Goal: Task Accomplishment & Management: Manage account settings

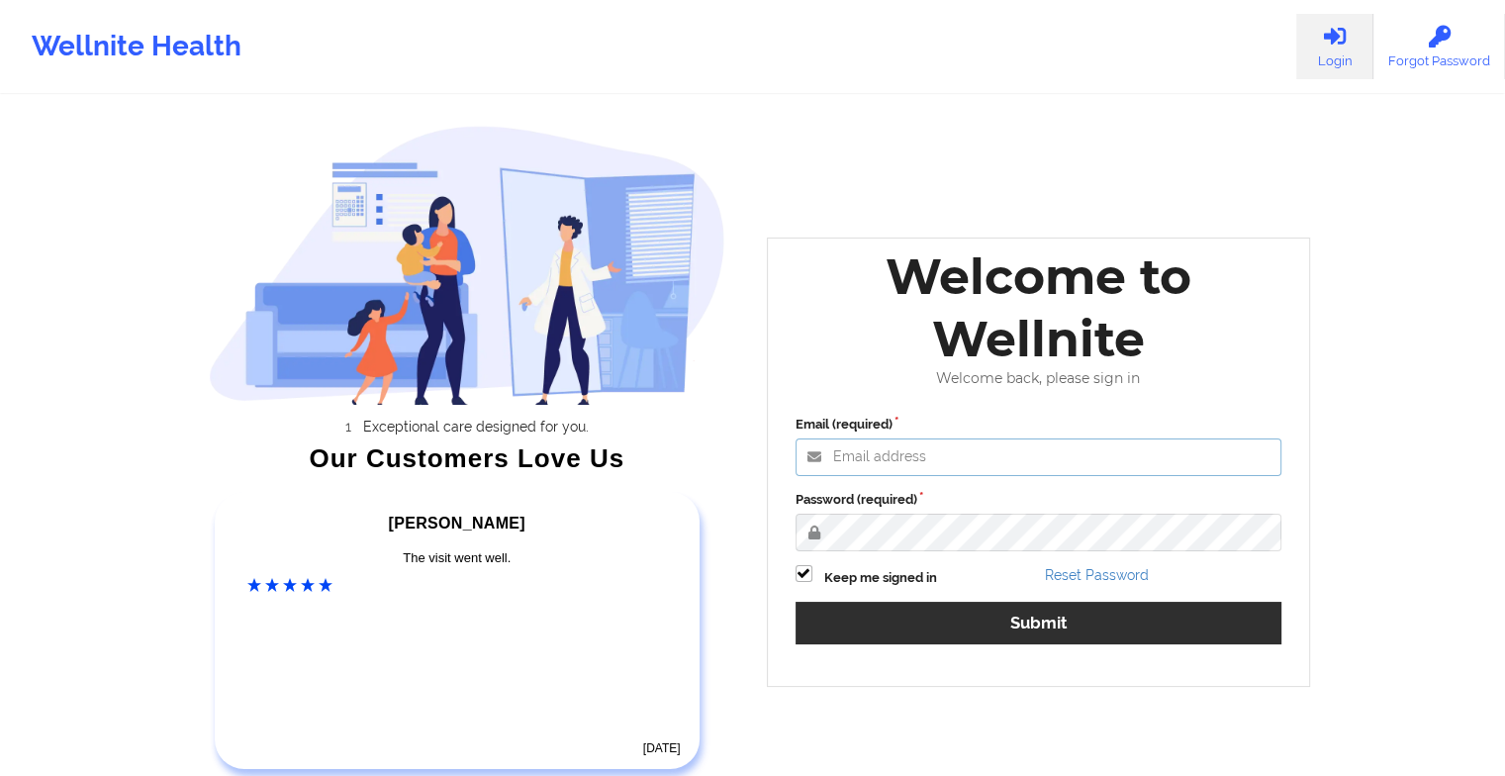
type input "[EMAIL_ADDRESS][DOMAIN_NAME]"
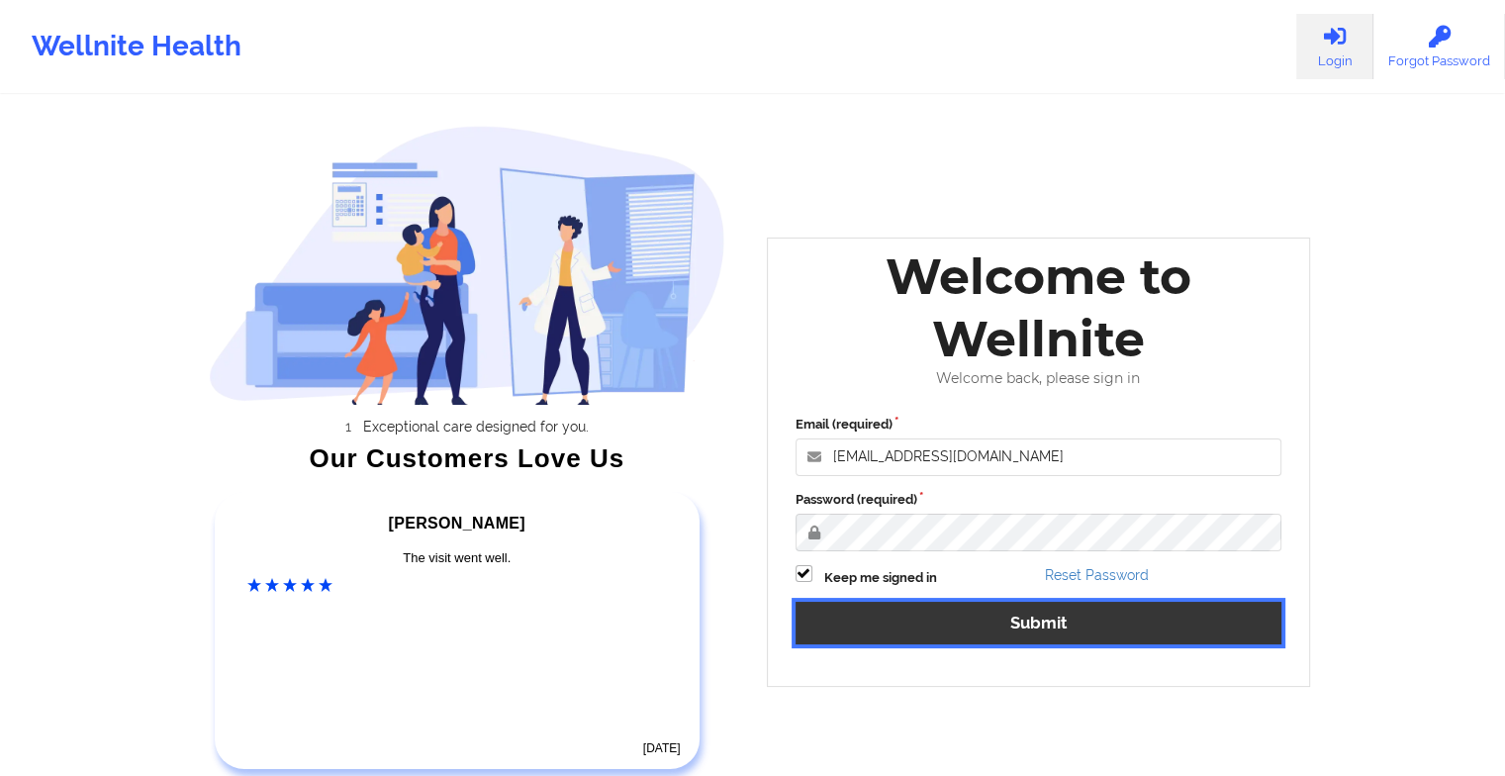
click at [859, 629] on button "Submit" at bounding box center [1039, 623] width 487 height 43
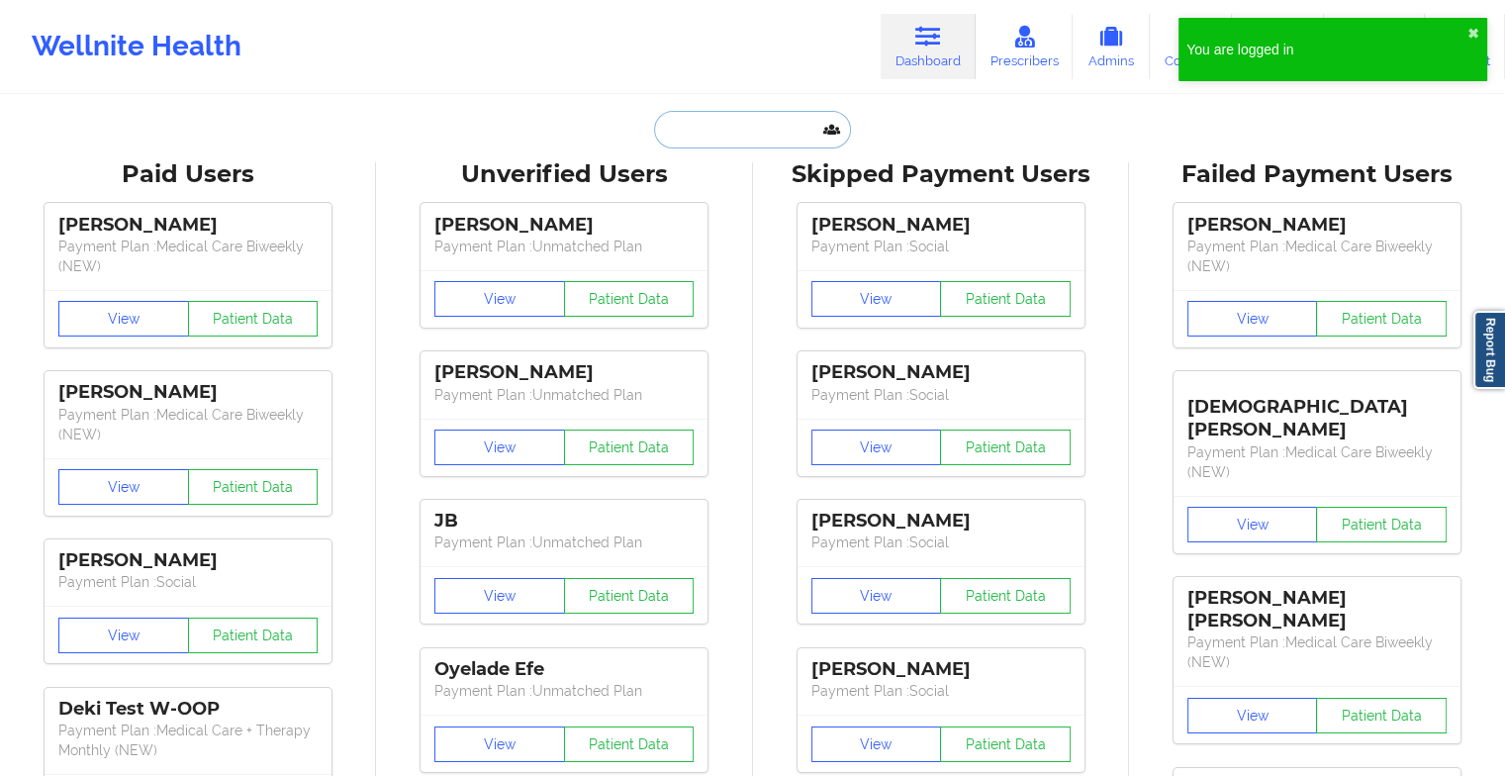
click at [685, 111] on input "text" at bounding box center [752, 130] width 196 height 38
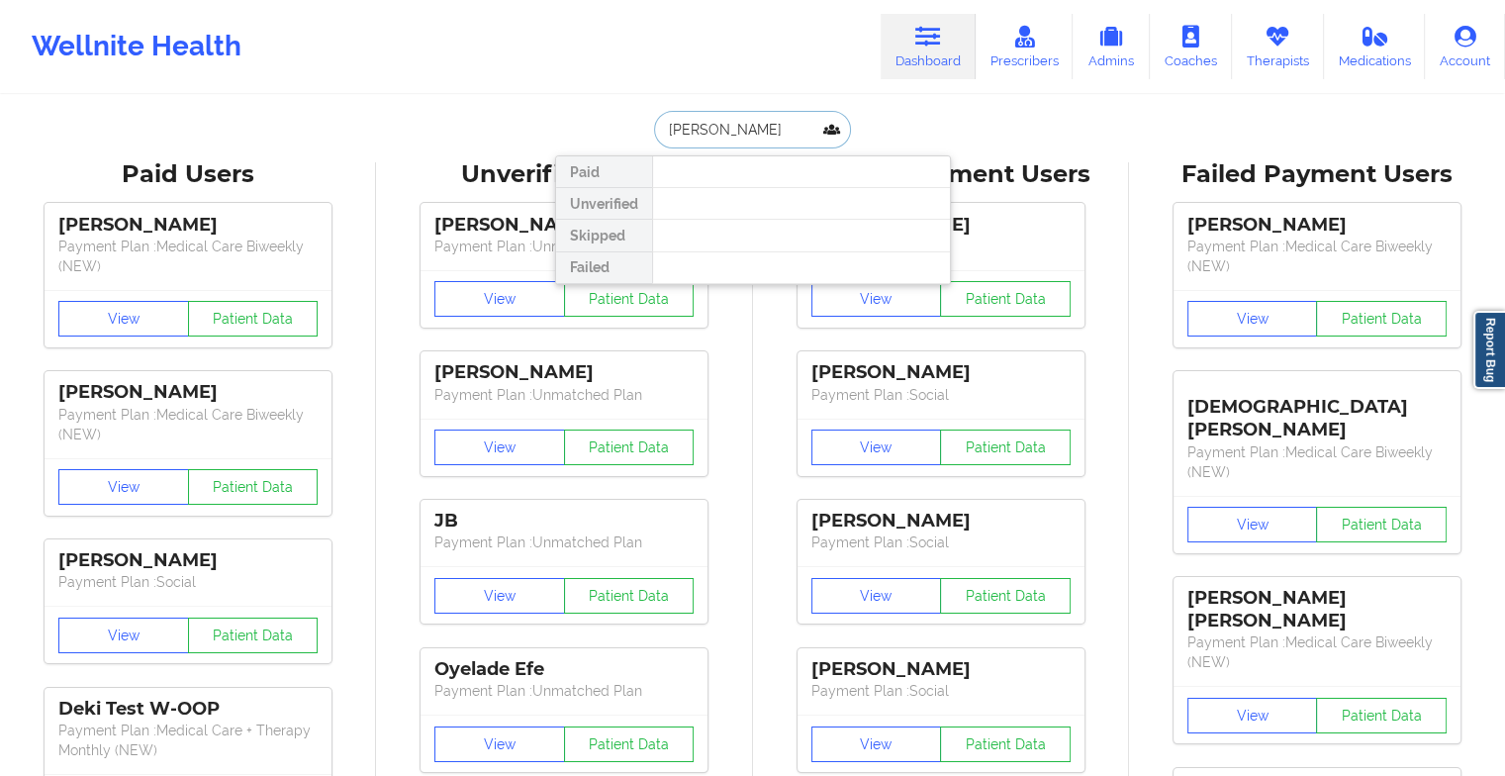
type input "[PERSON_NAME]"
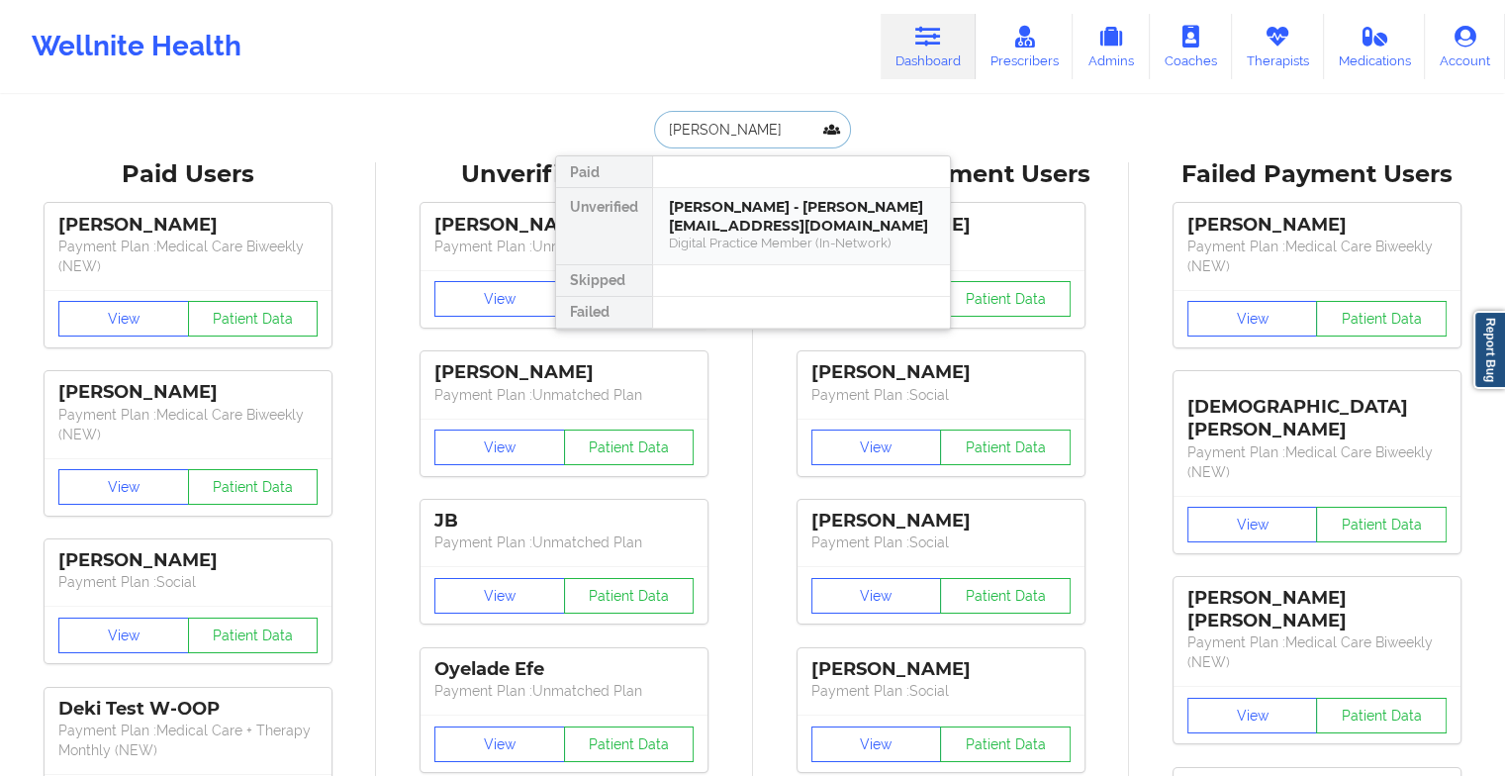
click at [739, 205] on div "[PERSON_NAME] - [PERSON_NAME][EMAIL_ADDRESS][DOMAIN_NAME]" at bounding box center [801, 216] width 265 height 37
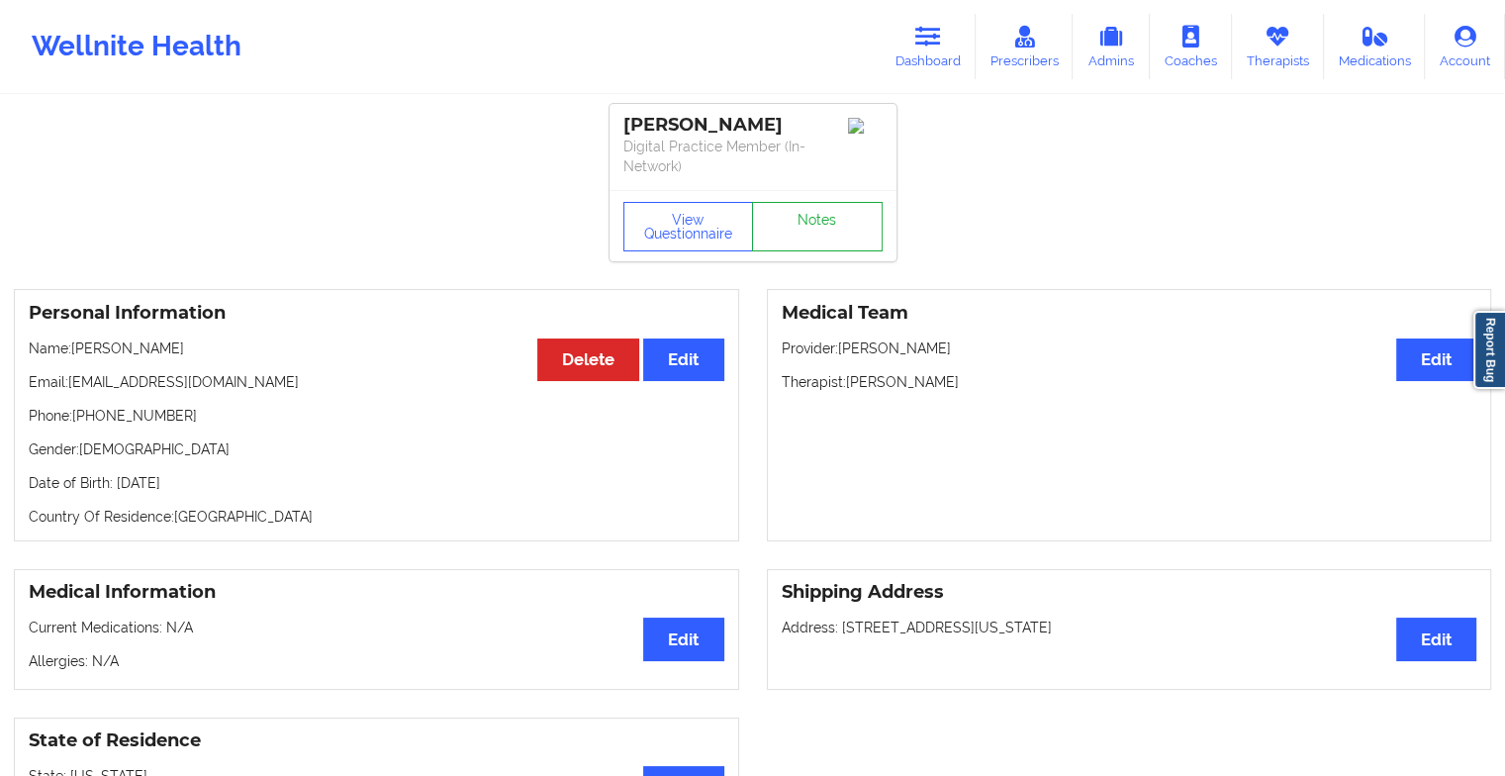
drag, startPoint x: 819, startPoint y: 170, endPoint x: 819, endPoint y: 193, distance: 22.8
click at [819, 193] on div "View Questionnaire Notes" at bounding box center [753, 225] width 287 height 71
click at [819, 202] on link "Notes" at bounding box center [817, 226] width 131 height 49
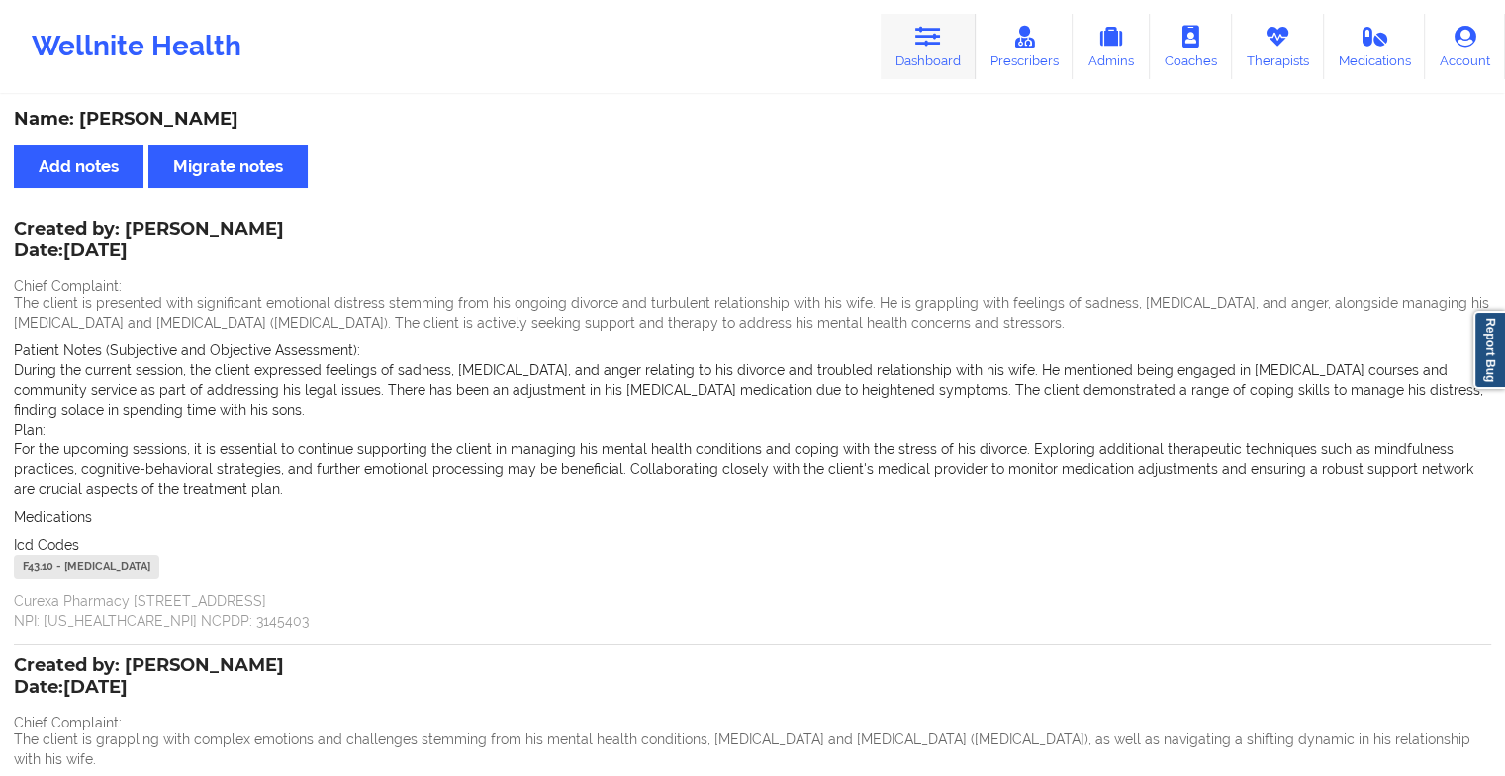
click at [918, 55] on link "Dashboard" at bounding box center [928, 46] width 95 height 65
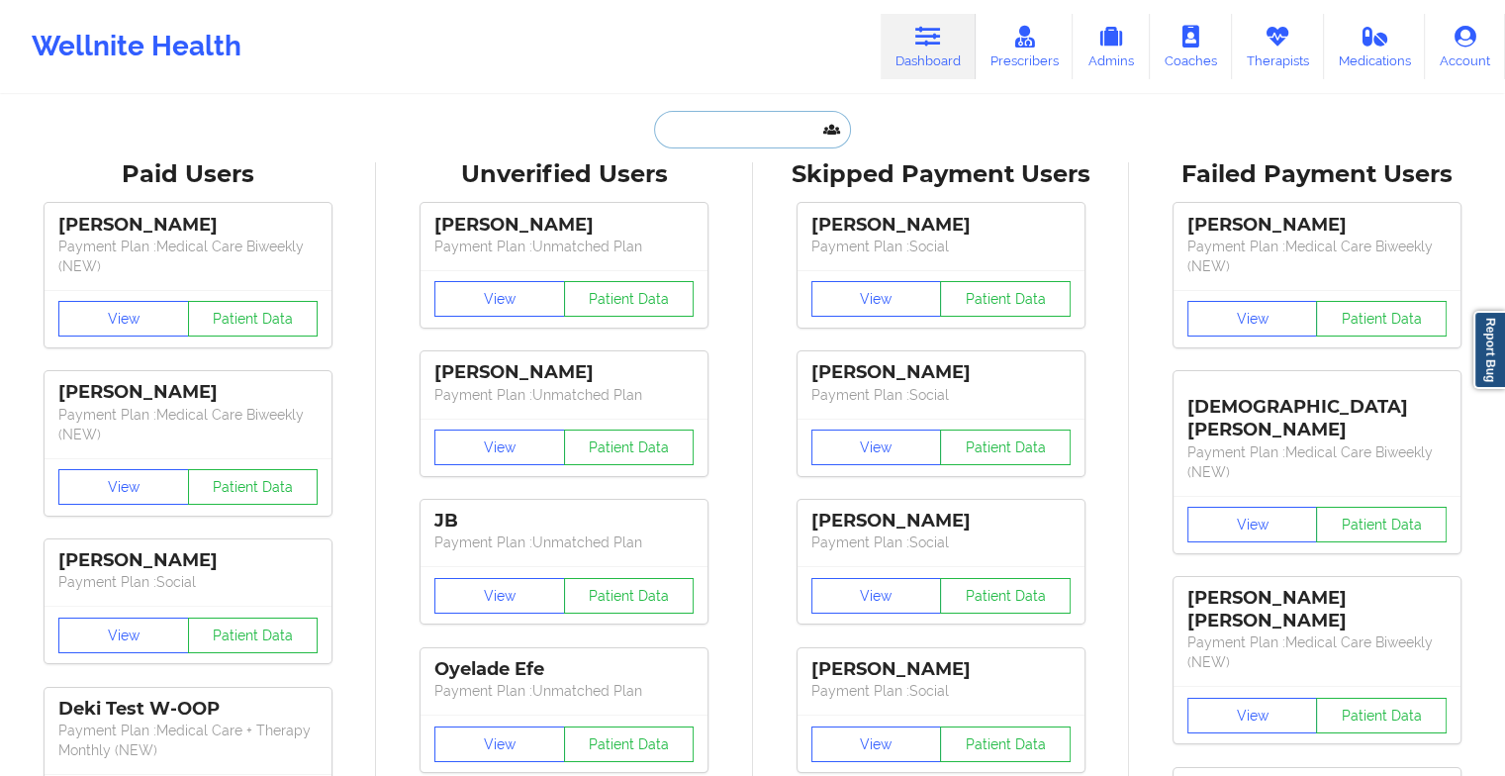
click at [726, 114] on input "text" at bounding box center [752, 130] width 196 height 38
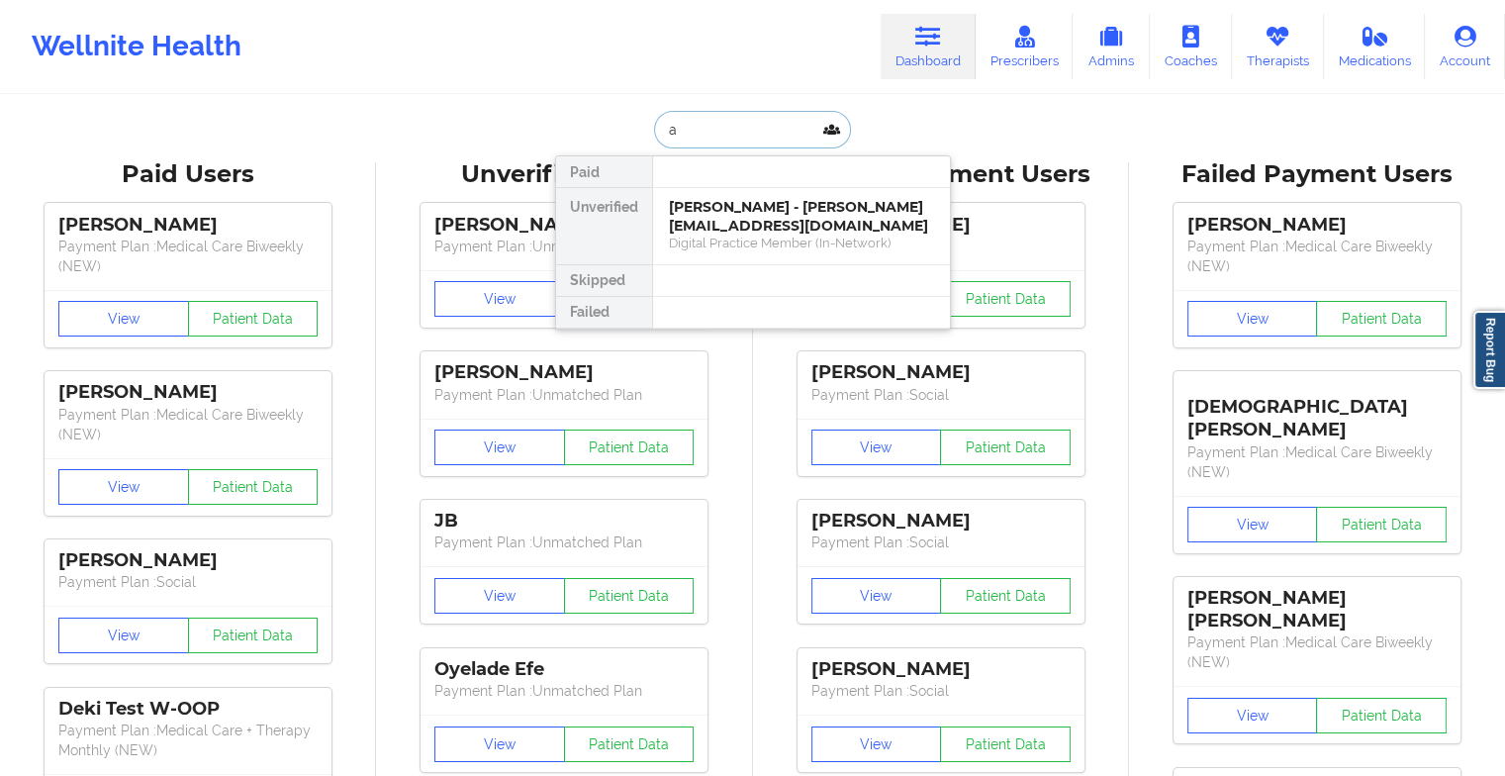
type input "a"
type input "[PERSON_NAME]"
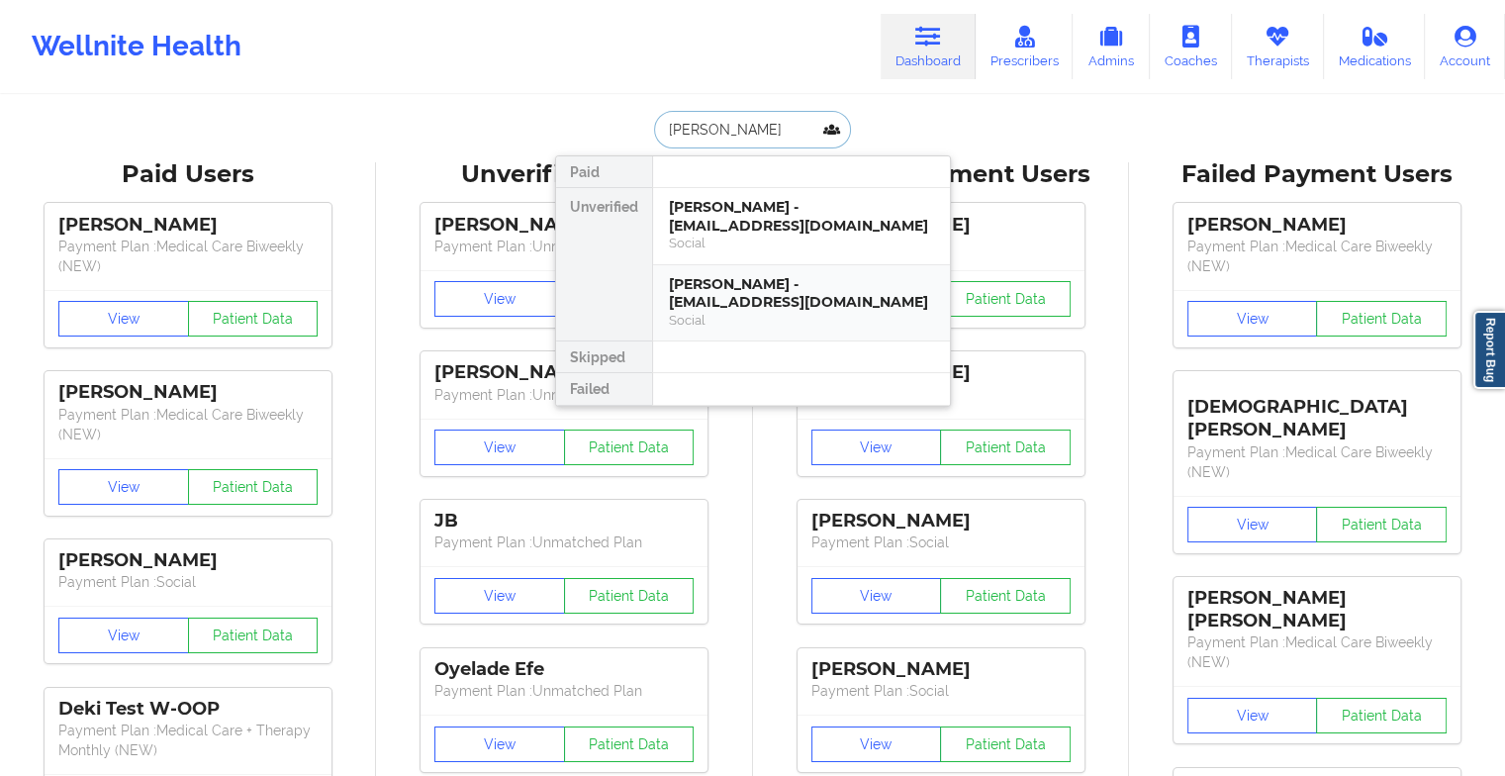
click at [743, 275] on div "[PERSON_NAME] - [EMAIL_ADDRESS][DOMAIN_NAME]" at bounding box center [801, 293] width 265 height 37
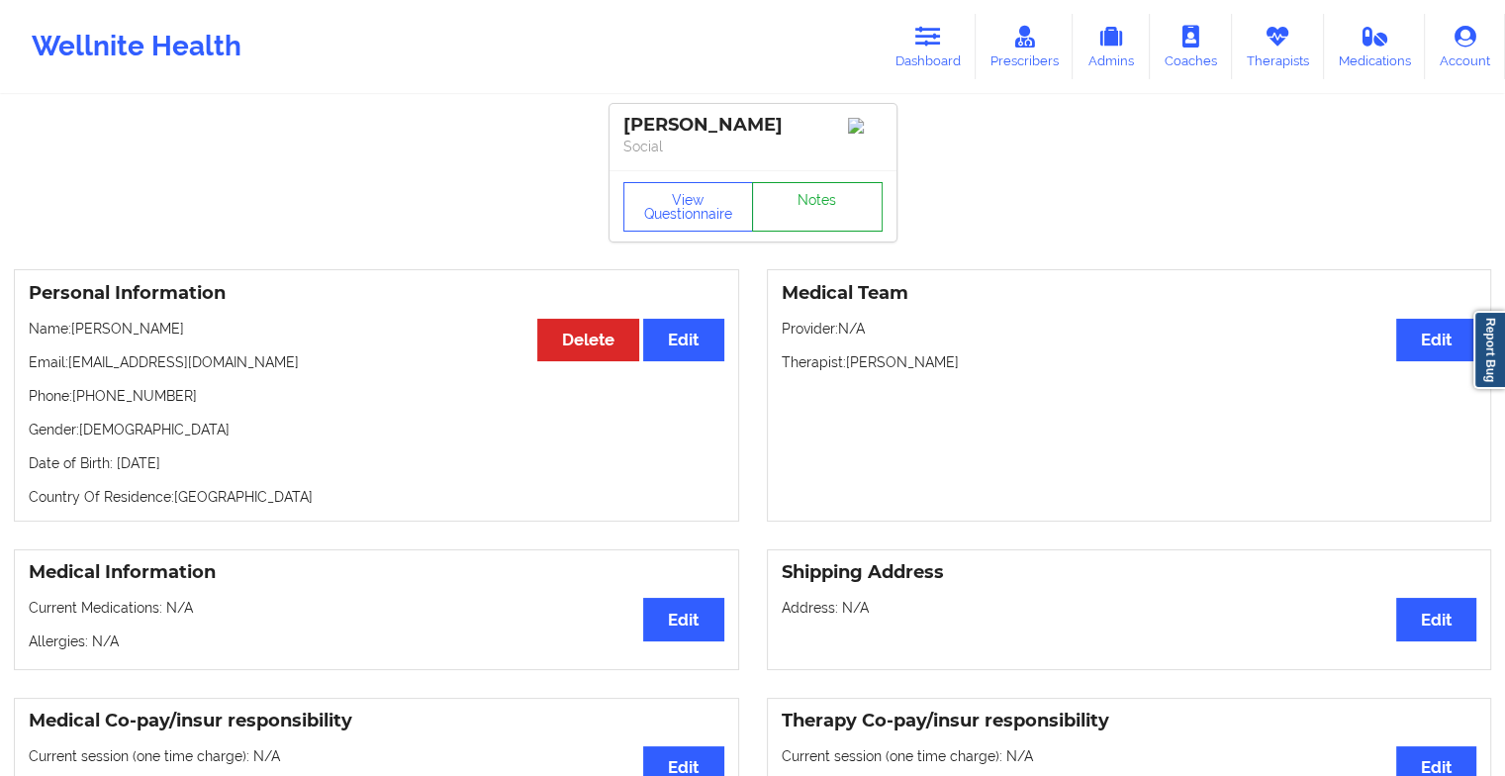
click at [798, 221] on link "Notes" at bounding box center [817, 206] width 131 height 49
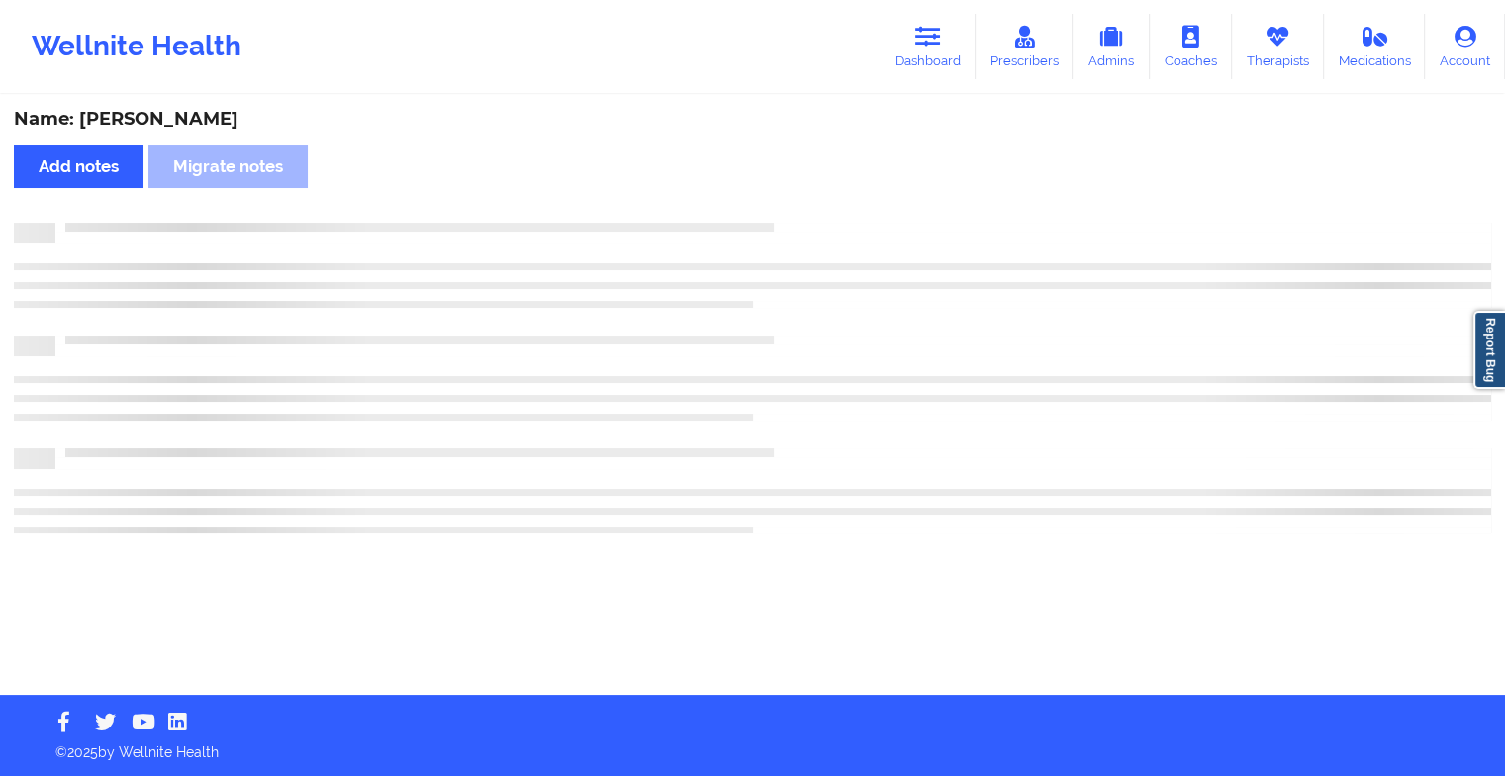
click at [798, 221] on div "Name: [PERSON_NAME] Add notes Migrate notes" at bounding box center [752, 396] width 1505 height 598
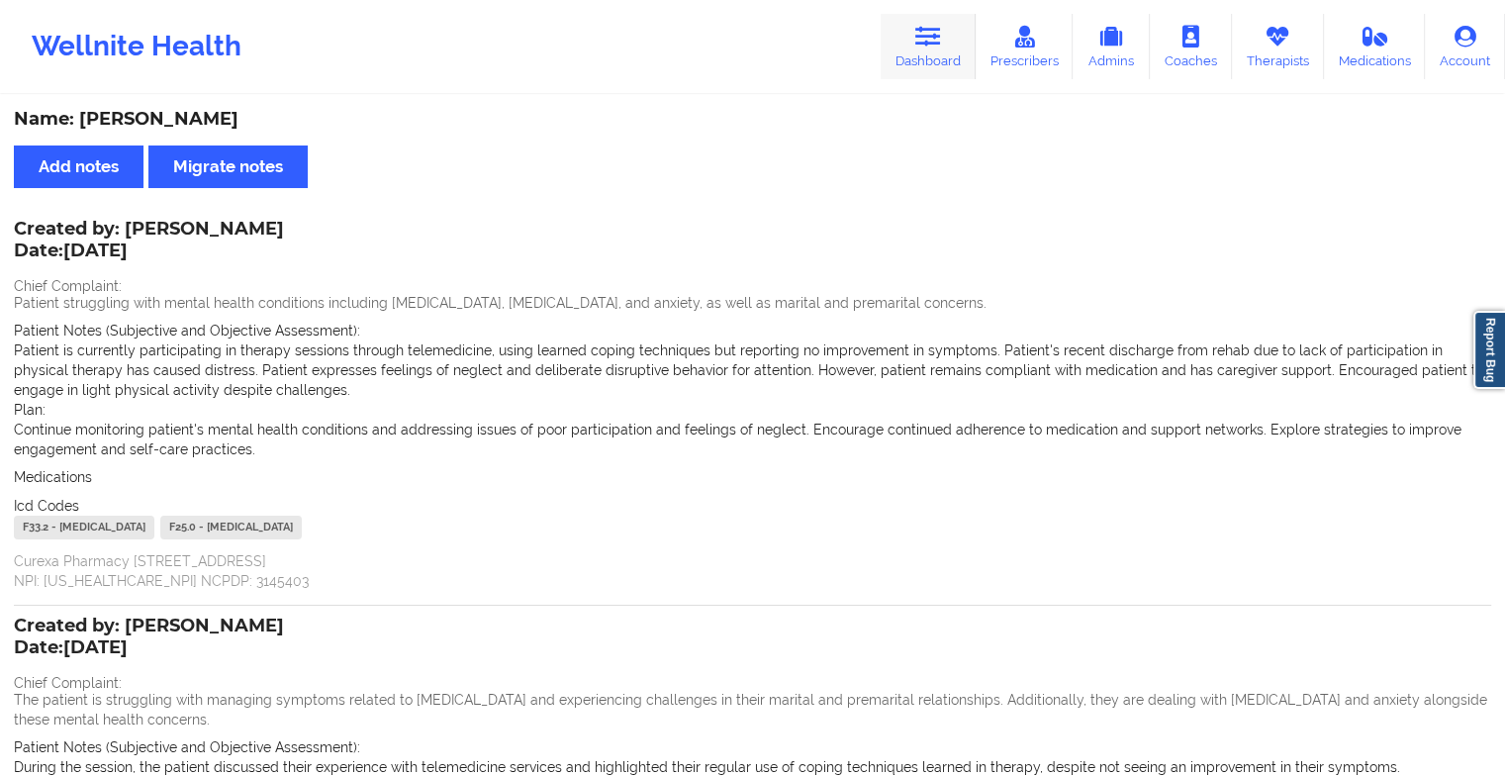
click at [934, 34] on icon at bounding box center [928, 37] width 26 height 22
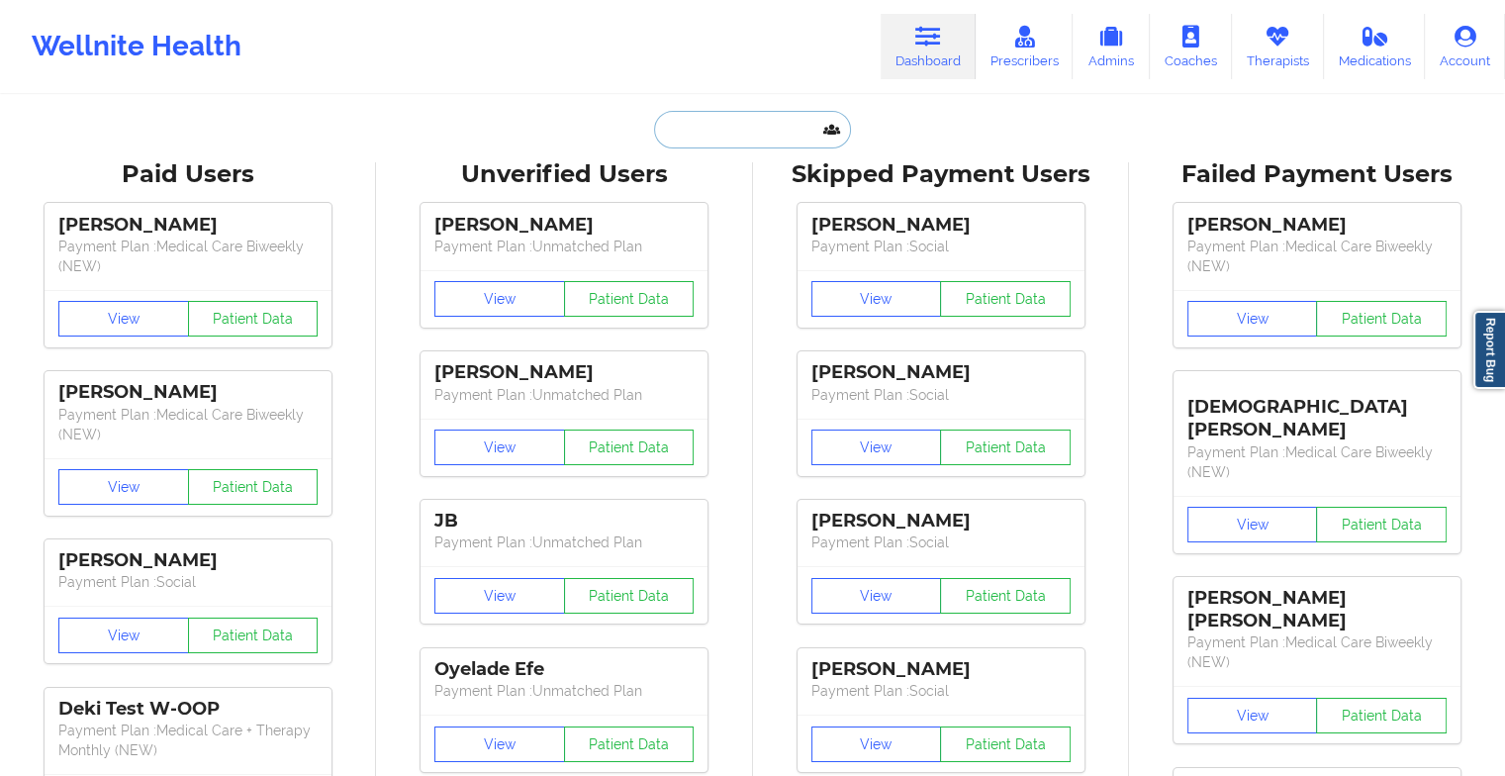
click at [778, 123] on input "text" at bounding box center [752, 130] width 196 height 38
type input "m"
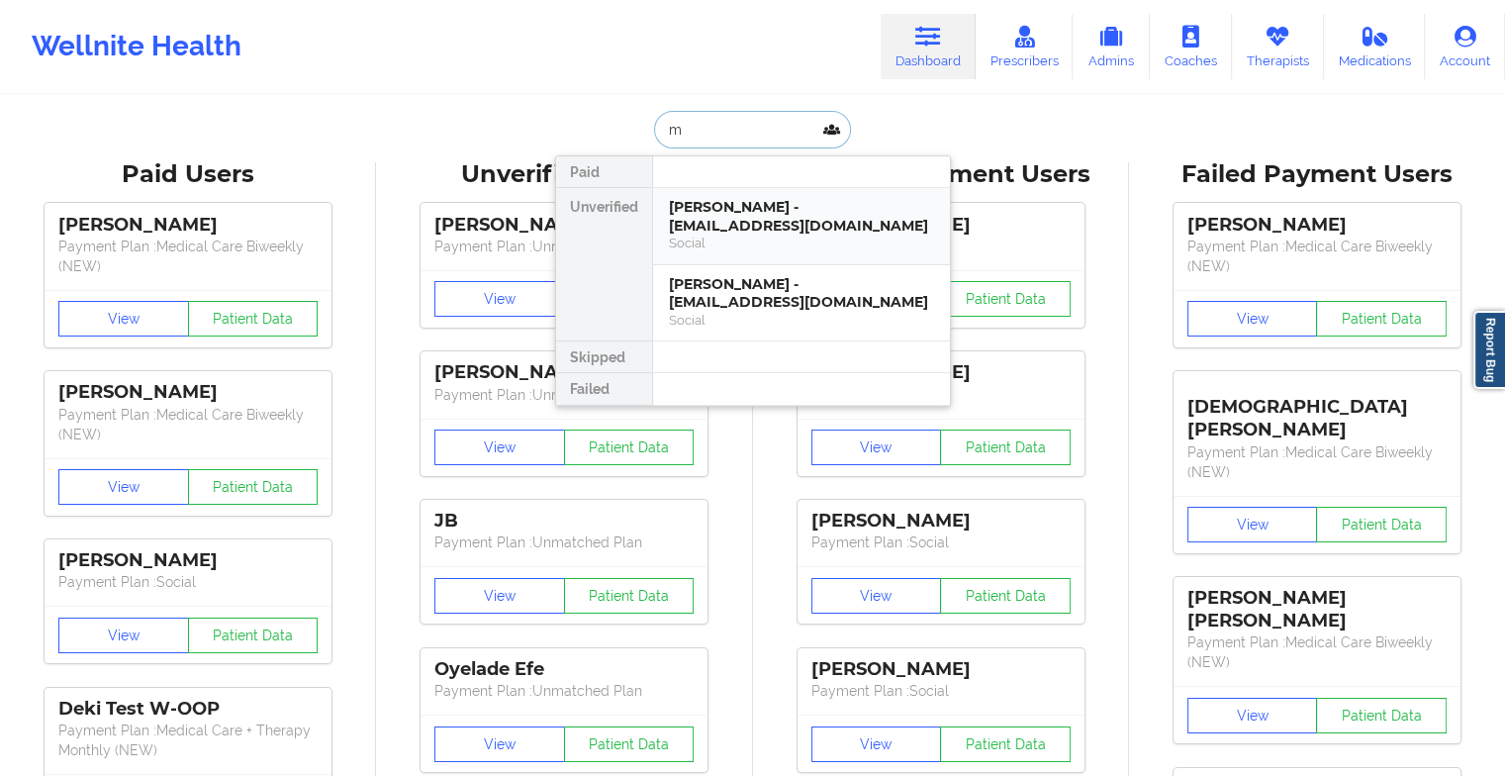
click at [728, 239] on div "[PERSON_NAME] - [EMAIL_ADDRESS][DOMAIN_NAME] Social" at bounding box center [801, 226] width 297 height 77
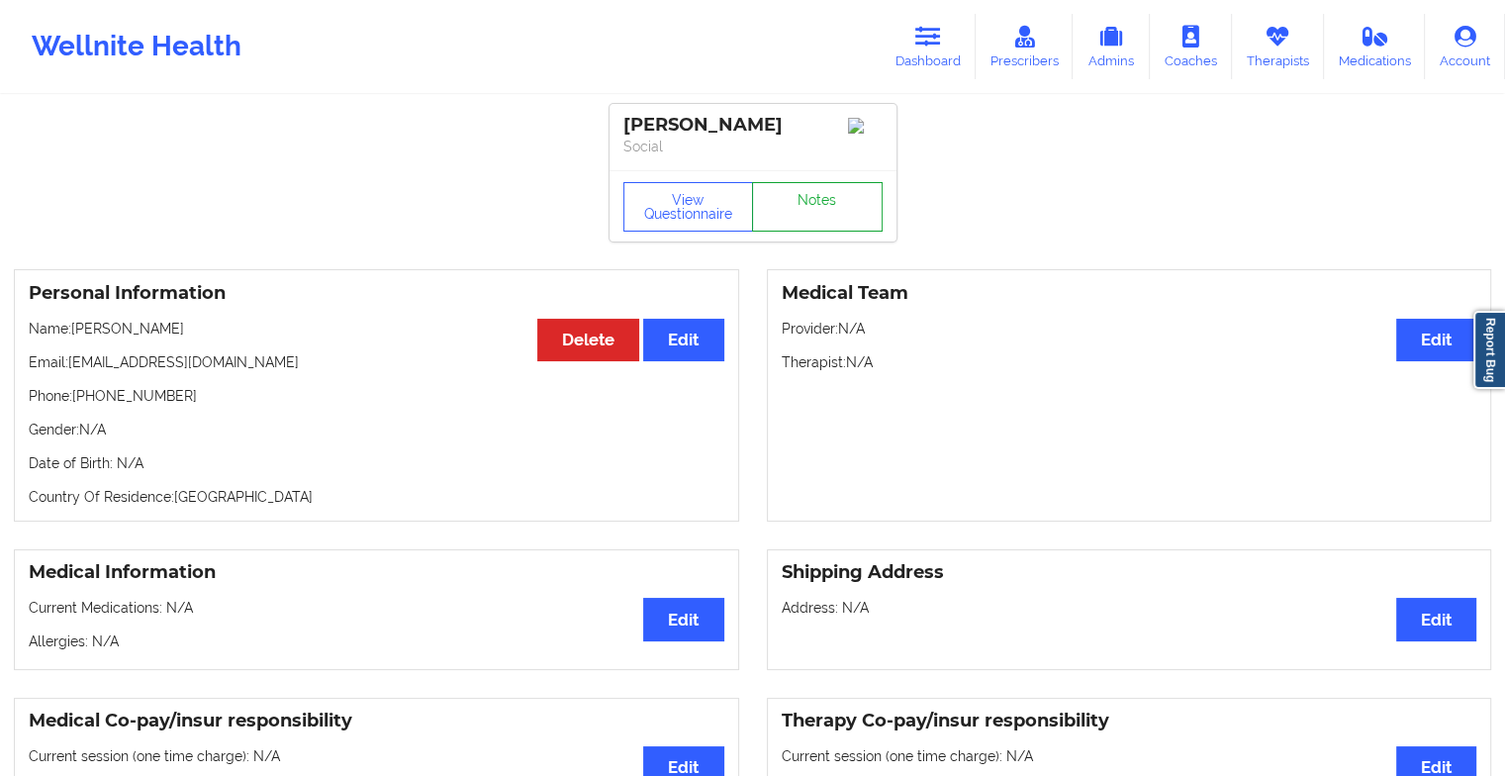
click at [792, 188] on link "Notes" at bounding box center [817, 206] width 131 height 49
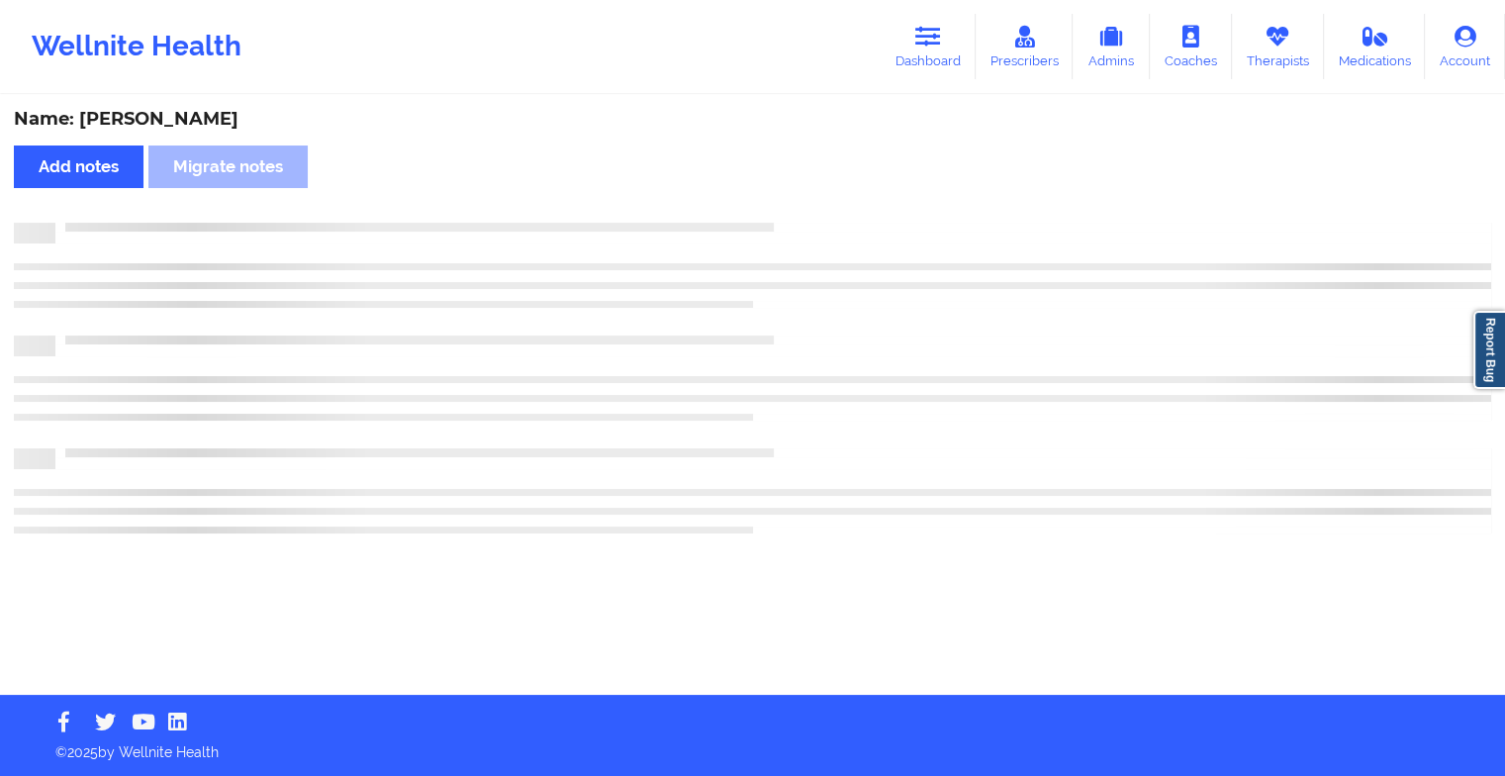
click at [792, 188] on div "Name: [PERSON_NAME] Add notes Migrate notes" at bounding box center [752, 396] width 1505 height 598
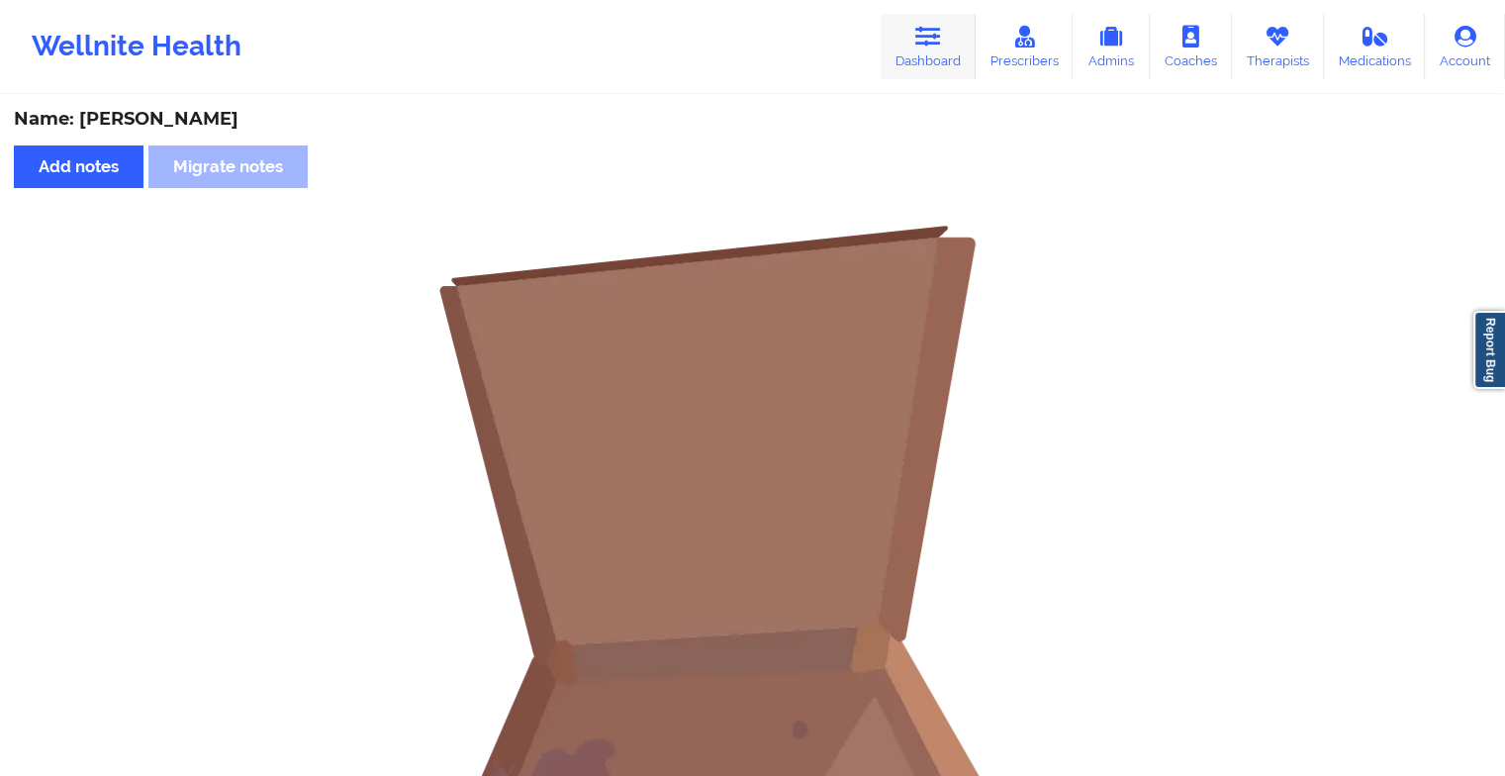
click at [931, 37] on icon at bounding box center [928, 37] width 26 height 22
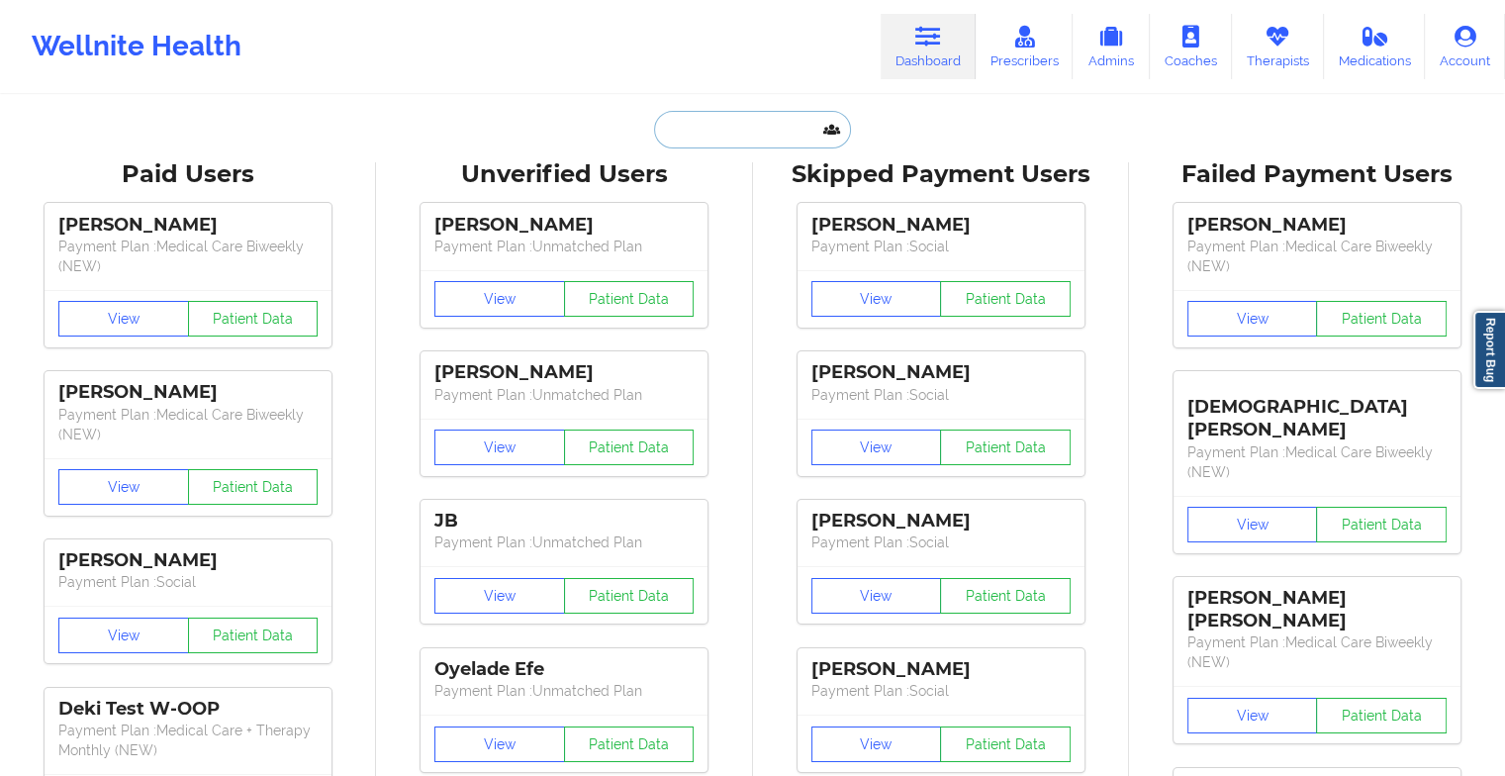
click at [817, 121] on input "text" at bounding box center [752, 130] width 196 height 38
type input "m"
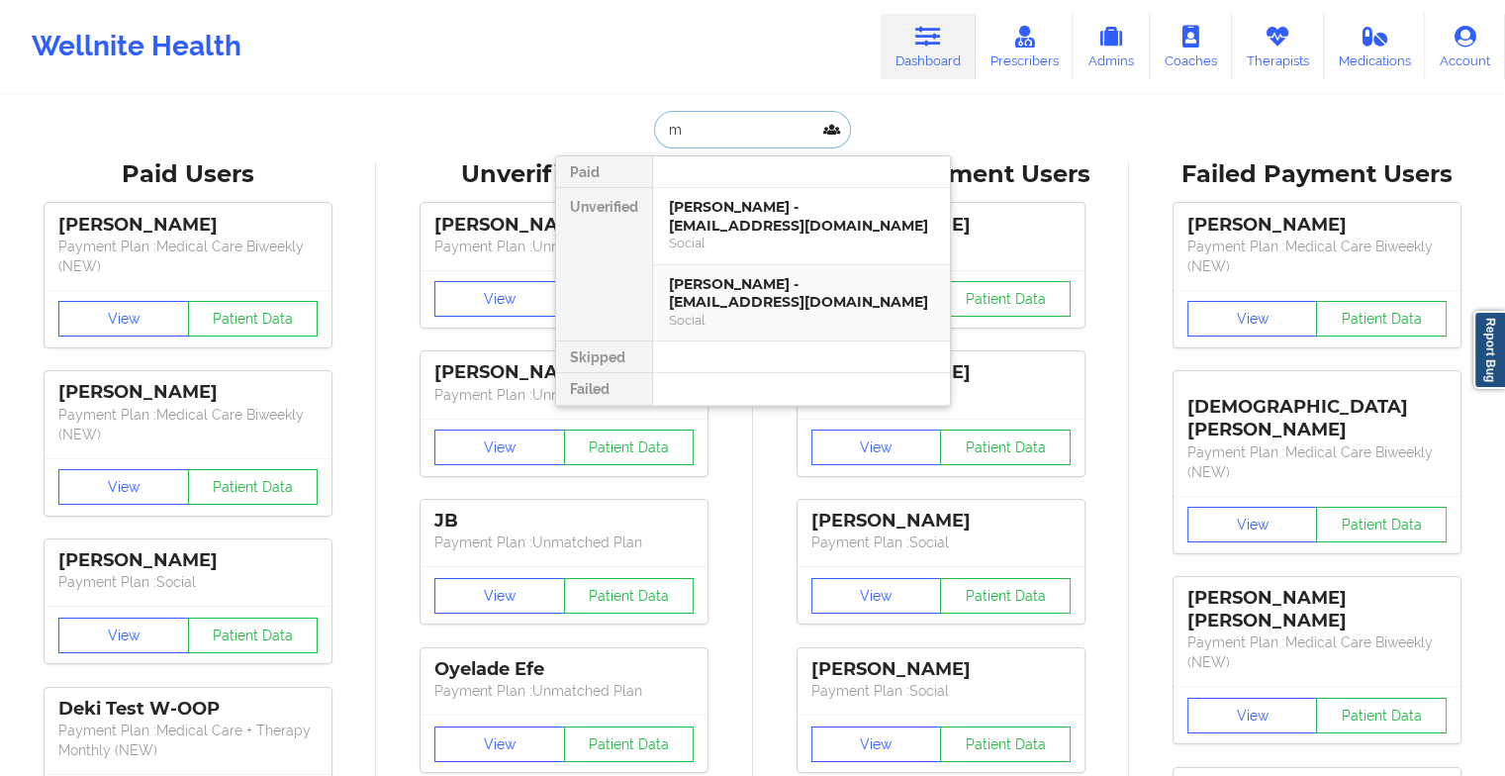
click at [740, 275] on div "[PERSON_NAME] - [EMAIL_ADDRESS][DOMAIN_NAME]" at bounding box center [801, 293] width 265 height 37
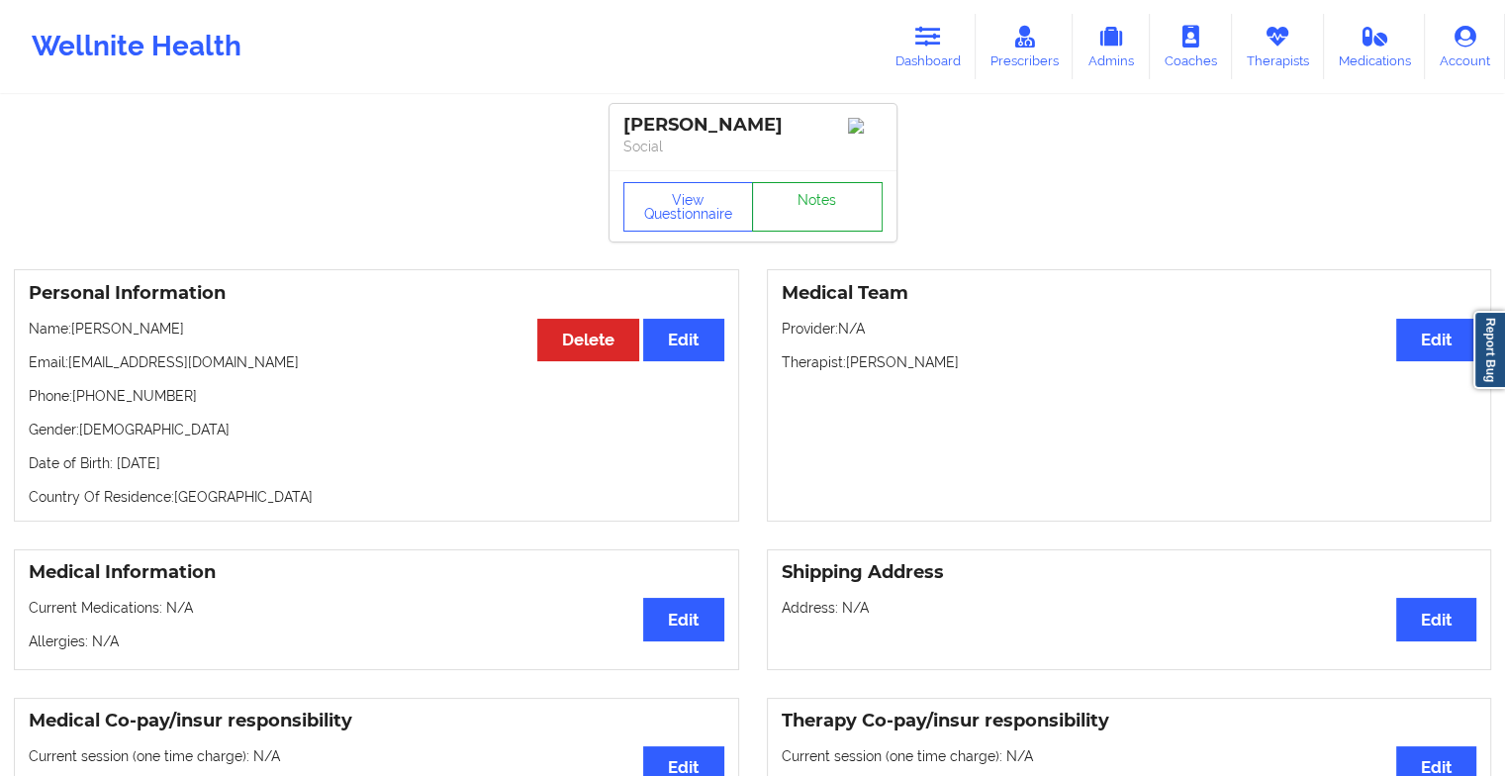
click at [840, 212] on link "Notes" at bounding box center [817, 206] width 131 height 49
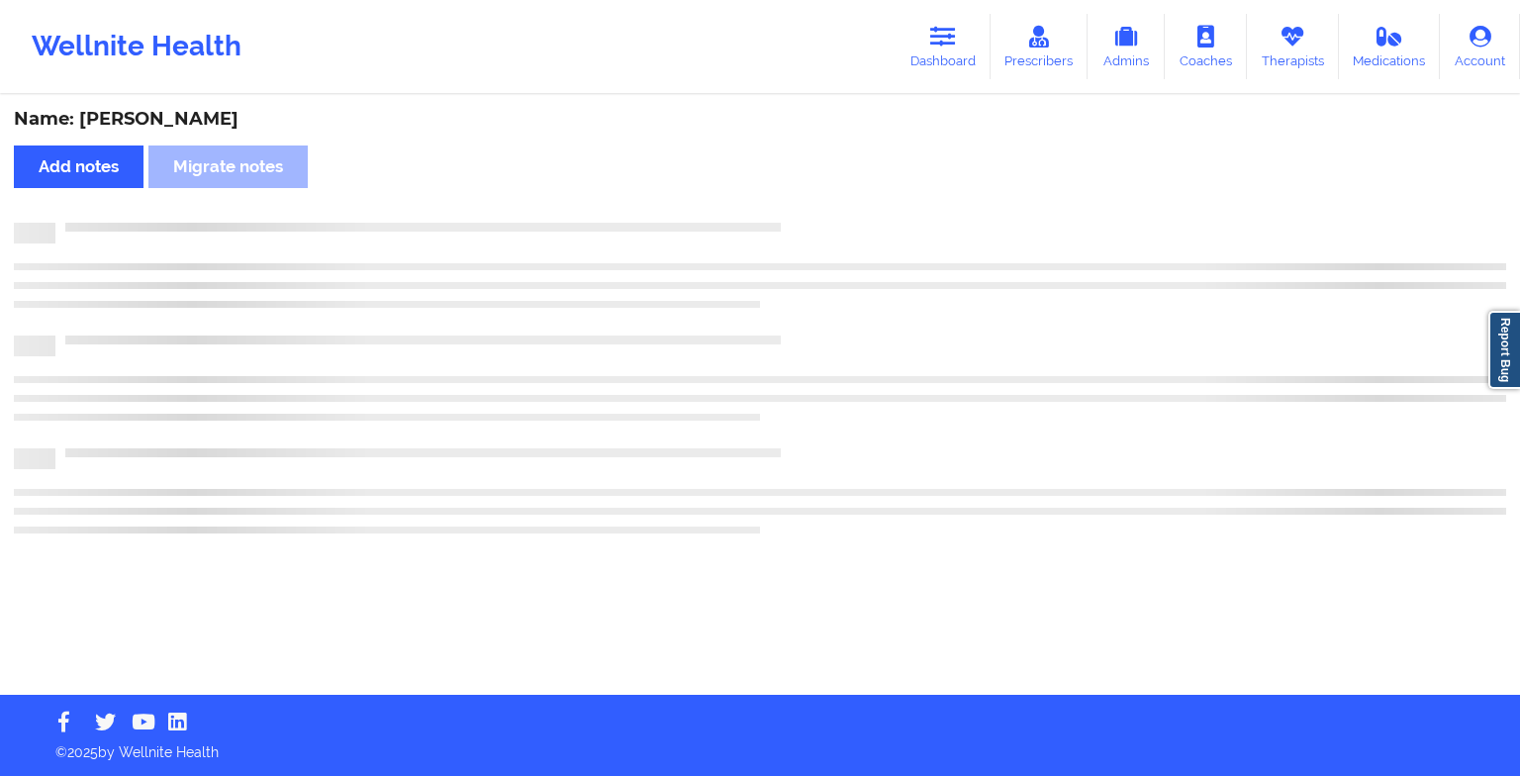
click at [840, 212] on div "Name: [PERSON_NAME] Add notes Migrate notes" at bounding box center [760, 396] width 1520 height 598
drag, startPoint x: 840, startPoint y: 212, endPoint x: 791, endPoint y: 754, distance: 544.5
click at [791, 754] on div "Wellnite Health Dashboard Prescribers Admins Coaches Therapists Medications Acc…" at bounding box center [760, 388] width 1520 height 776
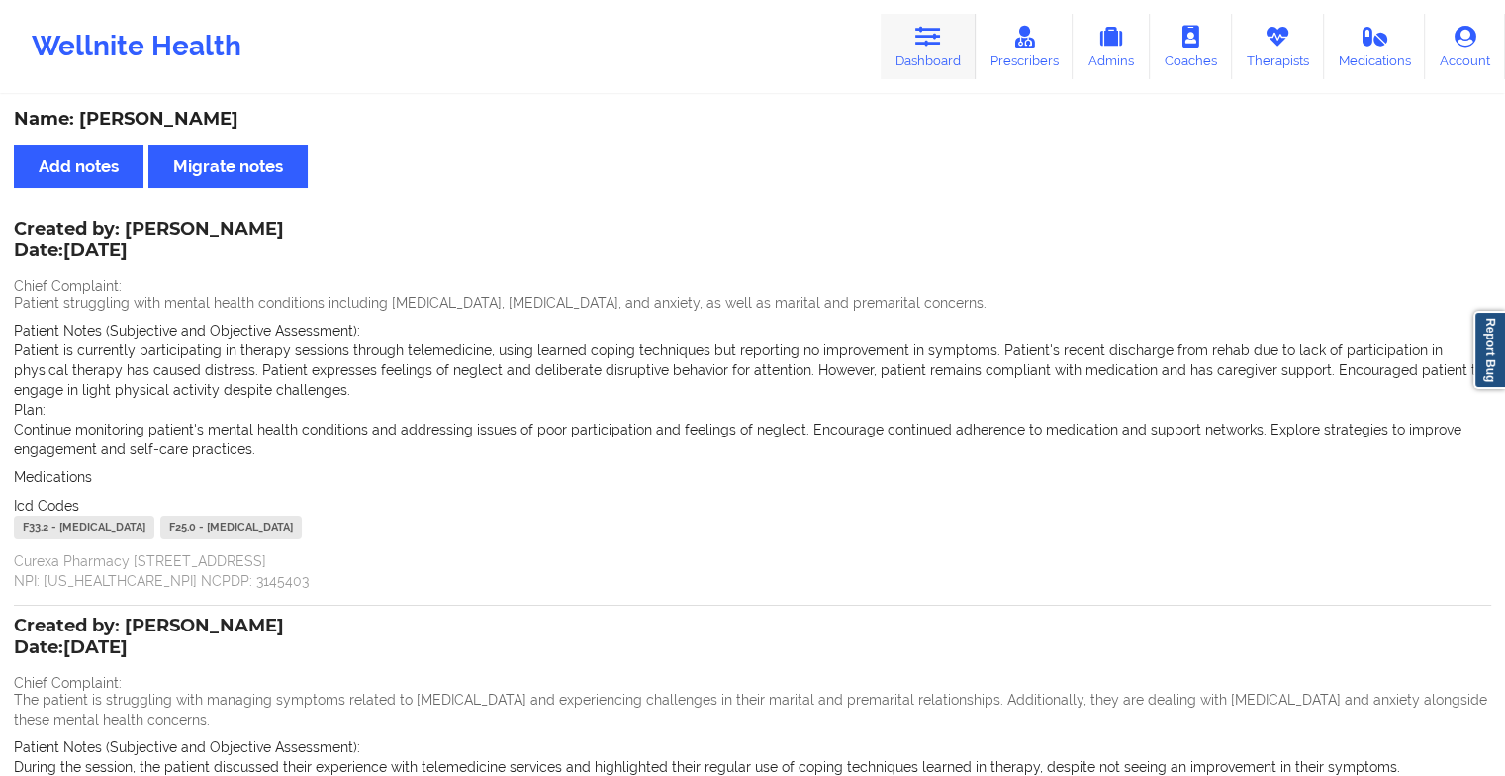
click at [908, 35] on link "Dashboard" at bounding box center [928, 46] width 95 height 65
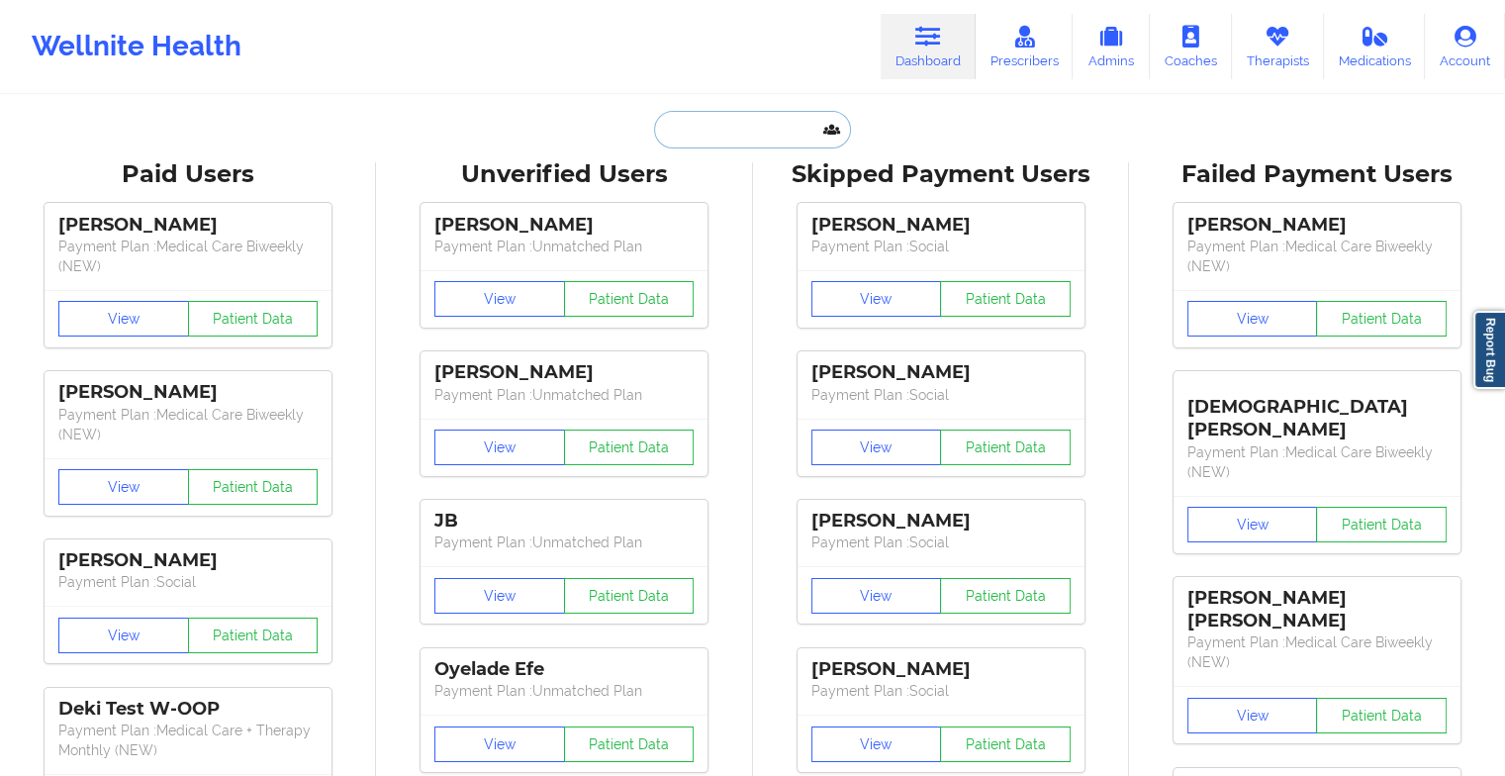
click at [712, 130] on input "text" at bounding box center [752, 130] width 196 height 38
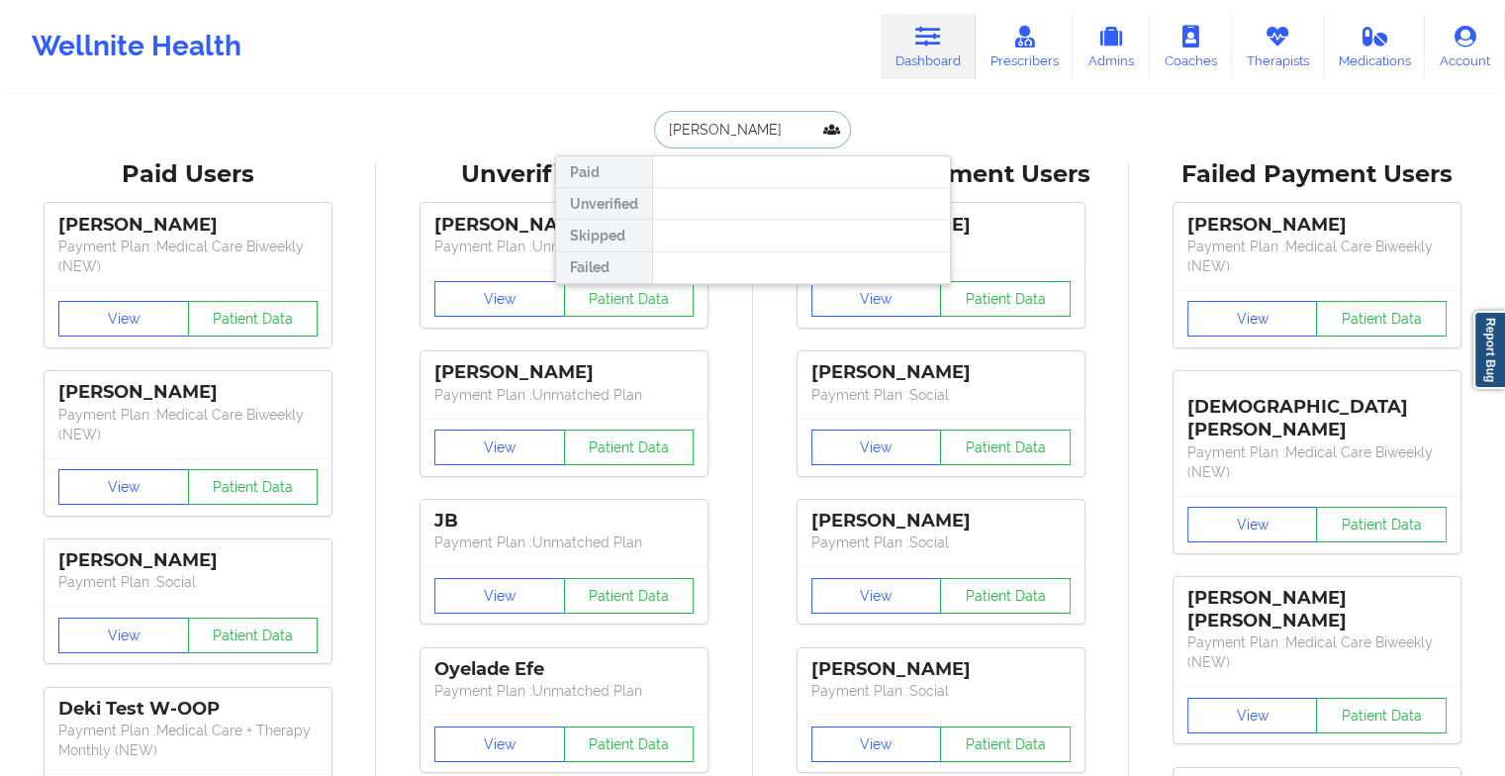
type input "[PERSON_NAME] m"
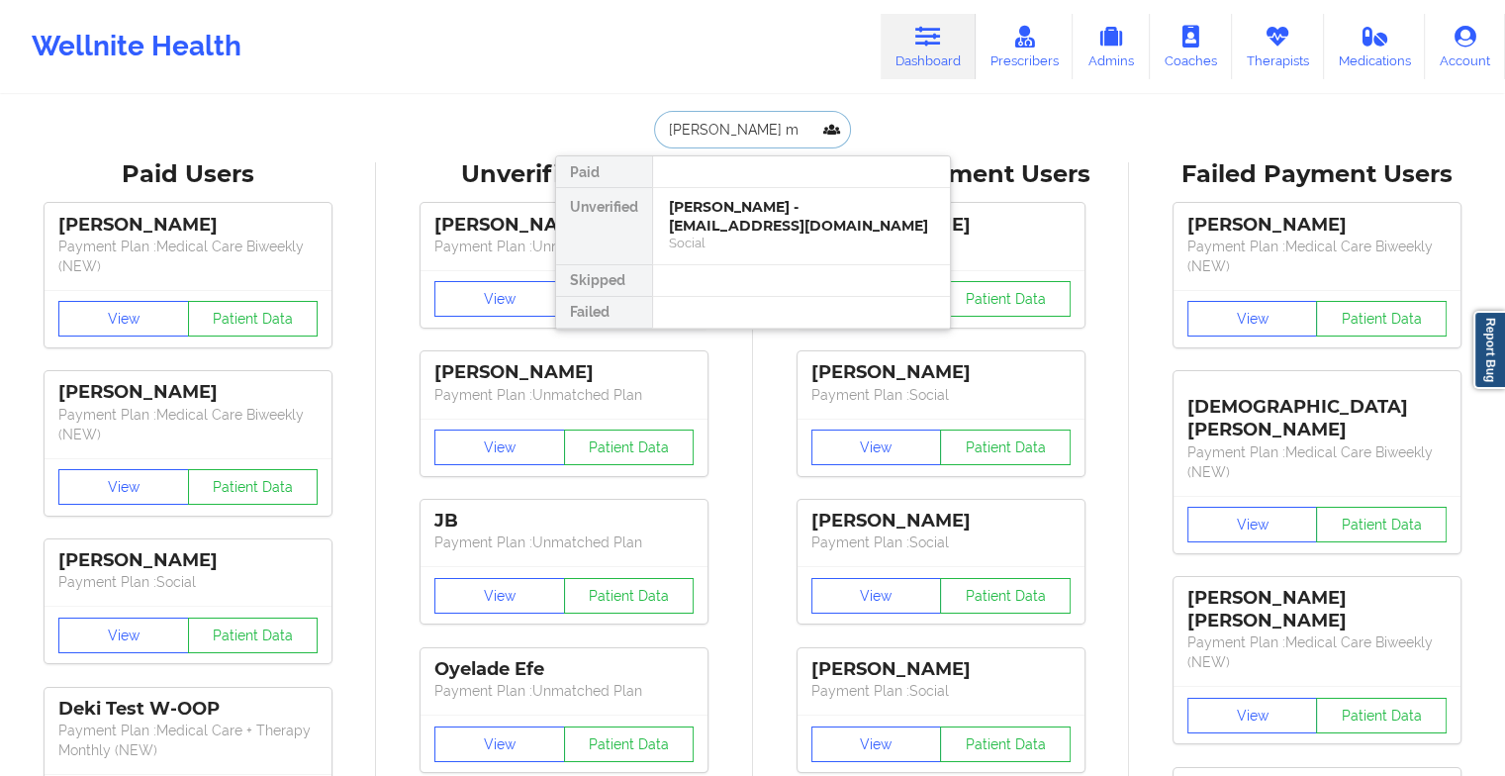
click at [728, 225] on div "[PERSON_NAME] - [EMAIL_ADDRESS][DOMAIN_NAME]" at bounding box center [801, 216] width 265 height 37
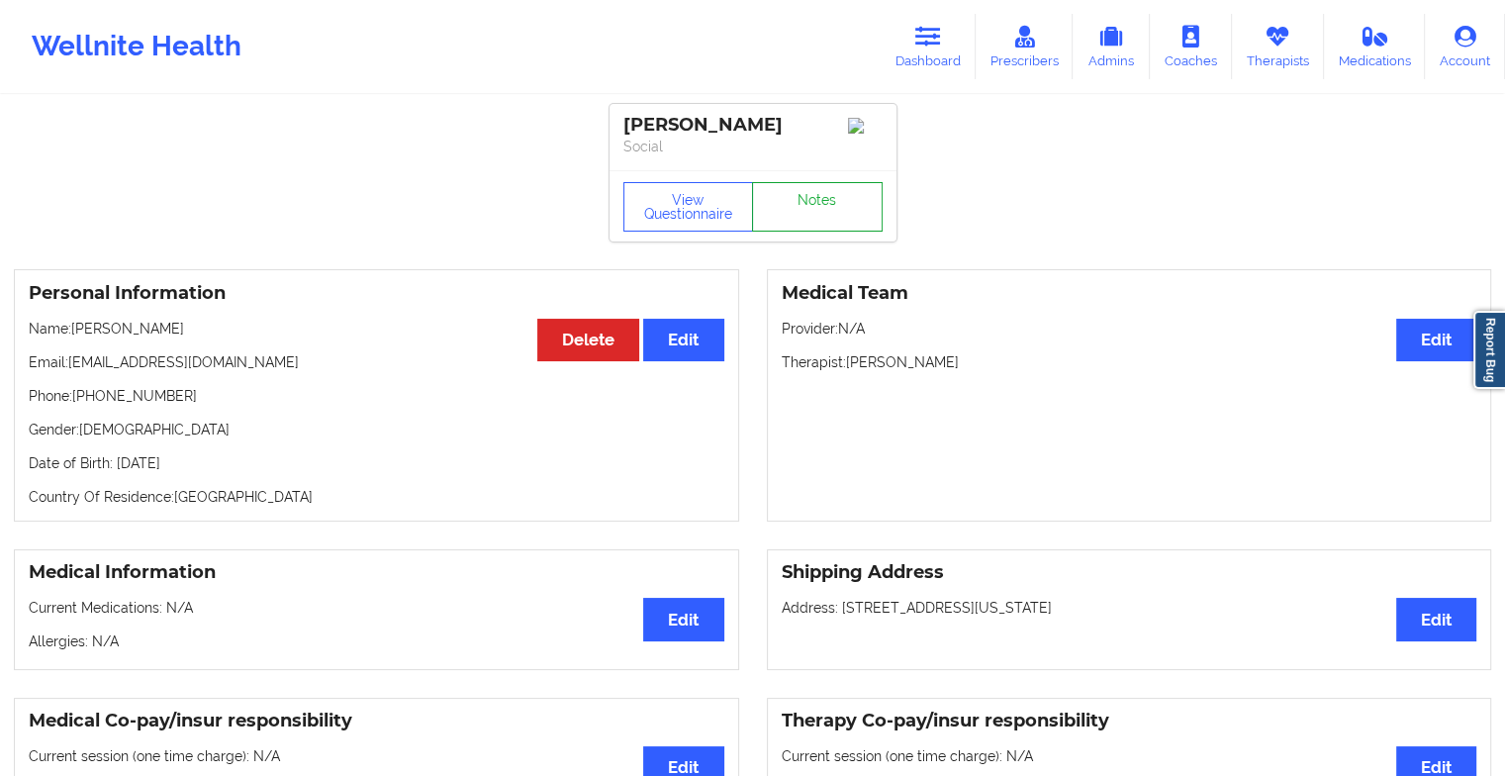
click at [792, 210] on link "Notes" at bounding box center [817, 206] width 131 height 49
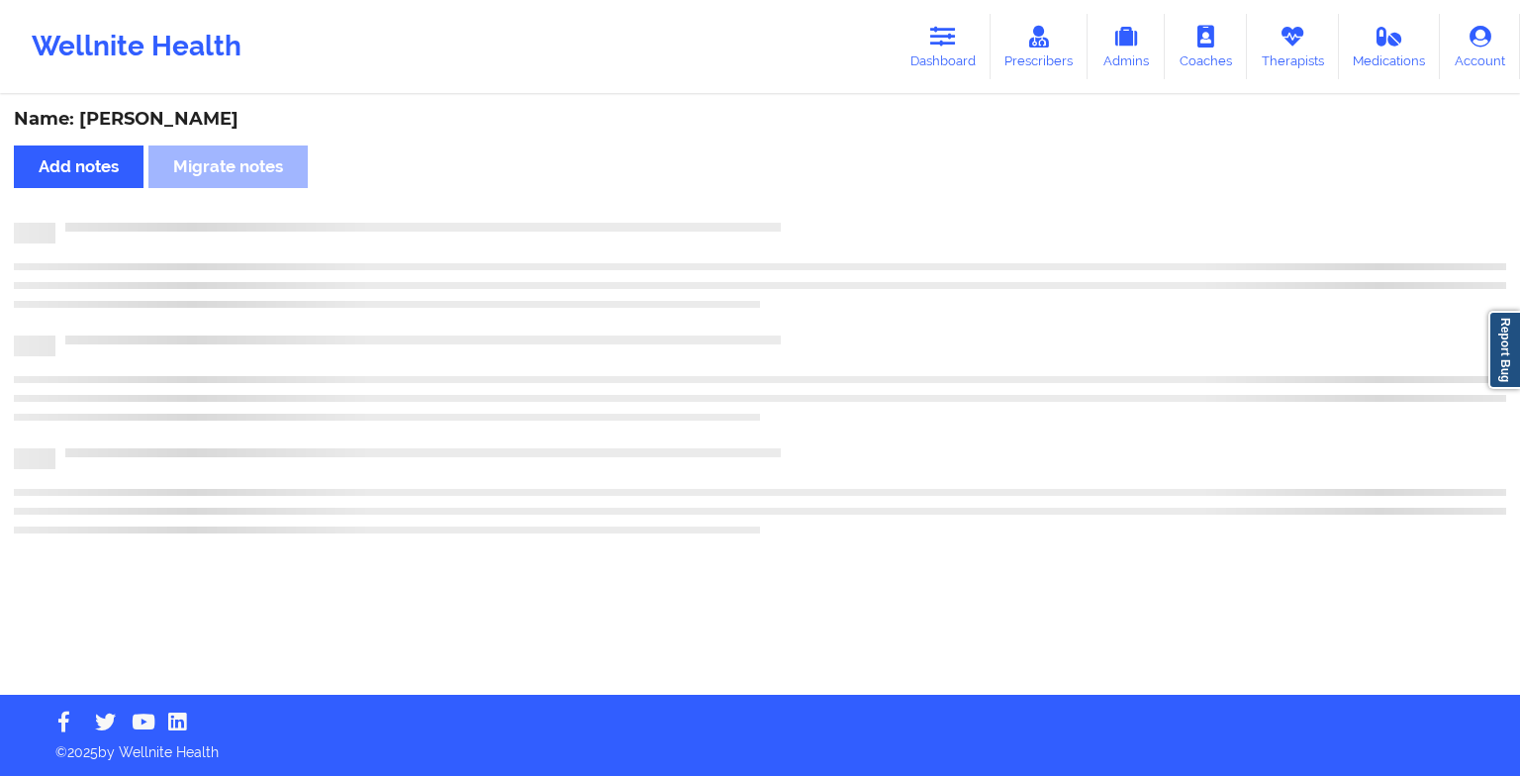
click at [792, 210] on div "Name: [PERSON_NAME] Add notes Migrate notes" at bounding box center [760, 396] width 1520 height 598
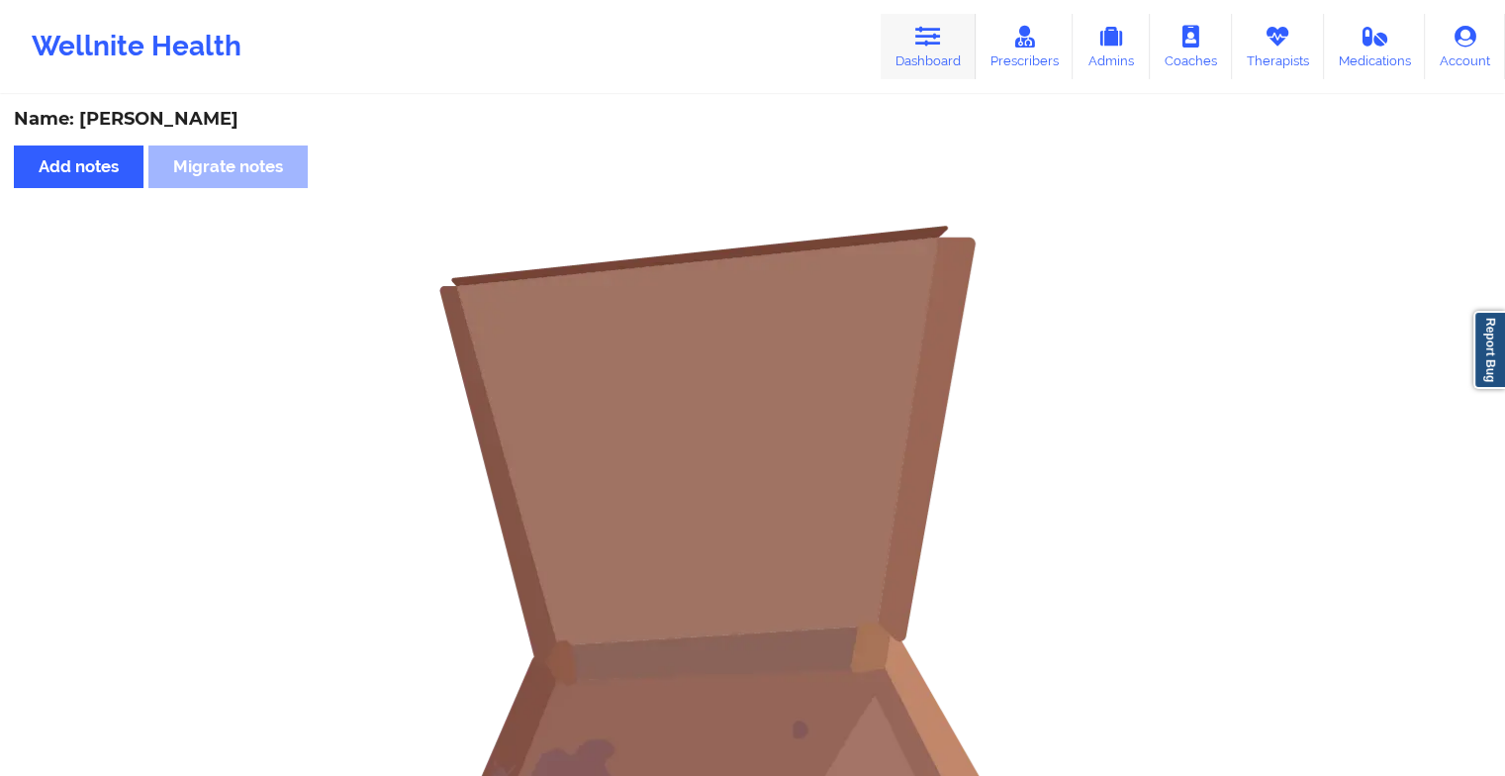
click at [964, 50] on link "Dashboard" at bounding box center [928, 46] width 95 height 65
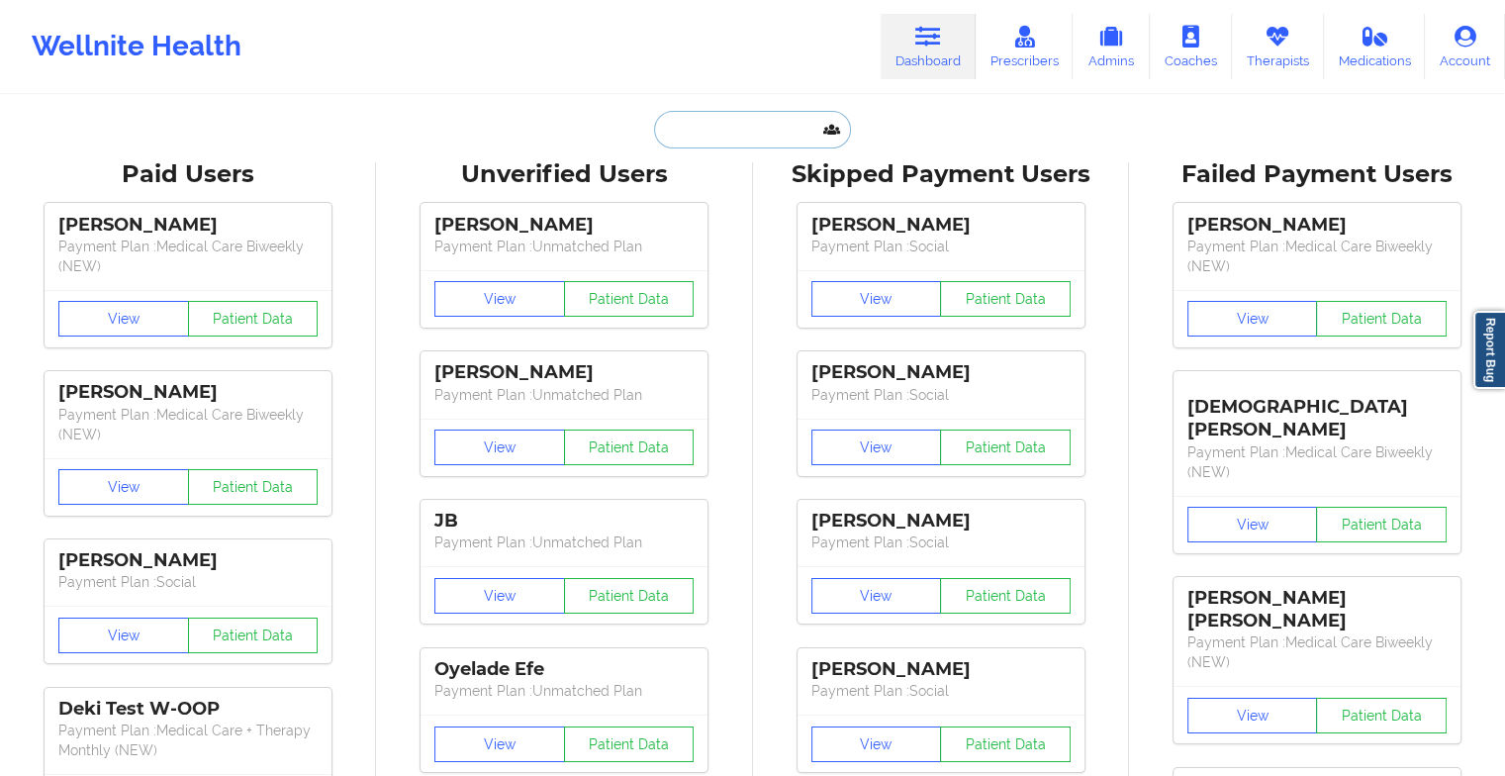
click at [728, 135] on input "text" at bounding box center [752, 130] width 196 height 38
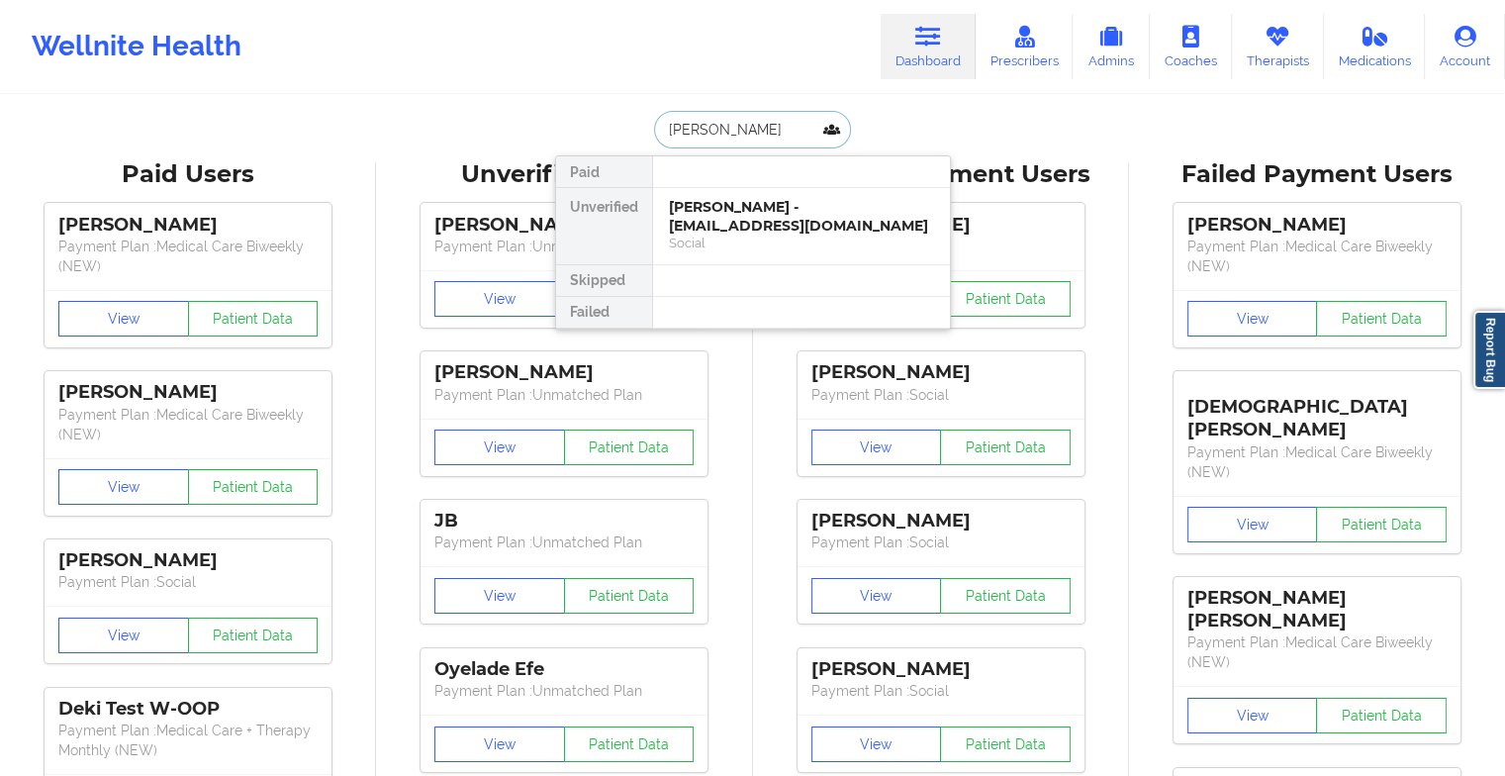
type input "[PERSON_NAME]"
click at [762, 221] on div "[PERSON_NAME] - [EMAIL_ADDRESS][DOMAIN_NAME]" at bounding box center [801, 216] width 265 height 37
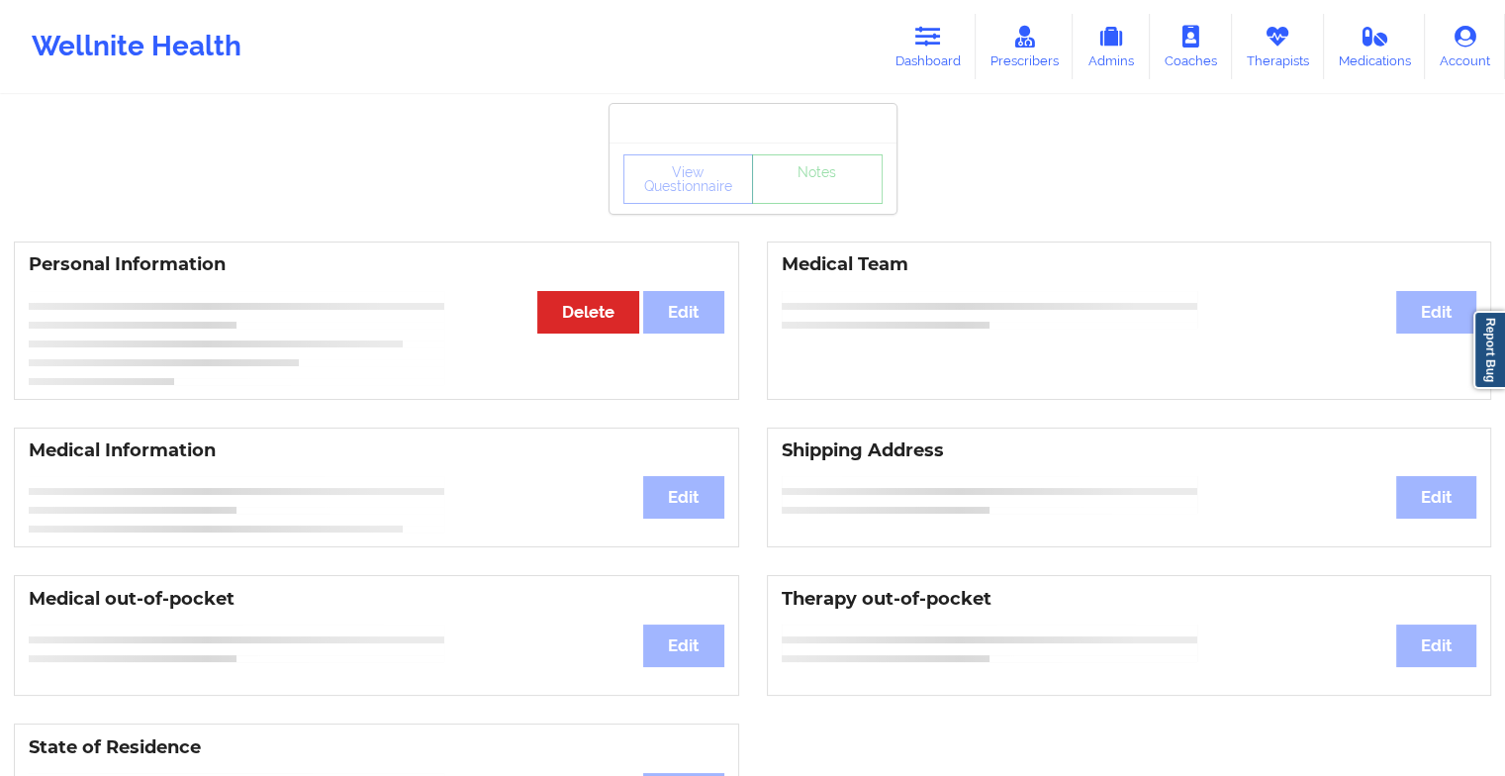
click at [803, 210] on div "View Questionnaire Notes" at bounding box center [753, 177] width 287 height 71
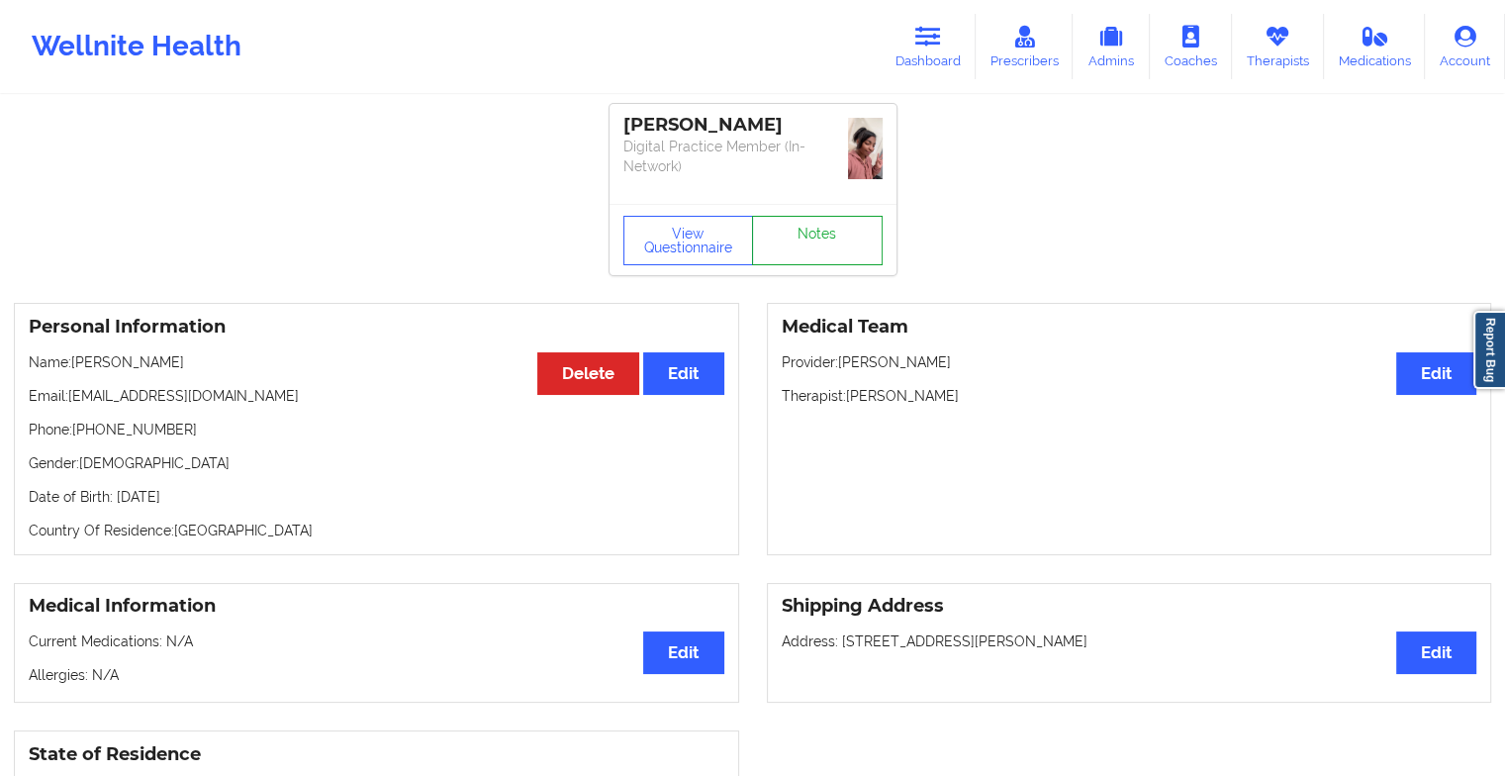
click at [807, 242] on link "Notes" at bounding box center [817, 240] width 131 height 49
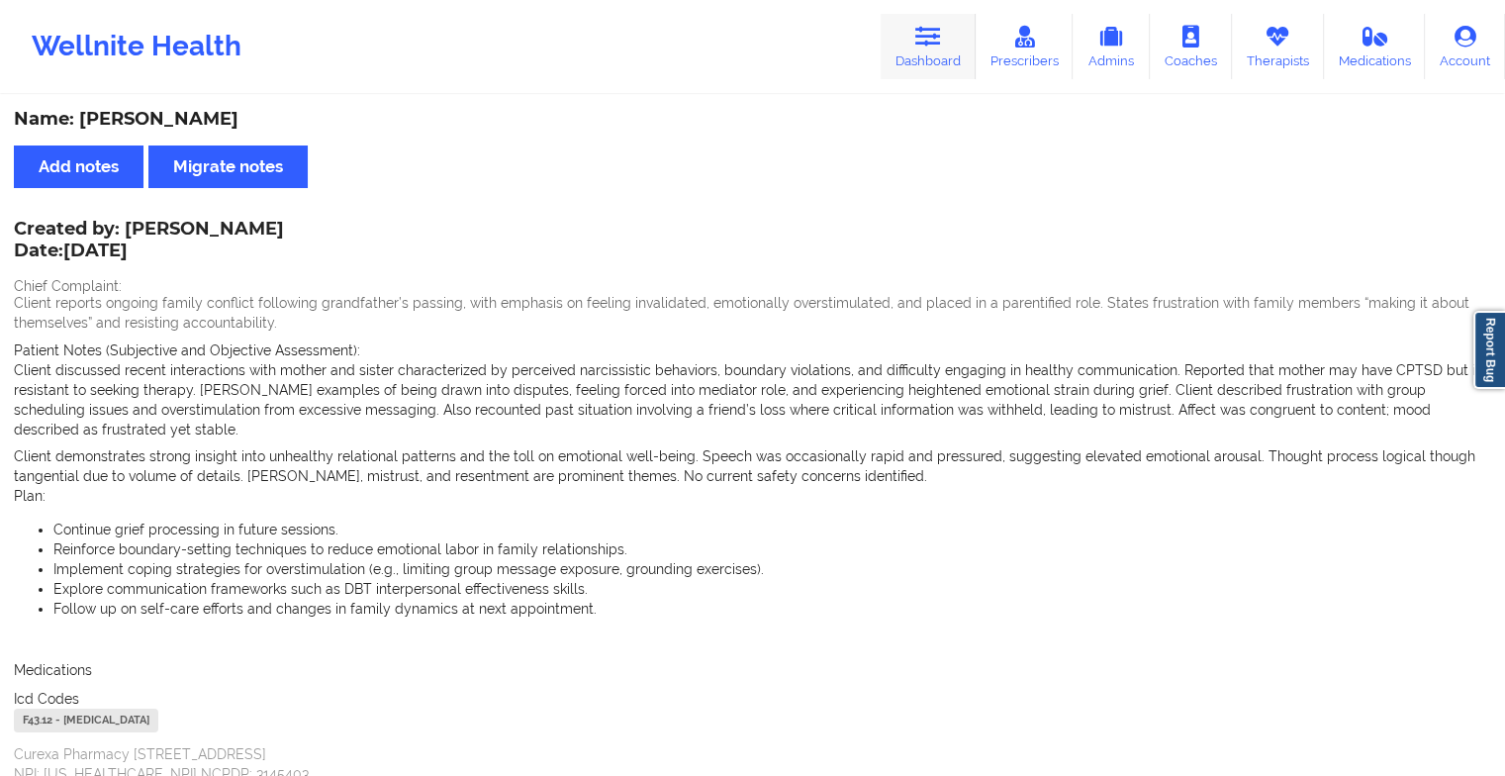
click at [937, 28] on icon at bounding box center [928, 37] width 26 height 22
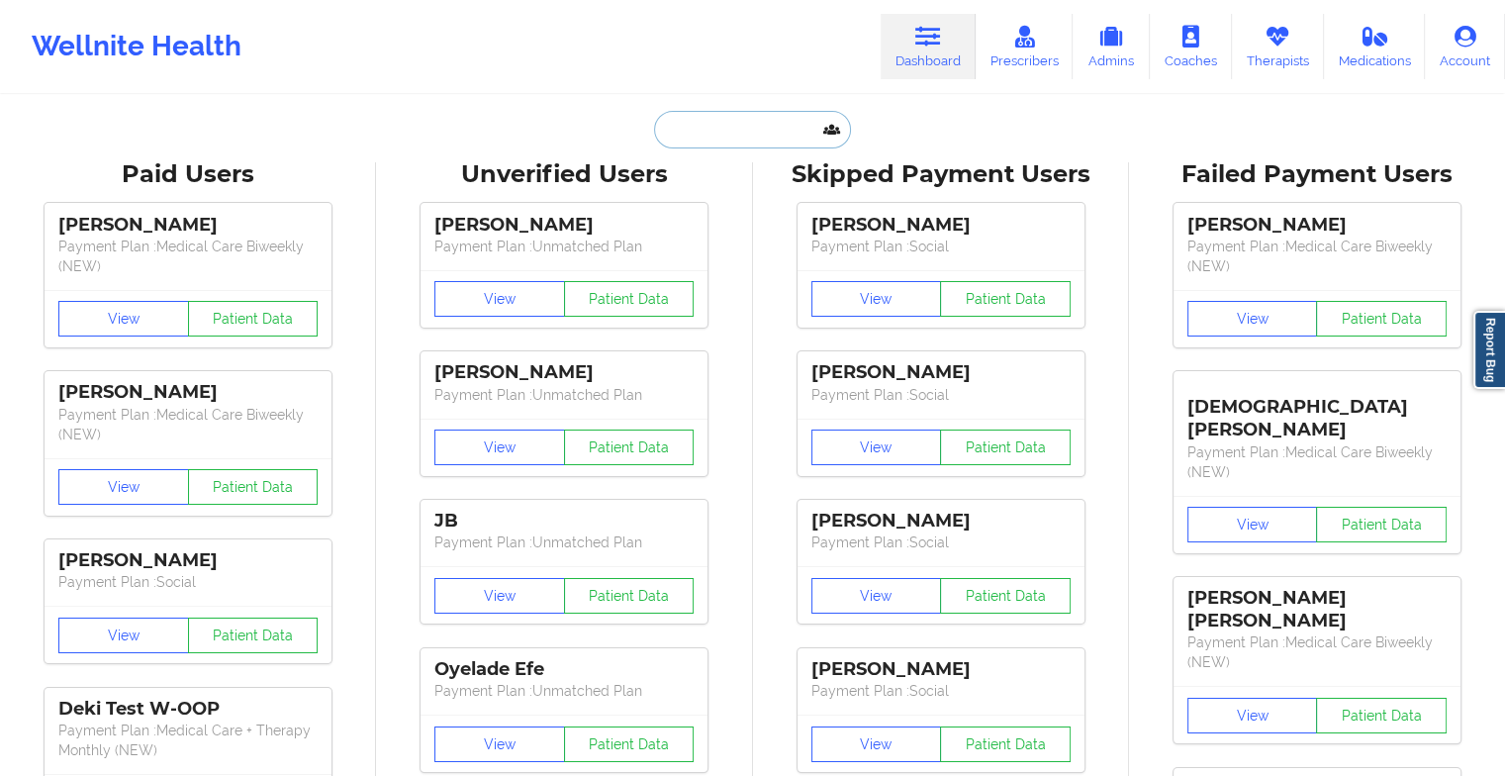
click at [682, 123] on input "text" at bounding box center [752, 130] width 196 height 38
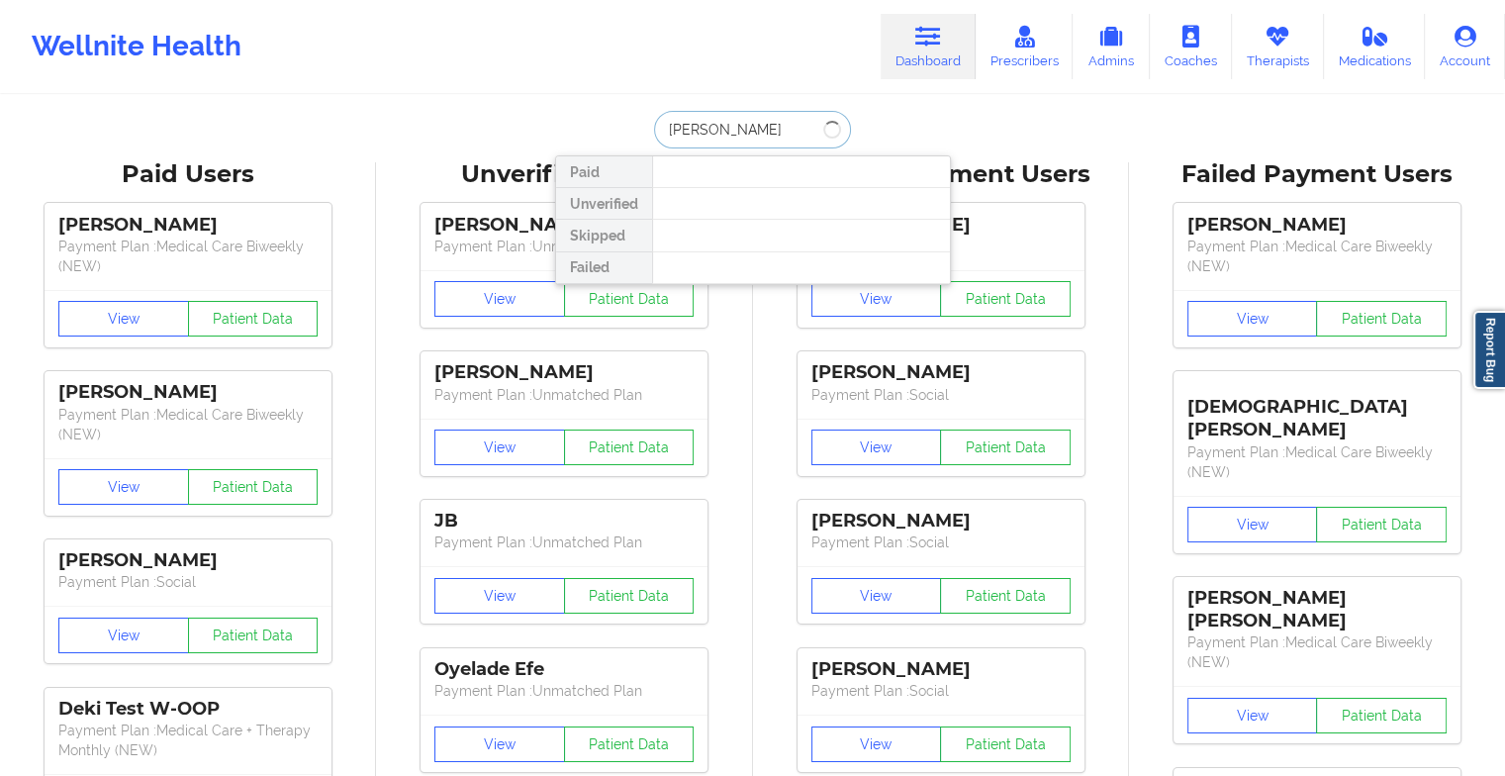
type input "[PERSON_NAME]"
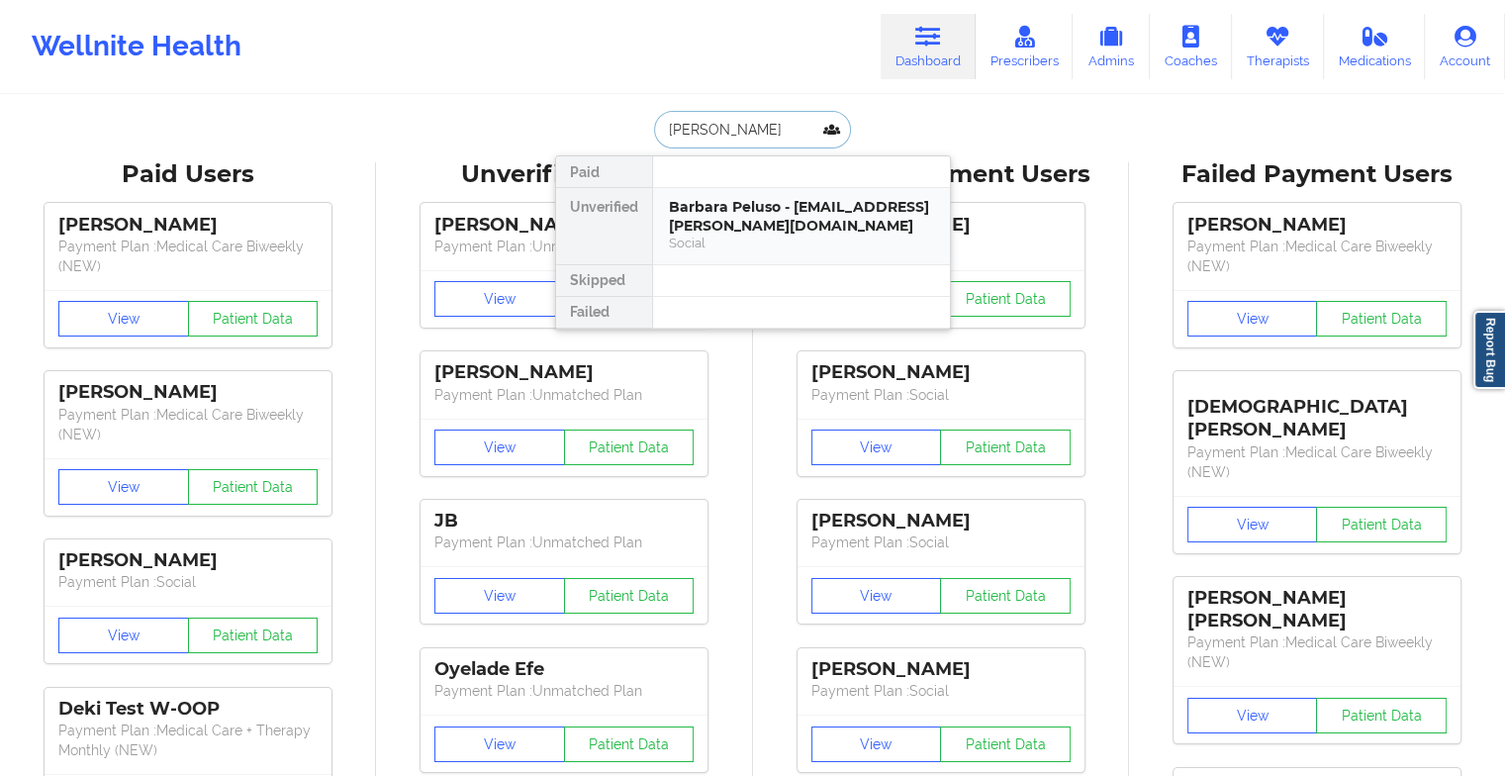
click at [739, 214] on div "Barbara Peluso - [EMAIL_ADDRESS][PERSON_NAME][DOMAIN_NAME]" at bounding box center [801, 216] width 265 height 37
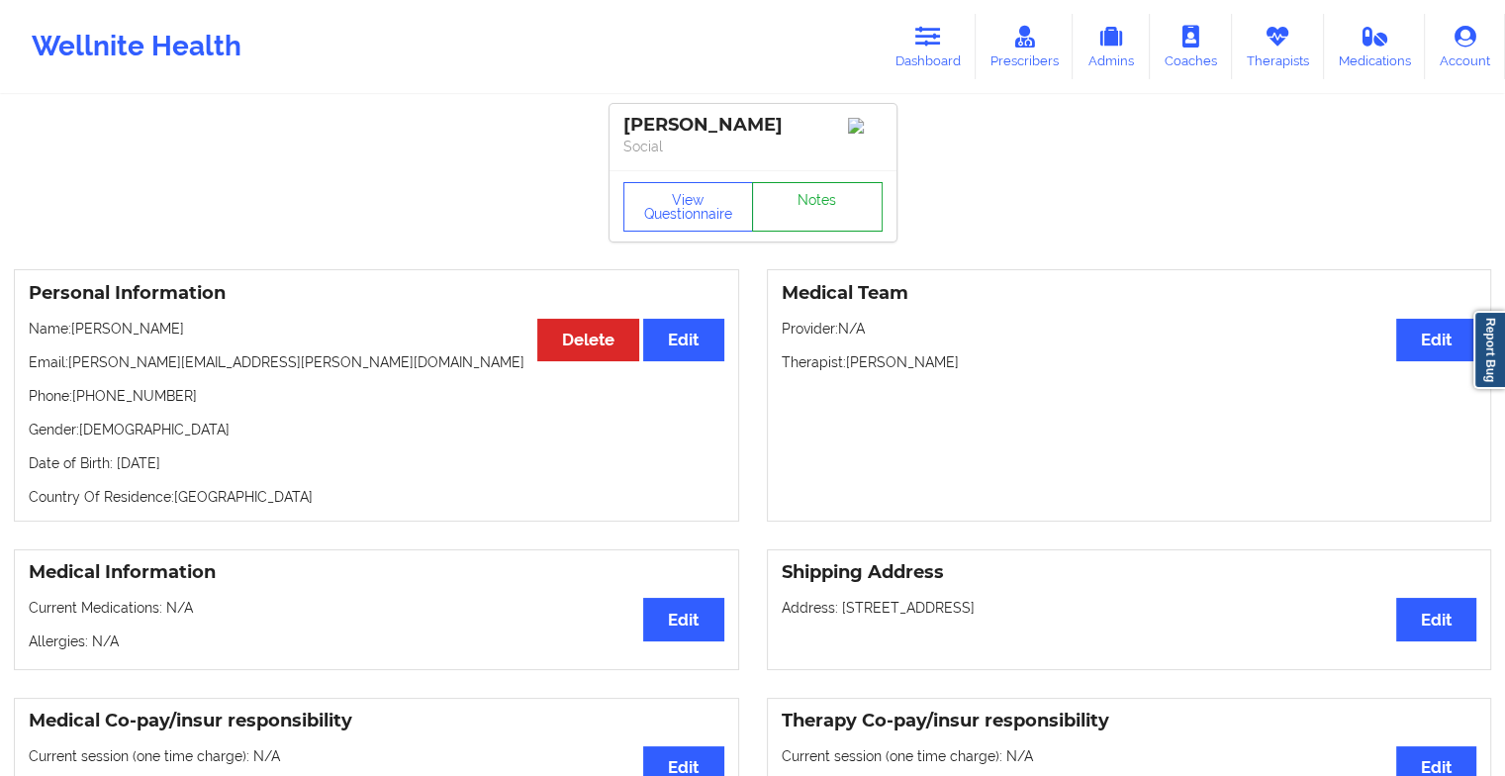
click at [827, 214] on link "Notes" at bounding box center [817, 206] width 131 height 49
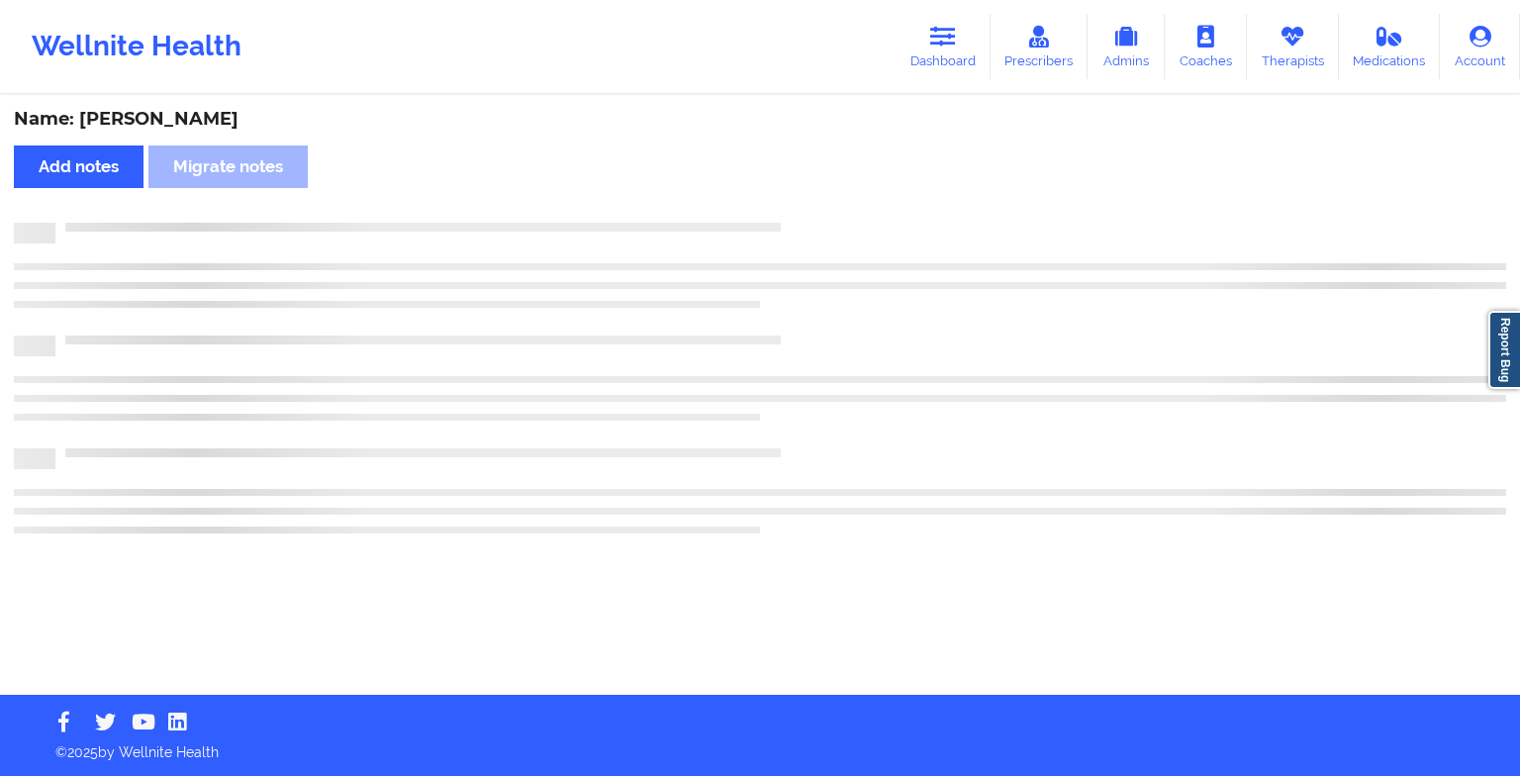
click at [903, 325] on div "Name: [PERSON_NAME] Add notes Migrate notes" at bounding box center [760, 396] width 1520 height 598
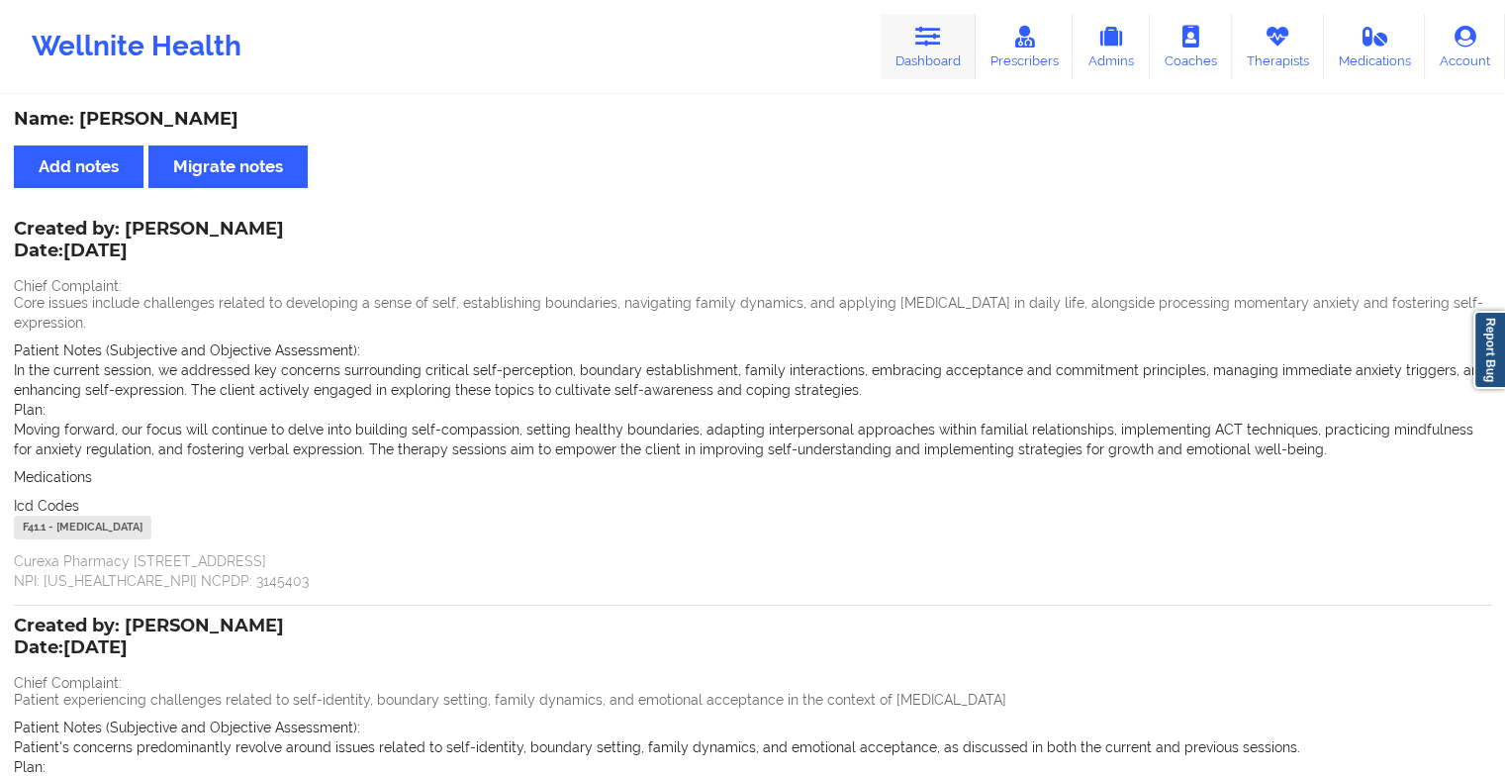
click at [935, 67] on link "Dashboard" at bounding box center [928, 46] width 95 height 65
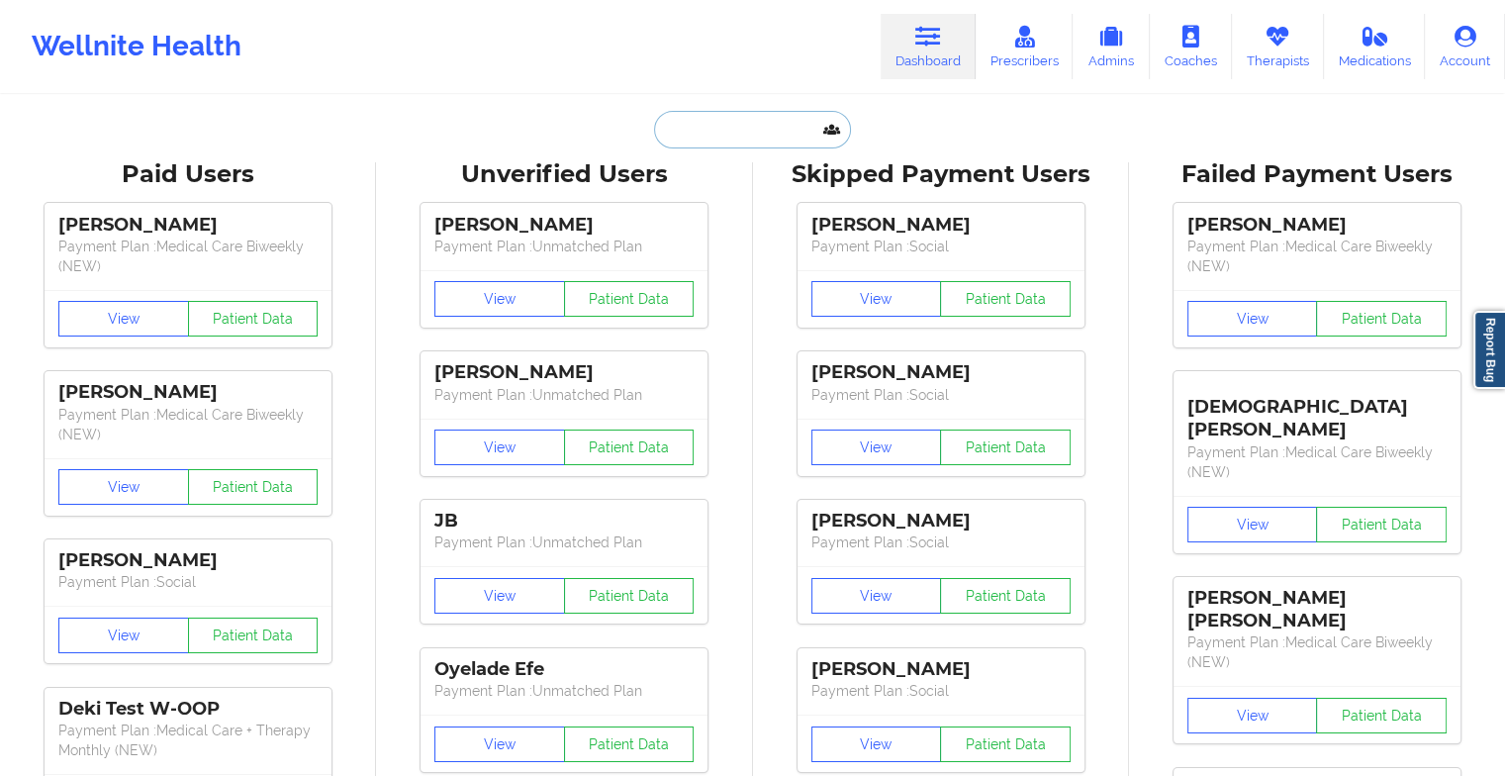
click at [756, 145] on input "text" at bounding box center [752, 130] width 196 height 38
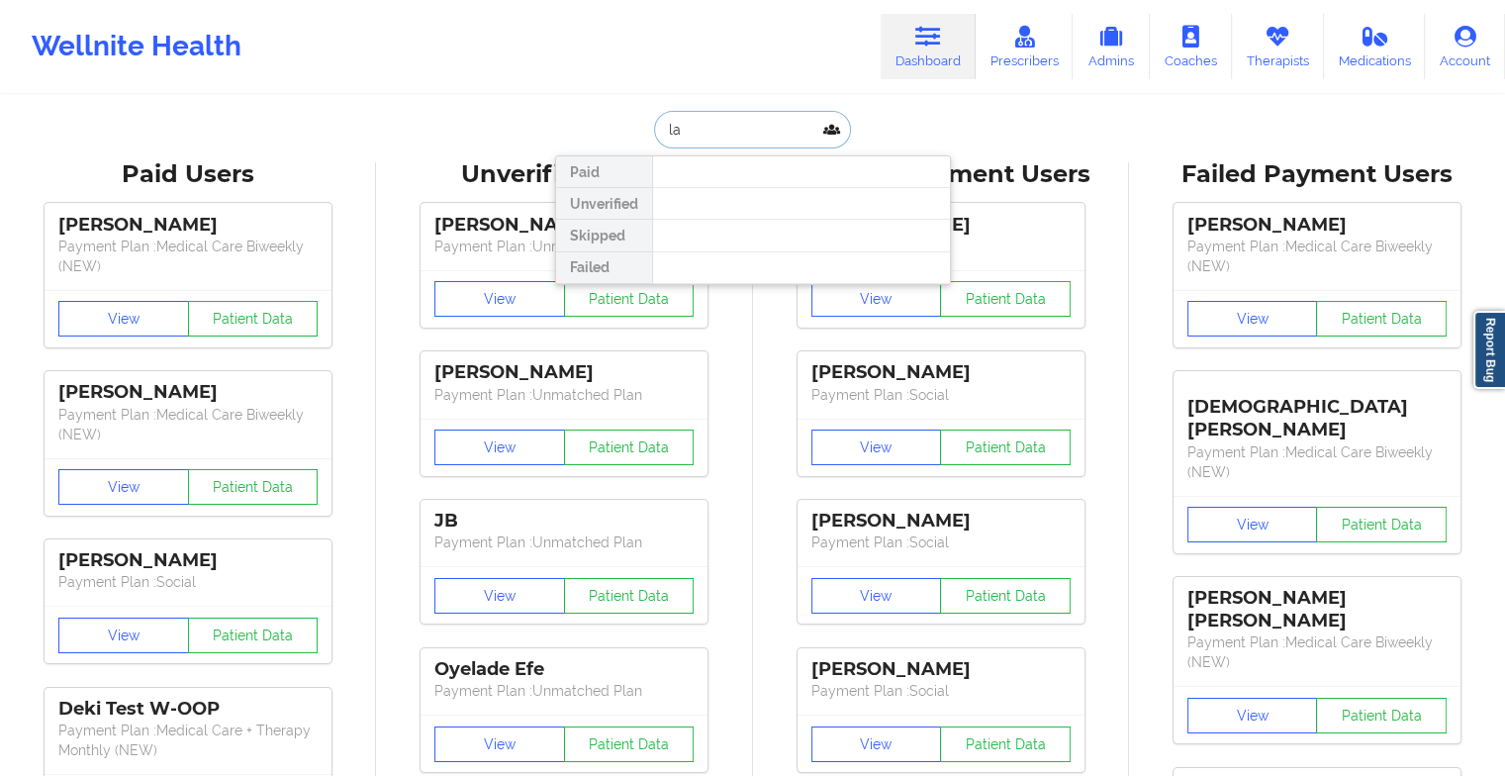
type input "l"
type input "momcar"
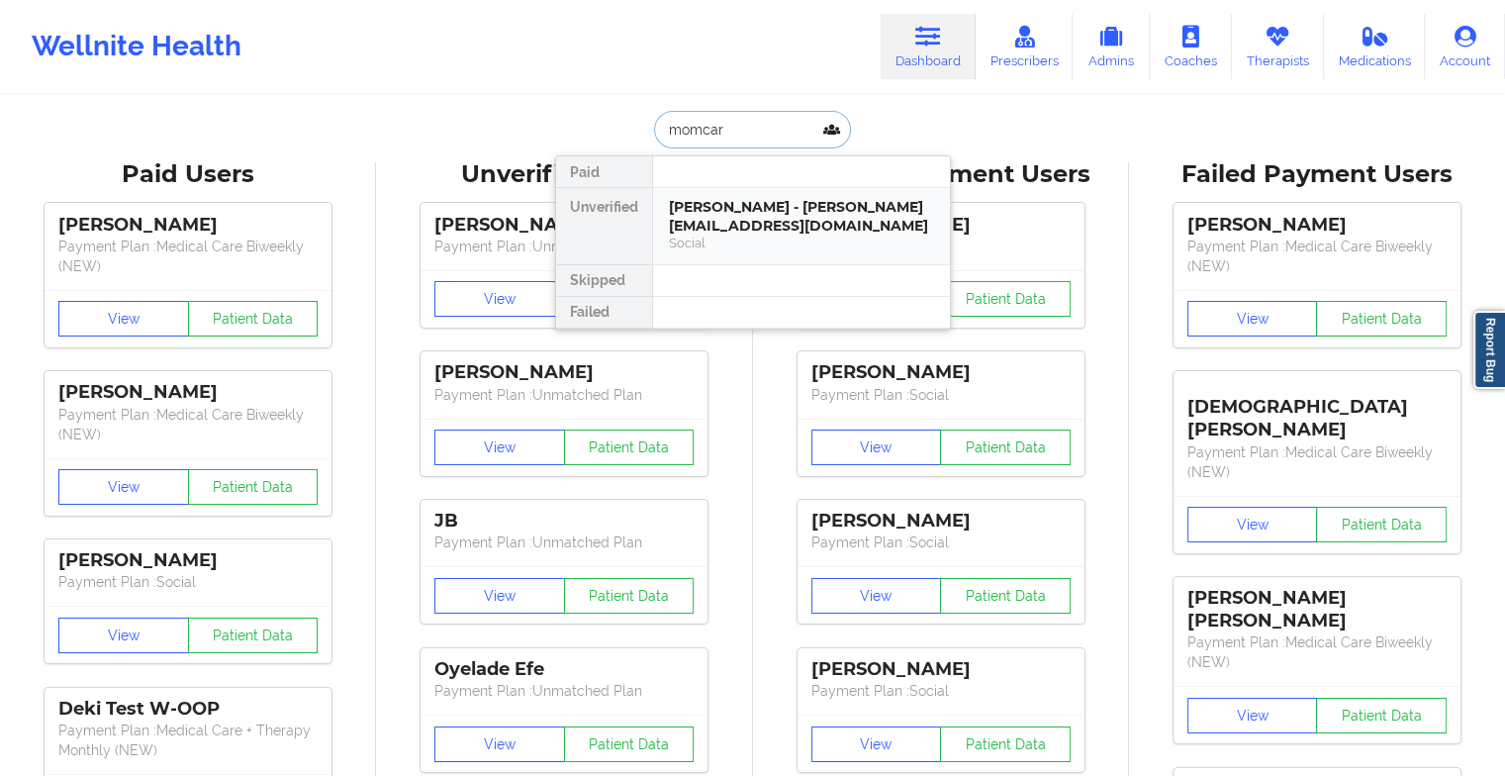
click at [717, 230] on div "[PERSON_NAME] - [PERSON_NAME][EMAIL_ADDRESS][DOMAIN_NAME]" at bounding box center [801, 216] width 265 height 37
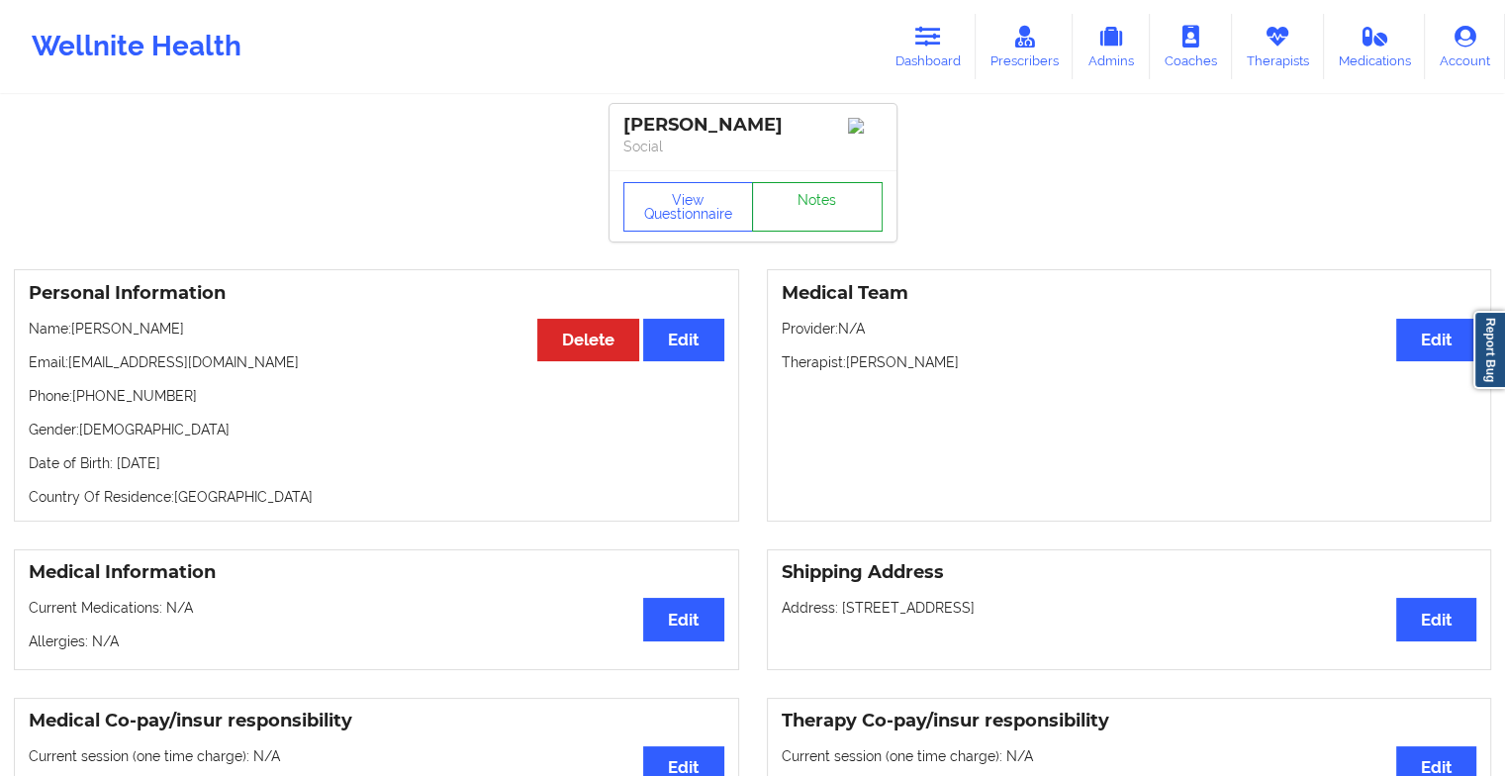
click at [828, 232] on link "Notes" at bounding box center [817, 206] width 131 height 49
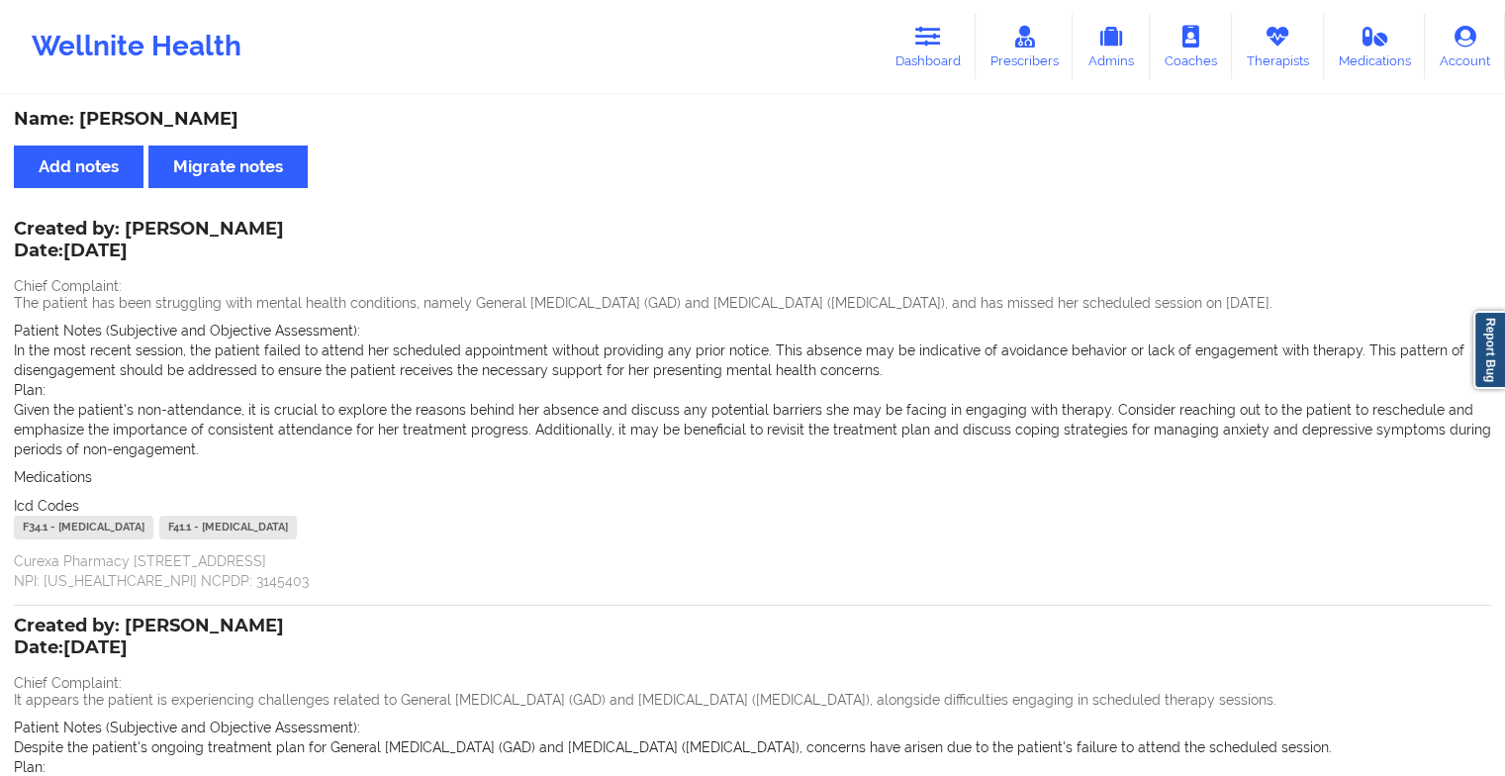
click at [937, 83] on div "Wellnite Health Dashboard Prescribers Admins Coaches Therapists Medications Acc…" at bounding box center [752, 46] width 1505 height 79
click at [912, 32] on link "Dashboard" at bounding box center [928, 46] width 95 height 65
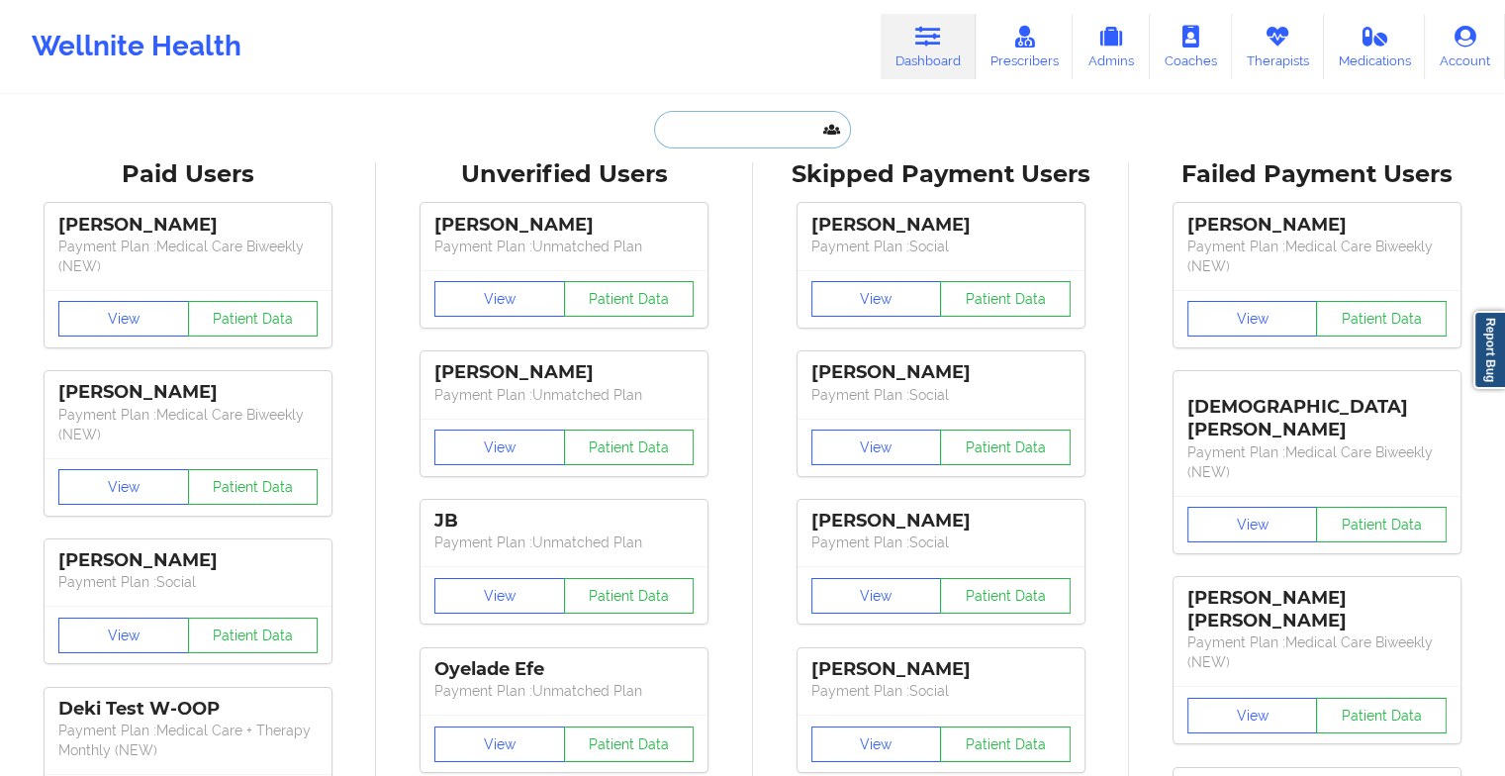
click at [697, 130] on input "text" at bounding box center [752, 130] width 196 height 38
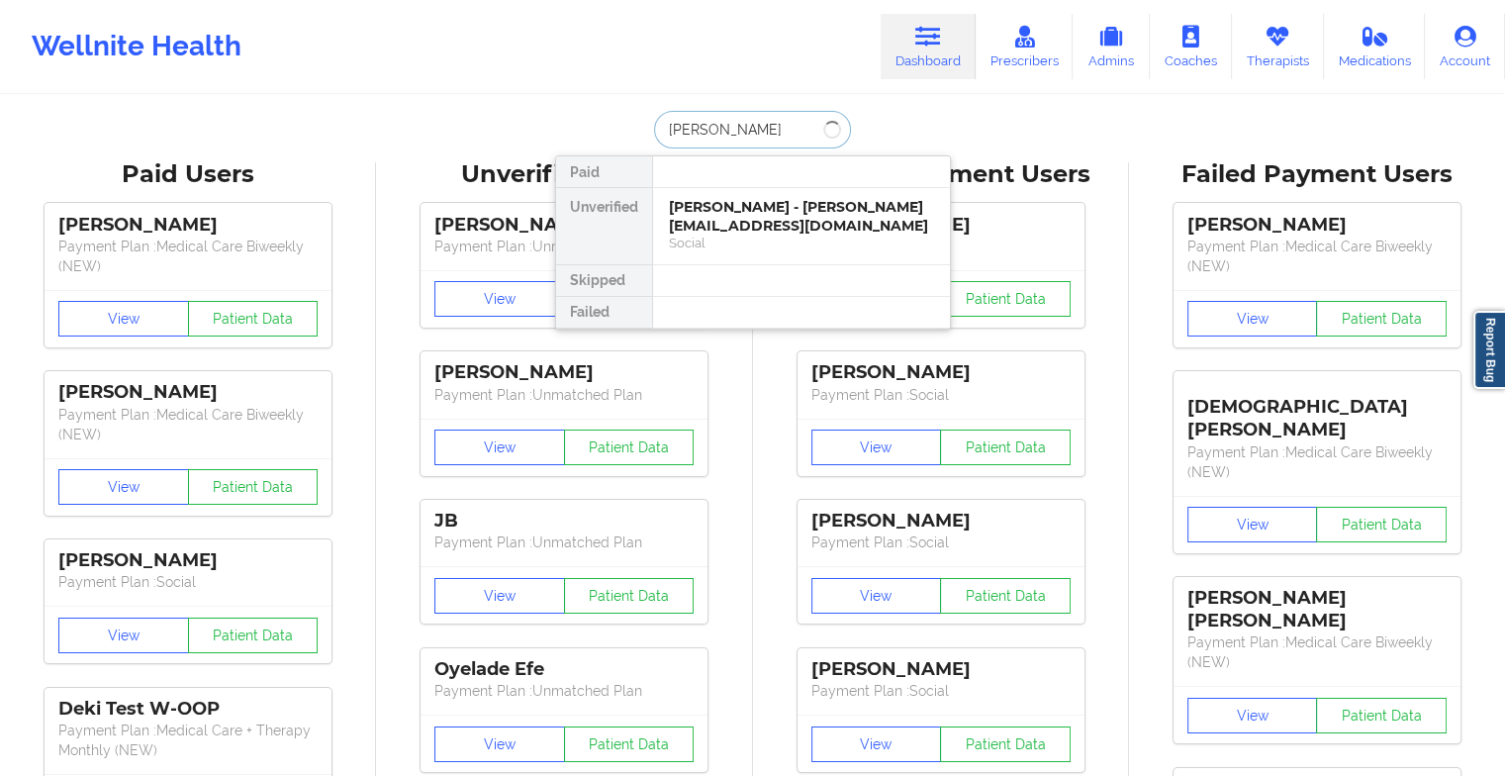
type input "[PERSON_NAME]"
drag, startPoint x: 761, startPoint y: 241, endPoint x: 819, endPoint y: 226, distance: 60.5
click at [819, 226] on div "Corina Morgan - [DOMAIN_NAME][EMAIL_ADDRESS][DOMAIN_NAME] Social" at bounding box center [801, 225] width 265 height 54
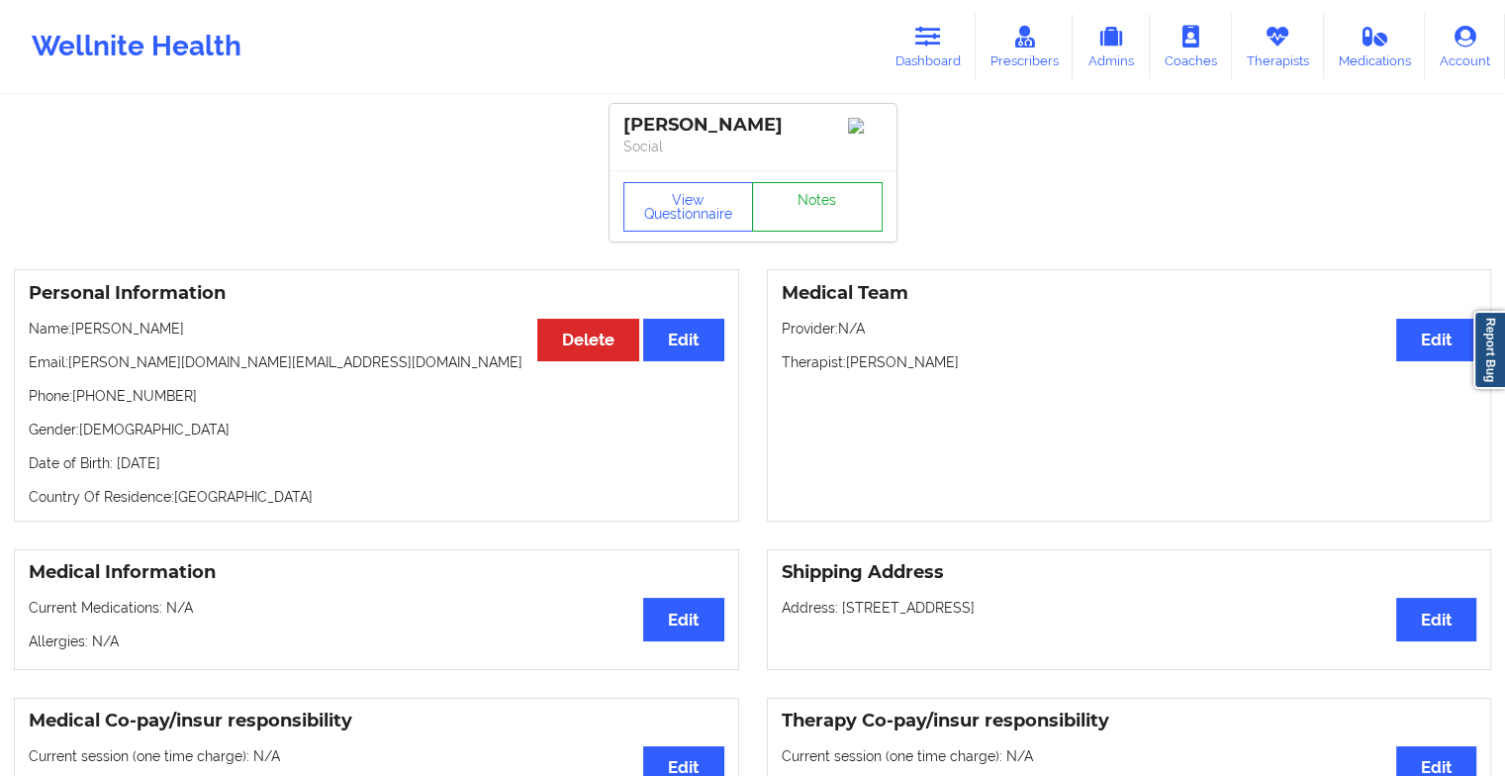
click at [827, 229] on link "Notes" at bounding box center [817, 206] width 131 height 49
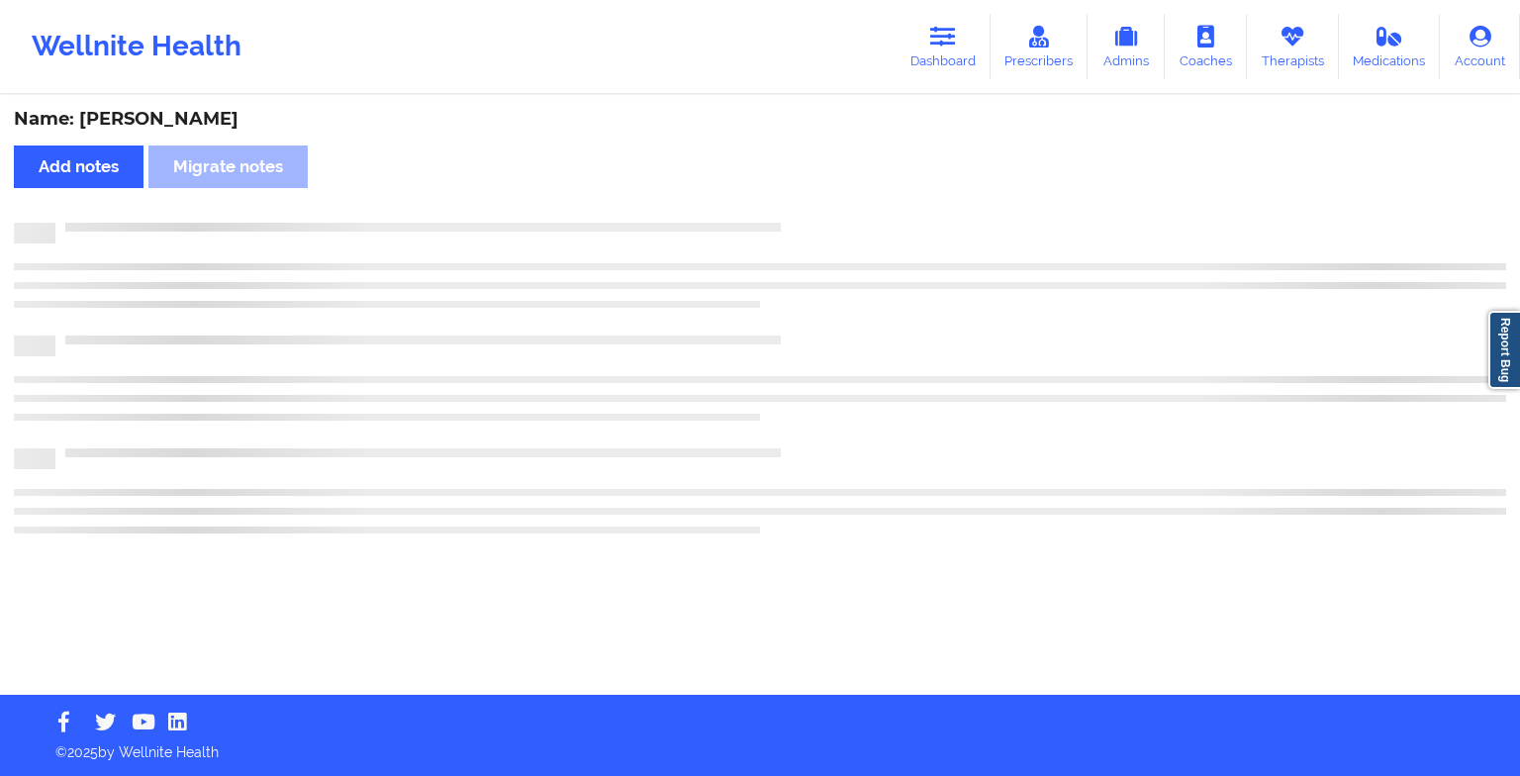
click at [827, 223] on div at bounding box center [780, 223] width 1451 height 0
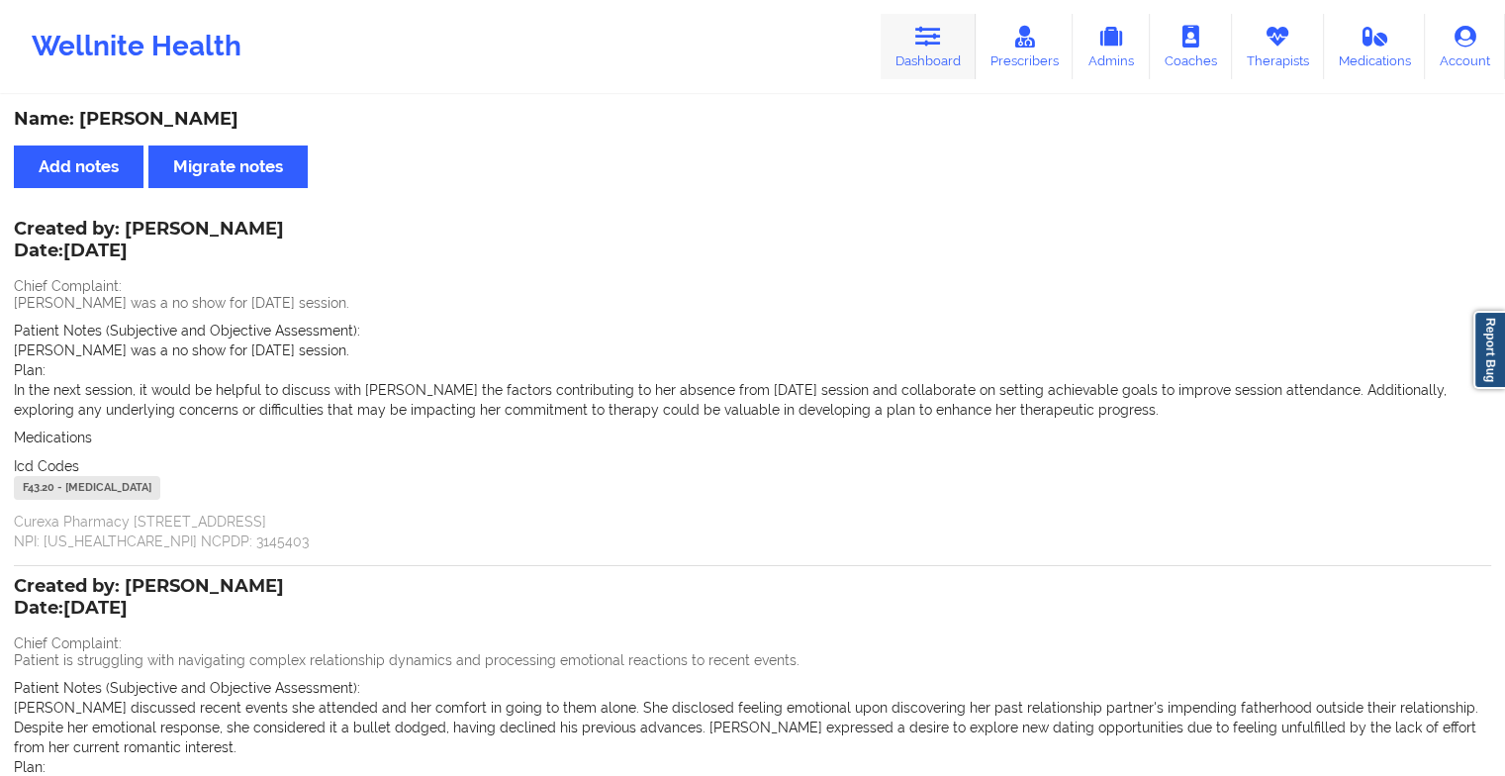
click at [923, 47] on icon at bounding box center [928, 37] width 26 height 22
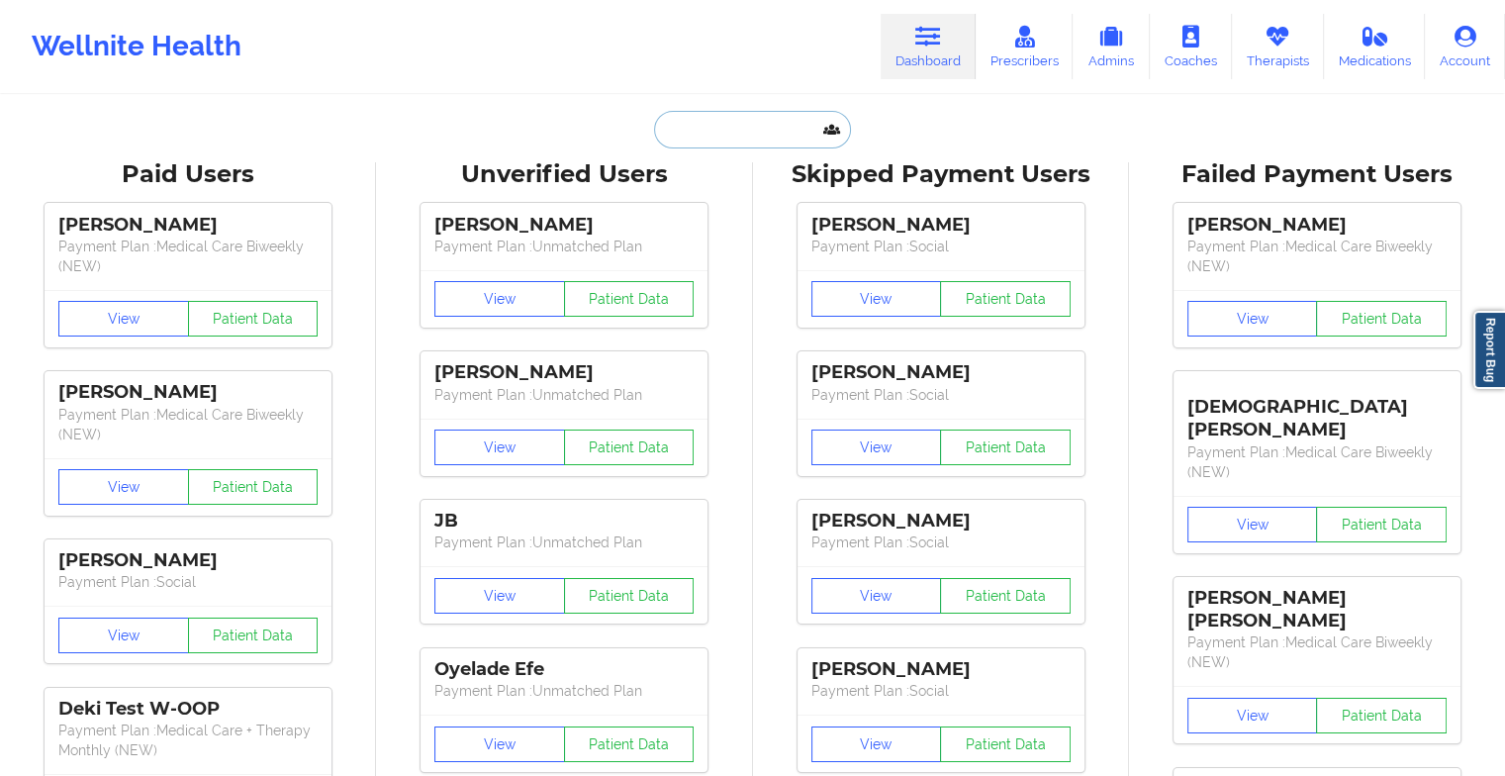
click at [708, 125] on input "text" at bounding box center [752, 130] width 196 height 38
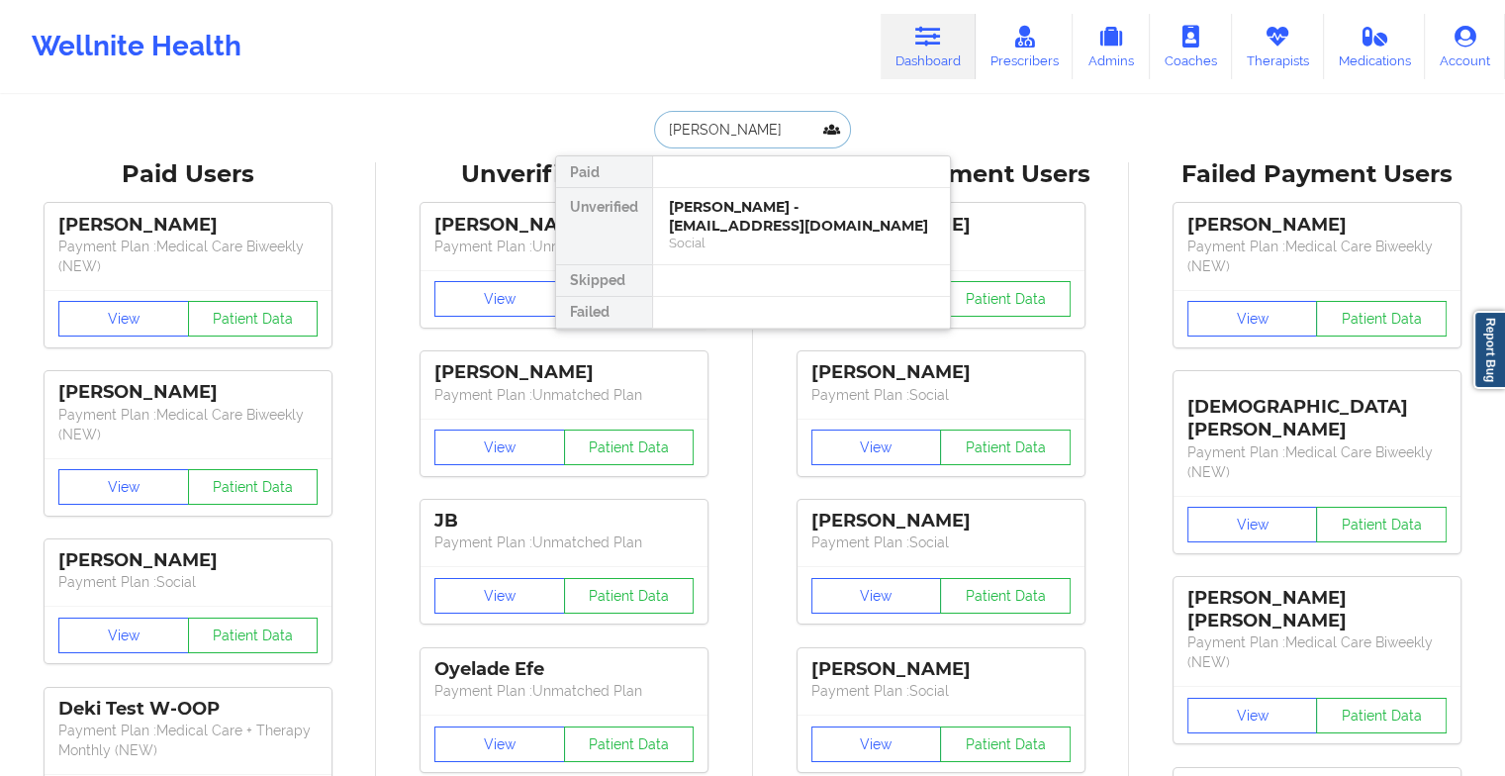
type input "[PERSON_NAME]"
click at [729, 199] on div "[PERSON_NAME] - [EMAIL_ADDRESS][DOMAIN_NAME]" at bounding box center [801, 216] width 265 height 37
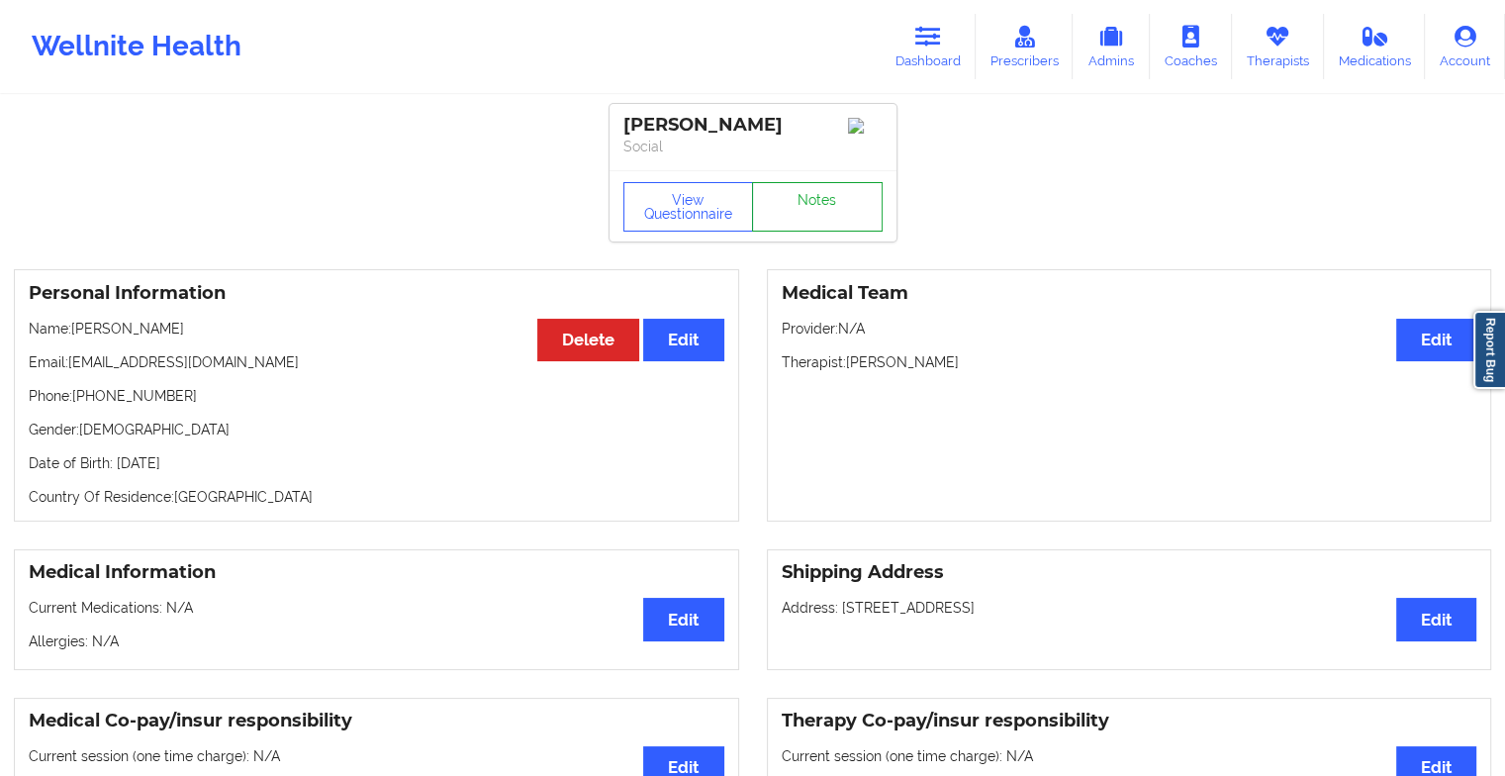
click at [845, 201] on link "Notes" at bounding box center [817, 206] width 131 height 49
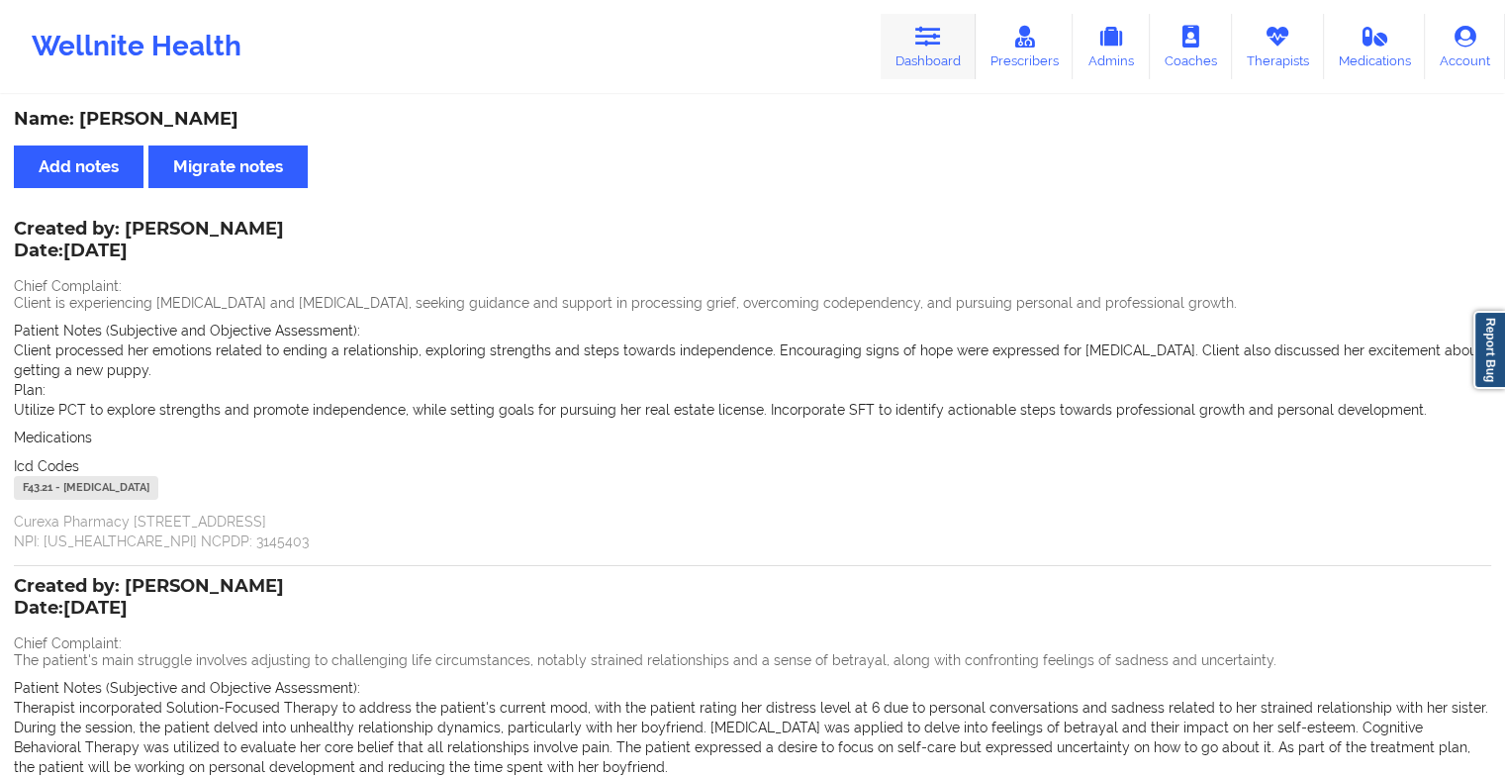
click at [928, 46] on icon at bounding box center [928, 37] width 26 height 22
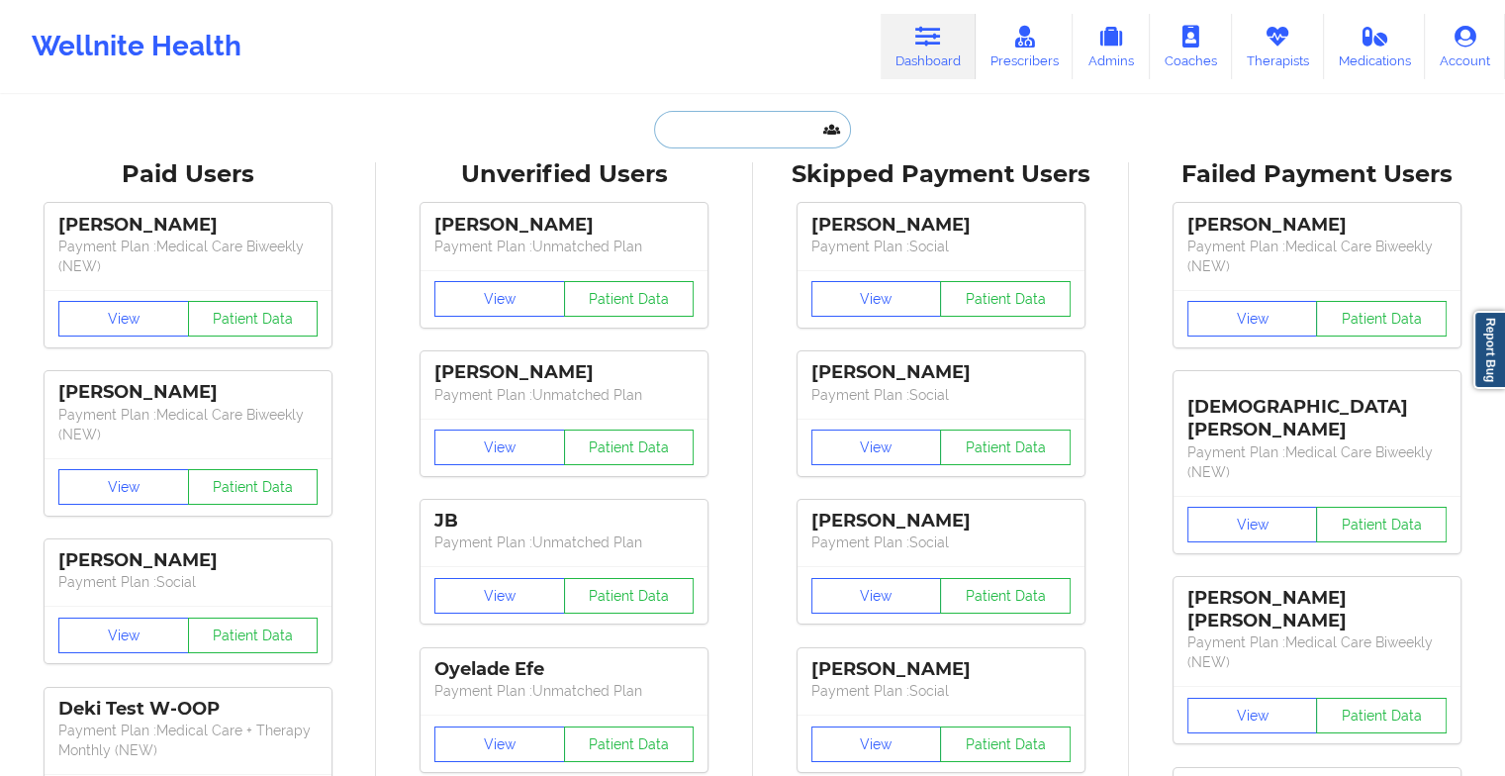
click at [741, 138] on input "text" at bounding box center [752, 130] width 196 height 38
type input "u"
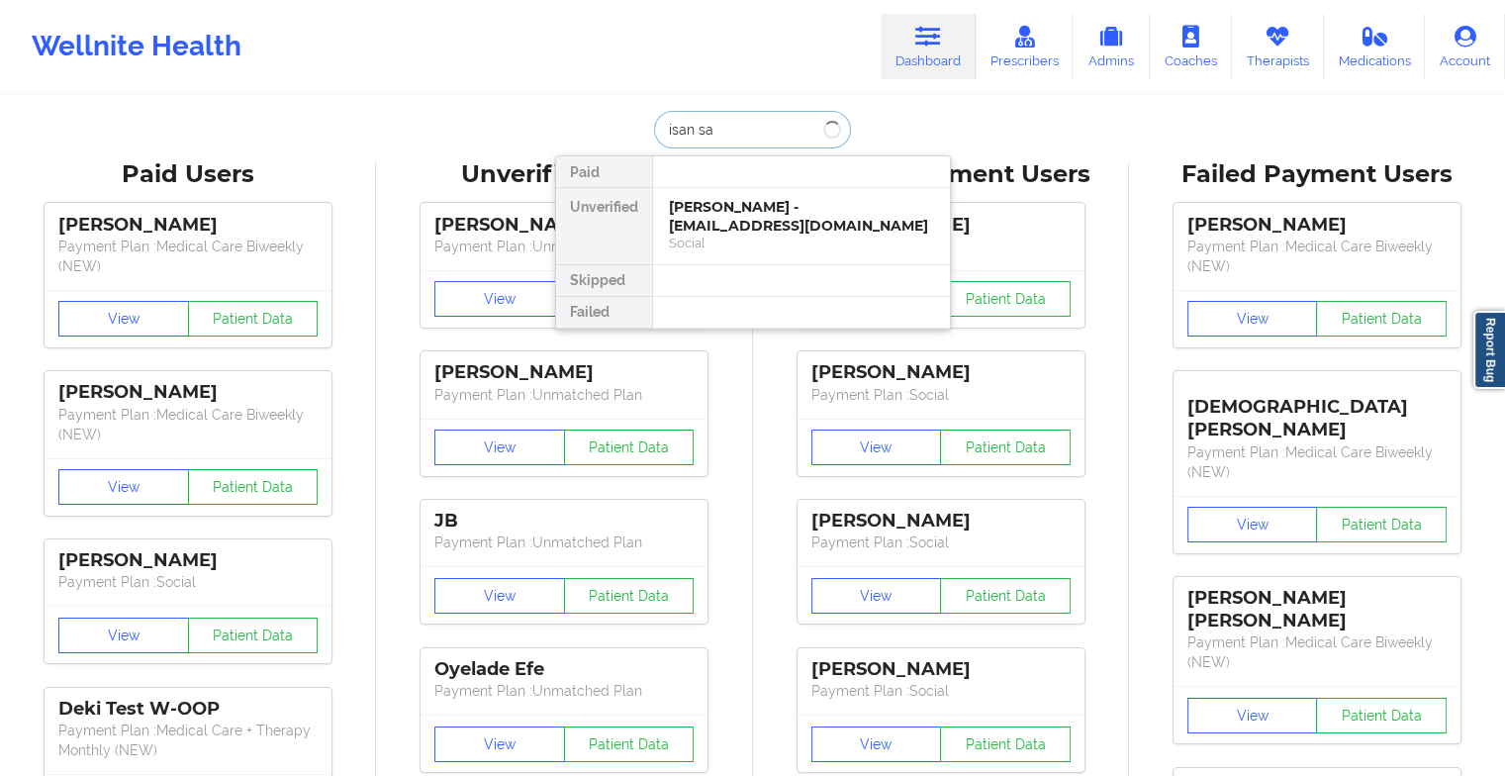
type input "isan san"
click at [743, 228] on div "[PERSON_NAME] - [EMAIL_ADDRESS][DOMAIN_NAME]" at bounding box center [801, 216] width 265 height 37
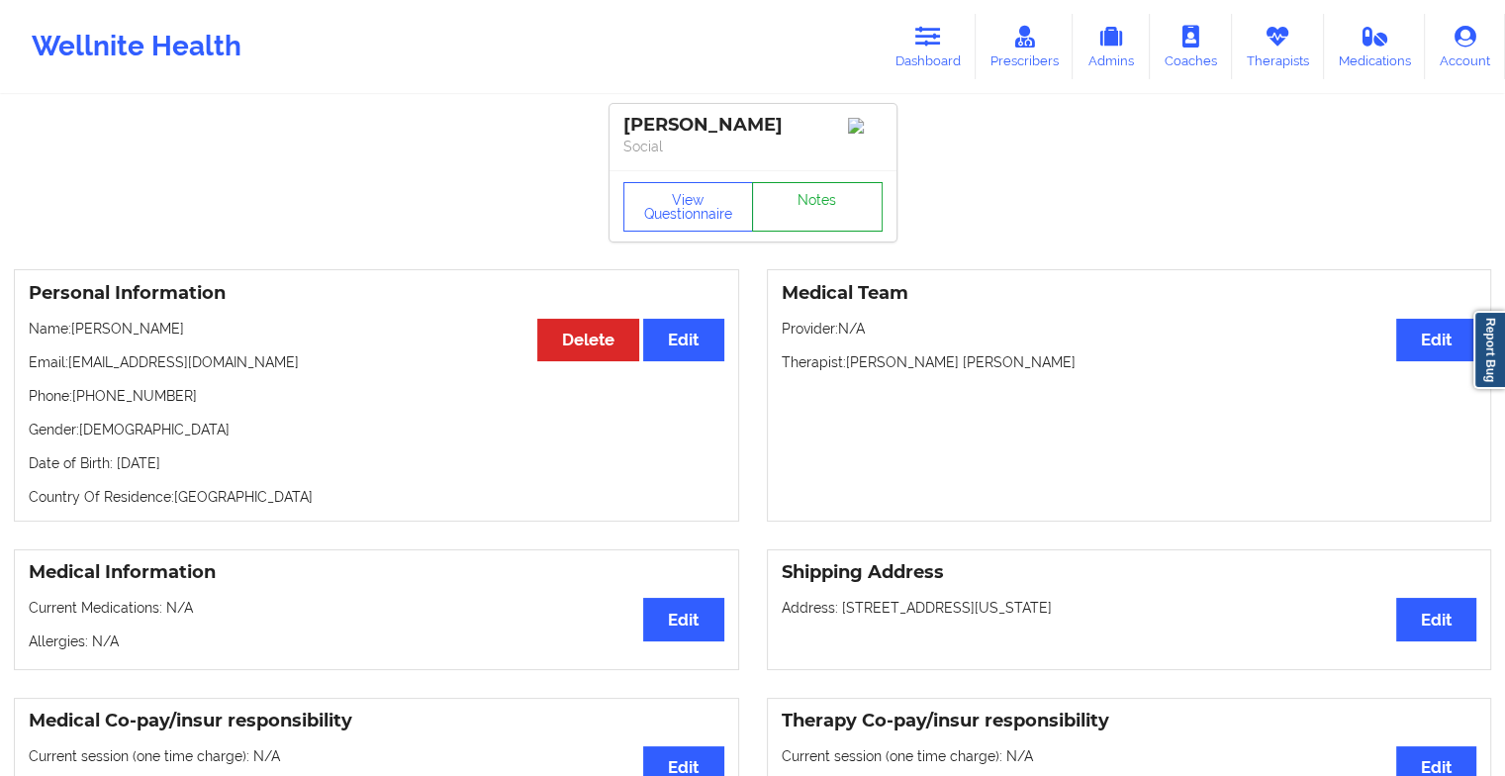
click at [819, 190] on link "Notes" at bounding box center [817, 206] width 131 height 49
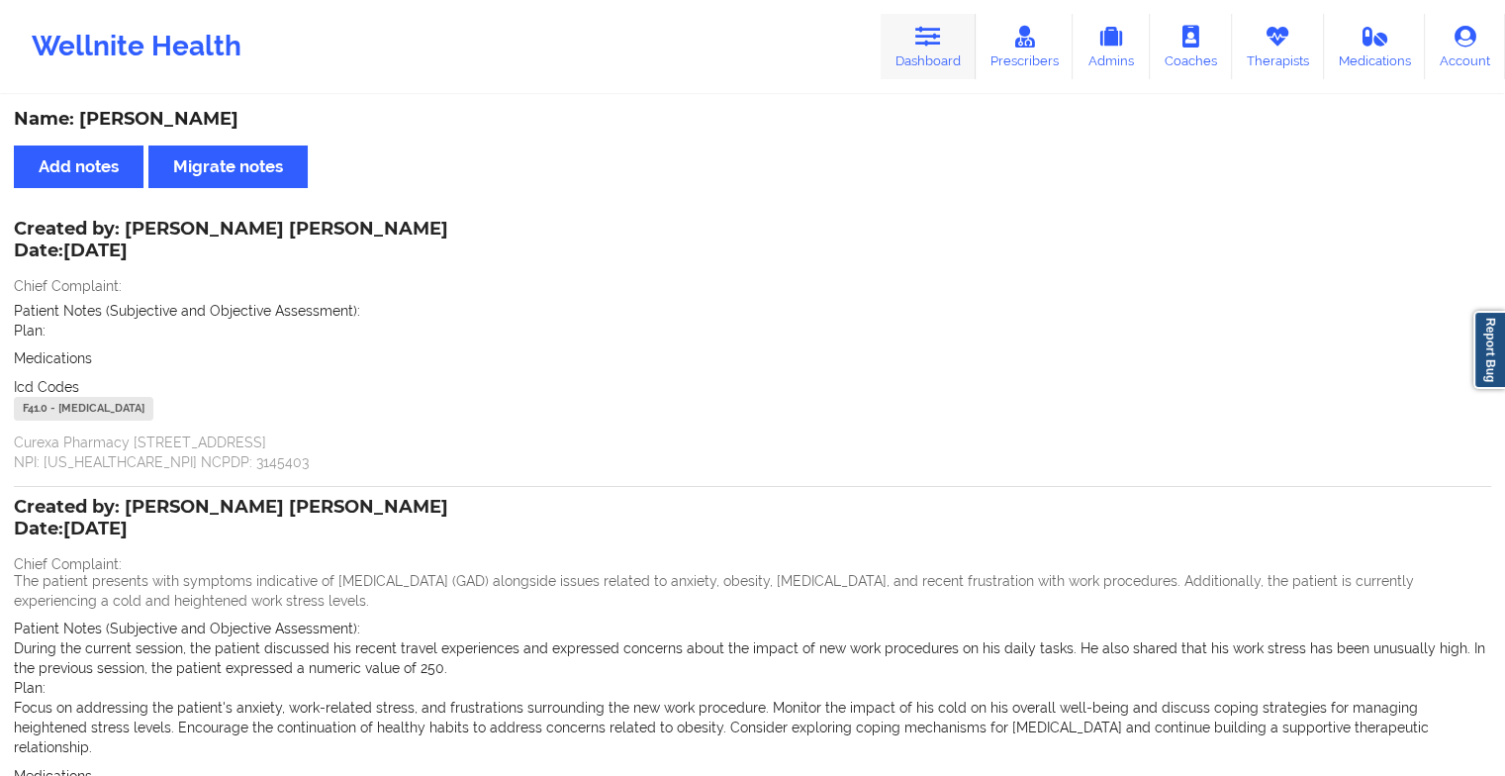
click at [935, 53] on link "Dashboard" at bounding box center [928, 46] width 95 height 65
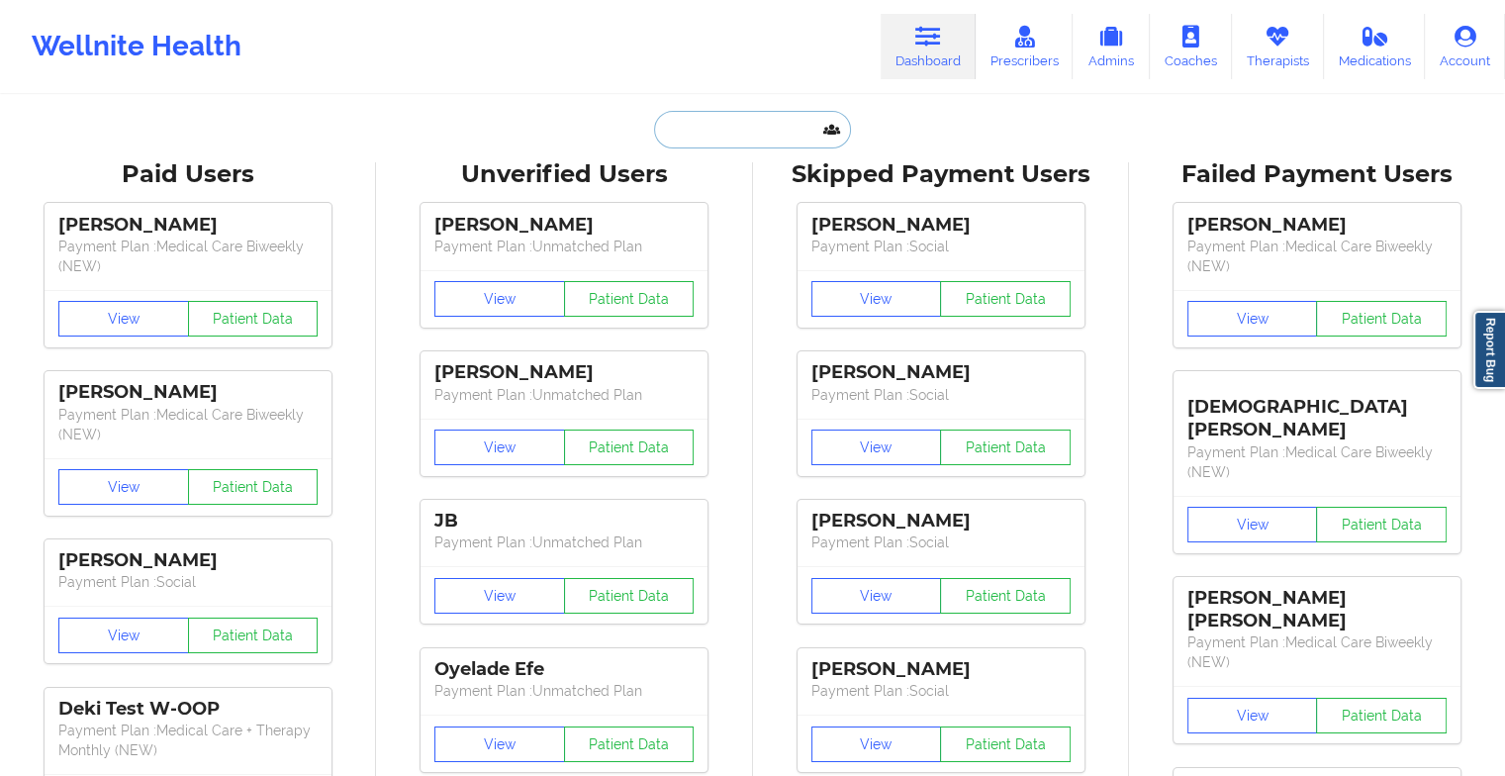
click at [788, 132] on input "text" at bounding box center [752, 130] width 196 height 38
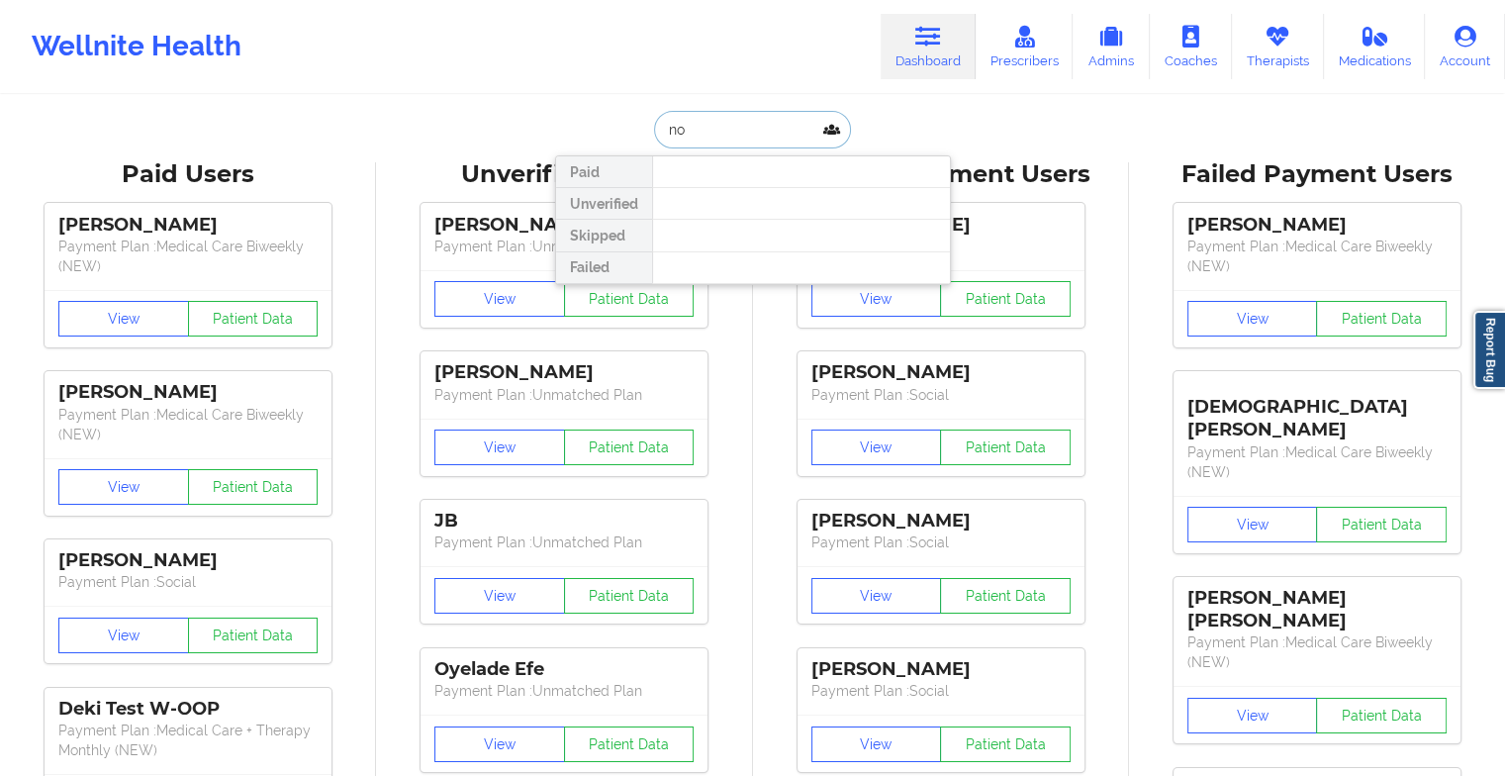
type input "n"
type input "b"
type input "[PERSON_NAME]"
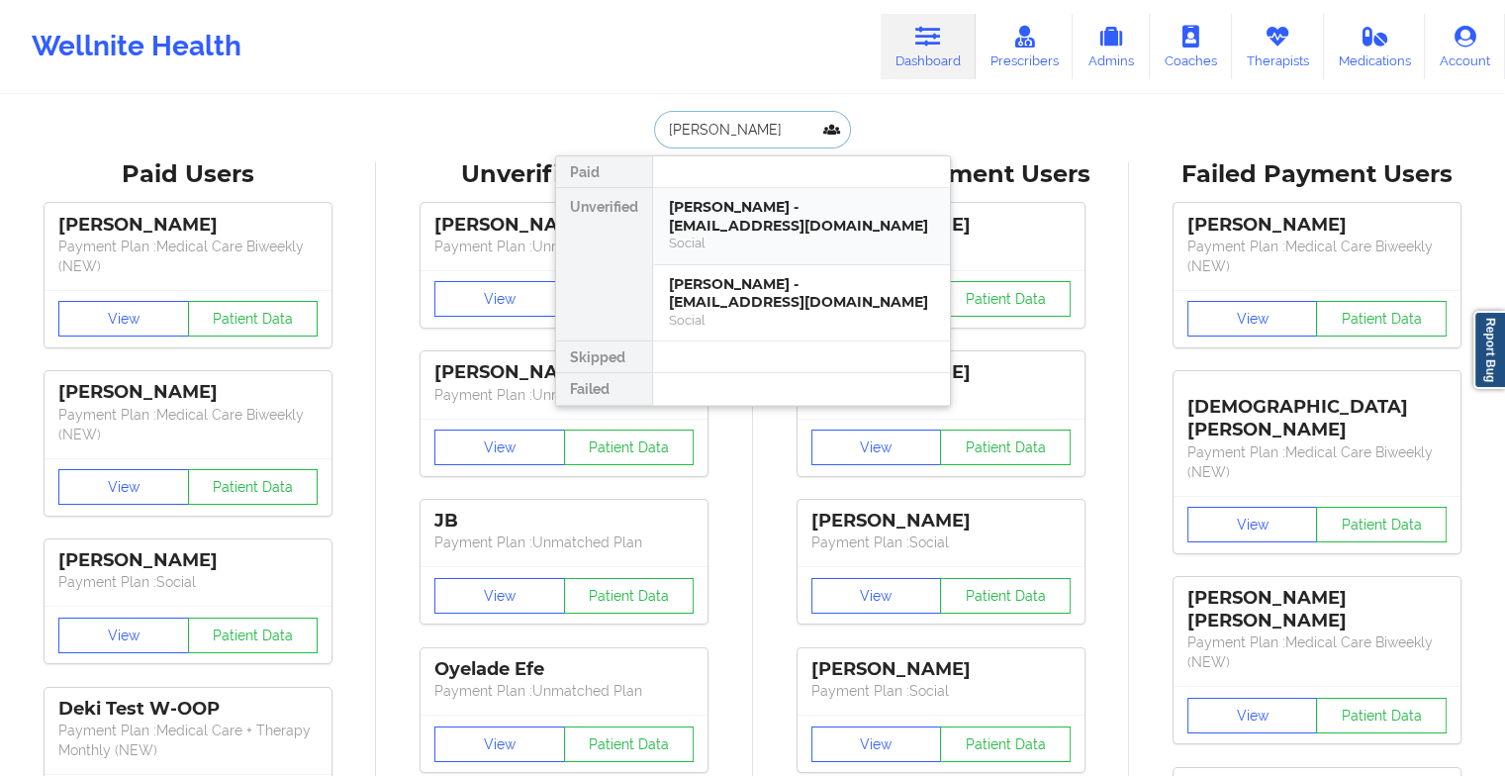
click at [729, 230] on div "[PERSON_NAME] - [EMAIL_ADDRESS][DOMAIN_NAME]" at bounding box center [801, 216] width 265 height 37
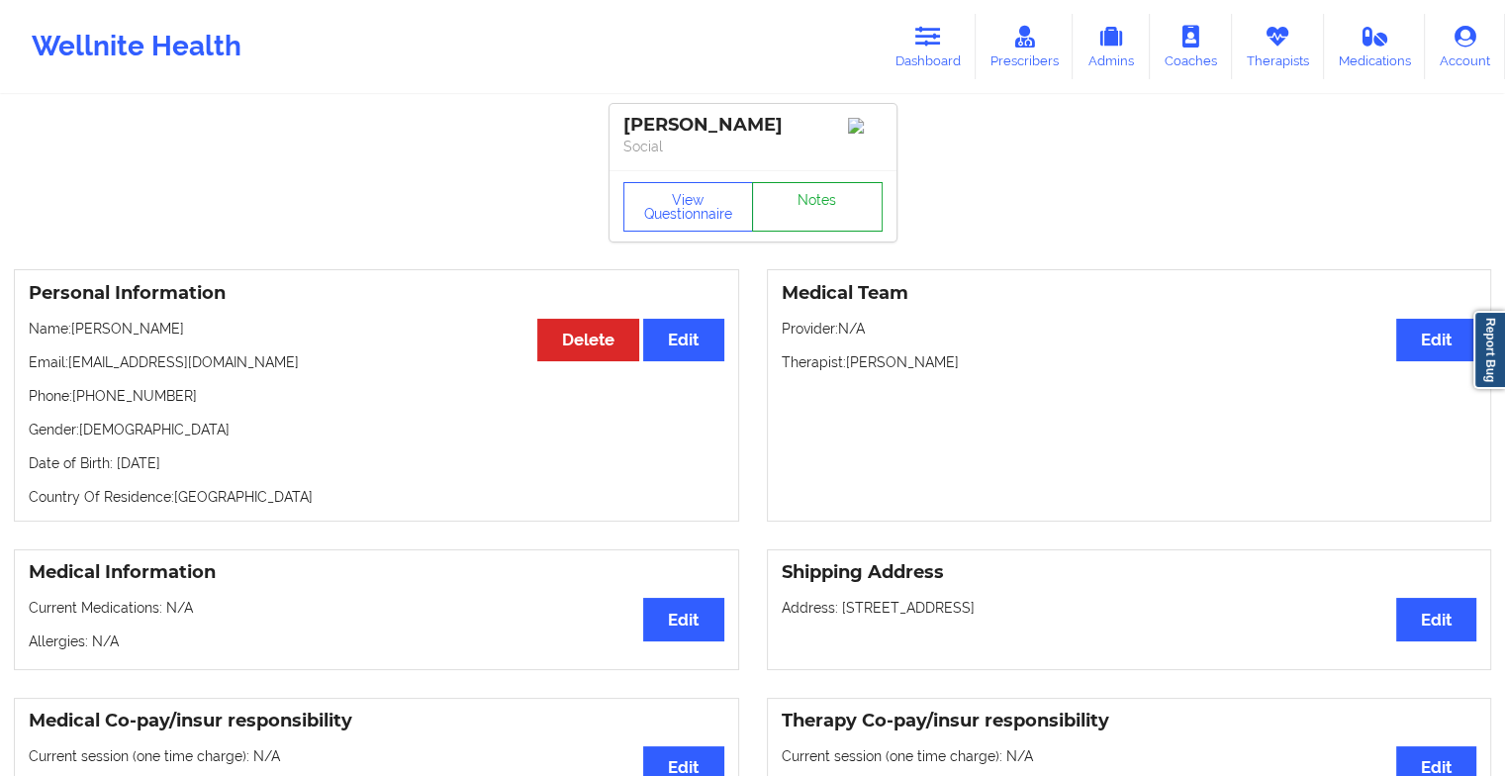
click at [784, 216] on link "Notes" at bounding box center [817, 206] width 131 height 49
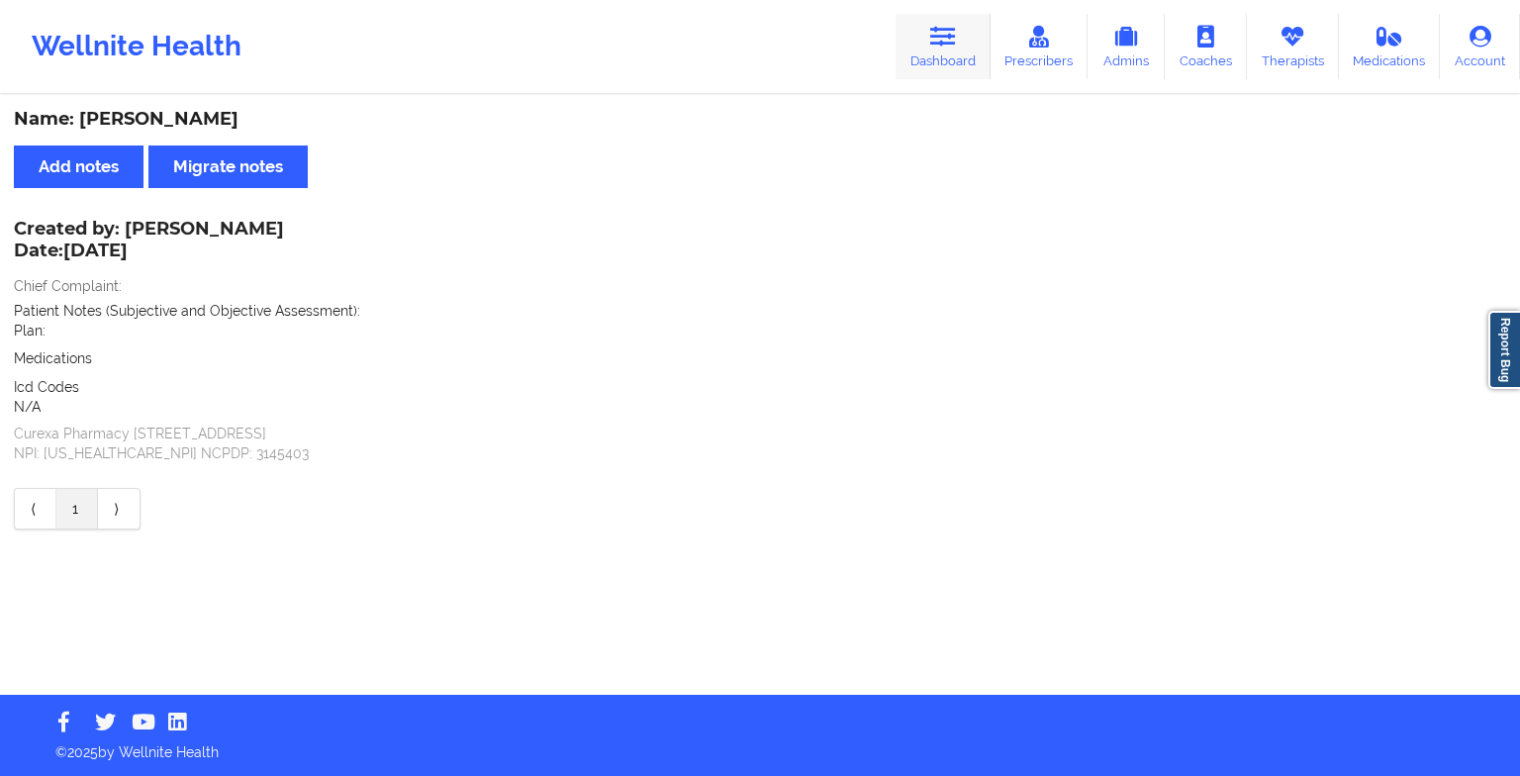
click at [950, 44] on icon at bounding box center [943, 37] width 26 height 22
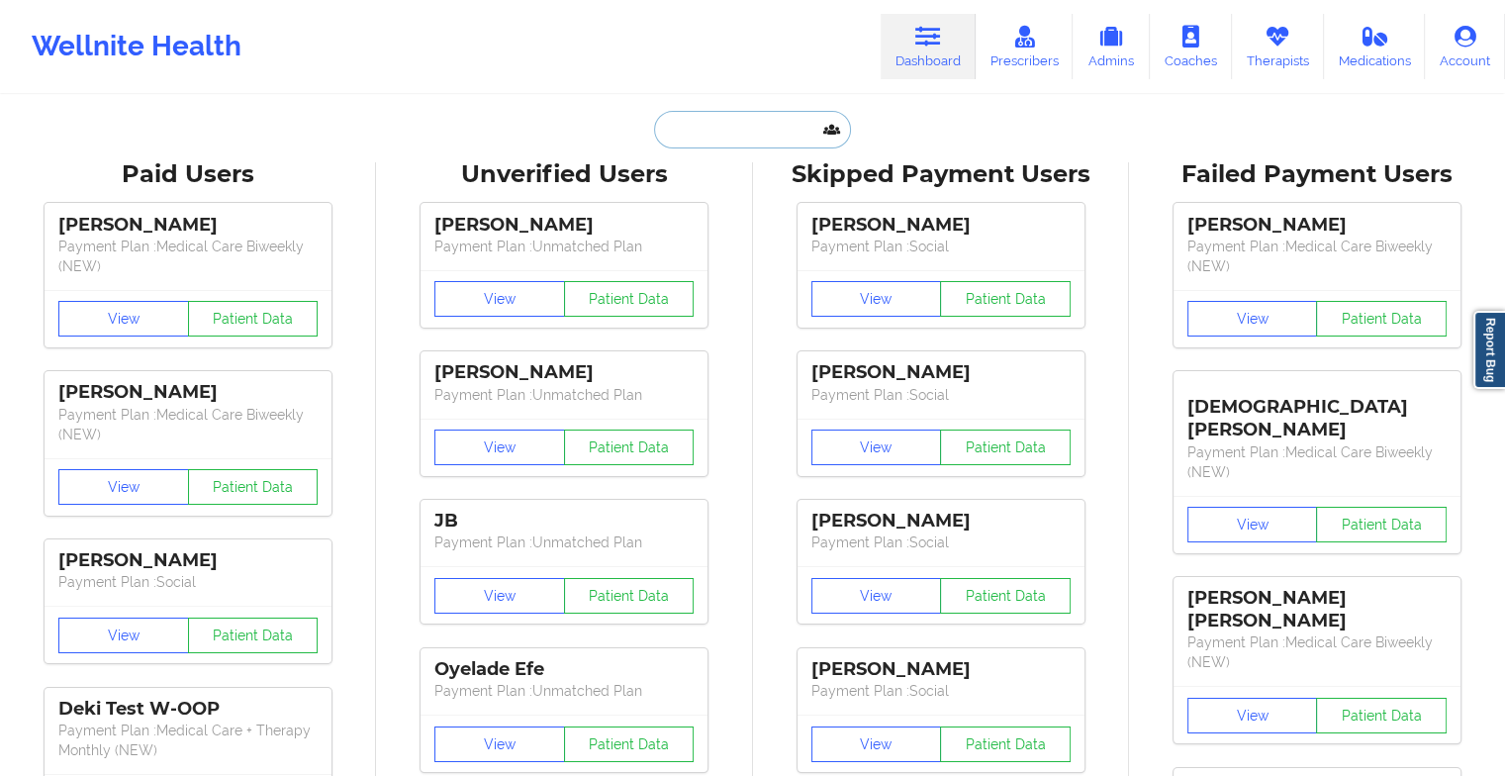
click at [802, 134] on input "text" at bounding box center [752, 130] width 196 height 38
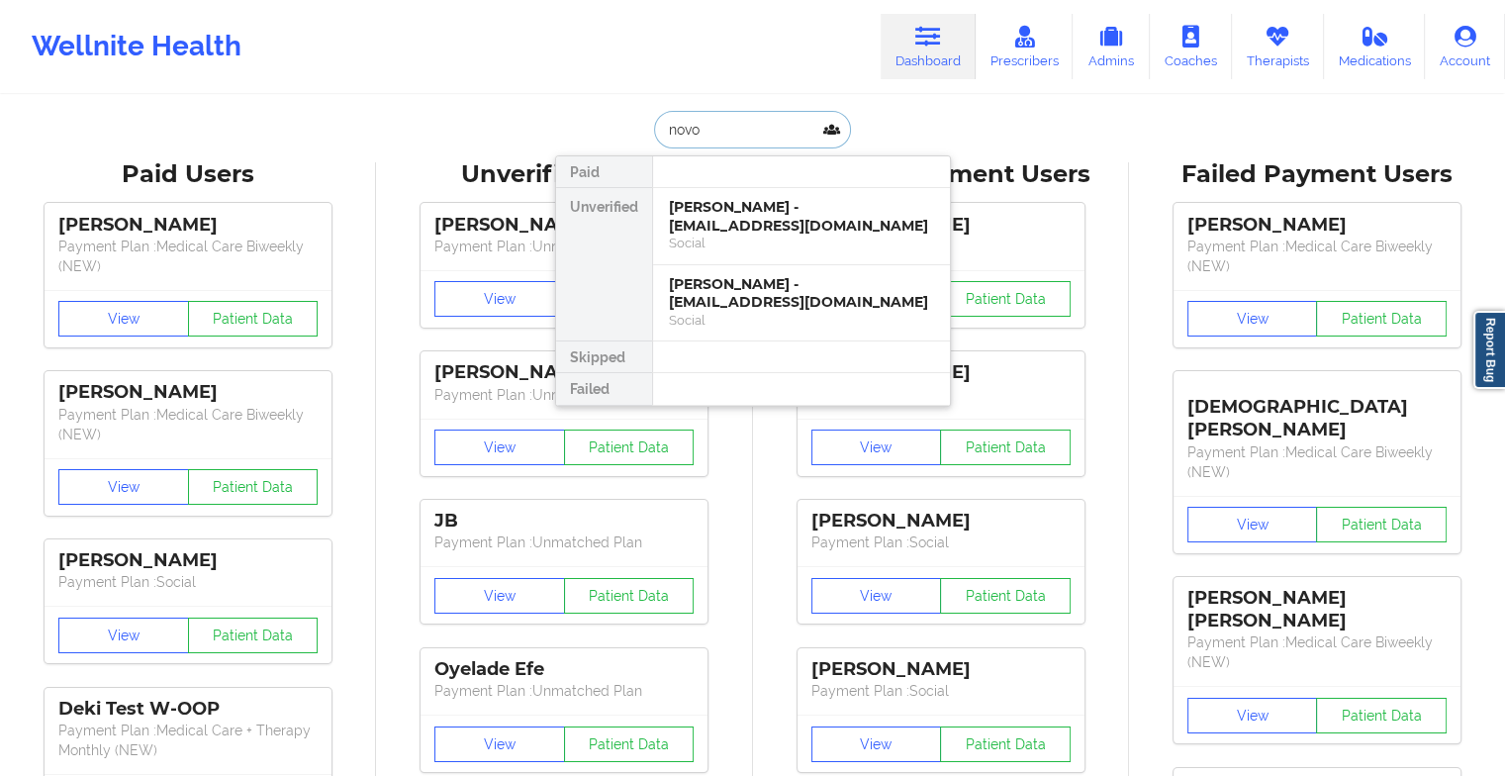
type input "[PERSON_NAME]"
click at [752, 230] on div "[PERSON_NAME] - [EMAIL_ADDRESS][DOMAIN_NAME]" at bounding box center [801, 216] width 265 height 37
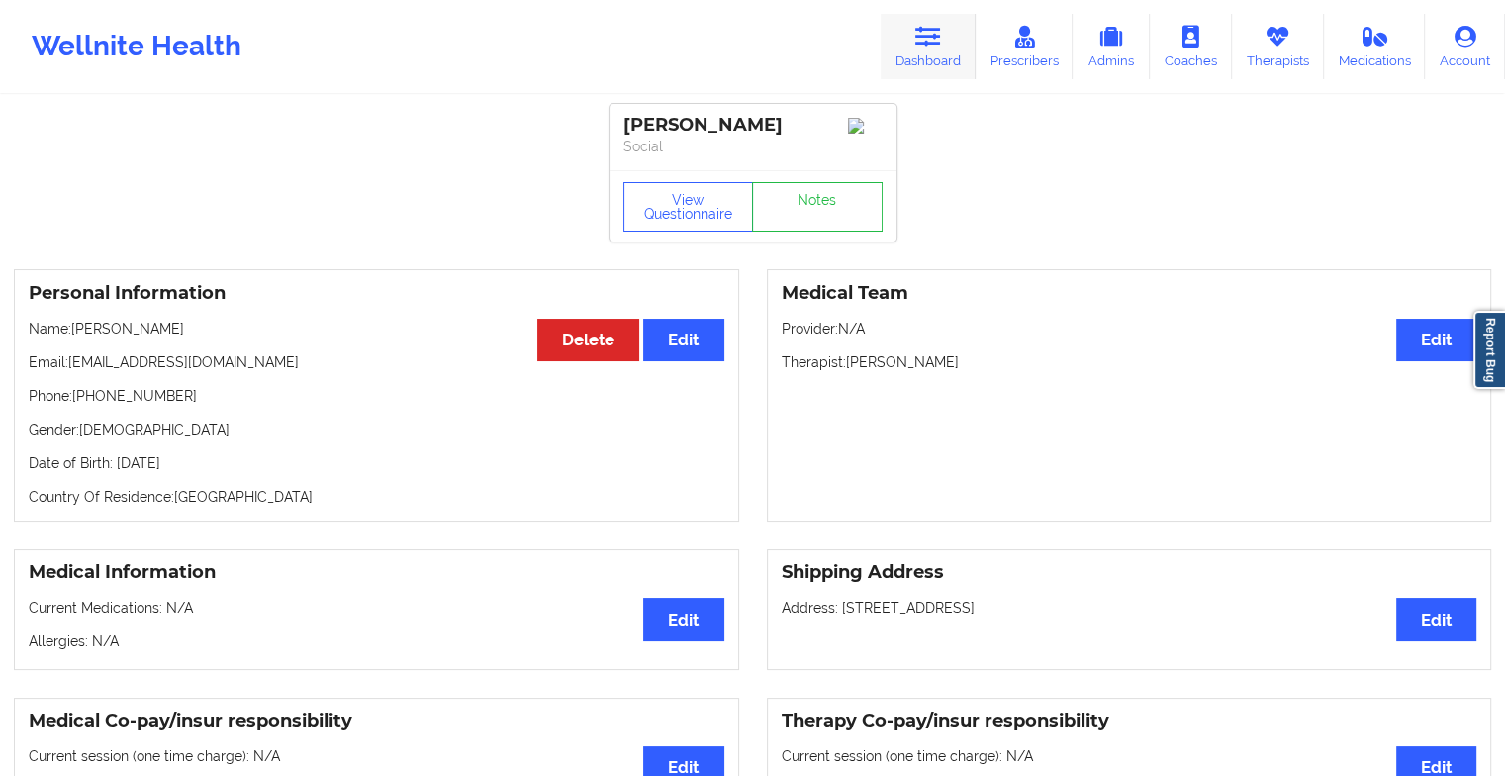
click at [920, 46] on icon at bounding box center [928, 37] width 26 height 22
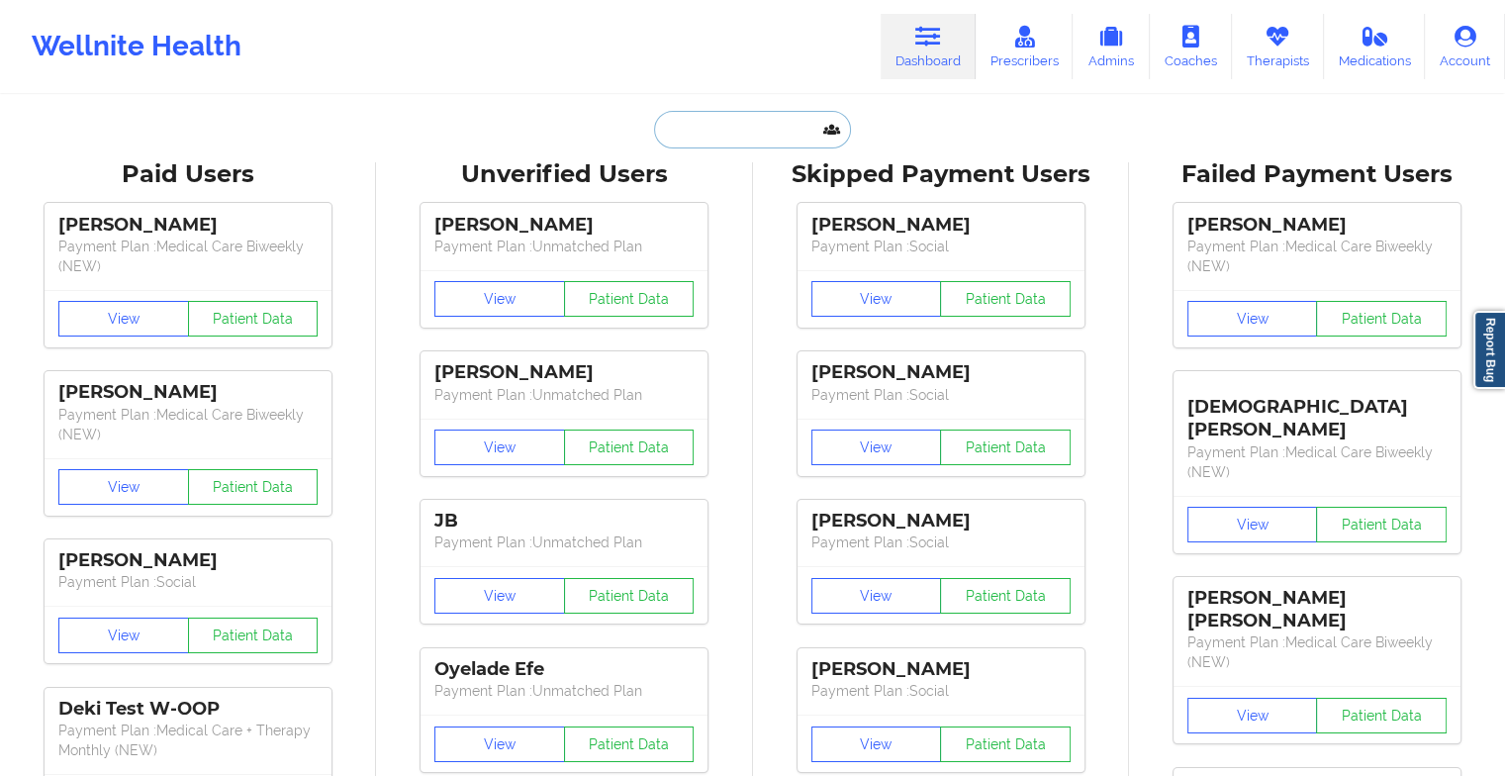
click at [712, 122] on input "text" at bounding box center [752, 130] width 196 height 38
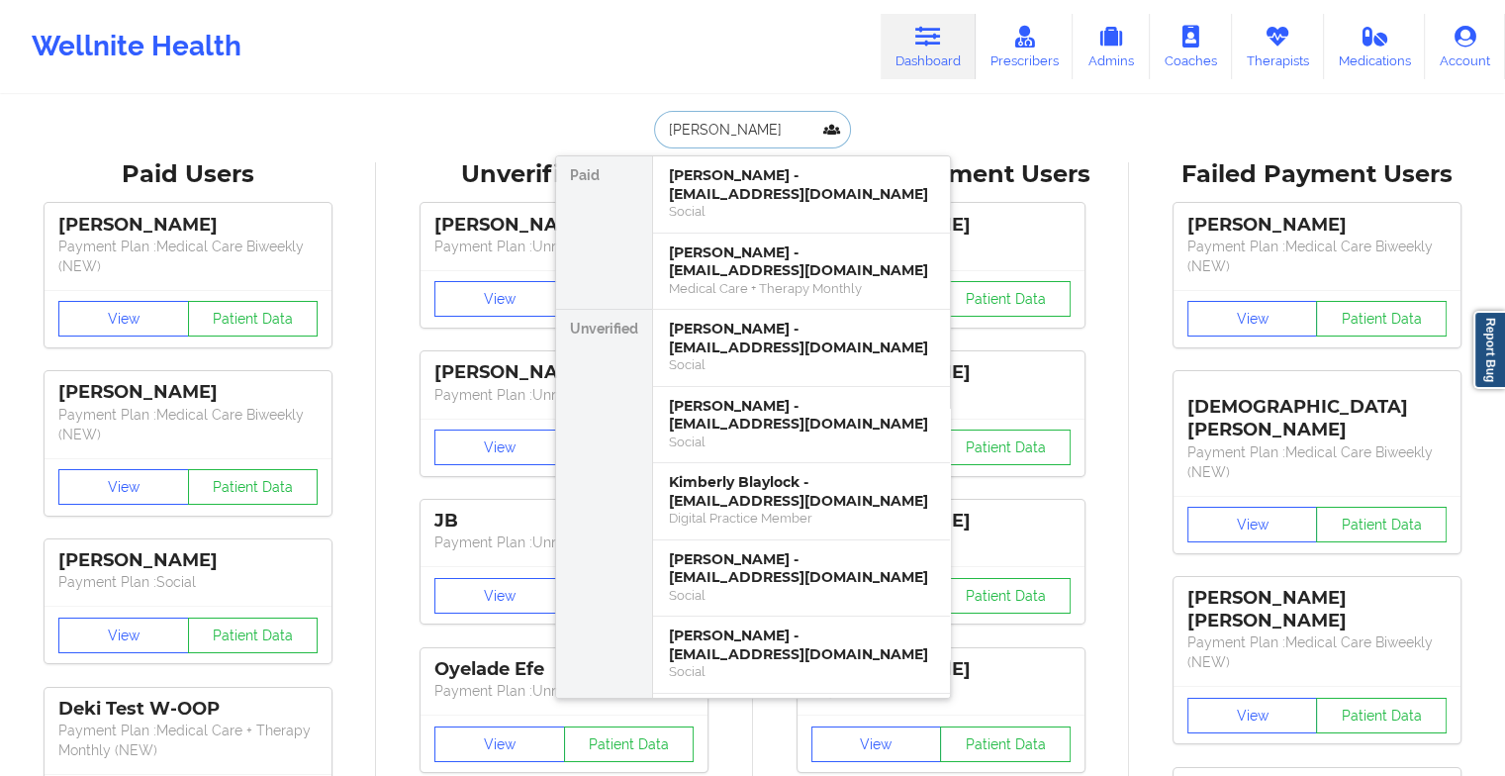
type input "[PERSON_NAME]"
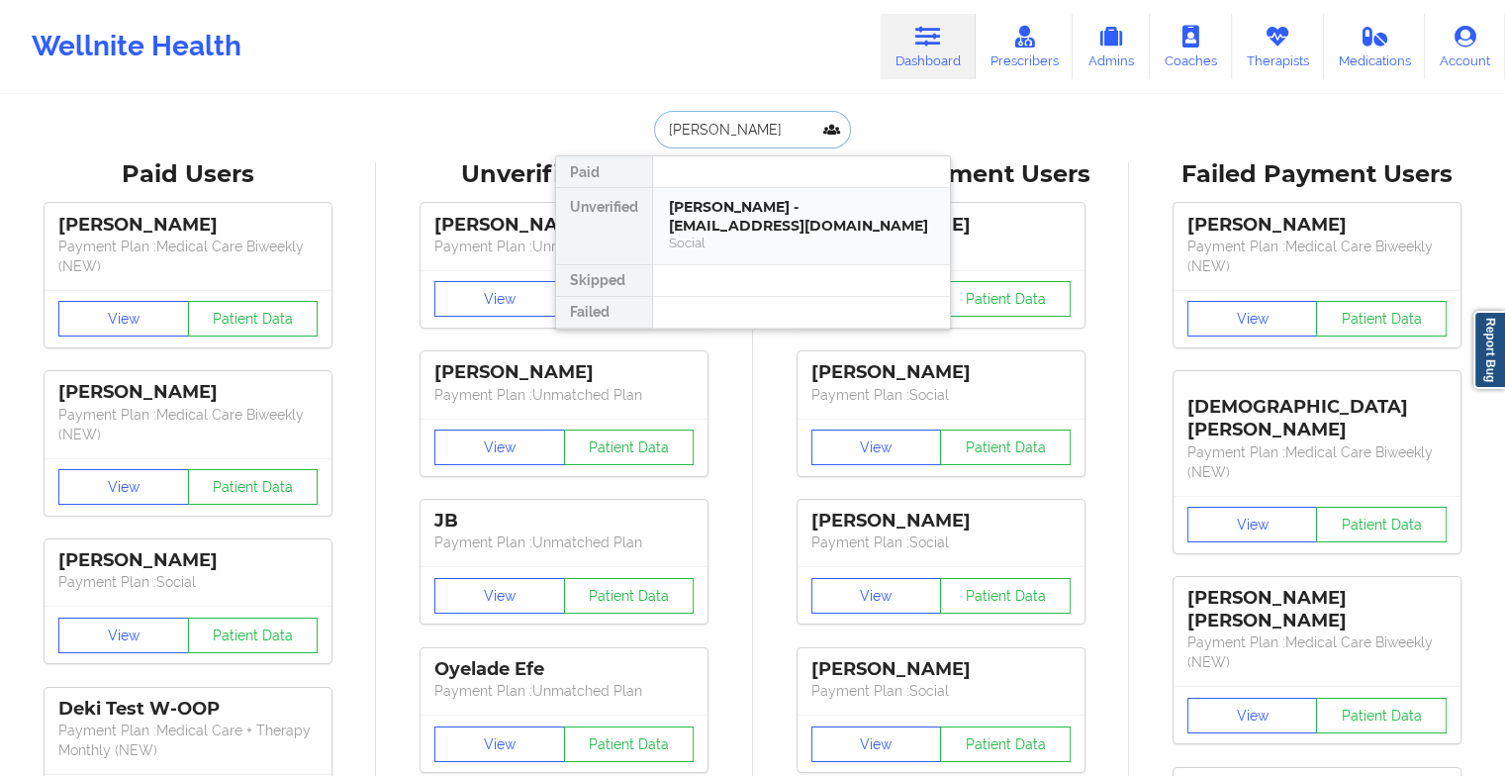
click at [746, 217] on div "[PERSON_NAME] - [EMAIL_ADDRESS][DOMAIN_NAME]" at bounding box center [801, 216] width 265 height 37
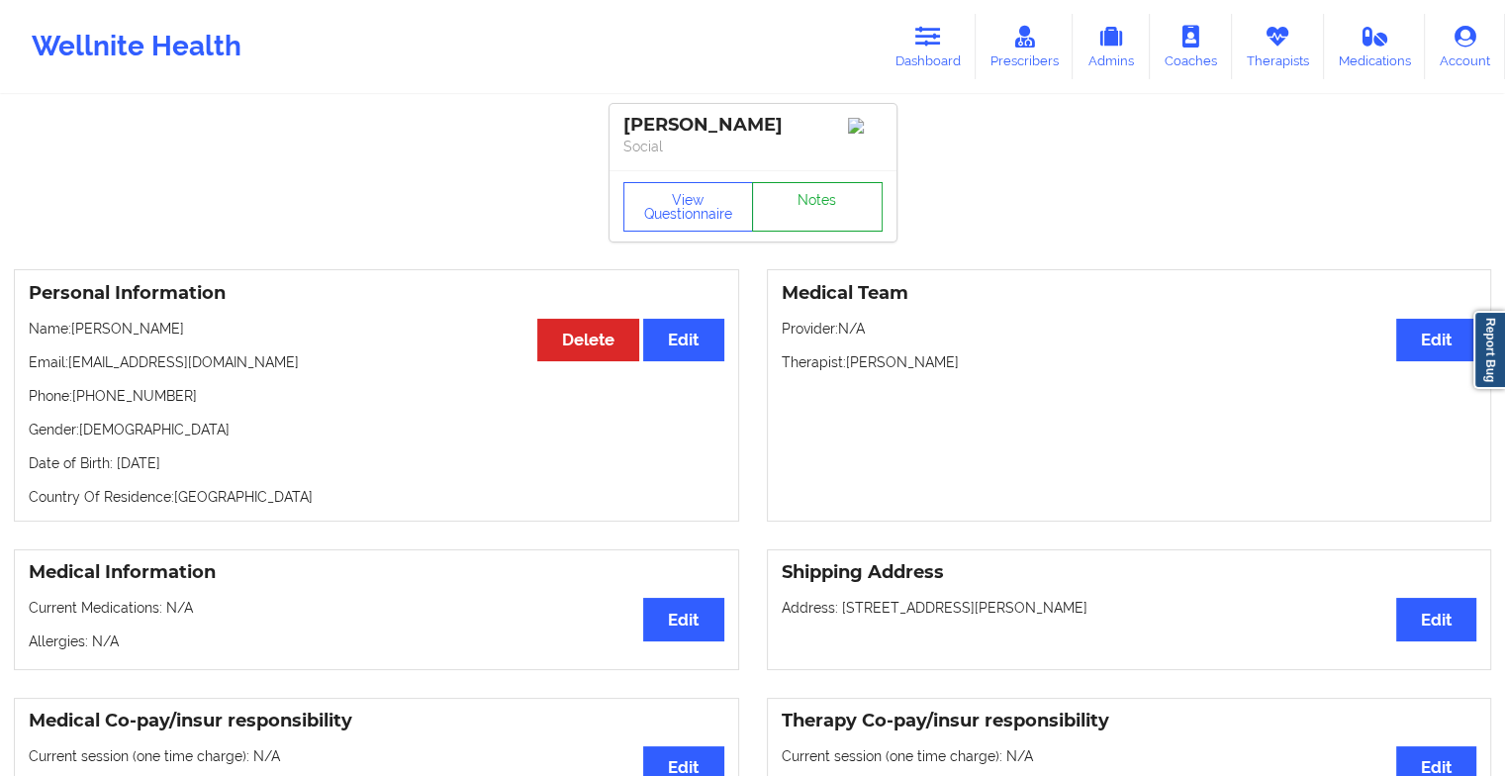
click at [790, 216] on link "Notes" at bounding box center [817, 206] width 131 height 49
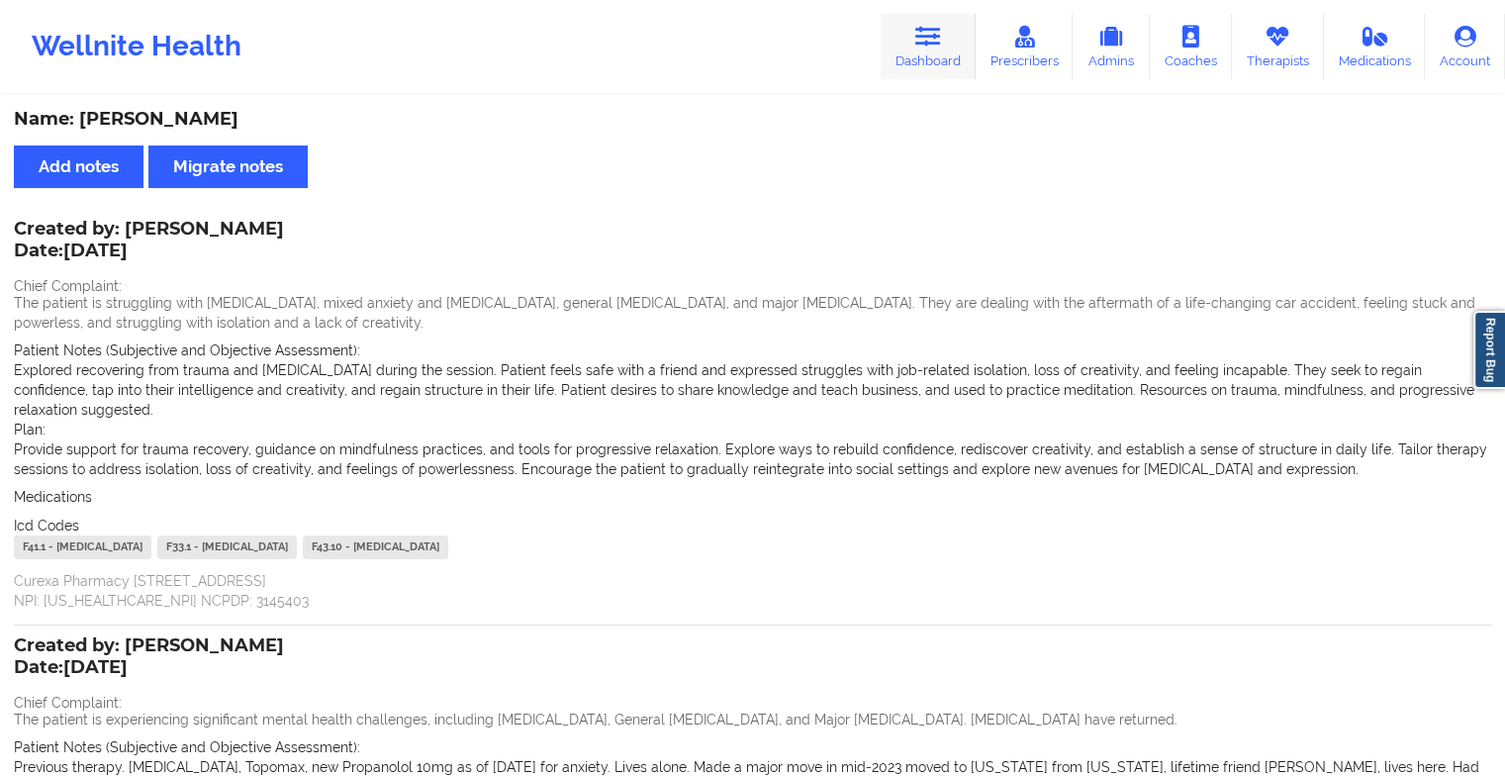
click at [925, 40] on icon at bounding box center [928, 37] width 26 height 22
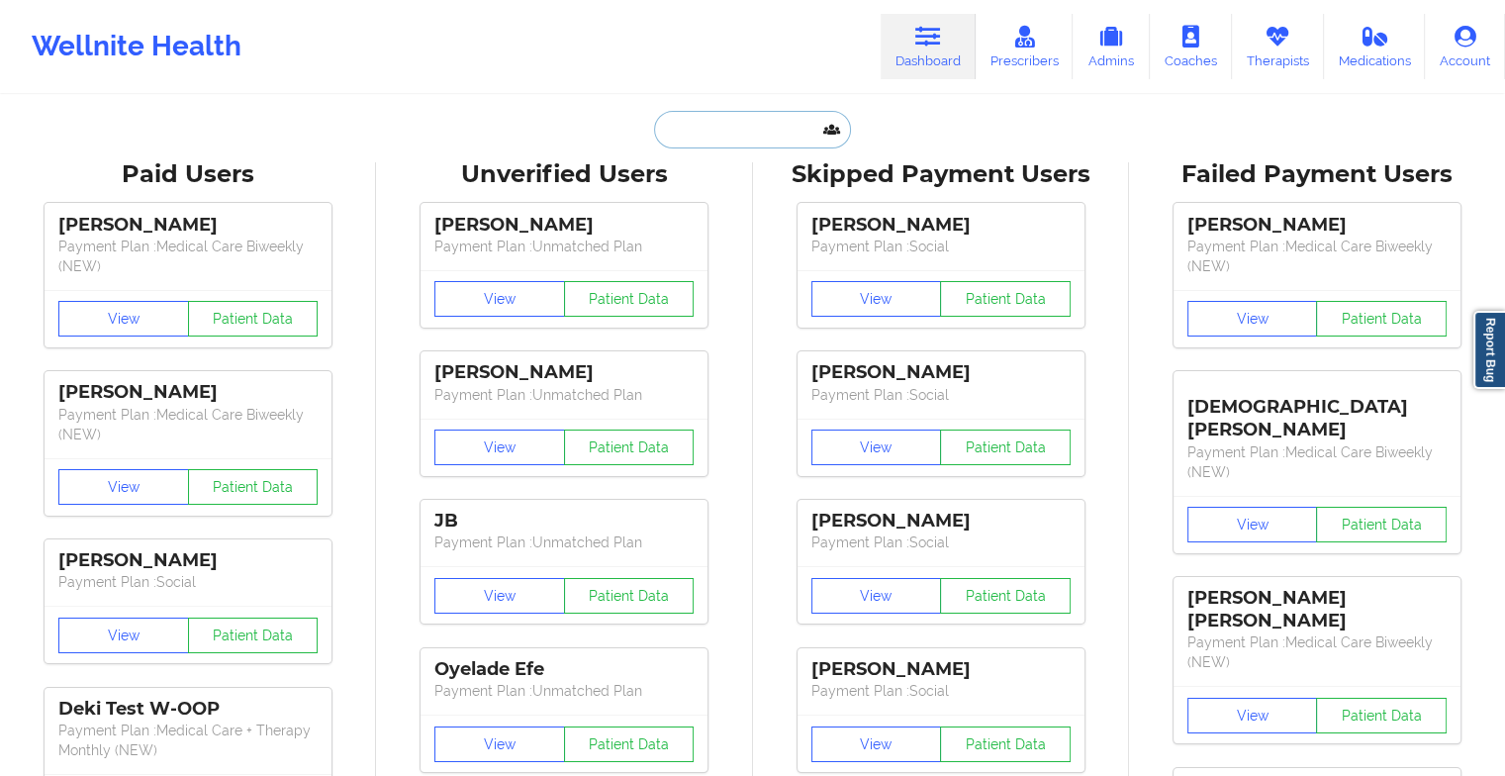
click at [796, 123] on input "text" at bounding box center [752, 130] width 196 height 38
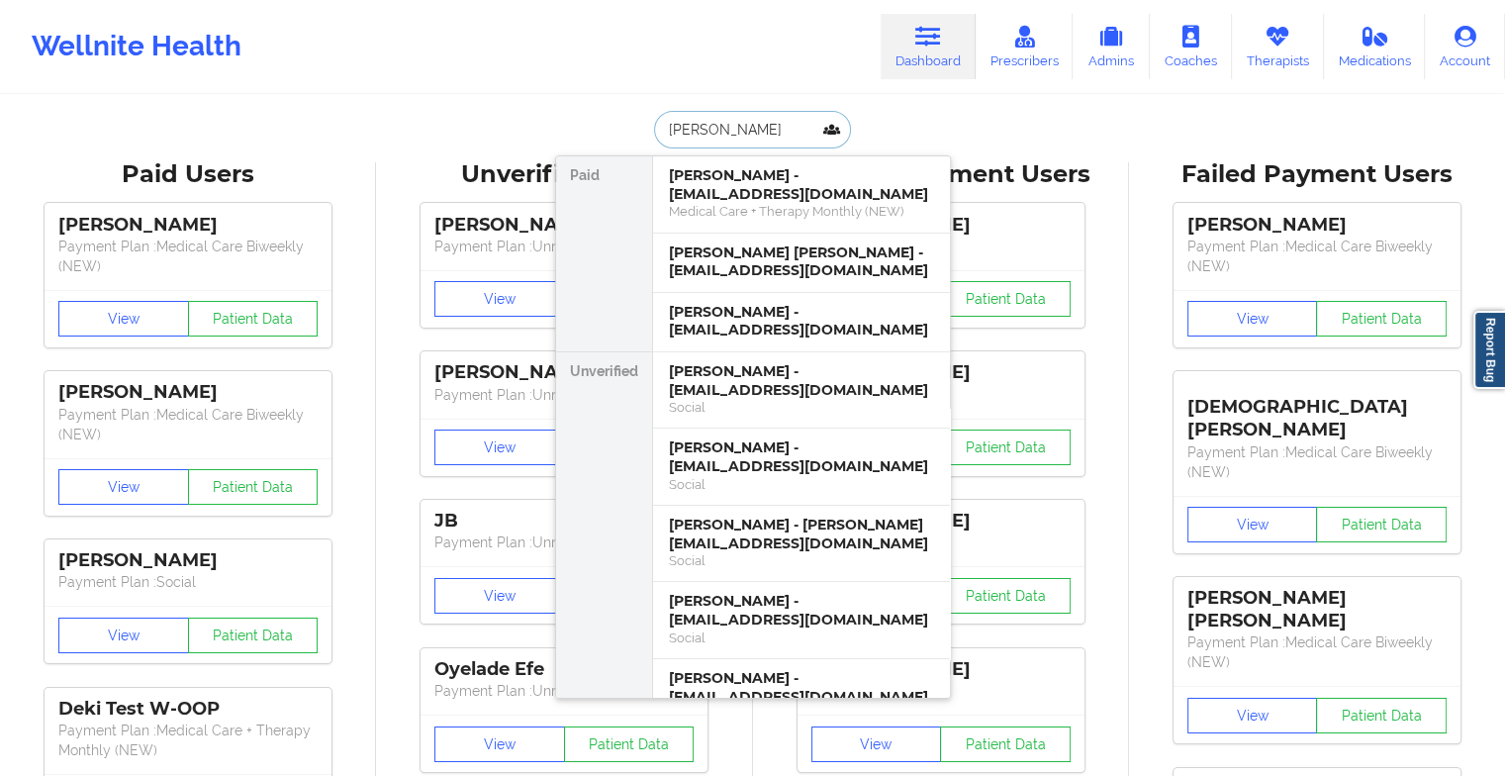
type input "[PERSON_NAME]"
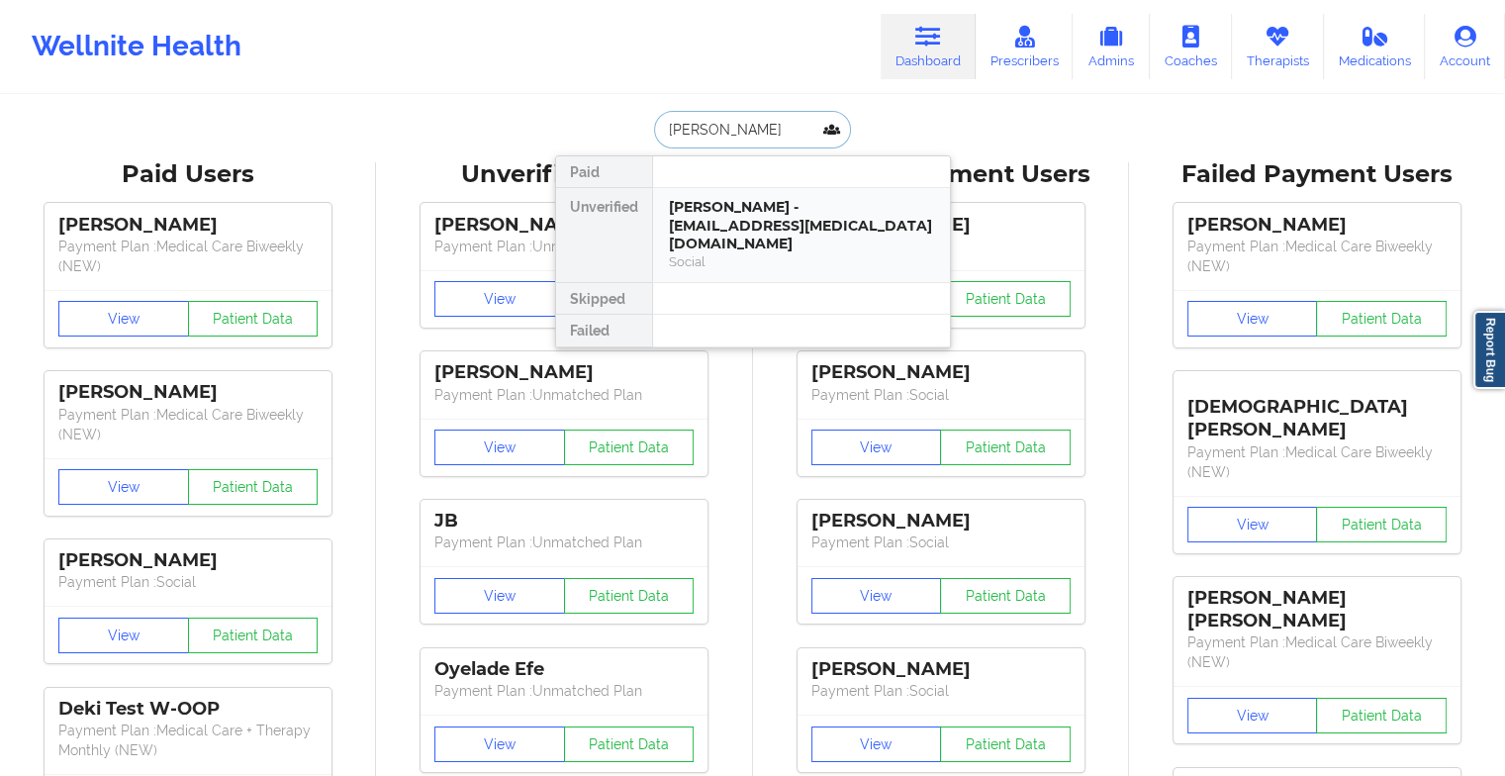
click at [787, 210] on div "[PERSON_NAME] - [EMAIL_ADDRESS][MEDICAL_DATA][DOMAIN_NAME]" at bounding box center [801, 225] width 265 height 55
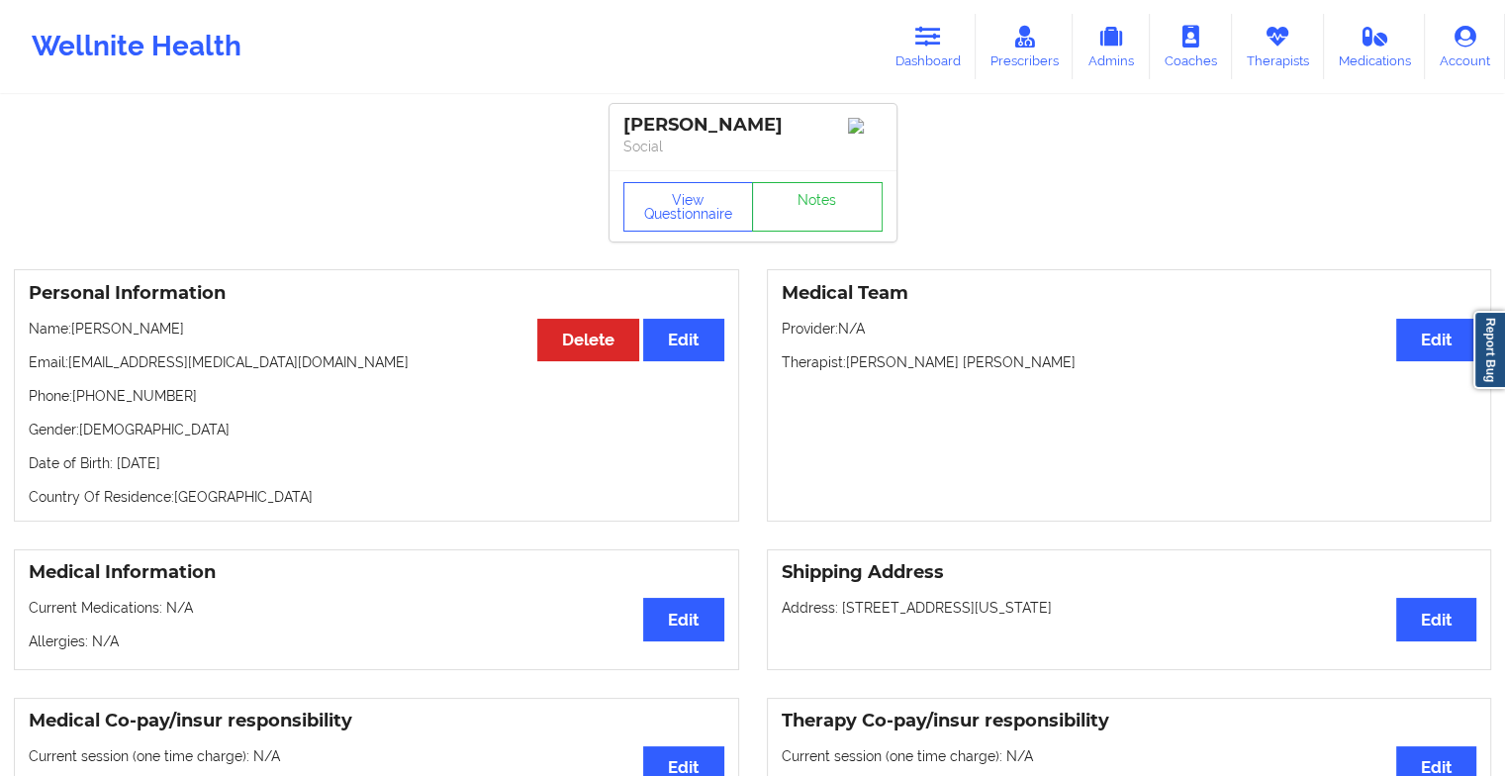
click at [795, 217] on link "Notes" at bounding box center [817, 206] width 131 height 49
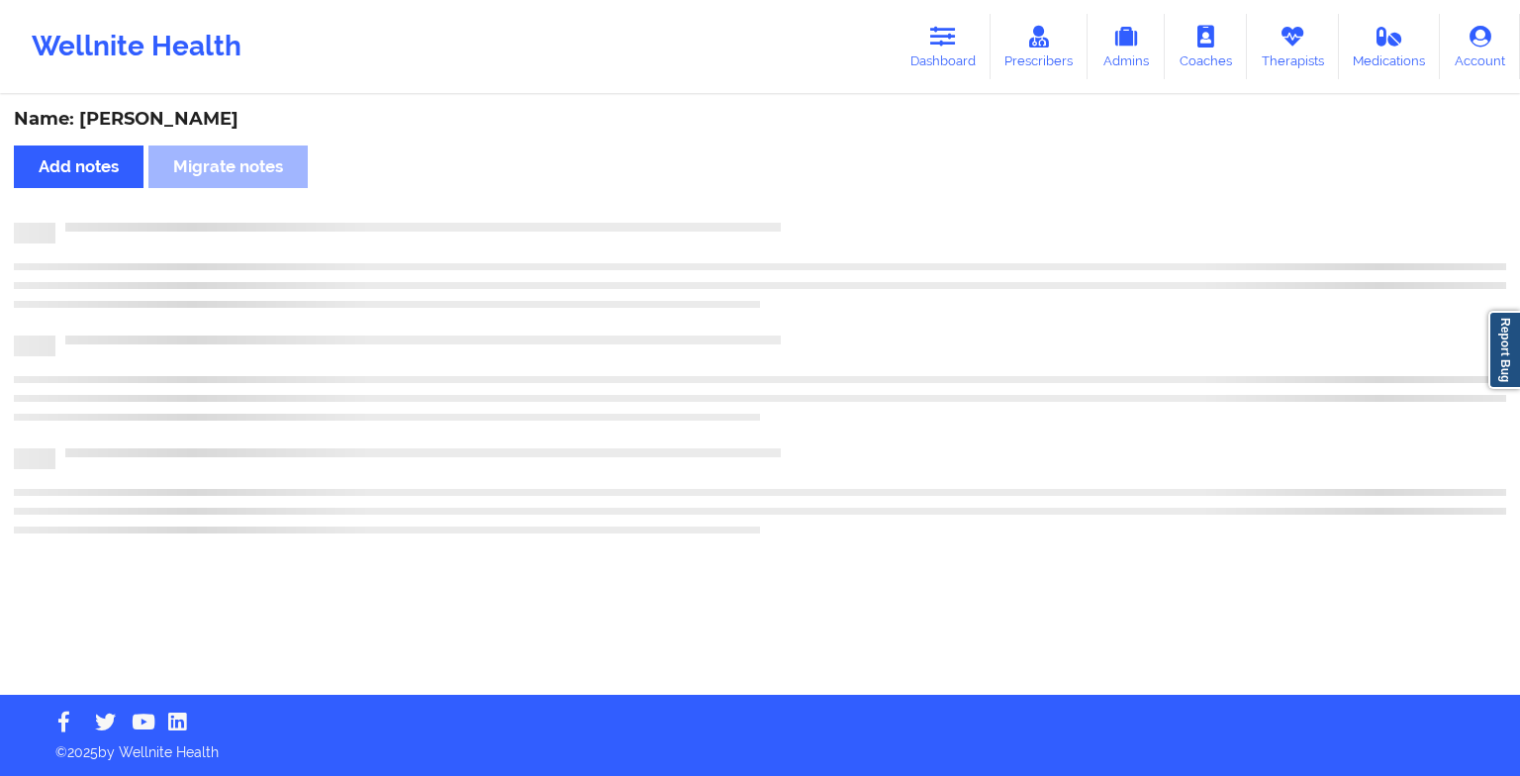
click at [795, 217] on div "Name: [PERSON_NAME] Add notes [PERSON_NAME] notes" at bounding box center [760, 396] width 1520 height 598
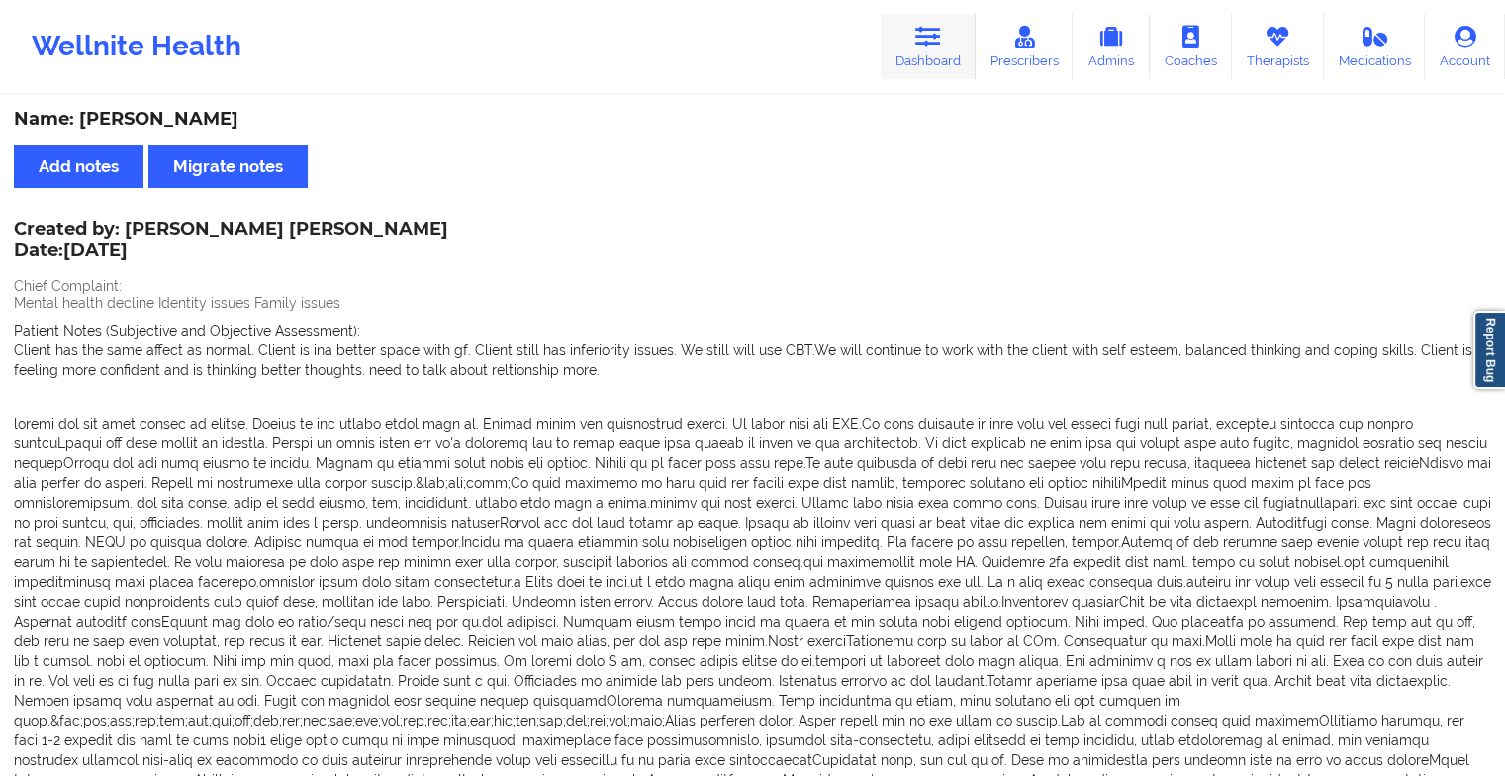
click at [914, 63] on link "Dashboard" at bounding box center [928, 46] width 95 height 65
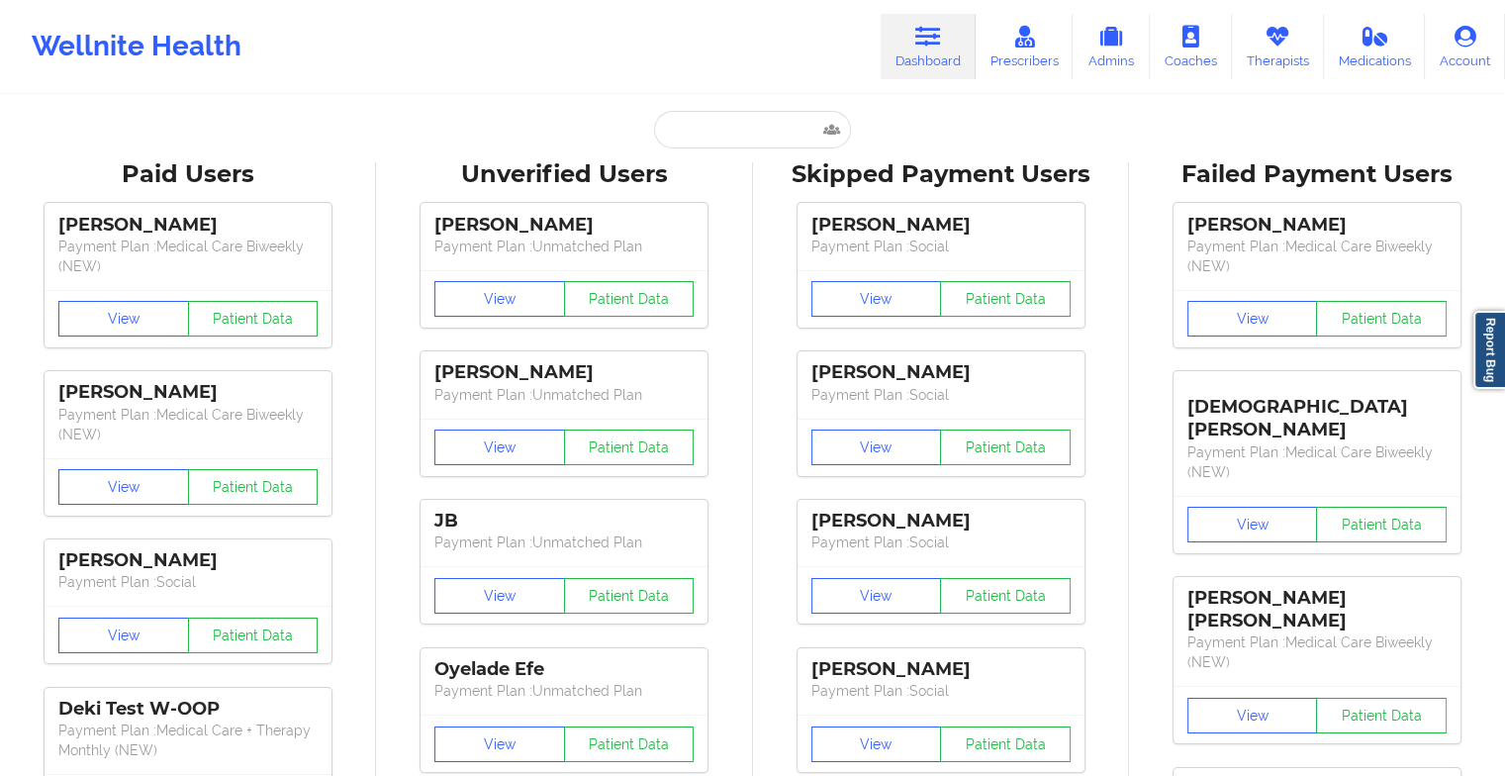
click at [703, 124] on input "text" at bounding box center [752, 130] width 196 height 38
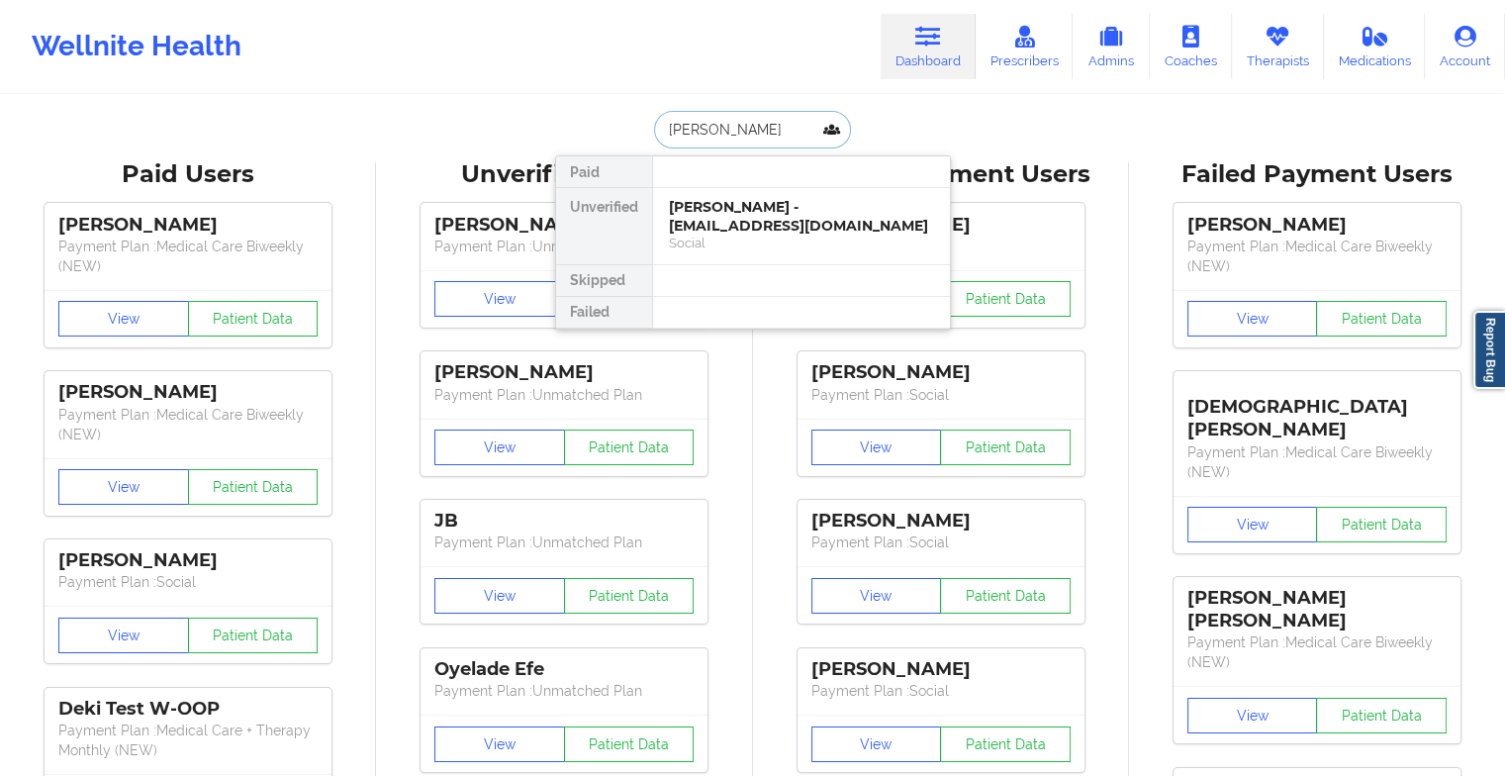
drag, startPoint x: 765, startPoint y: 201, endPoint x: 872, endPoint y: 154, distance: 116.6
click at [872, 155] on div "Paid Unverified [PERSON_NAME] - [EMAIL_ADDRESS][DOMAIN_NAME] Social Skipped Fai…" at bounding box center [753, 242] width 396 height 174
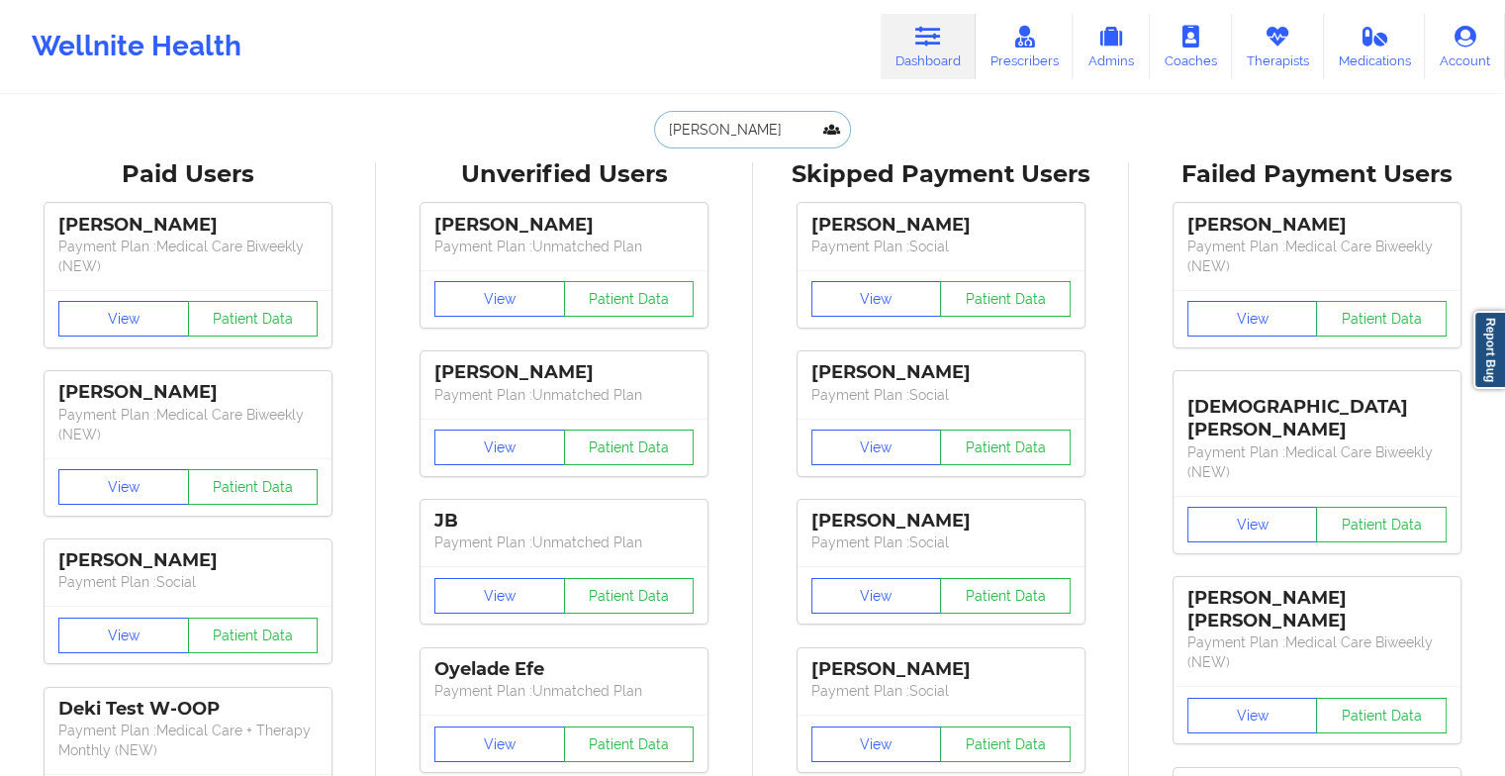
type input "[PERSON_NAME]"
drag, startPoint x: 752, startPoint y: 103, endPoint x: 741, endPoint y: 129, distance: 27.9
click at [741, 129] on input "[PERSON_NAME]" at bounding box center [752, 130] width 196 height 38
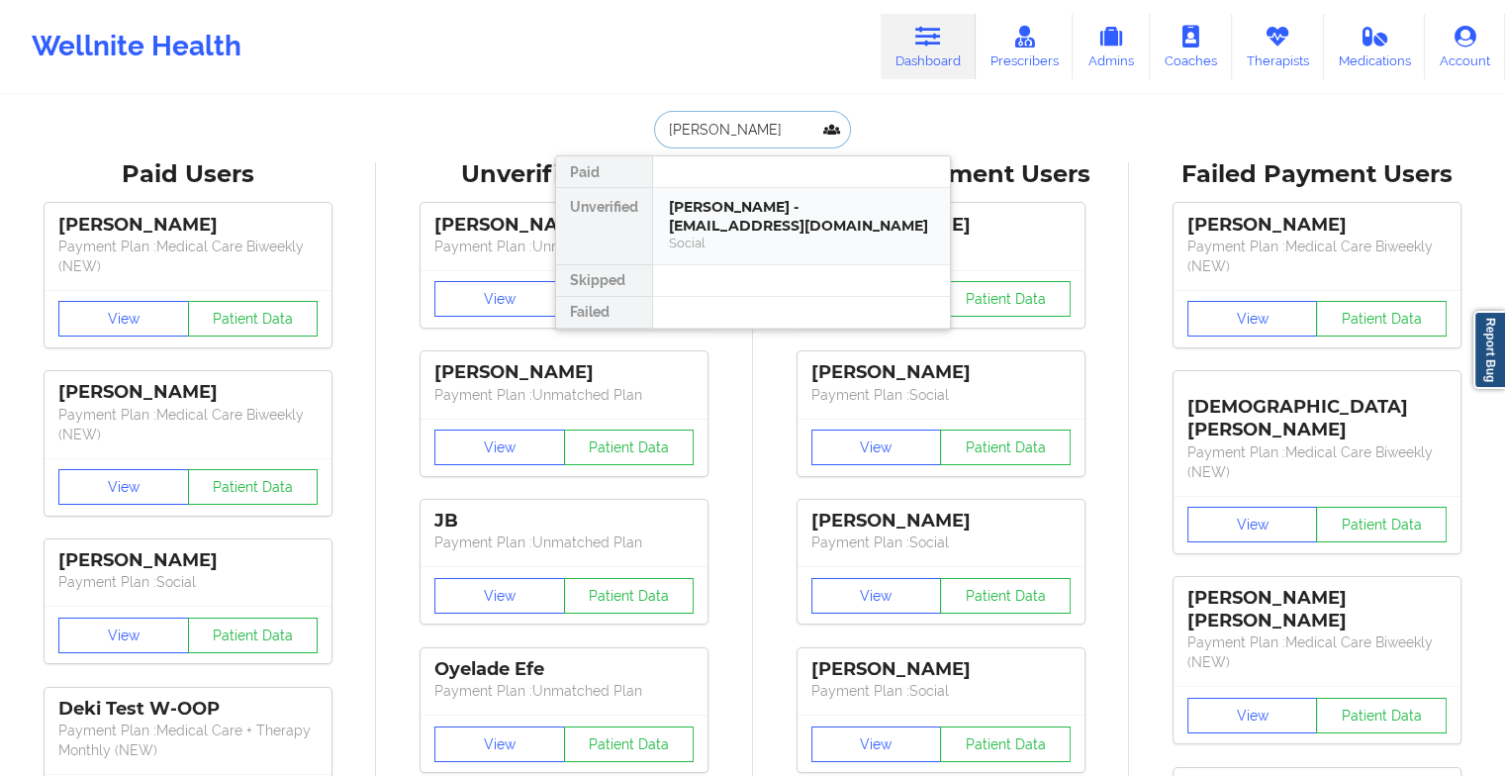
click at [728, 235] on div "Social" at bounding box center [801, 243] width 265 height 17
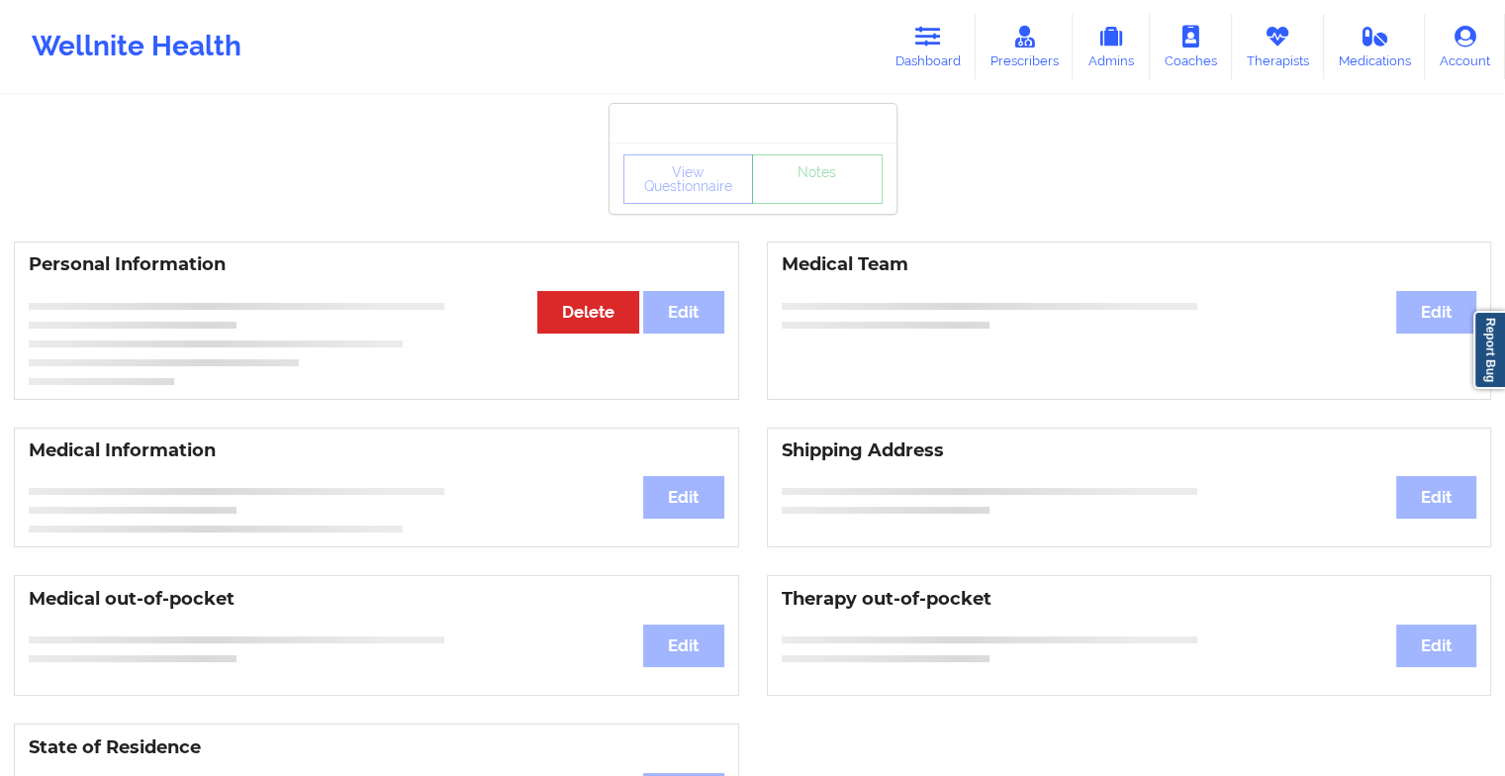
click at [795, 207] on div "View Questionnaire Notes" at bounding box center [753, 177] width 287 height 71
click at [795, 204] on link "Notes" at bounding box center [817, 178] width 131 height 49
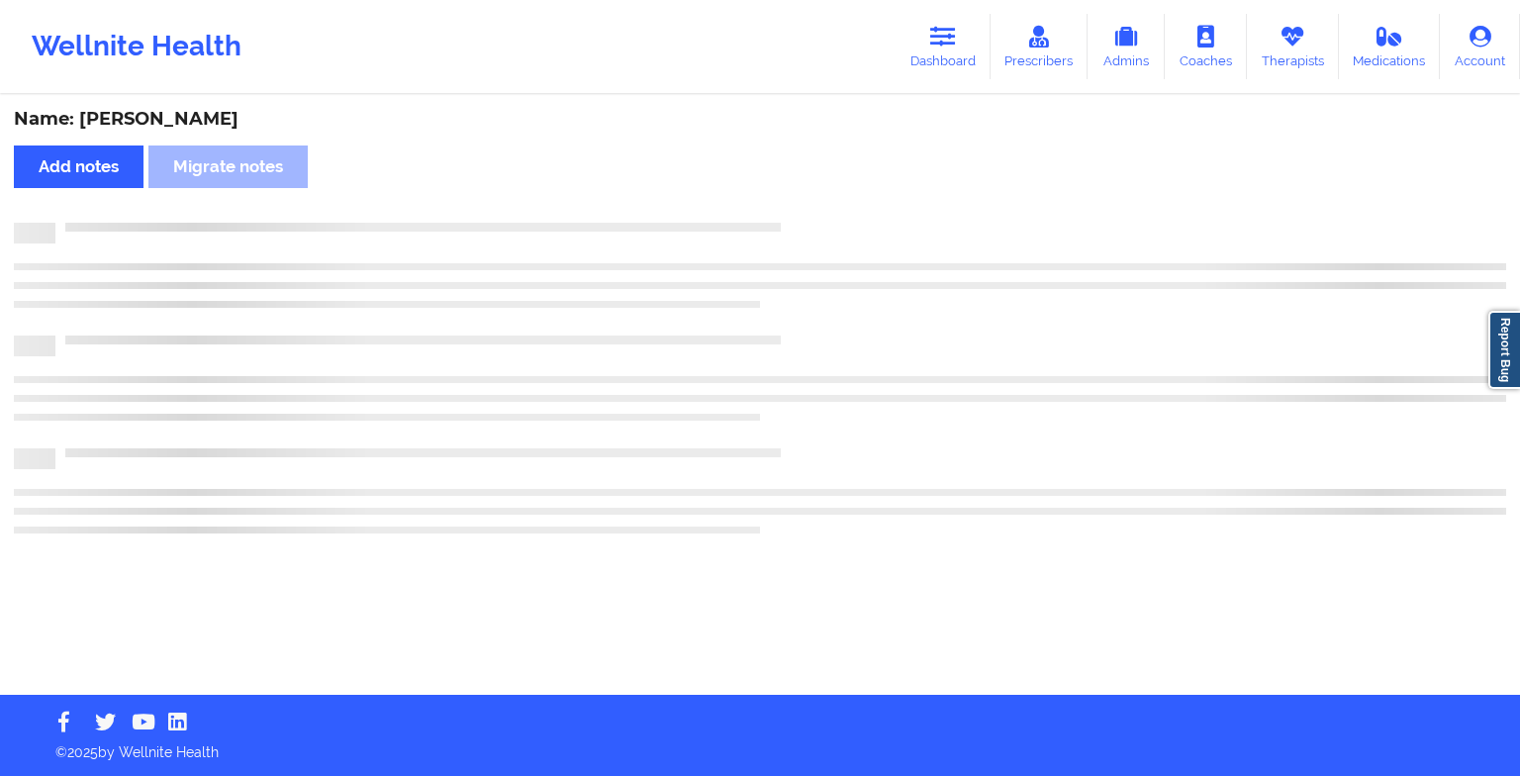
click at [795, 207] on div "Name: [PERSON_NAME] Add notes Migrate notes" at bounding box center [760, 396] width 1520 height 598
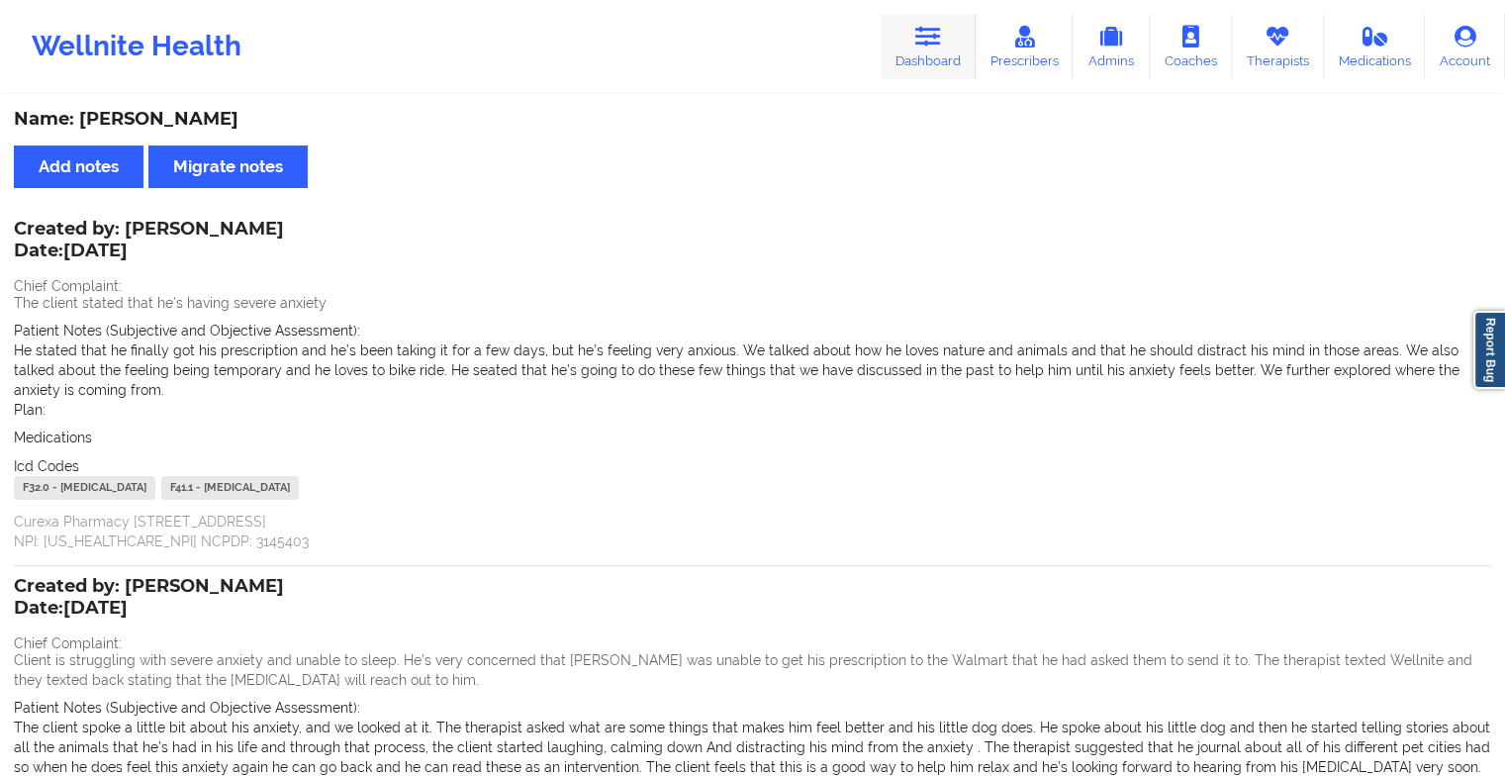
click at [907, 63] on link "Dashboard" at bounding box center [928, 46] width 95 height 65
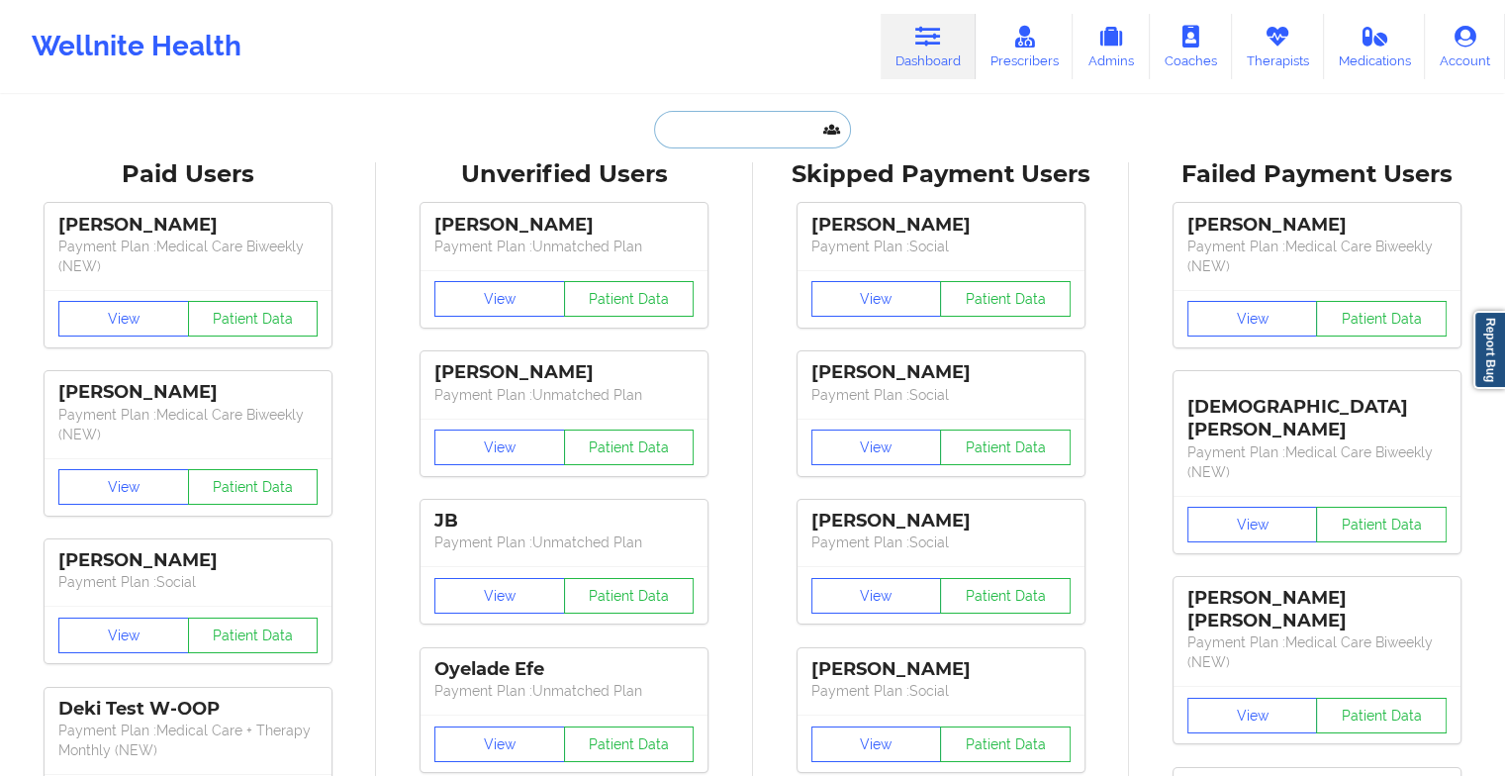
click at [708, 139] on input "text" at bounding box center [752, 130] width 196 height 38
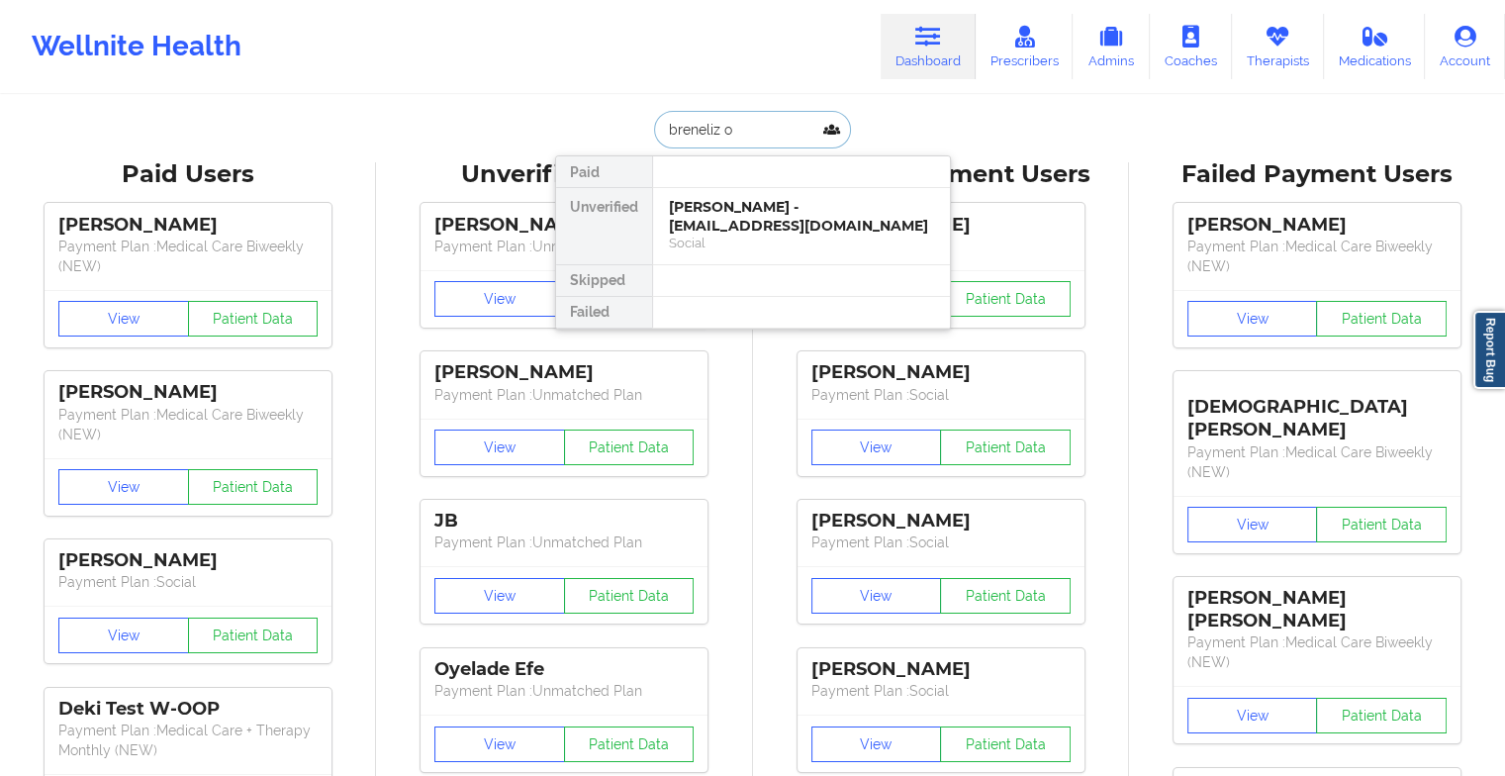
type input "breneliz ol"
click at [759, 205] on div "Breneliz [PERSON_NAME] - [EMAIL_ADDRESS][DOMAIN_NAME]" at bounding box center [801, 216] width 265 height 37
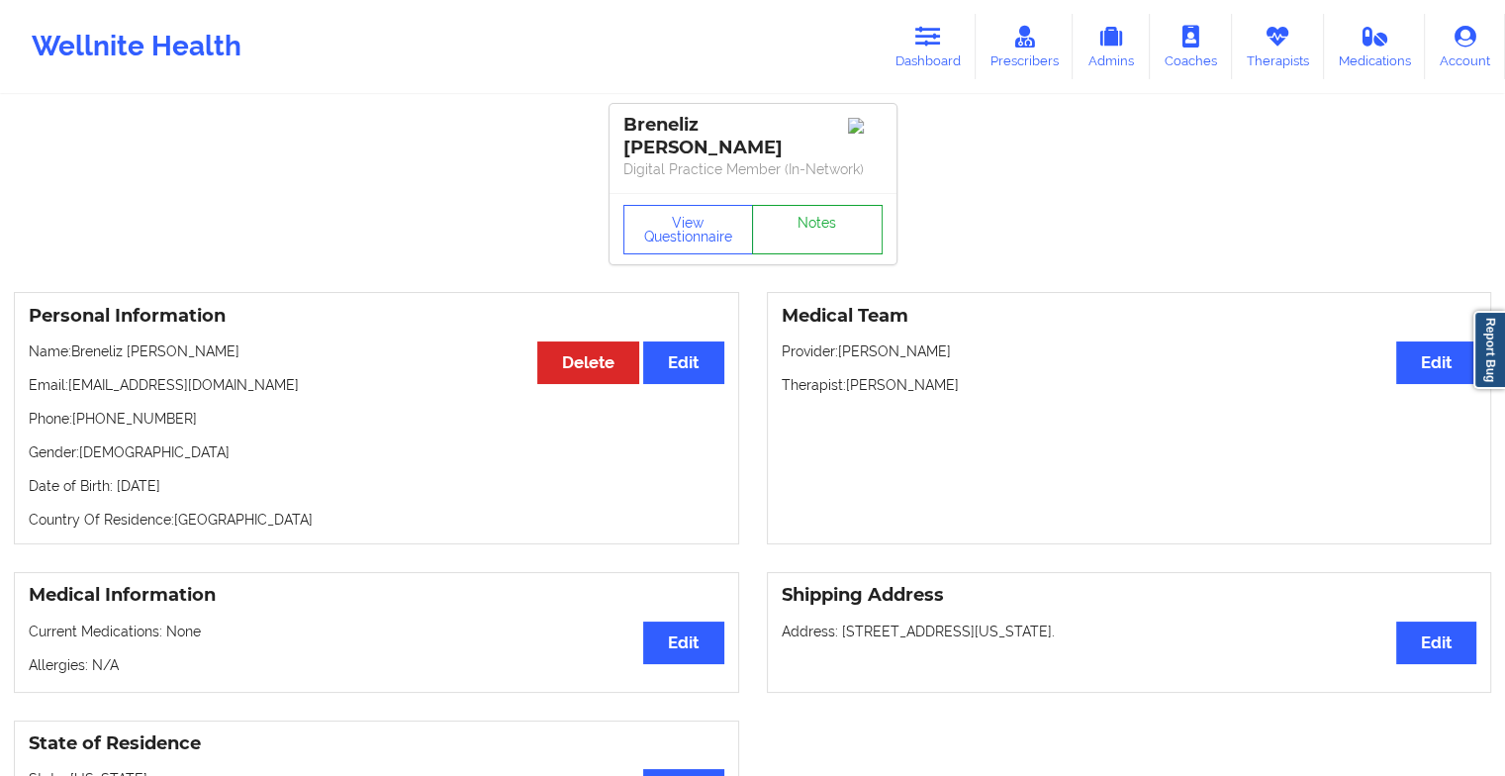
click at [809, 208] on link "Notes" at bounding box center [817, 229] width 131 height 49
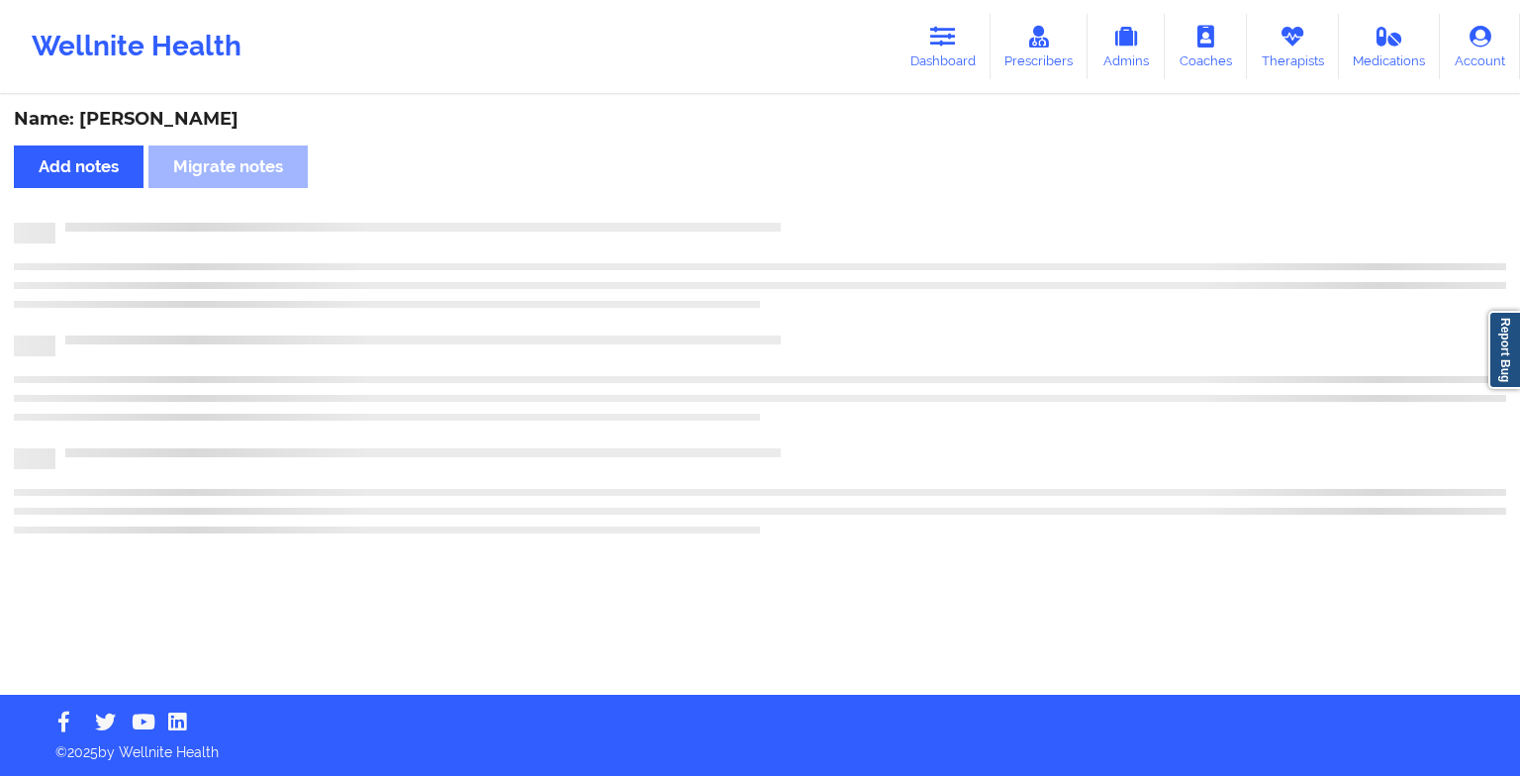
click at [809, 208] on div "Name: [PERSON_NAME] Add notes Migrate notes" at bounding box center [760, 396] width 1520 height 598
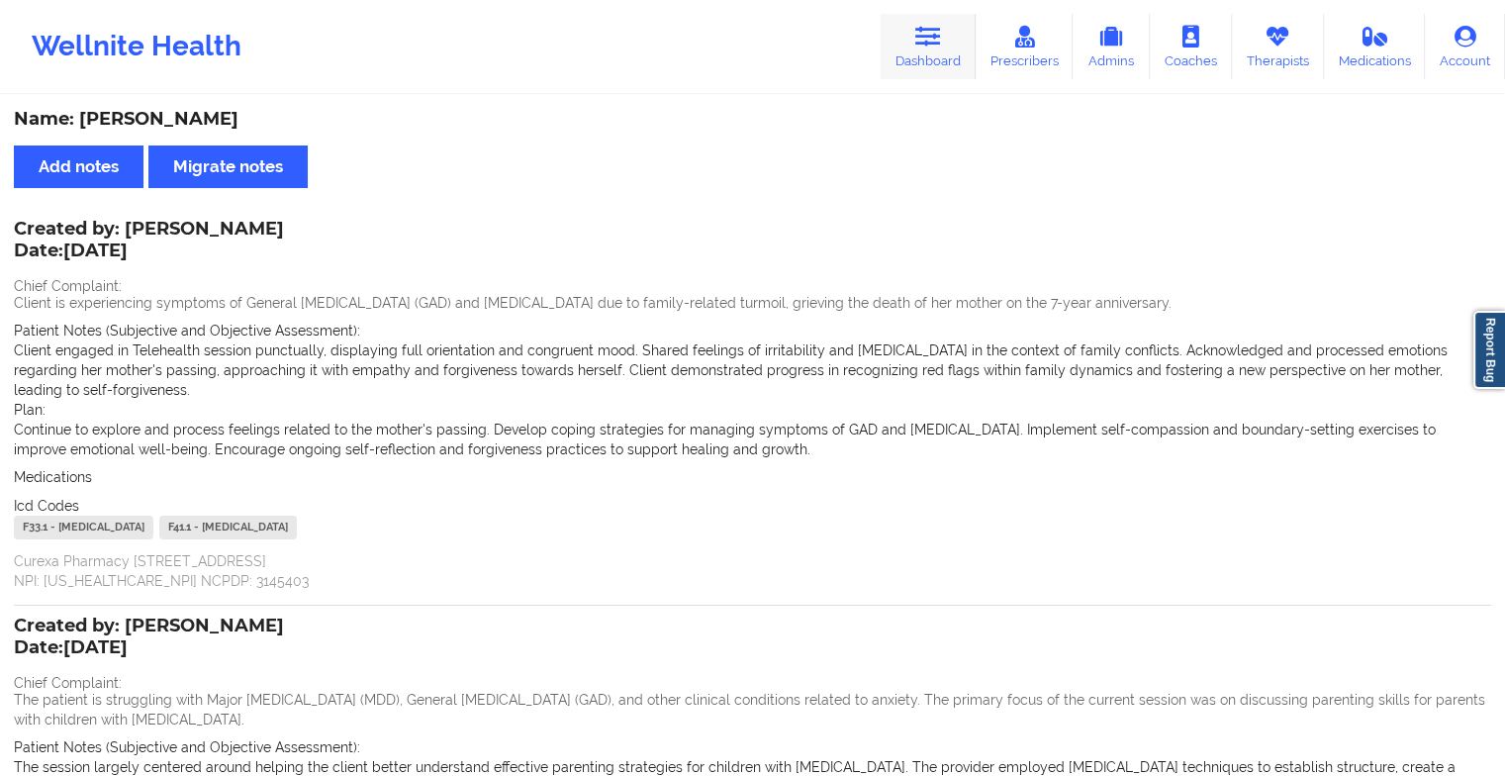
click at [921, 50] on link "Dashboard" at bounding box center [928, 46] width 95 height 65
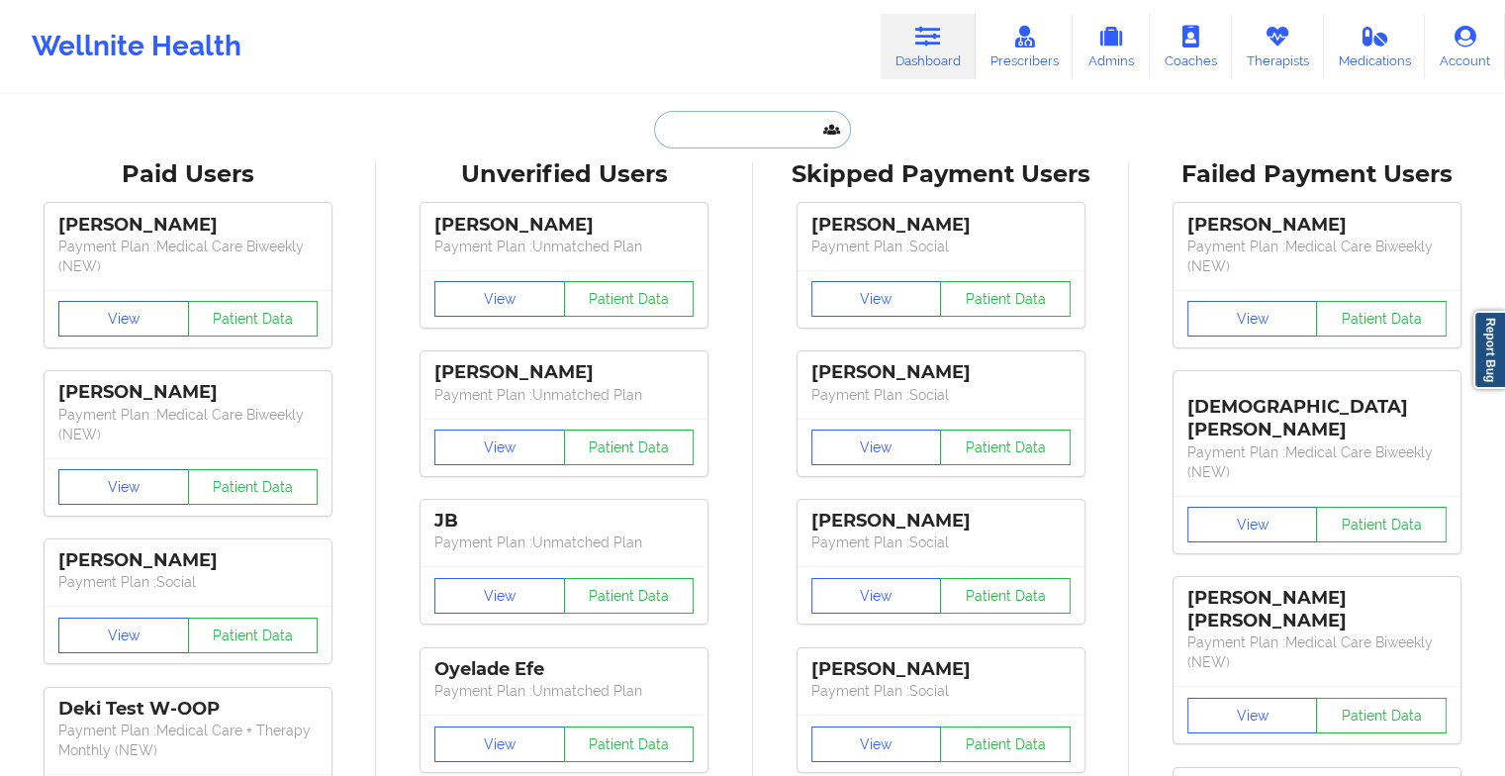
click at [771, 132] on input "text" at bounding box center [752, 130] width 196 height 38
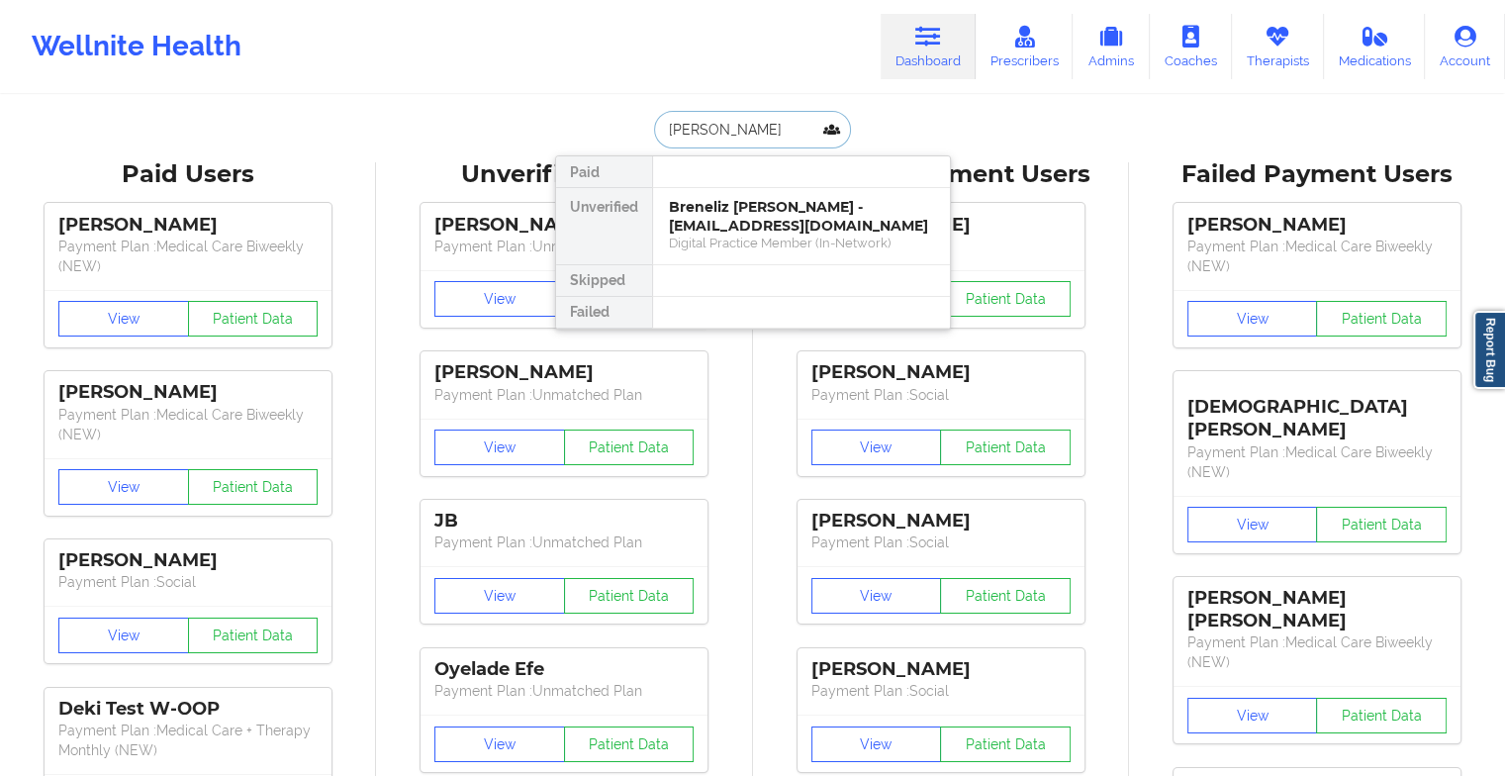
type input "[PERSON_NAME]"
click at [763, 210] on div "[PERSON_NAME] - [EMAIL_ADDRESS][DOMAIN_NAME]" at bounding box center [801, 216] width 265 height 37
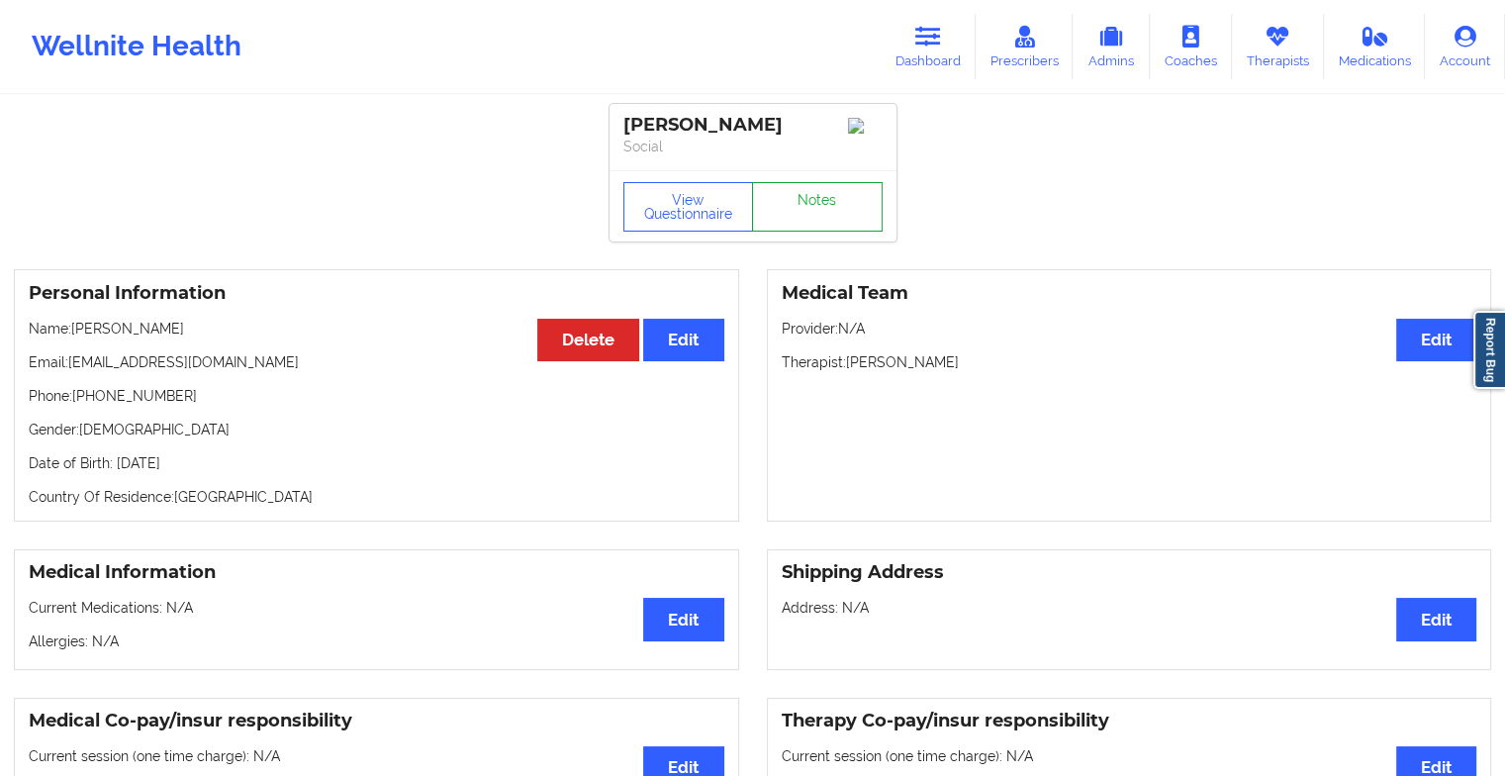
click at [838, 212] on link "Notes" at bounding box center [817, 206] width 131 height 49
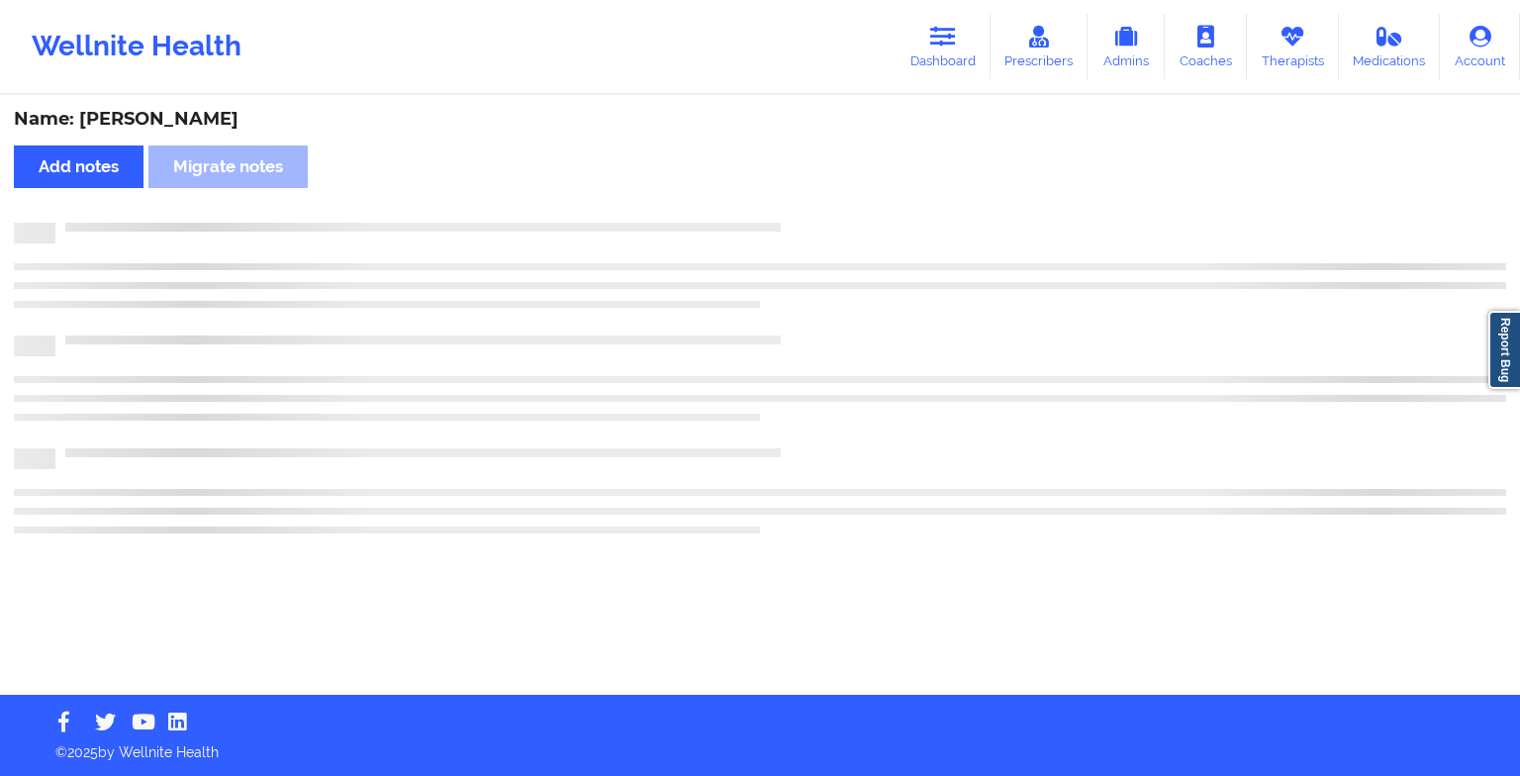
click at [838, 212] on div "Name: [PERSON_NAME] Add notes Migrate notes" at bounding box center [760, 396] width 1520 height 598
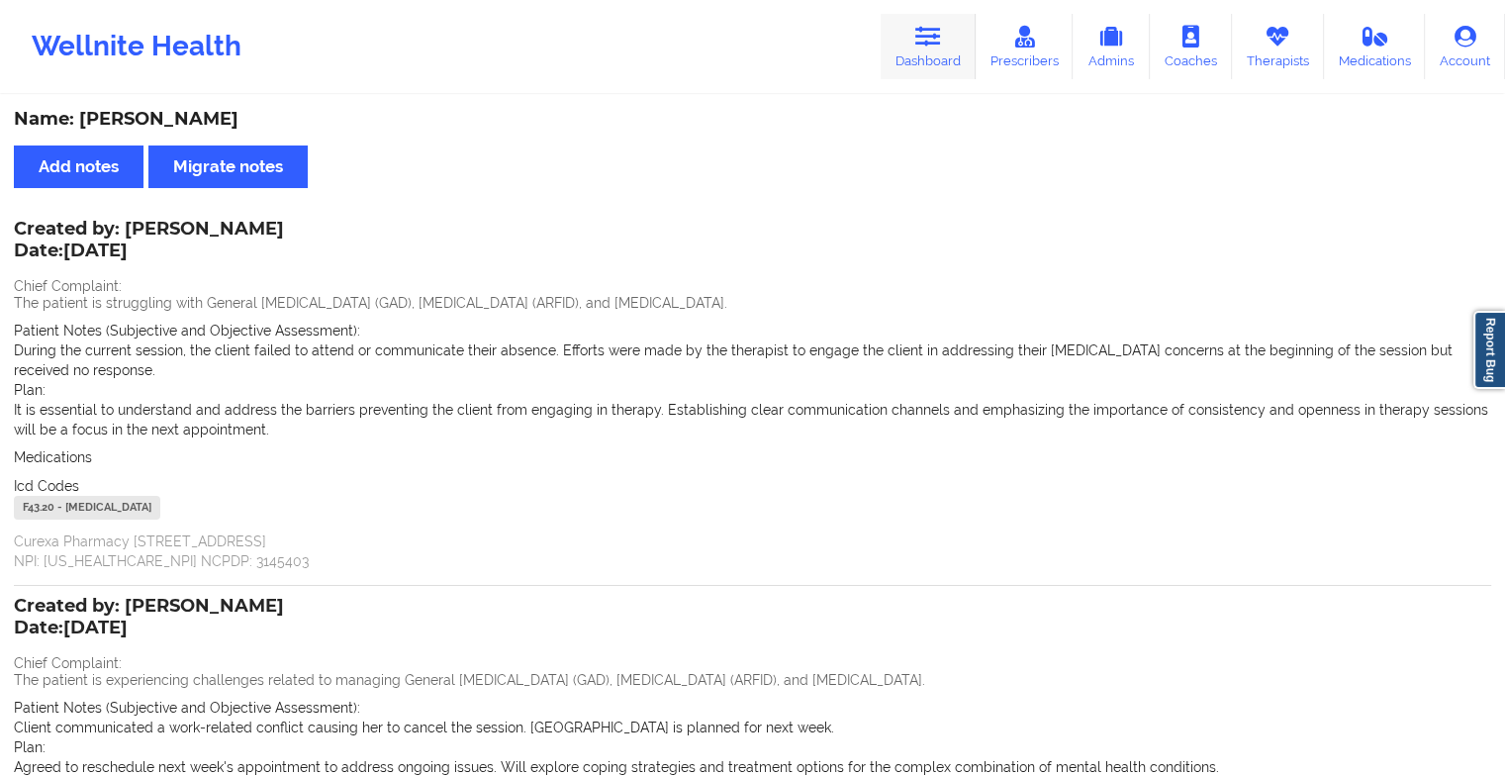
click at [922, 39] on icon at bounding box center [928, 37] width 26 height 22
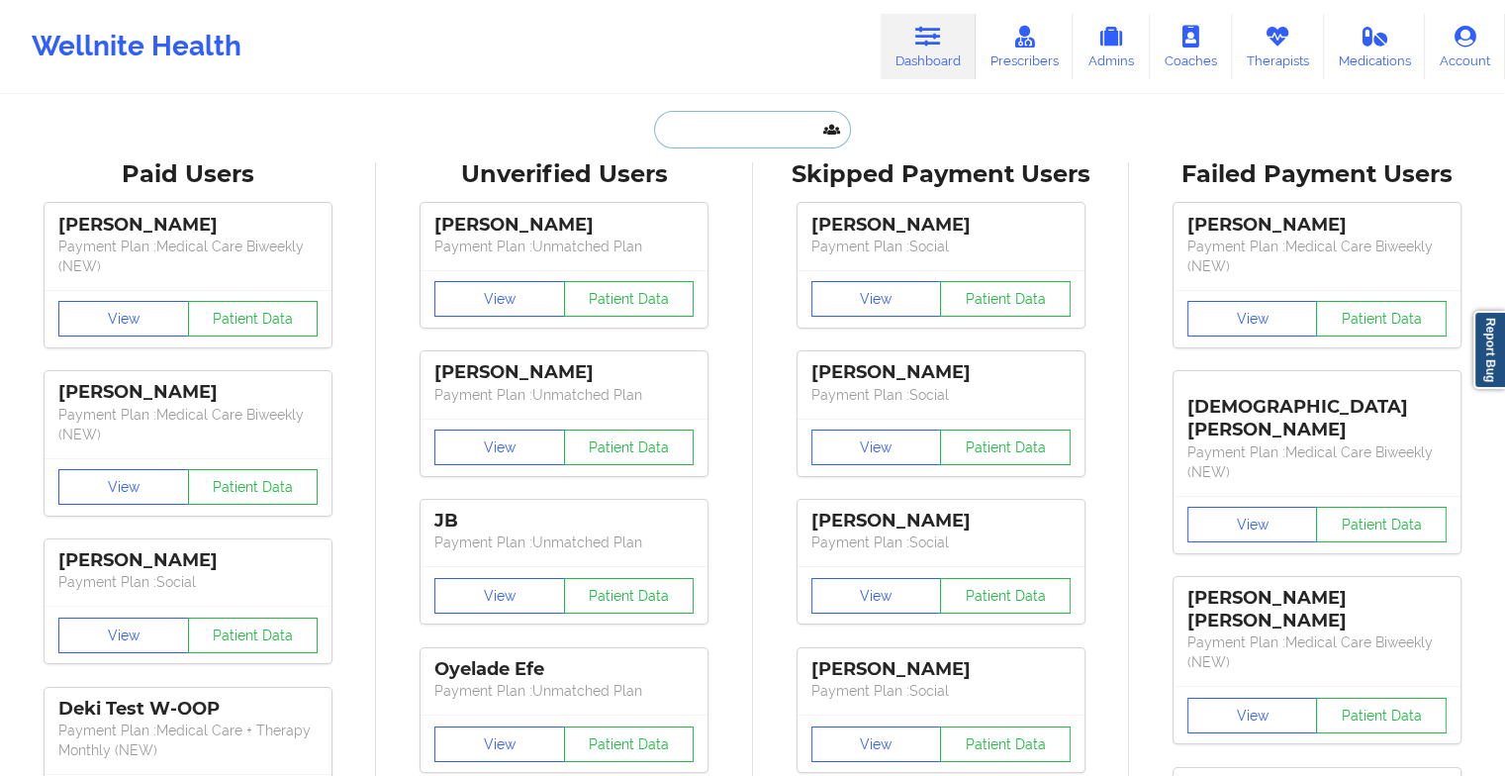
click at [779, 119] on input "text" at bounding box center [752, 130] width 196 height 38
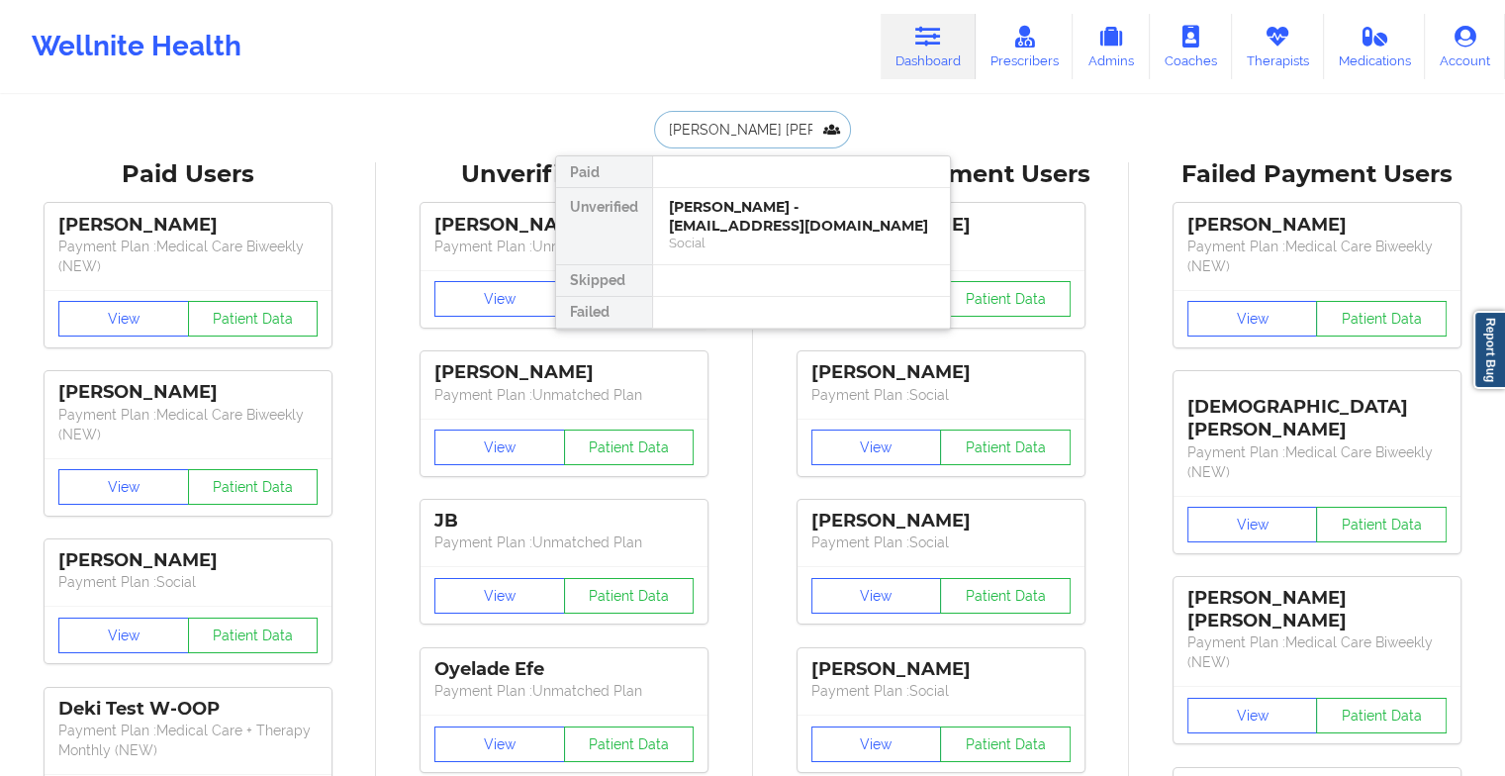
type input "[PERSON_NAME]"
click at [776, 207] on div "[PERSON_NAME] - [EMAIL_ADDRESS][DOMAIN_NAME]" at bounding box center [801, 216] width 265 height 37
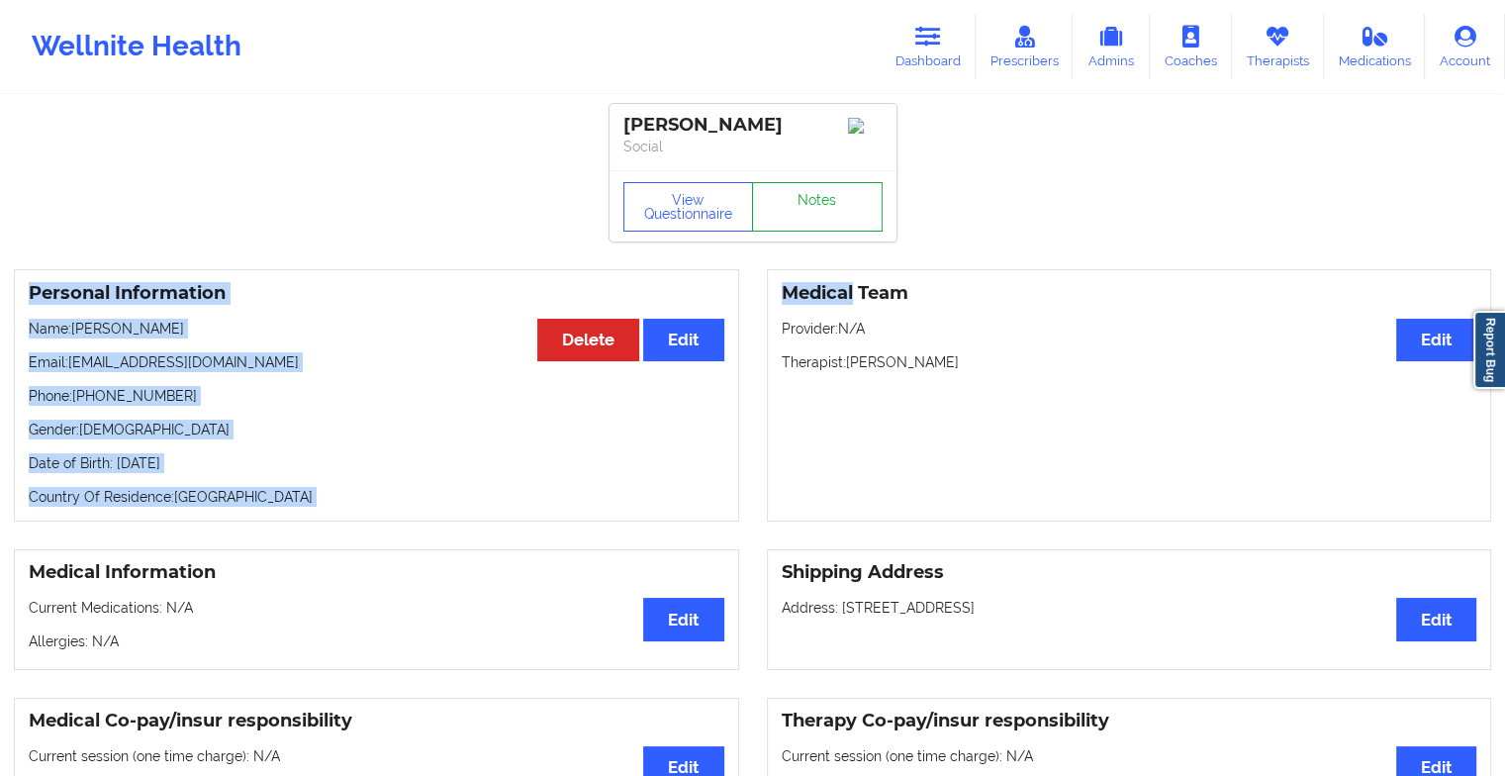
drag, startPoint x: 813, startPoint y: 221, endPoint x: 819, endPoint y: 210, distance: 12.4
click at [819, 210] on link "Notes" at bounding box center [817, 206] width 131 height 49
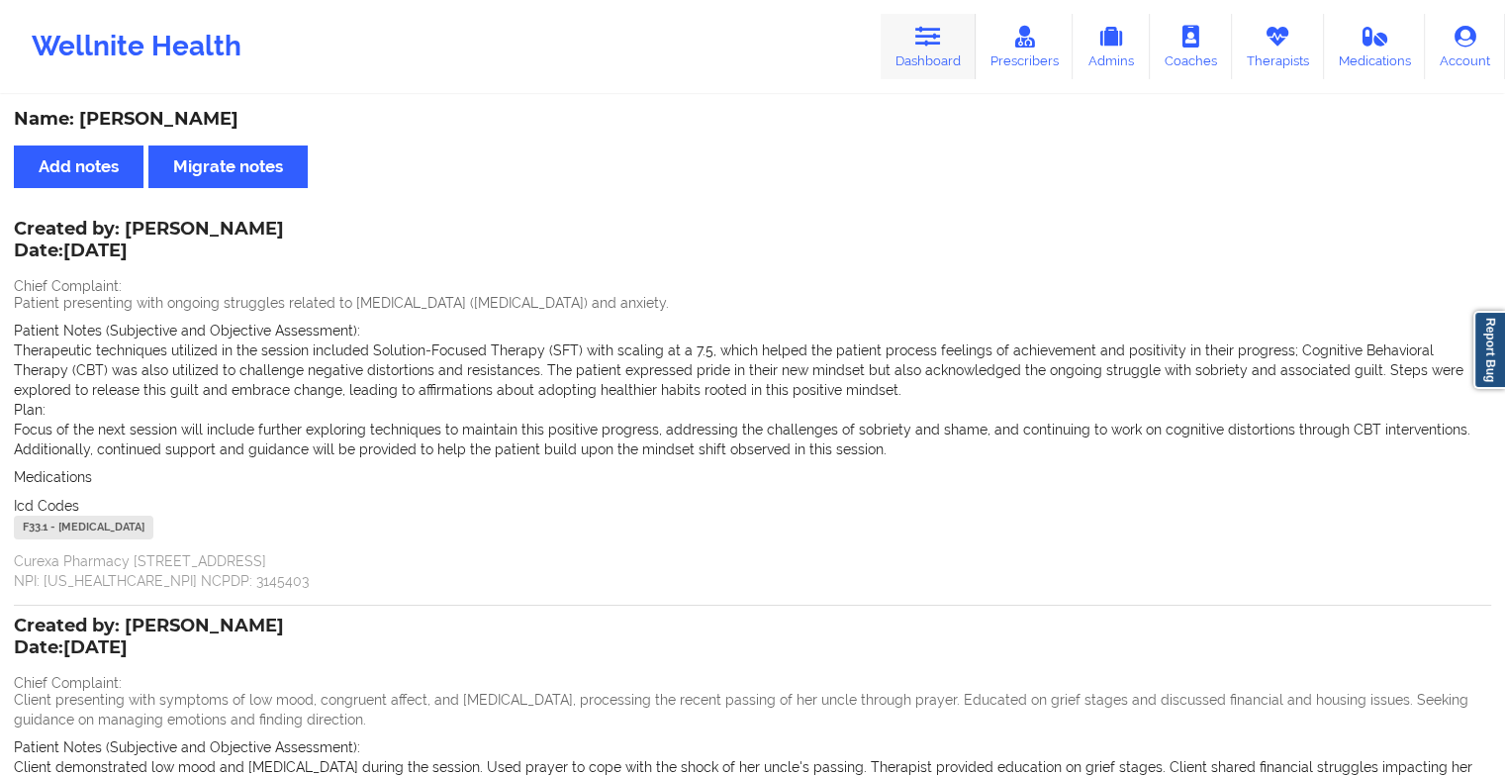
click at [943, 48] on link "Dashboard" at bounding box center [928, 46] width 95 height 65
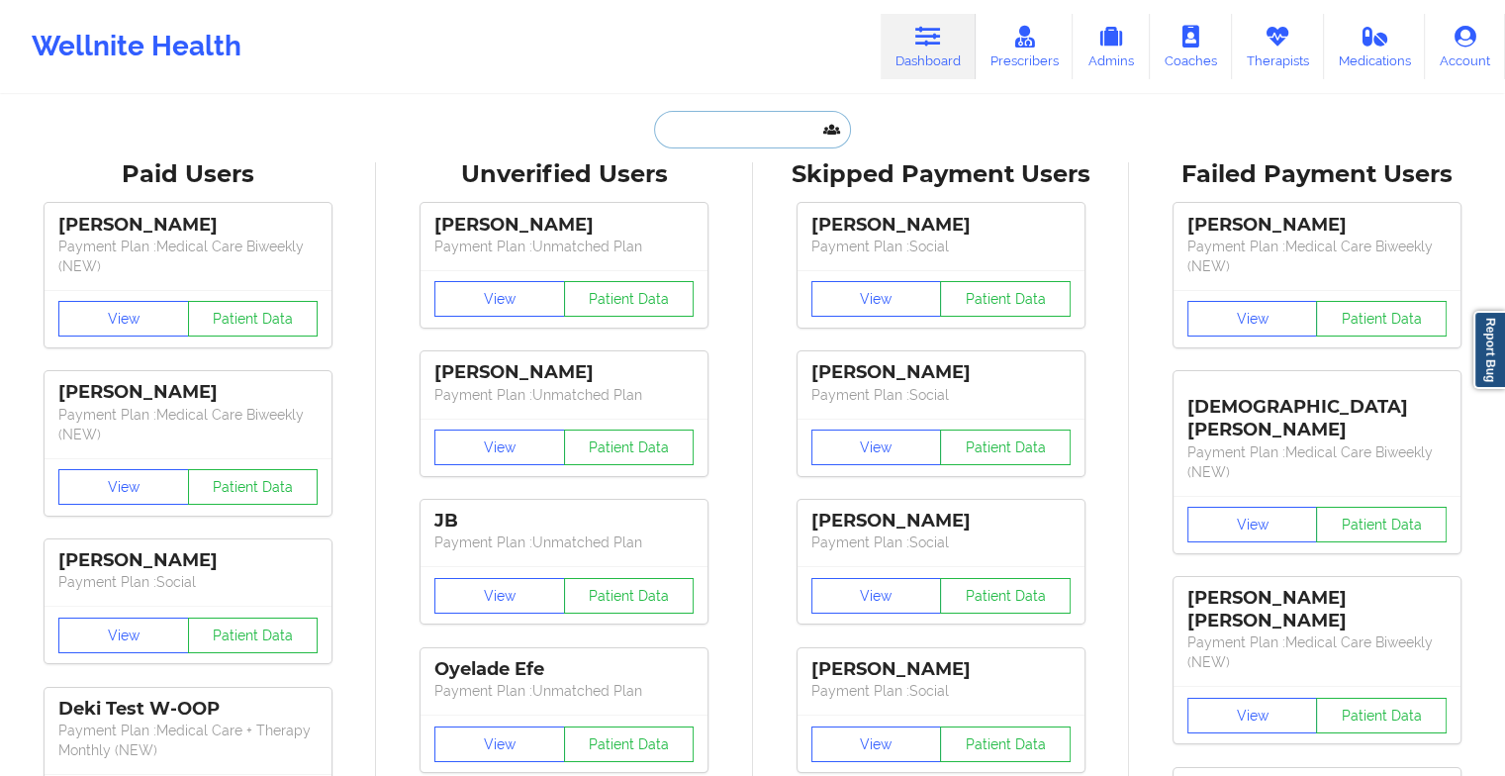
click at [755, 131] on input "text" at bounding box center [752, 130] width 196 height 38
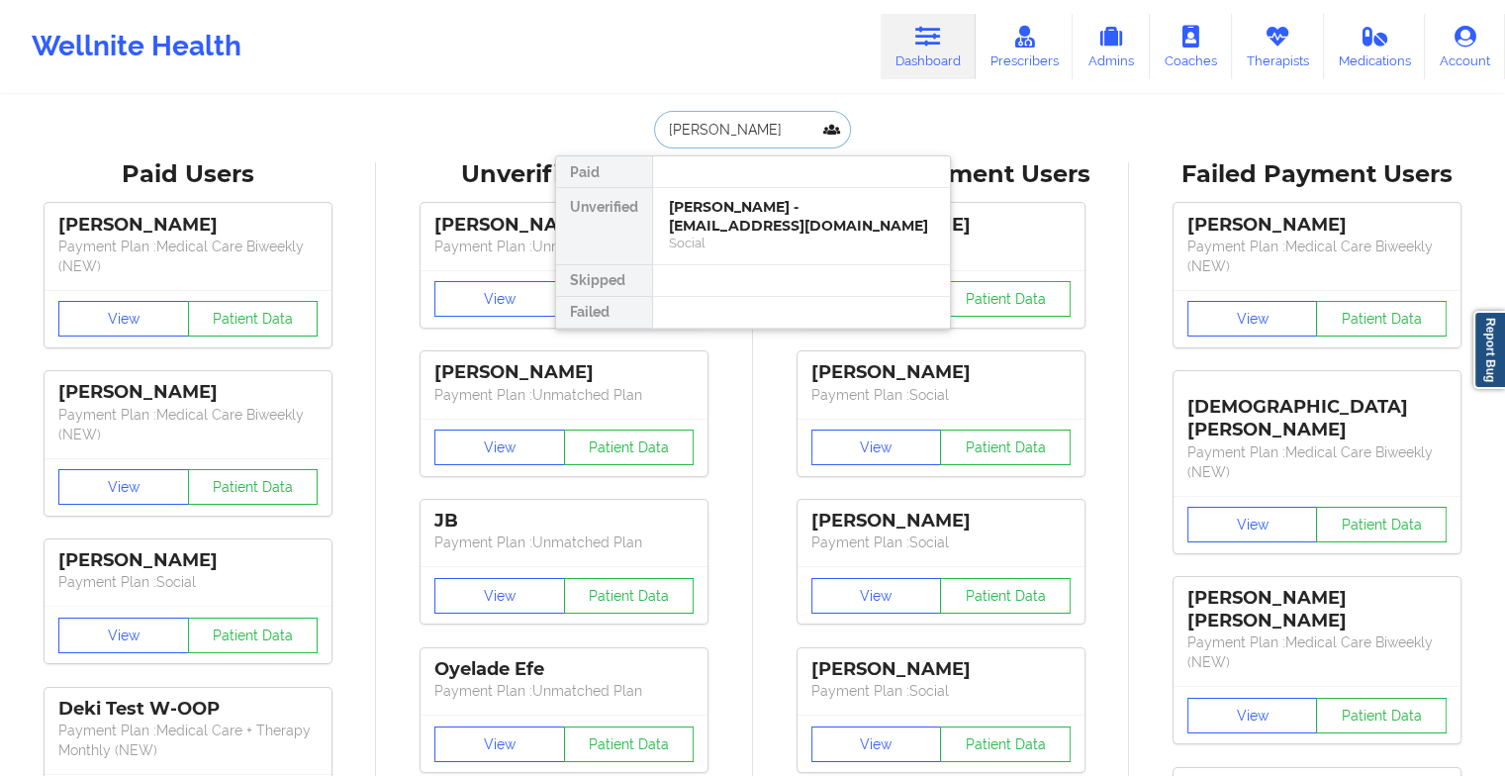
type input "[PERSON_NAME]"
click at [726, 198] on div "[PERSON_NAME] [PERSON_NAME] - [EMAIL_ADDRESS][DOMAIN_NAME]" at bounding box center [801, 216] width 265 height 37
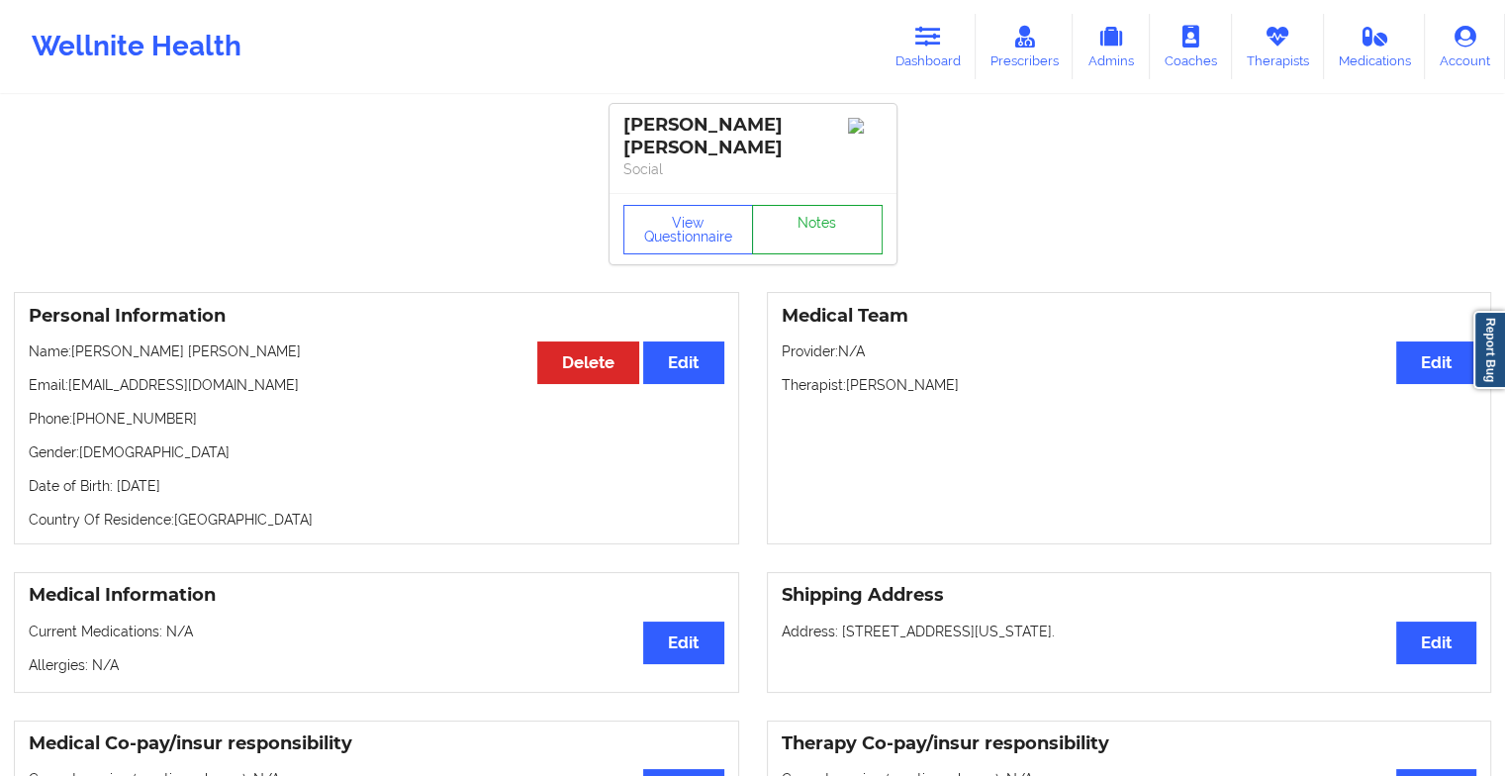
click at [792, 209] on link "Notes" at bounding box center [817, 229] width 131 height 49
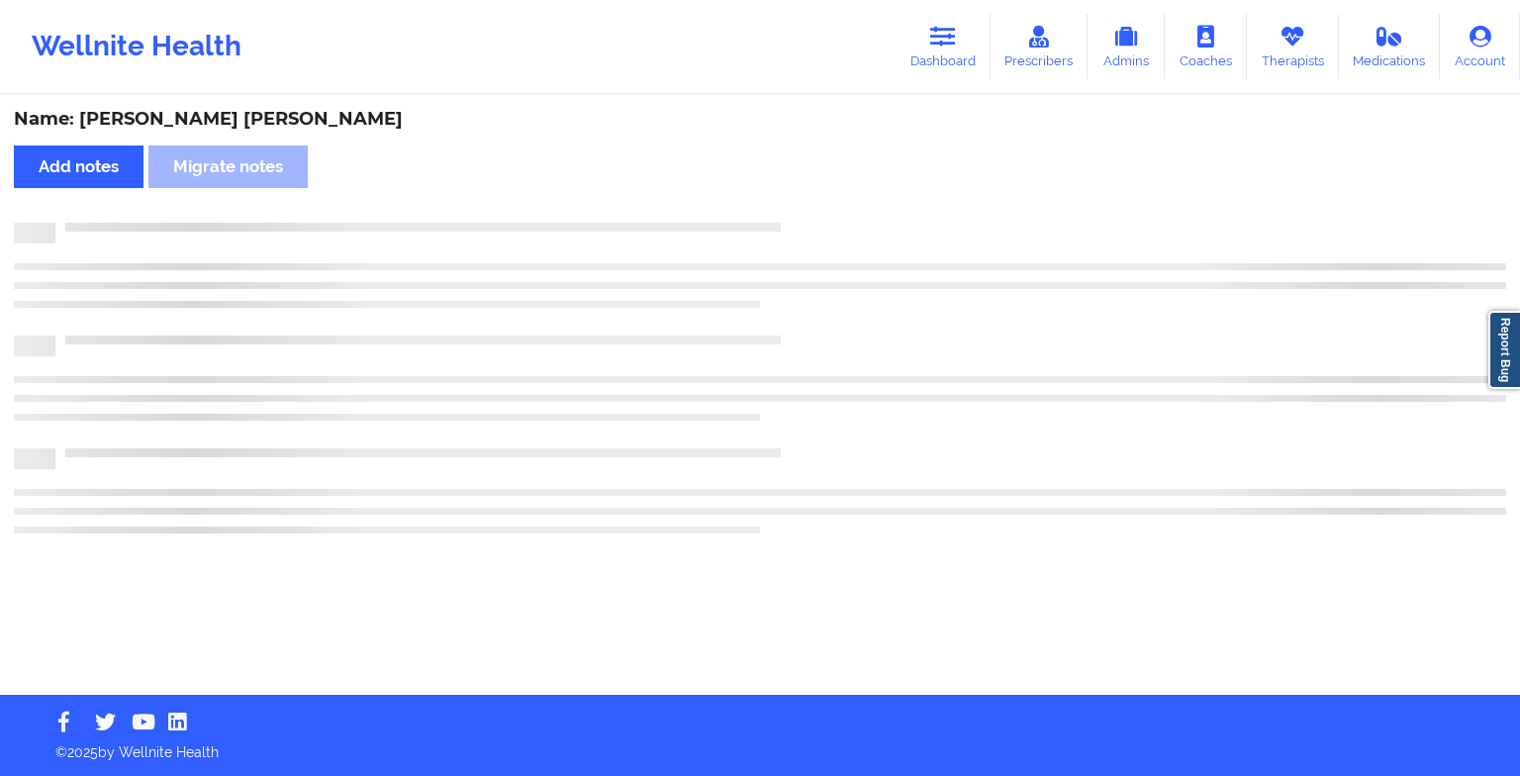
click at [792, 209] on div "Name: [PERSON_NAME] [PERSON_NAME] Add notes Migrate notes" at bounding box center [760, 396] width 1520 height 598
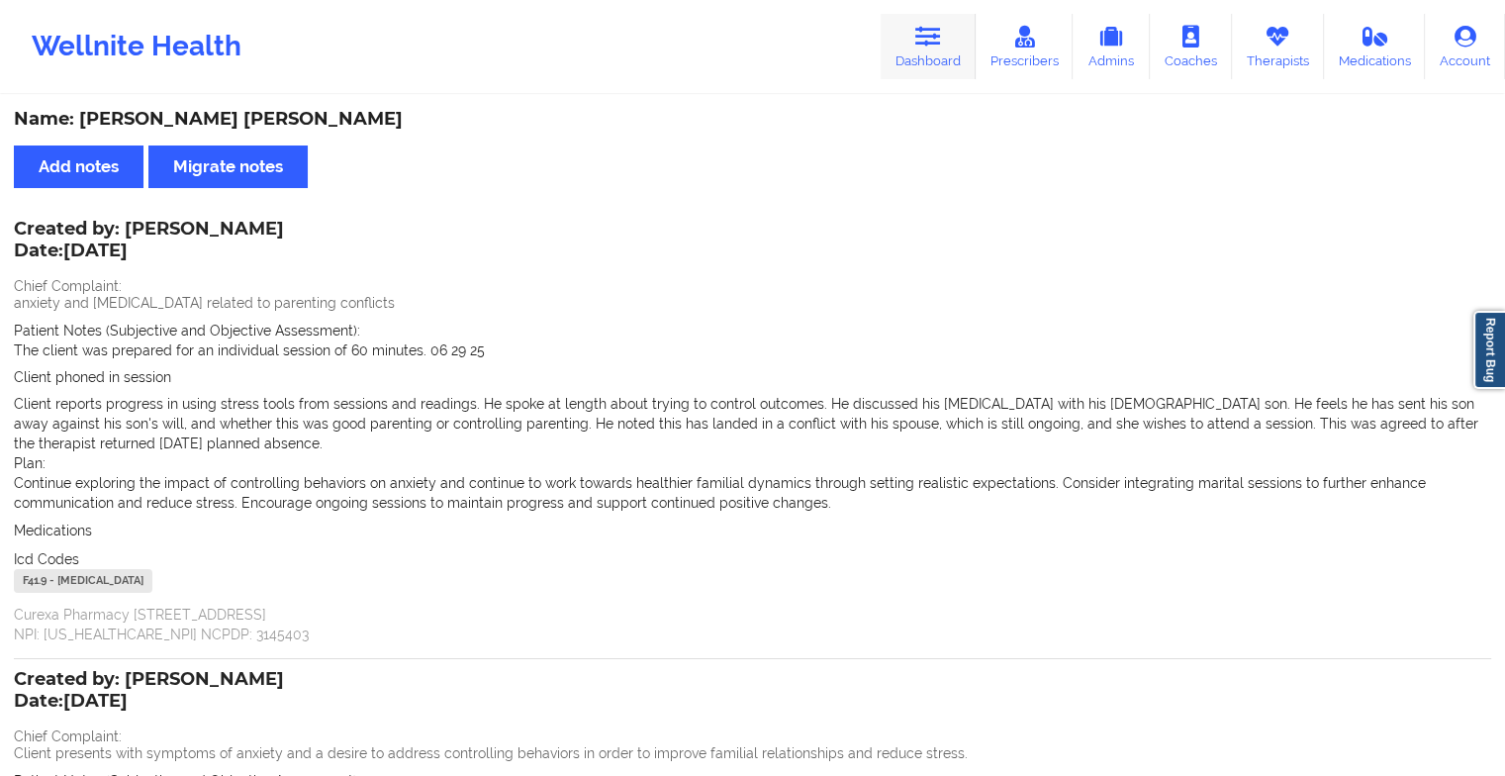
click at [962, 75] on link "Dashboard" at bounding box center [928, 46] width 95 height 65
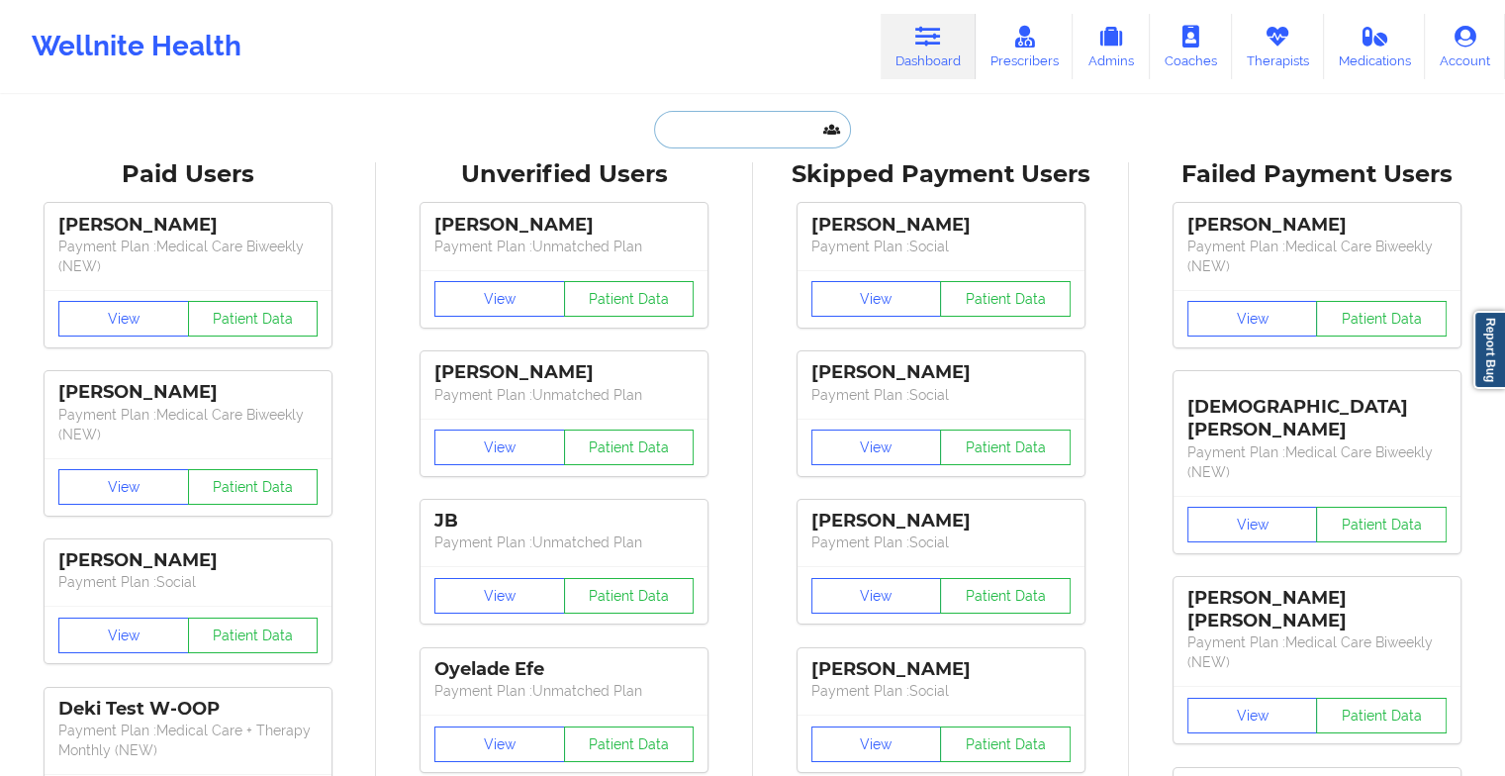
click at [689, 115] on input "text" at bounding box center [752, 130] width 196 height 38
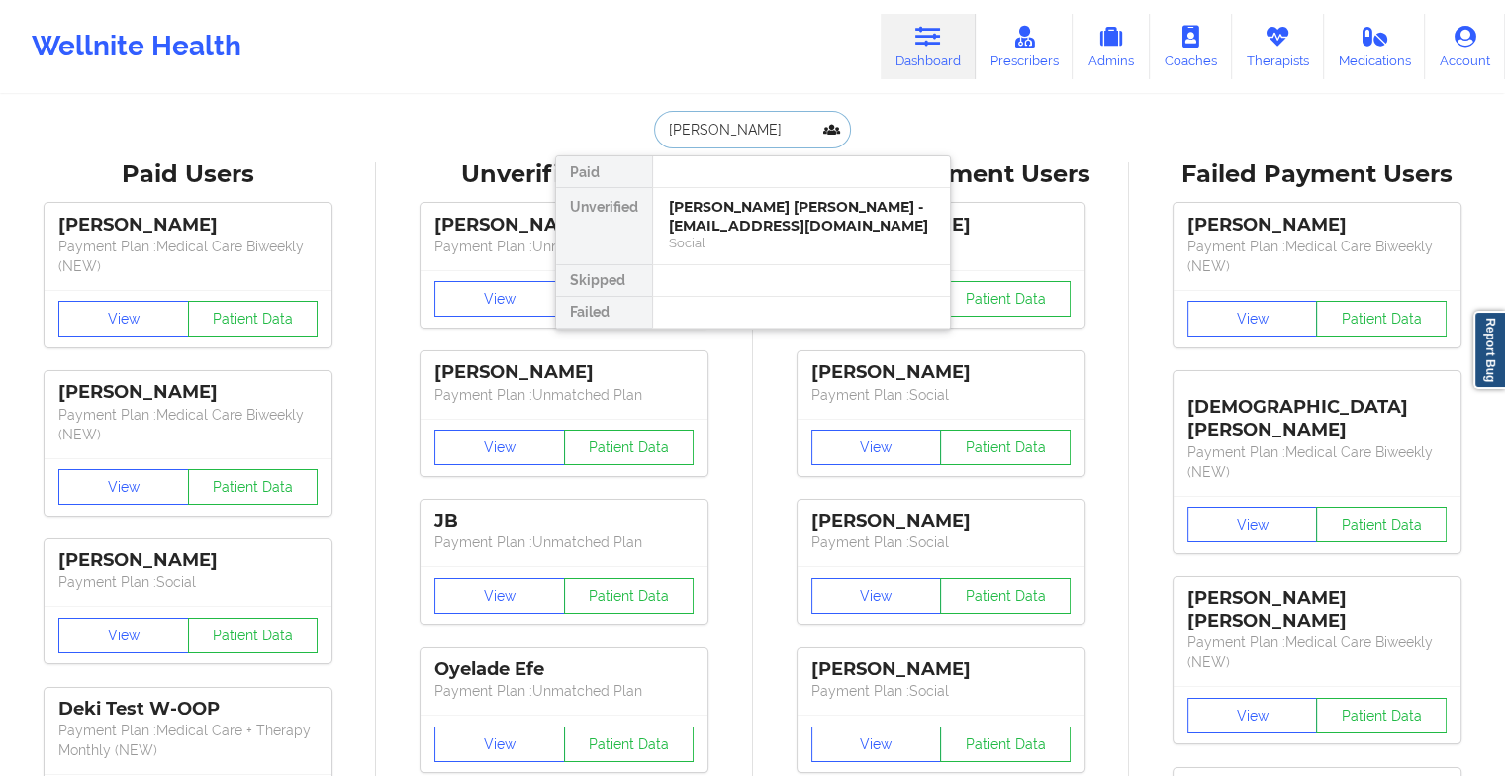
type input "[PERSON_NAME]"
click at [720, 233] on div "[PERSON_NAME] - [PERSON_NAME][EMAIL_ADDRESS][DOMAIN_NAME]" at bounding box center [801, 216] width 265 height 37
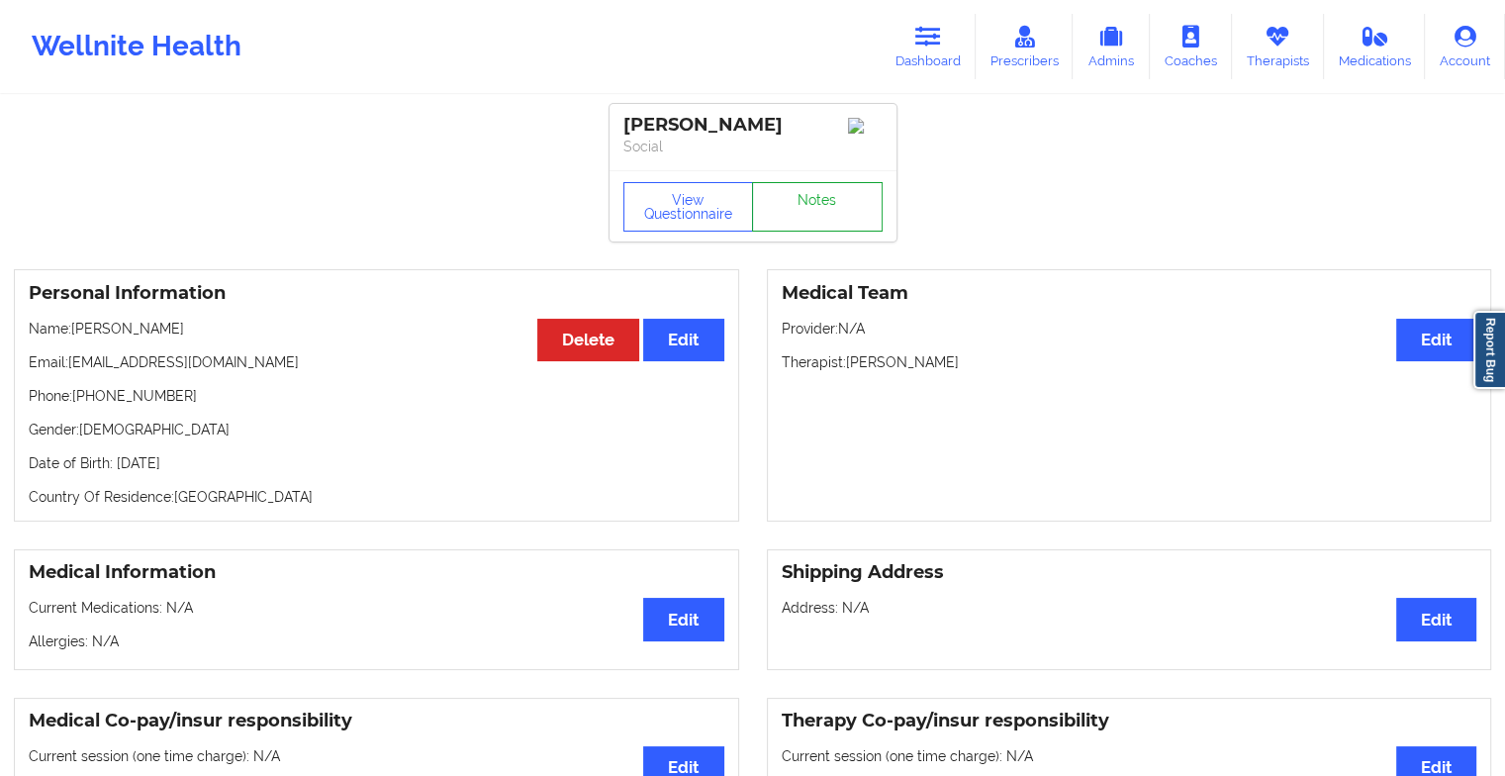
click at [790, 209] on link "Notes" at bounding box center [817, 206] width 131 height 49
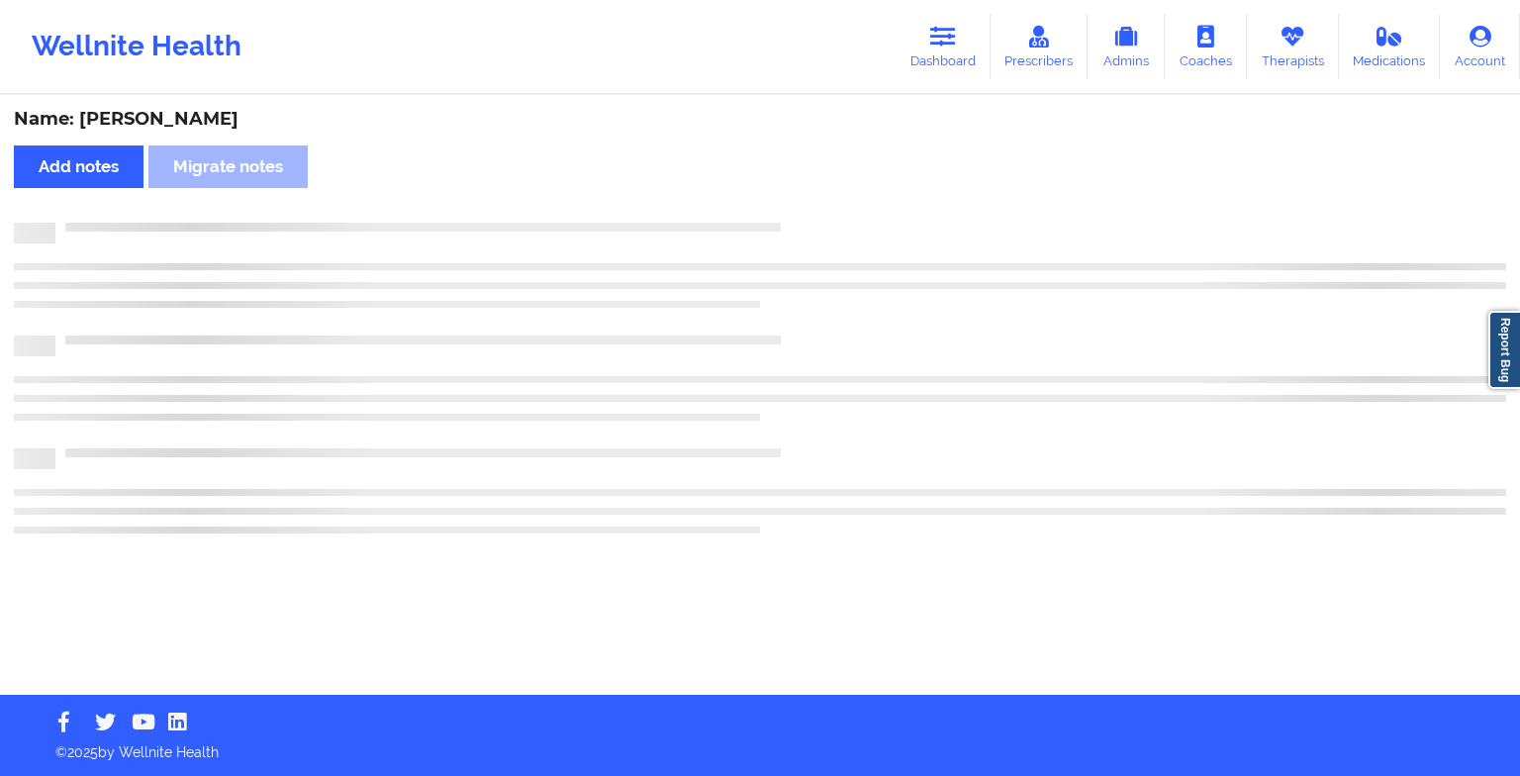
click at [790, 209] on div "Name: [PERSON_NAME] Add notes Migrate notes" at bounding box center [760, 396] width 1520 height 598
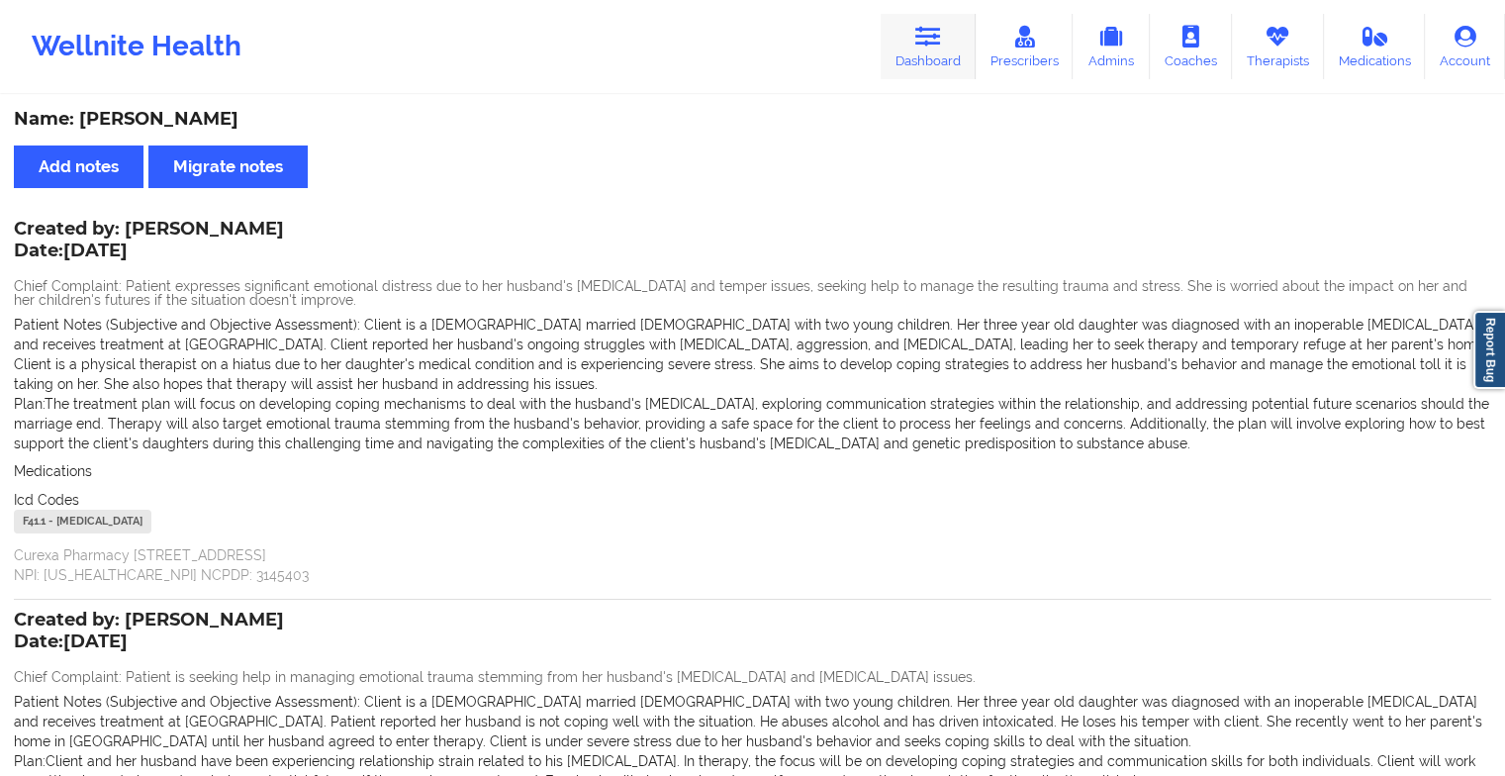
click at [943, 52] on link "Dashboard" at bounding box center [928, 46] width 95 height 65
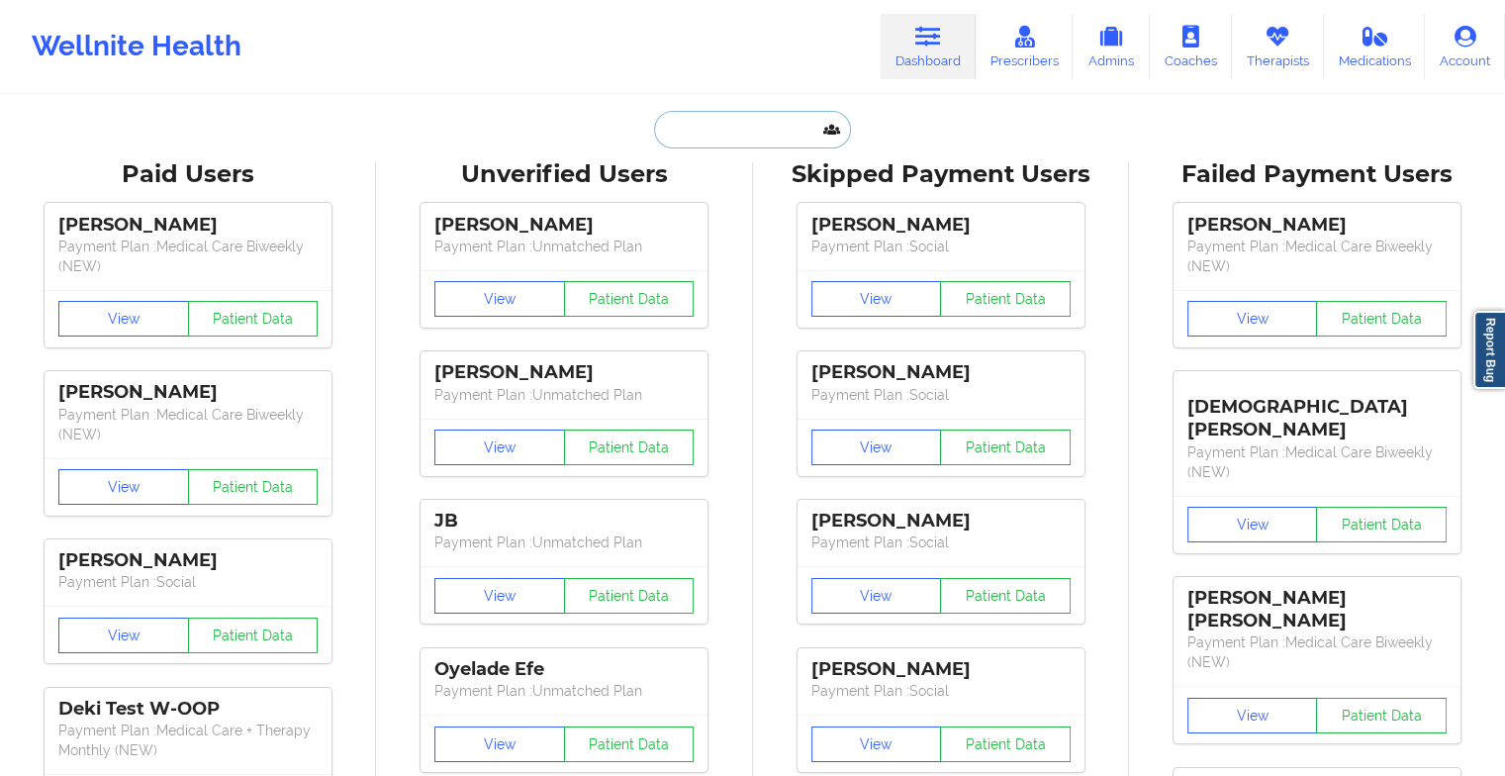
click at [726, 130] on input "text" at bounding box center [752, 130] width 196 height 38
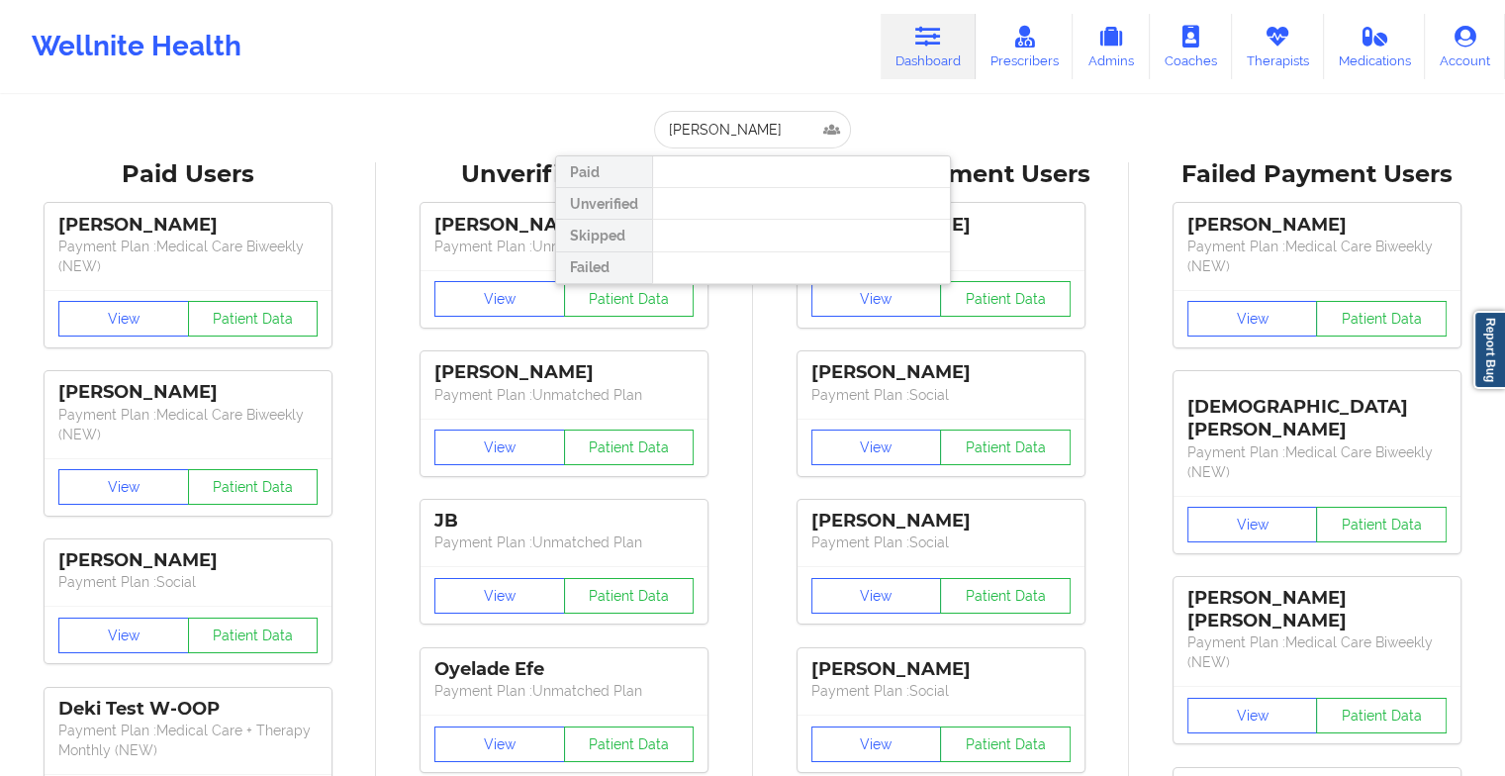
click at [740, 198] on div at bounding box center [801, 204] width 298 height 32
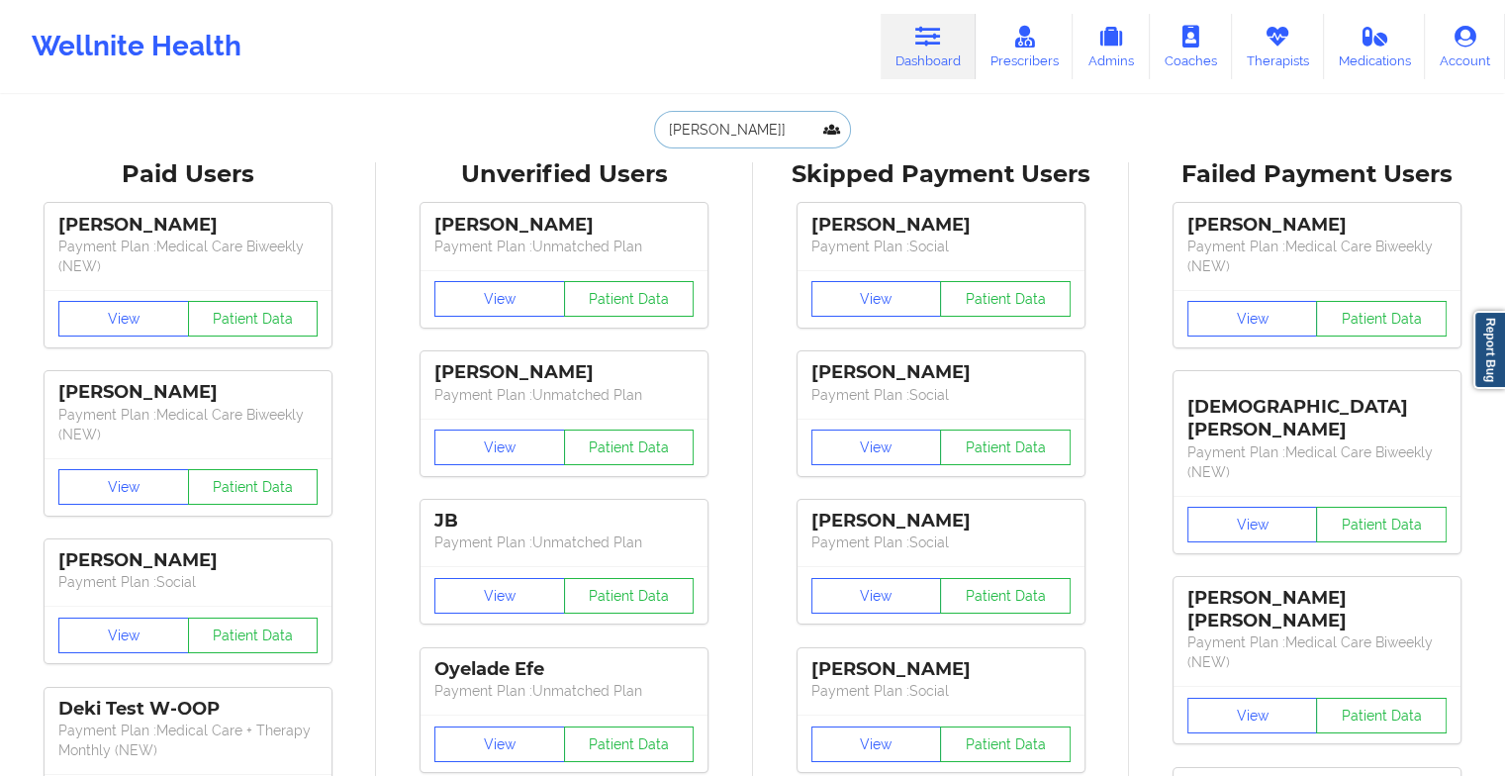
click at [768, 130] on input "[PERSON_NAME]]" at bounding box center [752, 130] width 196 height 38
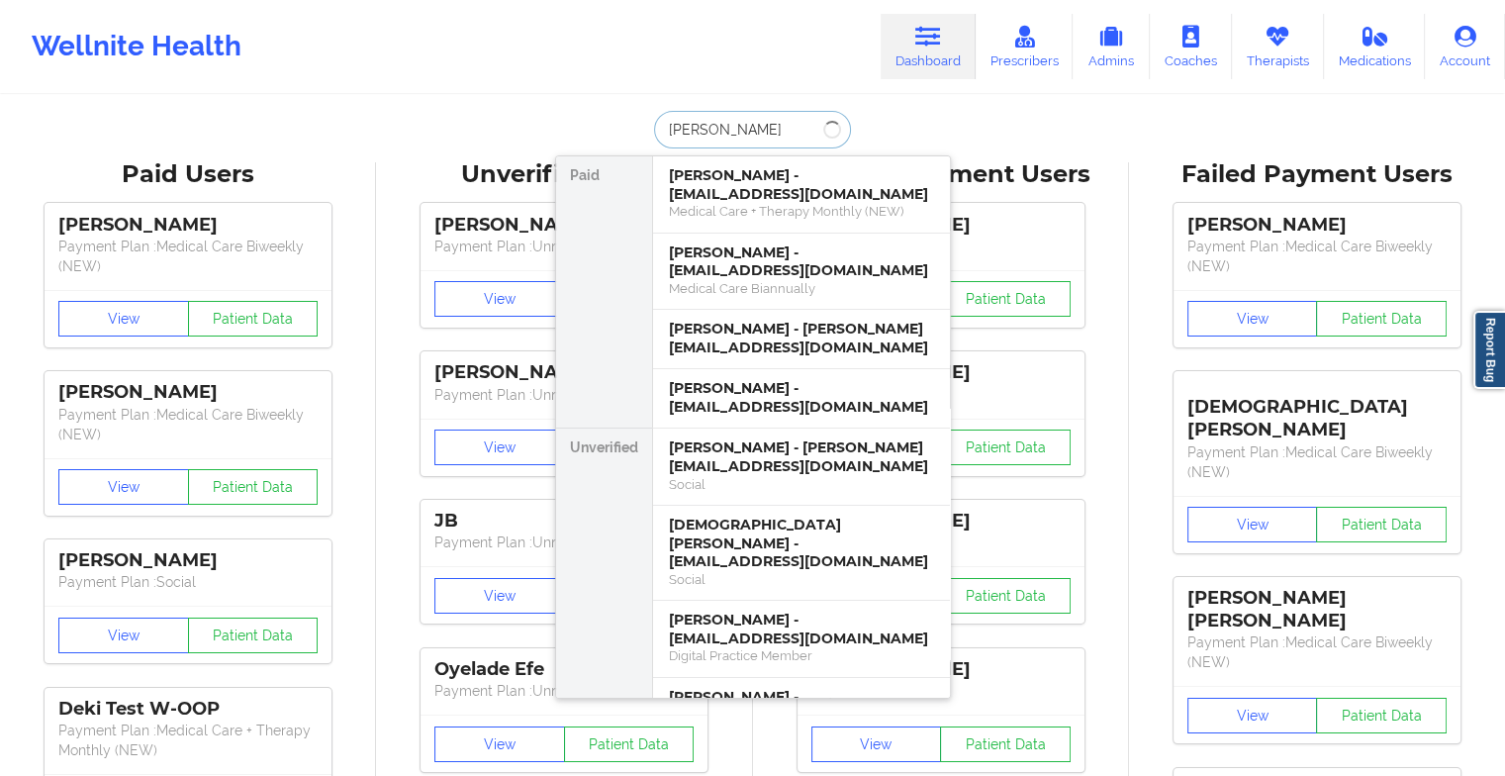
type input "[PERSON_NAME] pig"
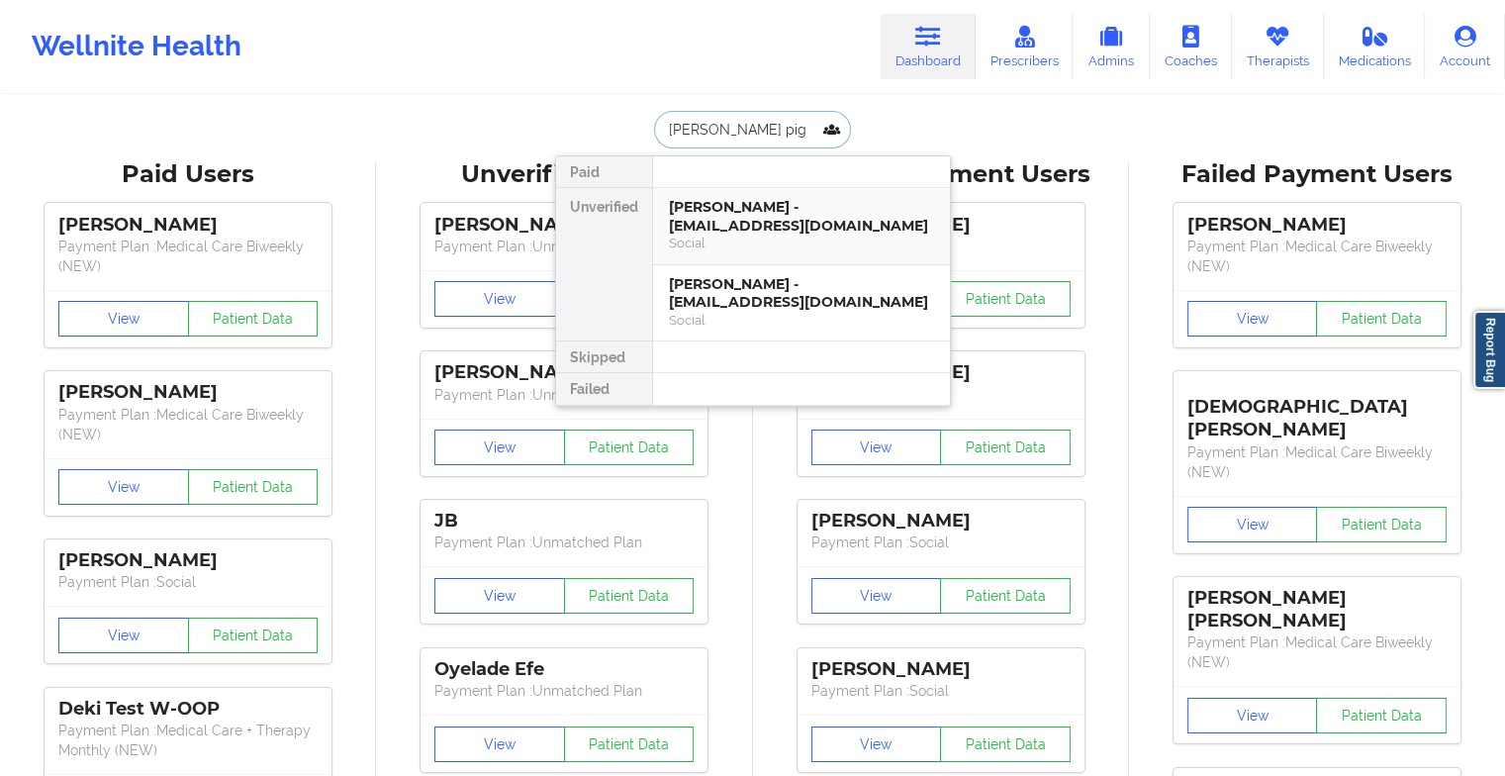
click at [772, 250] on div "Social" at bounding box center [801, 243] width 265 height 17
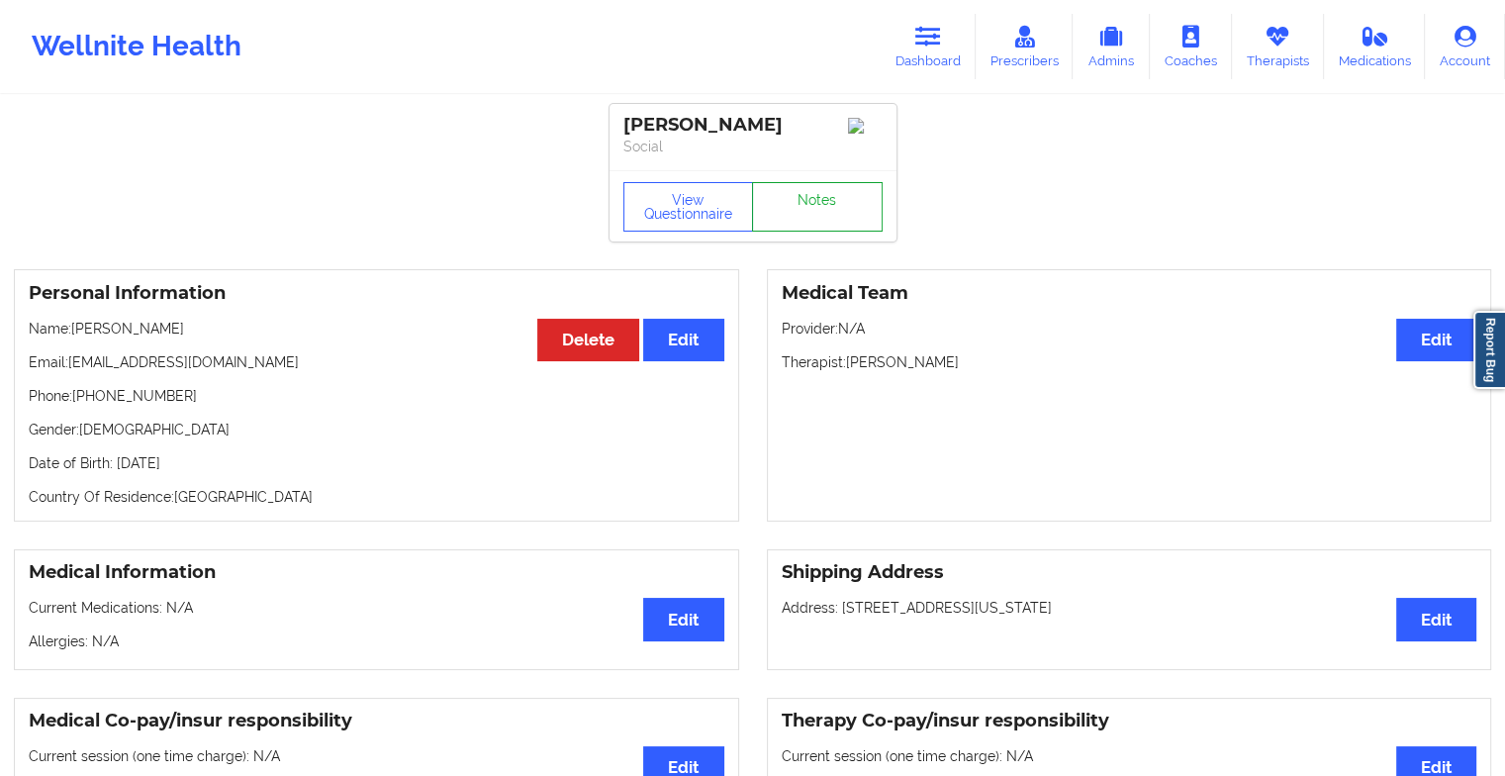
click at [812, 220] on link "Notes" at bounding box center [817, 206] width 131 height 49
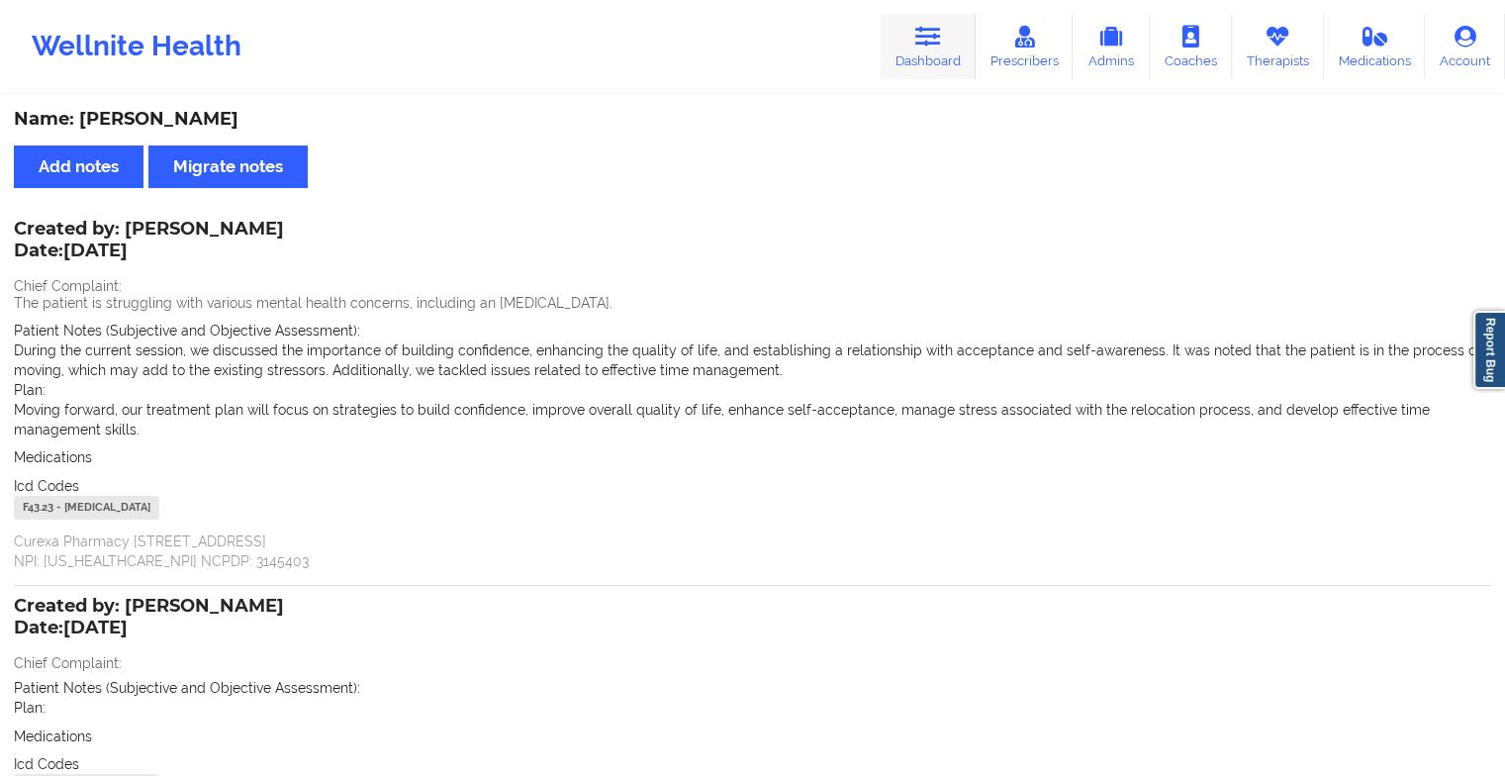
click at [941, 58] on link "Dashboard" at bounding box center [928, 46] width 95 height 65
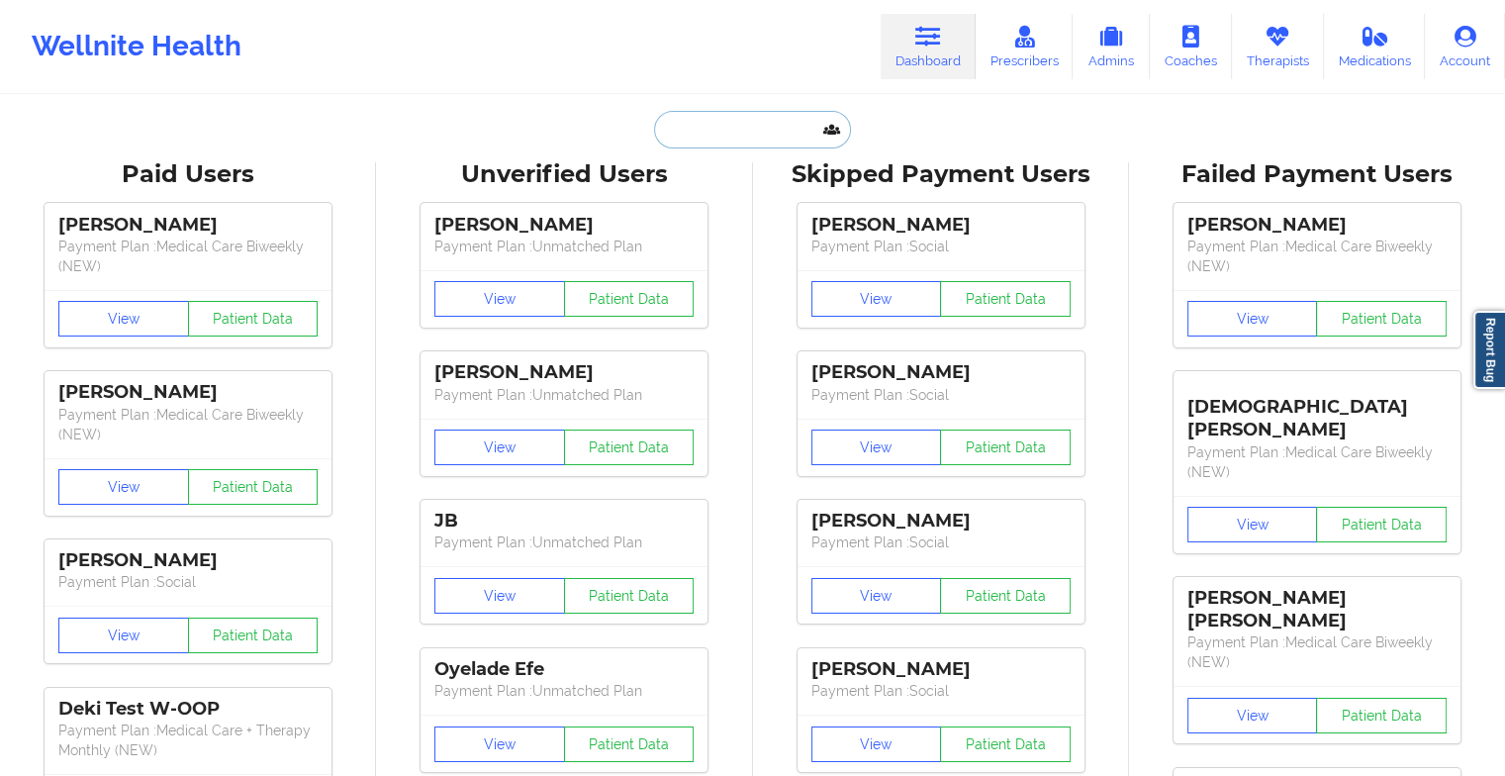
click at [773, 137] on input "text" at bounding box center [752, 130] width 196 height 38
type input "t"
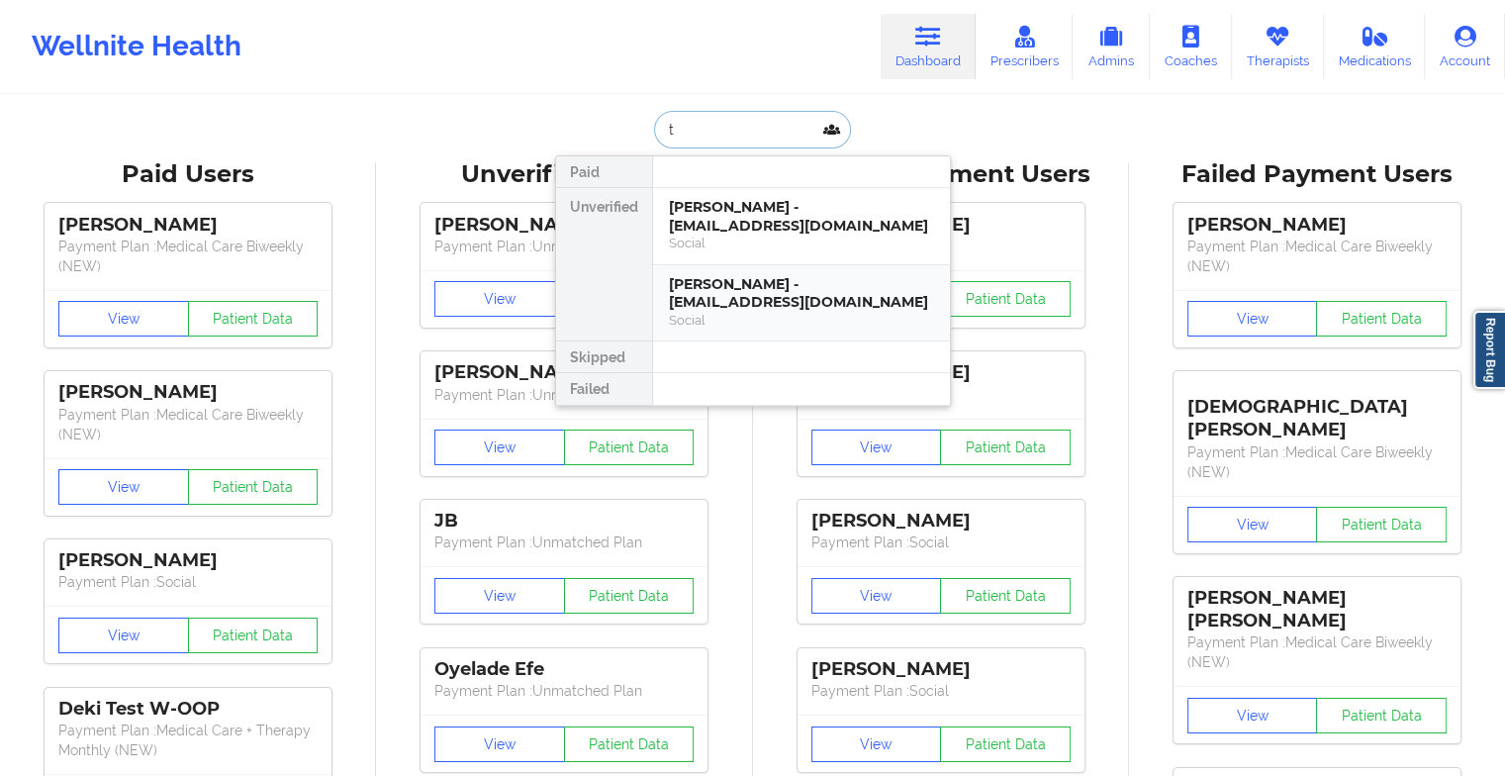
click at [756, 279] on div "[PERSON_NAME] - [EMAIL_ADDRESS][DOMAIN_NAME]" at bounding box center [801, 293] width 265 height 37
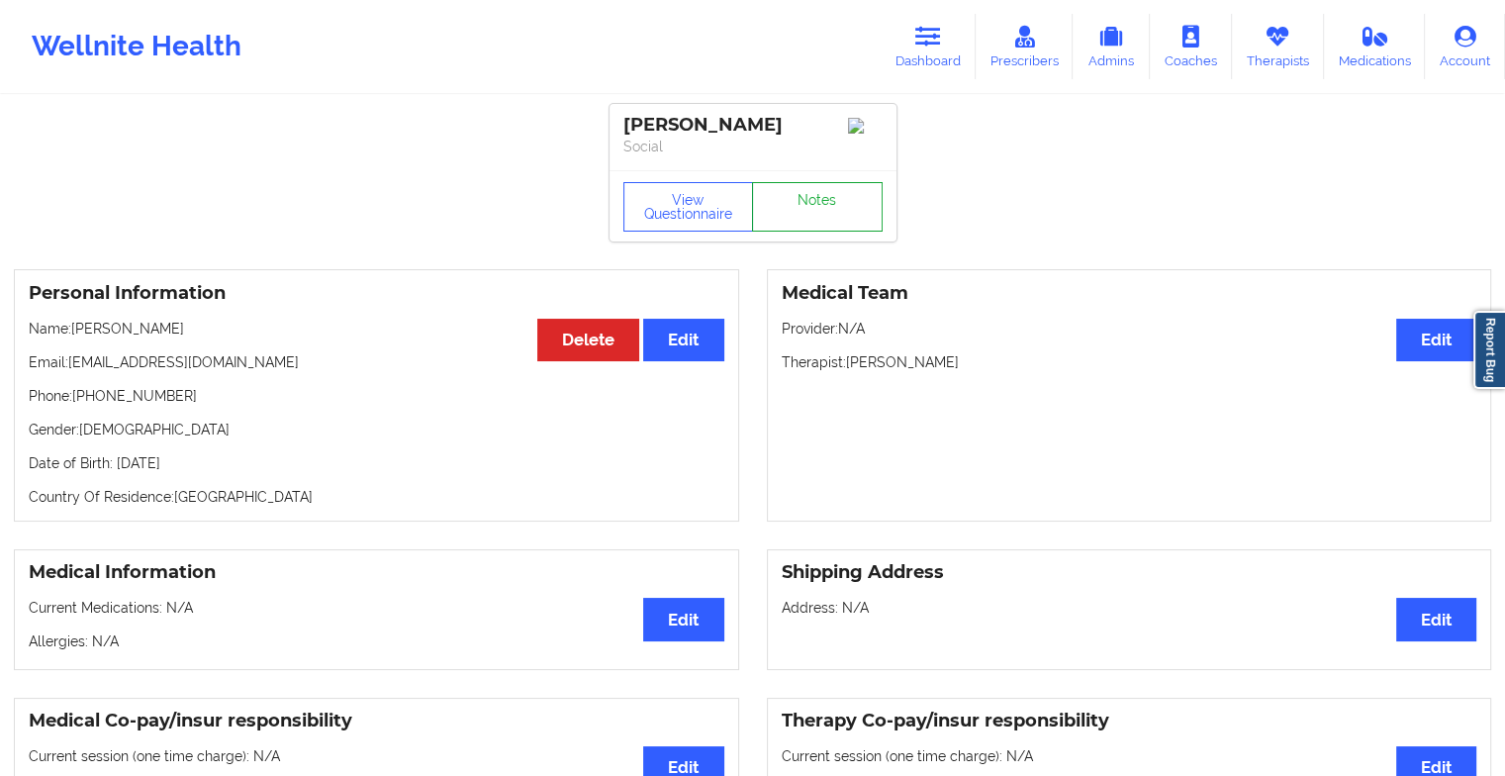
click at [826, 218] on link "Notes" at bounding box center [817, 206] width 131 height 49
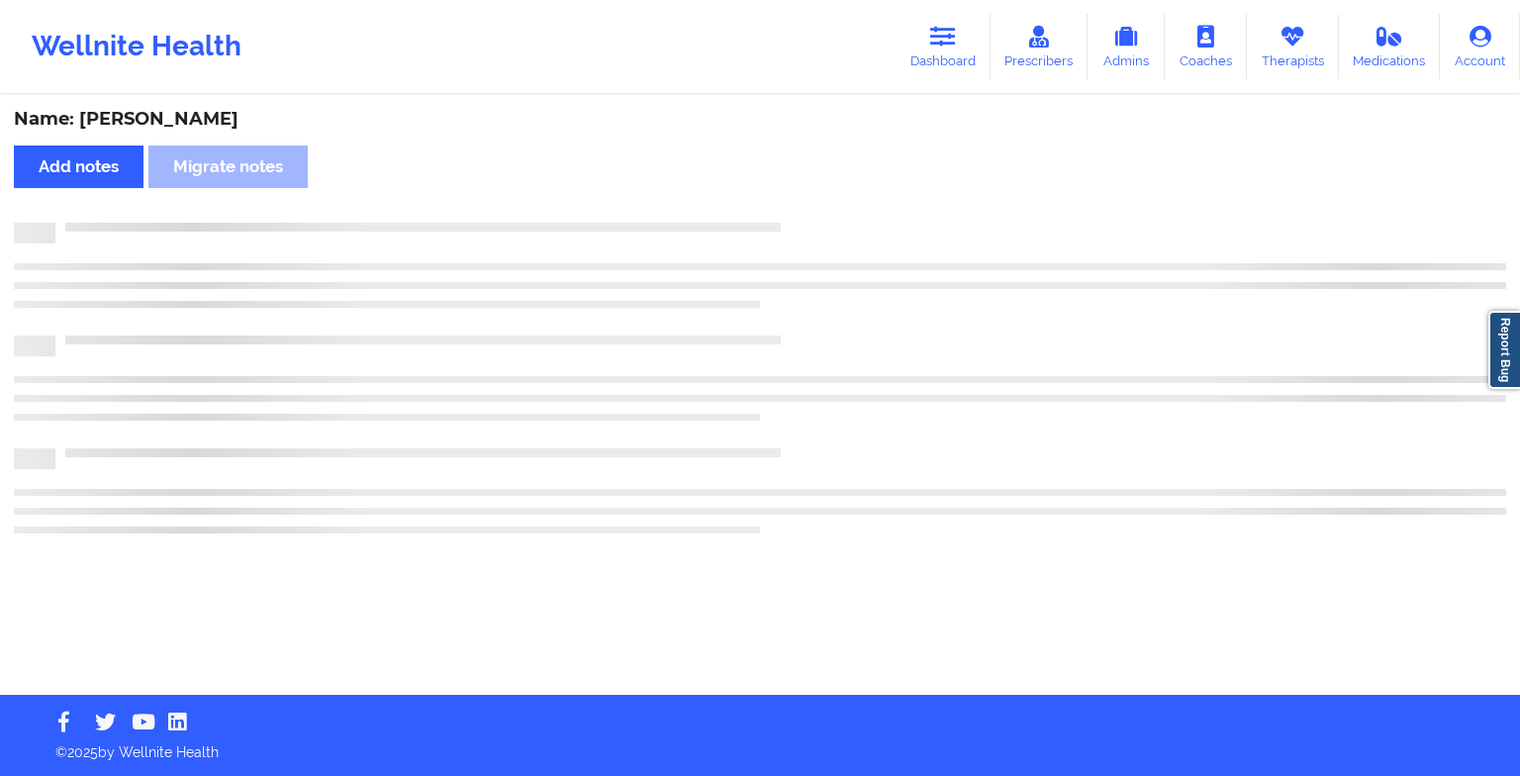
click at [826, 218] on div "Name: [PERSON_NAME] Add notes Migrate notes" at bounding box center [760, 396] width 1520 height 598
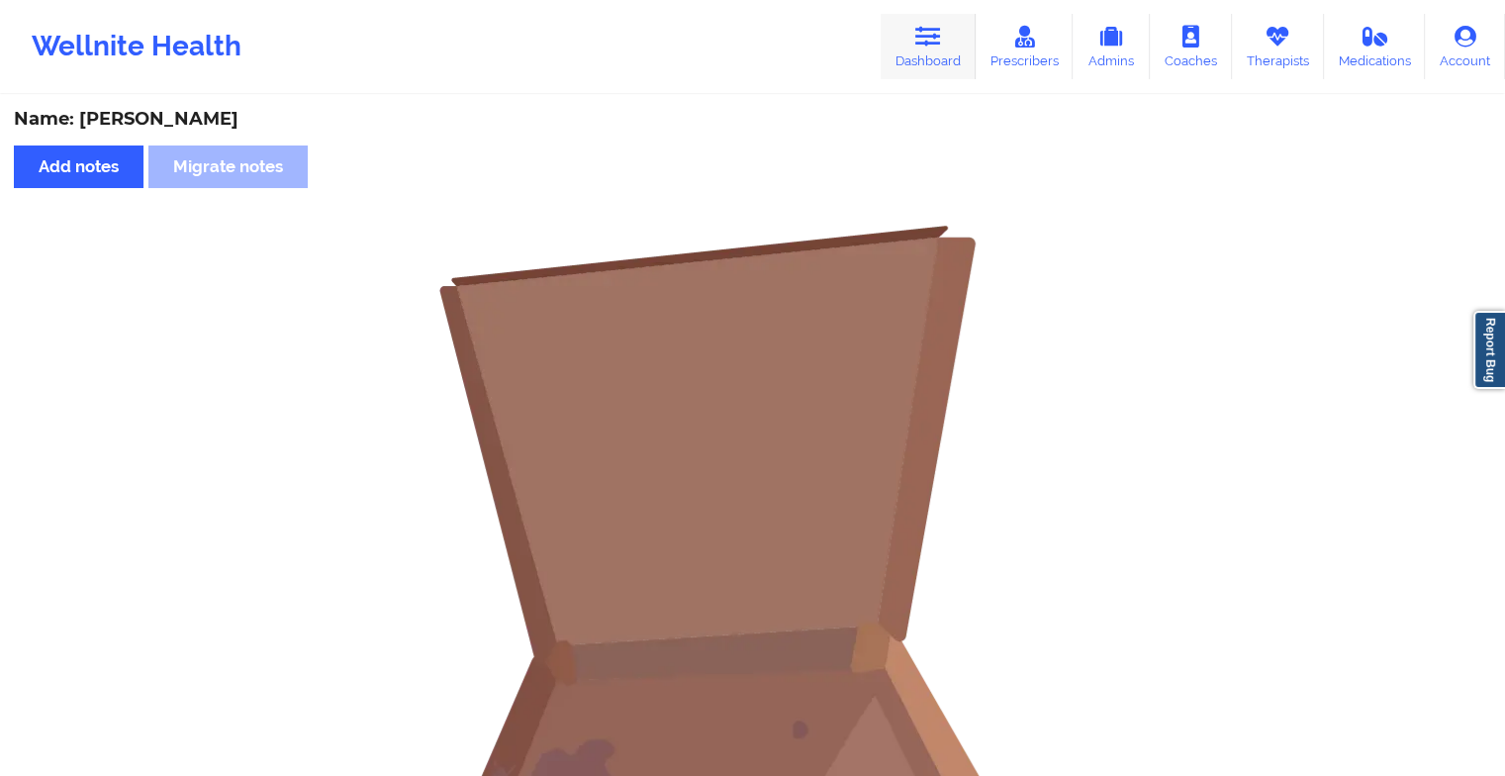
click at [926, 47] on icon at bounding box center [928, 37] width 26 height 22
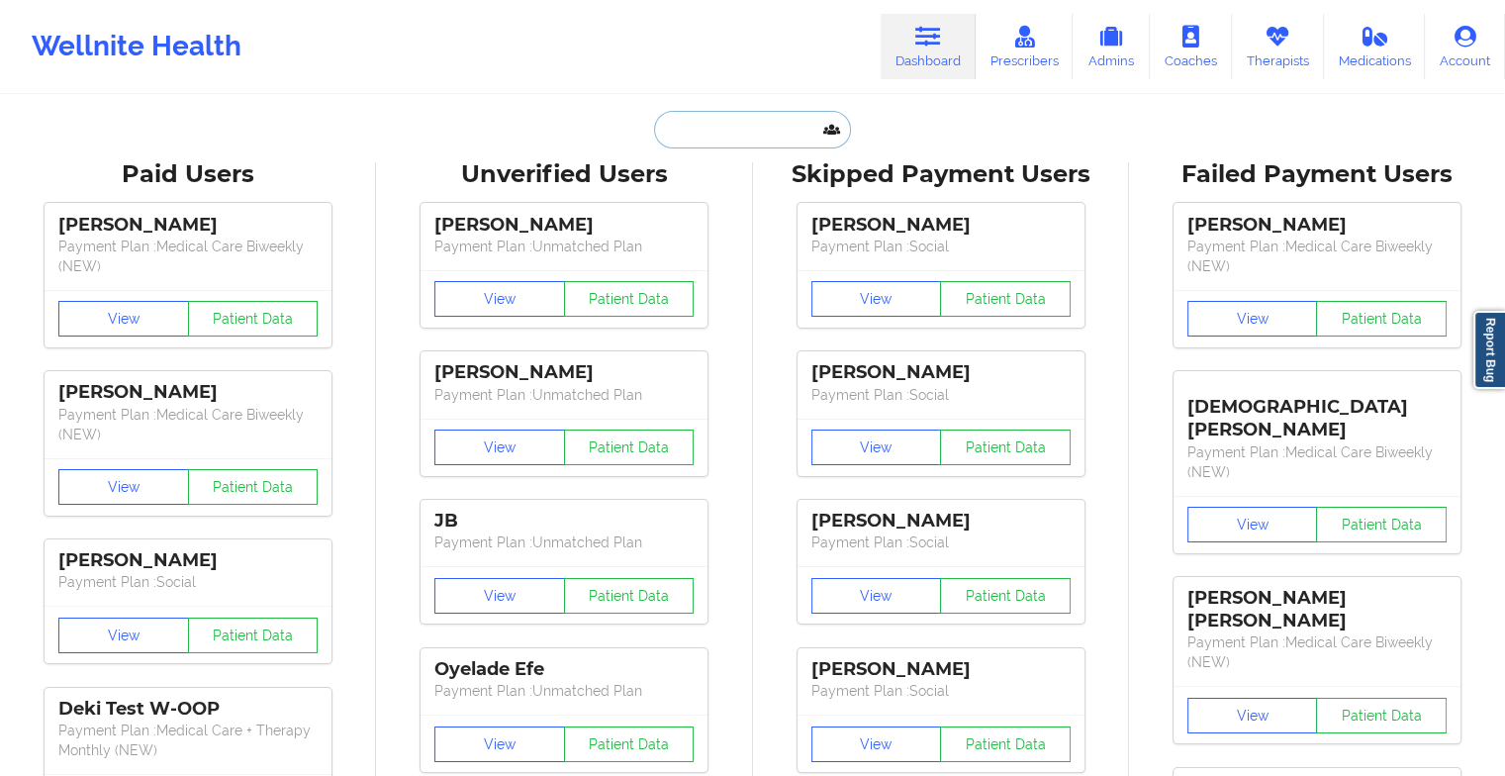
click at [732, 130] on input "text" at bounding box center [752, 130] width 196 height 38
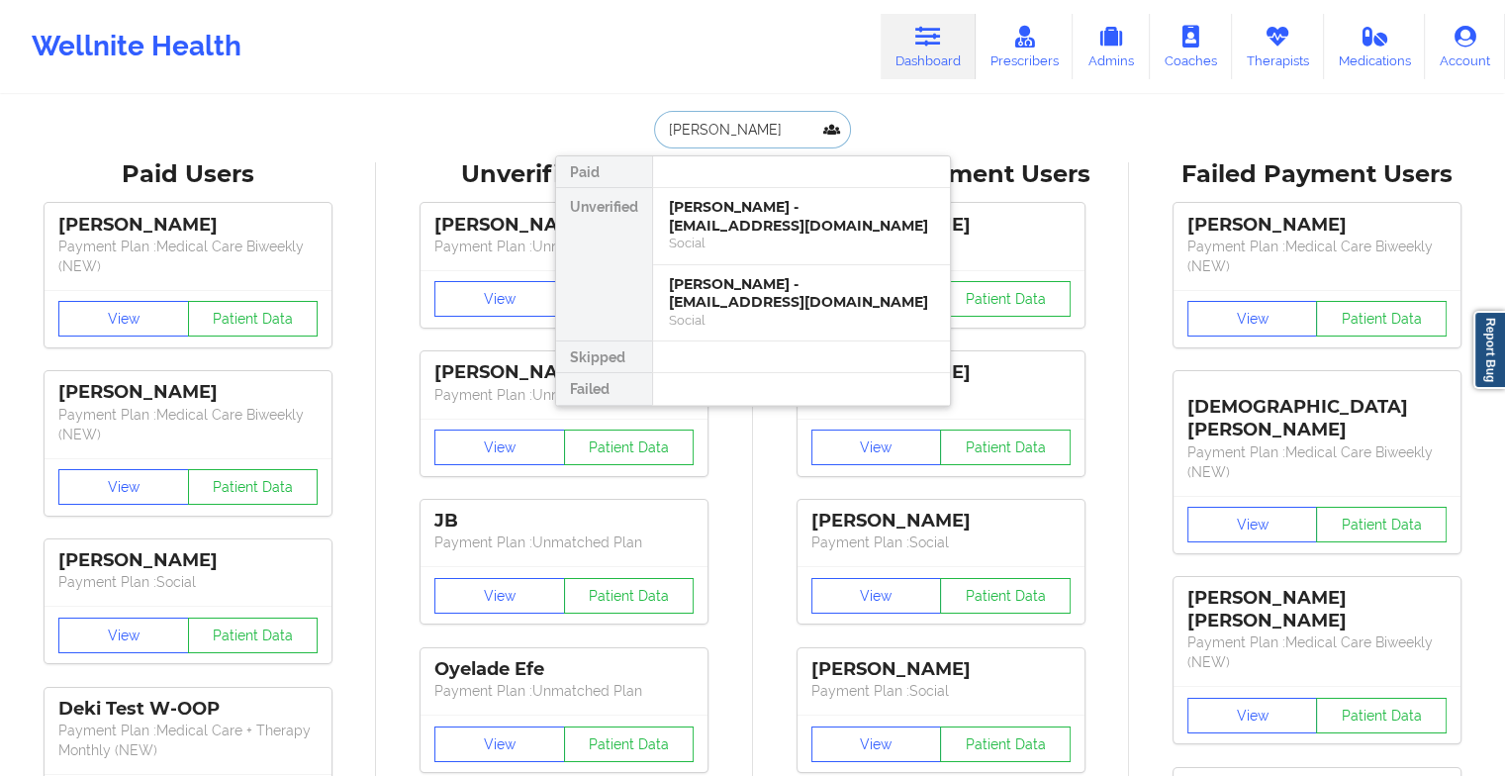
type input "[PERSON_NAME]"
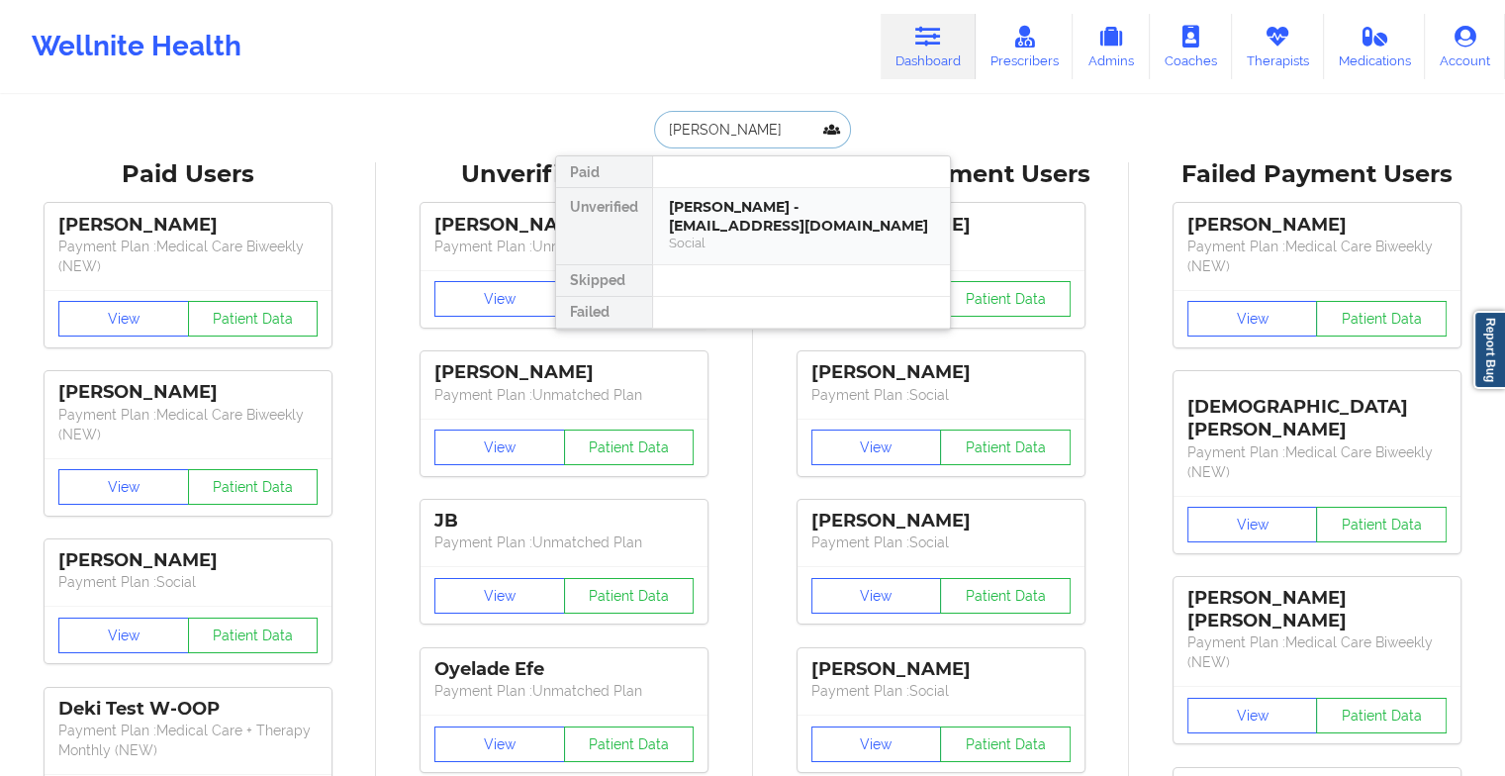
click at [755, 224] on div "[PERSON_NAME] - [EMAIL_ADDRESS][DOMAIN_NAME]" at bounding box center [801, 216] width 265 height 37
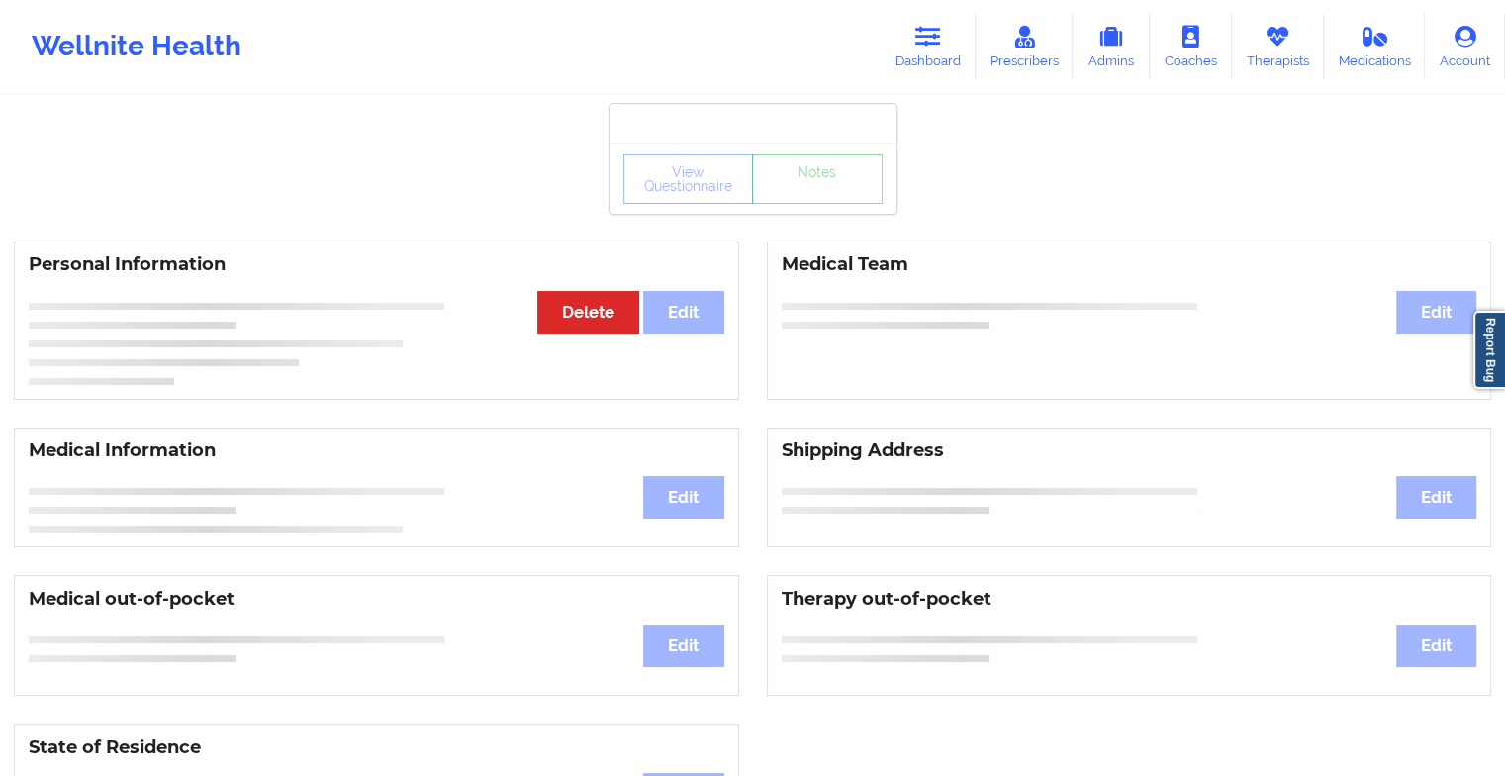
click at [836, 204] on link "Notes" at bounding box center [817, 178] width 131 height 49
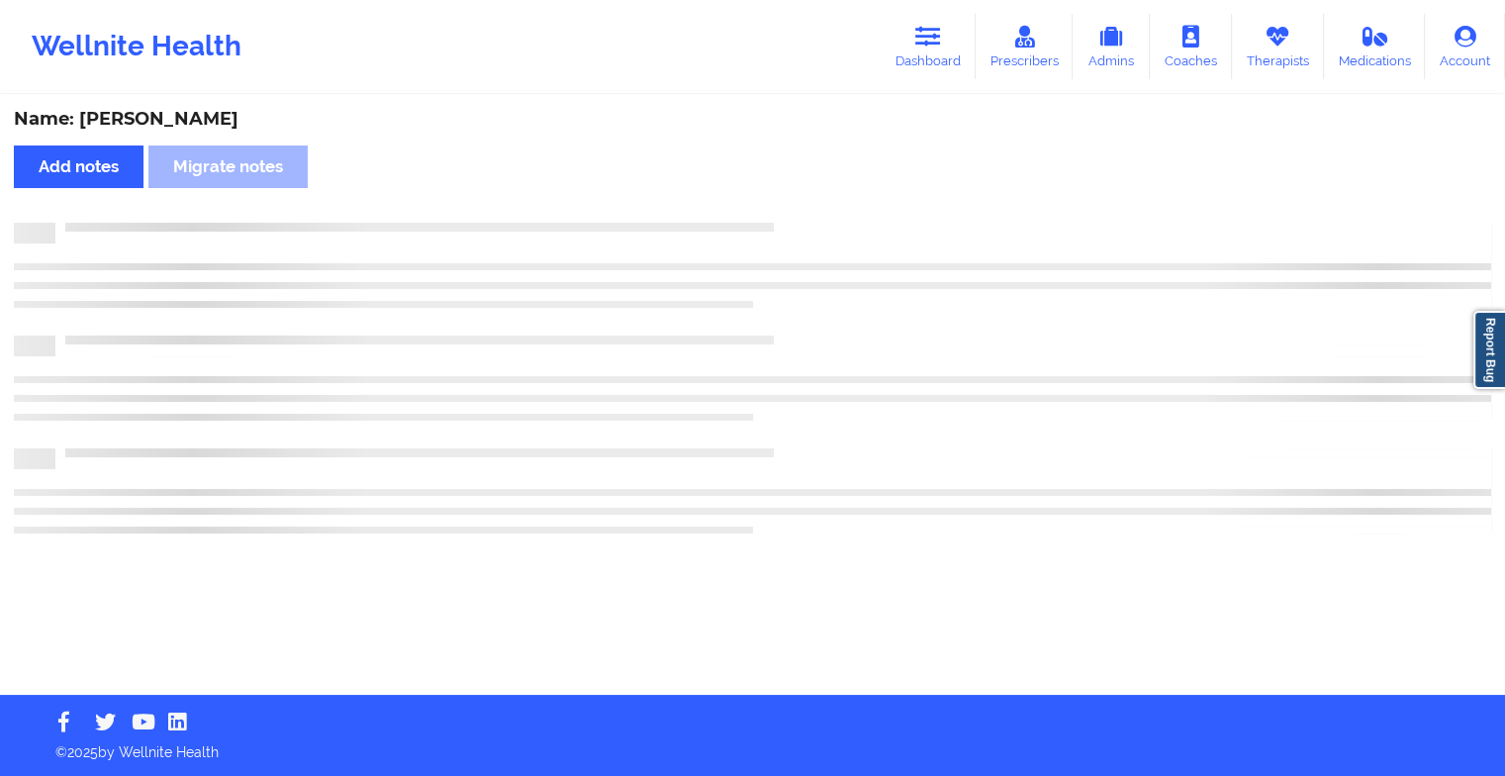
click at [836, 223] on div at bounding box center [773, 223] width 1436 height 0
drag, startPoint x: 836, startPoint y: 223, endPoint x: 946, endPoint y: 344, distance: 163.9
click at [946, 344] on div at bounding box center [760, 378] width 1492 height 311
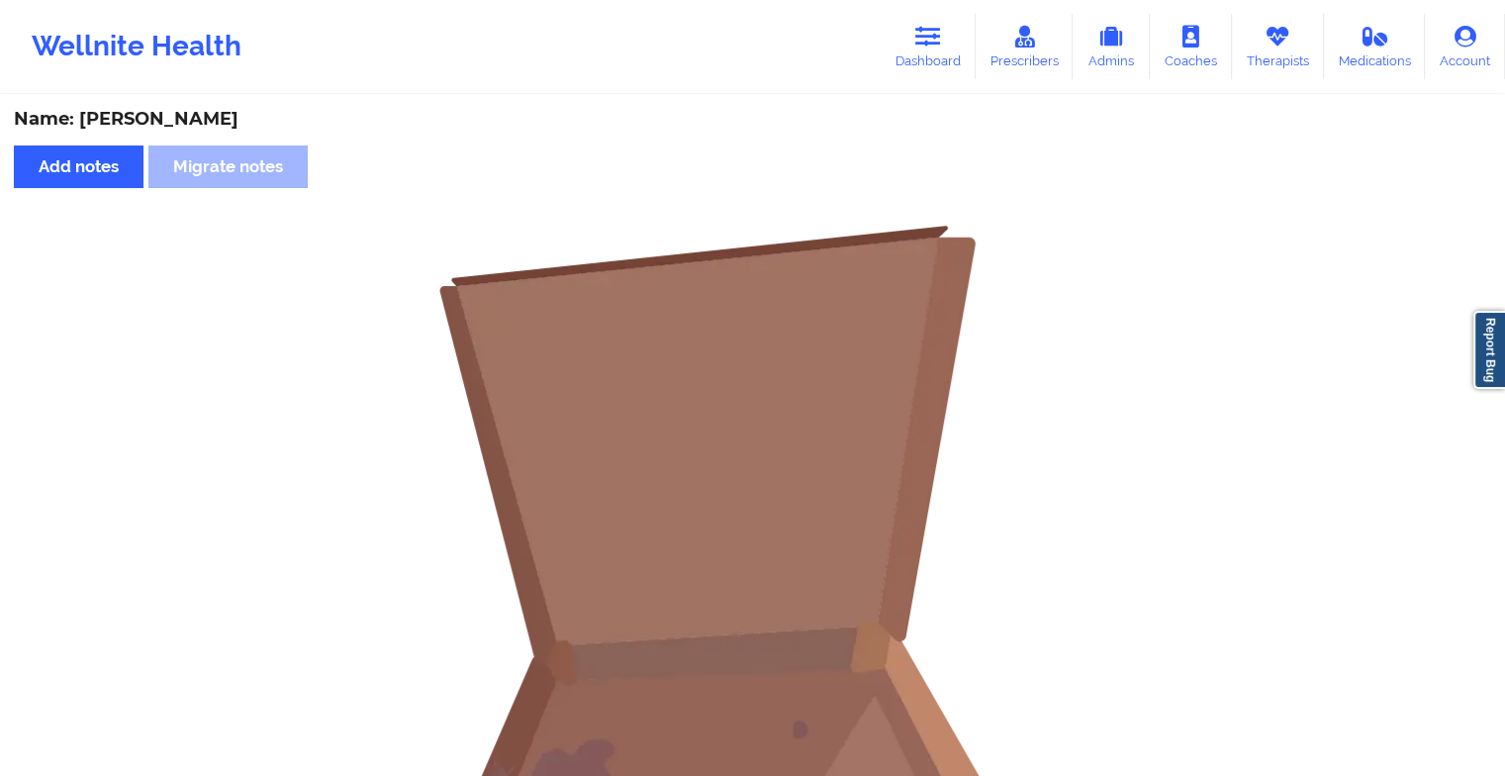
click at [930, 1] on div "Wellnite Health Dashboard Prescribers Admins Coaches Therapists Medications Acc…" at bounding box center [752, 46] width 1505 height 93
click at [930, 37] on icon at bounding box center [928, 37] width 26 height 22
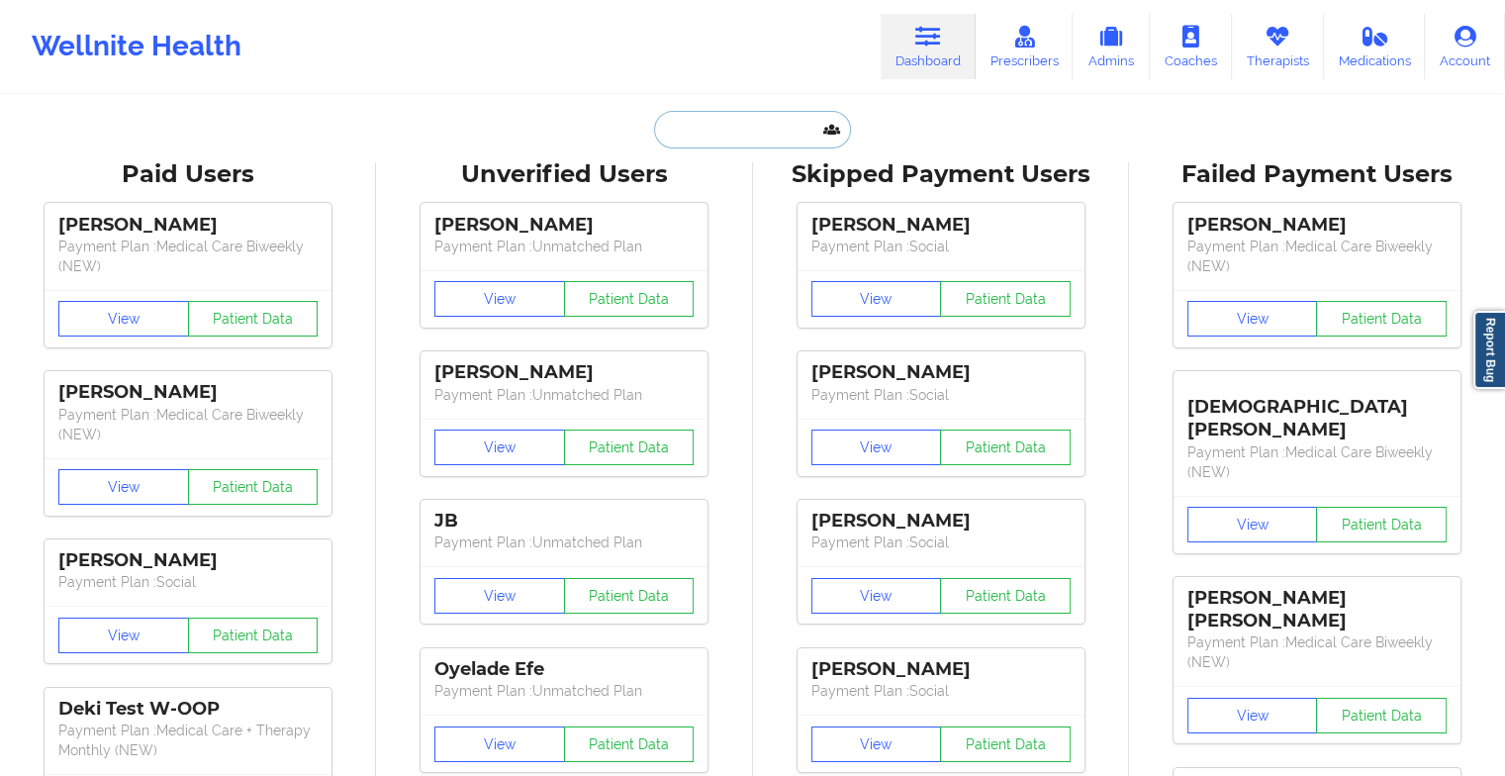
click at [720, 137] on input "text" at bounding box center [752, 130] width 196 height 38
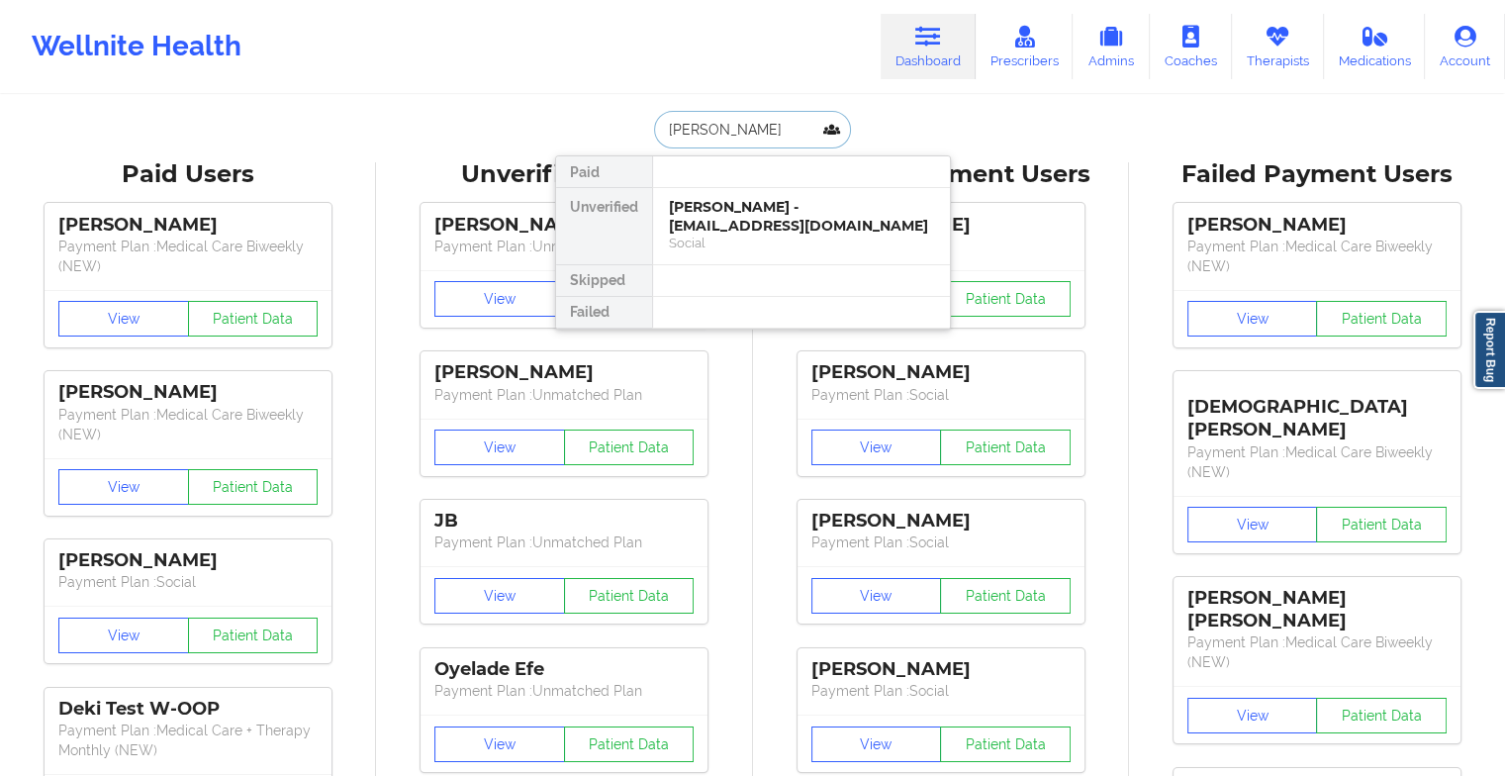
type input "[PERSON_NAME]"
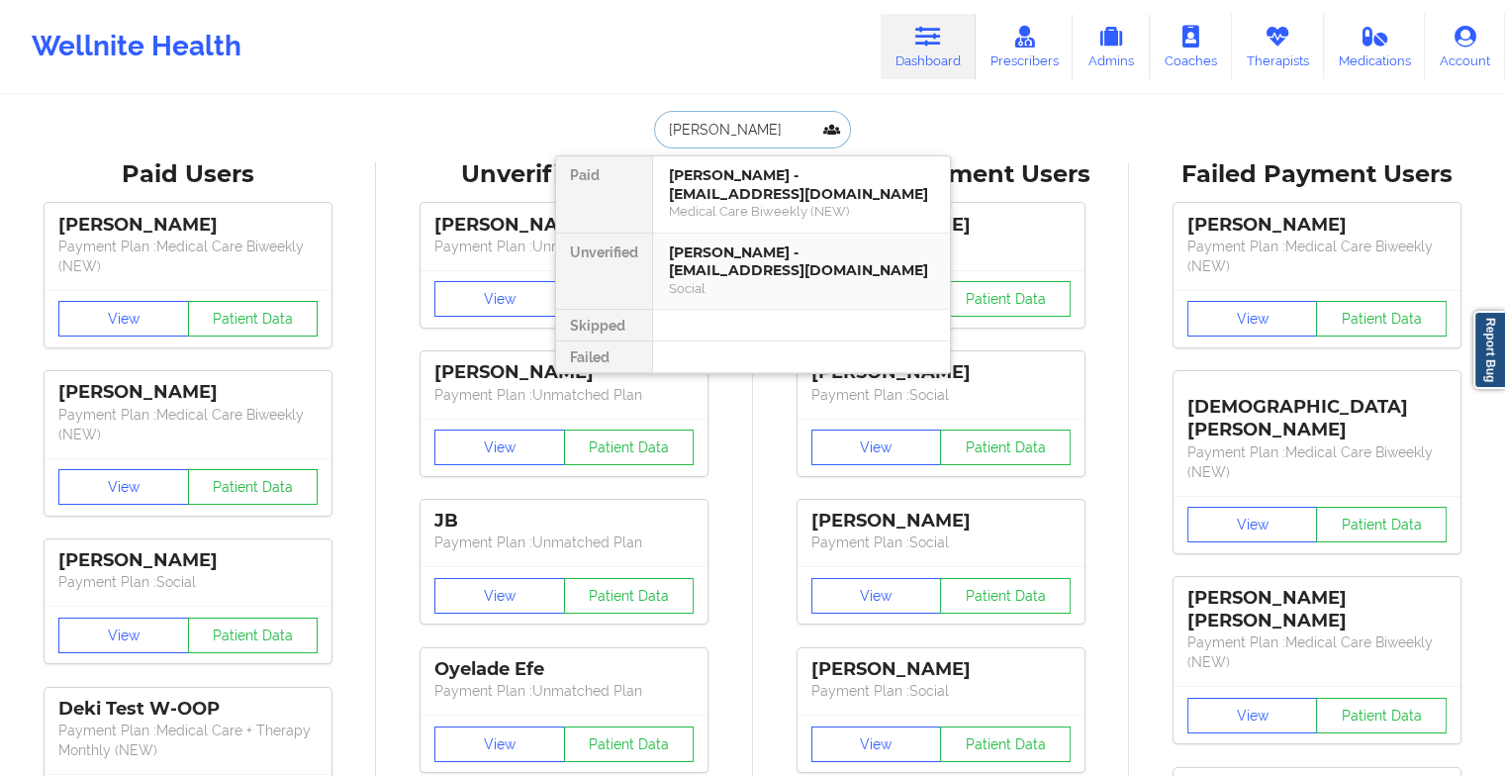
click at [726, 245] on div "[PERSON_NAME] - [EMAIL_ADDRESS][DOMAIN_NAME]" at bounding box center [801, 261] width 265 height 37
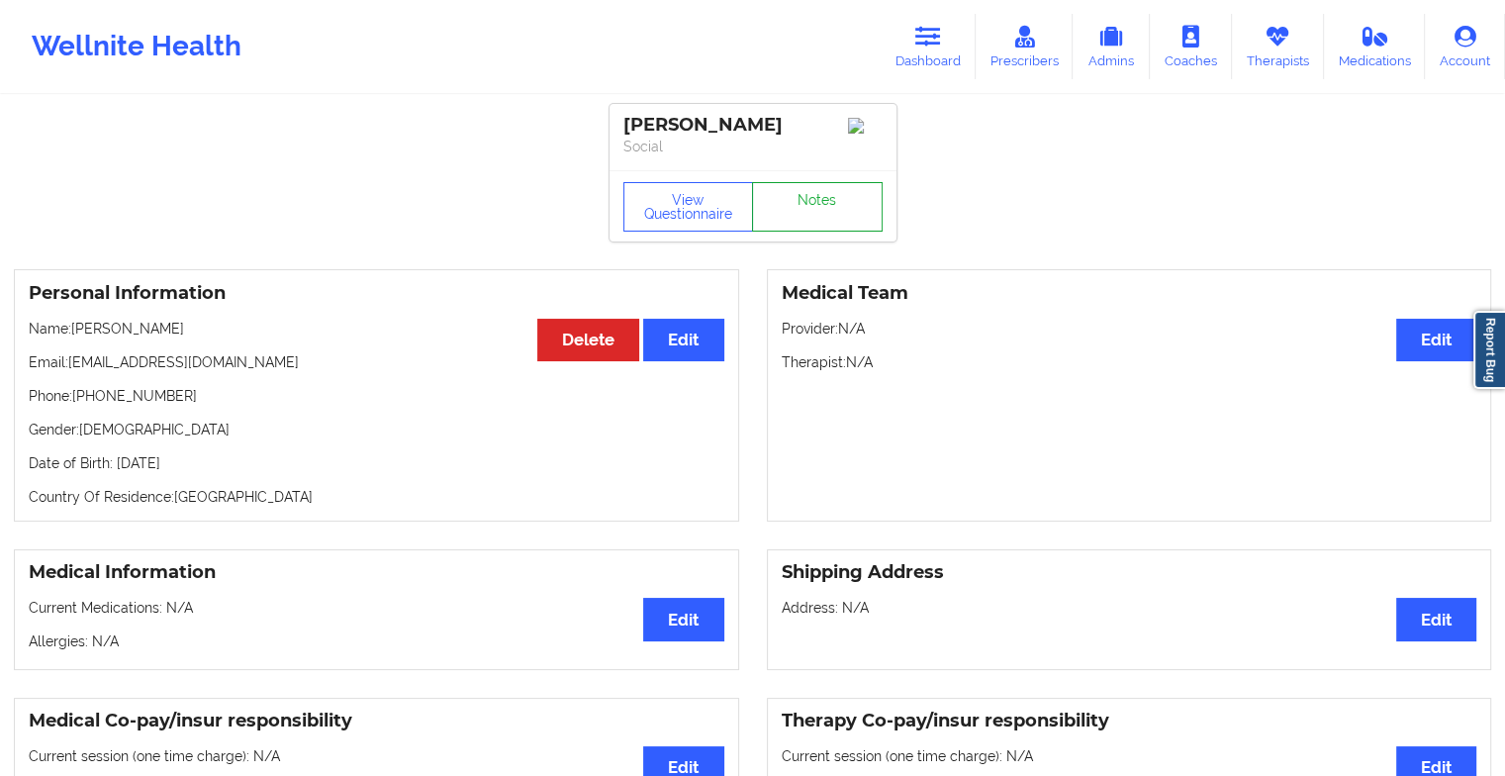
click at [809, 232] on link "Notes" at bounding box center [817, 206] width 131 height 49
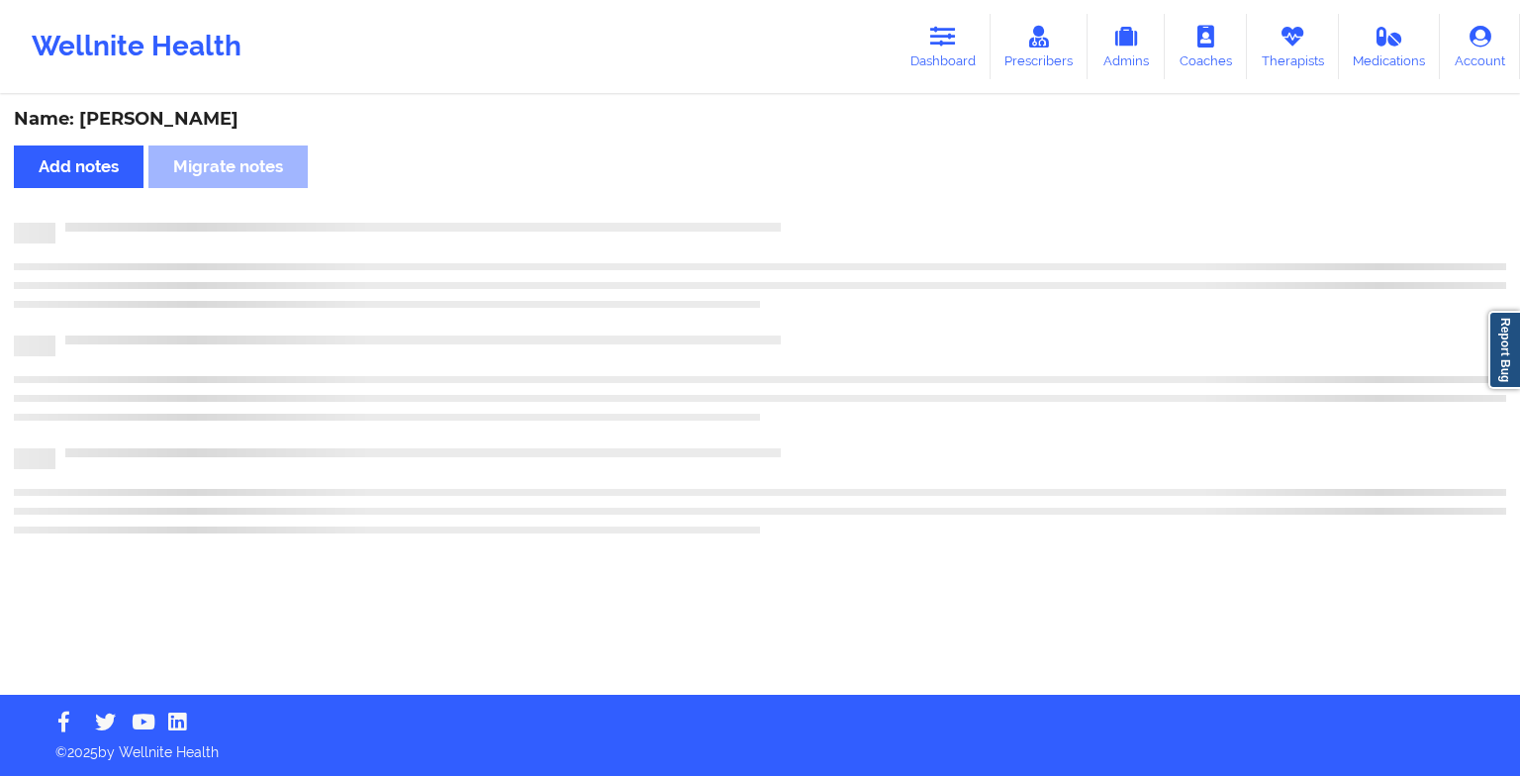
click at [809, 234] on div at bounding box center [760, 233] width 1492 height 21
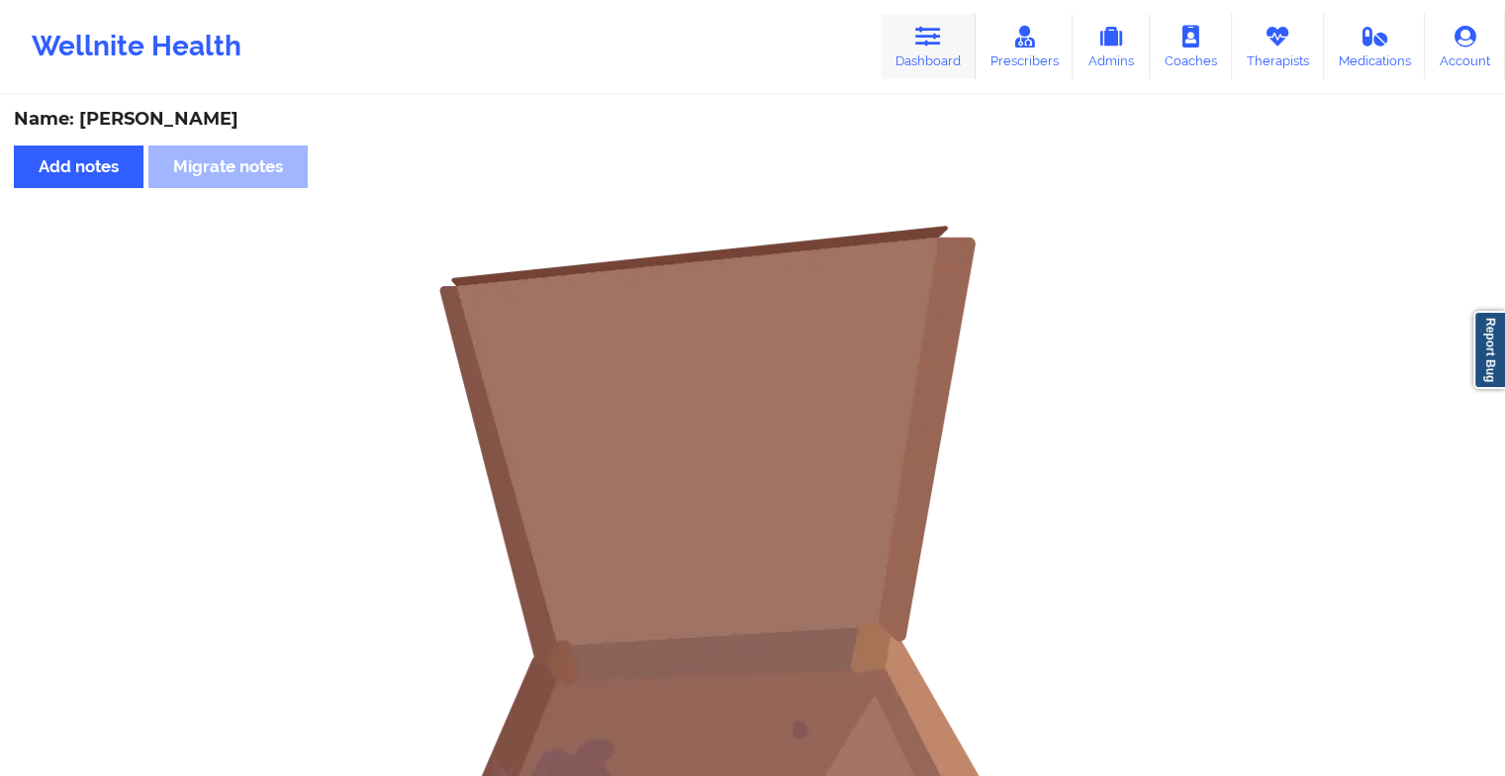
click at [934, 53] on link "Dashboard" at bounding box center [928, 46] width 95 height 65
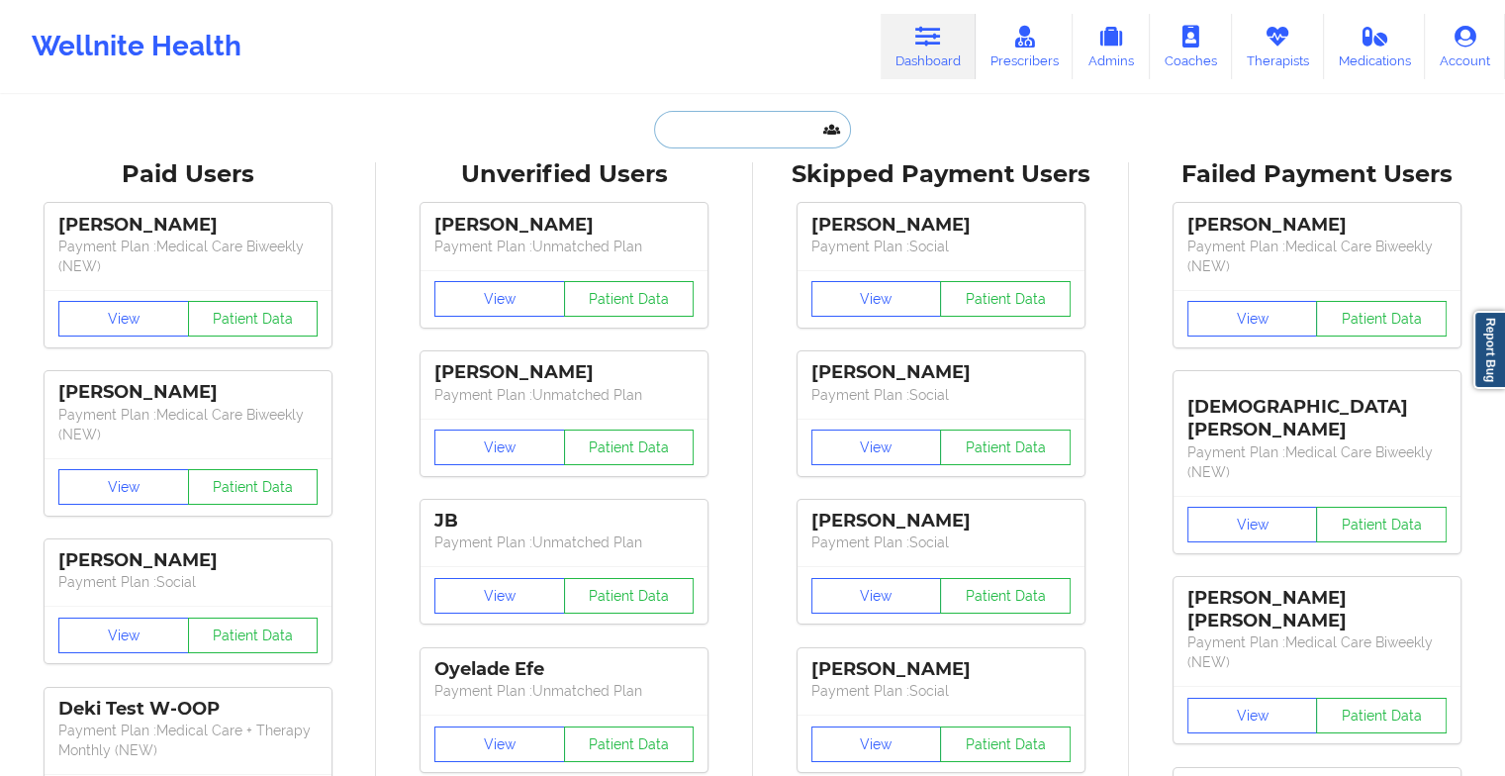
click at [759, 128] on input "text" at bounding box center [752, 130] width 196 height 38
type input "a"
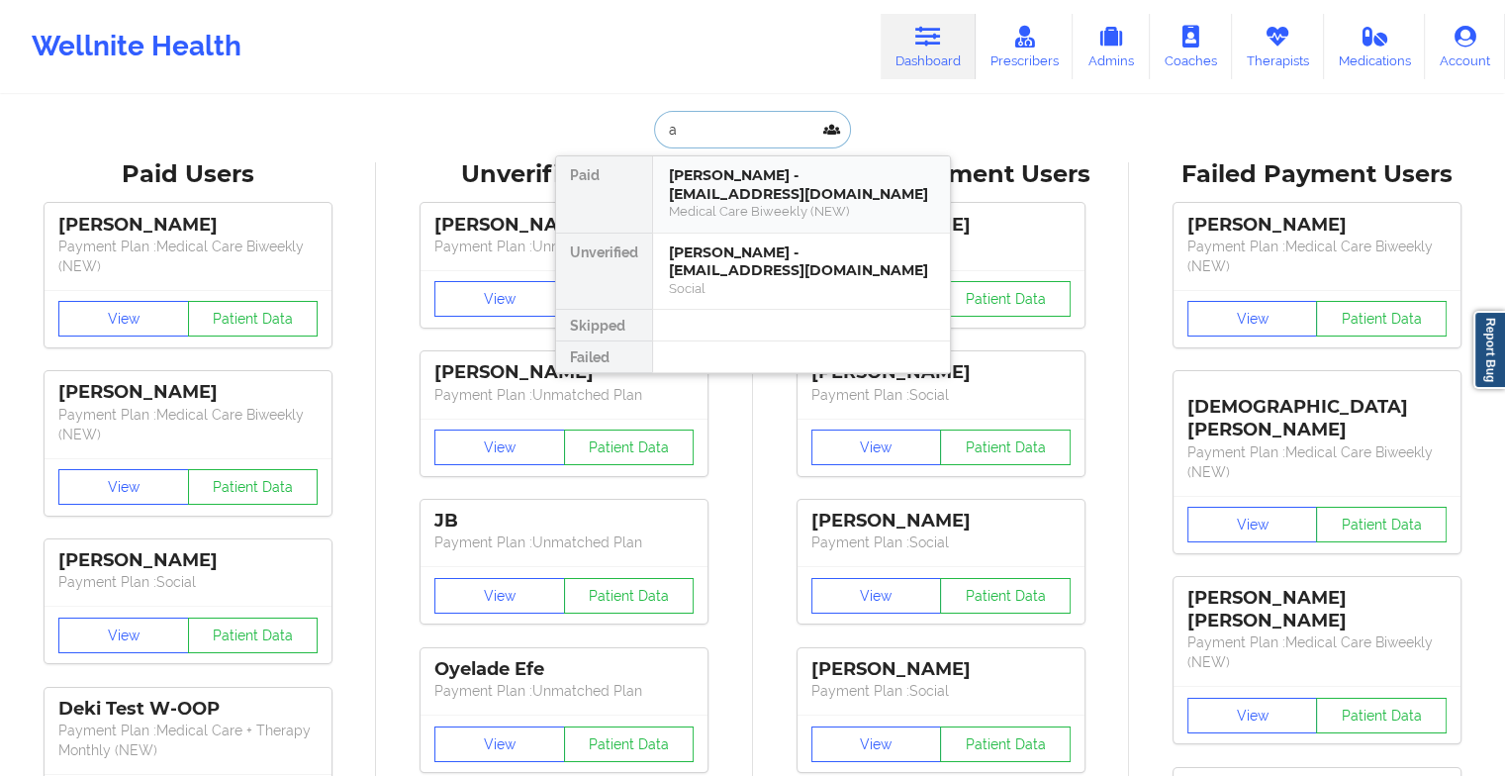
click at [724, 181] on div "[PERSON_NAME] - [EMAIL_ADDRESS][DOMAIN_NAME]" at bounding box center [801, 184] width 265 height 37
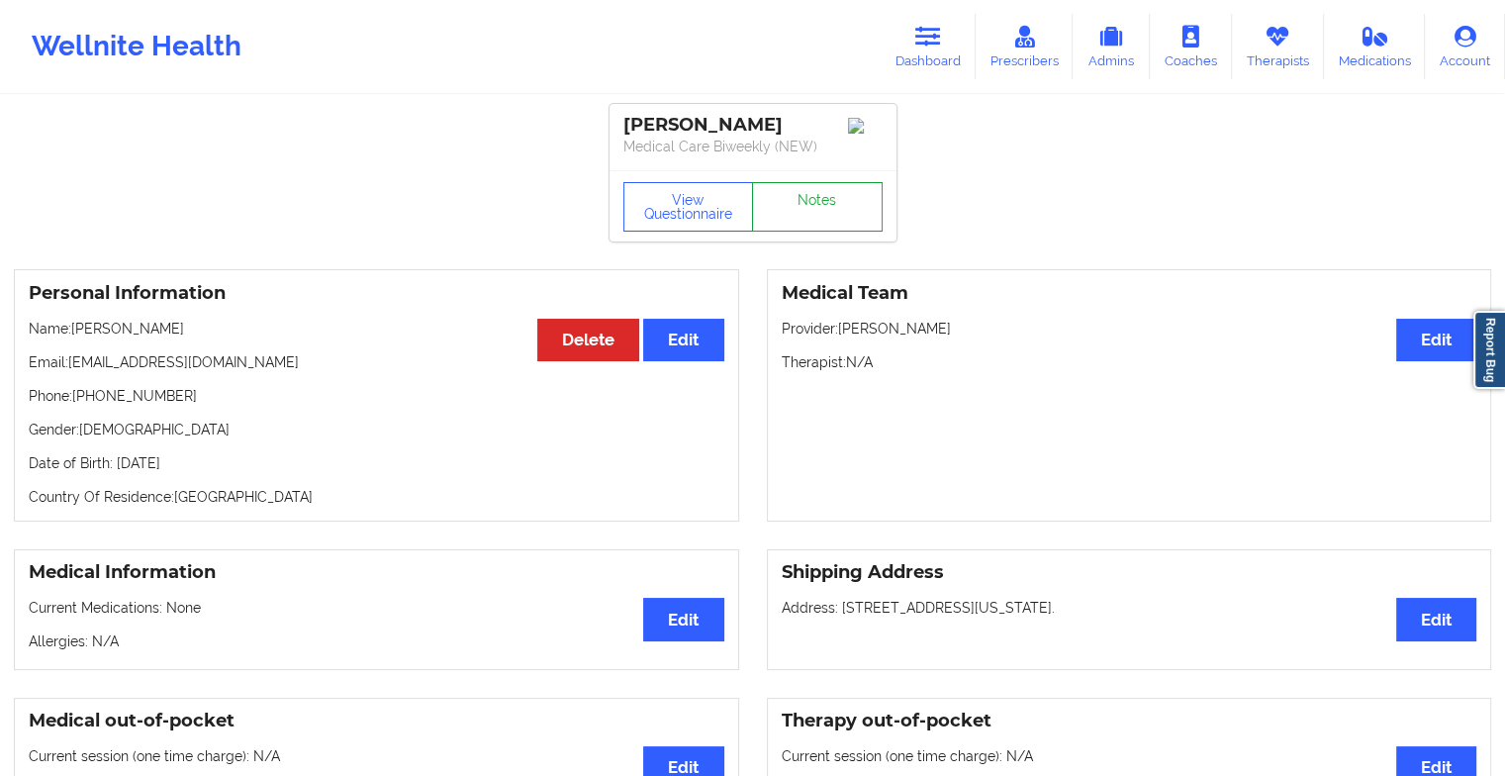
click at [839, 212] on link "Notes" at bounding box center [817, 206] width 131 height 49
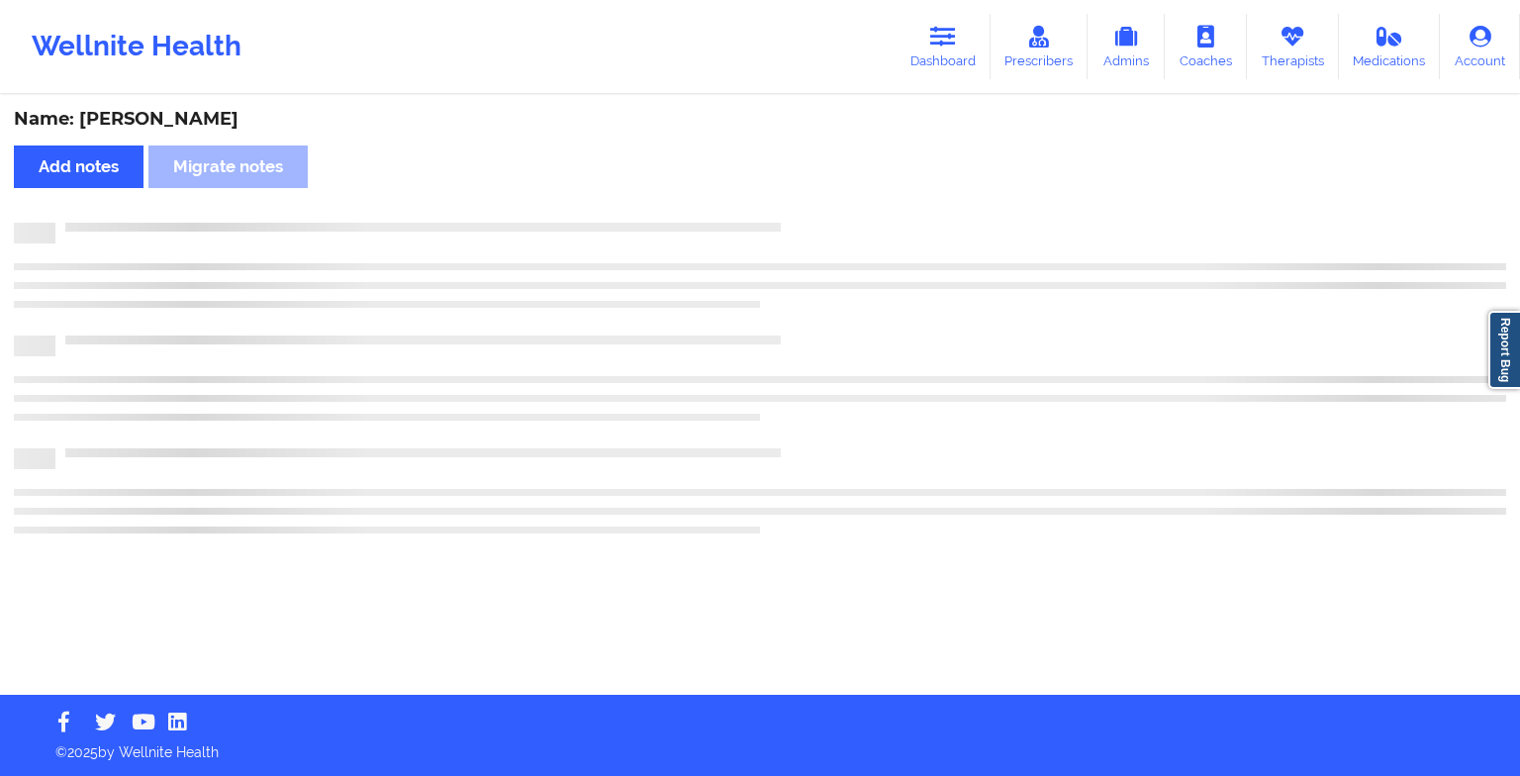
click at [839, 212] on div "Name: [PERSON_NAME] Add notes Migrate notes" at bounding box center [760, 396] width 1520 height 598
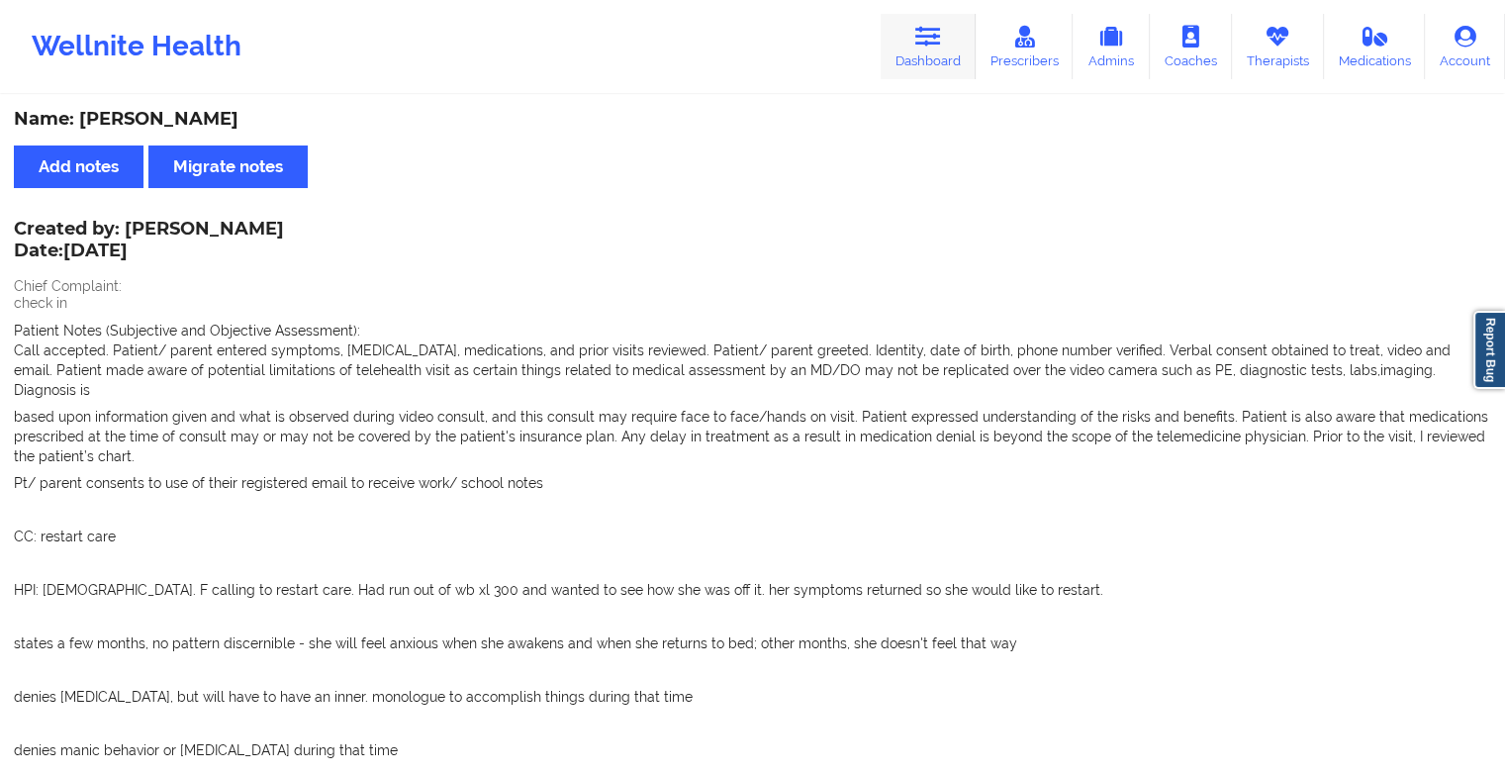
click at [907, 36] on link "Dashboard" at bounding box center [928, 46] width 95 height 65
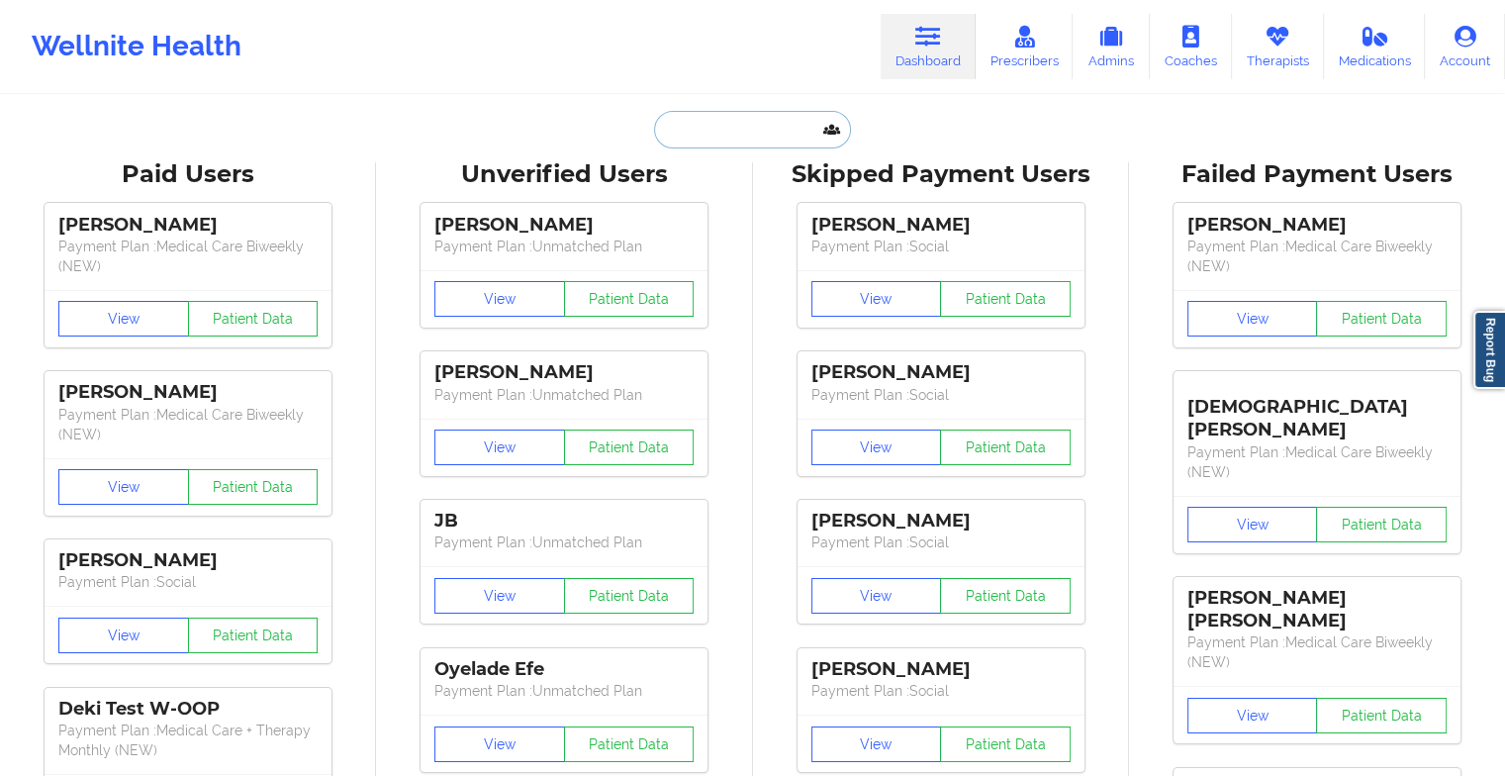
click at [701, 118] on input "text" at bounding box center [752, 130] width 196 height 38
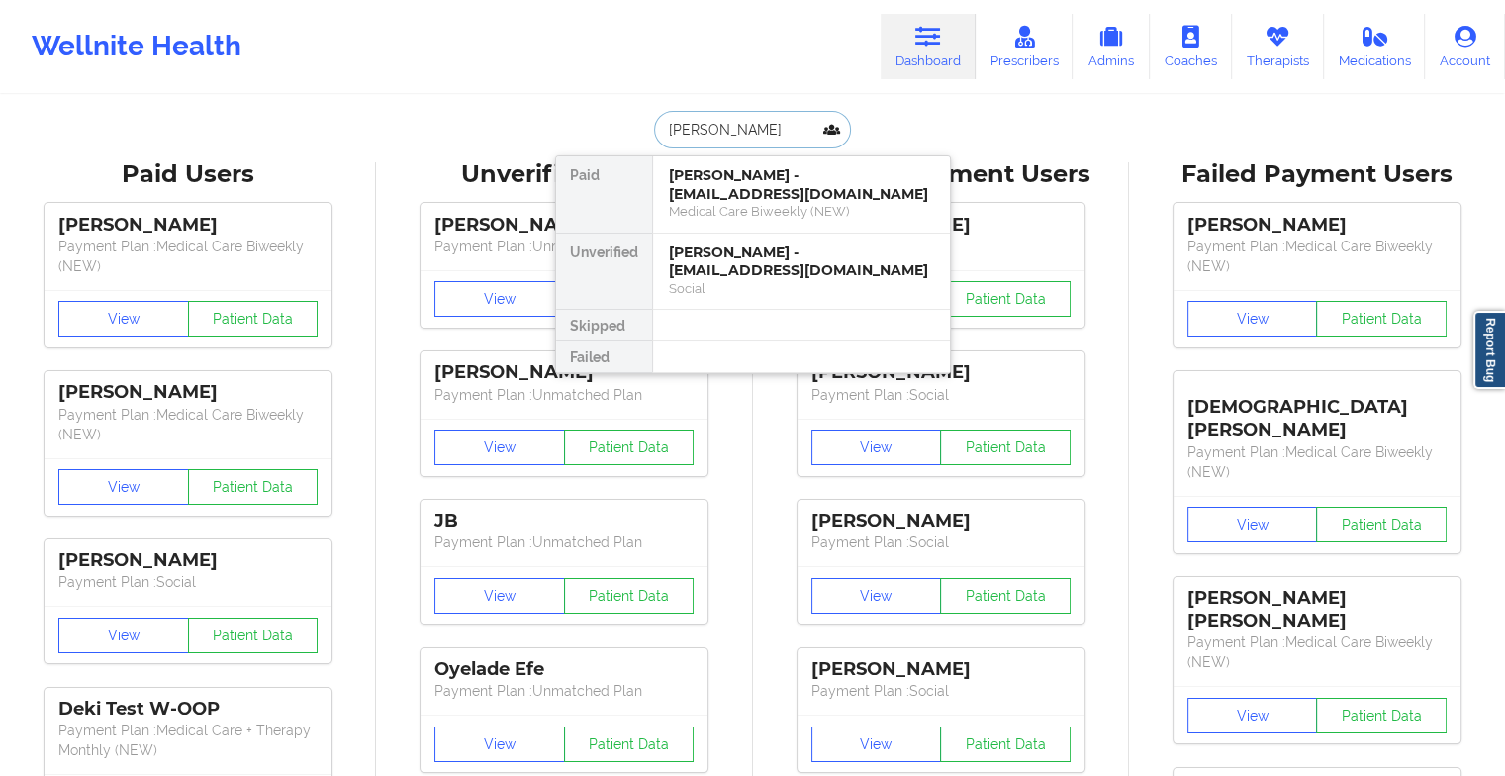
type input "[PERSON_NAME]"
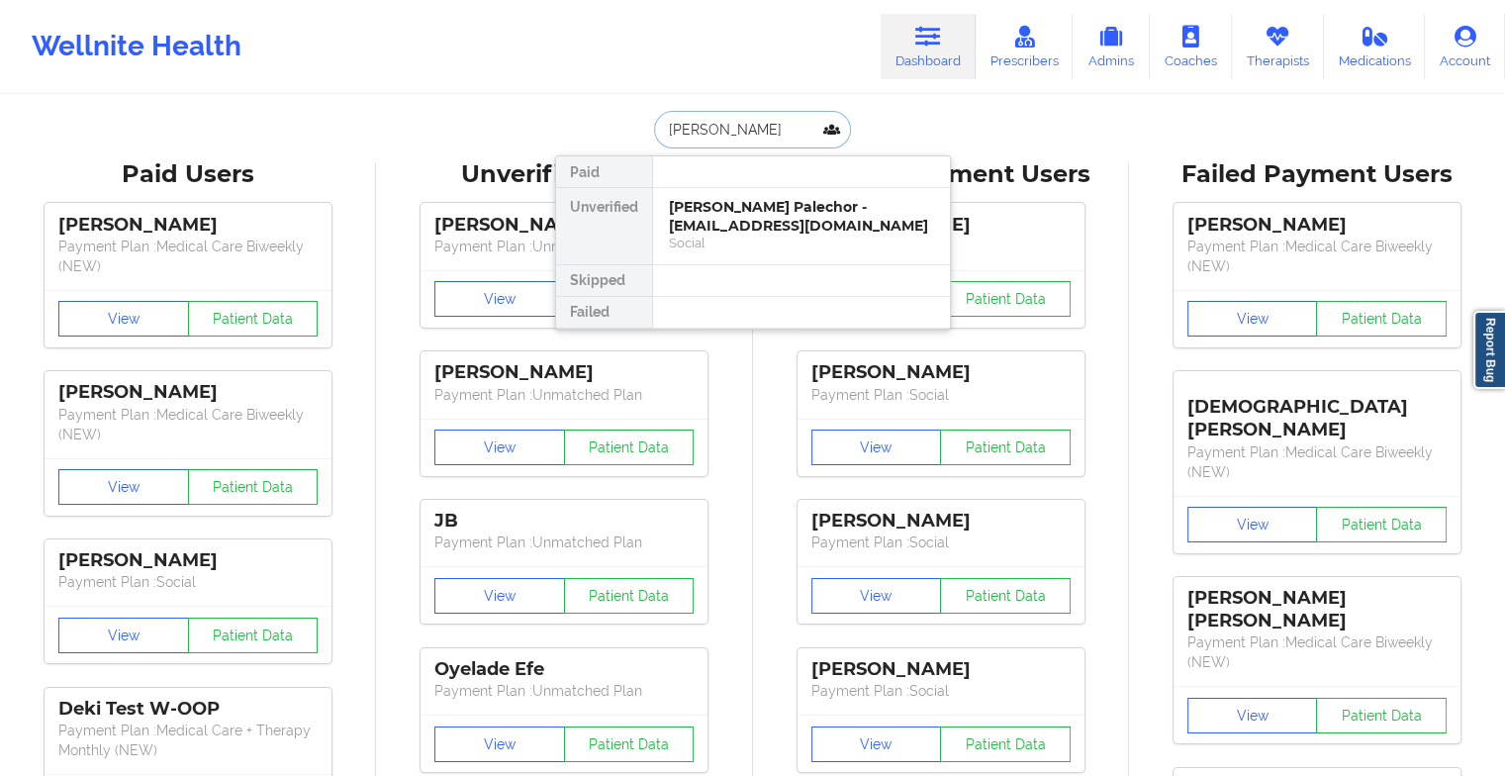
click at [797, 206] on div "[PERSON_NAME] Palechor - [EMAIL_ADDRESS][DOMAIN_NAME]" at bounding box center [801, 216] width 265 height 37
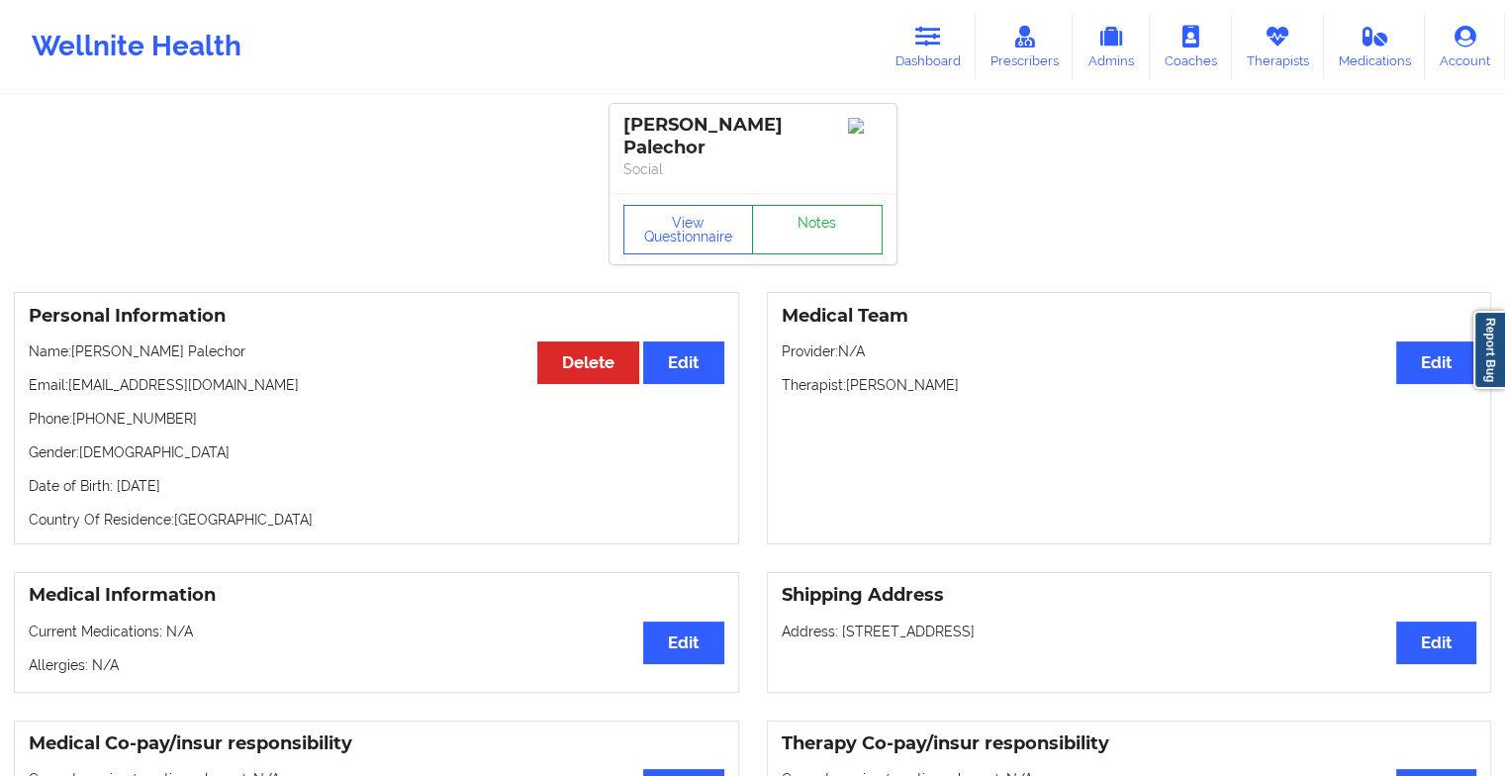
click at [825, 211] on link "Notes" at bounding box center [817, 229] width 131 height 49
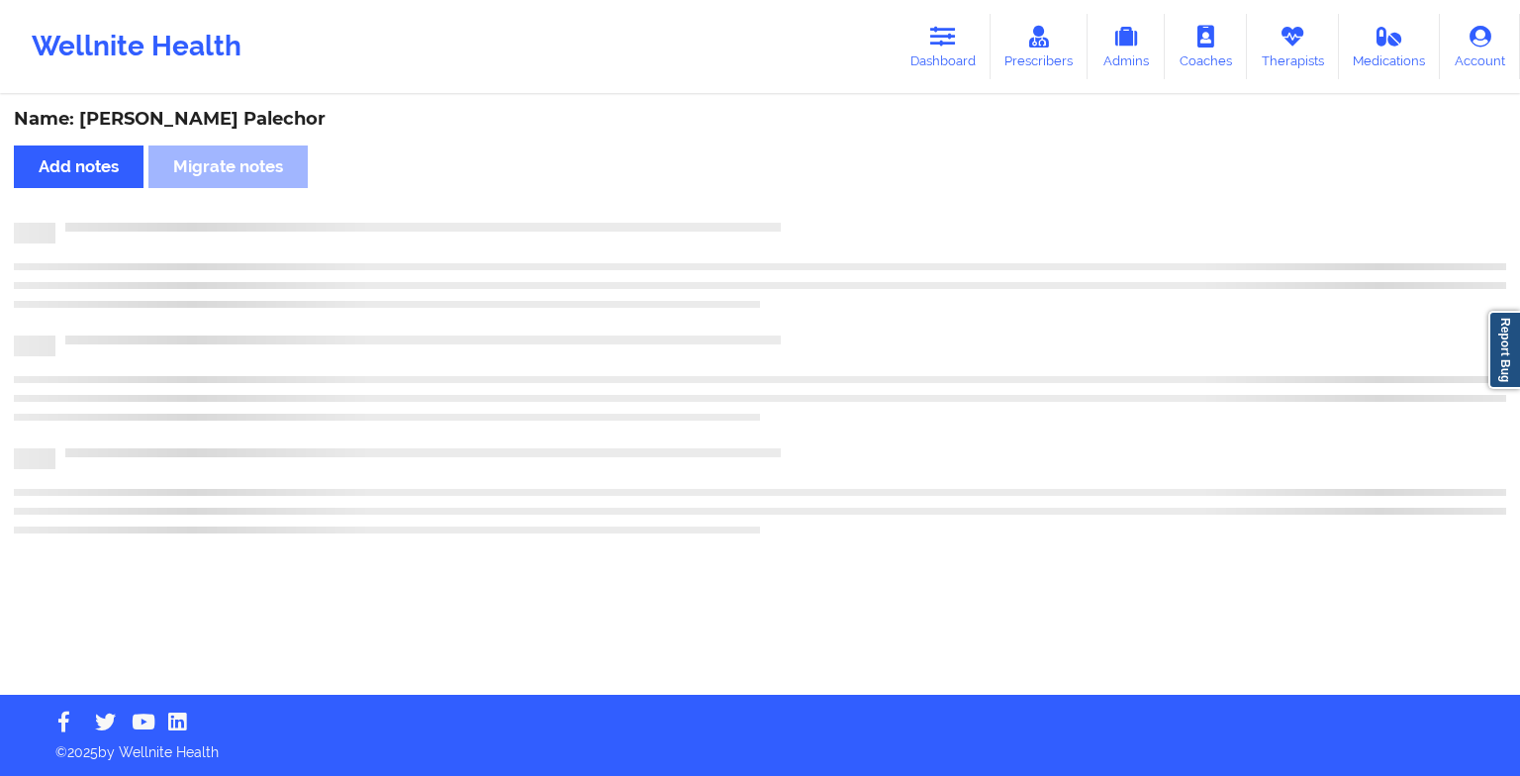
click at [825, 211] on div "Name: [PERSON_NAME] Palechor Add notes Migrate notes" at bounding box center [760, 396] width 1520 height 598
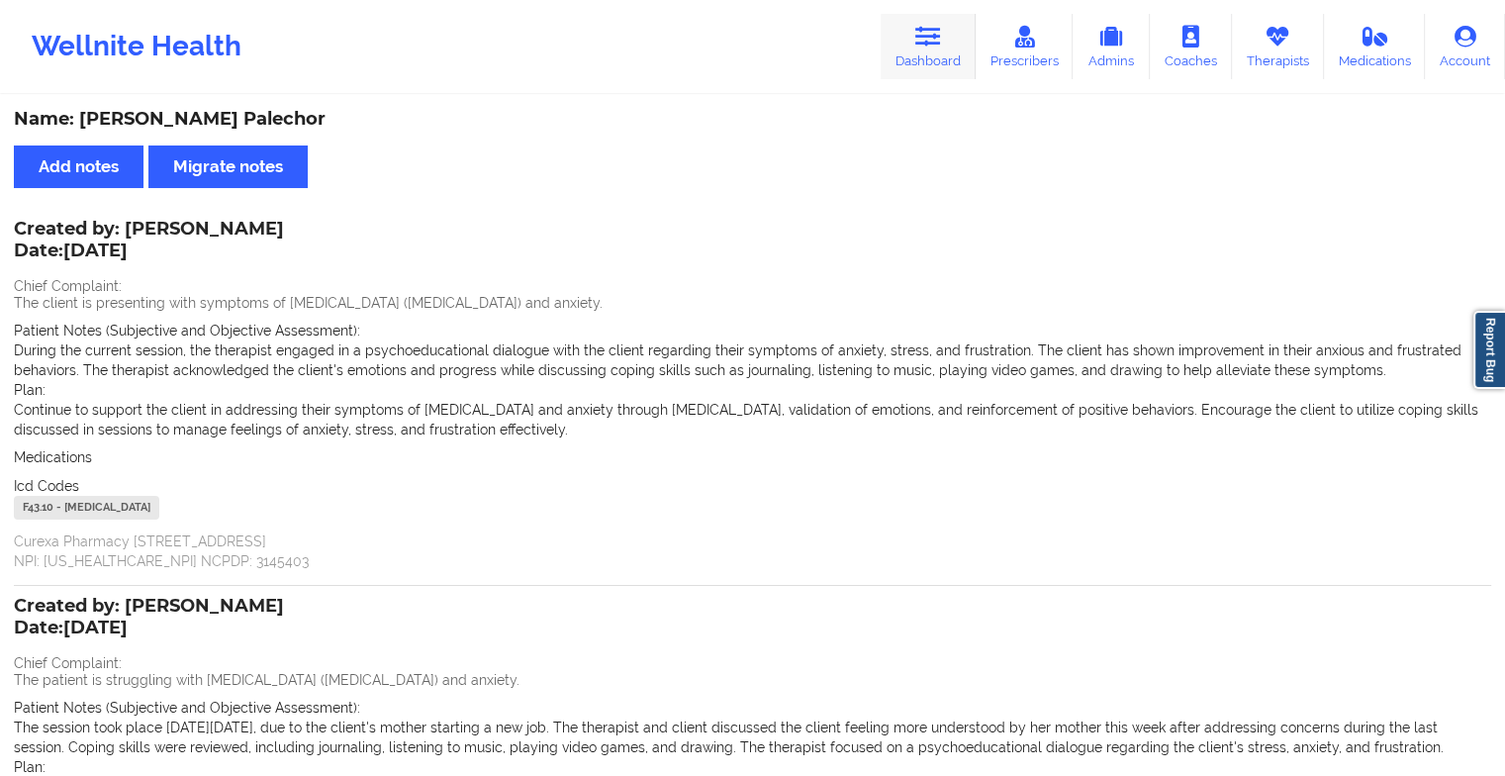
click at [930, 45] on icon at bounding box center [928, 37] width 26 height 22
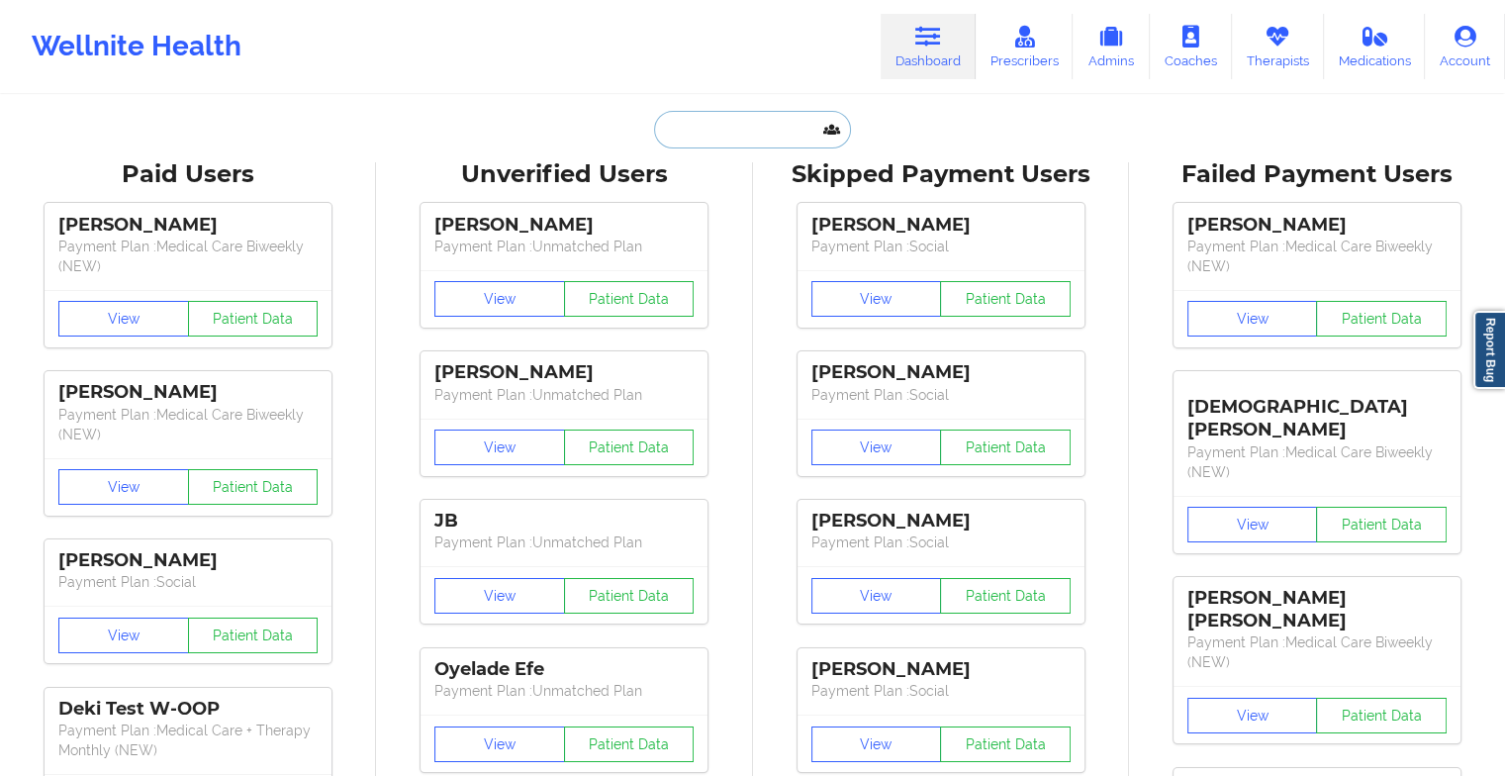
click at [737, 131] on input "text" at bounding box center [752, 130] width 196 height 38
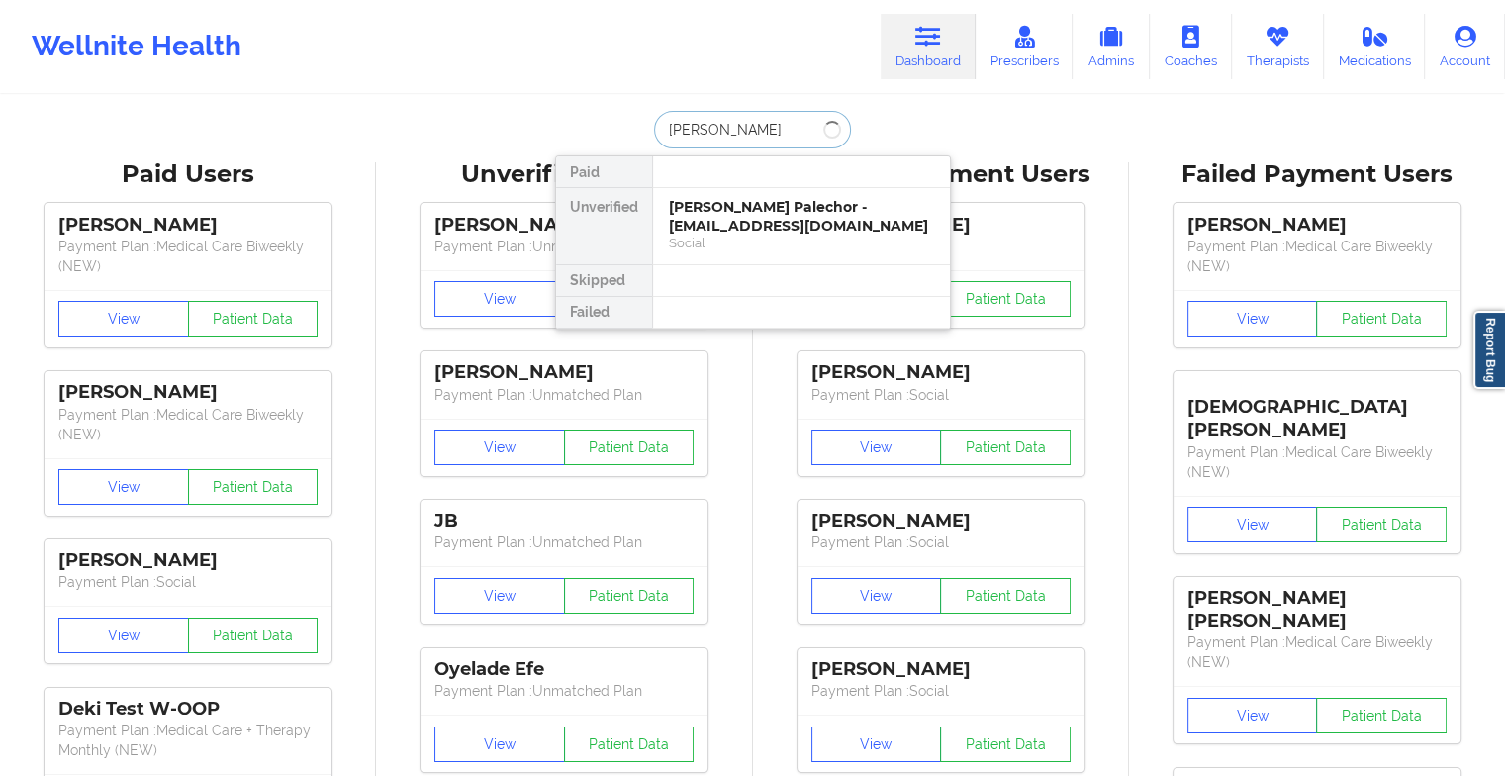
type input "[PERSON_NAME]"
click at [772, 222] on div "[PERSON_NAME] - [EMAIL_ADDRESS][DOMAIN_NAME]" at bounding box center [801, 216] width 265 height 37
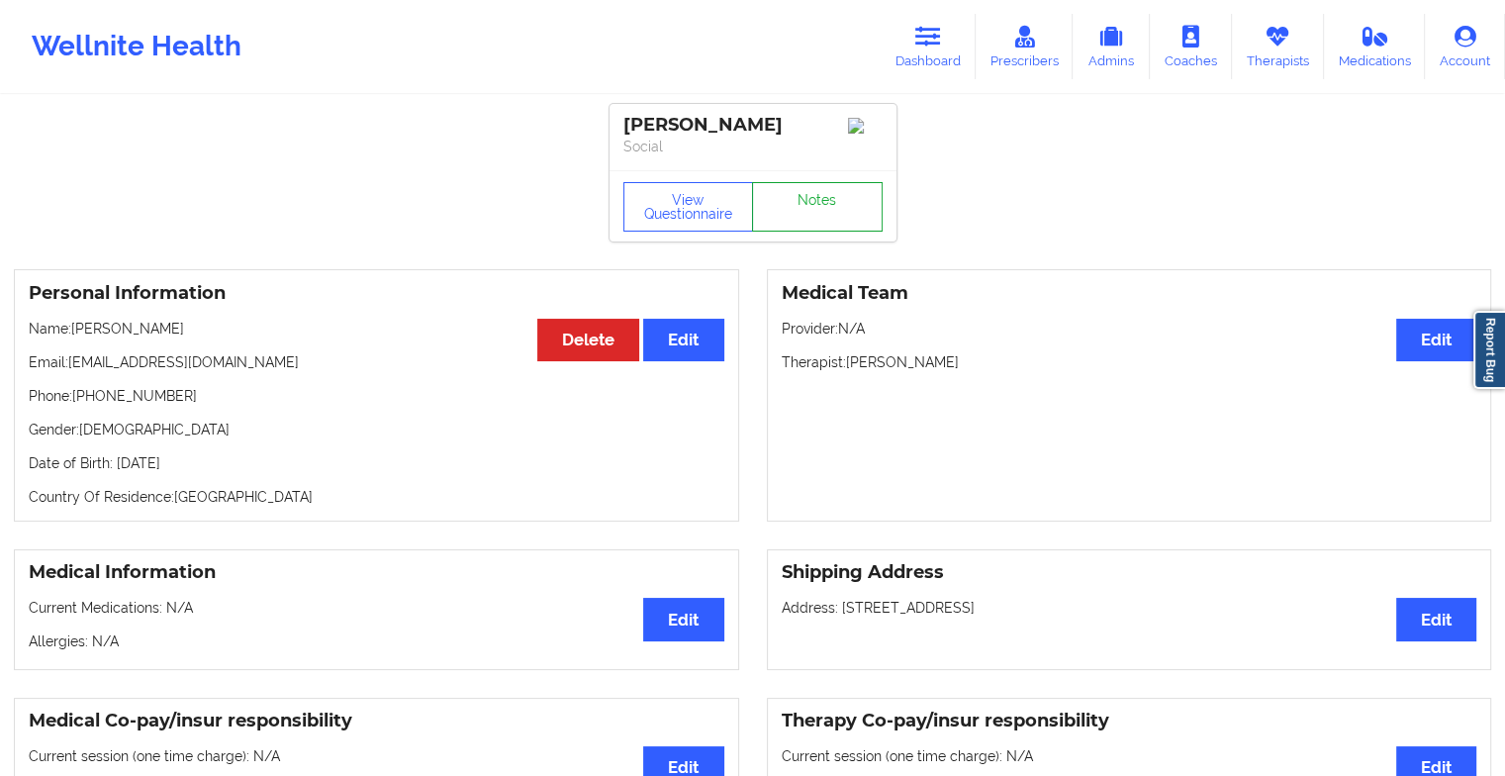
click at [815, 216] on link "Notes" at bounding box center [817, 206] width 131 height 49
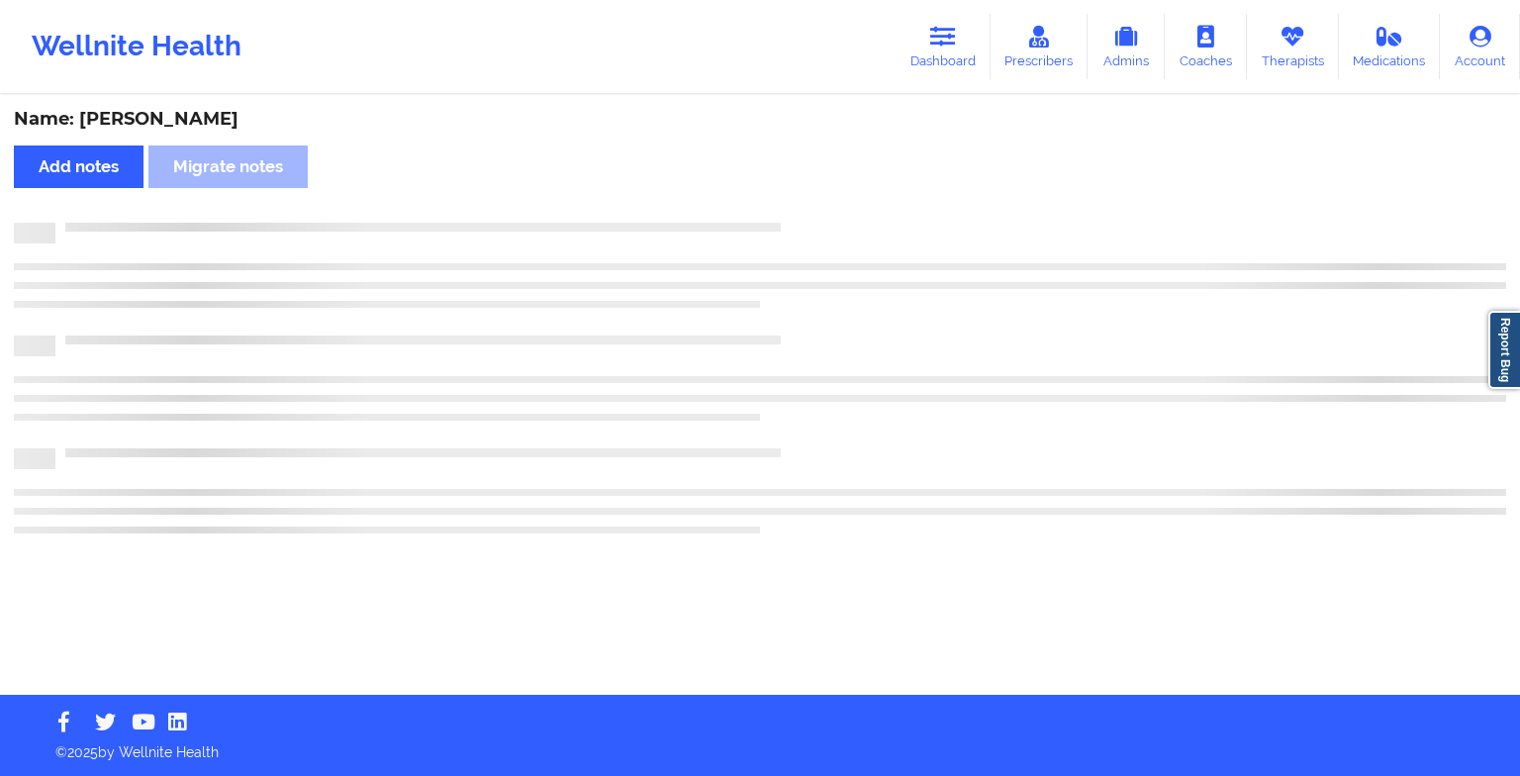
click at [915, 447] on div "Name: [PERSON_NAME] Add notes Migrate notes" at bounding box center [760, 396] width 1520 height 598
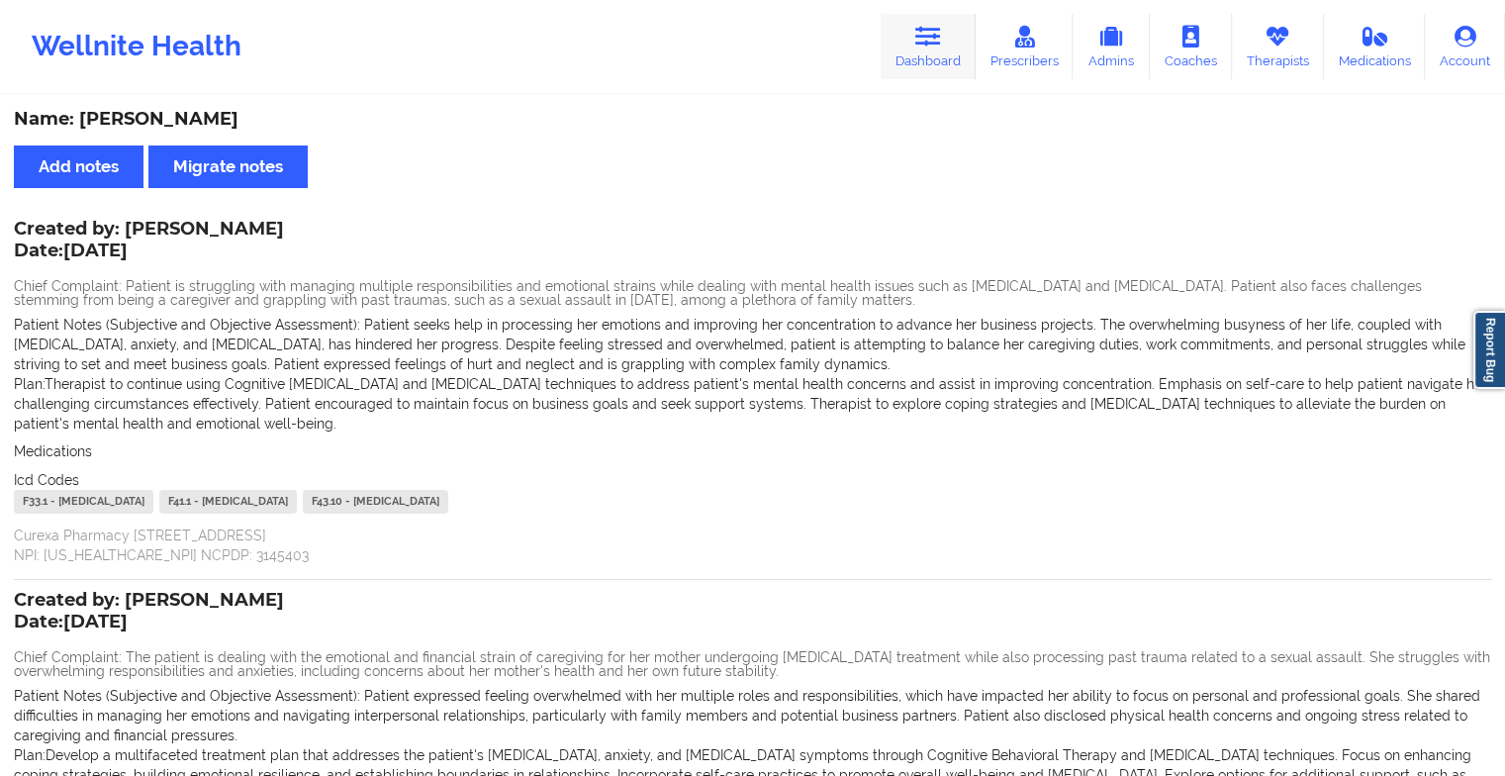
click at [921, 36] on icon at bounding box center [928, 37] width 26 height 22
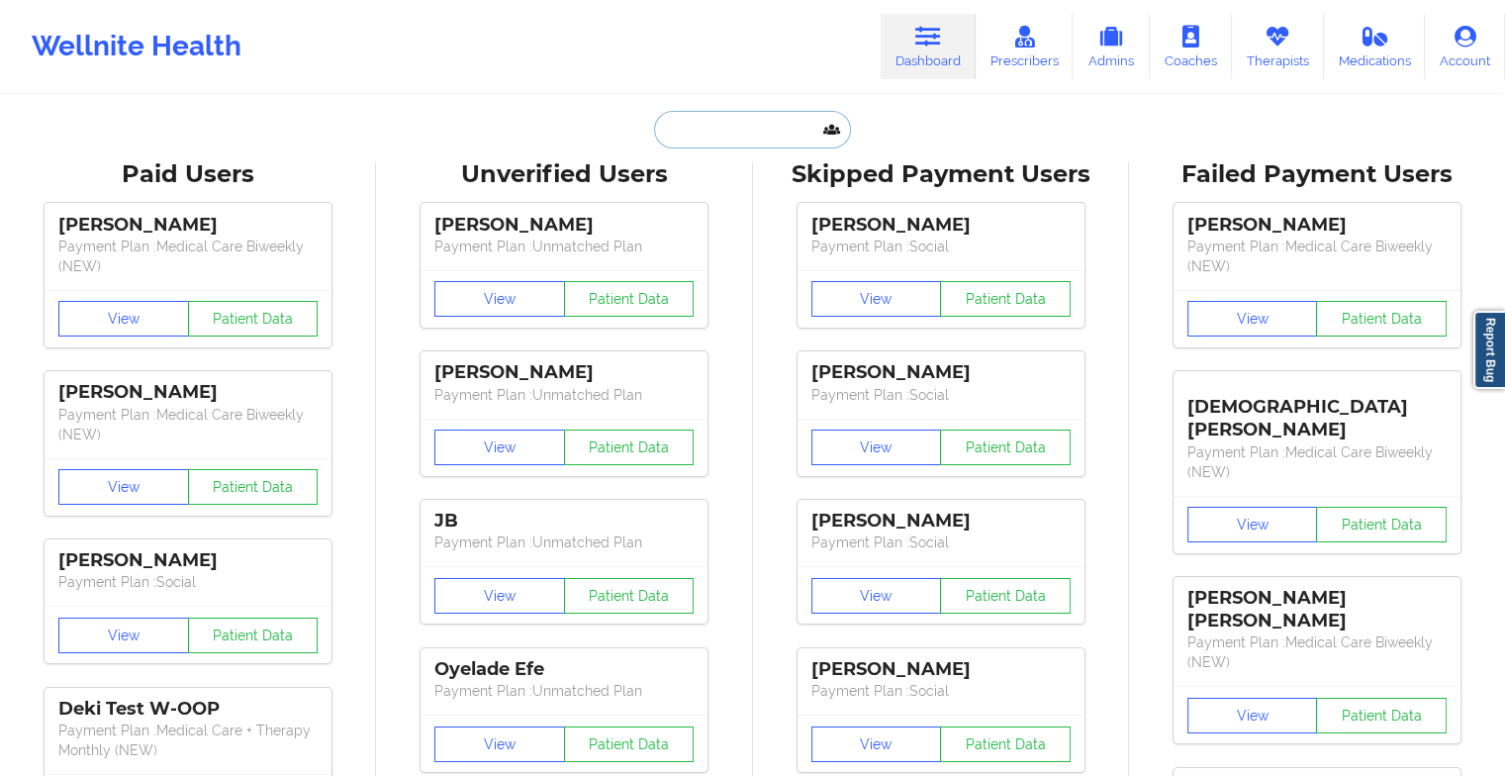
click at [737, 135] on input "text" at bounding box center [752, 130] width 196 height 38
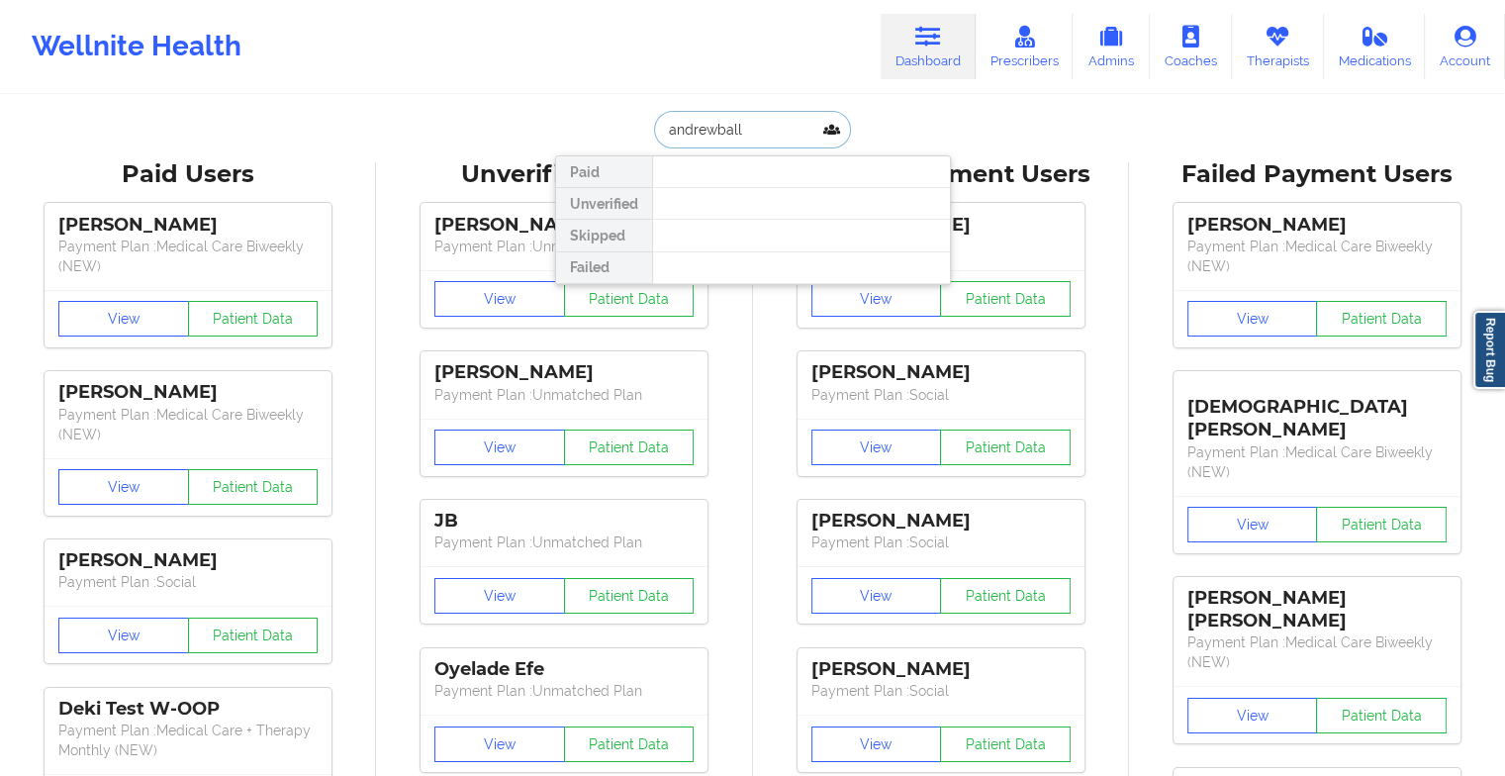
type input "[PERSON_NAME]"
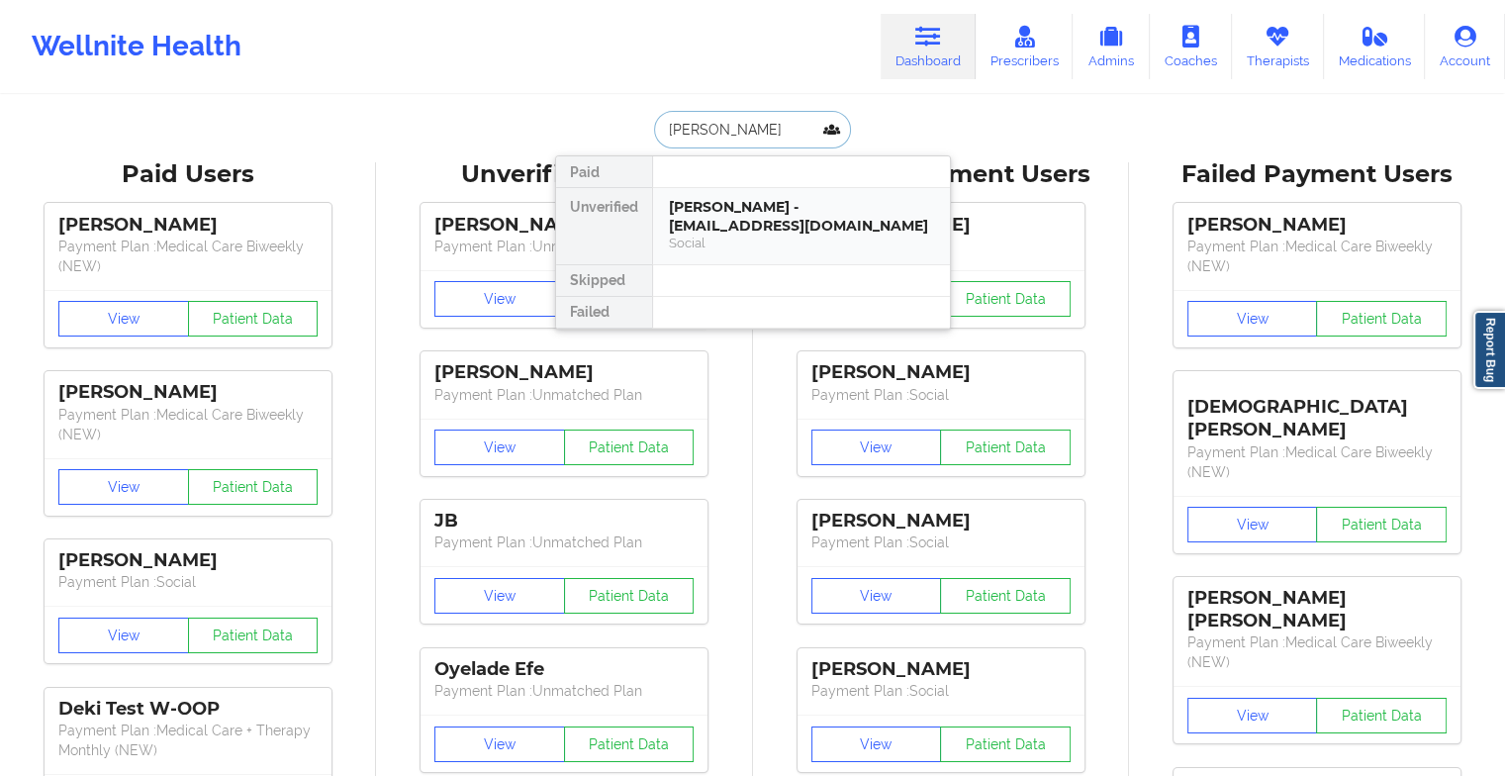
click at [741, 192] on div "[PERSON_NAME] - [EMAIL_ADDRESS][DOMAIN_NAME] Social" at bounding box center [801, 226] width 297 height 76
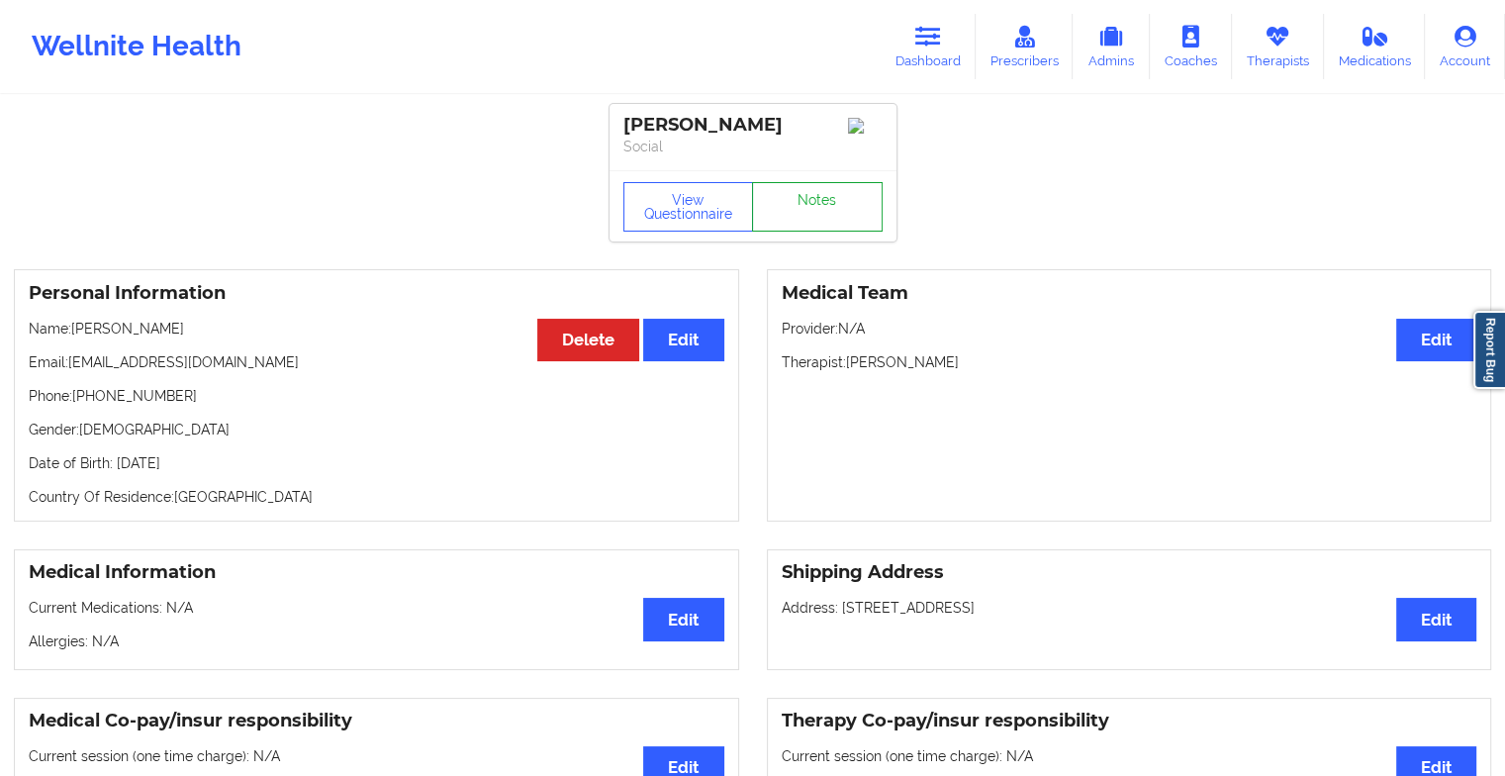
click at [781, 206] on link "Notes" at bounding box center [817, 206] width 131 height 49
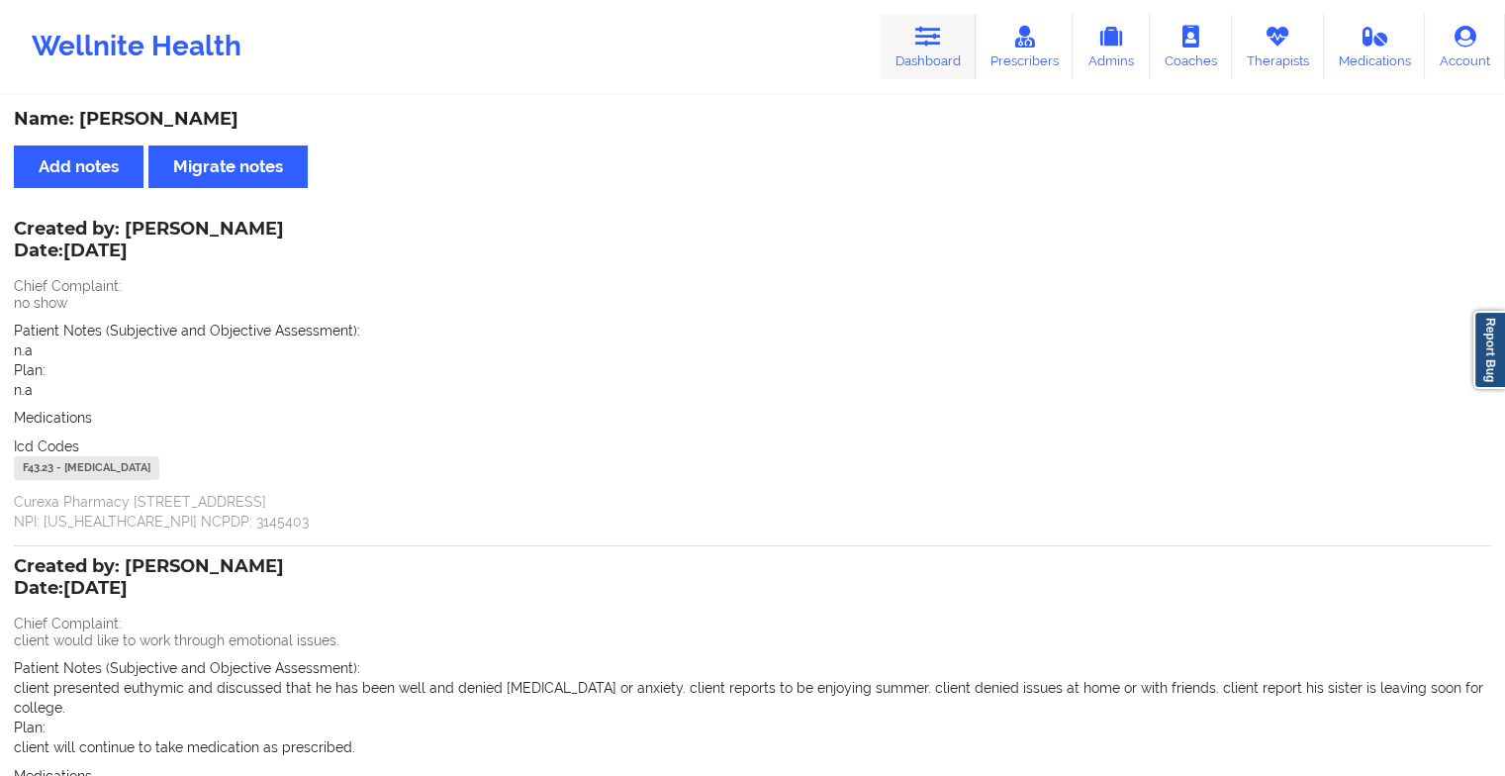
click at [947, 24] on link "Dashboard" at bounding box center [928, 46] width 95 height 65
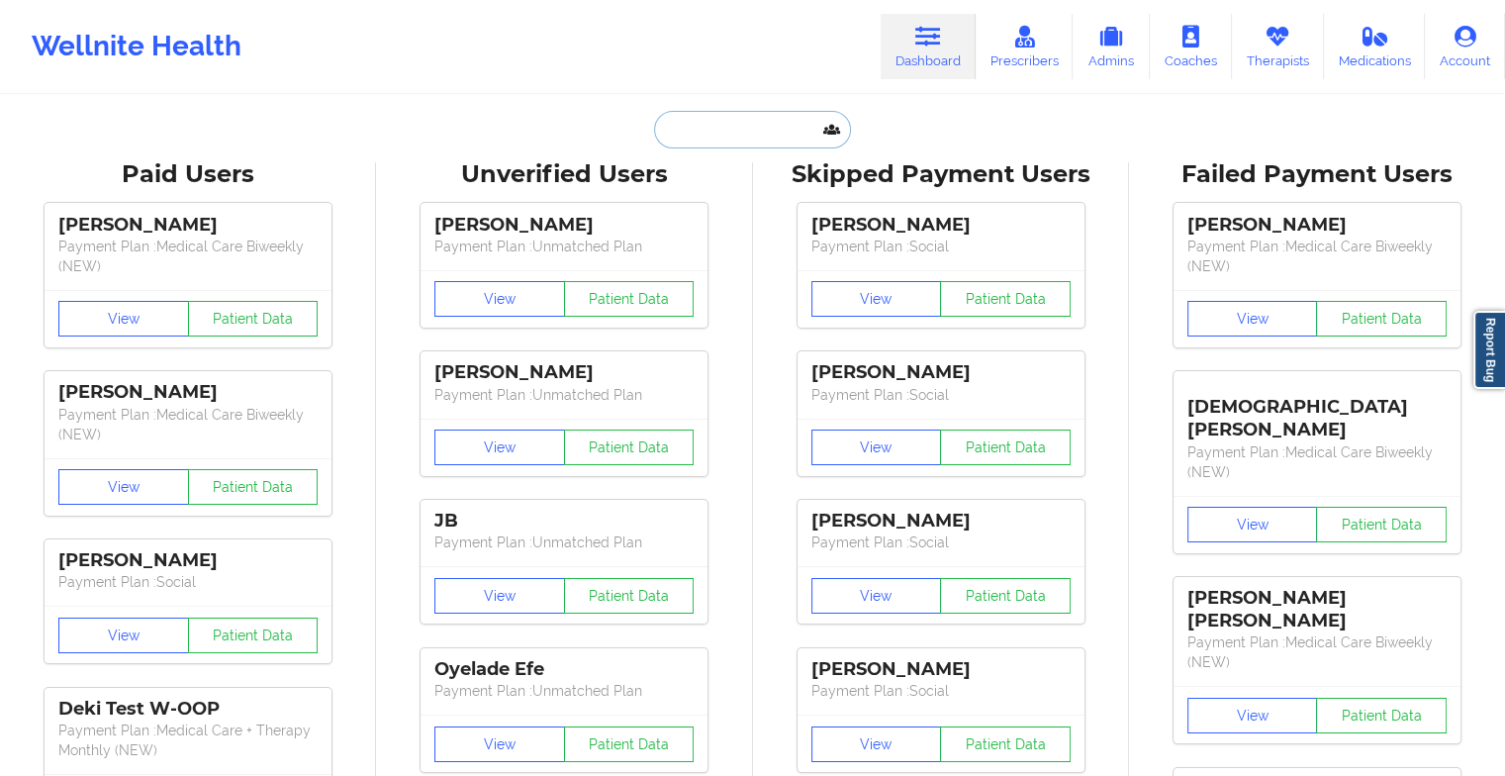
click at [748, 124] on input "text" at bounding box center [752, 130] width 196 height 38
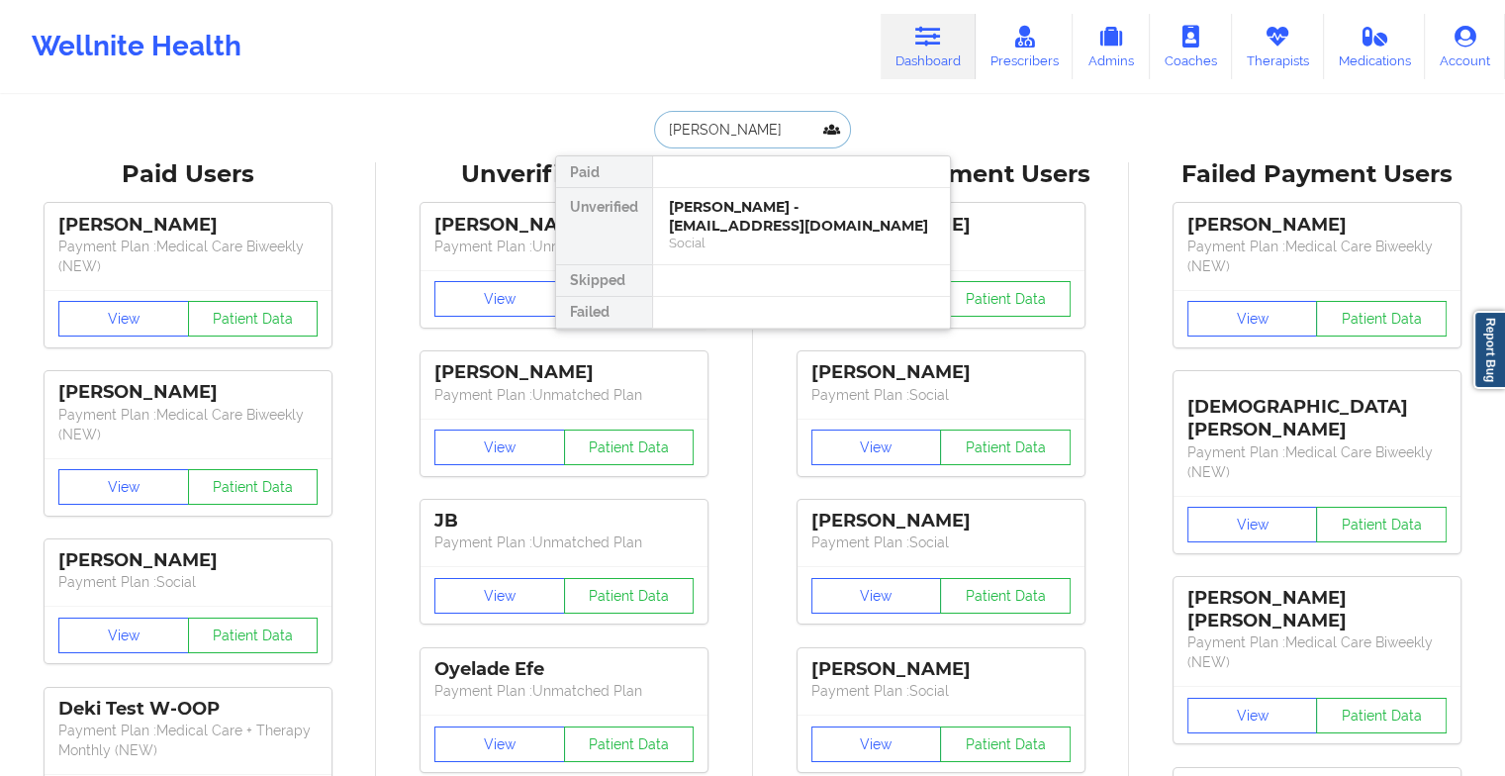
type input "[PERSON_NAME]"
click at [740, 210] on div "[PERSON_NAME] - [EMAIL_ADDRESS][DOMAIN_NAME]" at bounding box center [801, 216] width 265 height 37
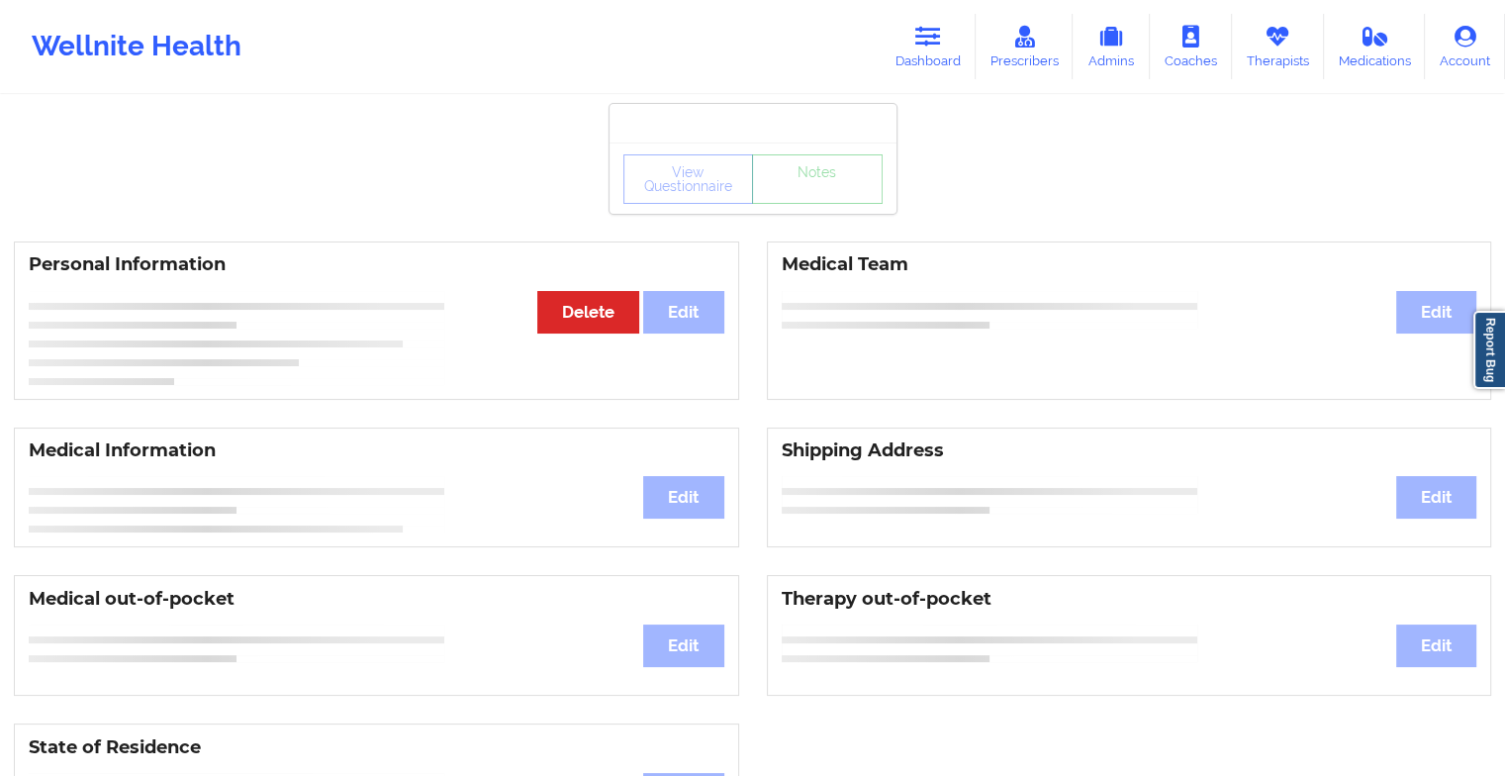
click at [792, 194] on div "View Questionnaire Notes" at bounding box center [752, 178] width 259 height 49
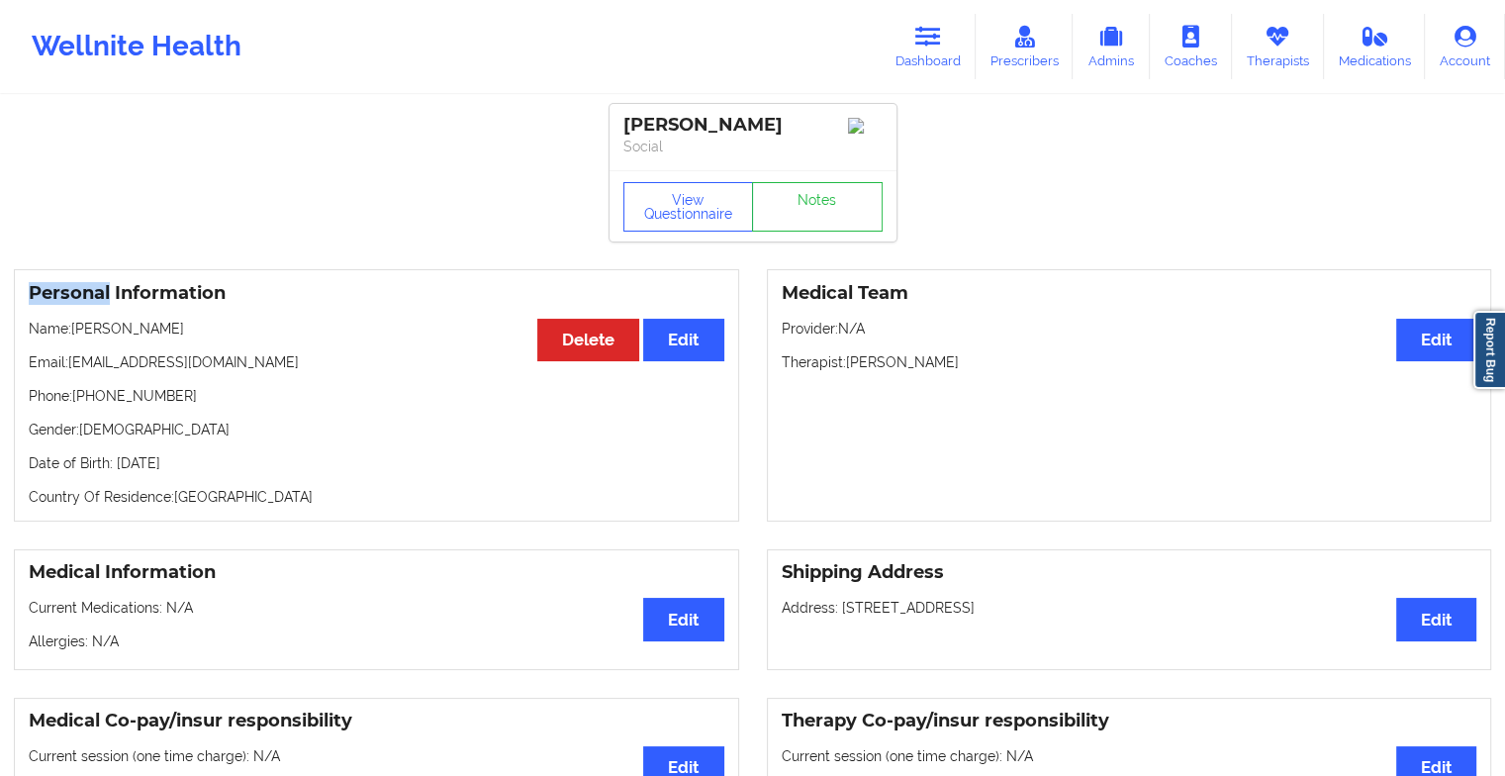
click at [792, 194] on div "View Questionnaire Notes" at bounding box center [752, 206] width 259 height 49
click at [792, 194] on link "Notes" at bounding box center [817, 206] width 131 height 49
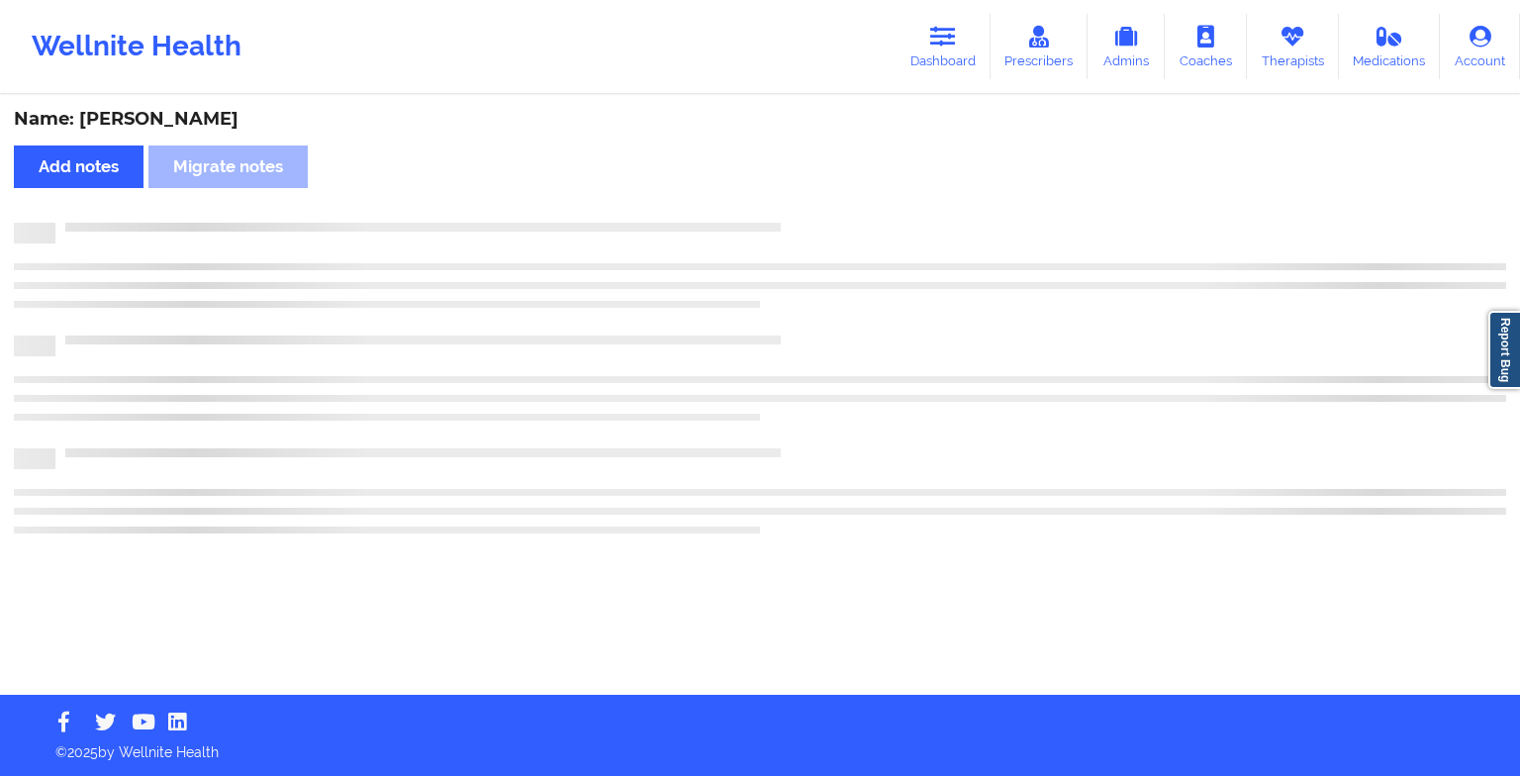
click at [792, 194] on div "Name: [PERSON_NAME] Add notes Migrate notes" at bounding box center [760, 396] width 1520 height 598
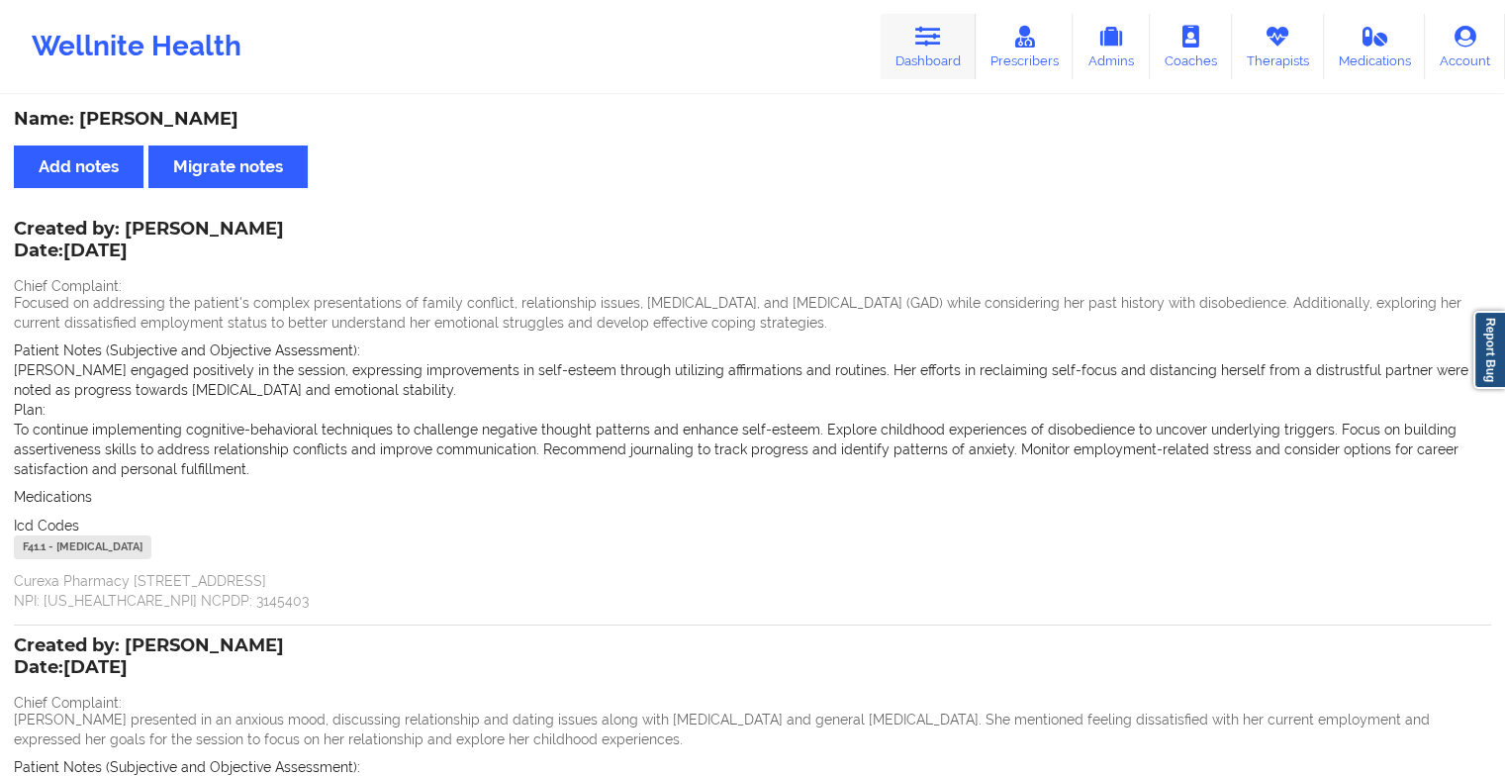
click at [941, 24] on link "Dashboard" at bounding box center [928, 46] width 95 height 65
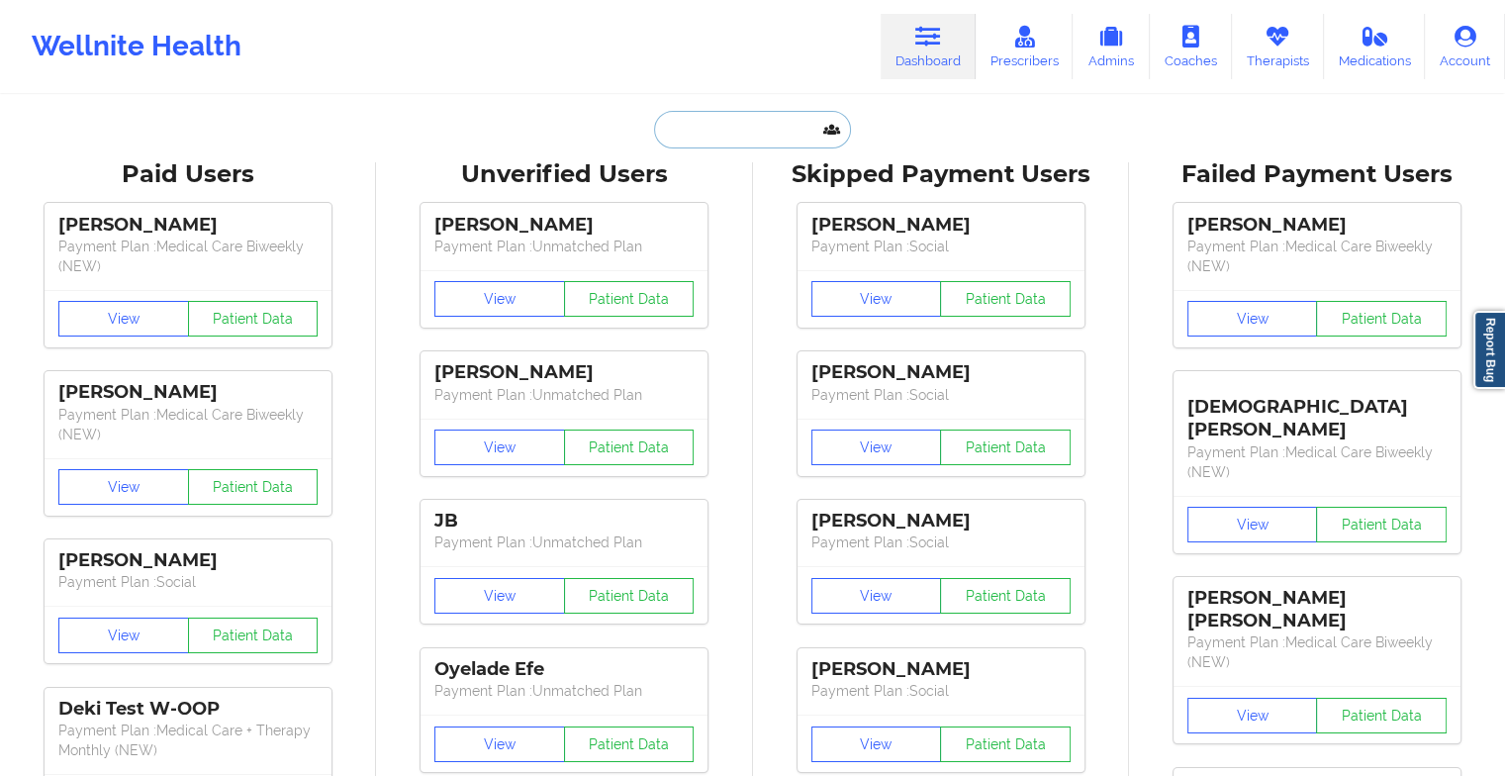
click at [762, 125] on input "text" at bounding box center [752, 130] width 196 height 38
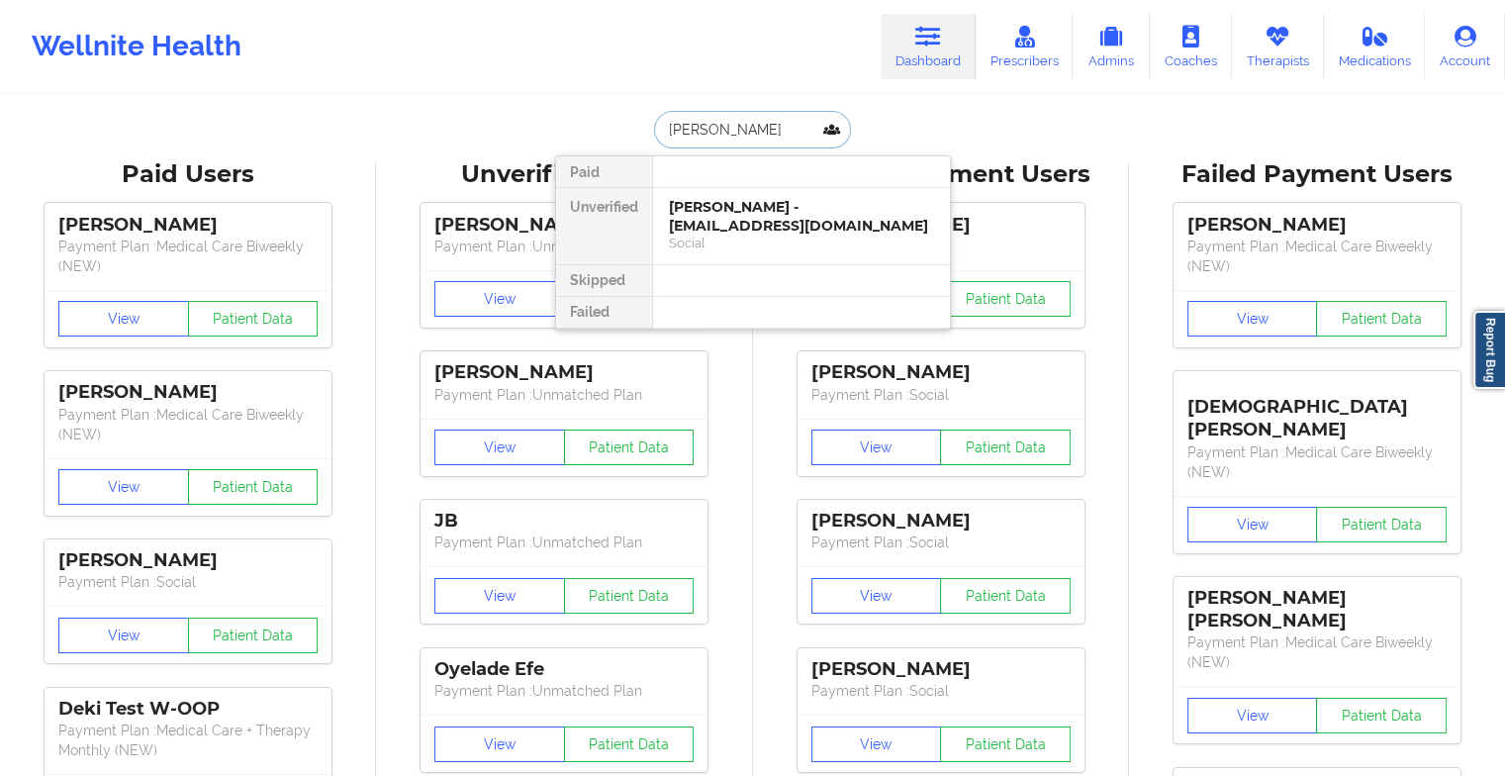
type input "[PERSON_NAME]"
click at [750, 206] on div "[PERSON_NAME] - [EMAIL_ADDRESS][DOMAIN_NAME]" at bounding box center [801, 216] width 265 height 37
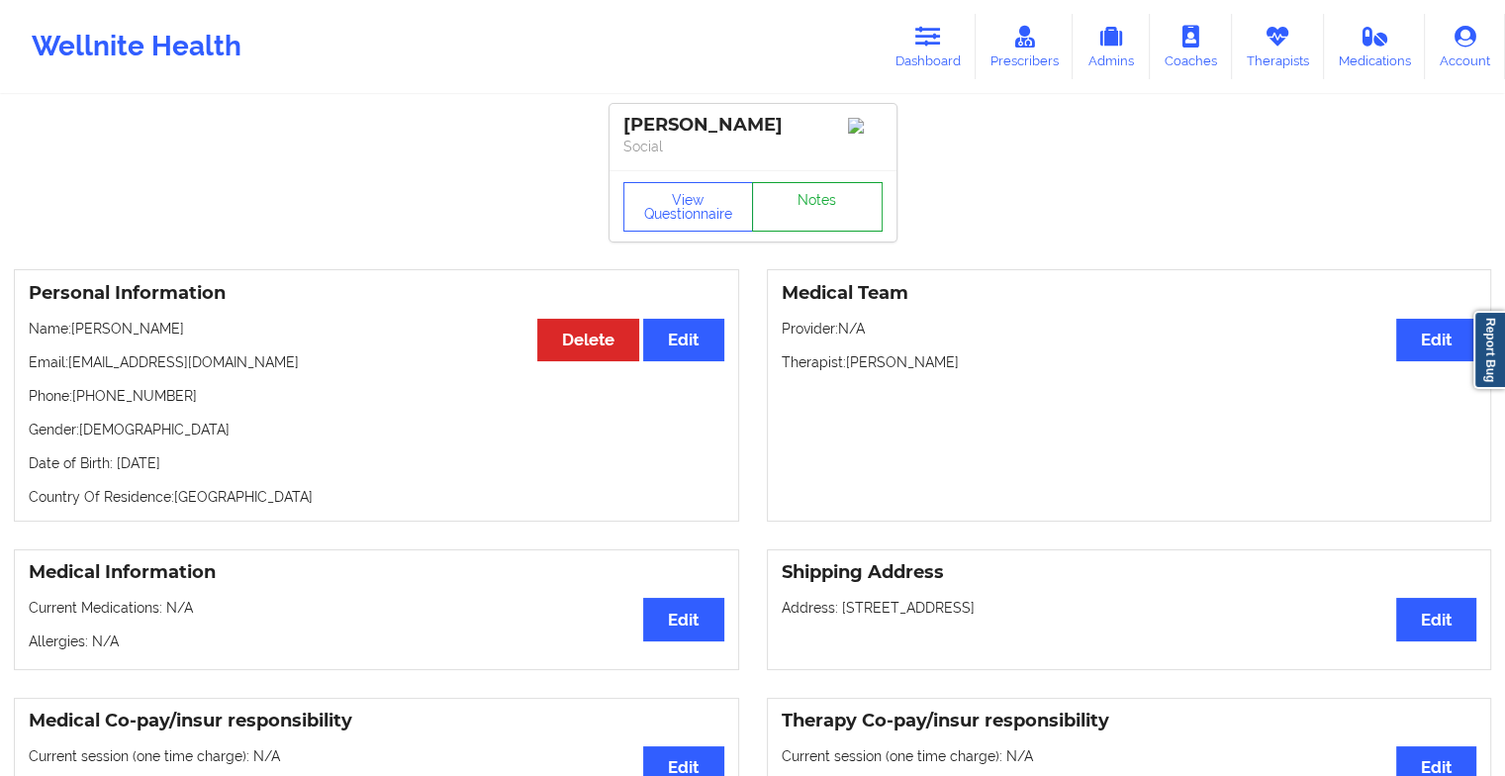
click at [797, 194] on link "Notes" at bounding box center [817, 206] width 131 height 49
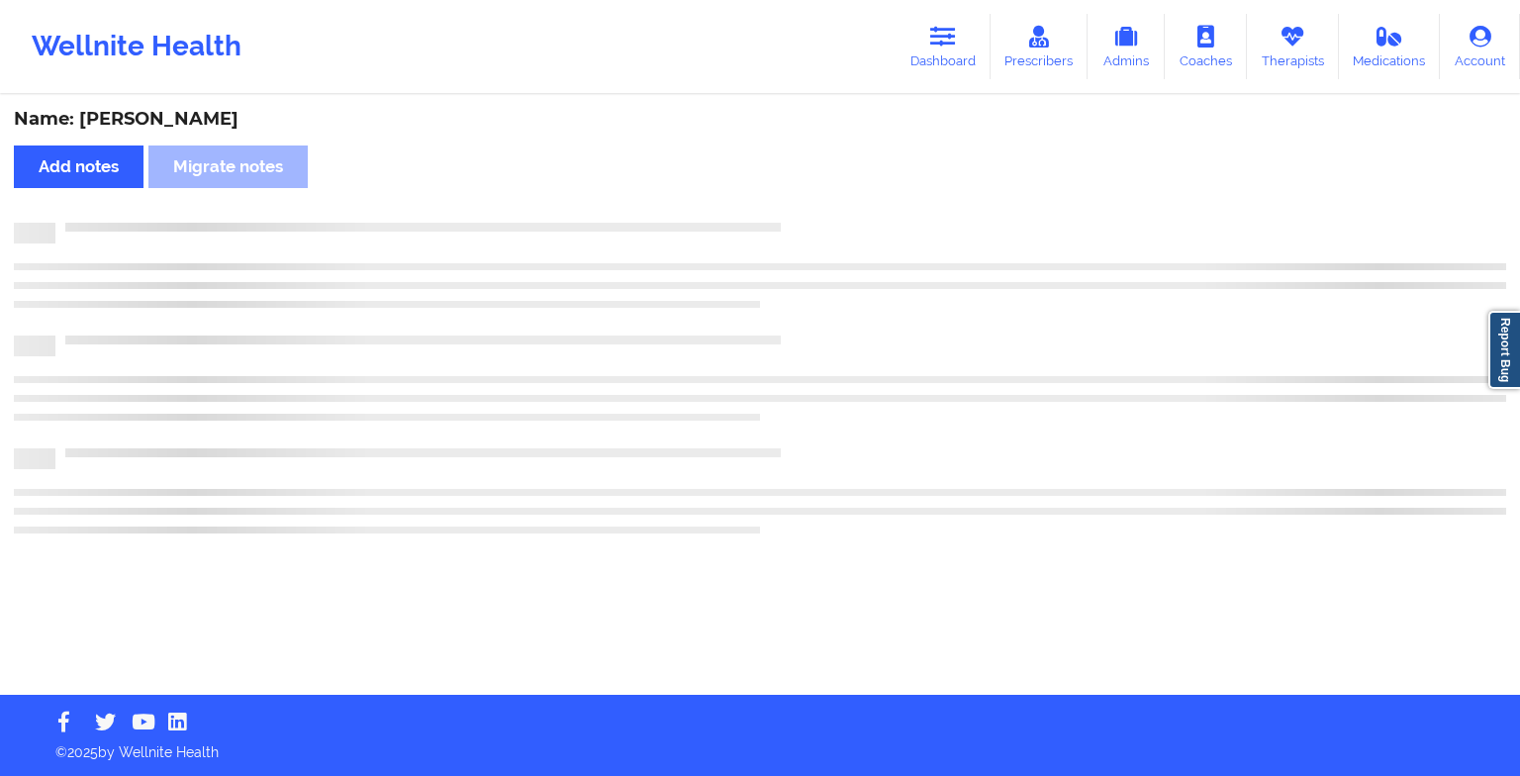
click at [797, 194] on div "Name: [PERSON_NAME] Add notes Migrate notes" at bounding box center [760, 396] width 1520 height 598
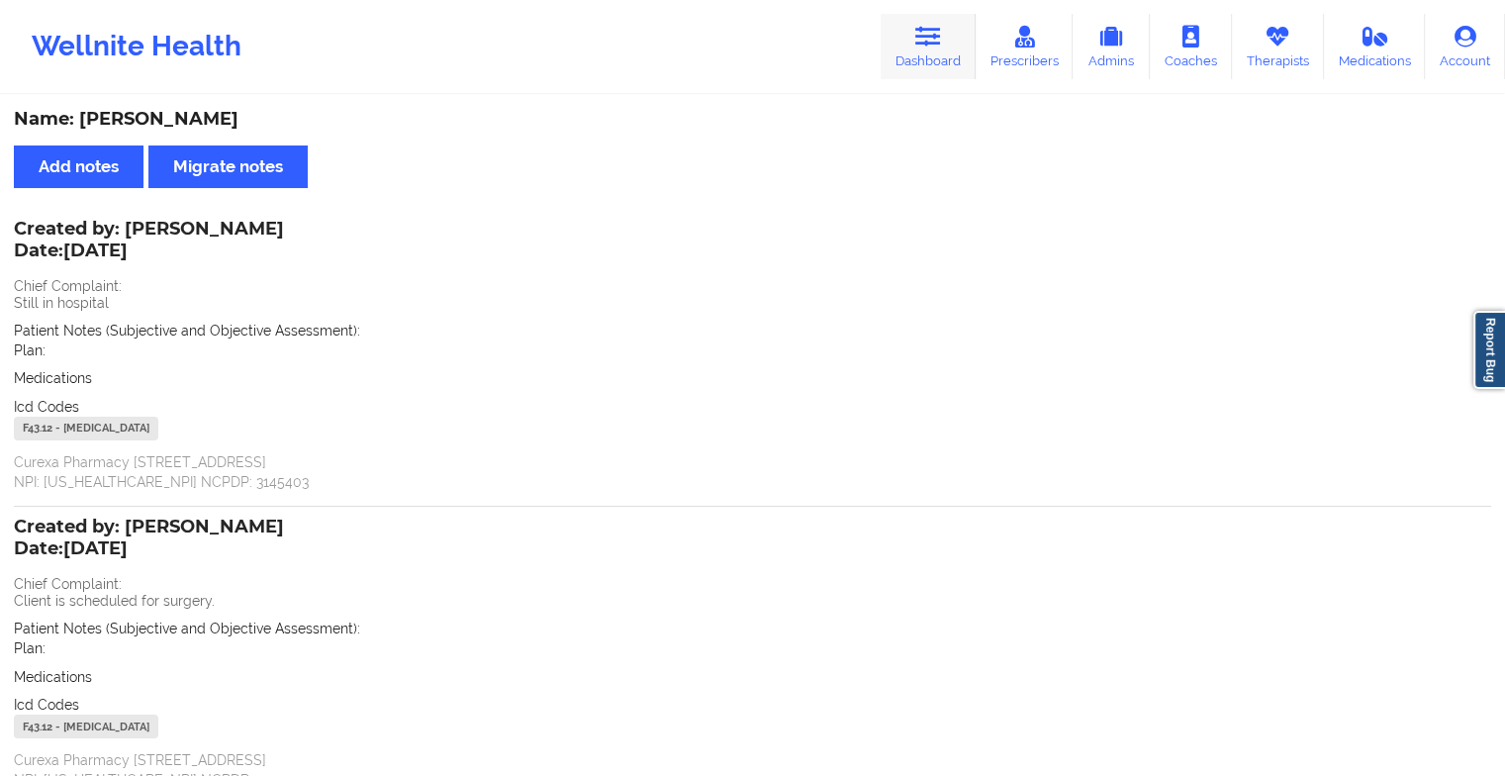
click at [917, 42] on link "Dashboard" at bounding box center [928, 46] width 95 height 65
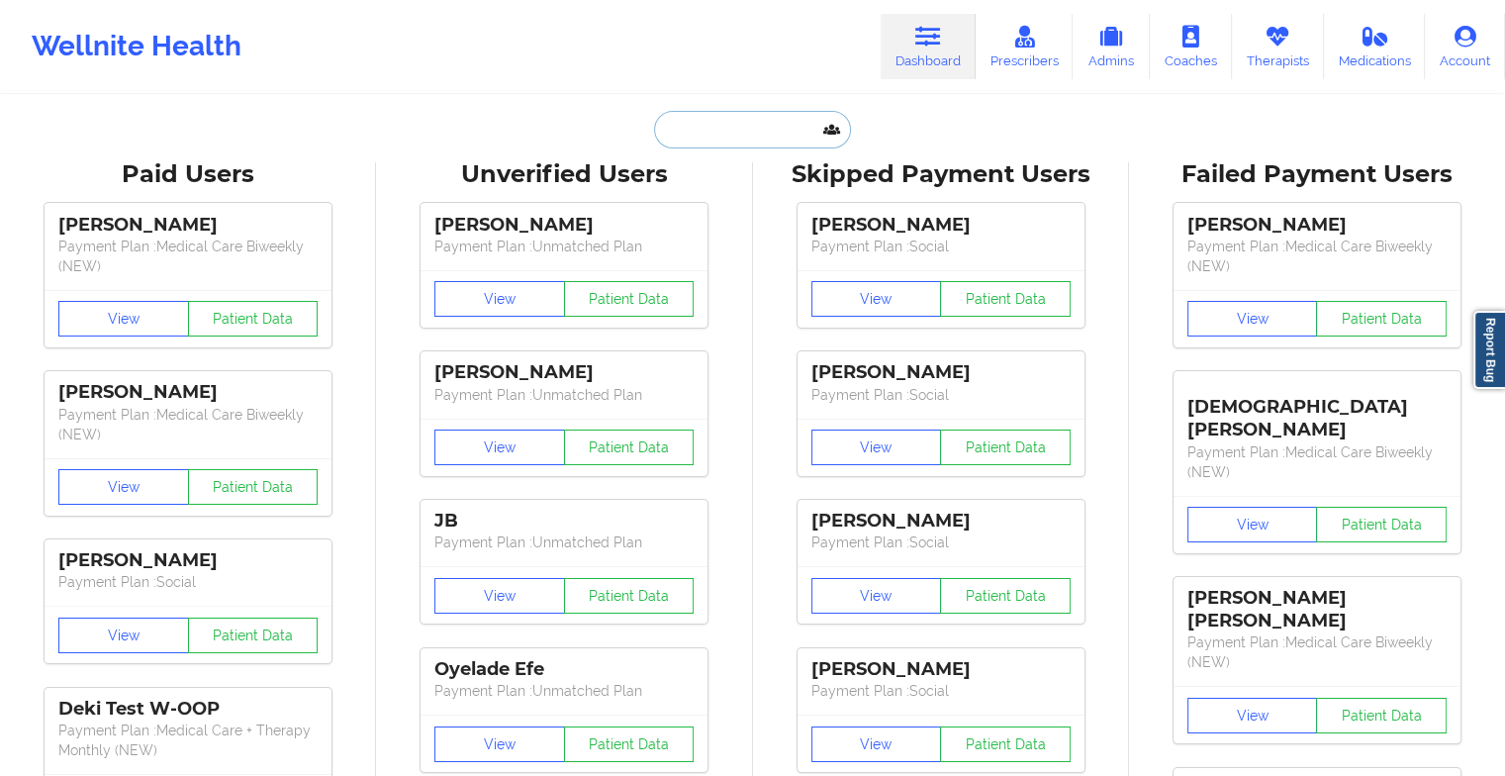
click at [728, 125] on input "text" at bounding box center [752, 130] width 196 height 38
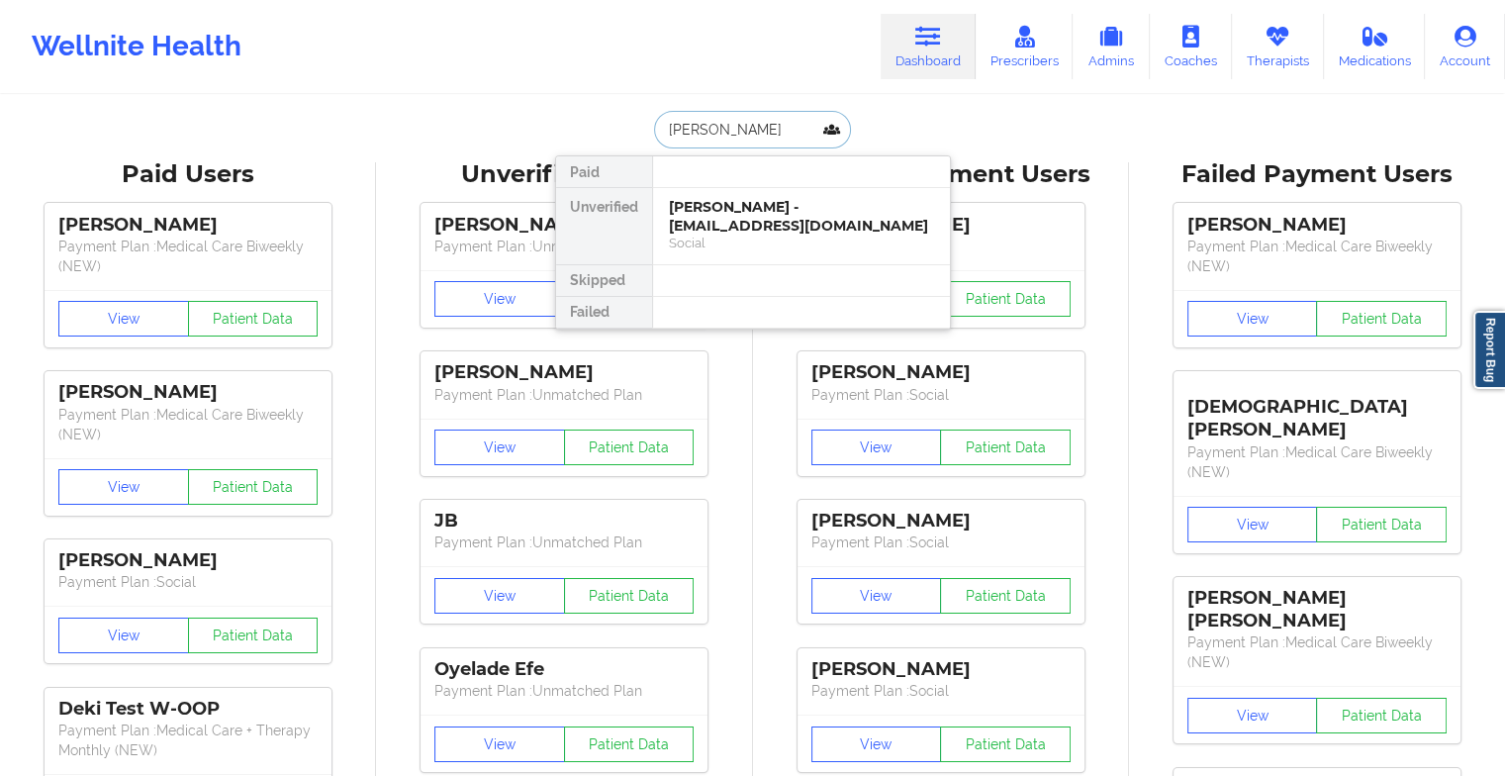
type input "grace j se"
click at [819, 198] on div "[PERSON_NAME] - [EMAIL_ADDRESS][DOMAIN_NAME]" at bounding box center [801, 216] width 265 height 37
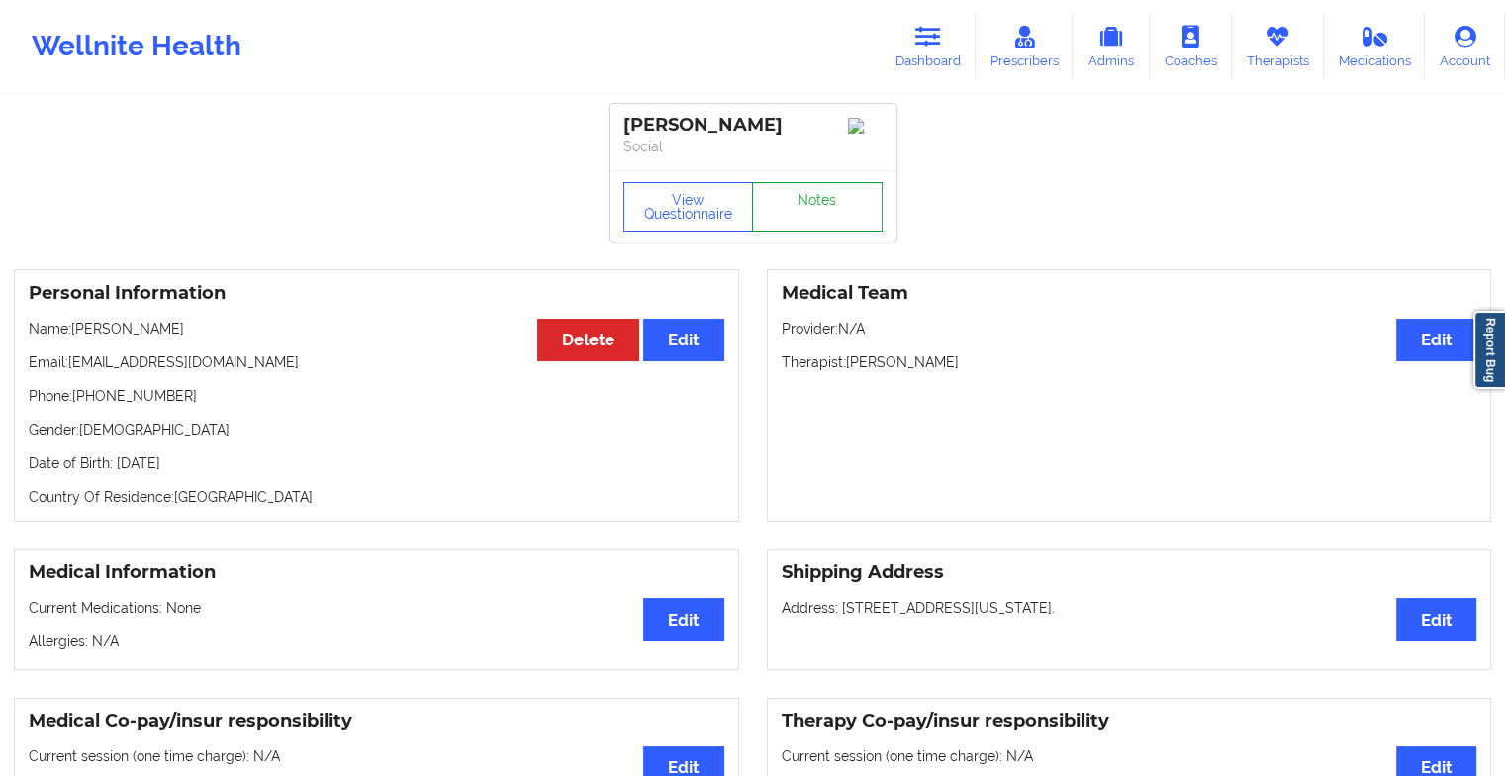
click at [824, 199] on link "Notes" at bounding box center [817, 206] width 131 height 49
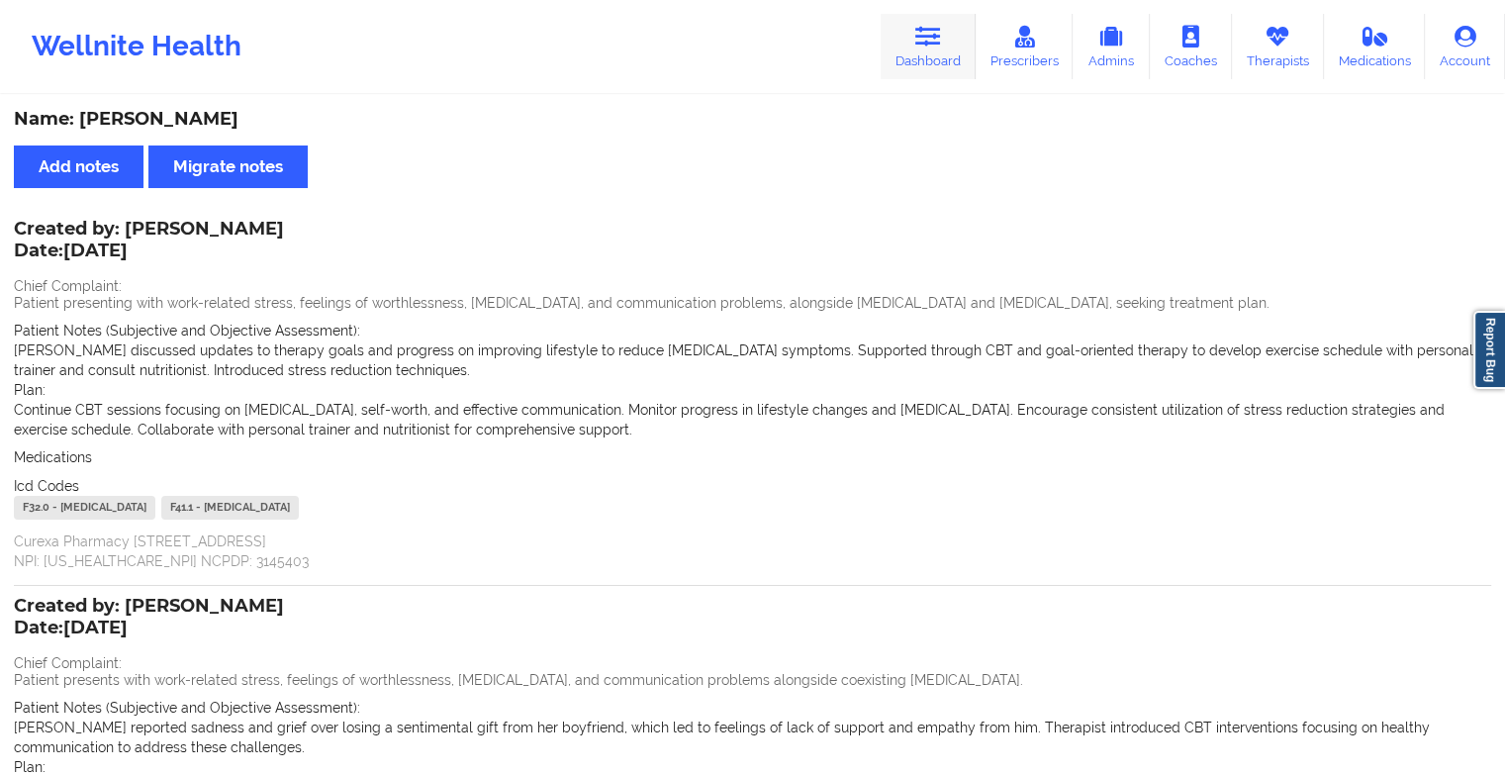
click at [930, 43] on icon at bounding box center [928, 37] width 26 height 22
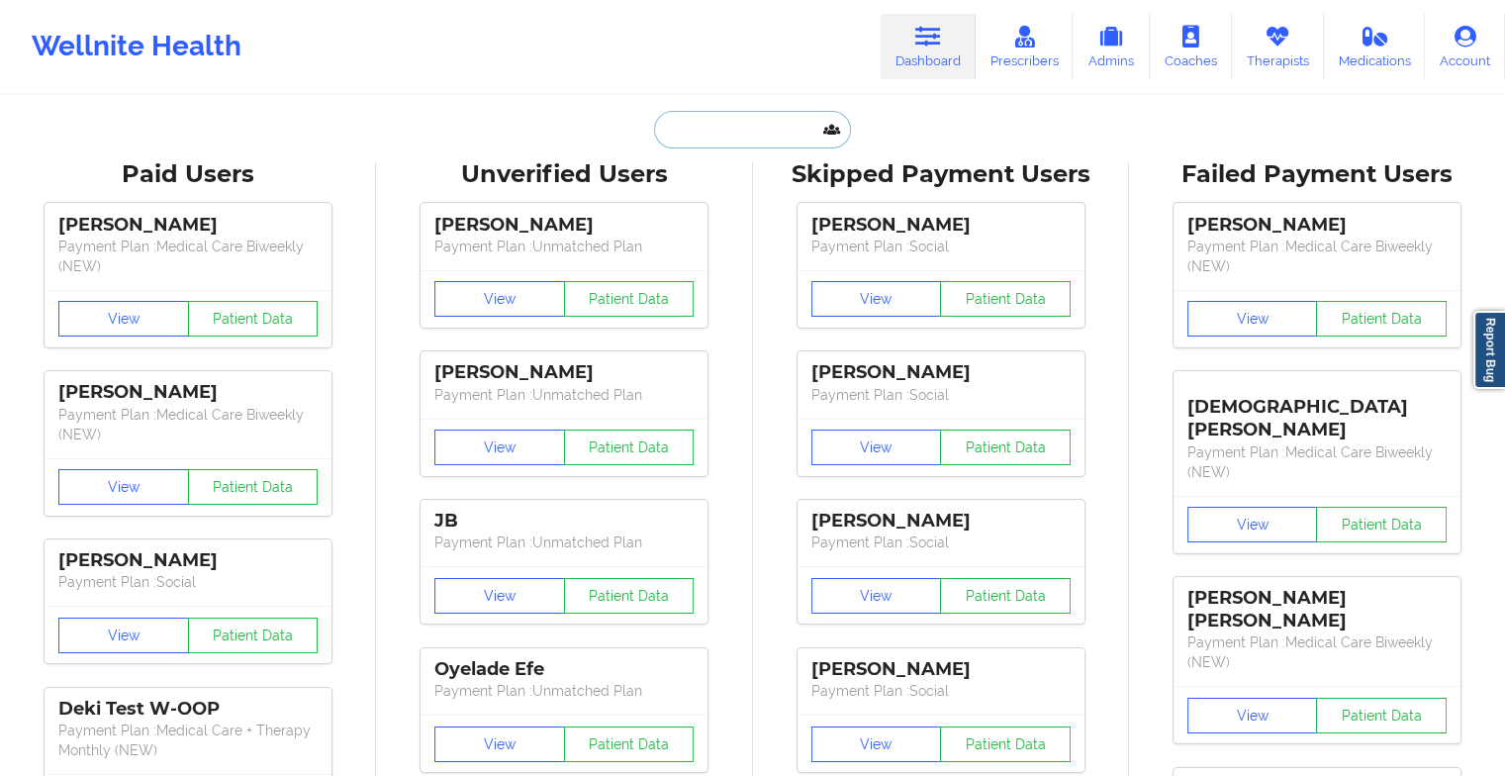
click at [730, 119] on input "text" at bounding box center [752, 130] width 196 height 38
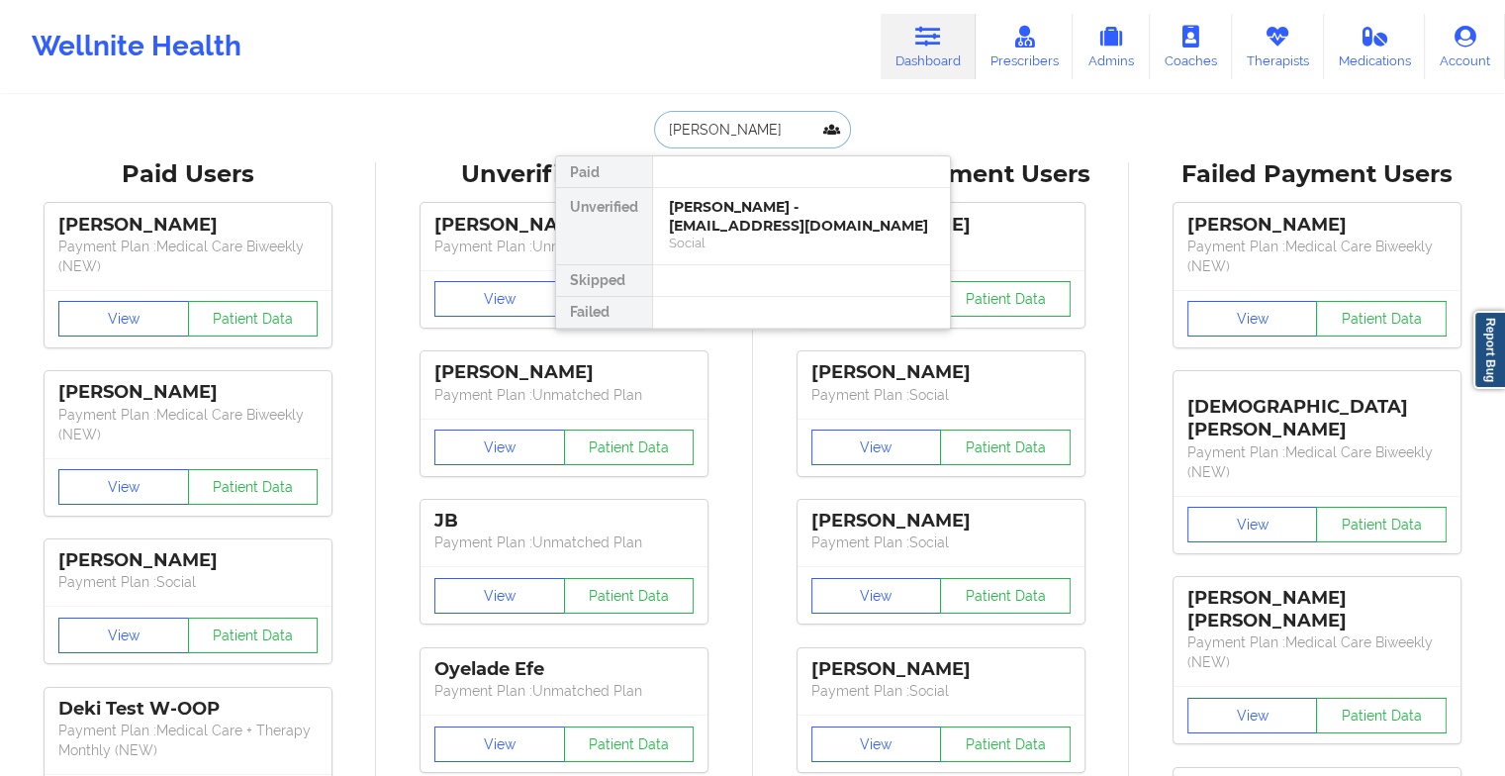
type input "[PERSON_NAME]"
click at [776, 253] on div "Social" at bounding box center [801, 261] width 265 height 17
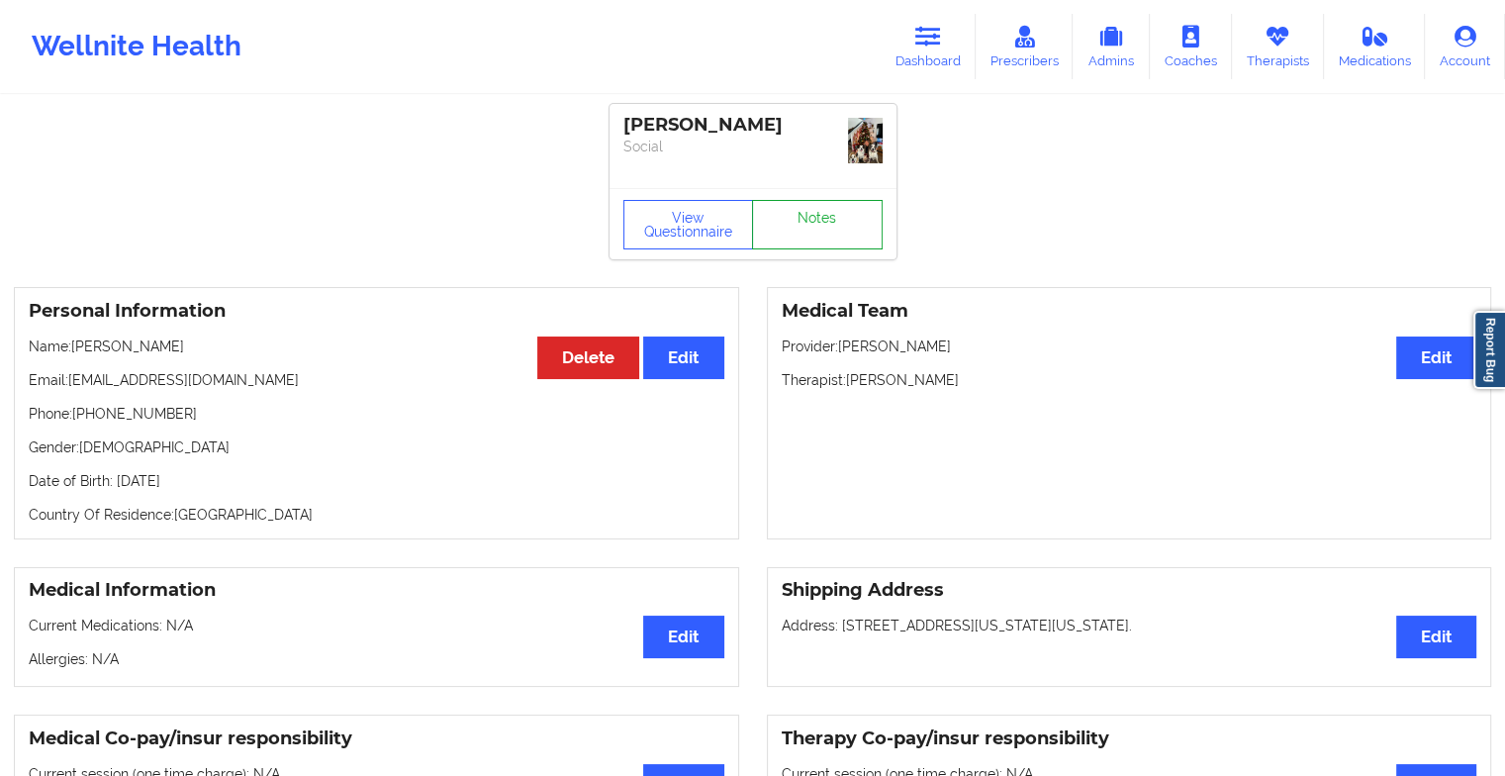
click at [804, 200] on link "Notes" at bounding box center [817, 224] width 131 height 49
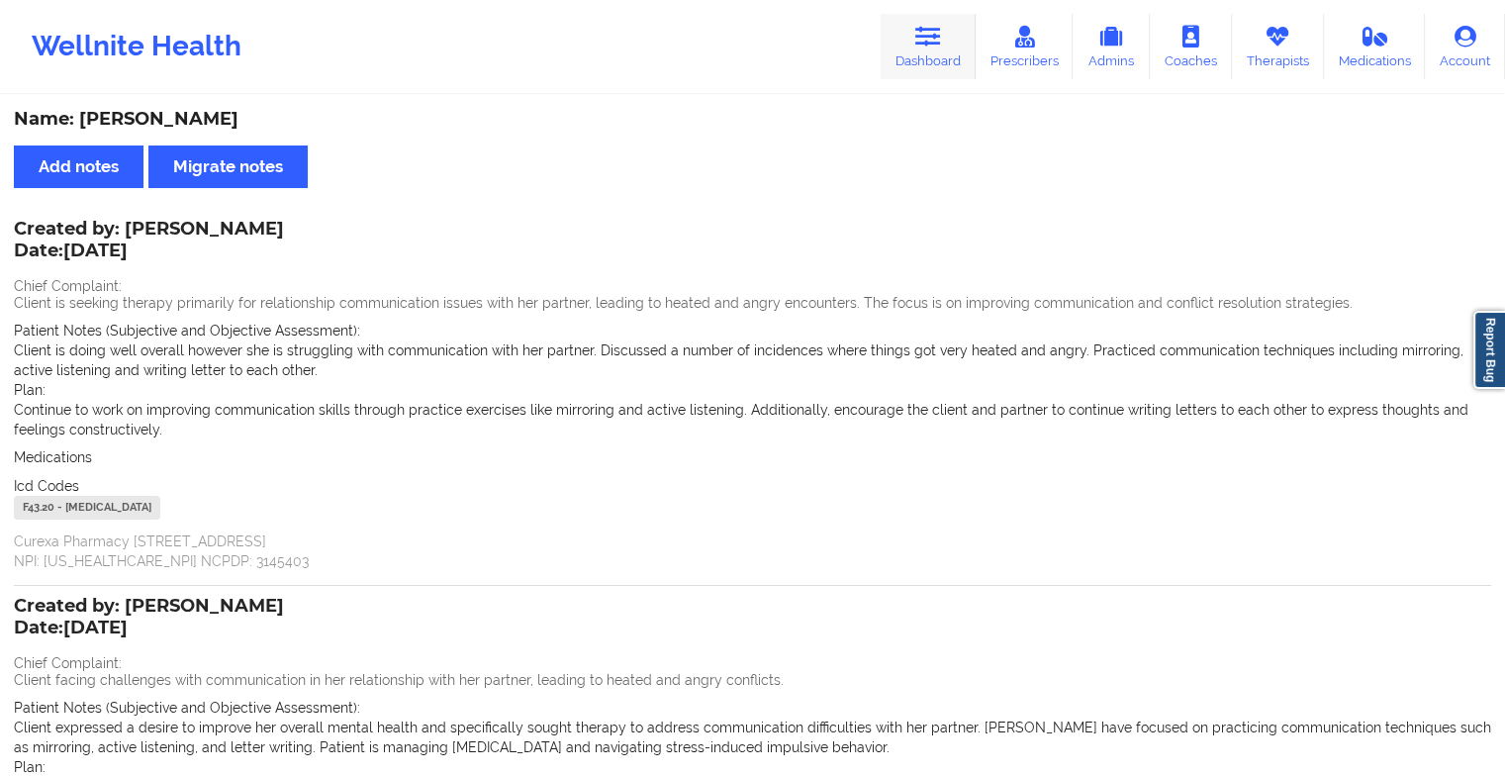
click at [938, 47] on icon at bounding box center [928, 37] width 26 height 22
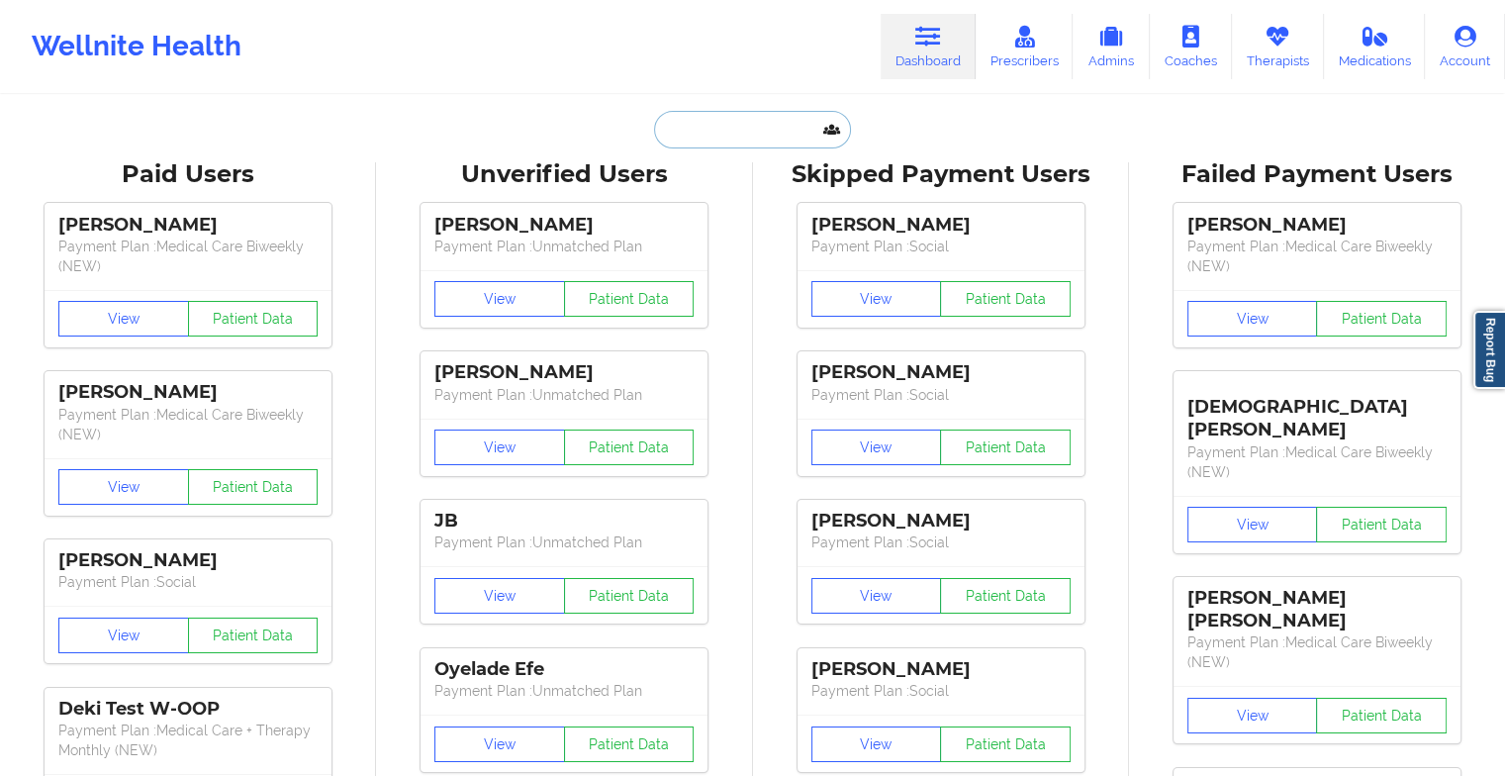
click at [766, 122] on input "text" at bounding box center [752, 130] width 196 height 38
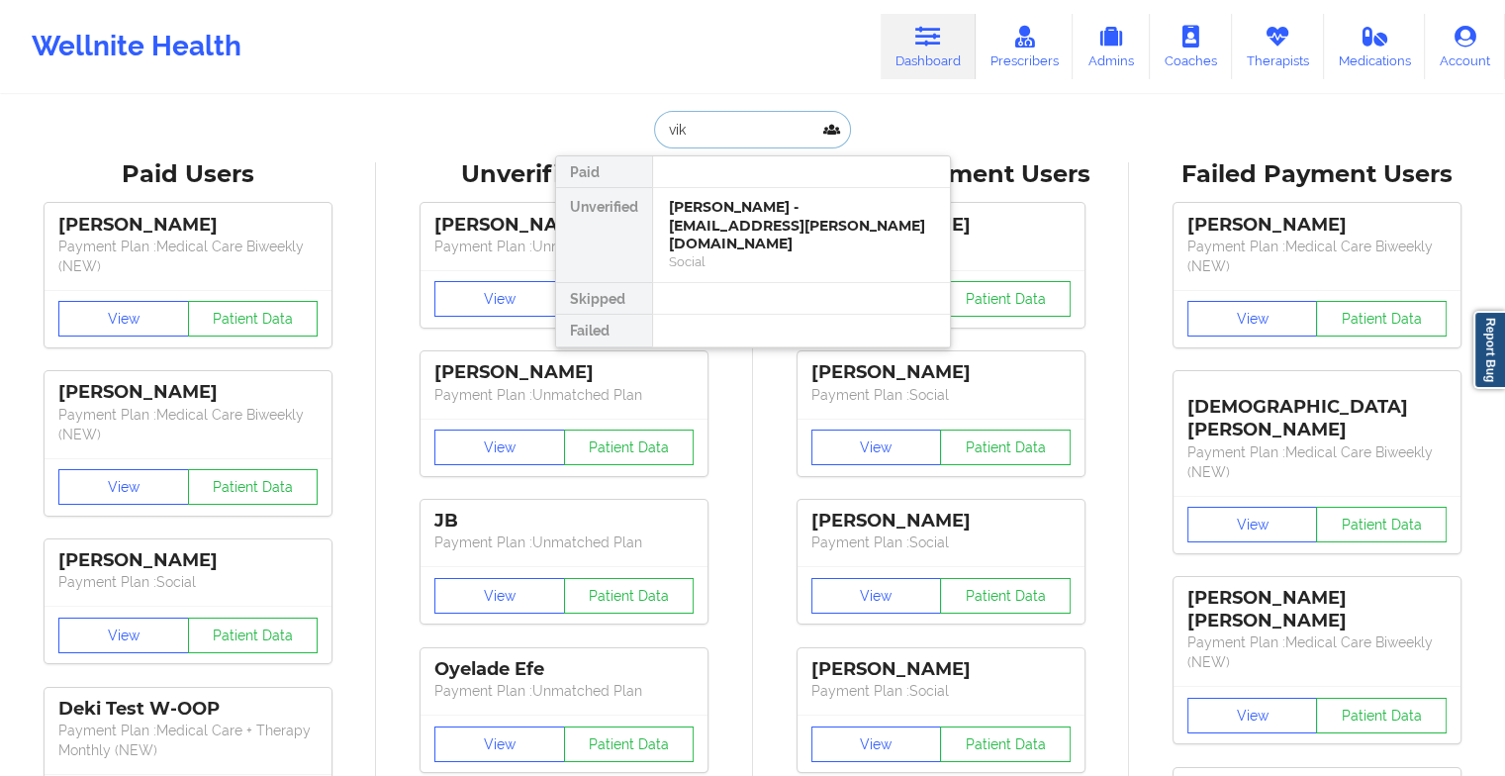
type input "viki"
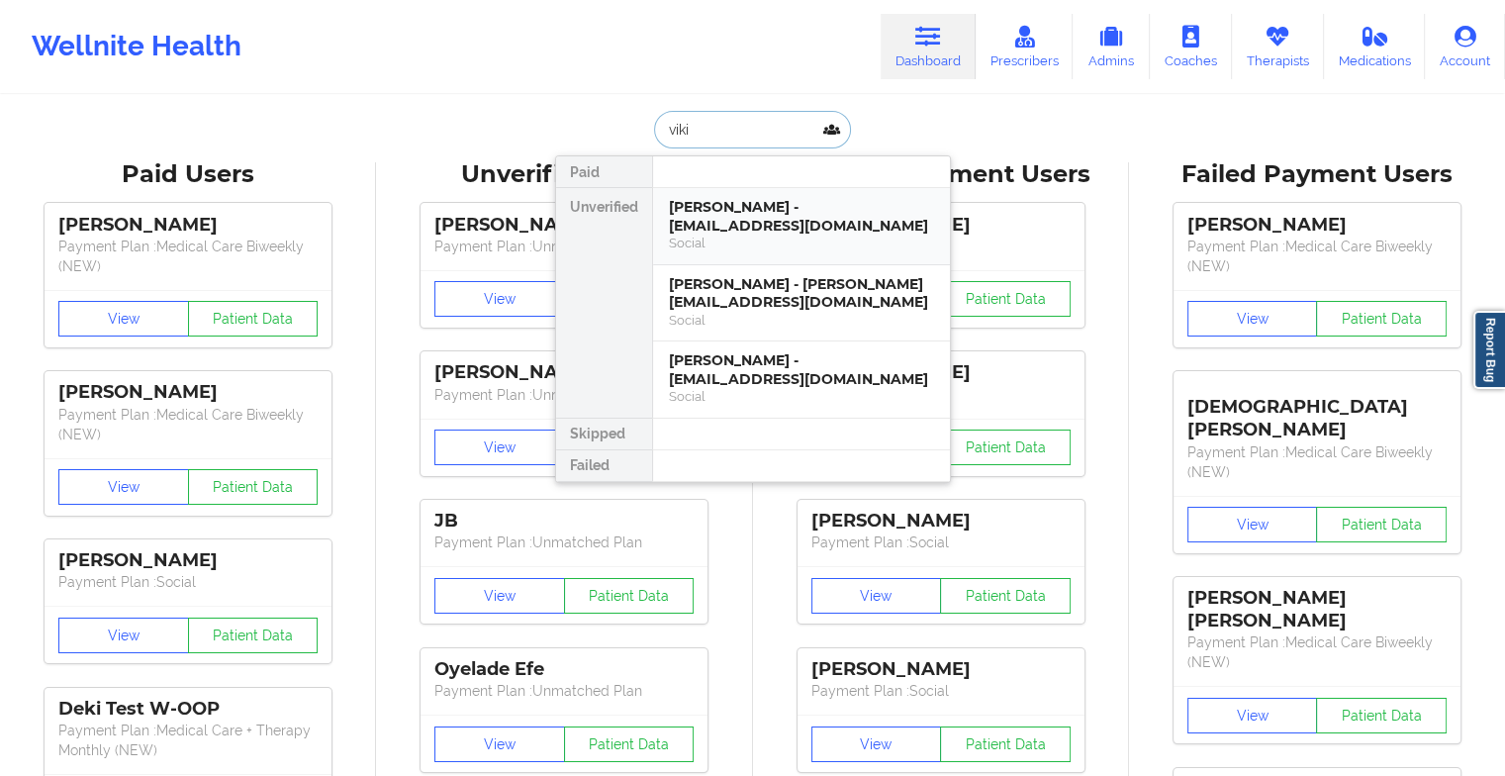
click at [737, 206] on div "[PERSON_NAME] - [EMAIL_ADDRESS][DOMAIN_NAME]" at bounding box center [801, 216] width 265 height 37
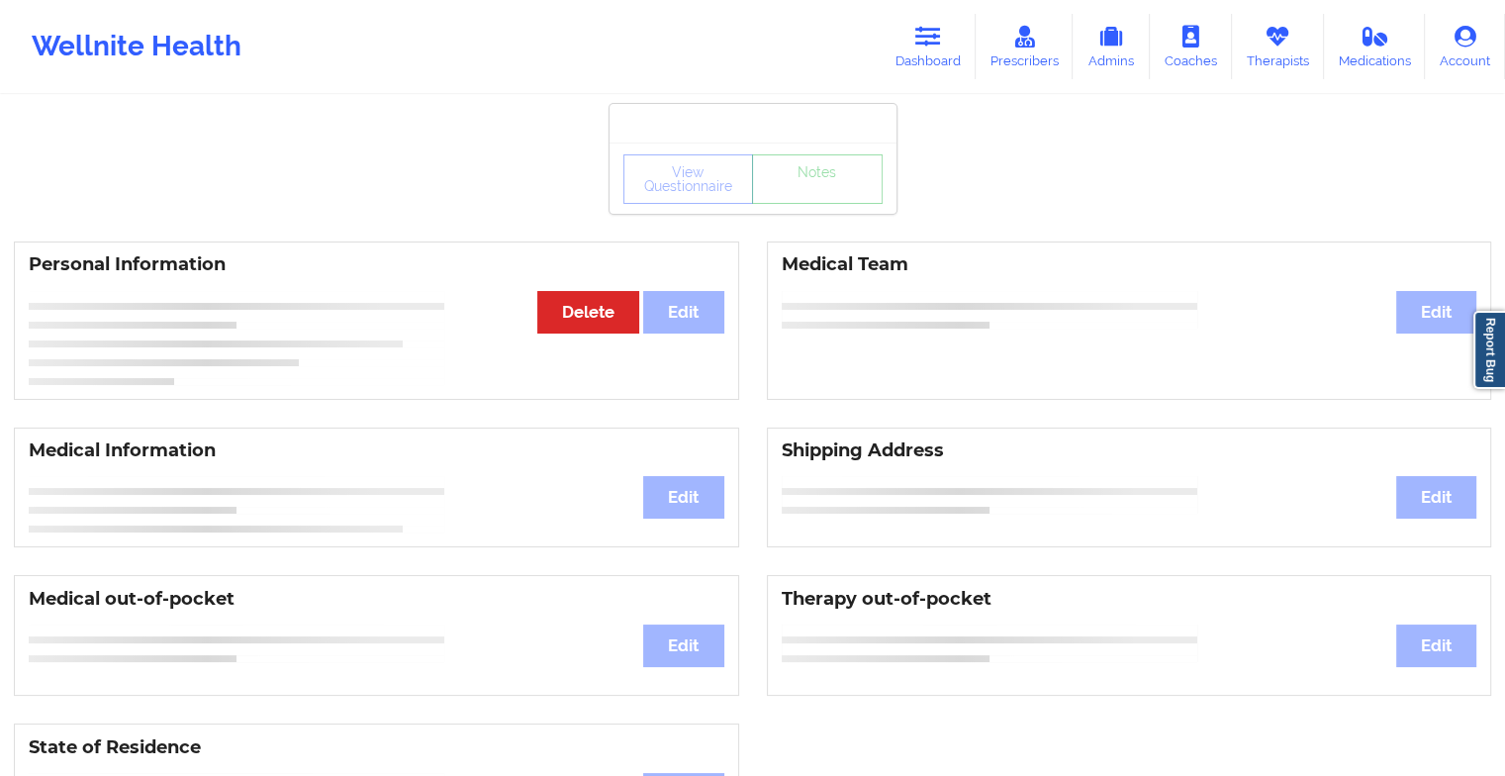
click at [817, 190] on div "View Questionnaire Notes" at bounding box center [752, 178] width 259 height 49
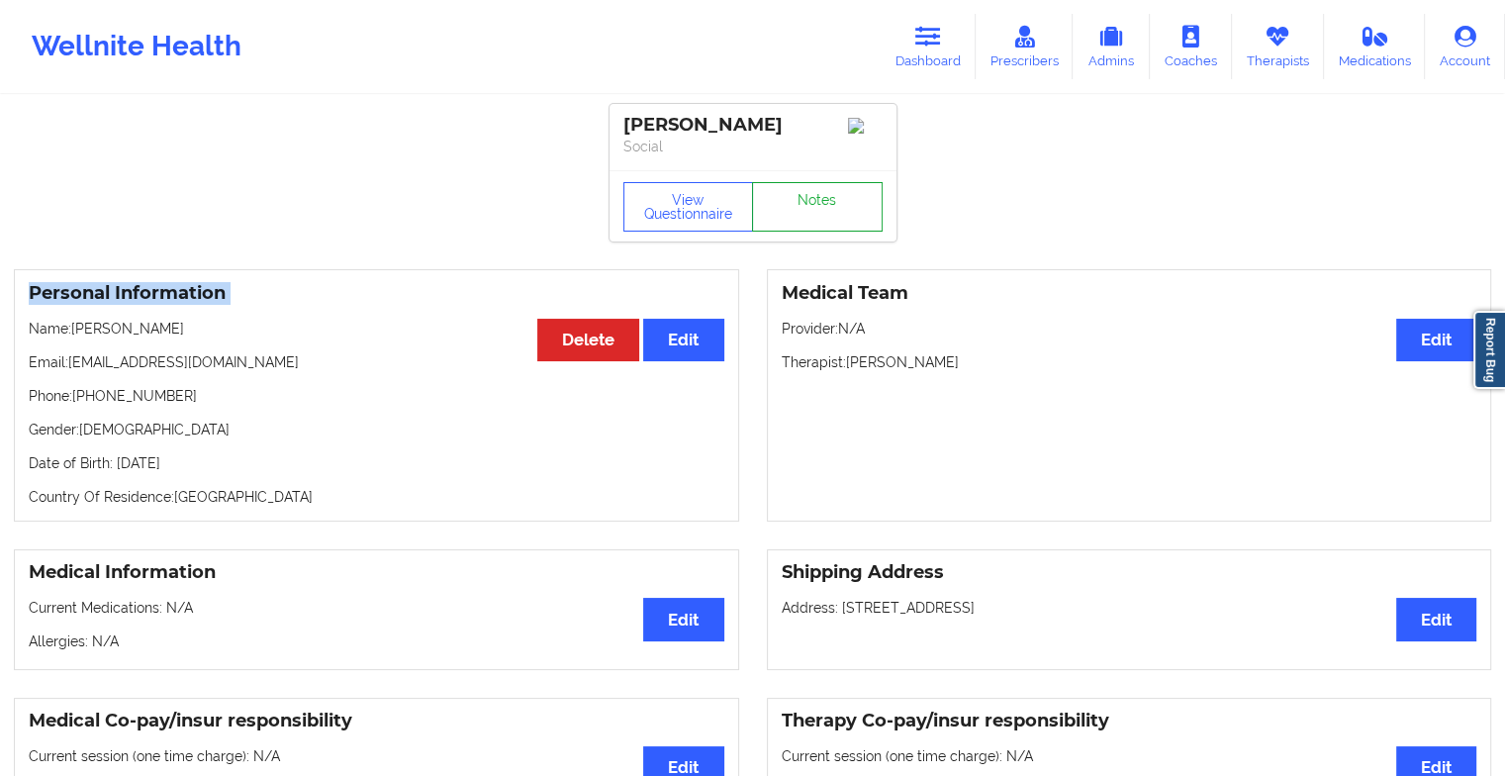
click at [817, 190] on link "Notes" at bounding box center [817, 206] width 131 height 49
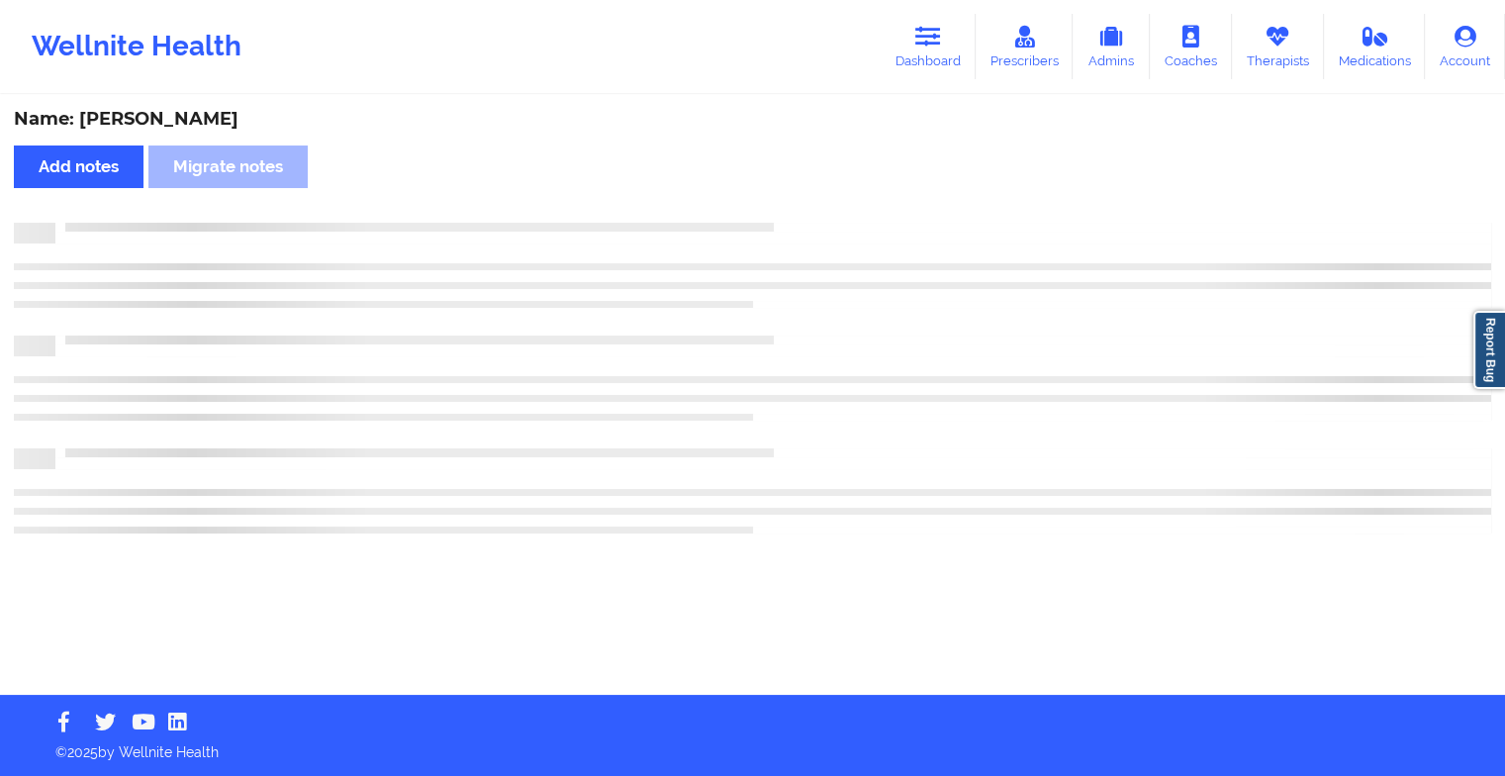
click at [817, 190] on div "Name: [PERSON_NAME] Add notes Migrate notes" at bounding box center [752, 396] width 1505 height 598
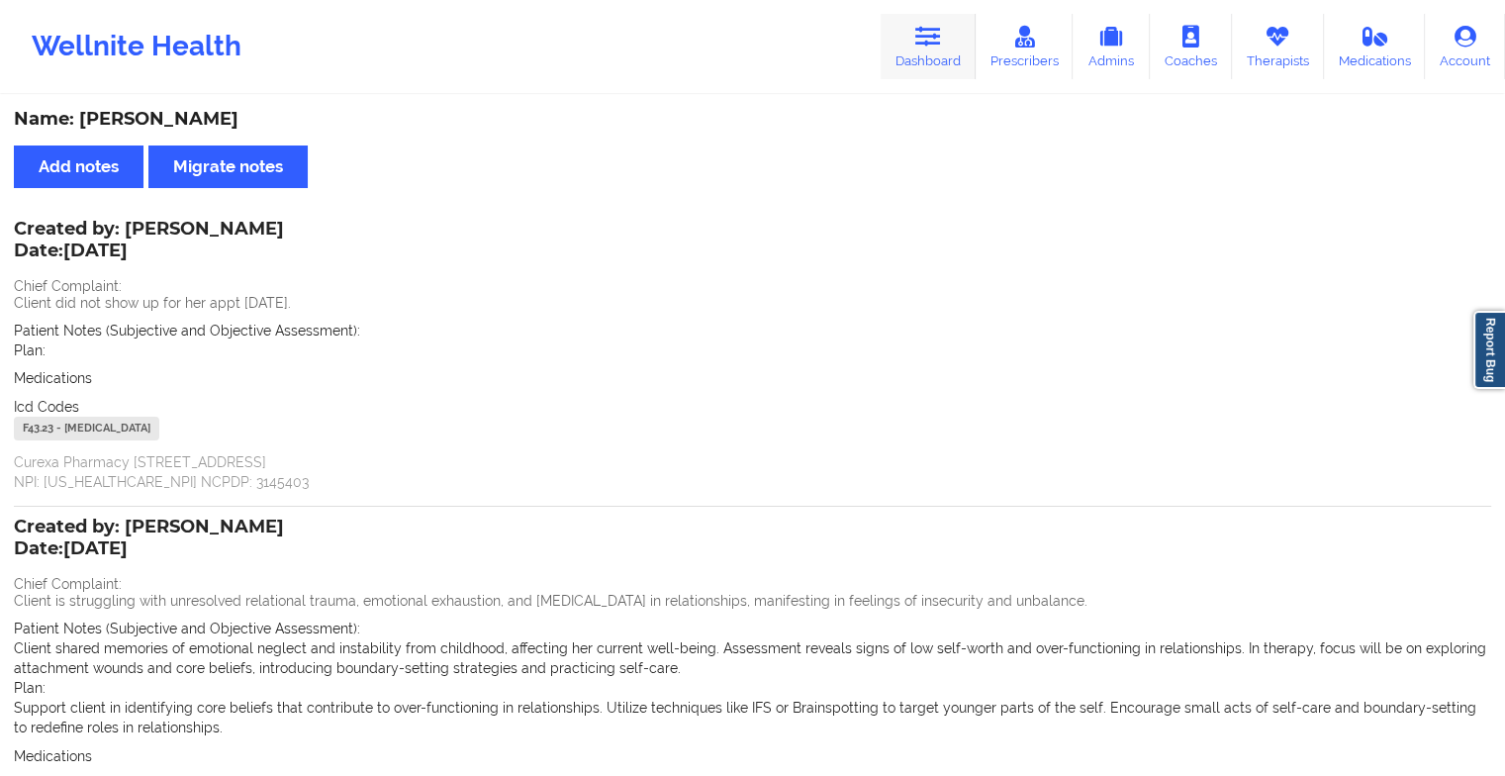
click at [915, 63] on link "Dashboard" at bounding box center [928, 46] width 95 height 65
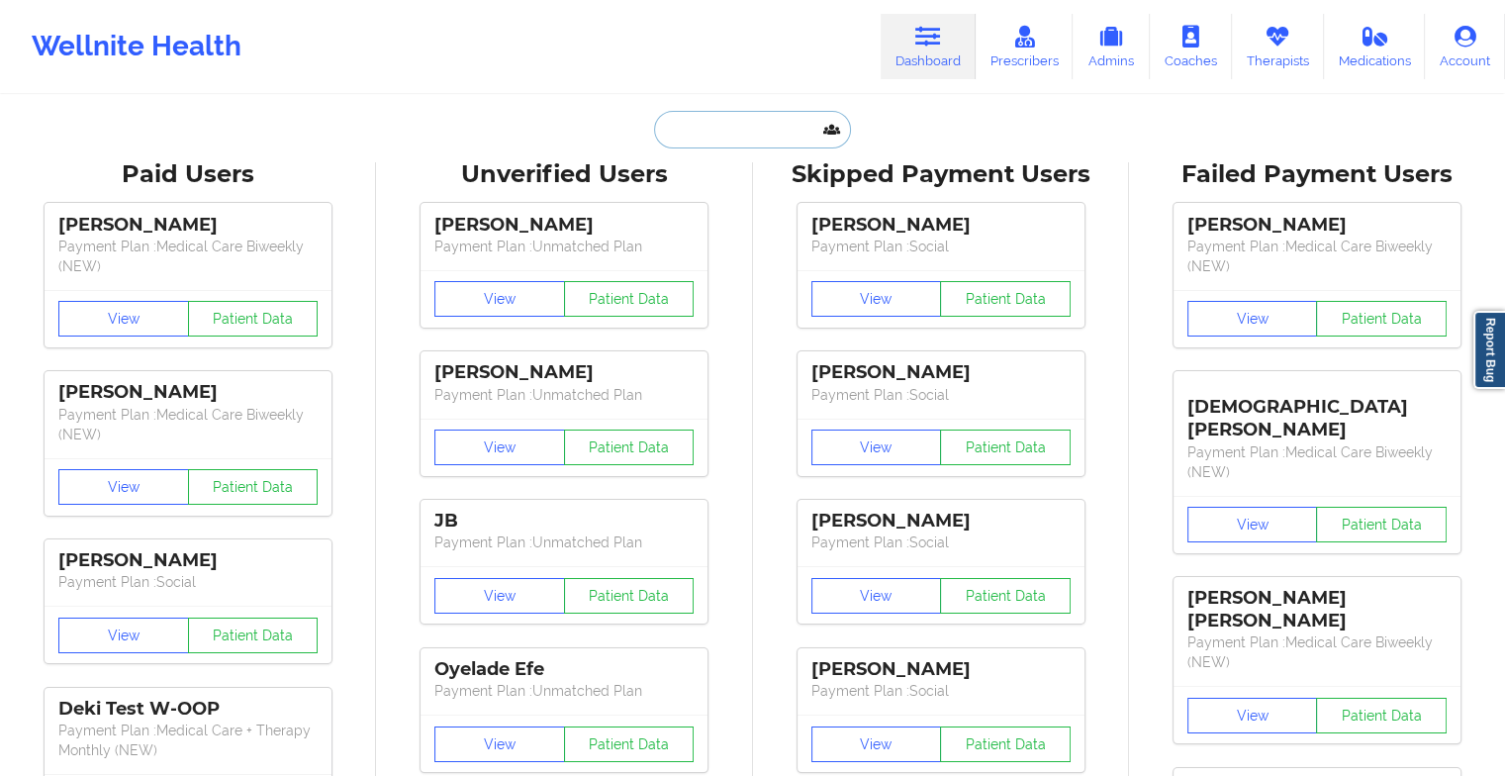
click at [688, 120] on input "text" at bounding box center [752, 130] width 196 height 38
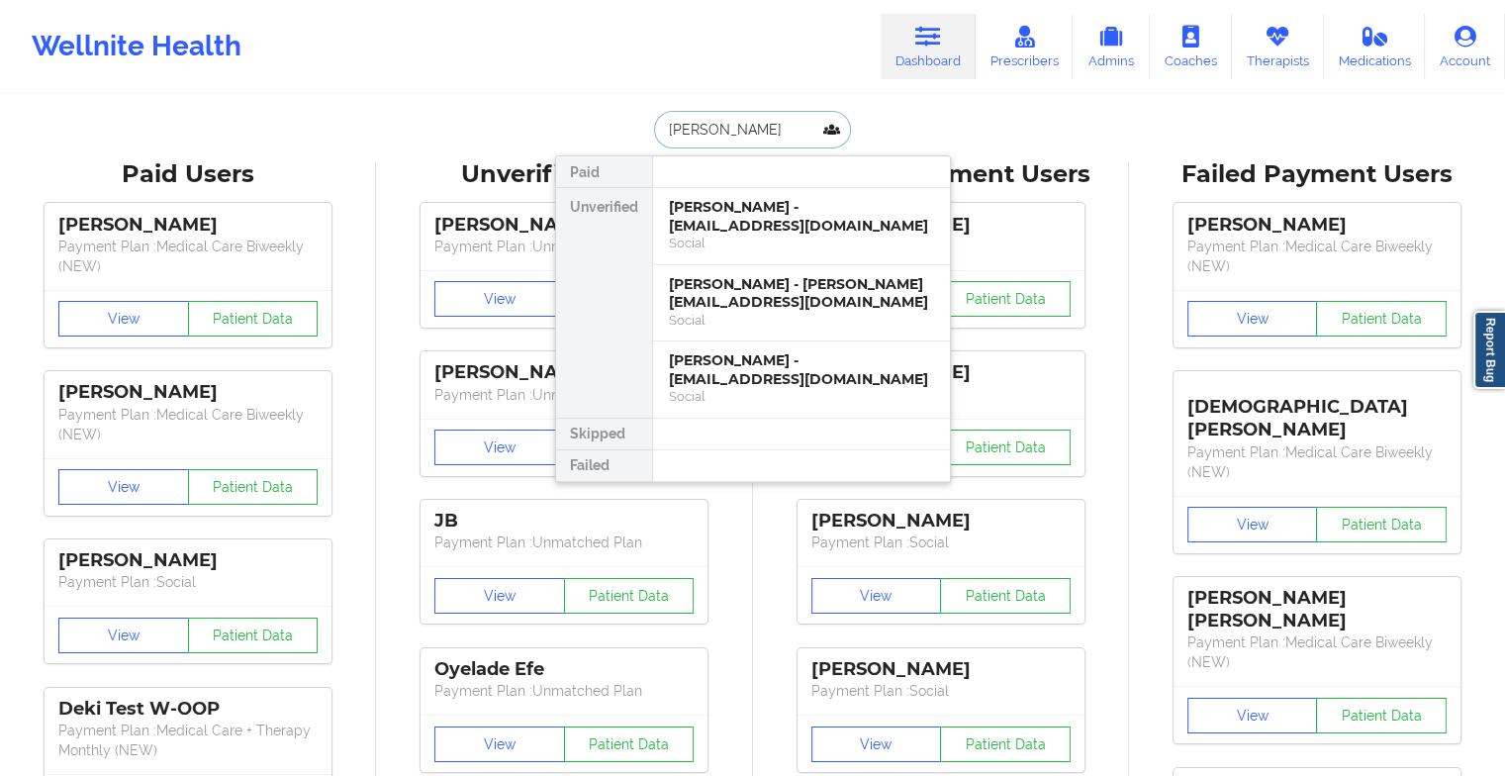
type input "[PERSON_NAME]"
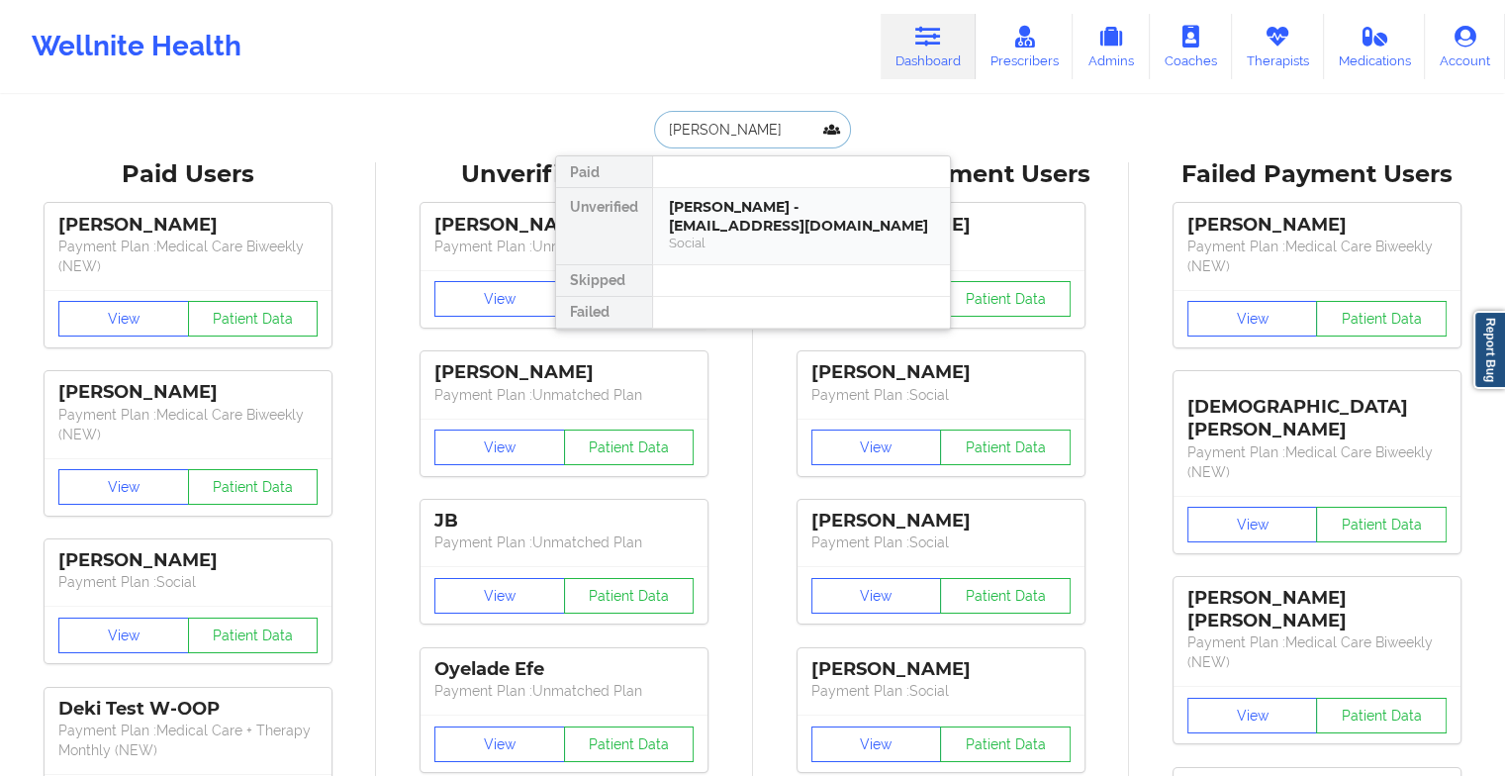
click at [777, 226] on div "[PERSON_NAME] - [EMAIL_ADDRESS][DOMAIN_NAME]" at bounding box center [801, 216] width 265 height 37
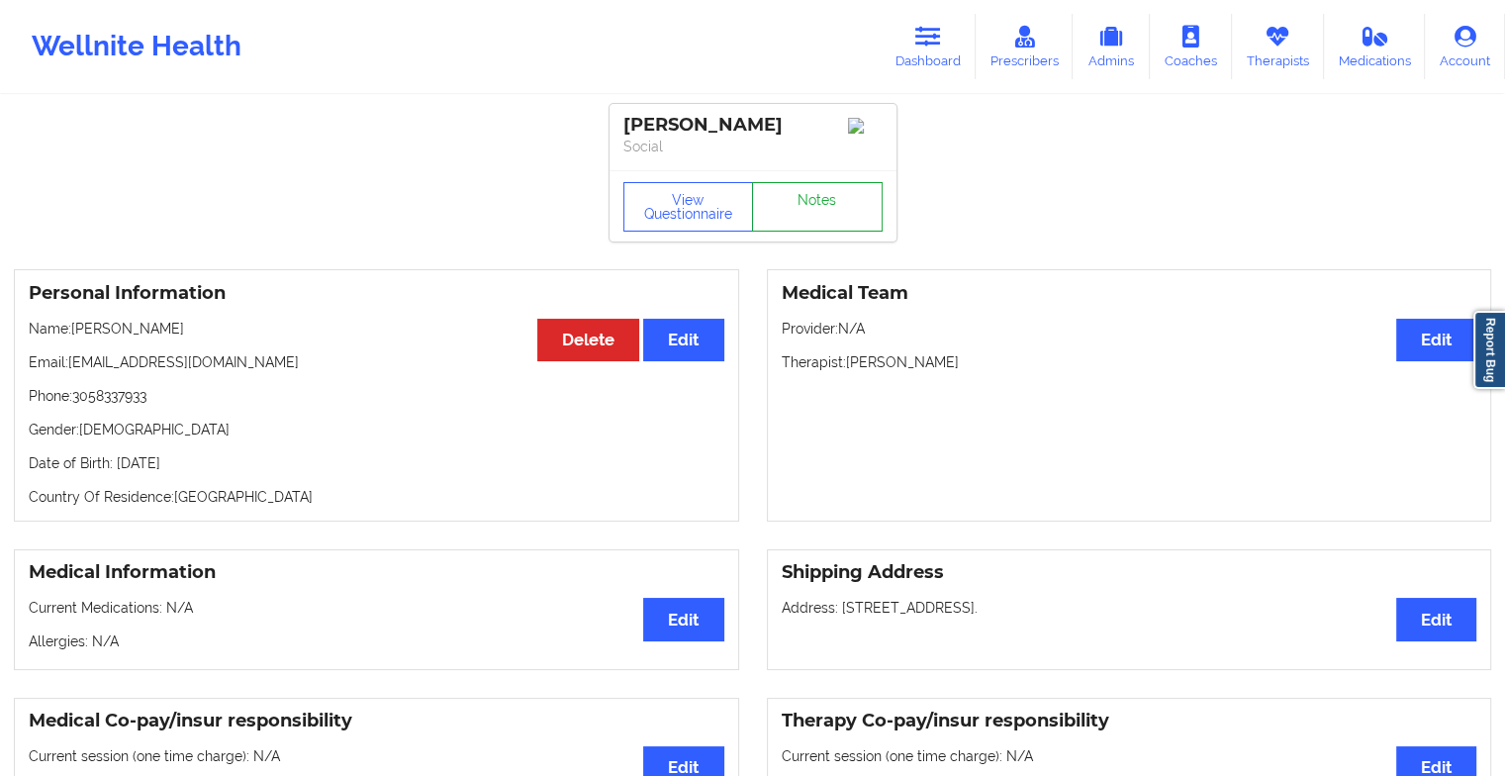
click at [804, 207] on link "Notes" at bounding box center [817, 206] width 131 height 49
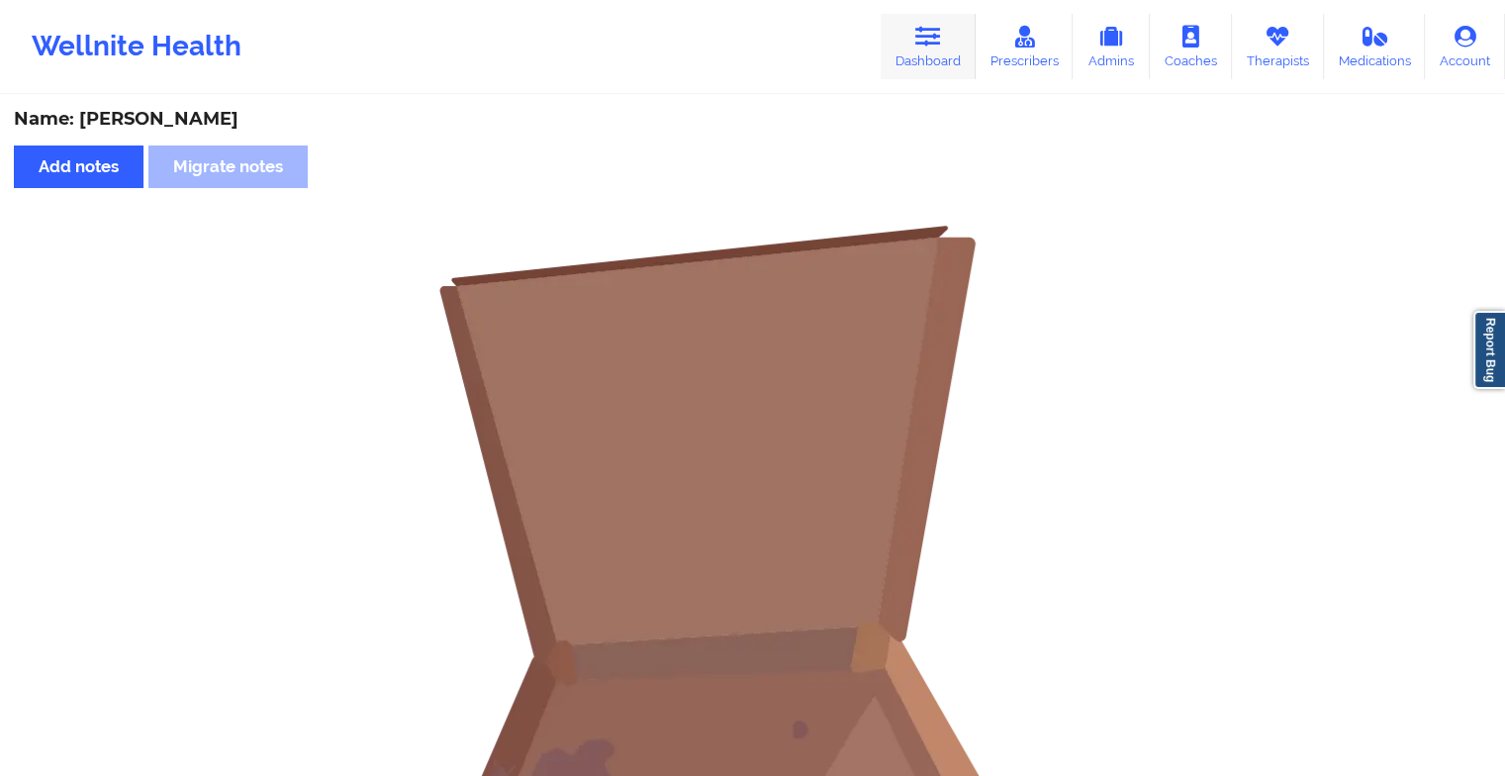
click at [910, 41] on link "Dashboard" at bounding box center [928, 46] width 95 height 65
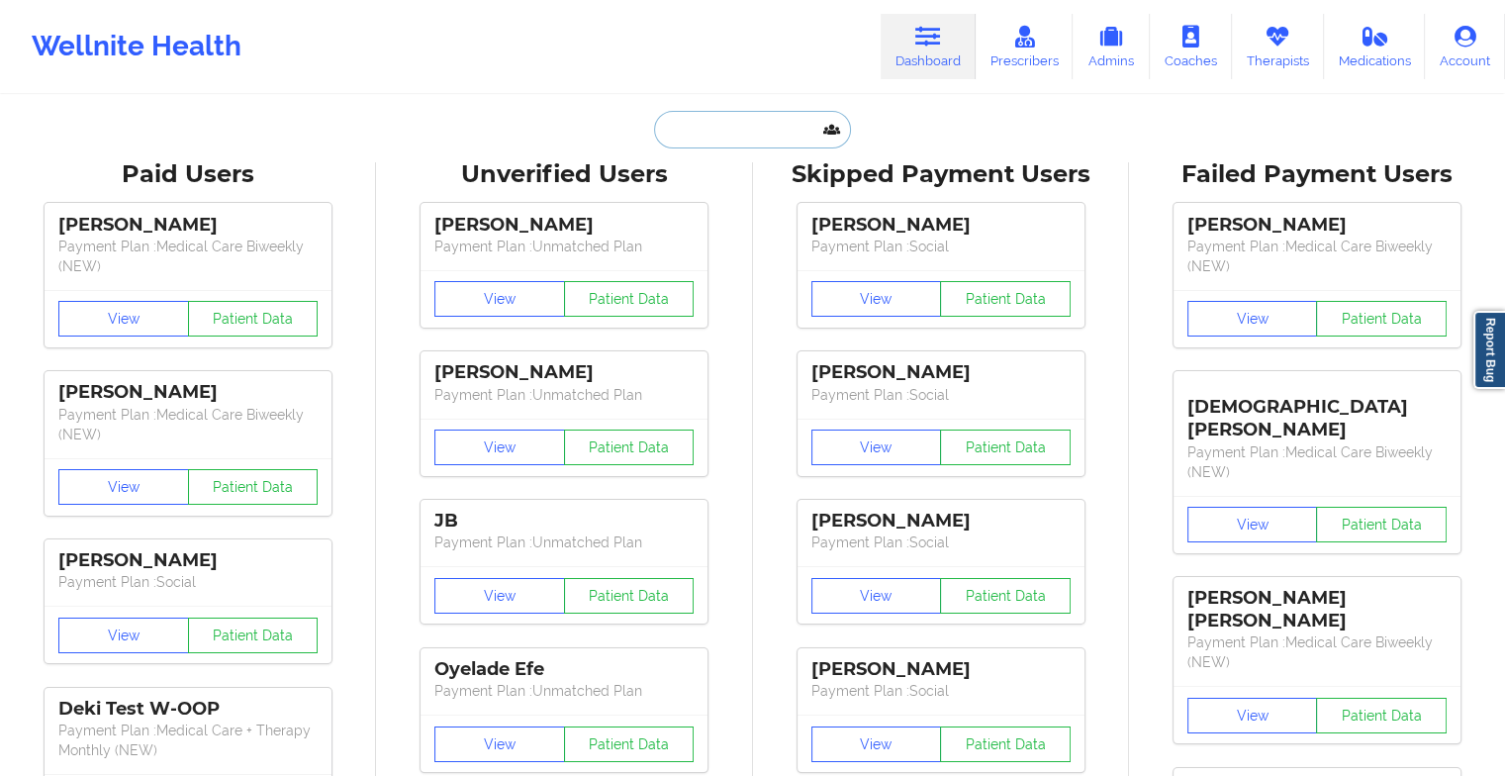
click at [732, 135] on input "text" at bounding box center [752, 130] width 196 height 38
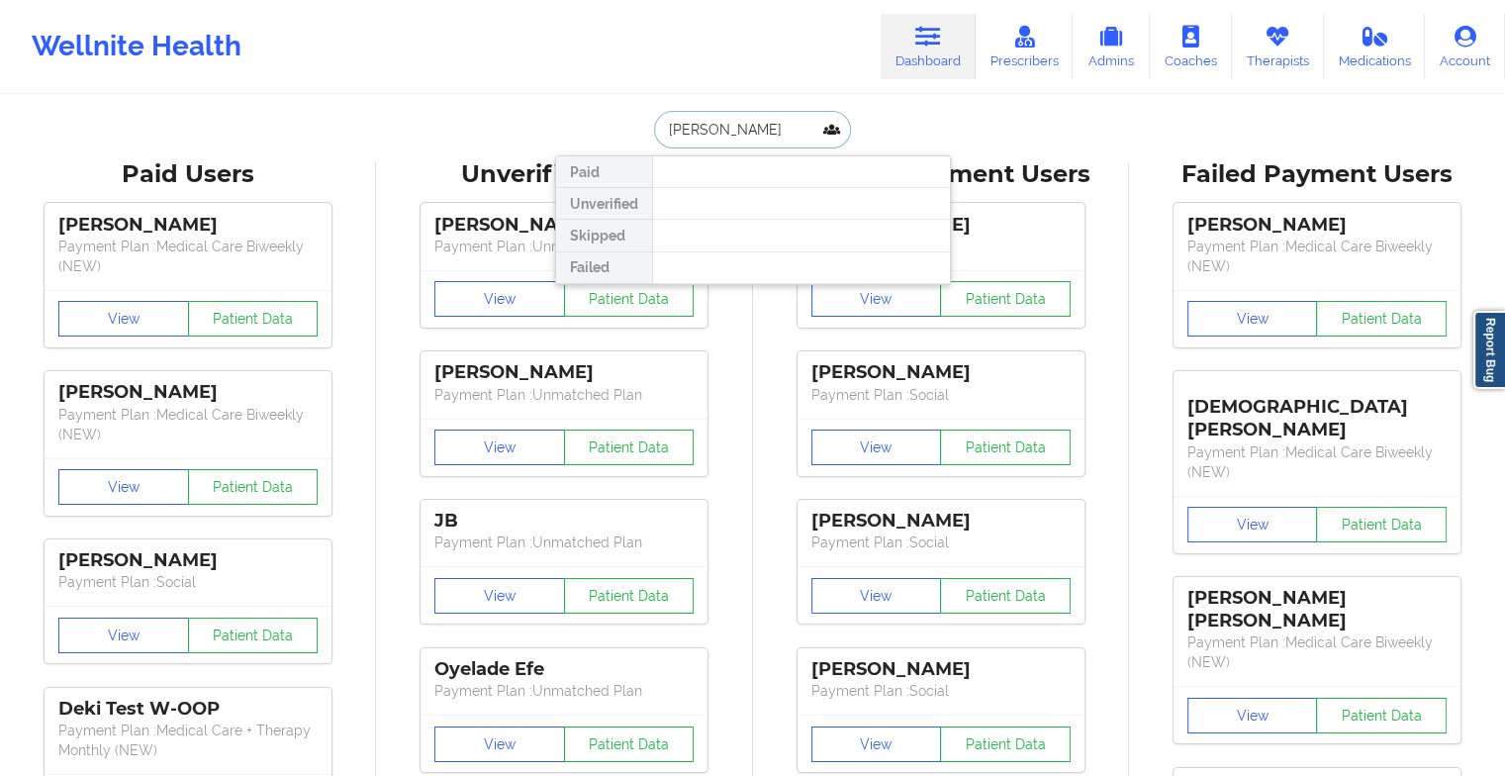
type input "[PERSON_NAME]"
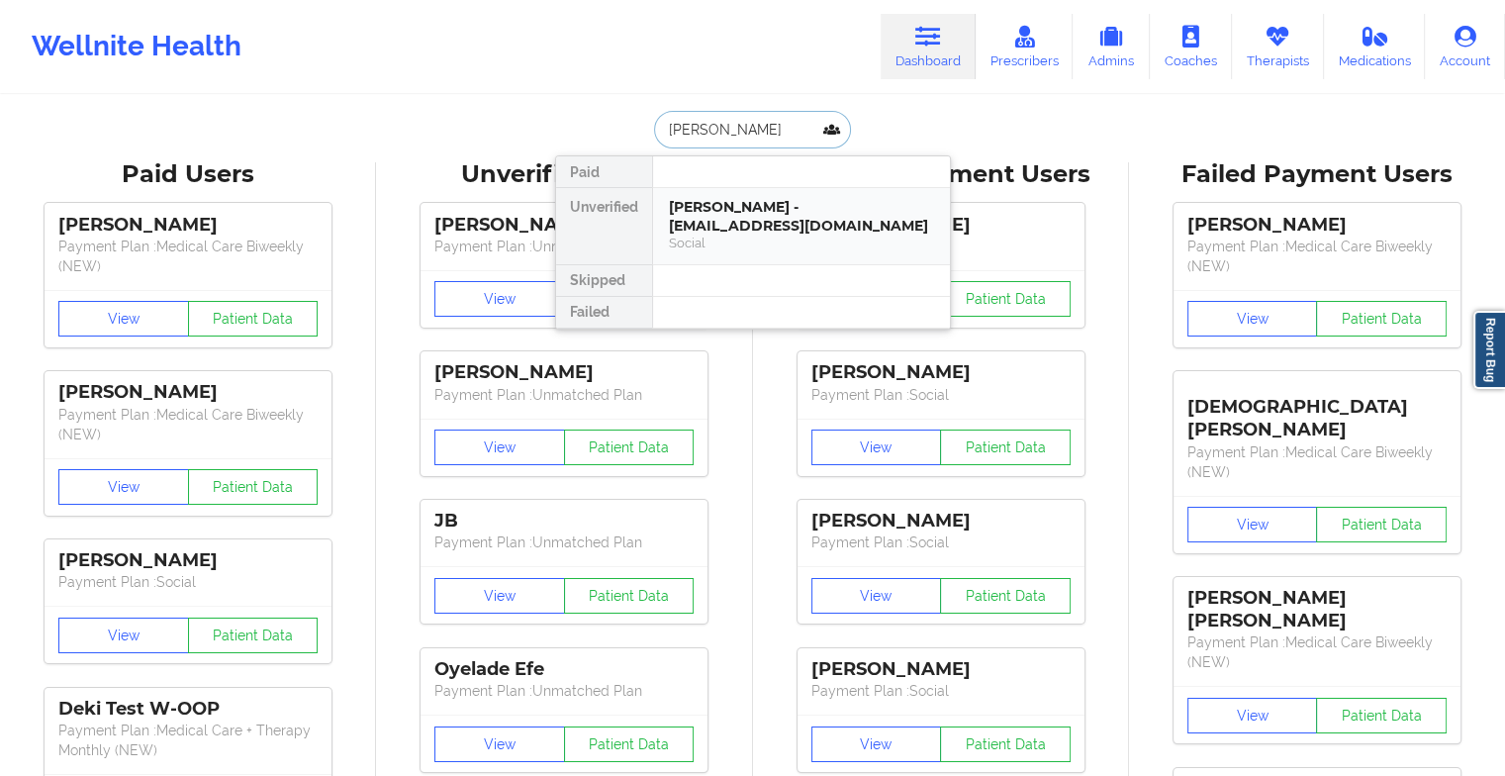
click at [798, 214] on div "[PERSON_NAME] - [EMAIL_ADDRESS][DOMAIN_NAME]" at bounding box center [801, 216] width 265 height 37
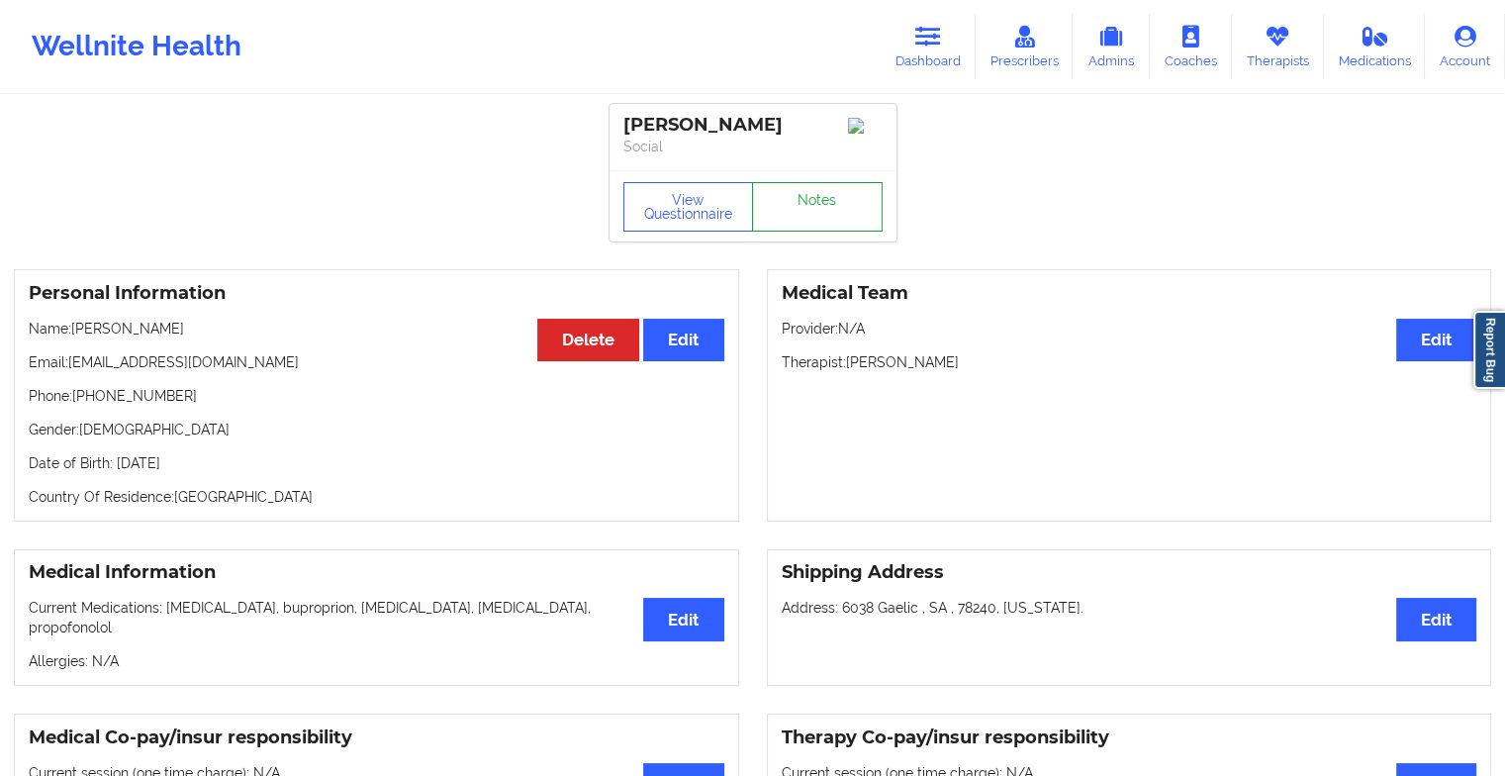
click at [823, 201] on link "Notes" at bounding box center [817, 206] width 131 height 49
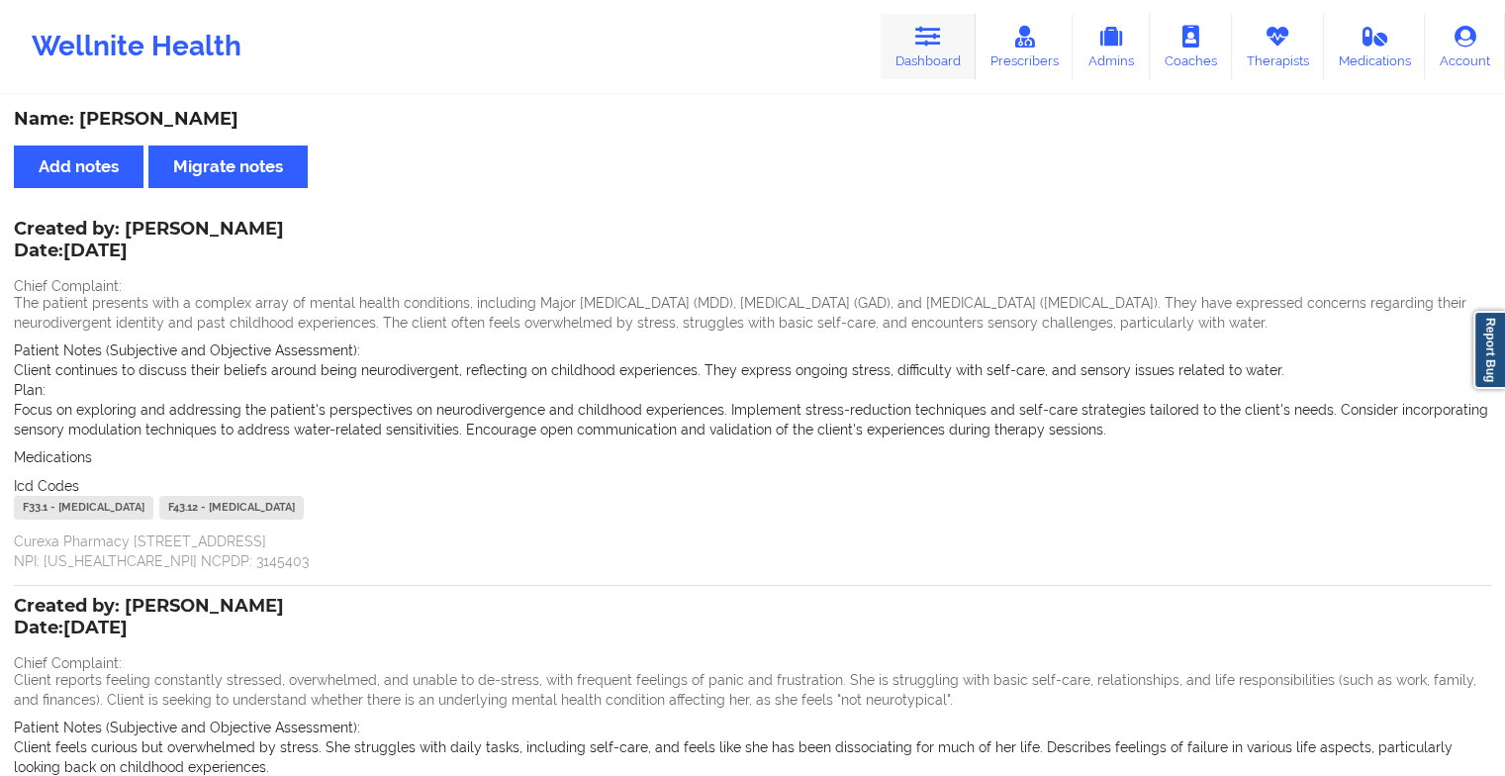
click at [909, 43] on link "Dashboard" at bounding box center [928, 46] width 95 height 65
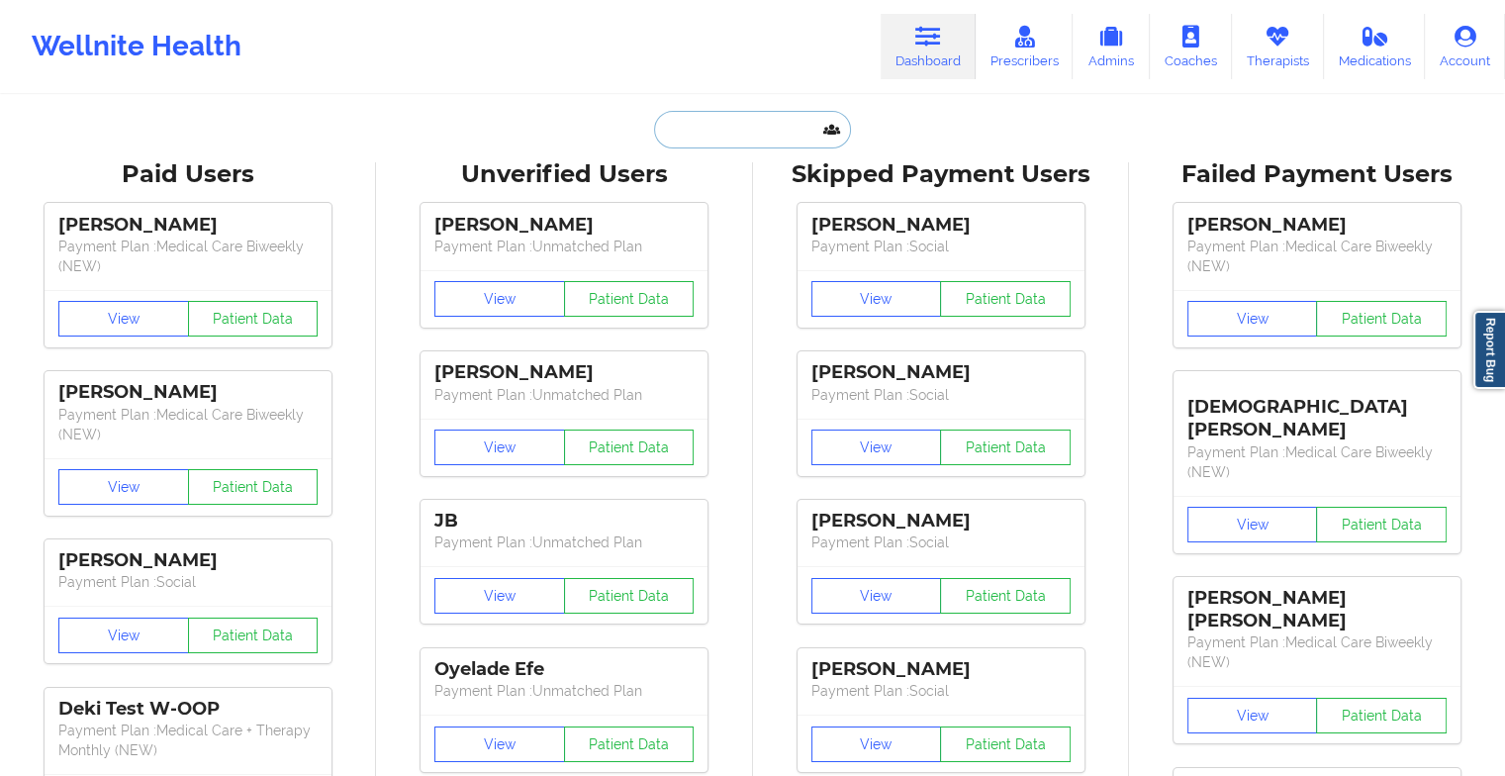
click at [757, 131] on input "text" at bounding box center [752, 130] width 196 height 38
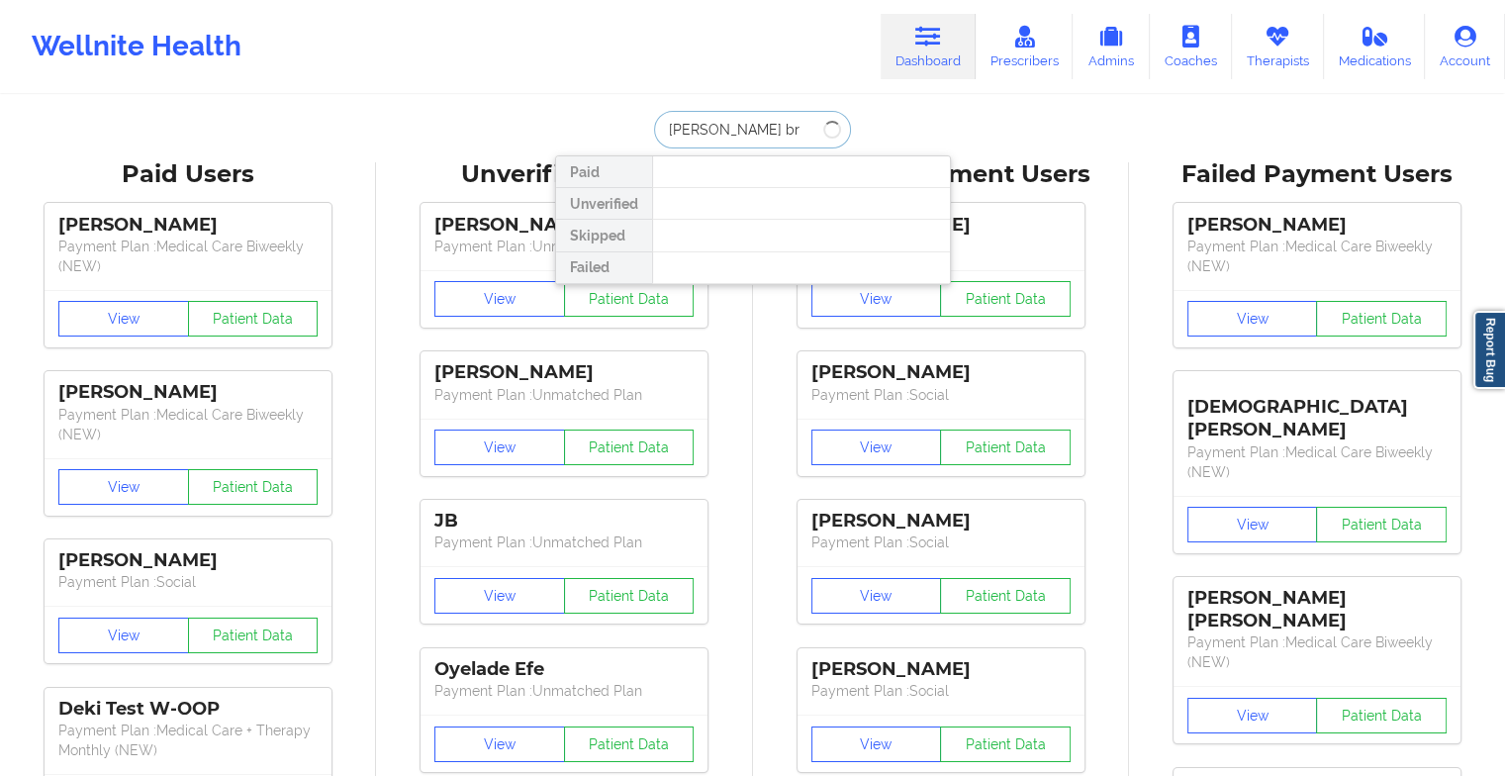
type input "[PERSON_NAME] bra"
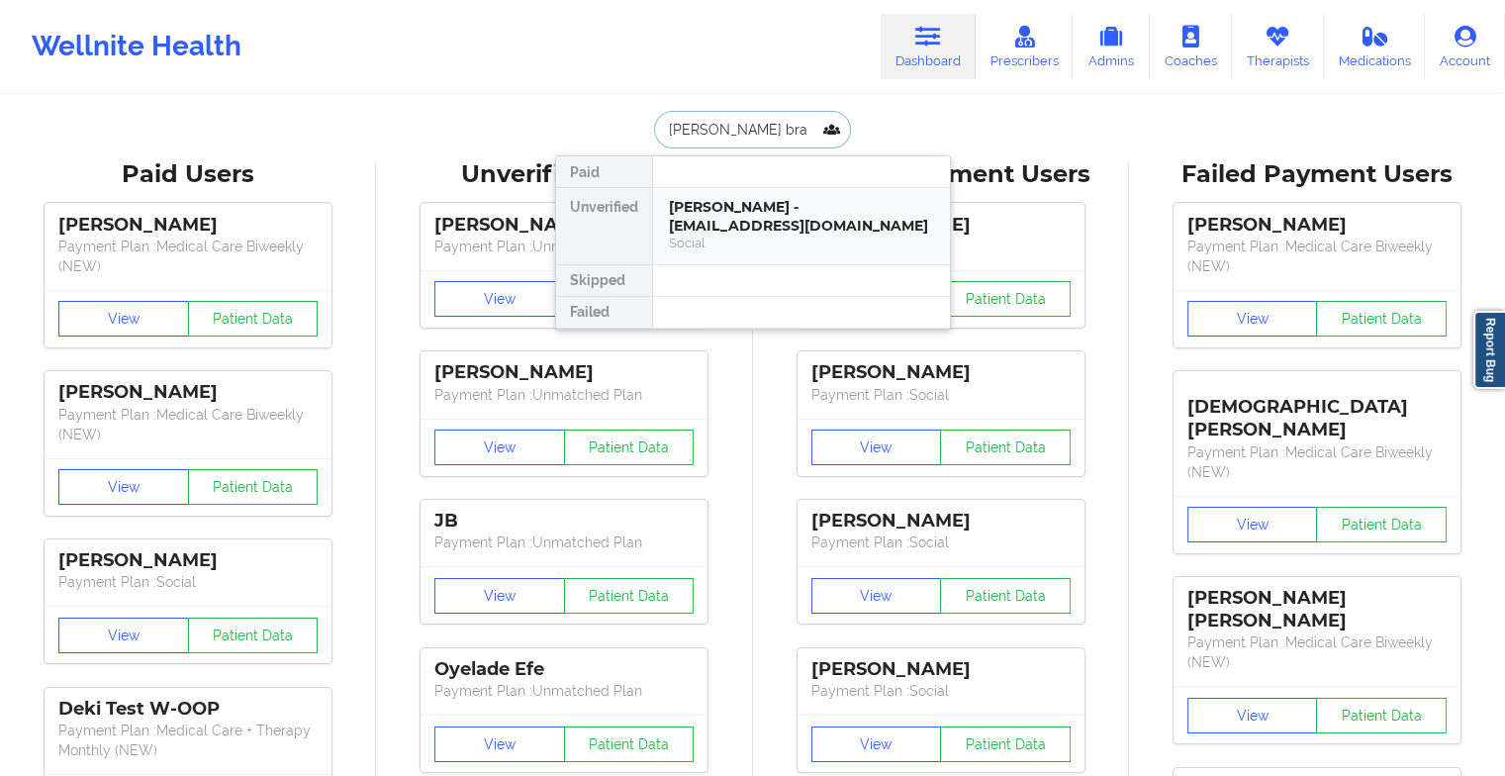
click at [752, 214] on div "[PERSON_NAME] - [EMAIL_ADDRESS][DOMAIN_NAME]" at bounding box center [801, 216] width 265 height 37
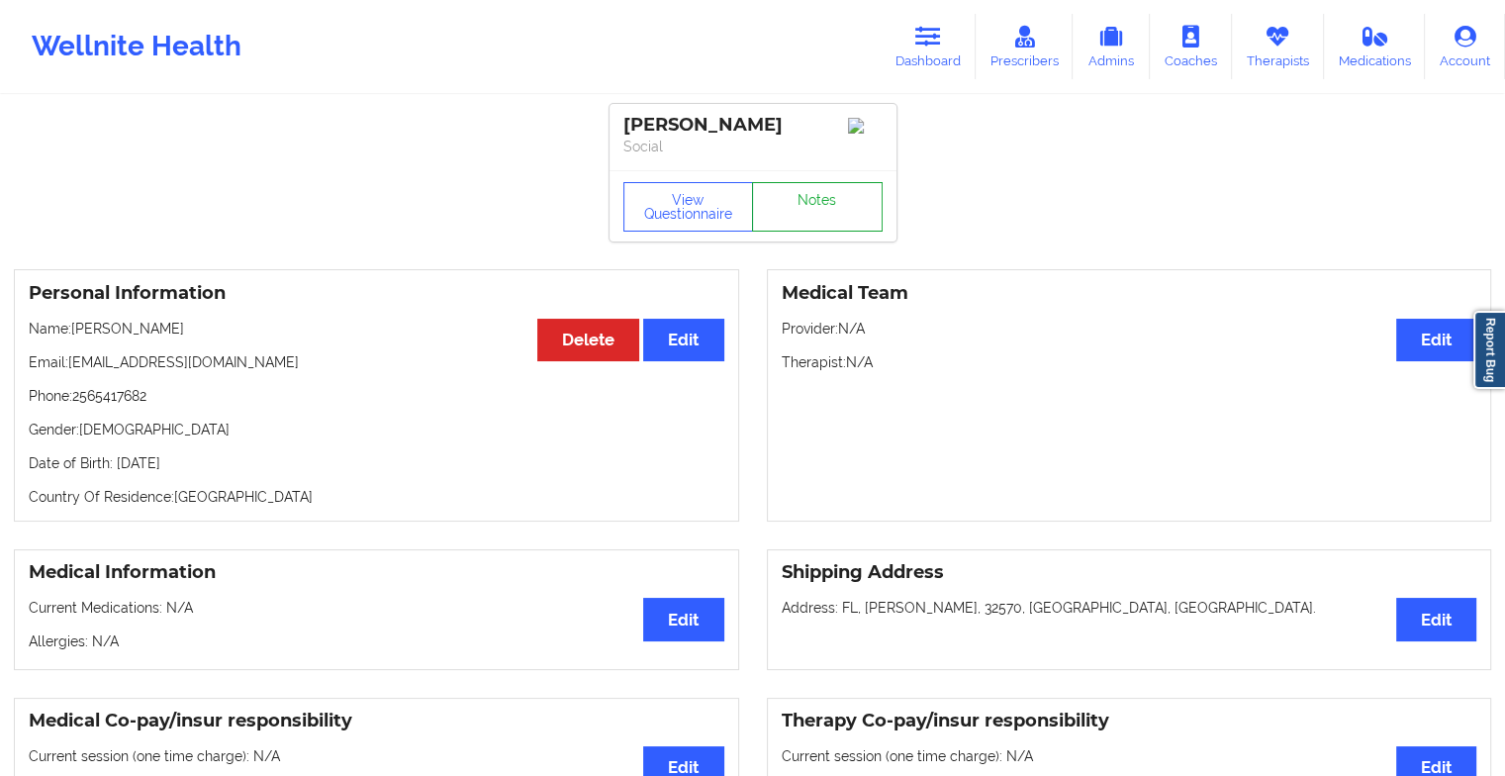
click at [818, 192] on link "Notes" at bounding box center [817, 206] width 131 height 49
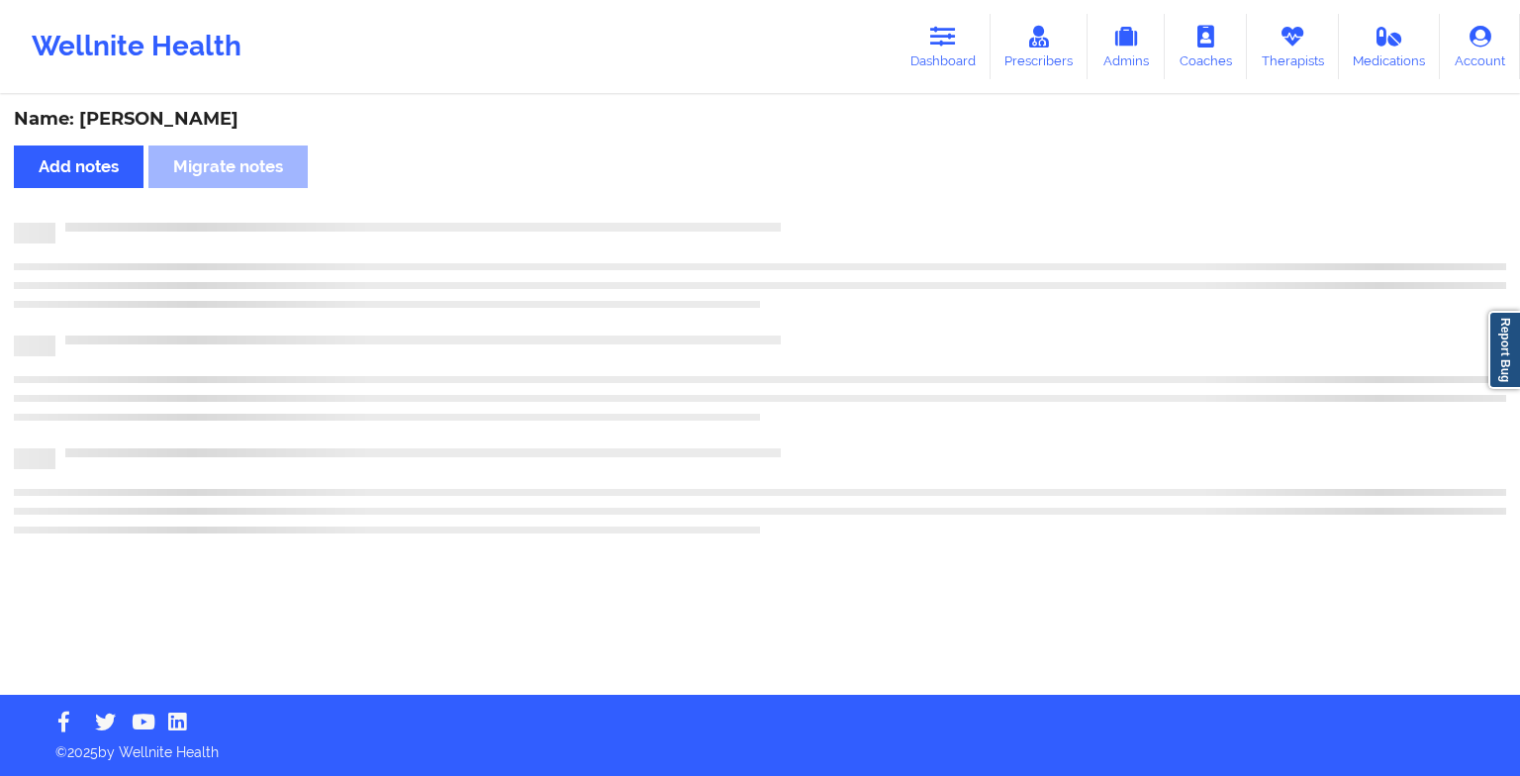
click at [818, 192] on div "Name: [PERSON_NAME] Add notes Migrate notes" at bounding box center [760, 396] width 1520 height 598
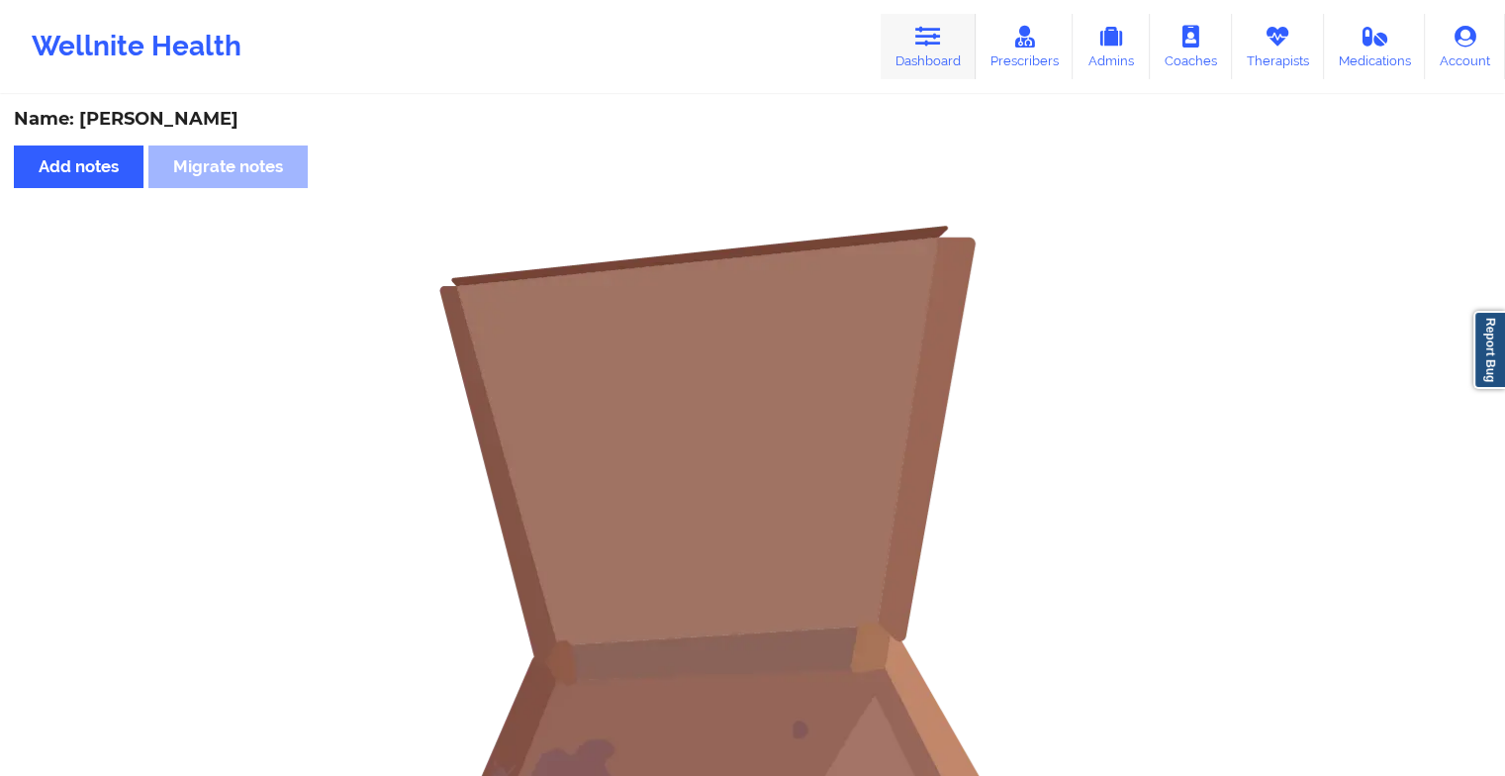
click at [912, 31] on link "Dashboard" at bounding box center [928, 46] width 95 height 65
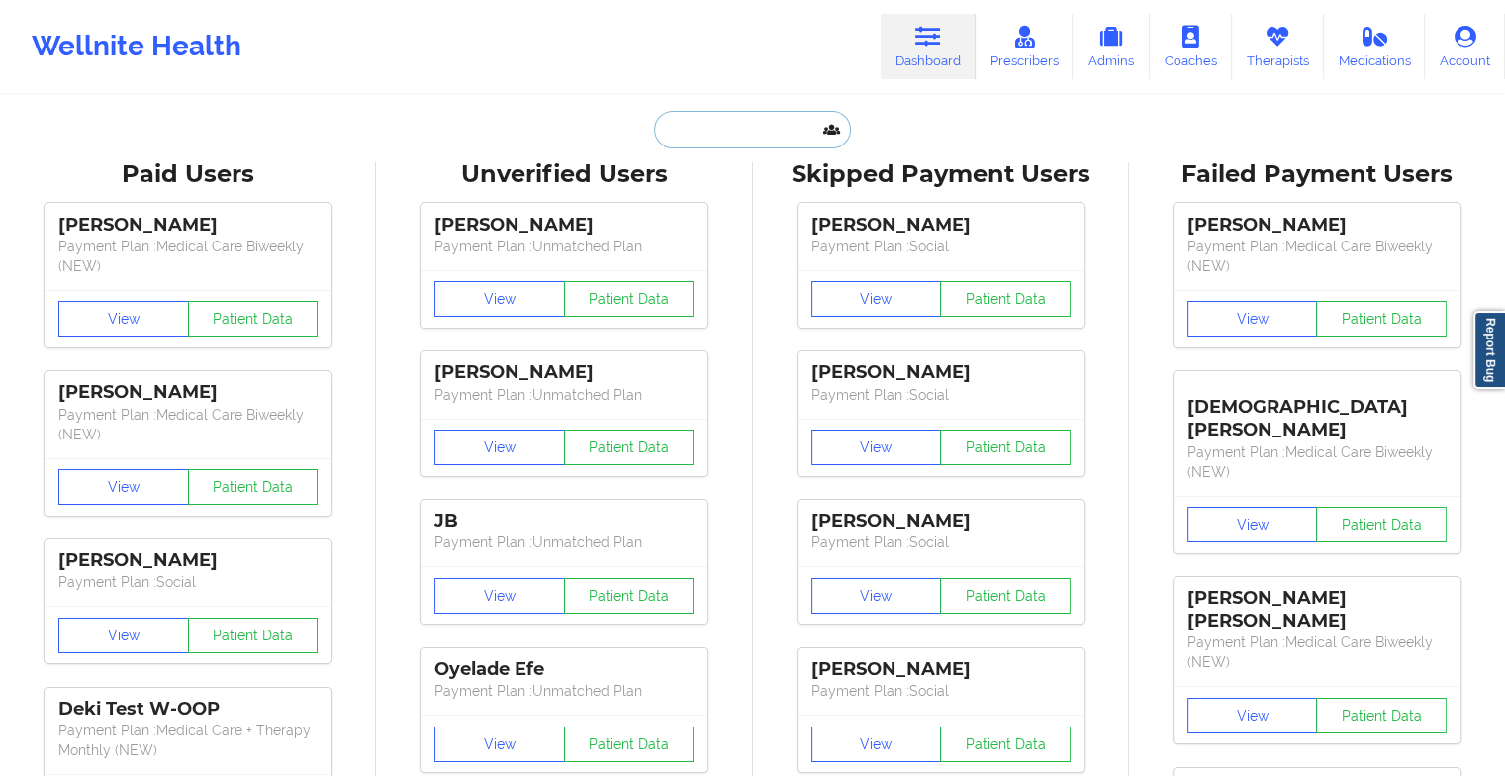
click at [724, 142] on input "text" at bounding box center [752, 130] width 196 height 38
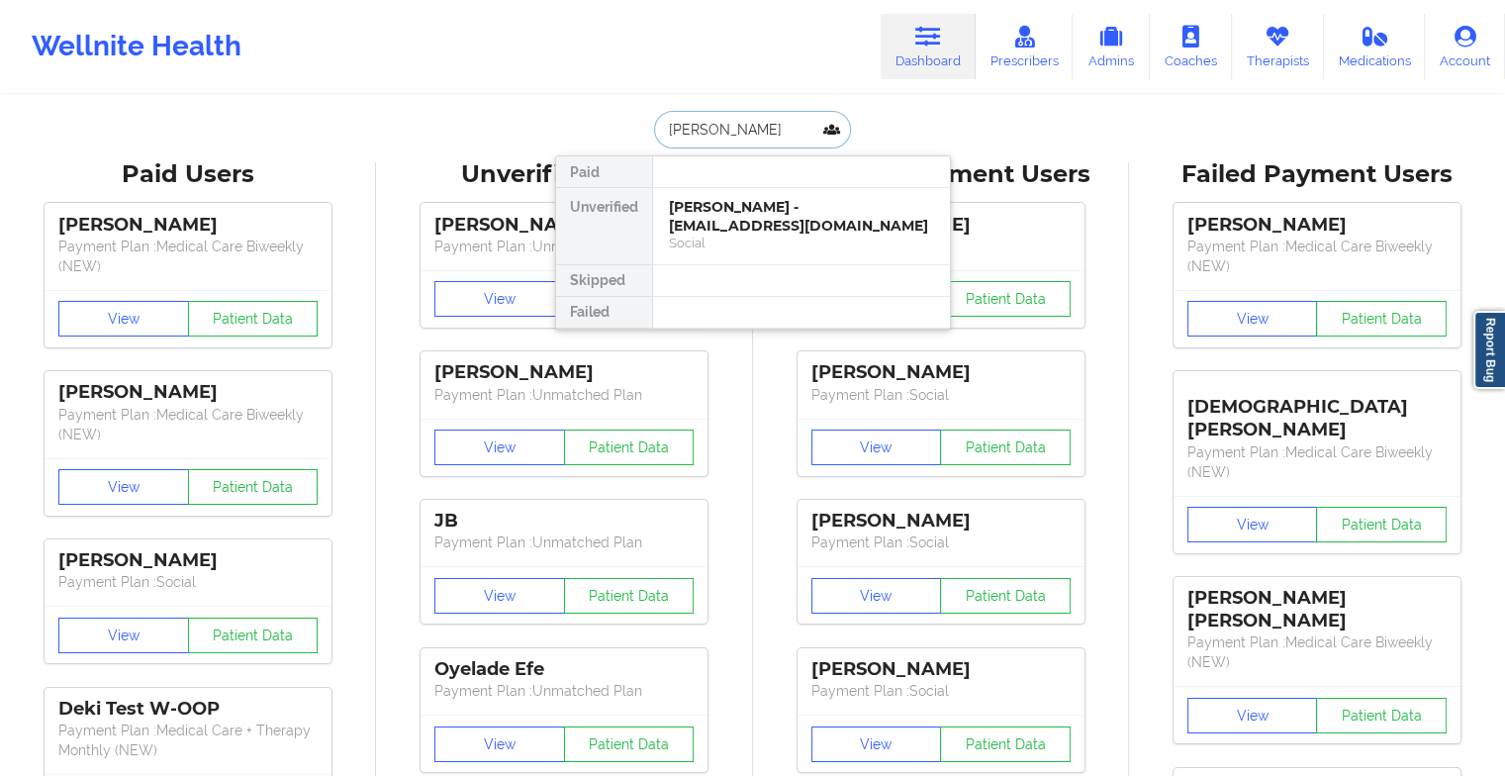
type input "[PERSON_NAME]"
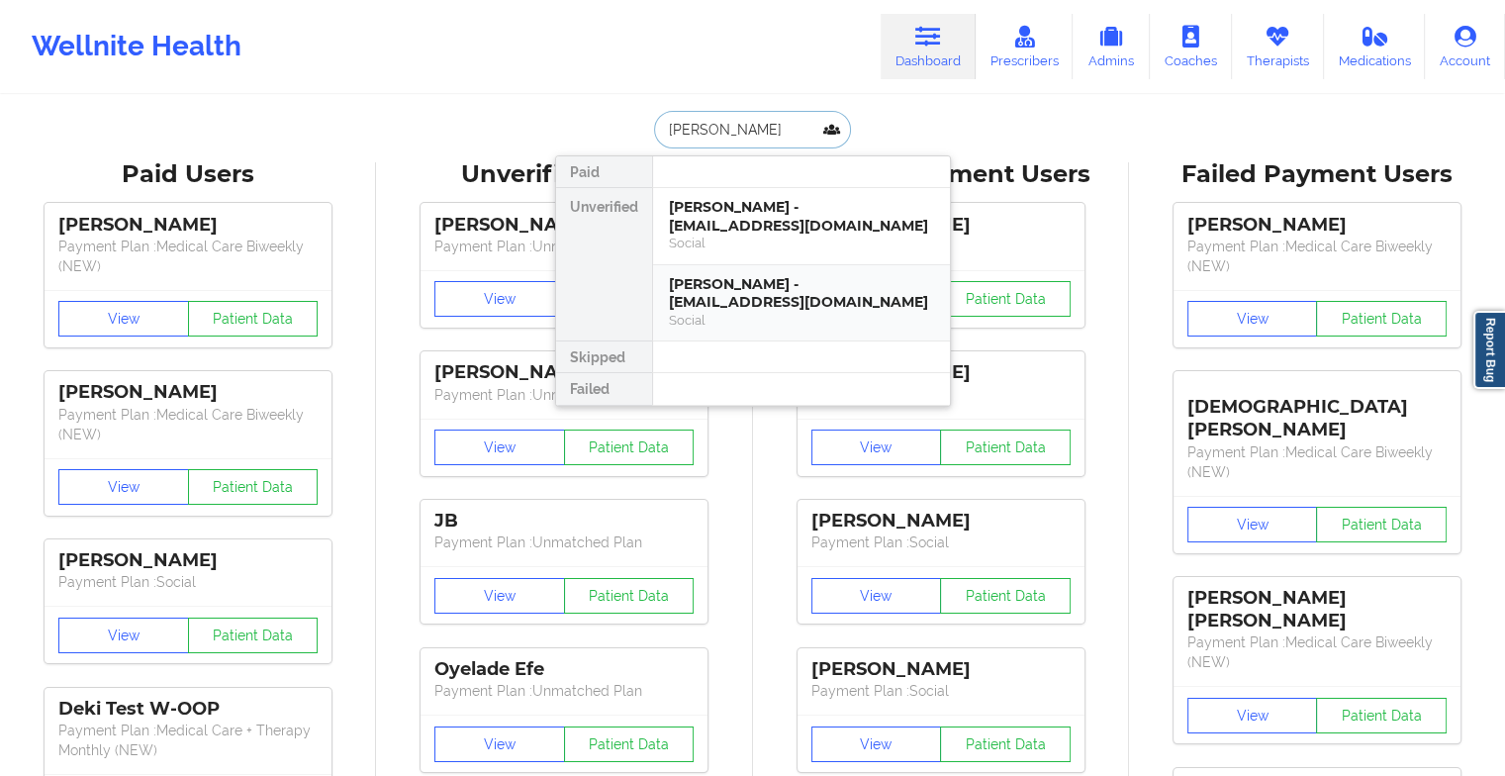
click at [735, 312] on div "Social" at bounding box center [801, 320] width 265 height 17
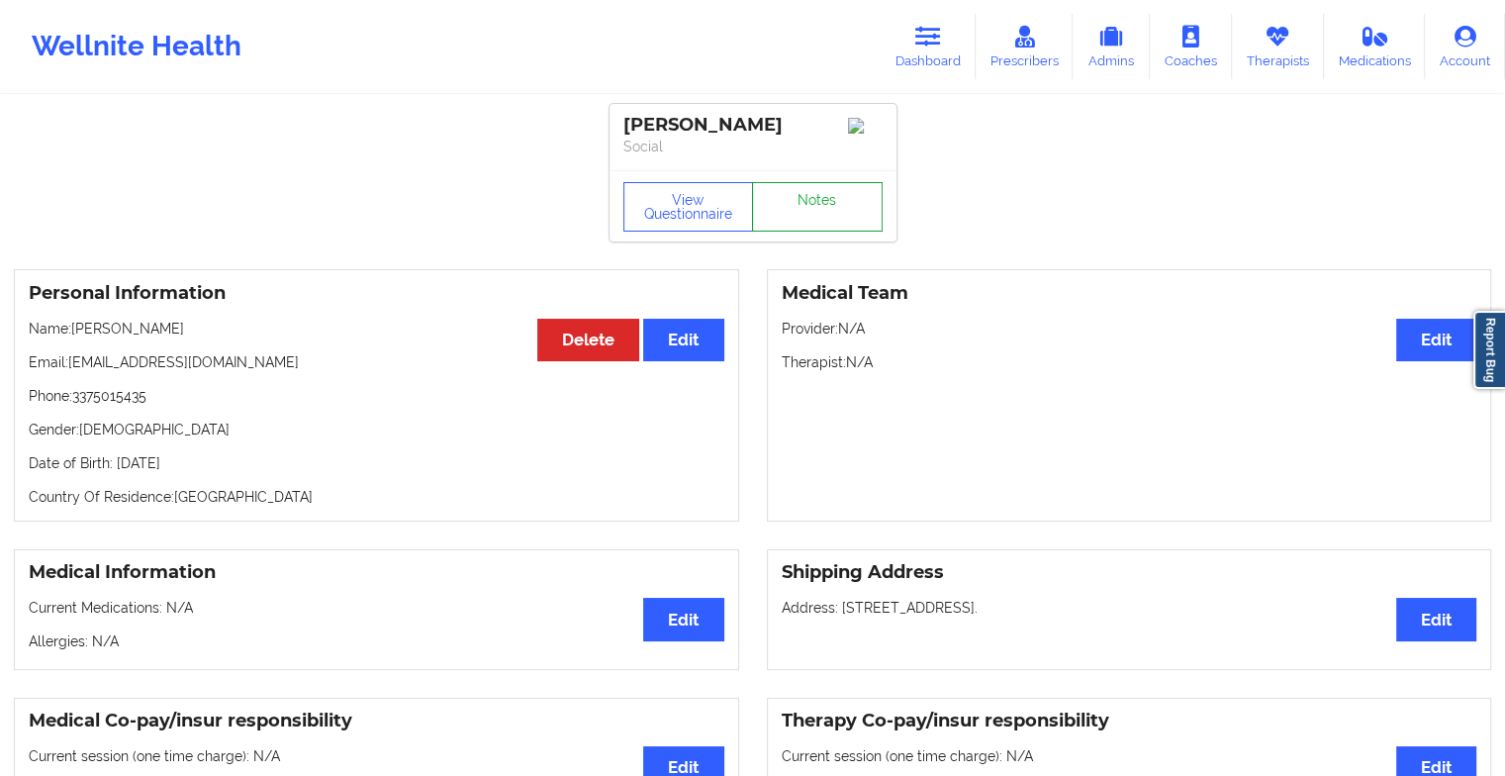
click at [796, 221] on link "Notes" at bounding box center [817, 206] width 131 height 49
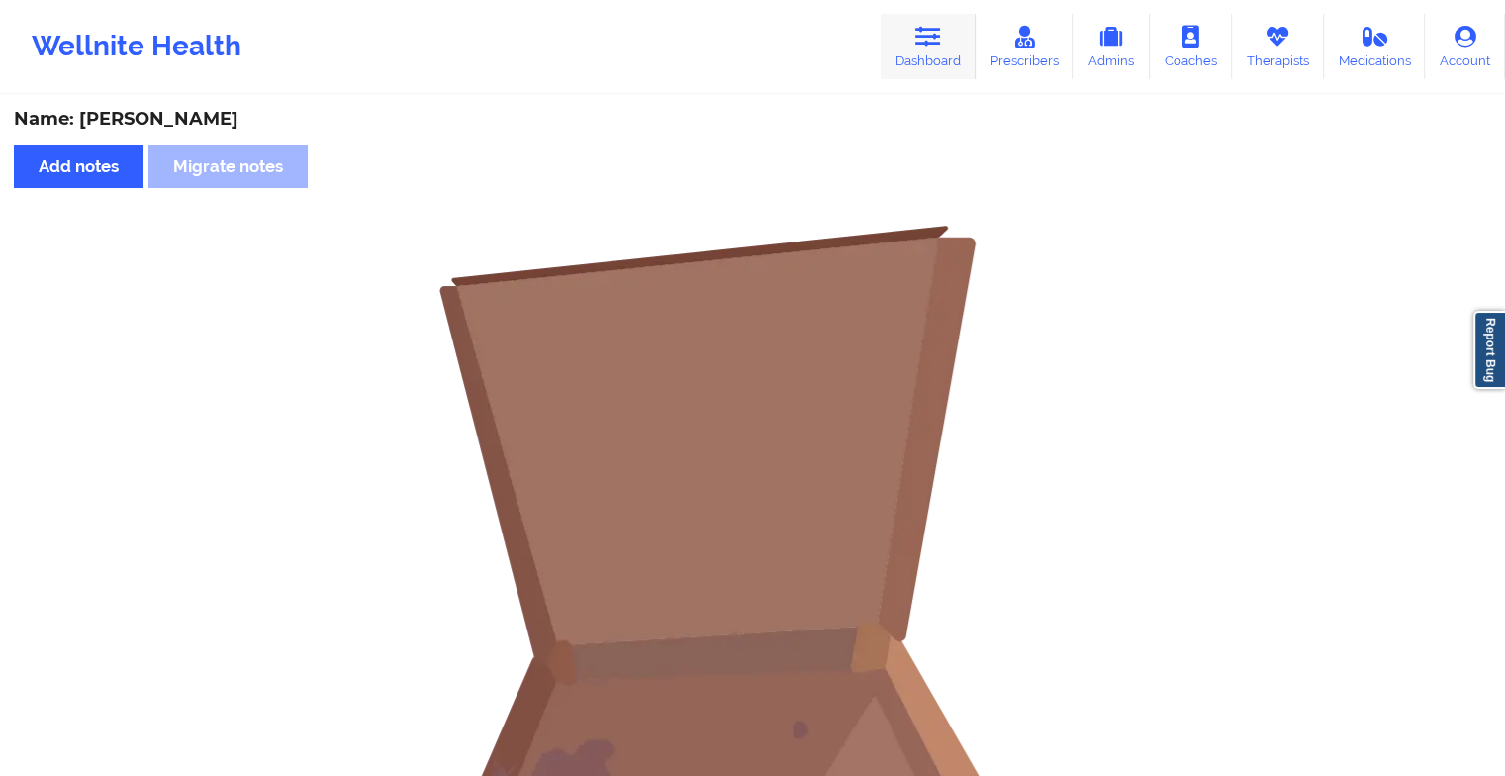
click at [922, 29] on icon at bounding box center [928, 37] width 26 height 22
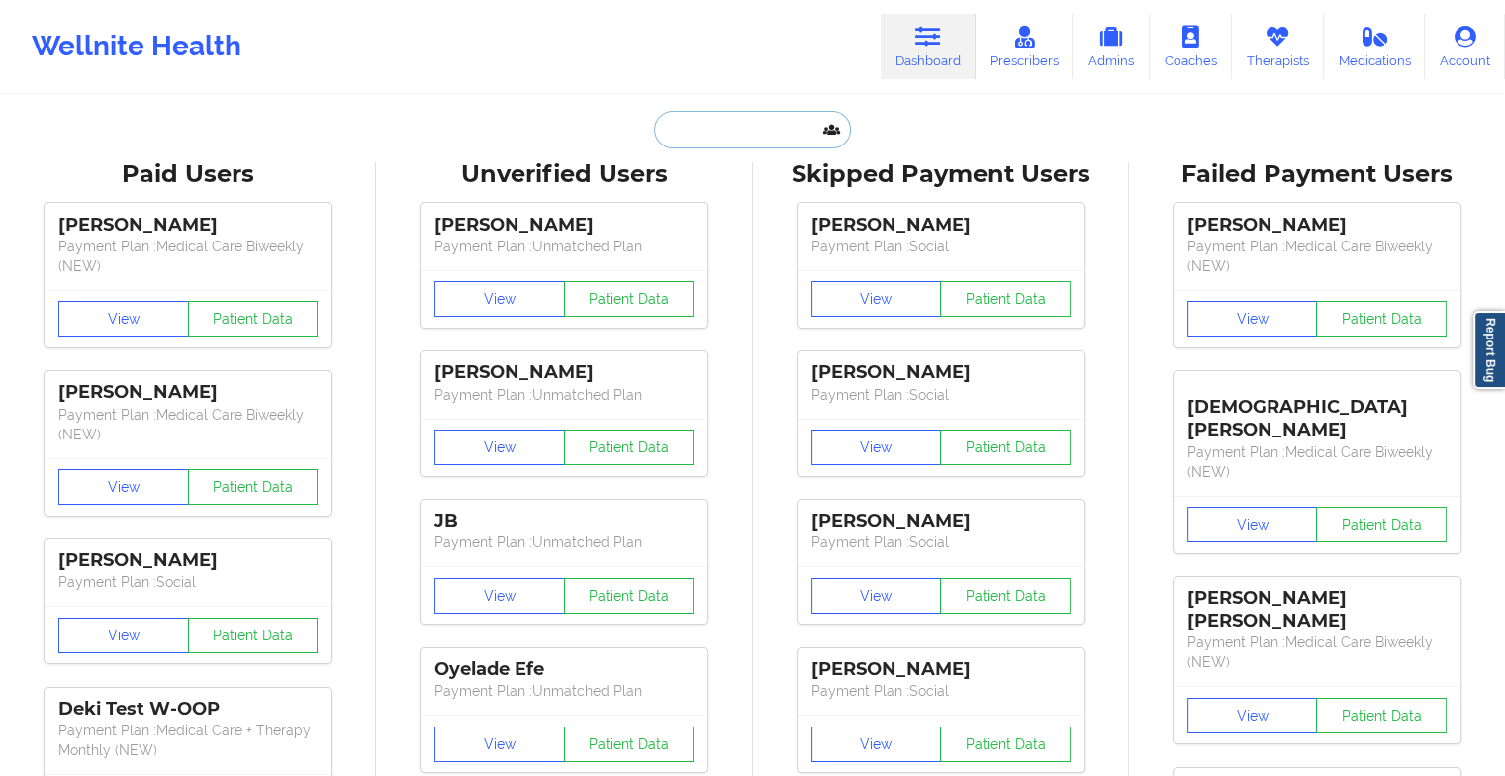
click at [736, 121] on input "text" at bounding box center [752, 130] width 196 height 38
type input "a"
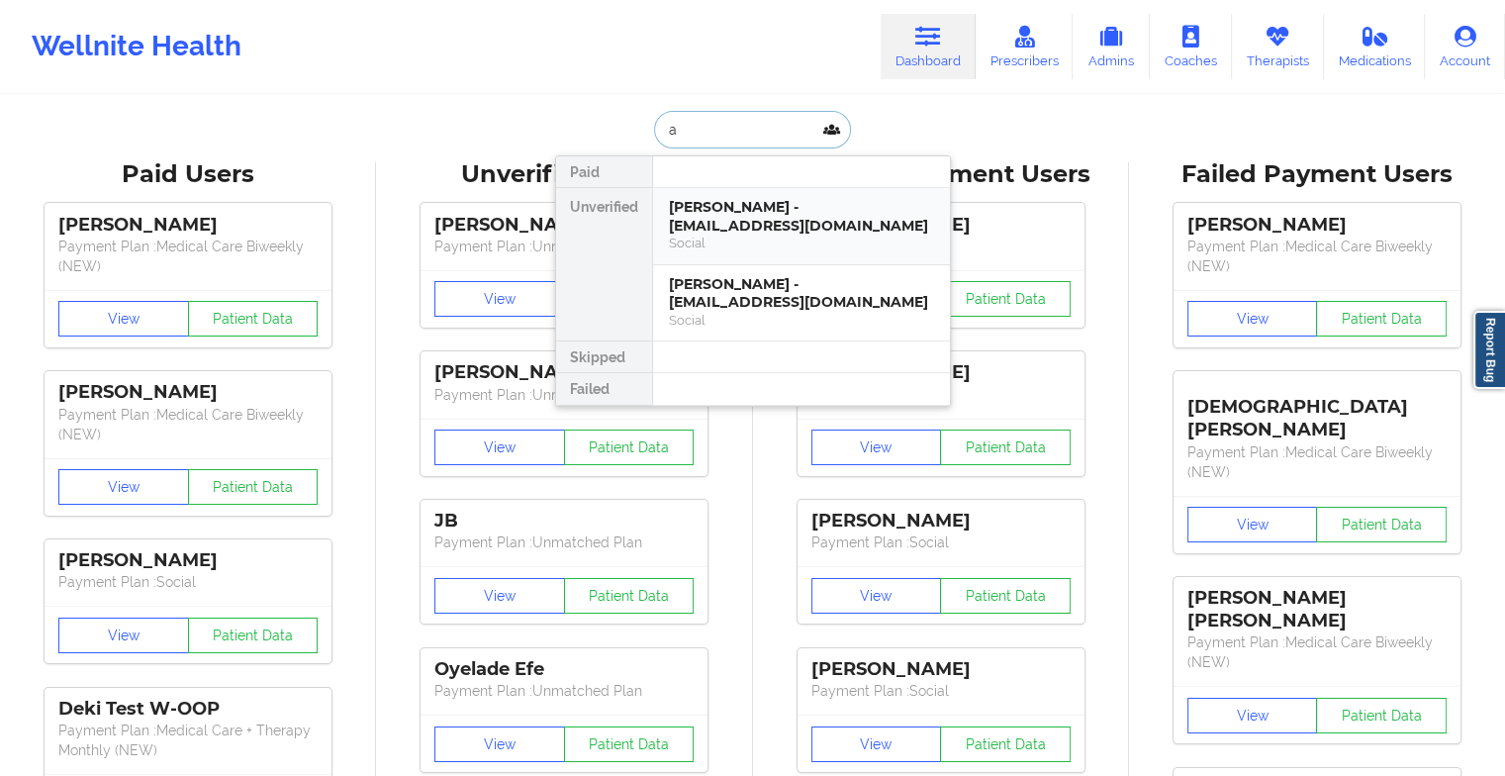
click at [683, 214] on div "[PERSON_NAME] - [EMAIL_ADDRESS][DOMAIN_NAME]" at bounding box center [801, 216] width 265 height 37
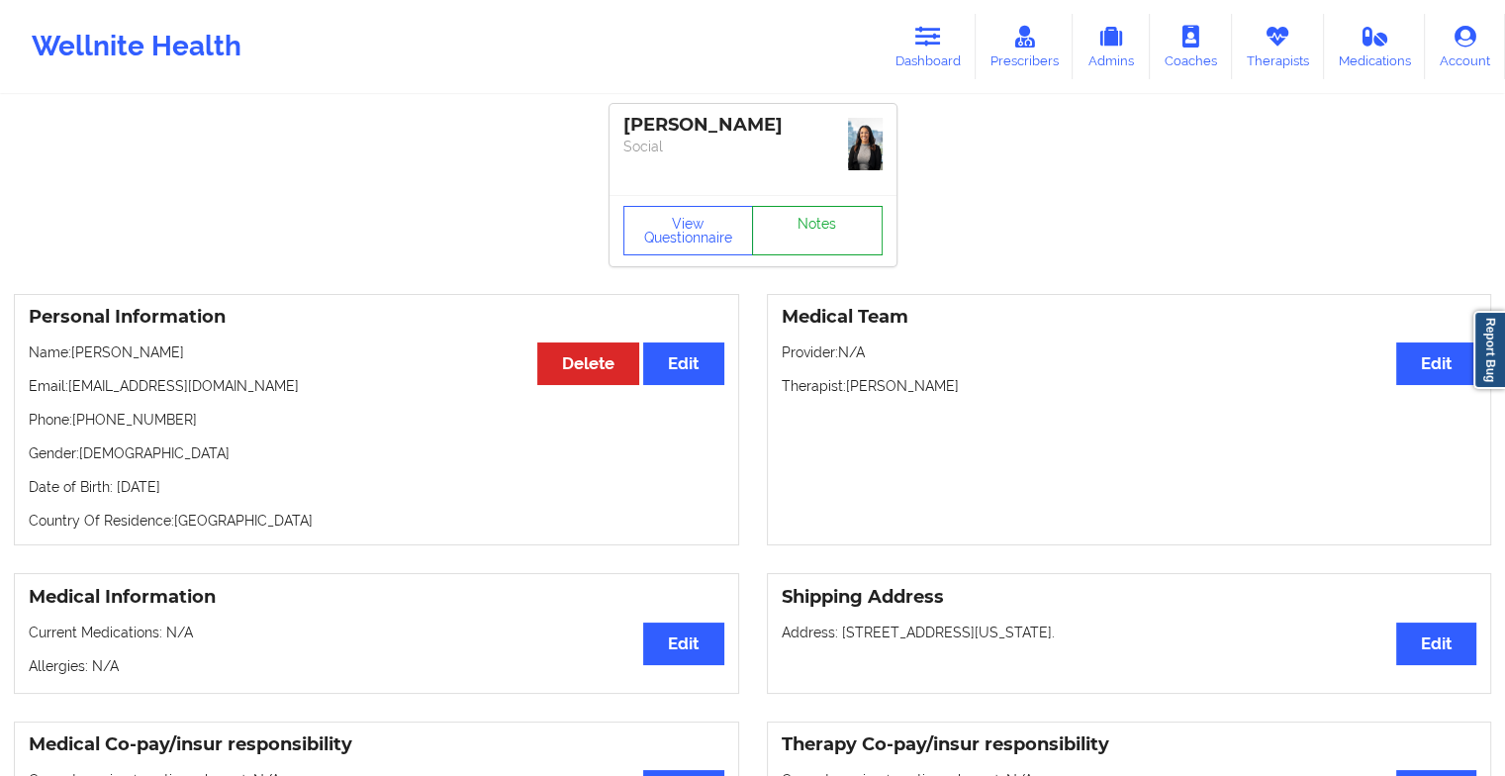
click at [814, 206] on link "Notes" at bounding box center [817, 230] width 131 height 49
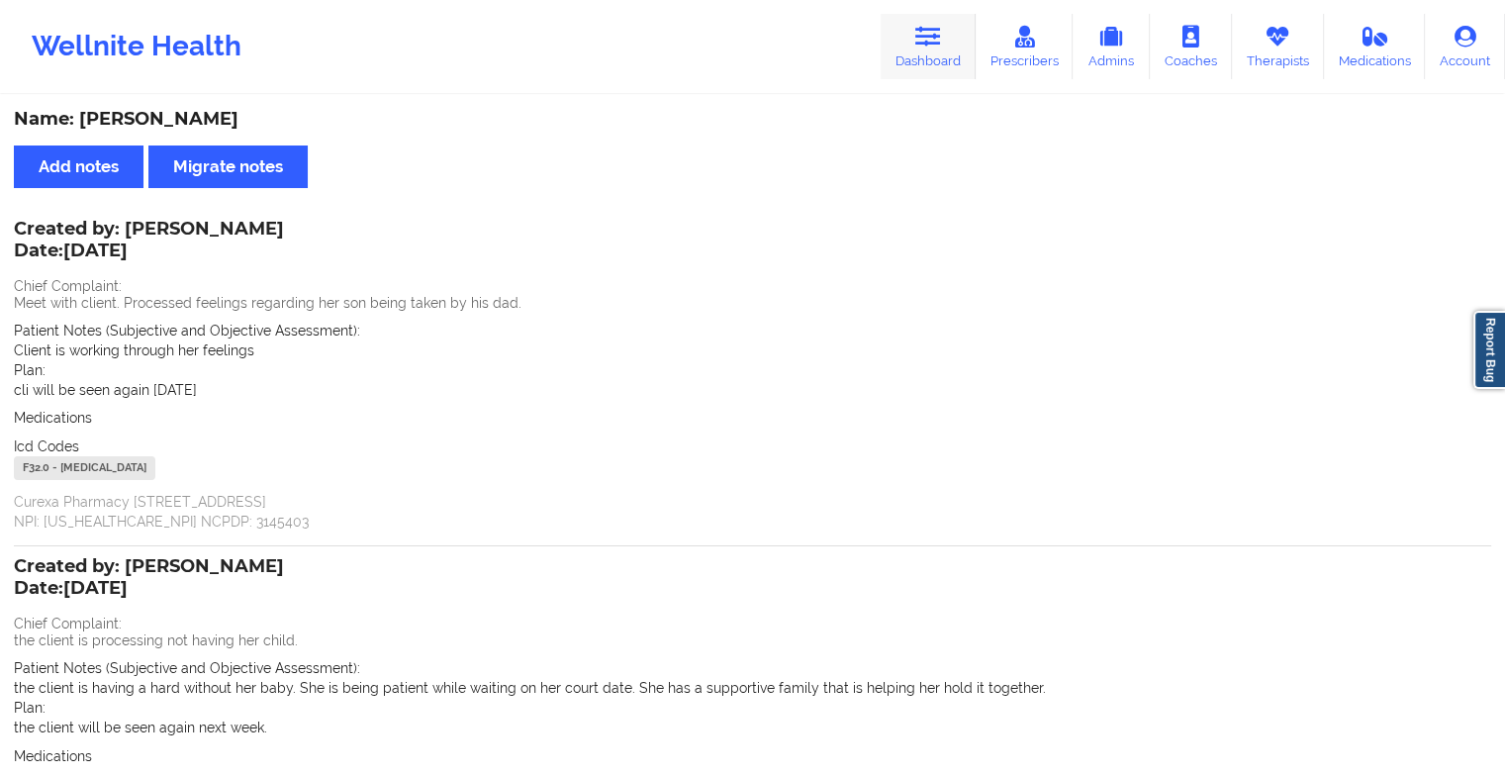
click at [941, 53] on link "Dashboard" at bounding box center [928, 46] width 95 height 65
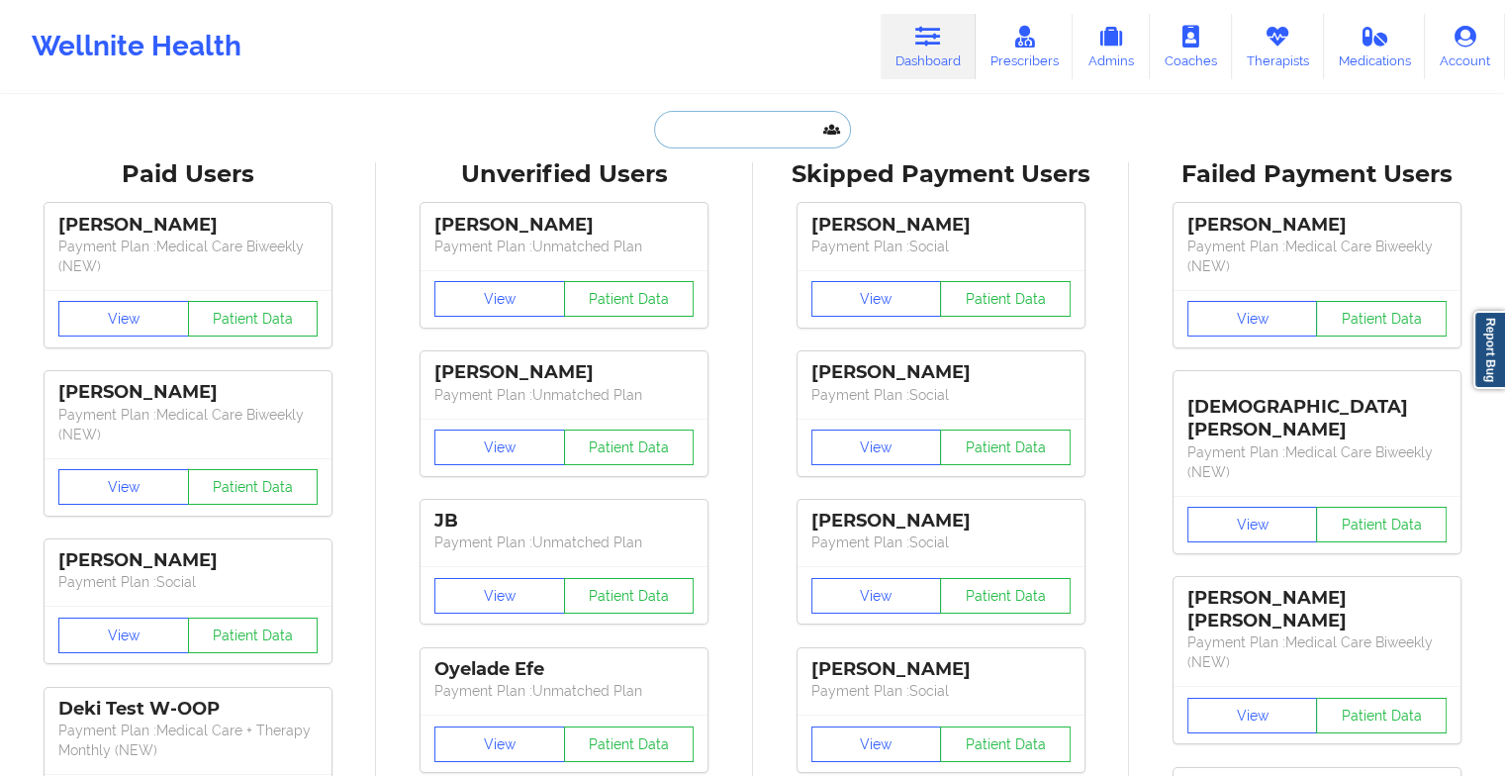
click at [734, 131] on input "text" at bounding box center [752, 130] width 196 height 38
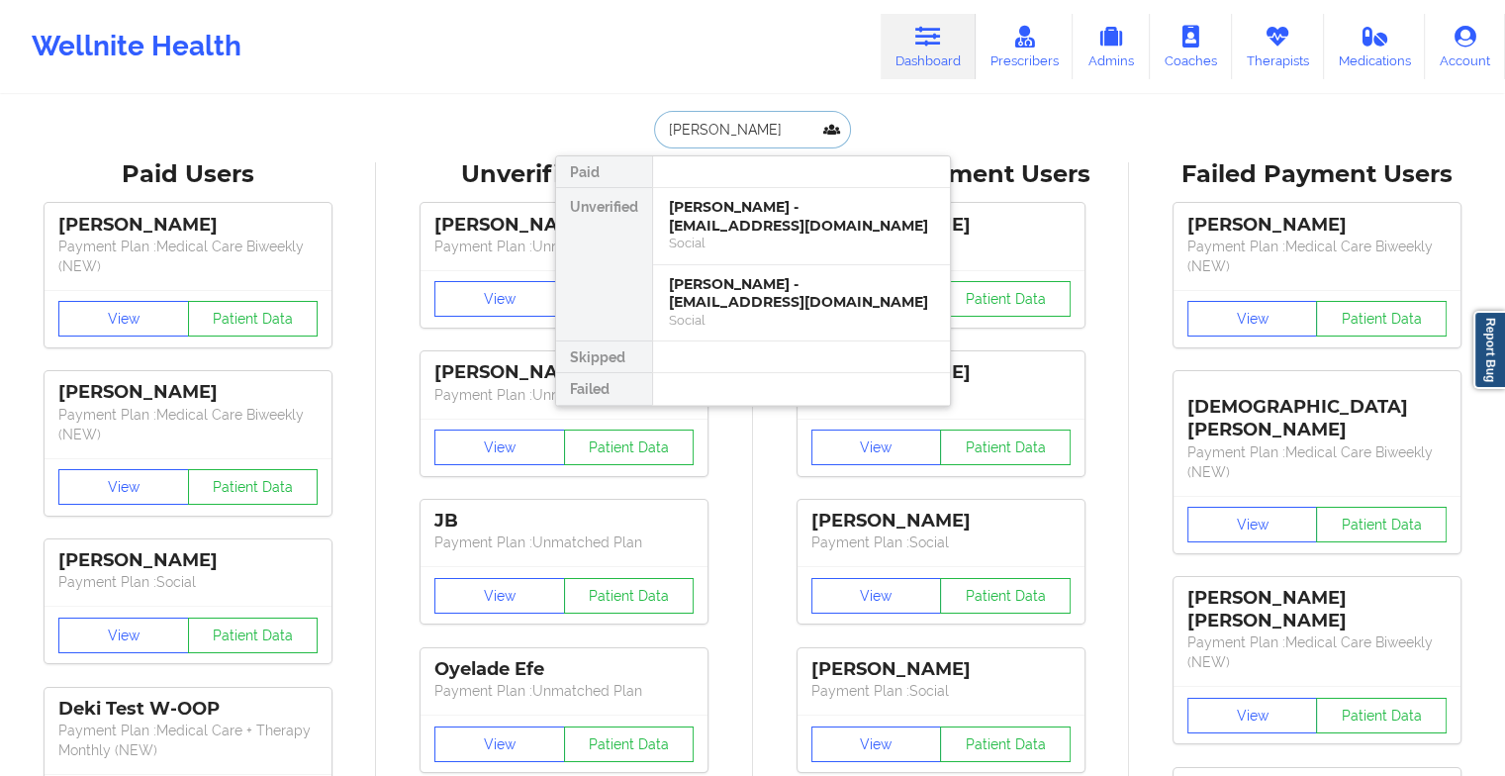
type input "[PERSON_NAME]"
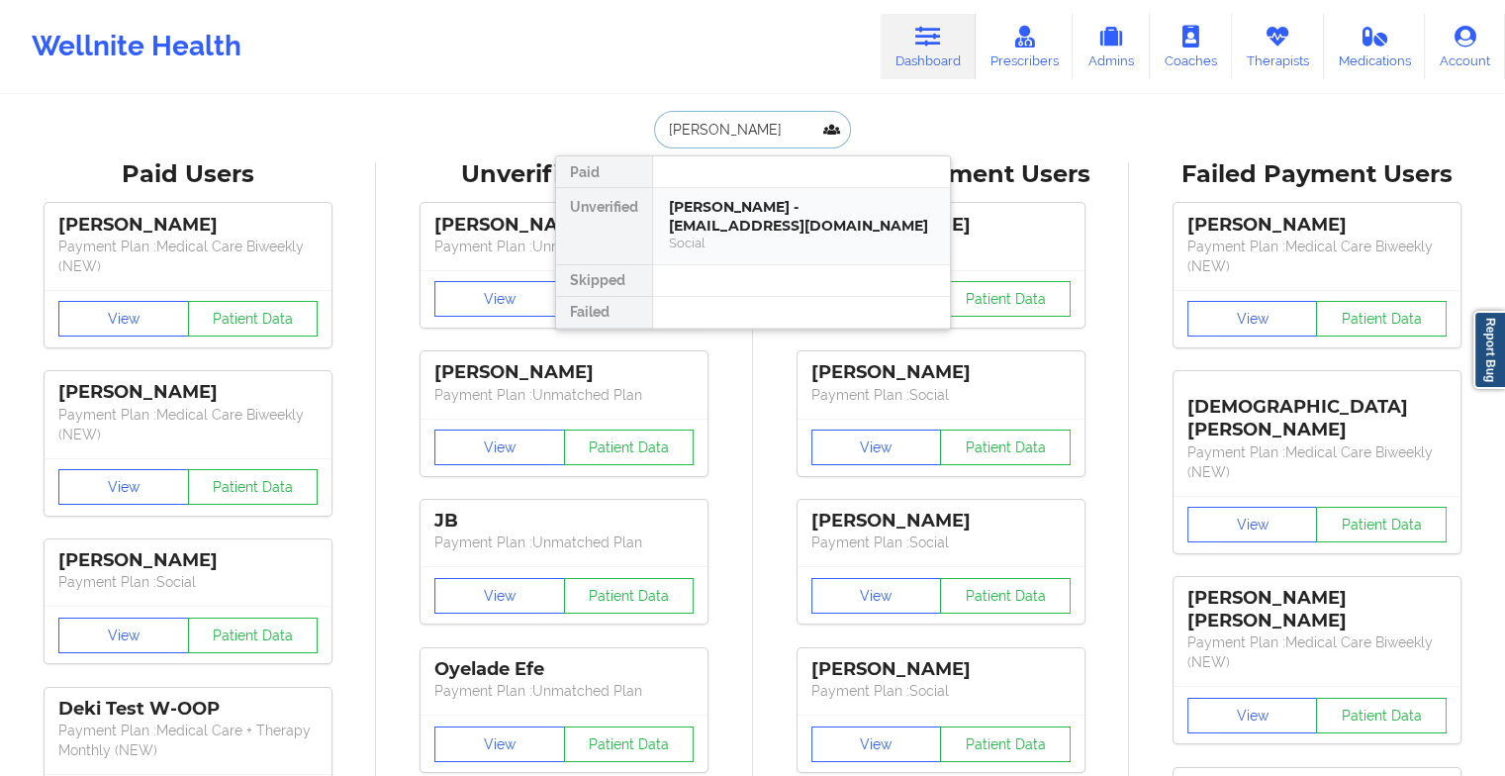
click at [750, 216] on div "[PERSON_NAME] - [EMAIL_ADDRESS][DOMAIN_NAME]" at bounding box center [801, 216] width 265 height 37
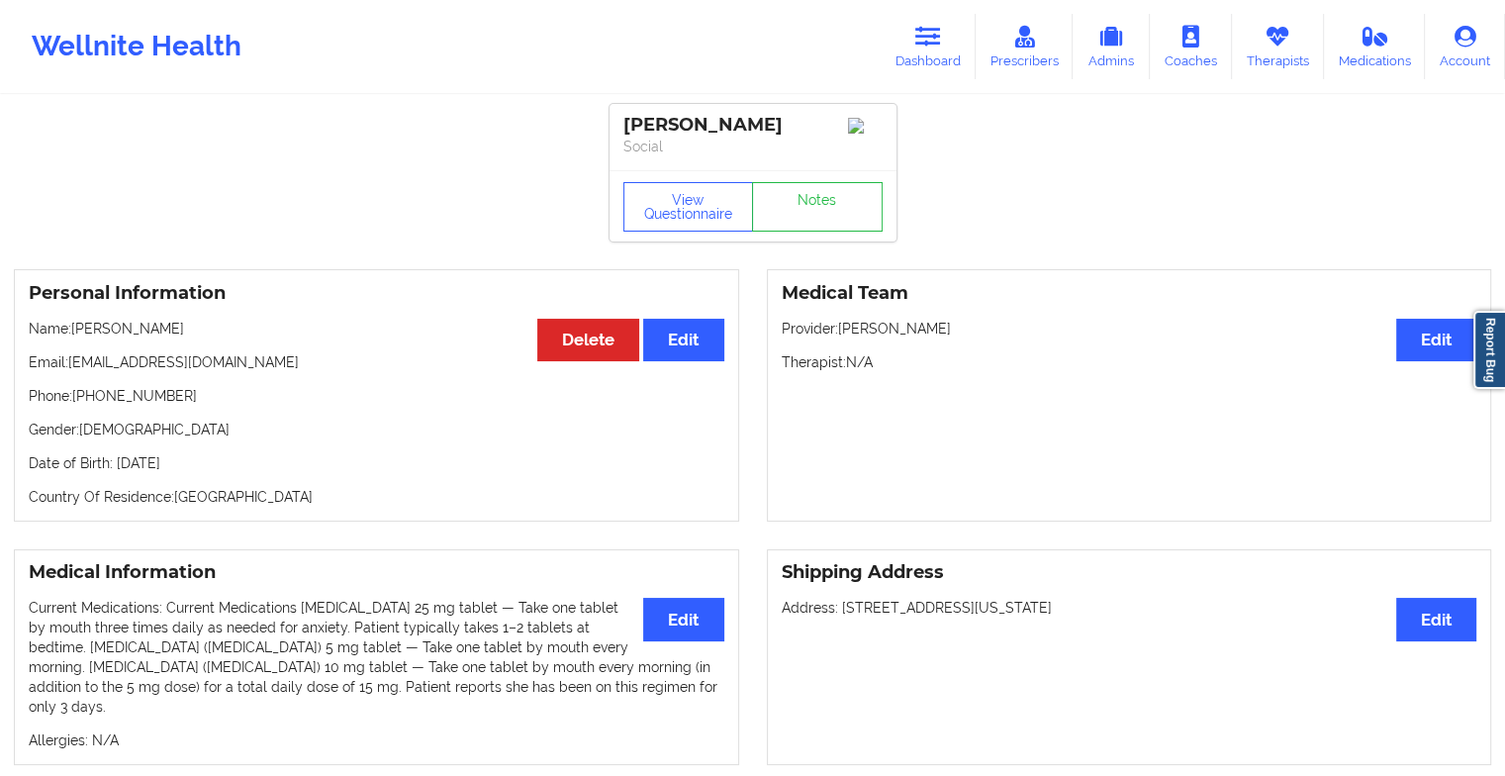
click at [804, 170] on div "[PERSON_NAME] Social View Questionnaire Notes" at bounding box center [753, 173] width 287 height 138
click at [849, 218] on link "Notes" at bounding box center [817, 206] width 131 height 49
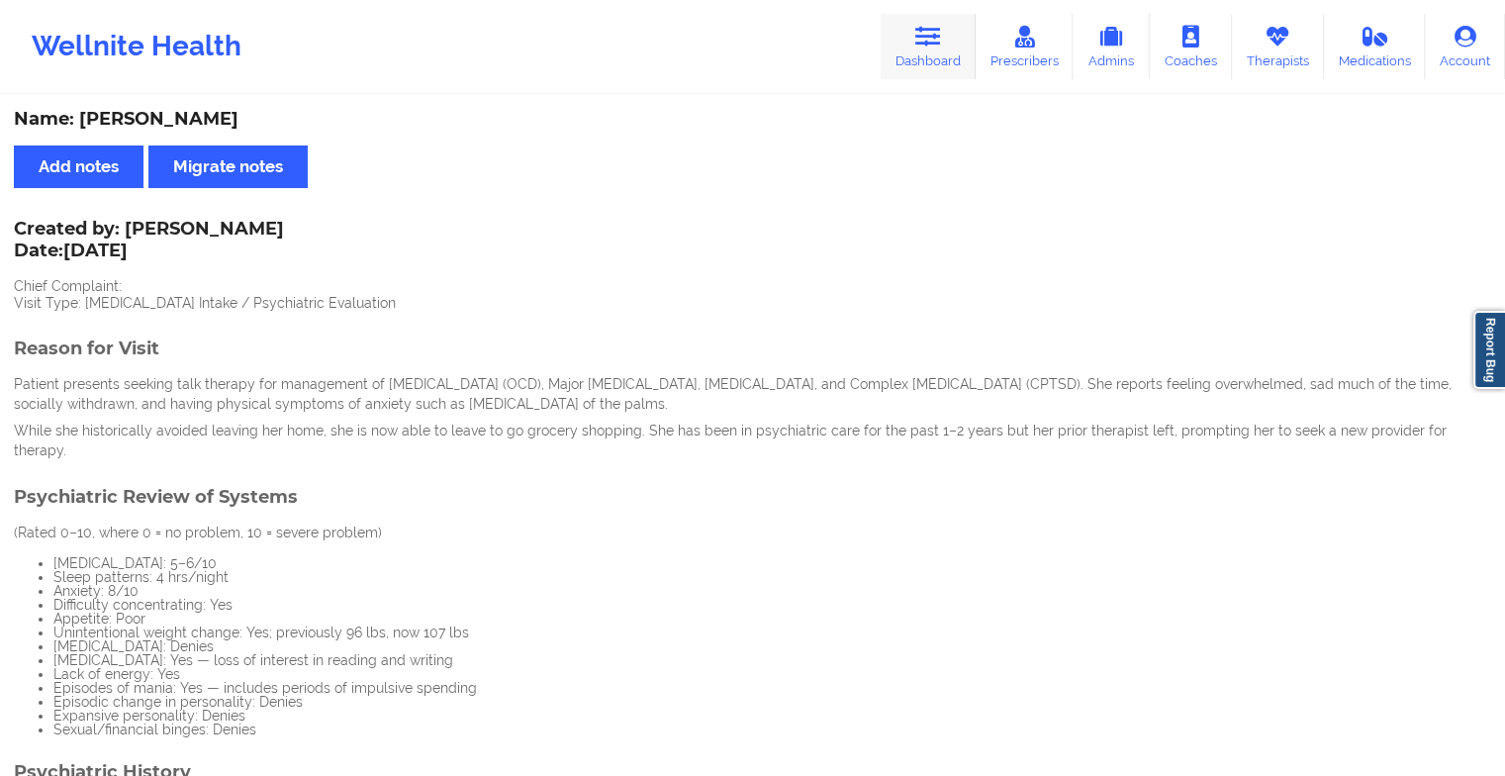
click at [926, 30] on icon at bounding box center [928, 37] width 26 height 22
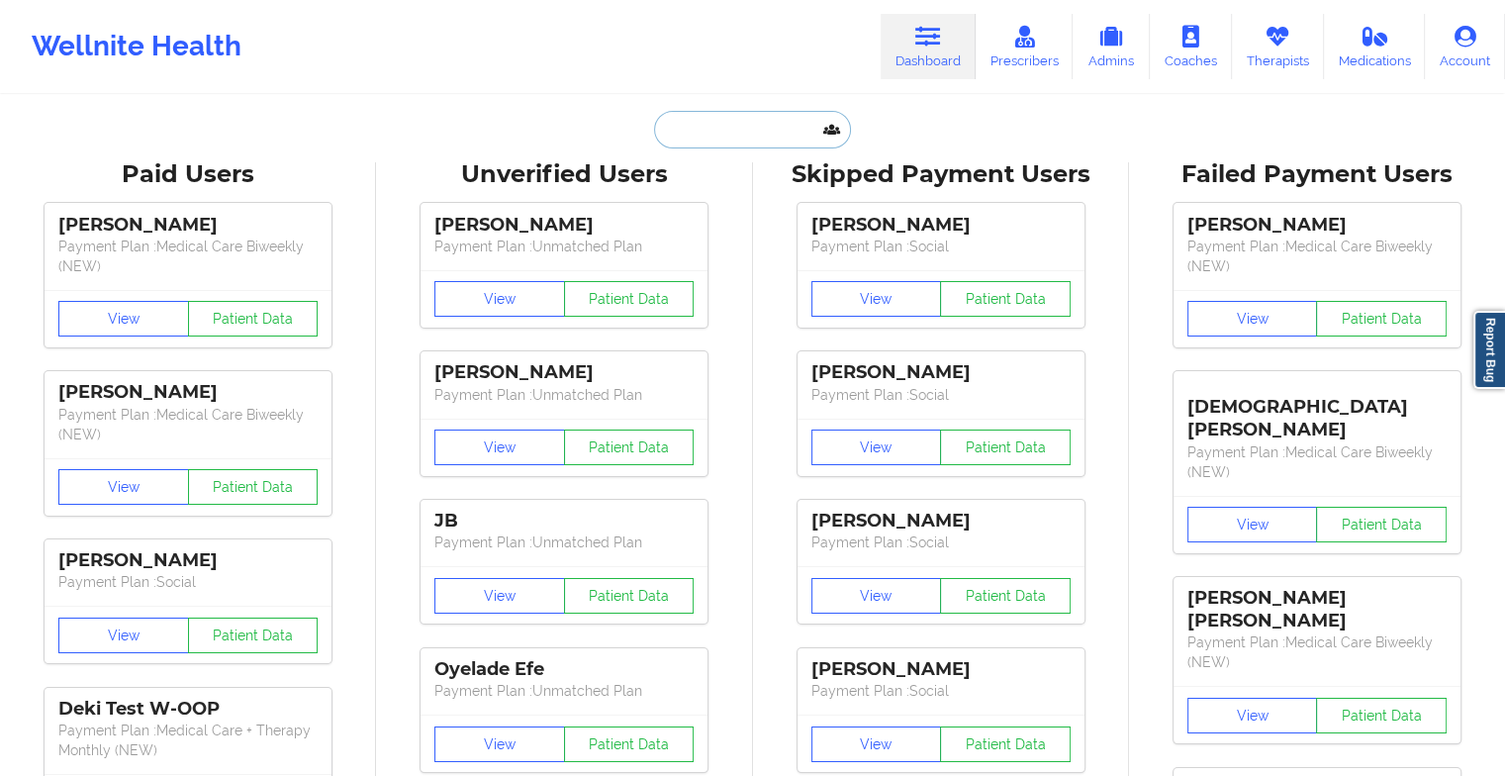
click at [747, 129] on input "text" at bounding box center [752, 130] width 196 height 38
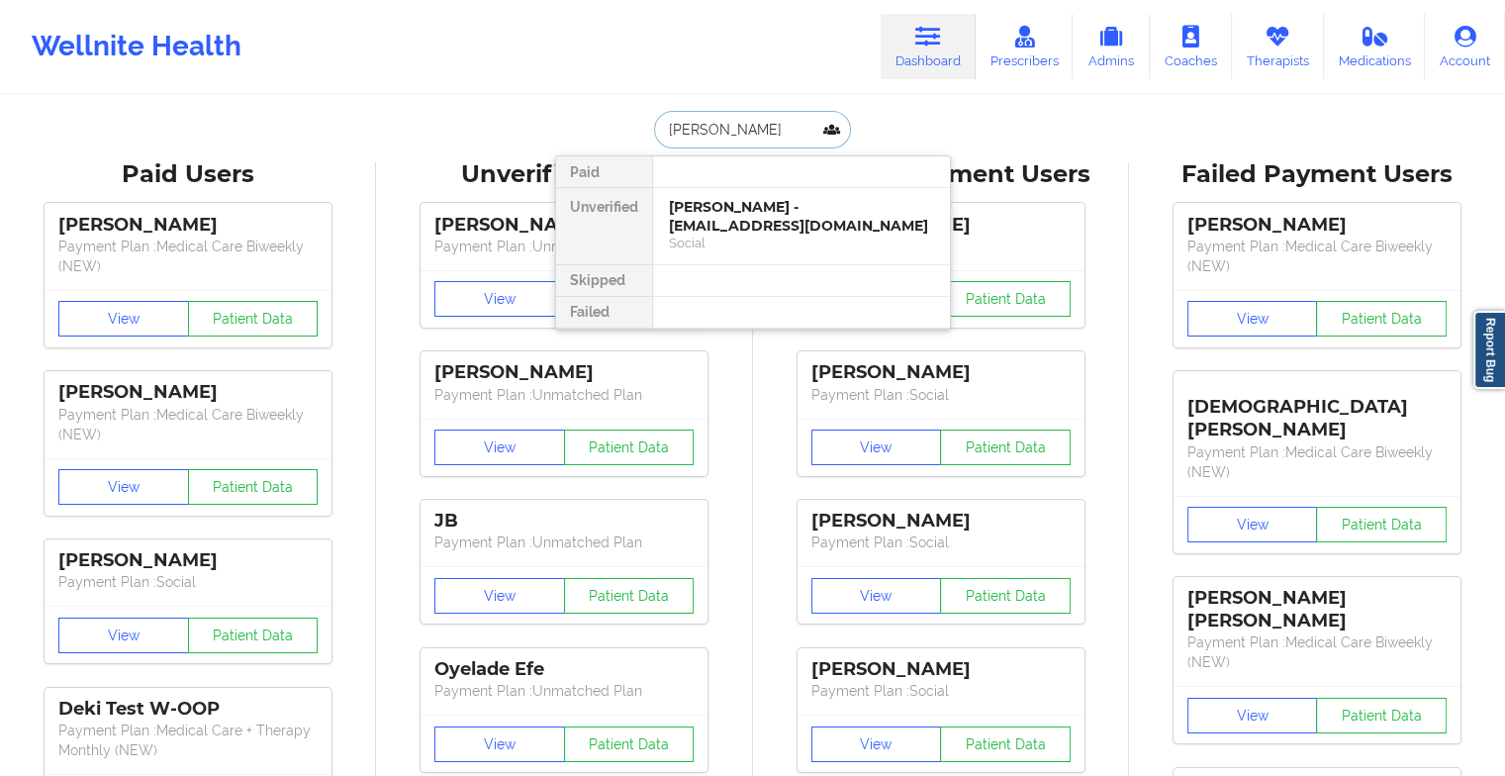
type input "[PERSON_NAME]"
click at [761, 217] on div "[PERSON_NAME] - [PERSON_NAME][EMAIL_ADDRESS][DOMAIN_NAME]" at bounding box center [801, 216] width 265 height 37
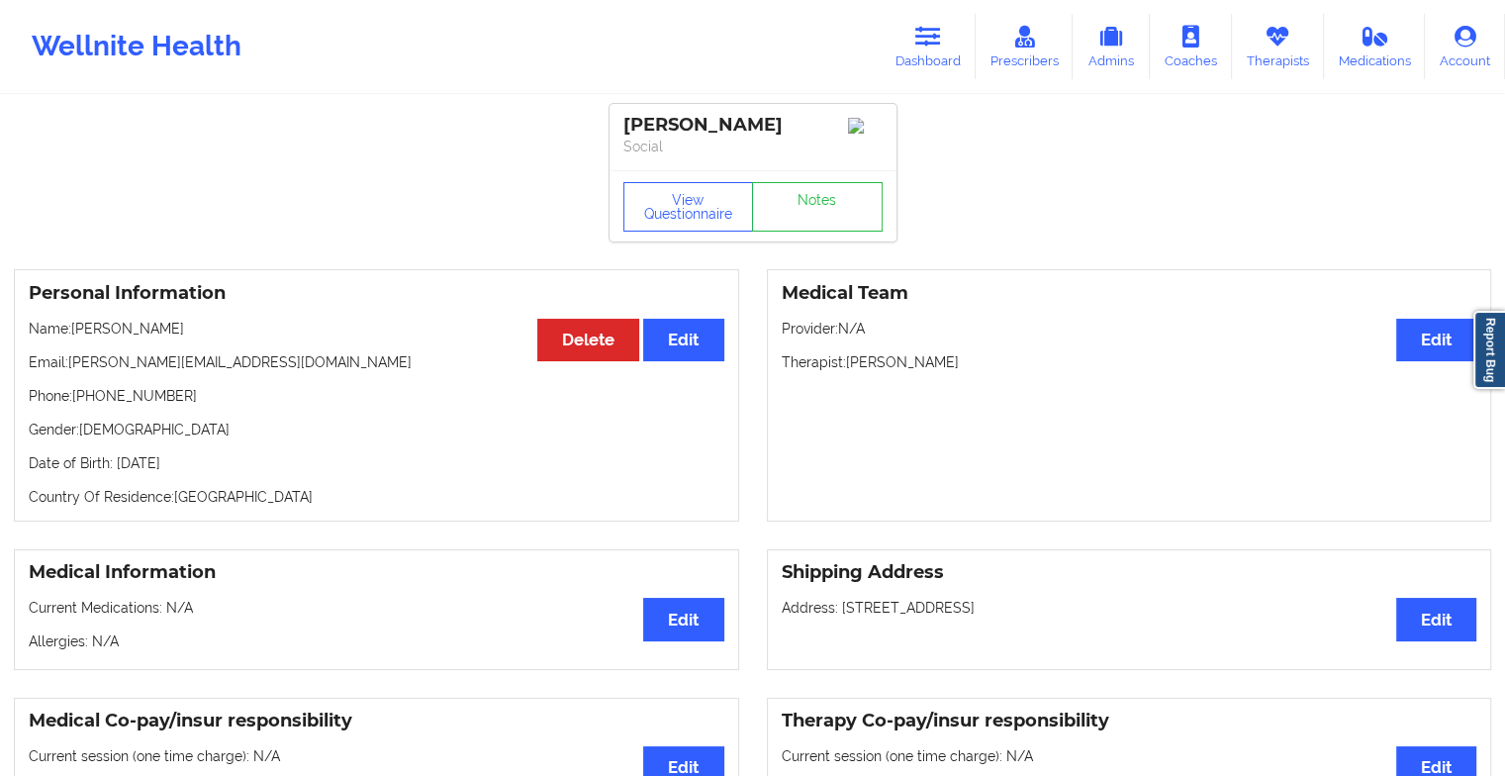
click at [819, 195] on div "View Questionnaire Notes" at bounding box center [752, 206] width 259 height 49
click at [819, 195] on link "Notes" at bounding box center [817, 206] width 131 height 49
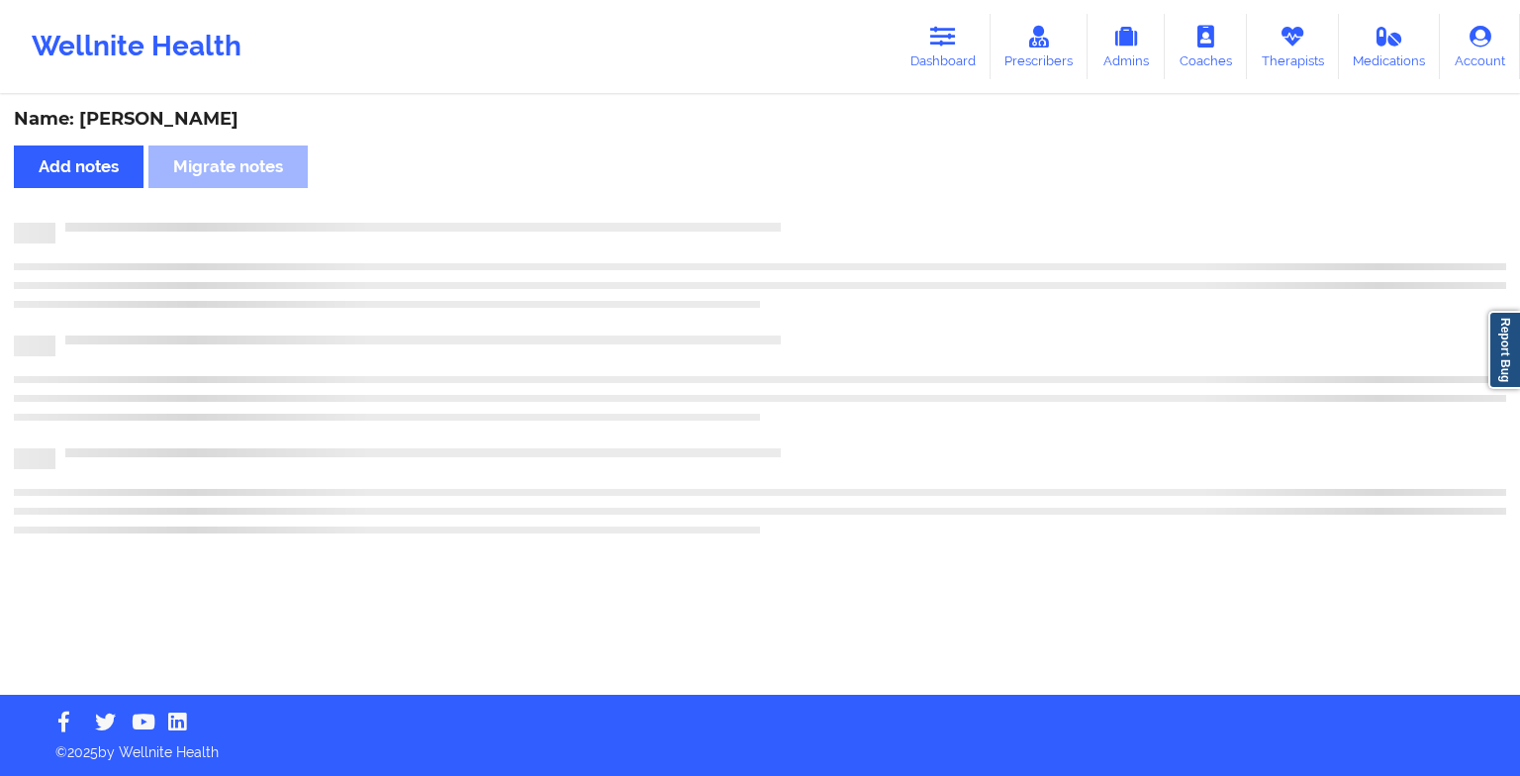
click at [819, 195] on div "Name: [PERSON_NAME] Add notes Migrate notes" at bounding box center [760, 396] width 1520 height 598
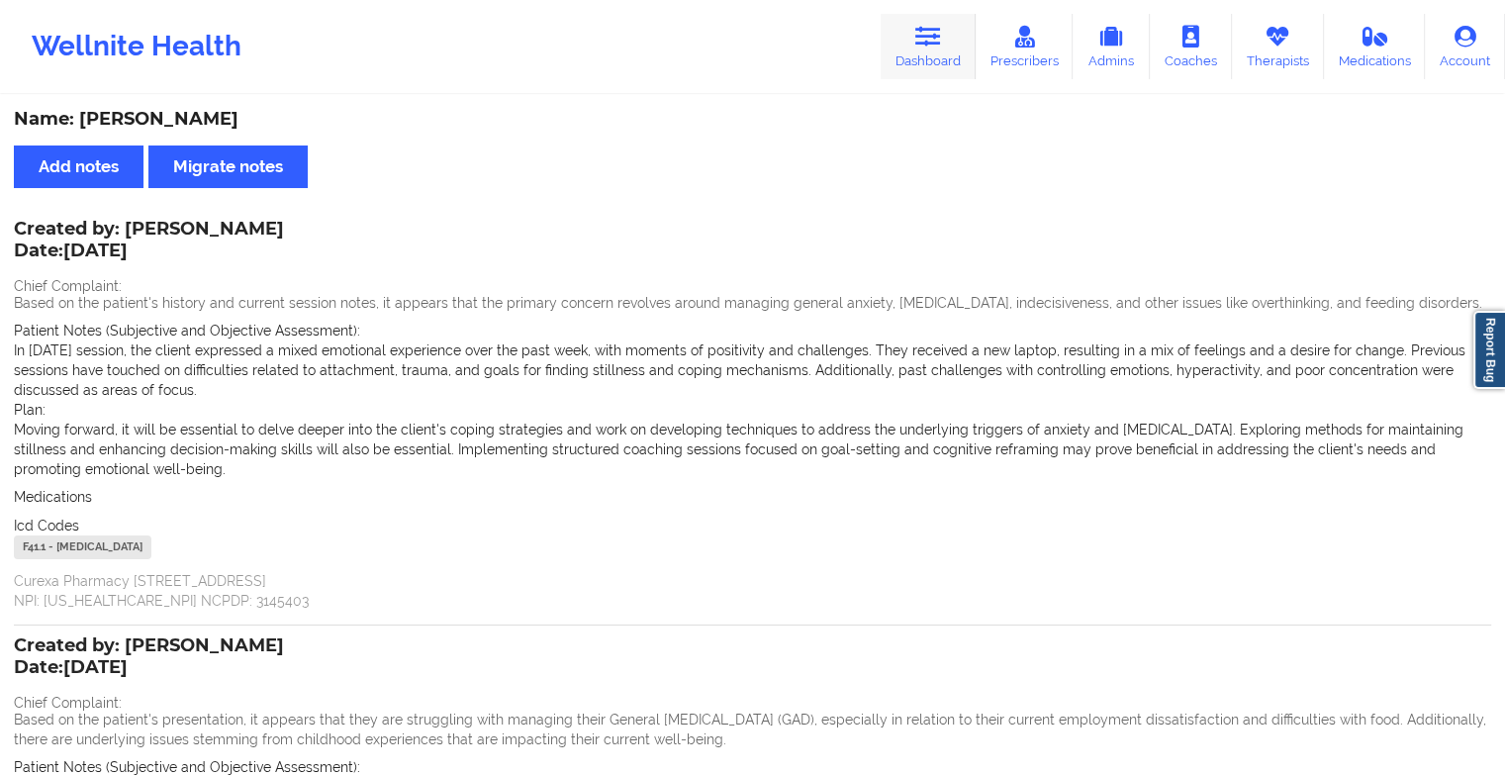
click at [918, 39] on icon at bounding box center [928, 37] width 26 height 22
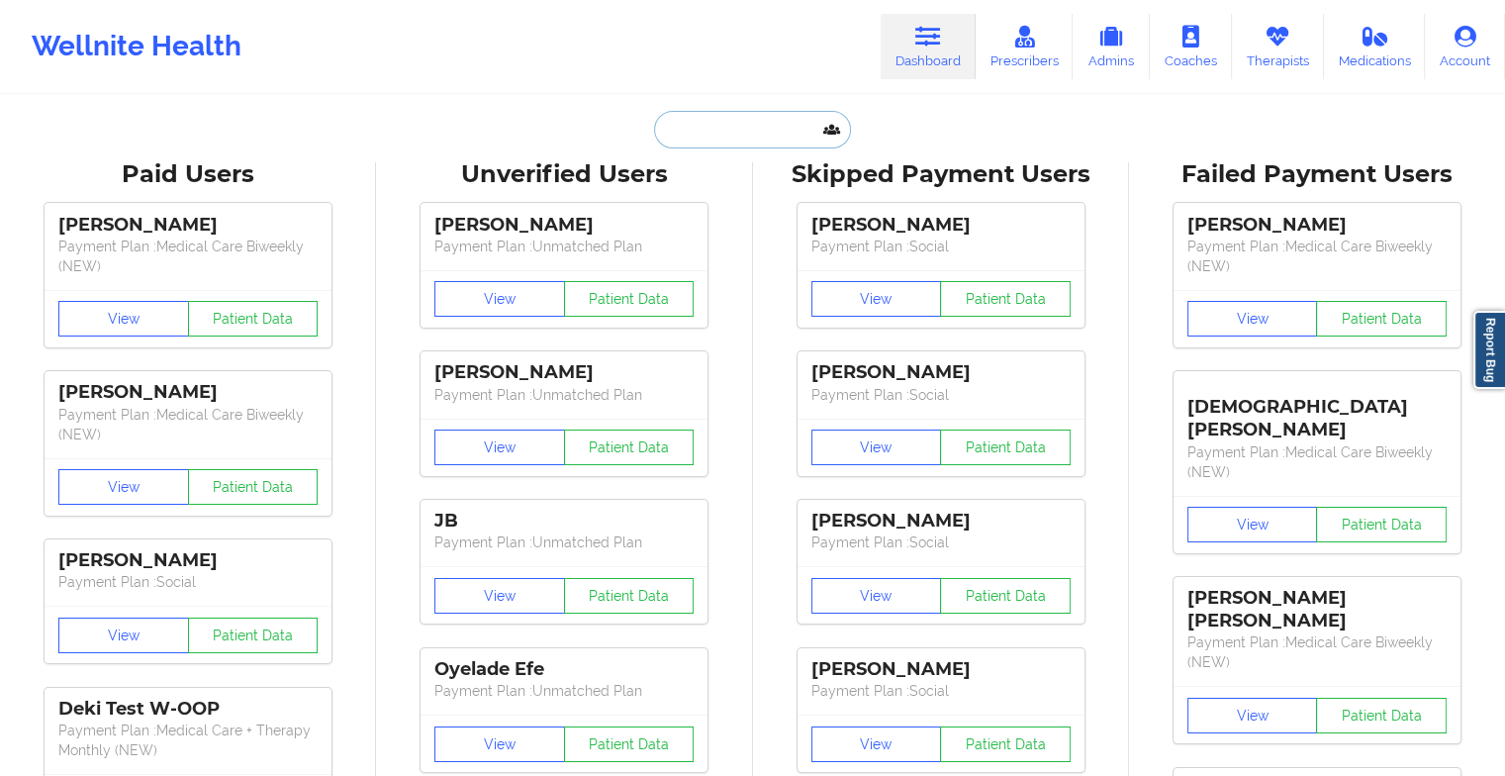
click at [723, 137] on input "text" at bounding box center [752, 130] width 196 height 38
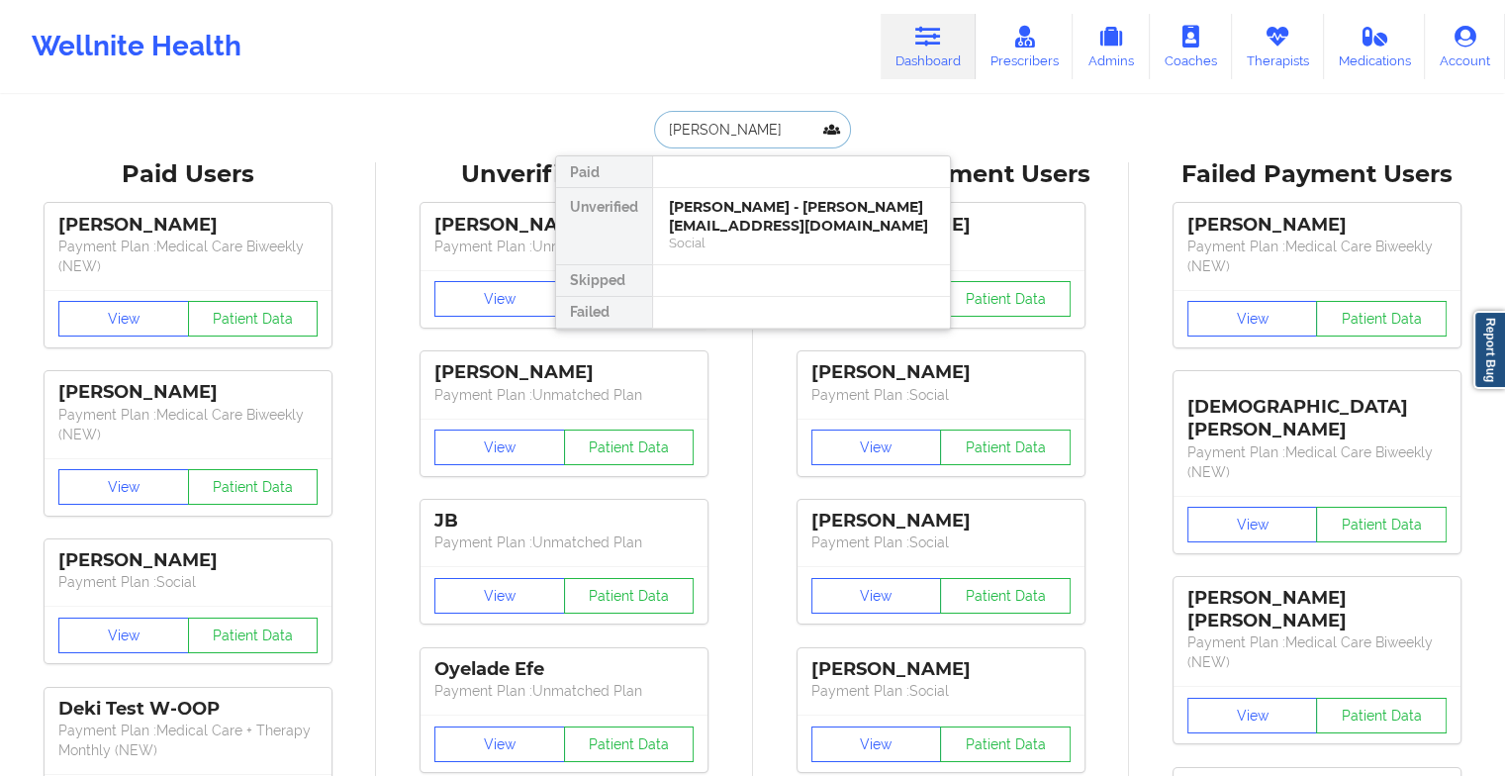
type input "[PERSON_NAME]"
click at [770, 214] on div "[PERSON_NAME] - [EMAIL_ADDRESS][DOMAIN_NAME]" at bounding box center [801, 216] width 265 height 37
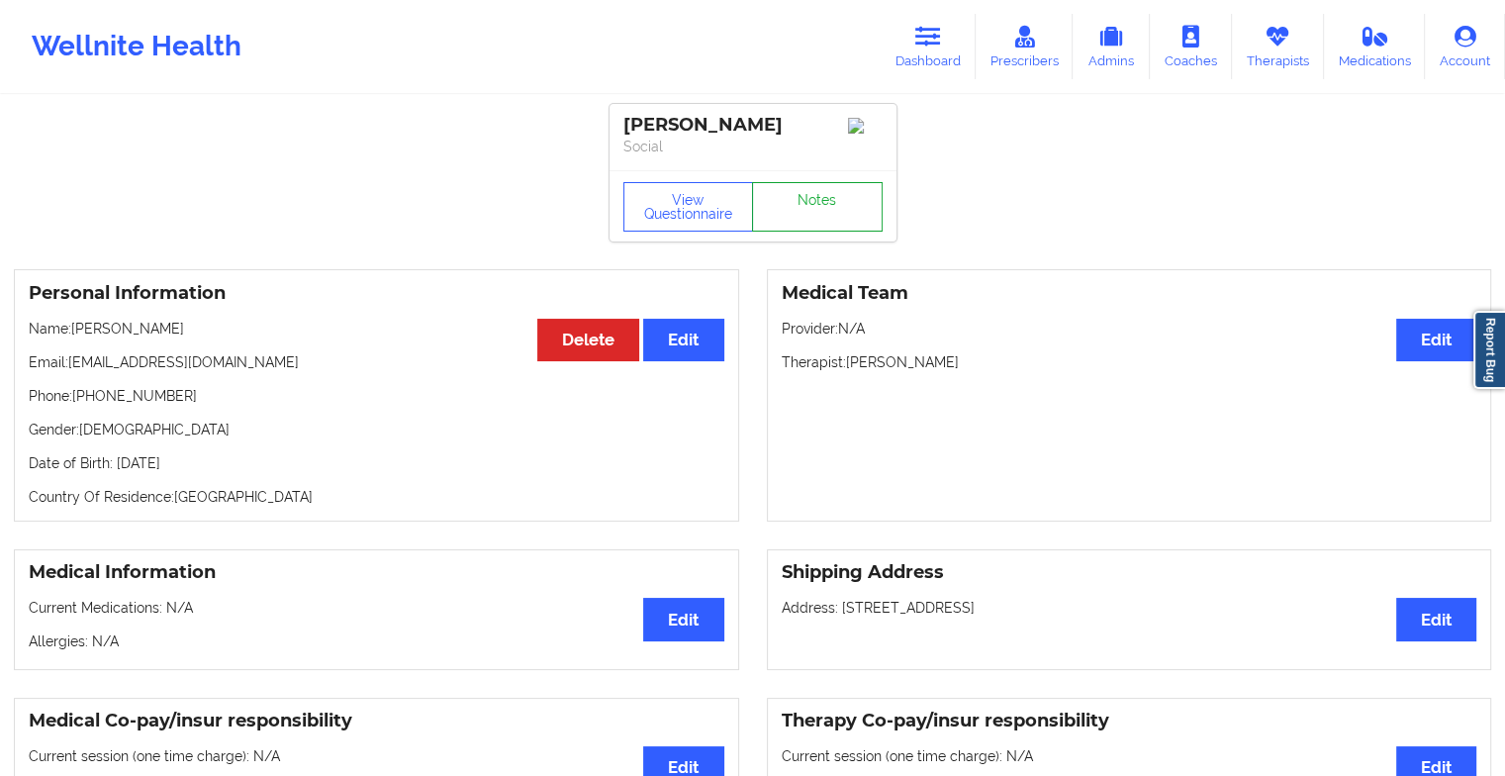
click at [824, 208] on link "Notes" at bounding box center [817, 206] width 131 height 49
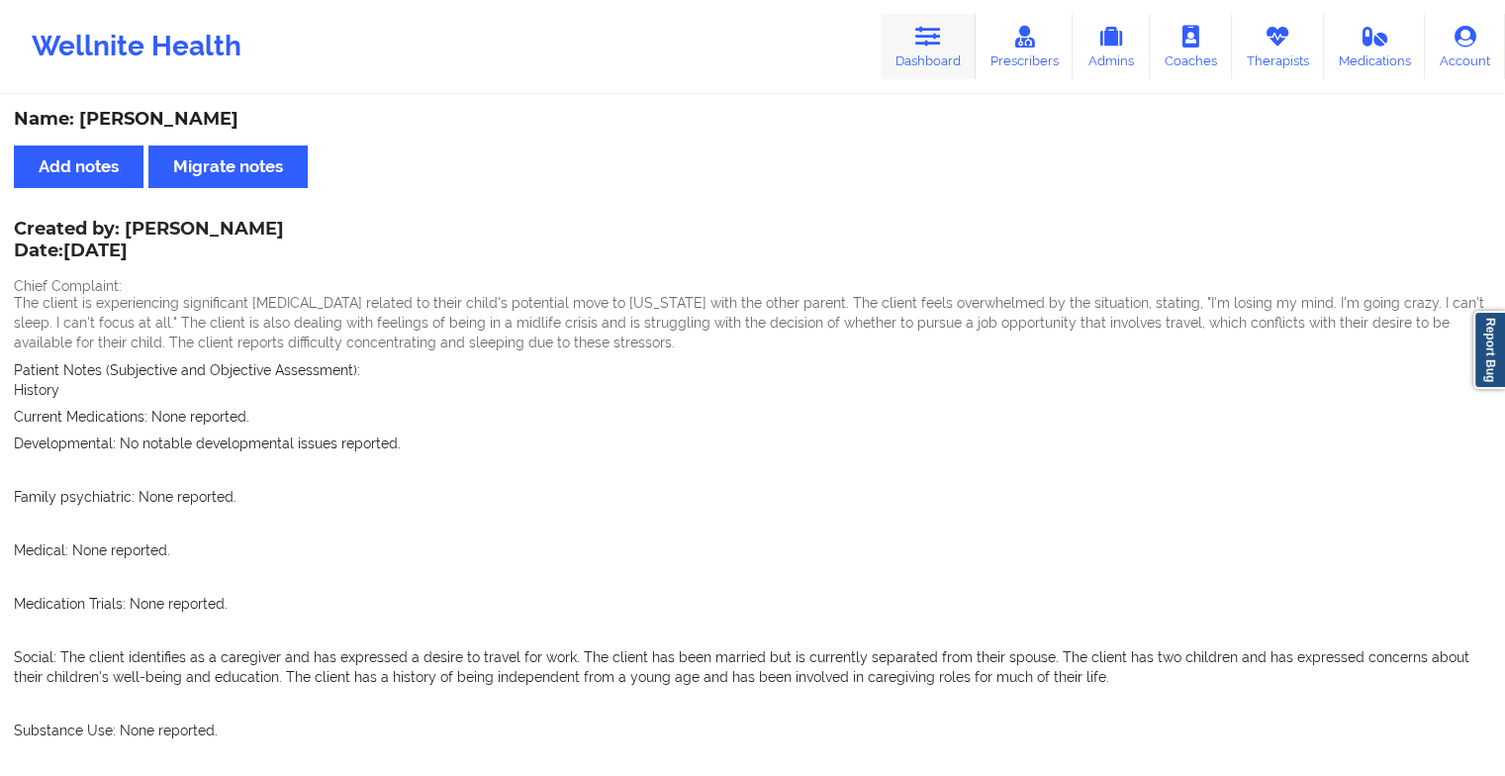
click at [935, 54] on link "Dashboard" at bounding box center [928, 46] width 95 height 65
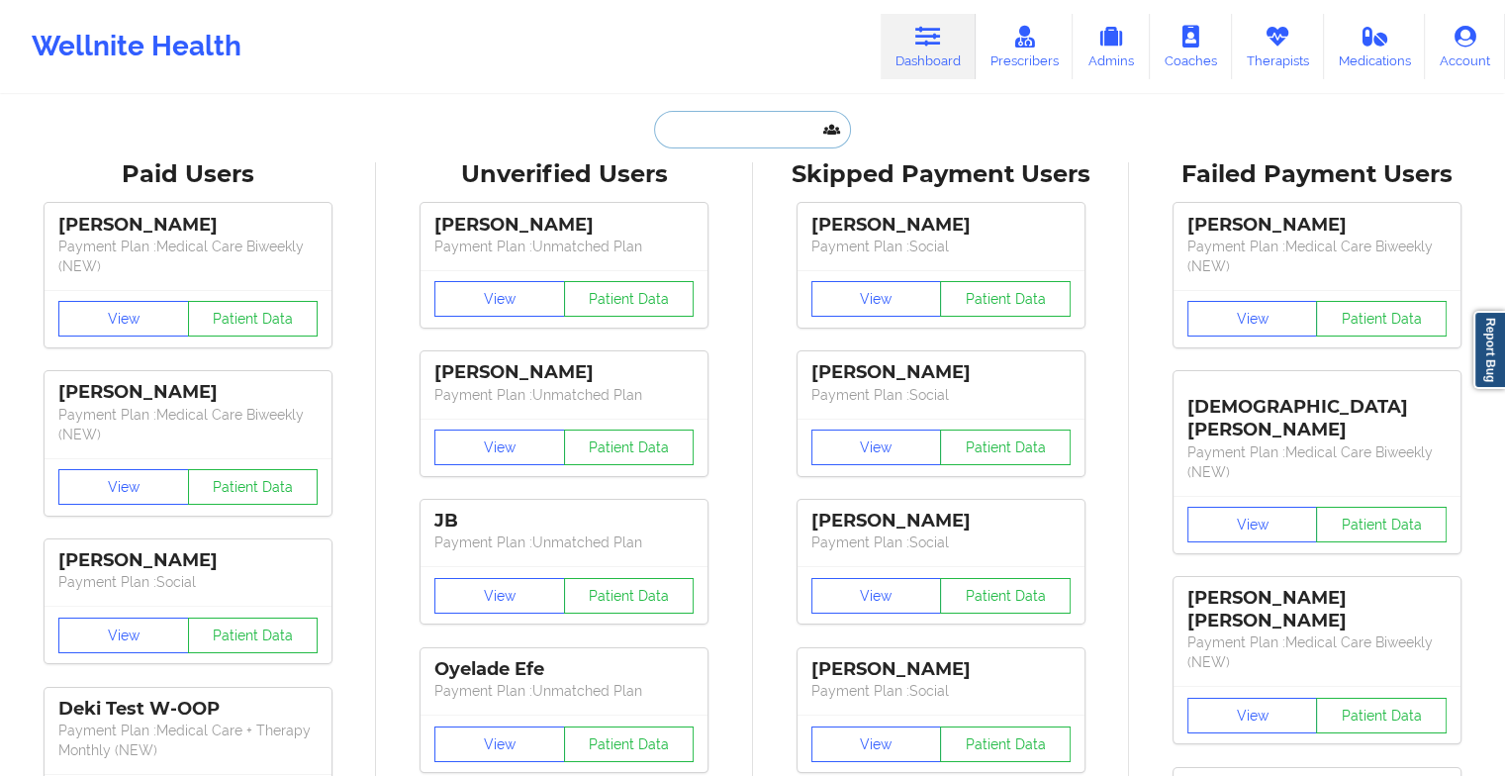
click at [757, 127] on input "text" at bounding box center [752, 130] width 196 height 38
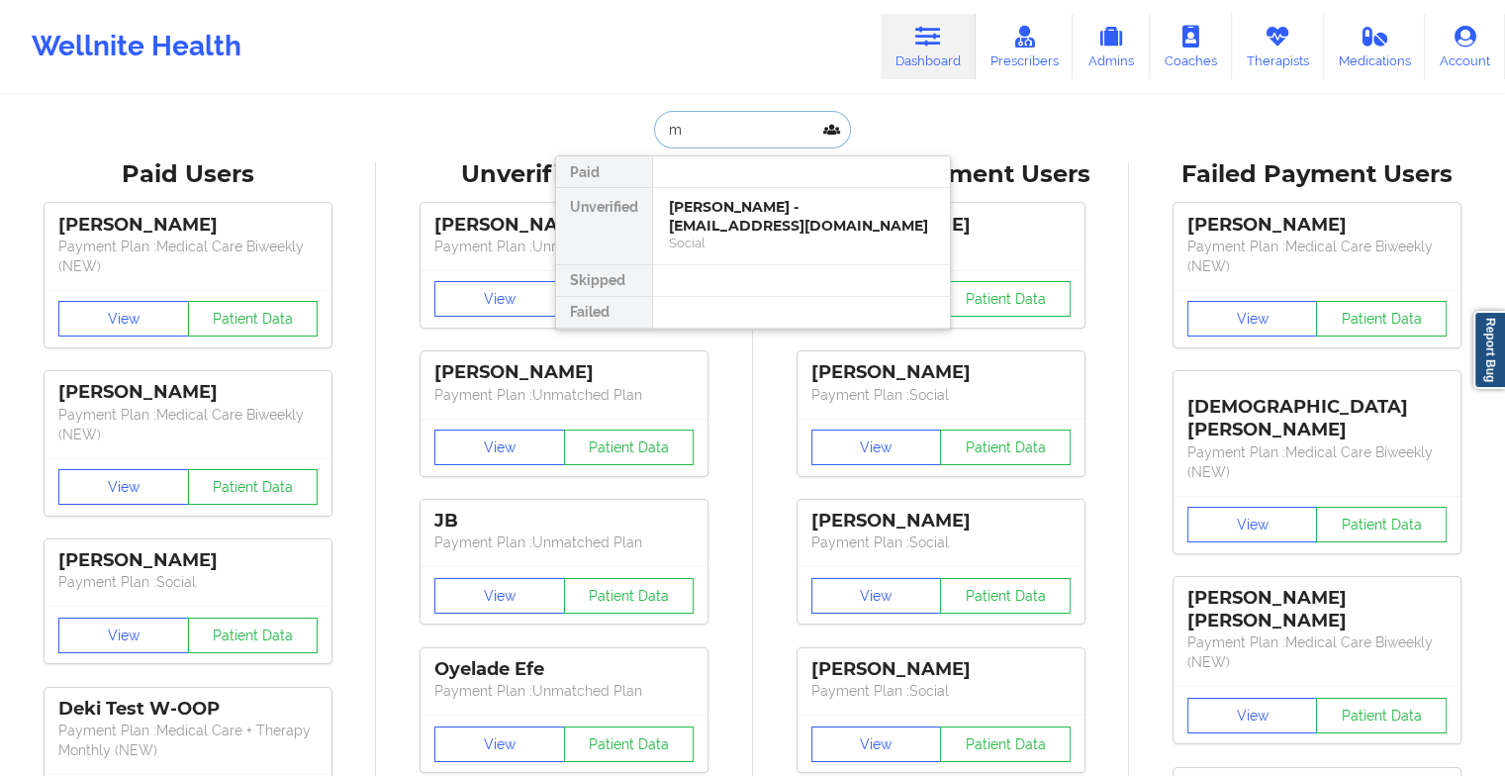
type input "m"
type input "[PERSON_NAME]"
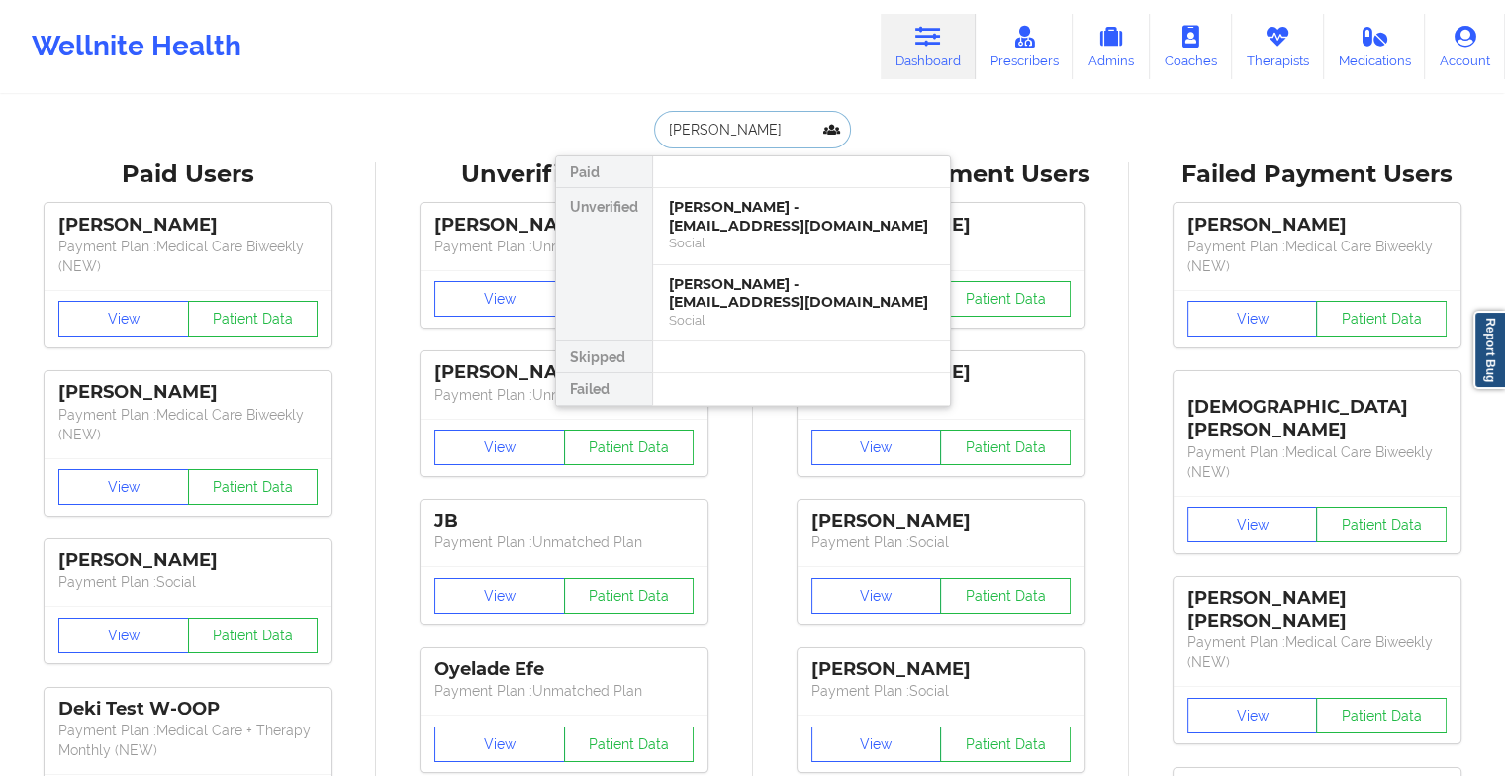
click at [728, 222] on div "[PERSON_NAME] - [EMAIL_ADDRESS][DOMAIN_NAME]" at bounding box center [801, 216] width 265 height 37
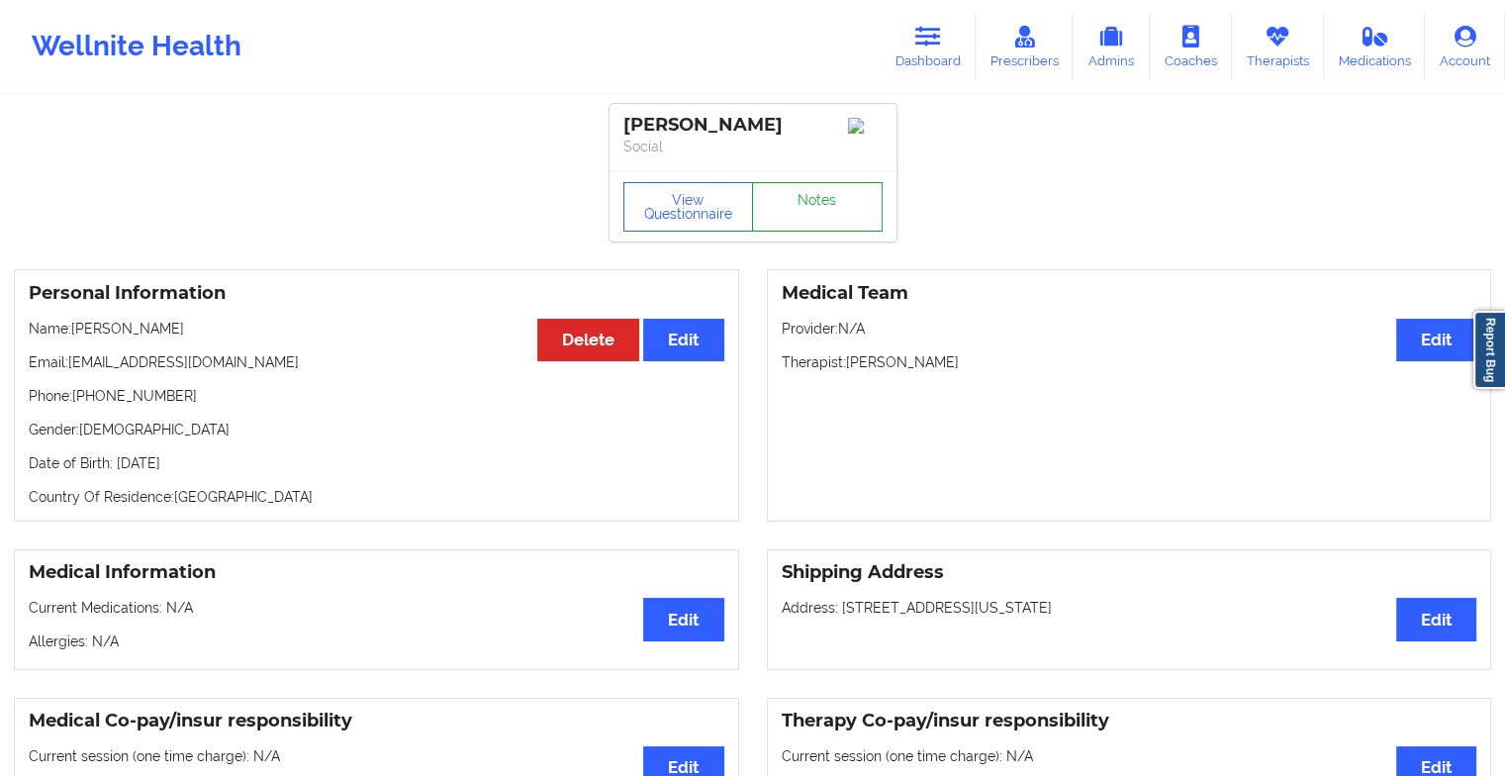
click at [801, 205] on link "Notes" at bounding box center [817, 206] width 131 height 49
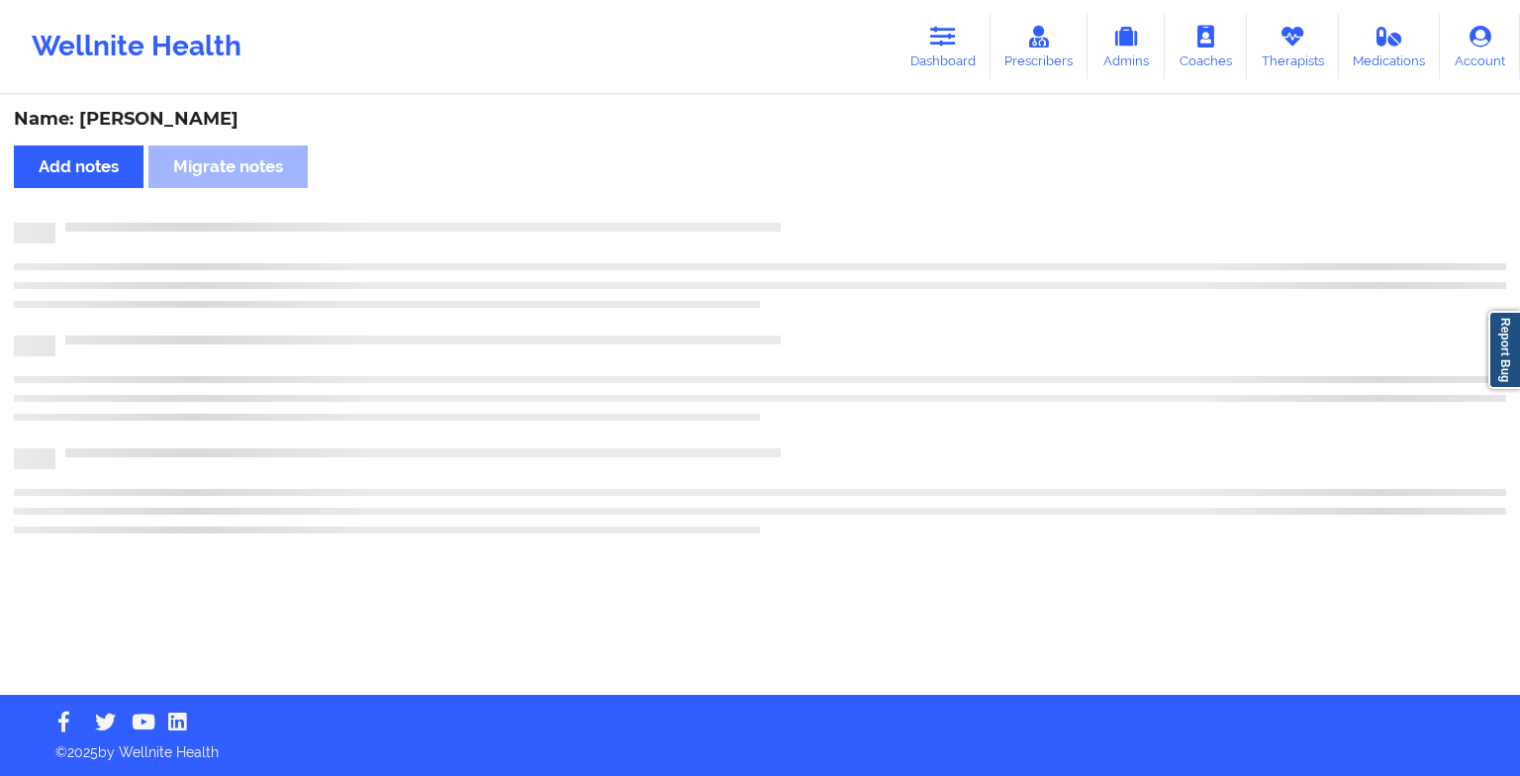
click at [801, 205] on div "Name: [PERSON_NAME] Add notes Migrate notes" at bounding box center [760, 396] width 1520 height 598
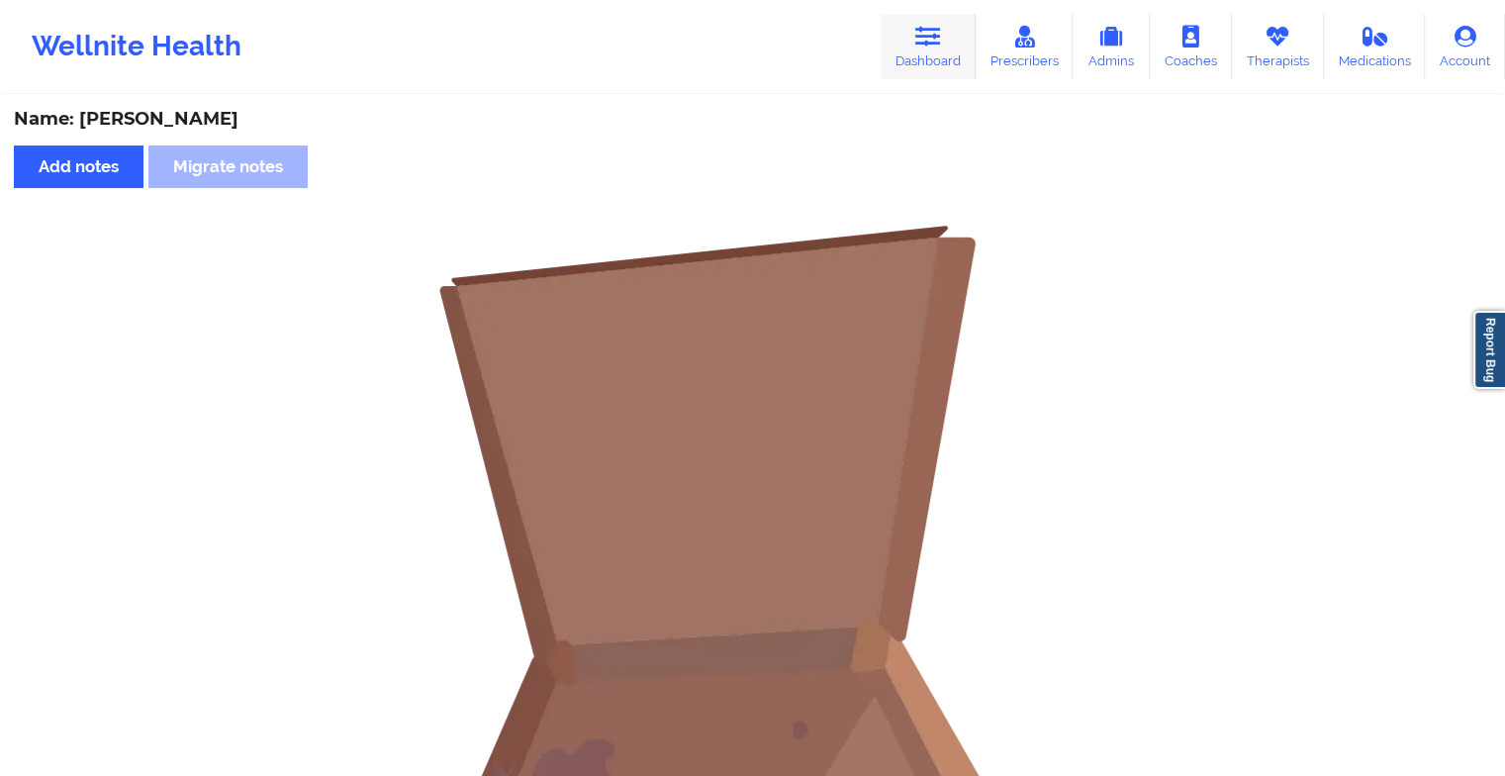
click at [963, 46] on link "Dashboard" at bounding box center [928, 46] width 95 height 65
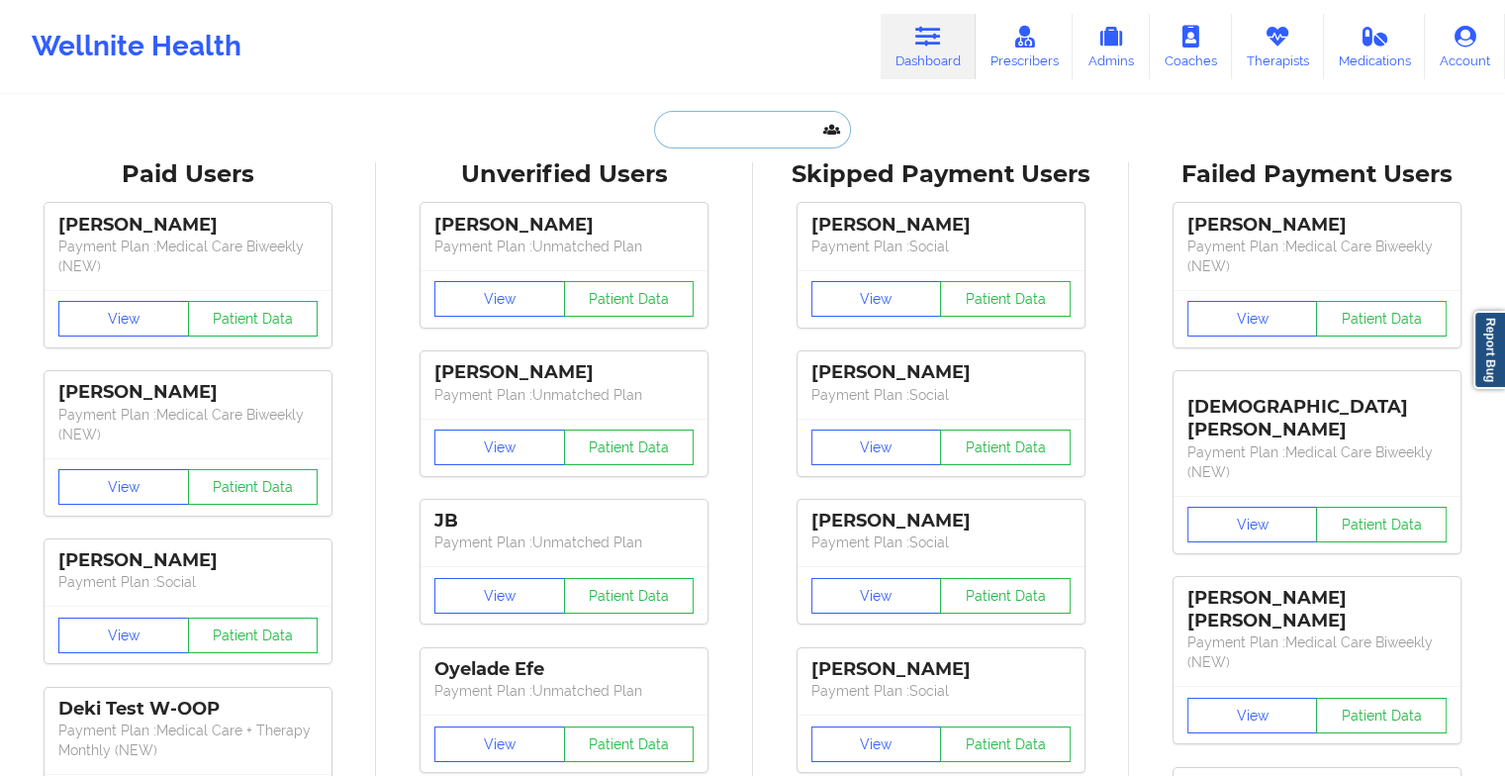
click at [780, 131] on input "text" at bounding box center [752, 130] width 196 height 38
type input "j"
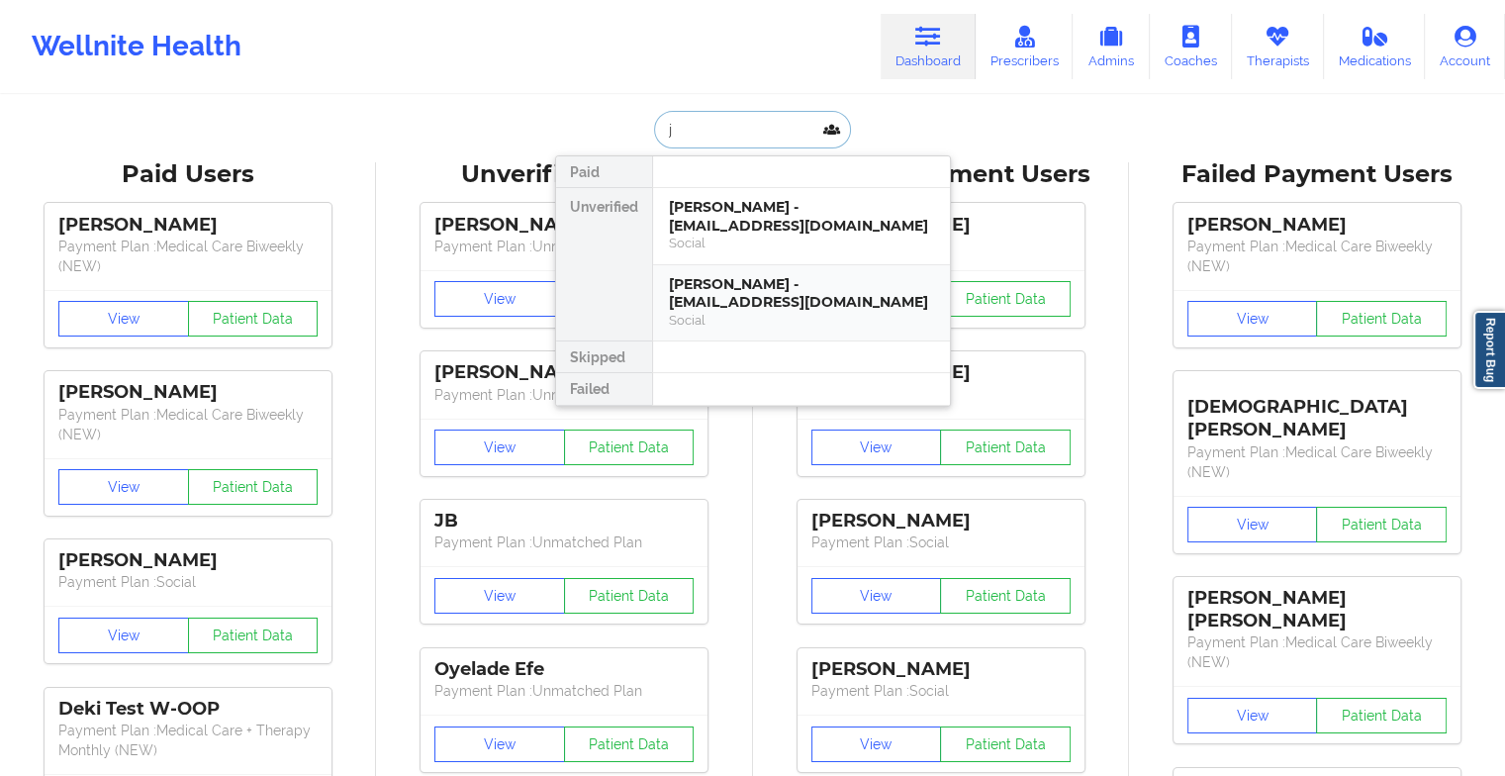
click at [807, 305] on div "[PERSON_NAME] - [EMAIL_ADDRESS][DOMAIN_NAME]" at bounding box center [801, 293] width 265 height 37
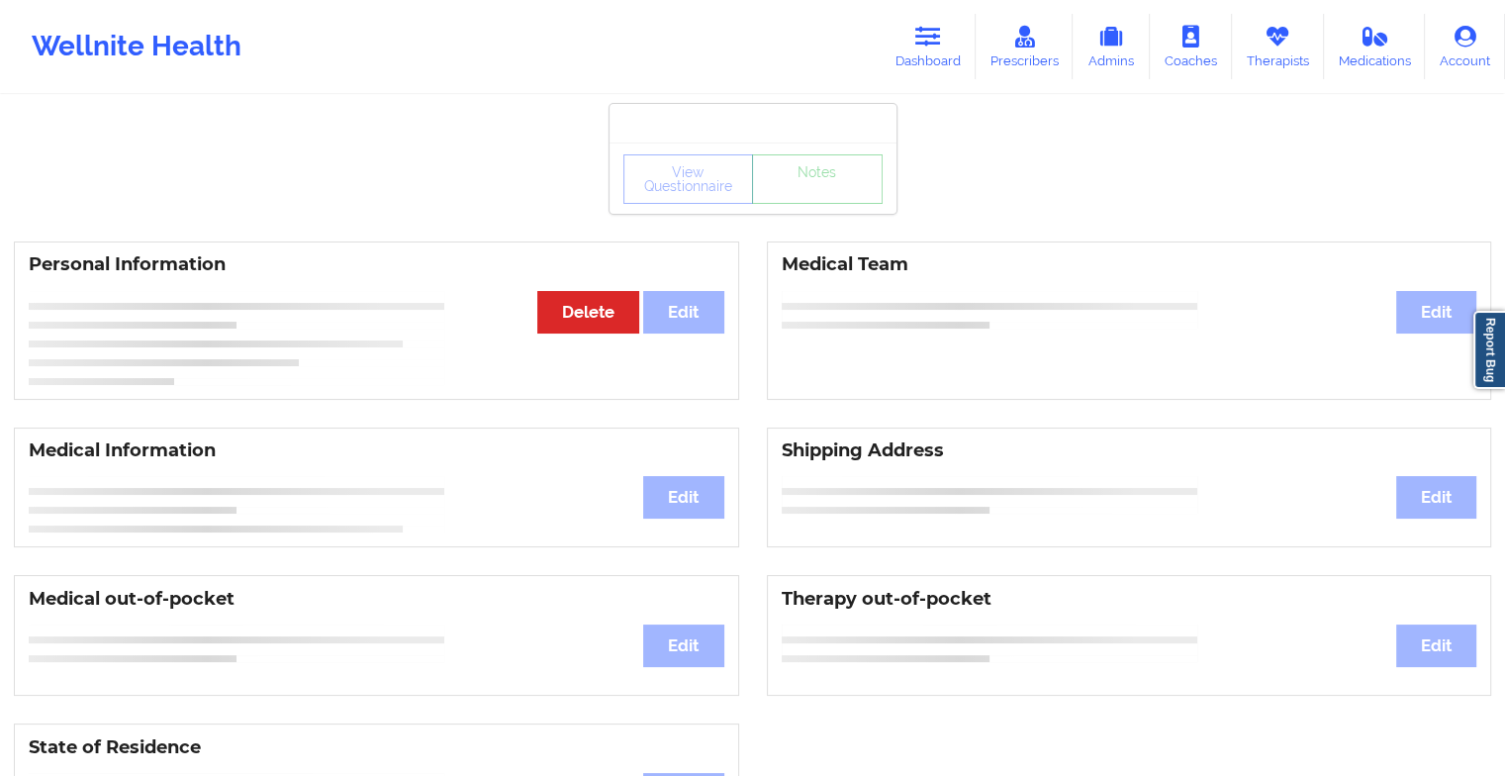
click at [843, 183] on div "View Questionnaire Notes" at bounding box center [752, 178] width 259 height 49
drag, startPoint x: 843, startPoint y: 183, endPoint x: 833, endPoint y: 199, distance: 18.7
click at [833, 199] on div "View Questionnaire Notes" at bounding box center [752, 178] width 259 height 49
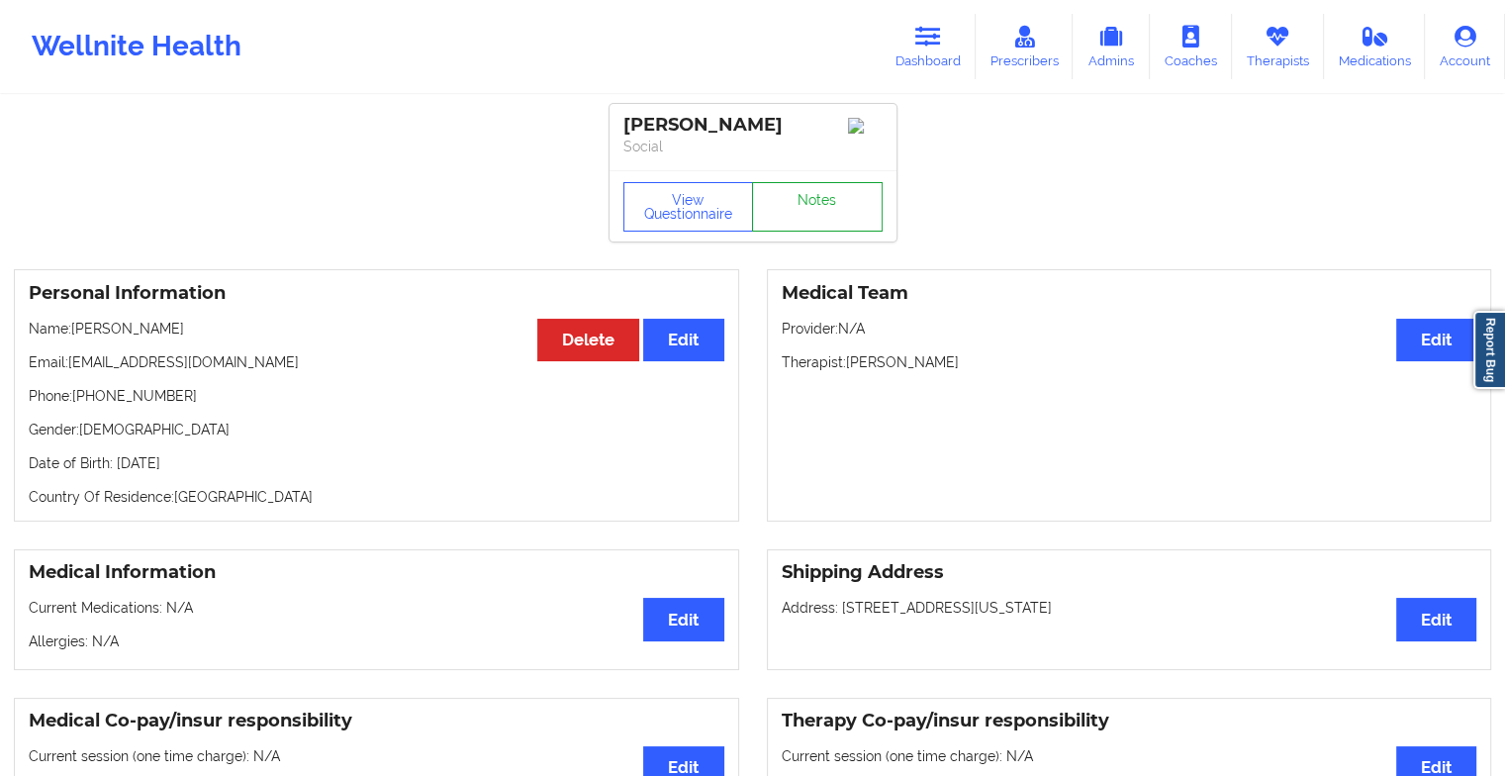
click at [820, 210] on link "Notes" at bounding box center [817, 206] width 131 height 49
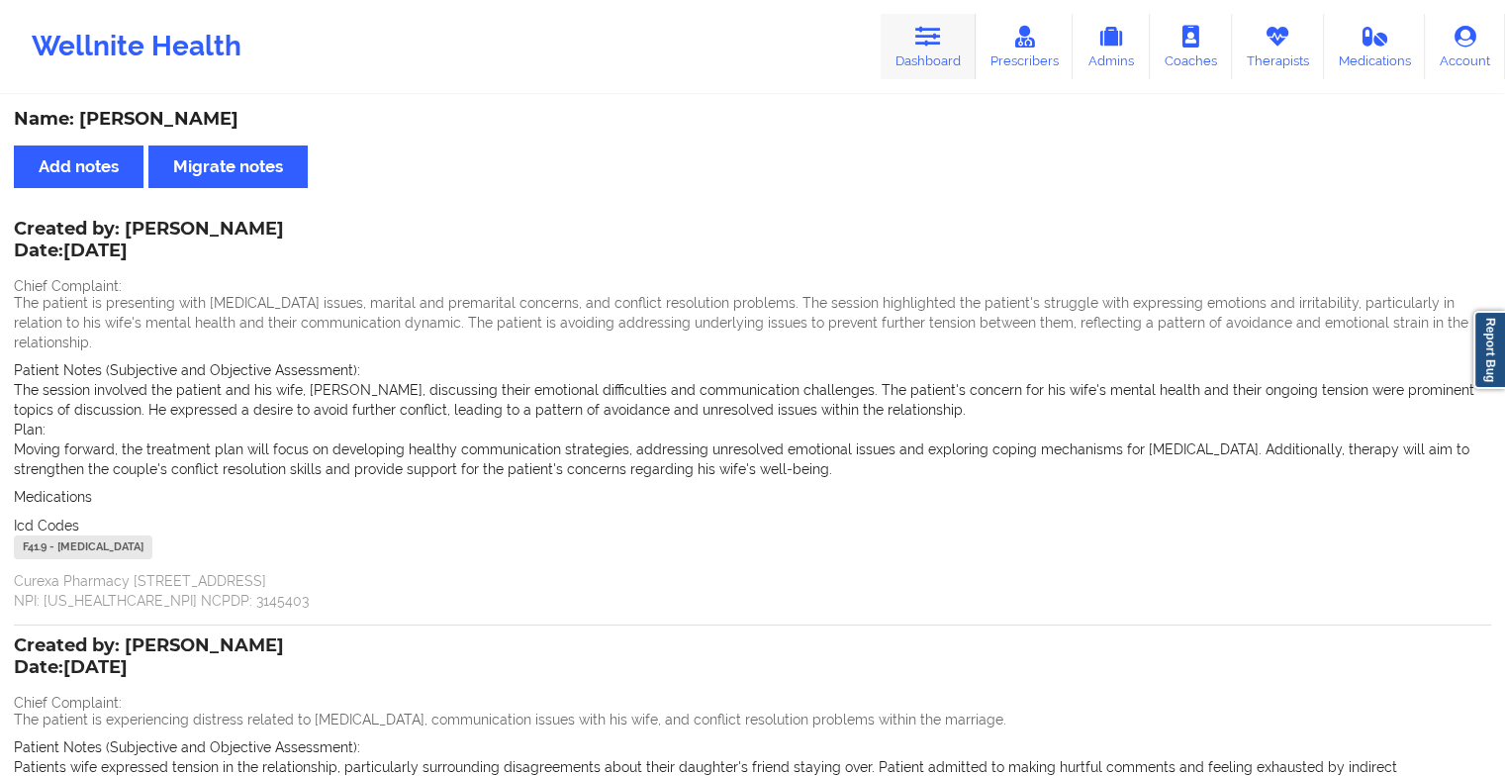
click at [910, 64] on link "Dashboard" at bounding box center [928, 46] width 95 height 65
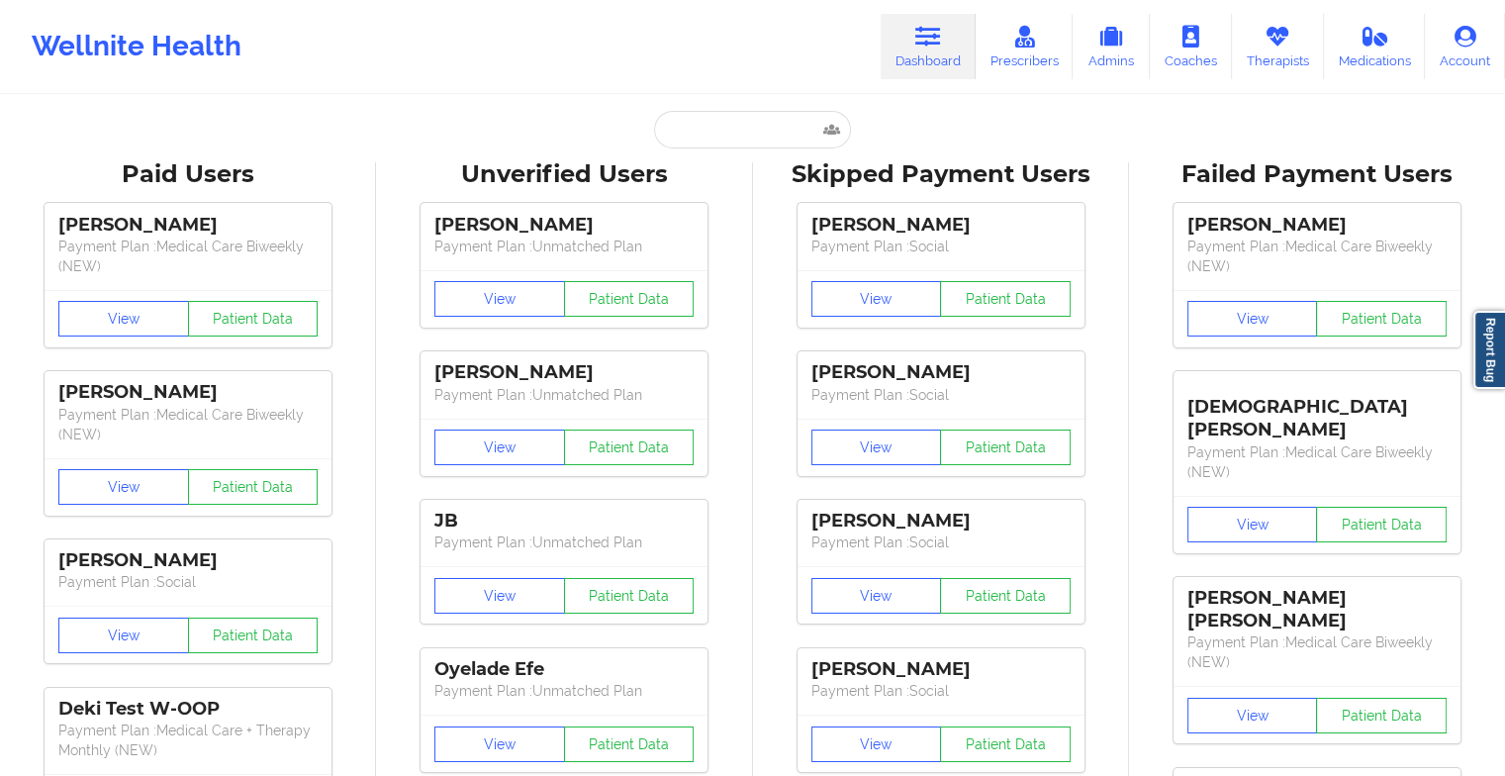
click at [724, 143] on input "text" at bounding box center [752, 130] width 196 height 38
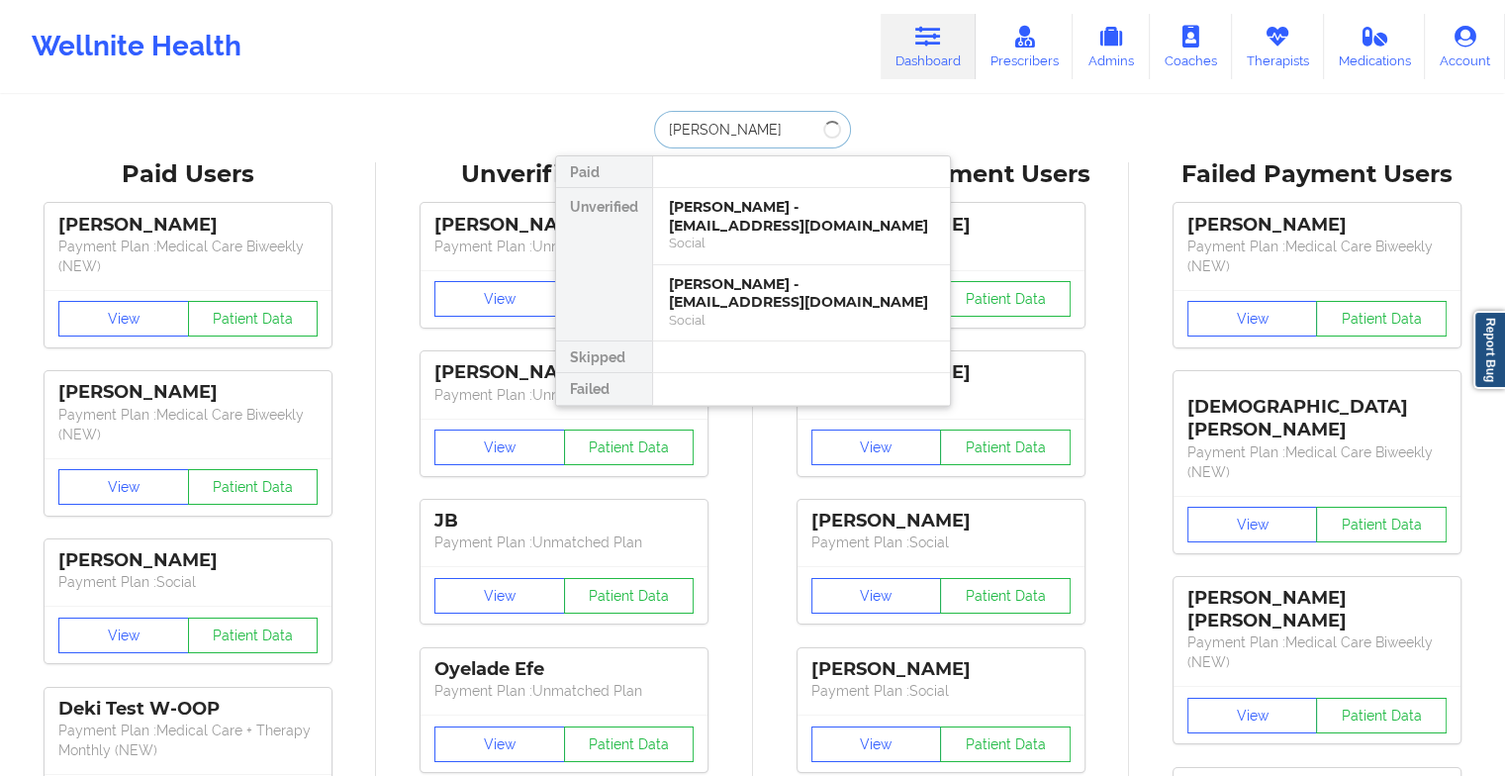
type input "[PERSON_NAME] just"
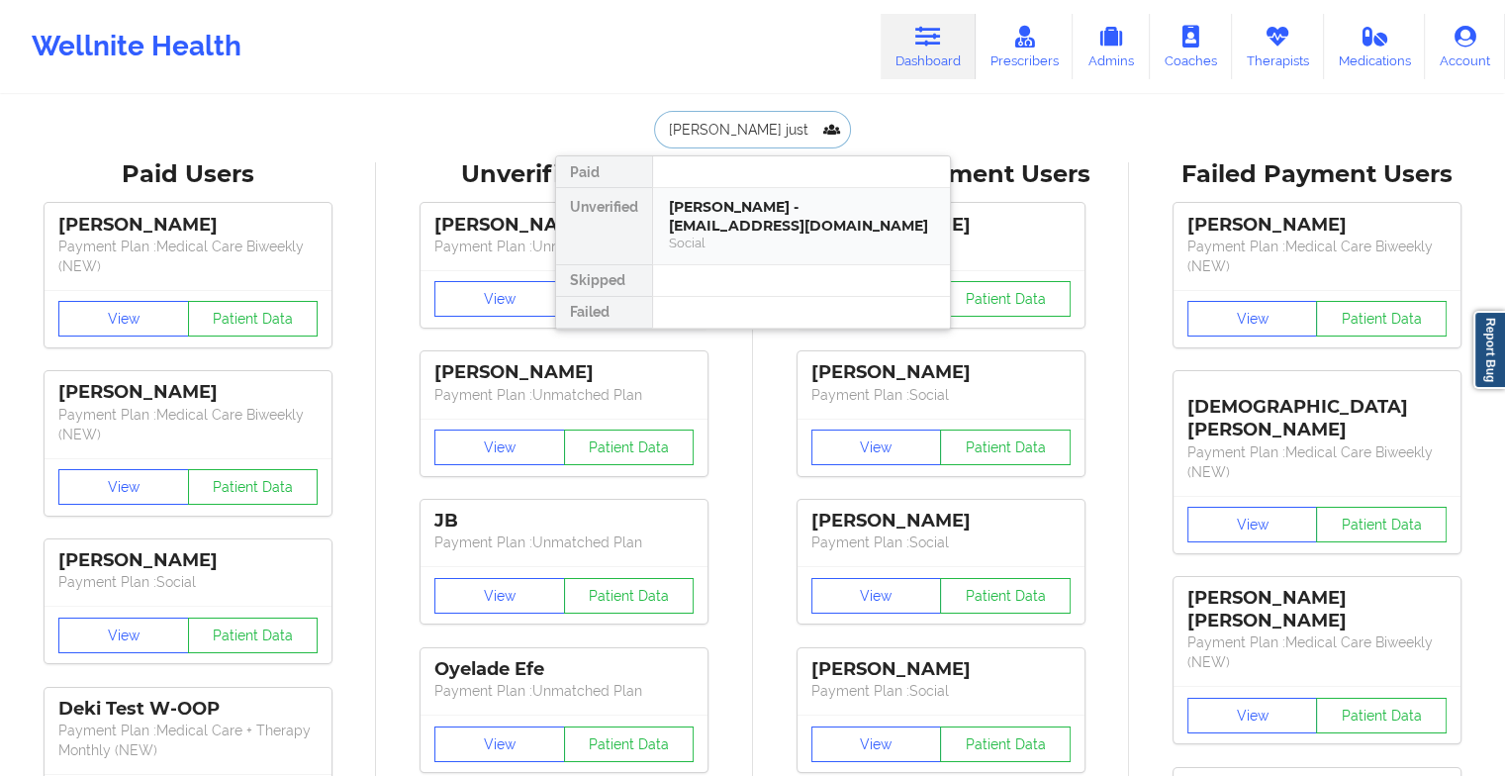
click at [739, 222] on div "[PERSON_NAME] - [EMAIL_ADDRESS][DOMAIN_NAME]" at bounding box center [801, 216] width 265 height 37
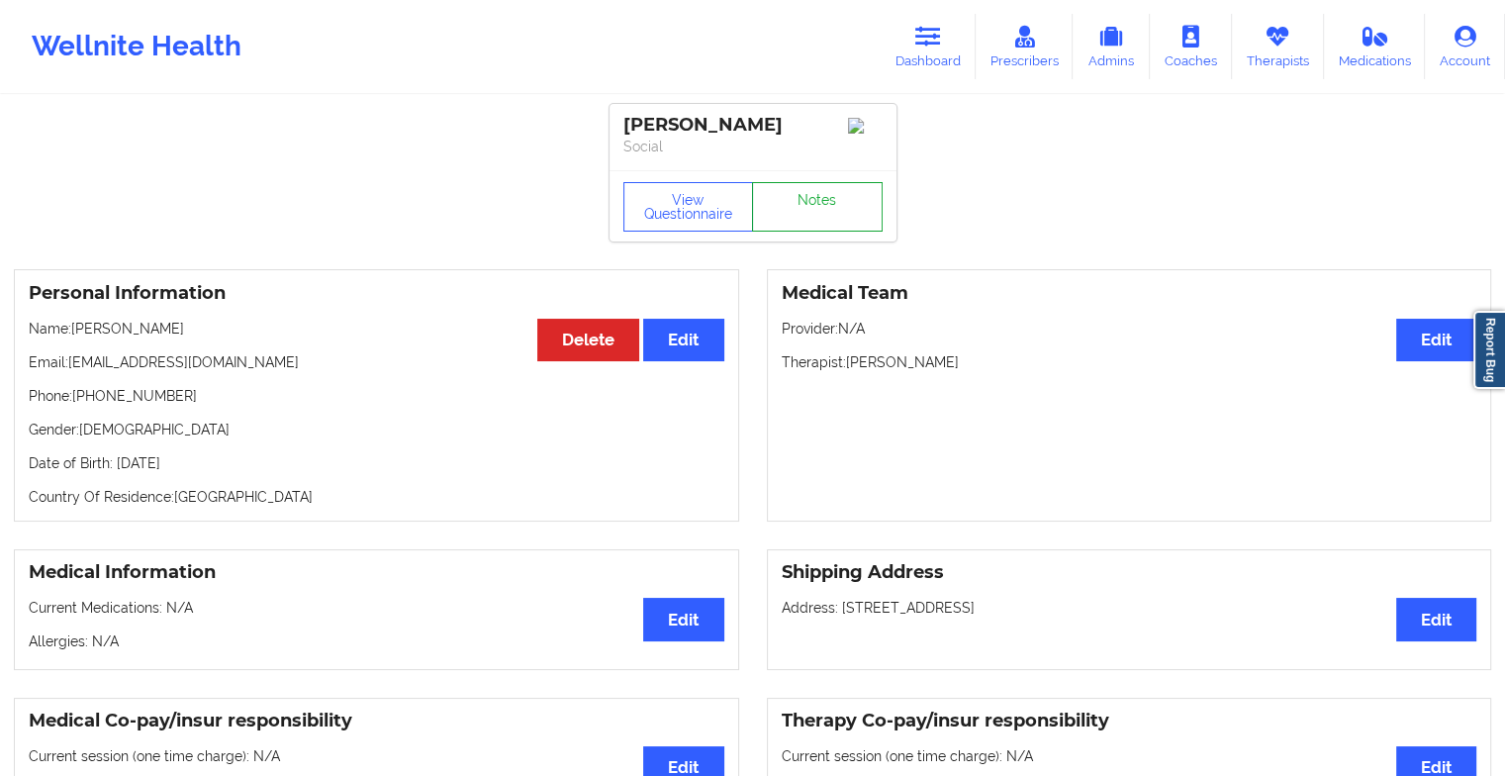
click at [834, 210] on link "Notes" at bounding box center [817, 206] width 131 height 49
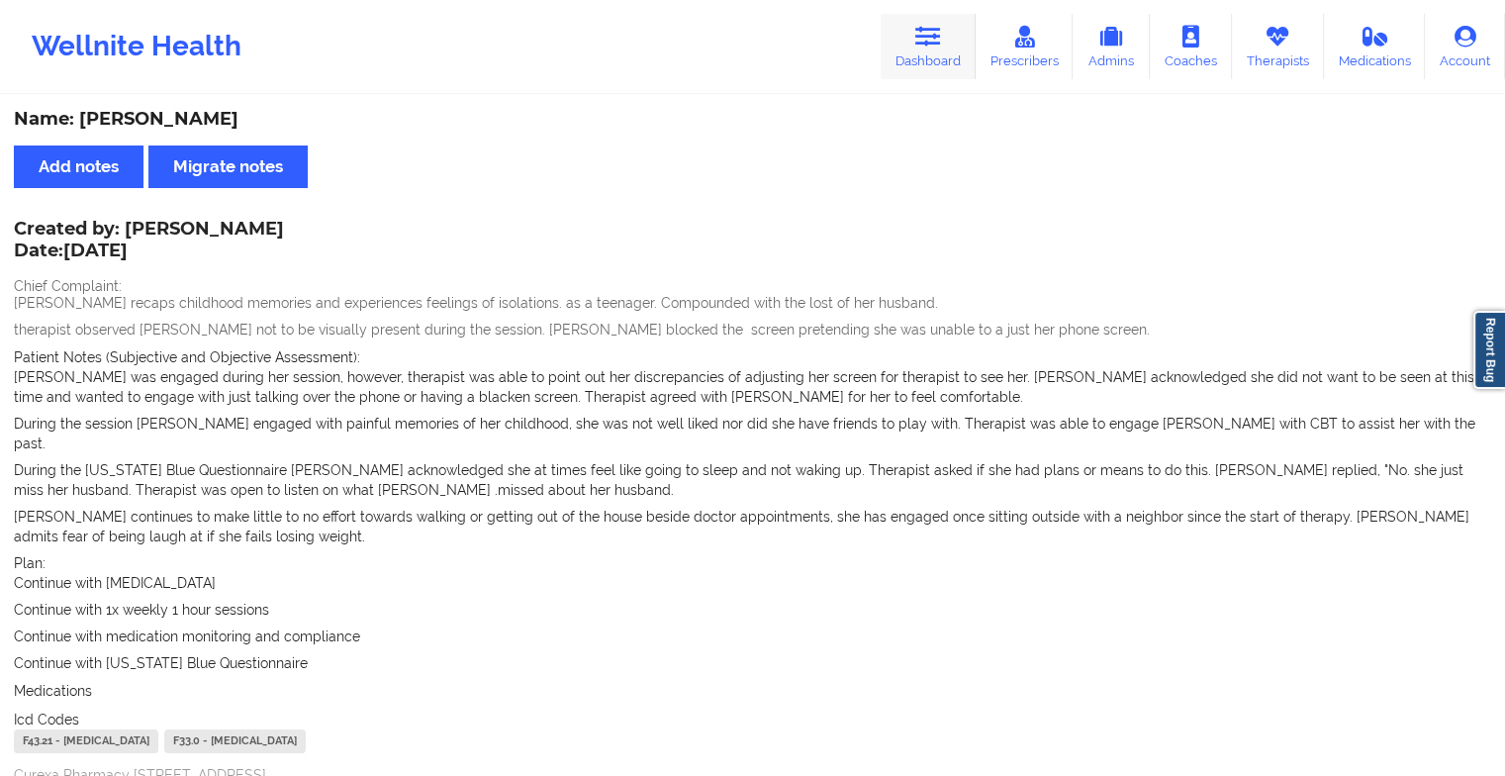
click at [930, 47] on icon at bounding box center [928, 37] width 26 height 22
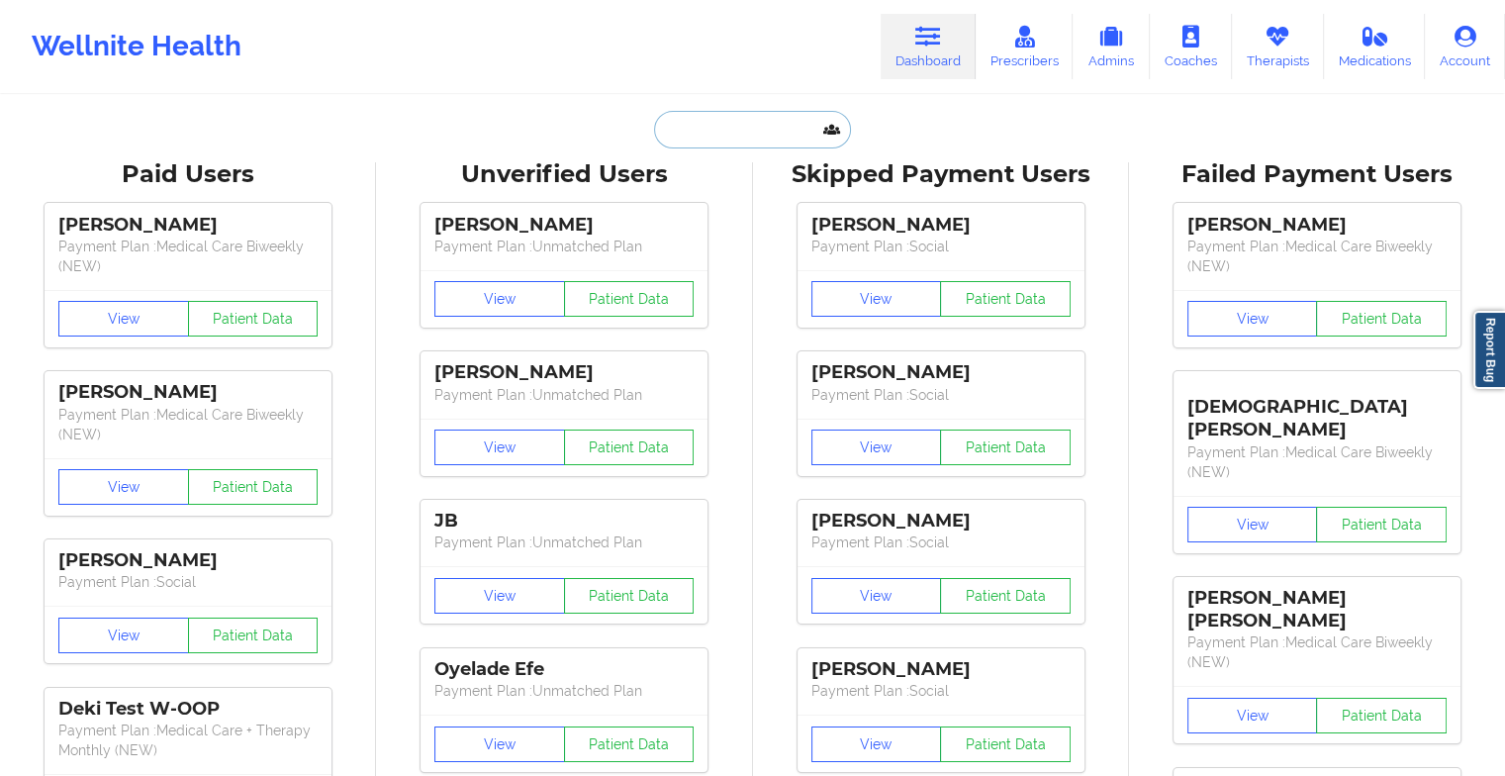
click at [739, 142] on input "text" at bounding box center [752, 130] width 196 height 38
paste input "[PERSON_NAME]"
type input "[PERSON_NAME]"
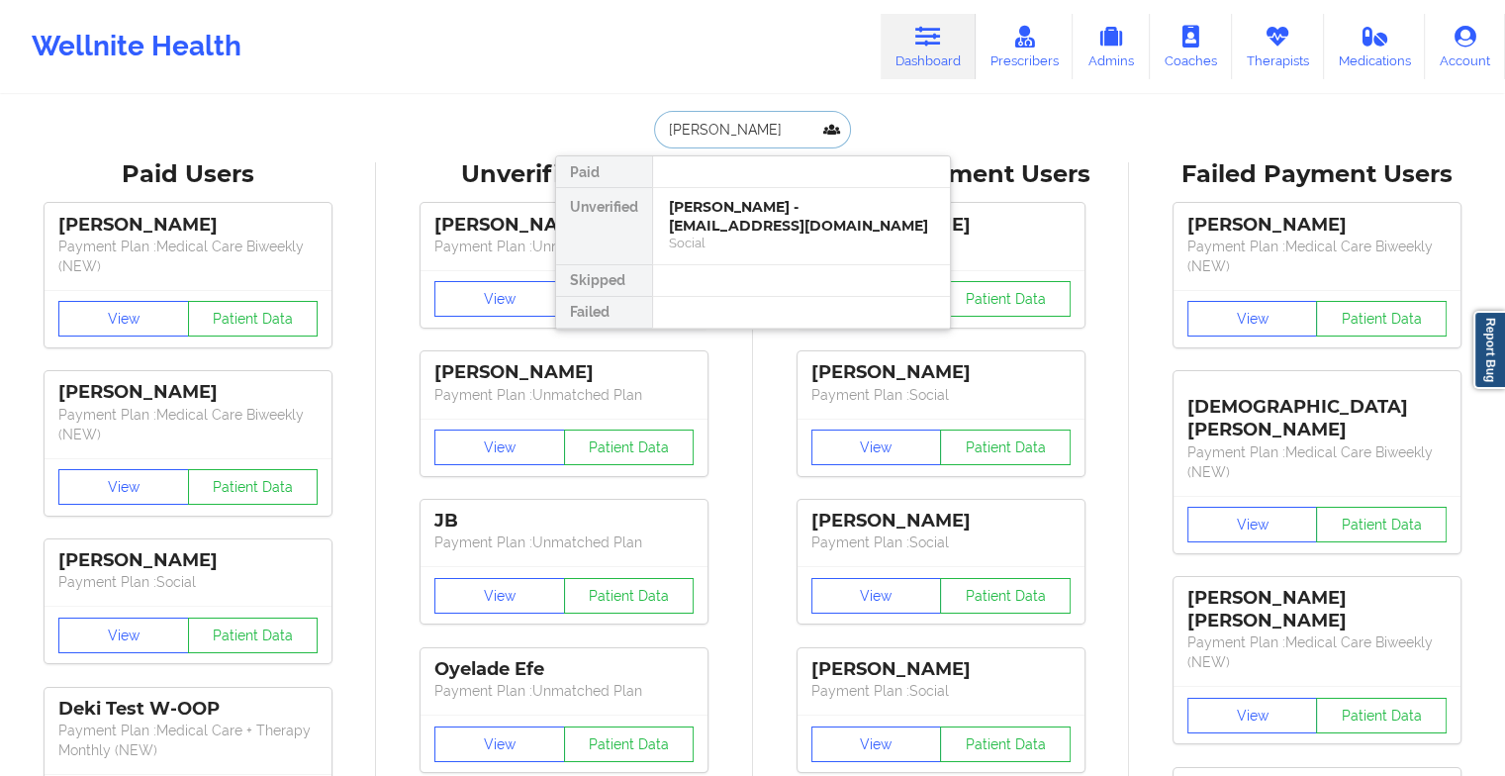
scroll to position [0, 27]
click at [791, 228] on div "[PERSON_NAME] - [EMAIL_ADDRESS][DOMAIN_NAME]" at bounding box center [801, 216] width 265 height 37
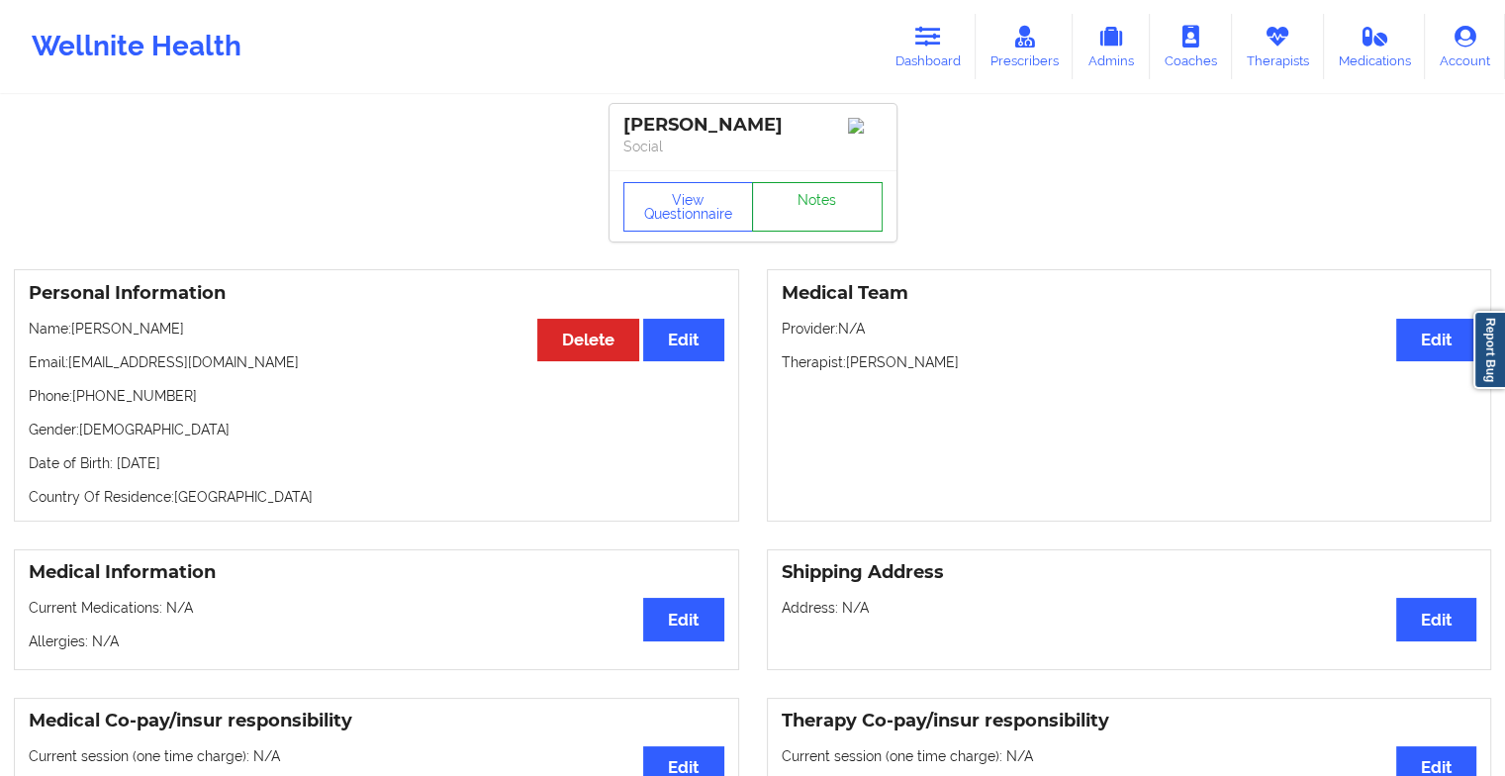
click at [809, 212] on link "Notes" at bounding box center [817, 206] width 131 height 49
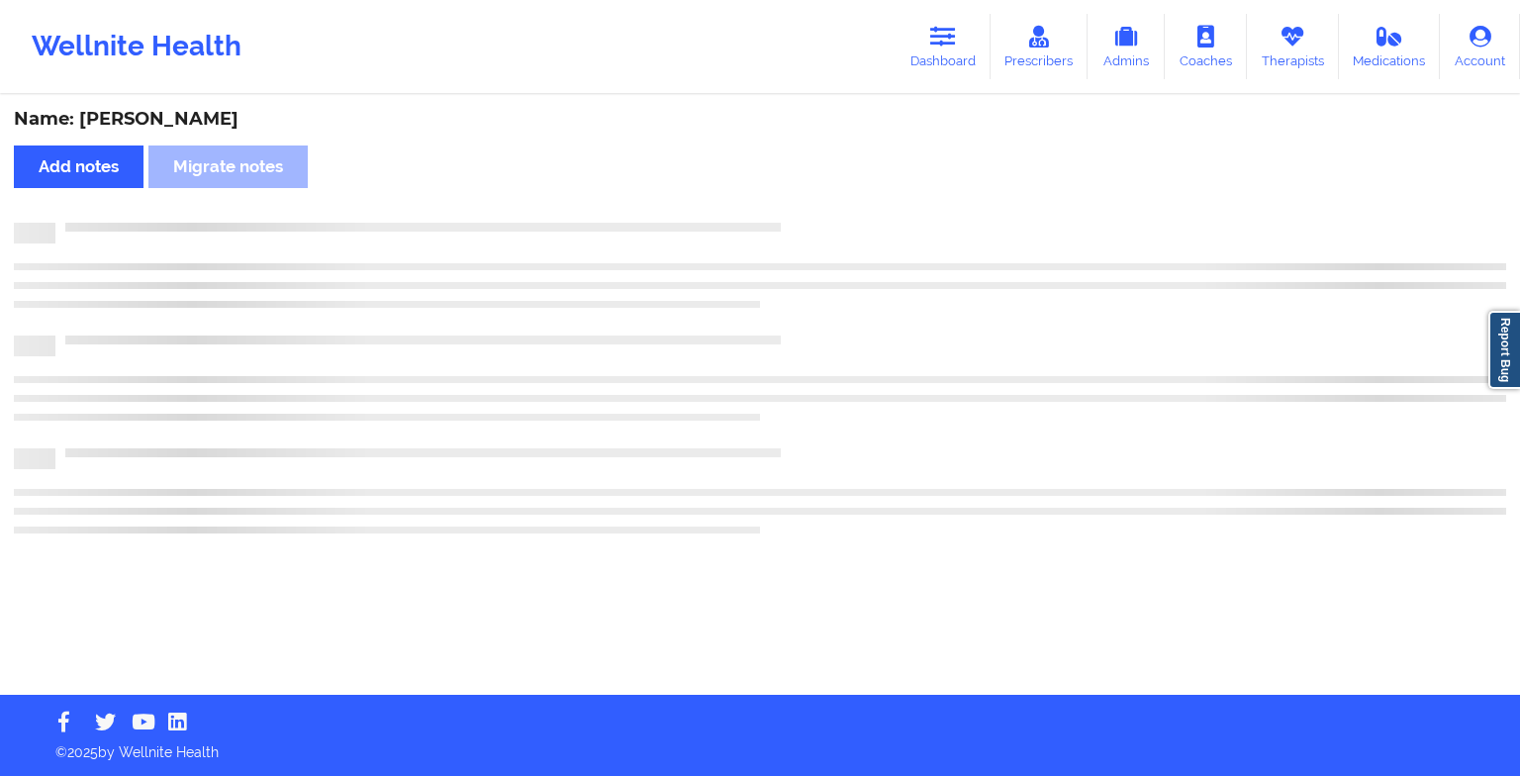
click at [809, 212] on div "Name: [PERSON_NAME] Add notes Migrate notes" at bounding box center [760, 396] width 1520 height 598
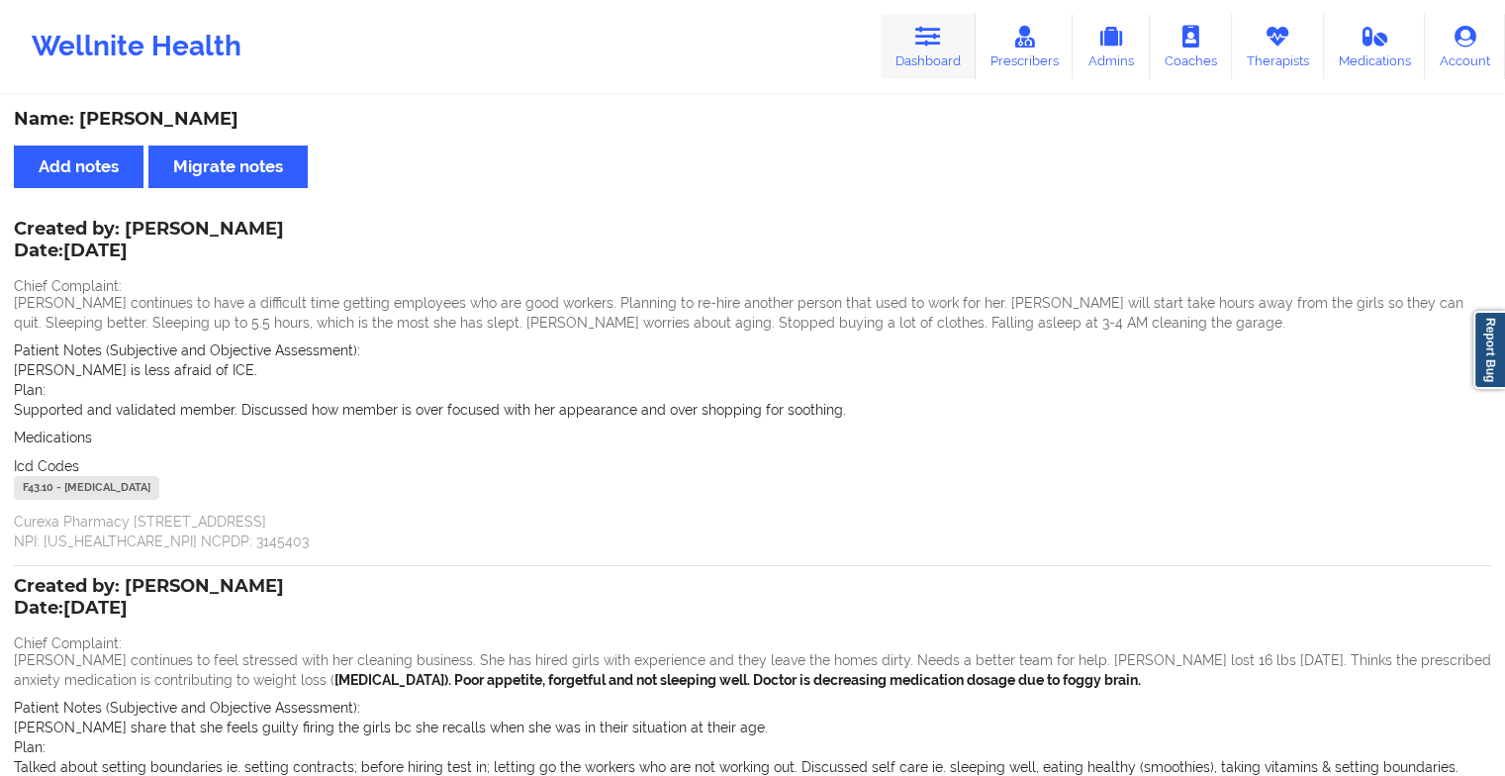
click at [936, 61] on link "Dashboard" at bounding box center [928, 46] width 95 height 65
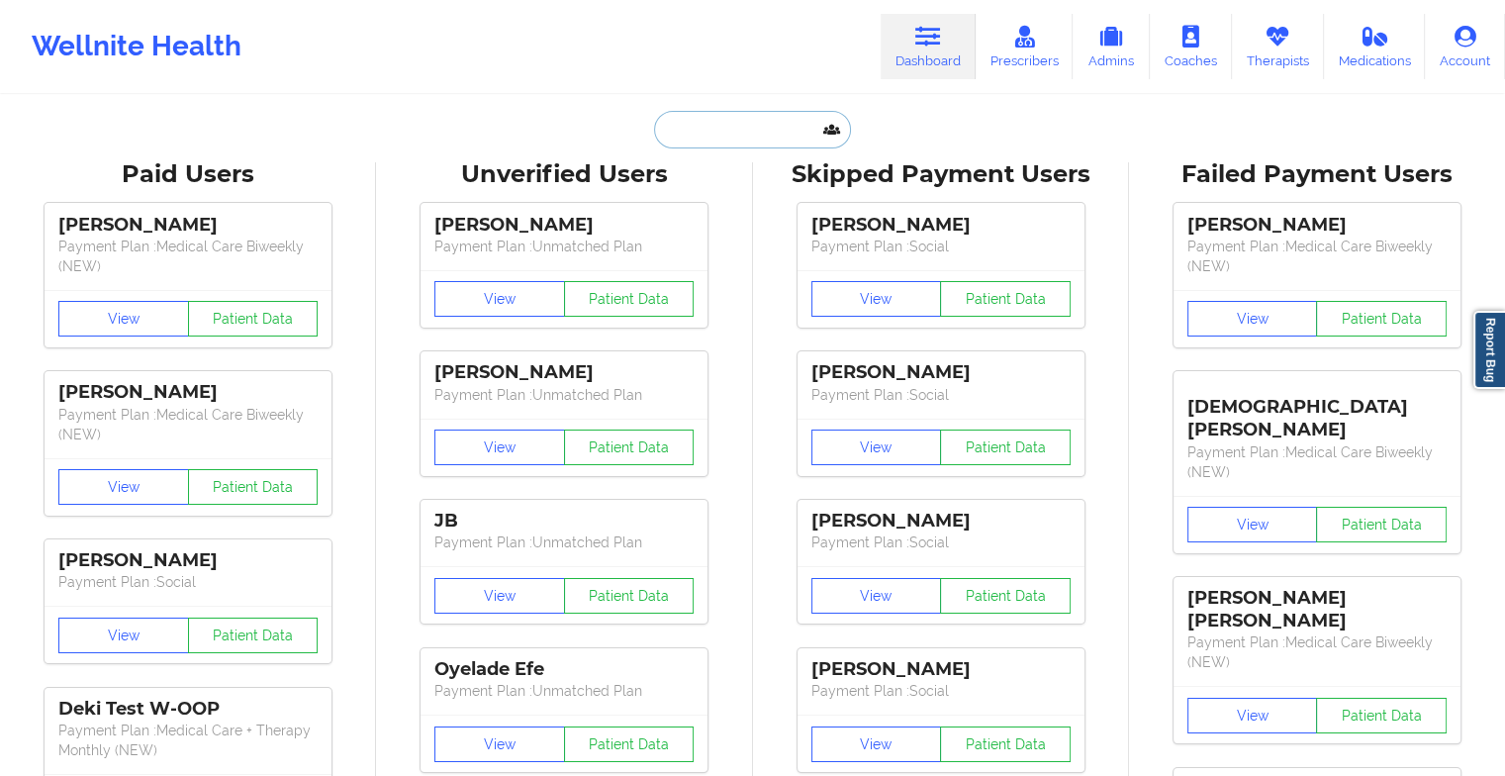
click at [780, 124] on input "text" at bounding box center [752, 130] width 196 height 38
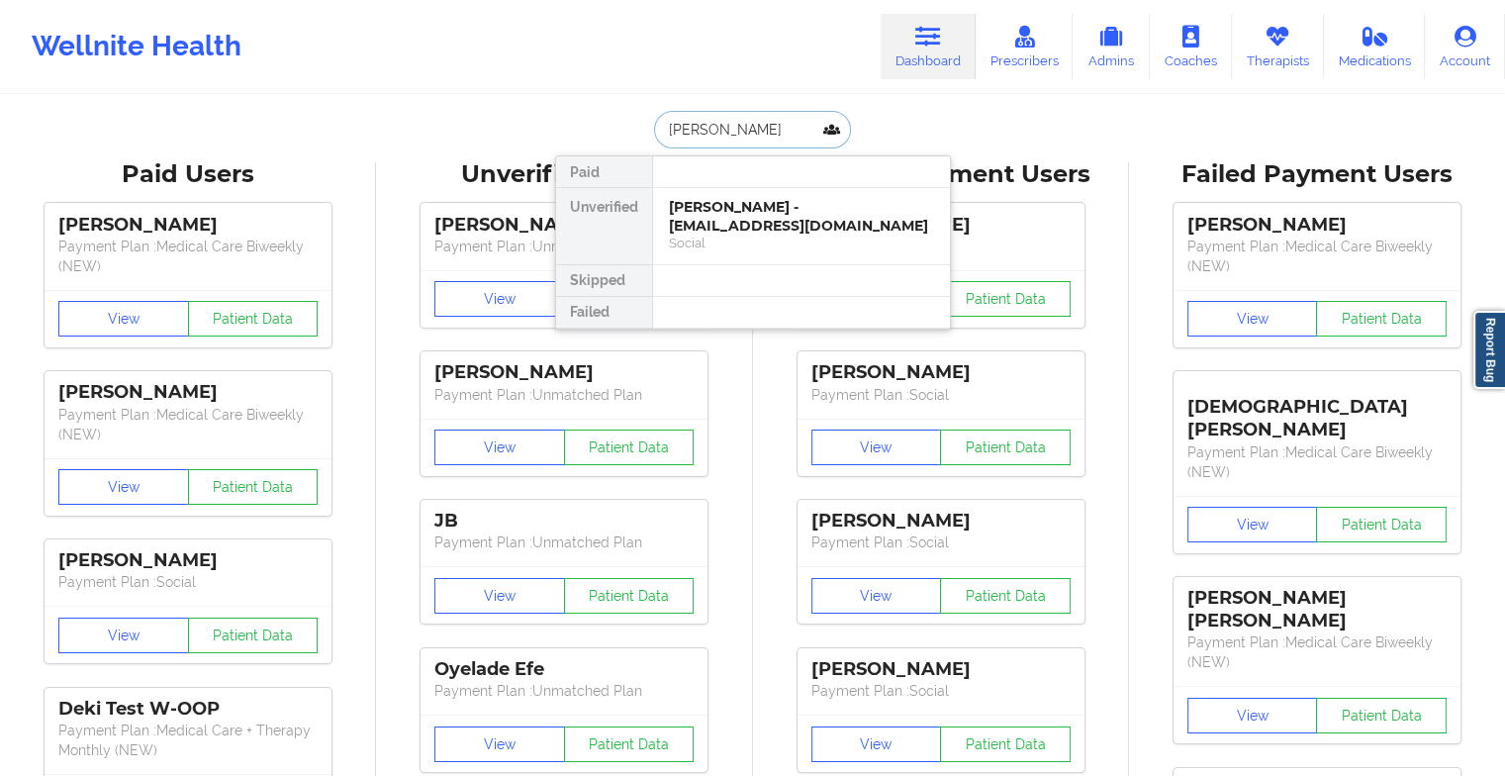
type input "[PERSON_NAME]"
click at [728, 248] on div "Social" at bounding box center [801, 243] width 265 height 17
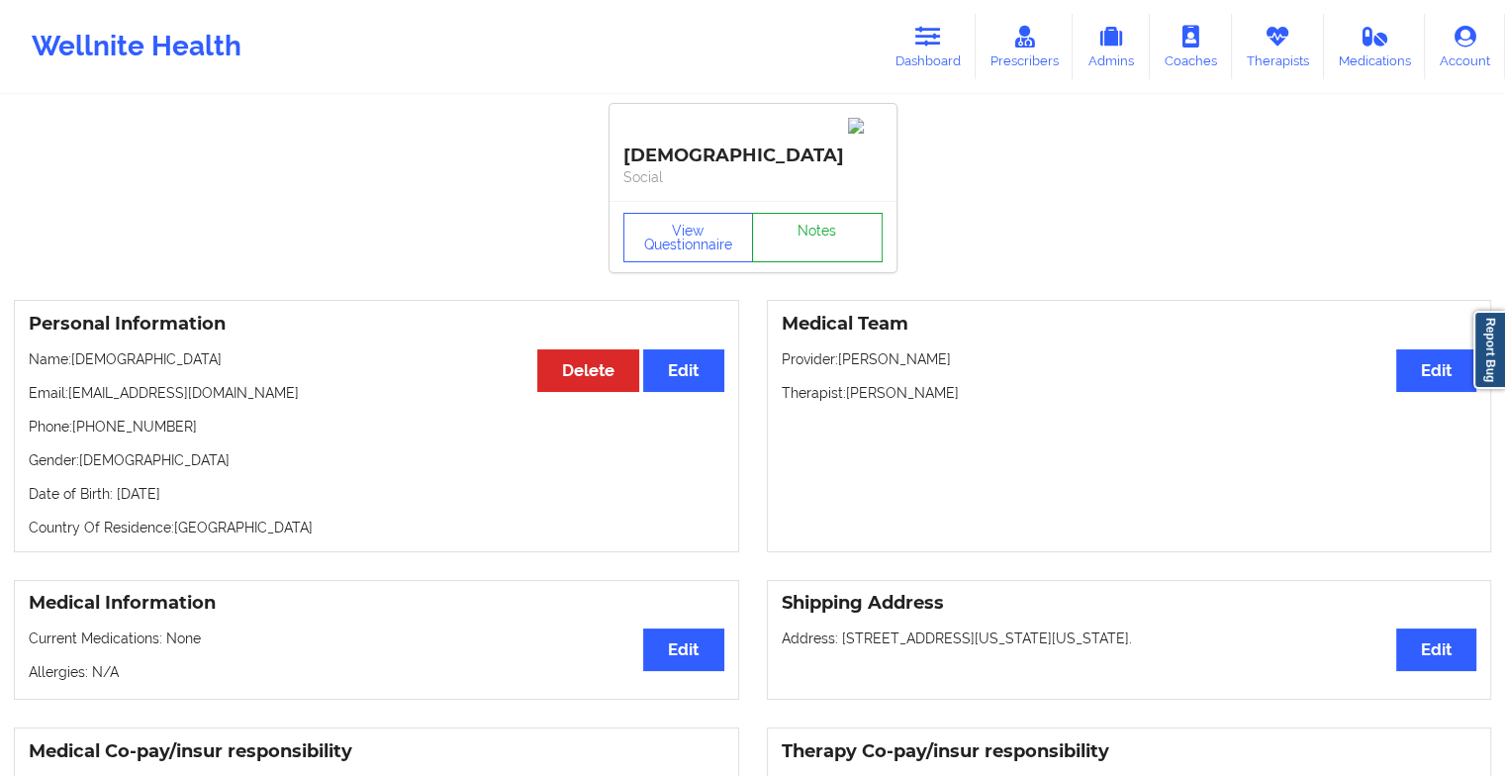
click at [807, 226] on link "Notes" at bounding box center [817, 237] width 131 height 49
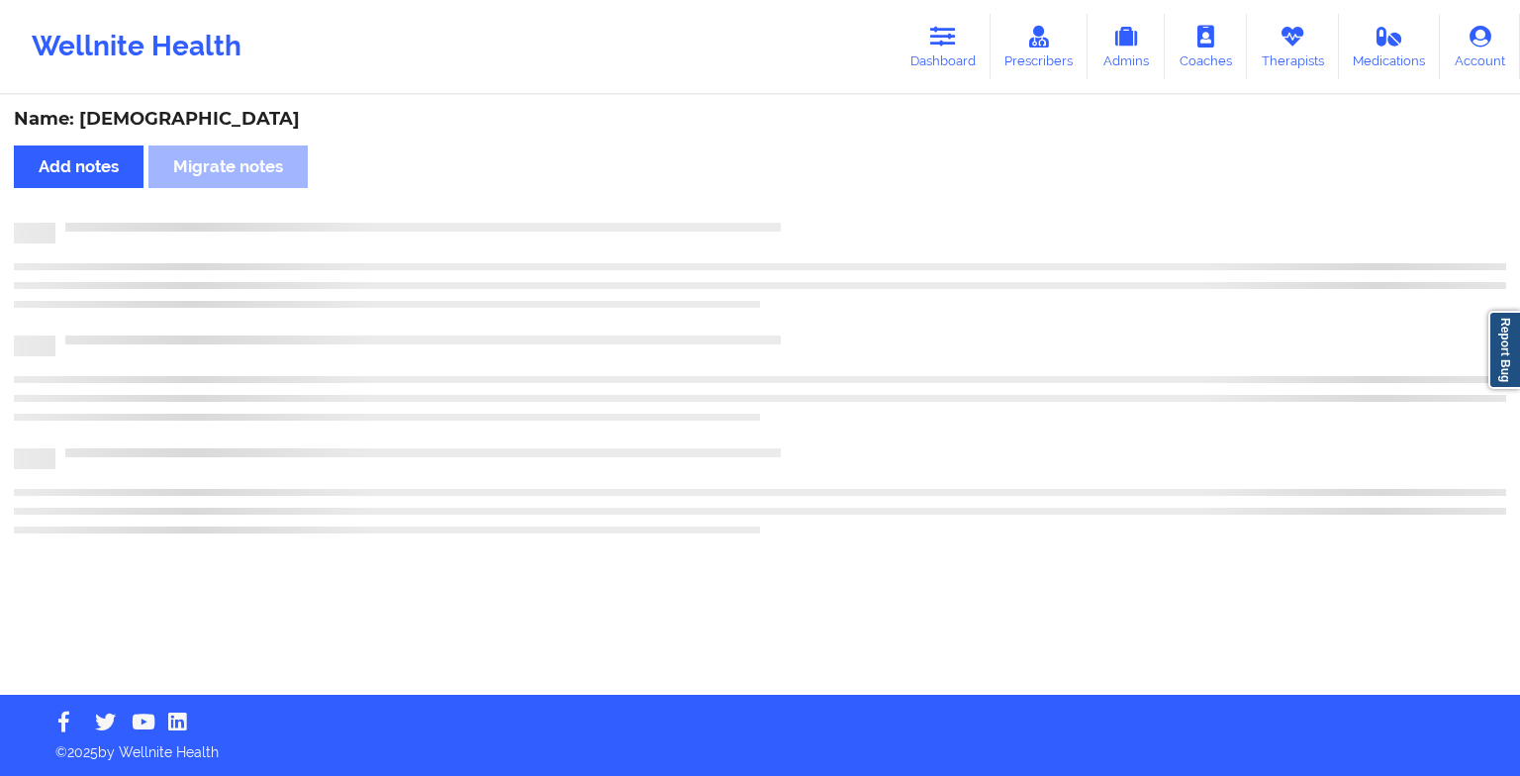
click at [807, 223] on div at bounding box center [780, 223] width 1451 height 0
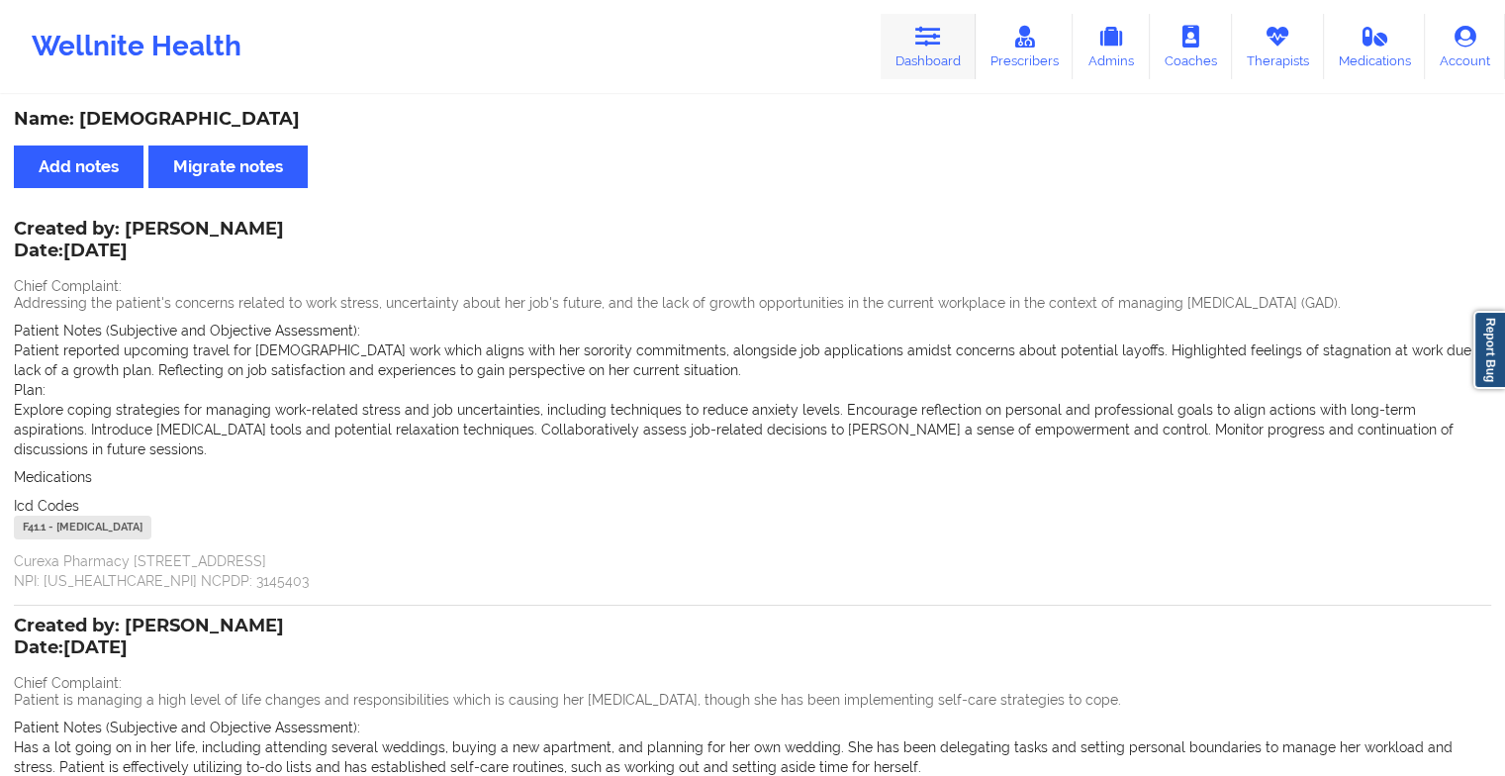
click at [924, 16] on link "Dashboard" at bounding box center [928, 46] width 95 height 65
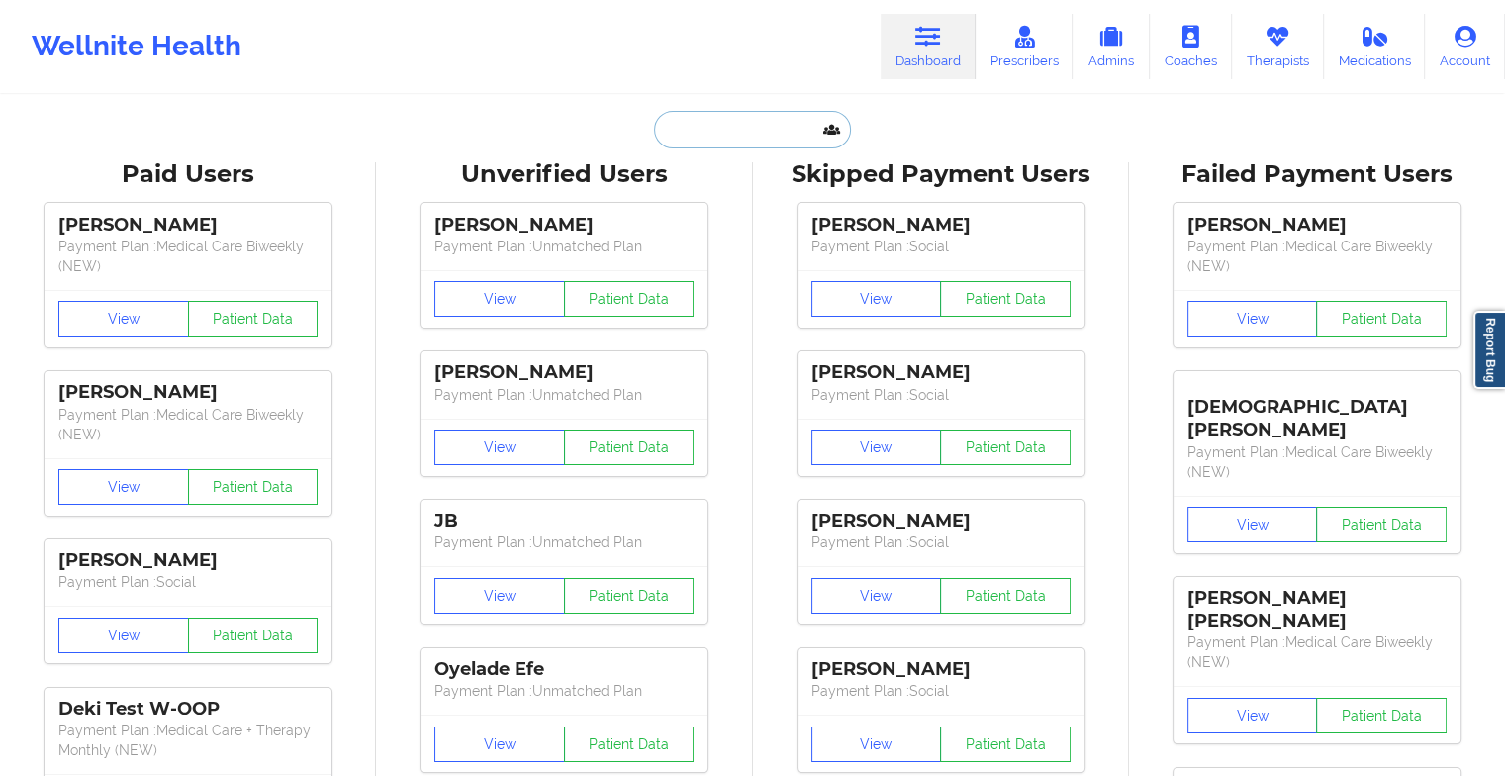
click at [731, 113] on input "text" at bounding box center [752, 130] width 196 height 38
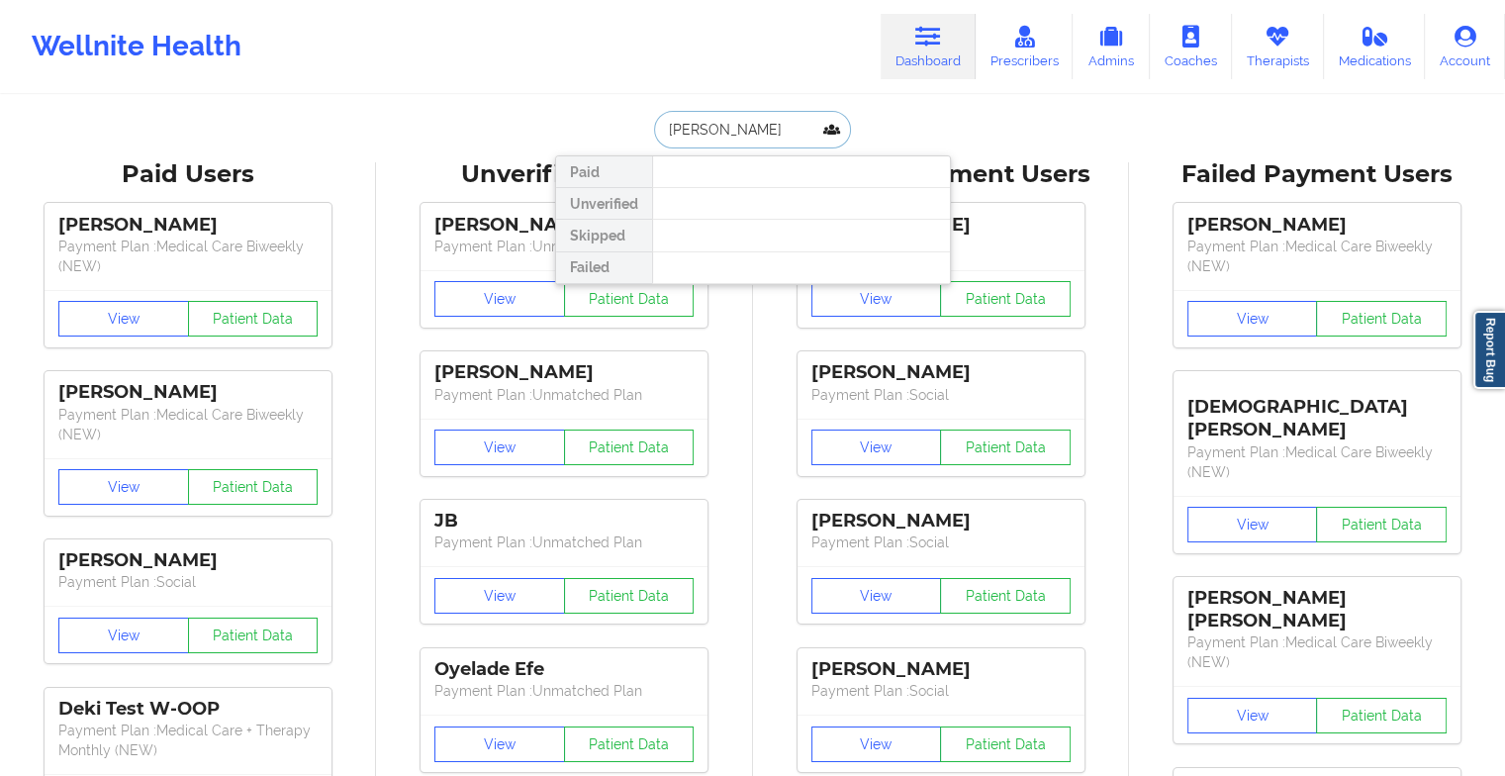
drag, startPoint x: 807, startPoint y: 131, endPoint x: 553, endPoint y: 153, distance: 255.3
type input "[PERSON_NAME]"
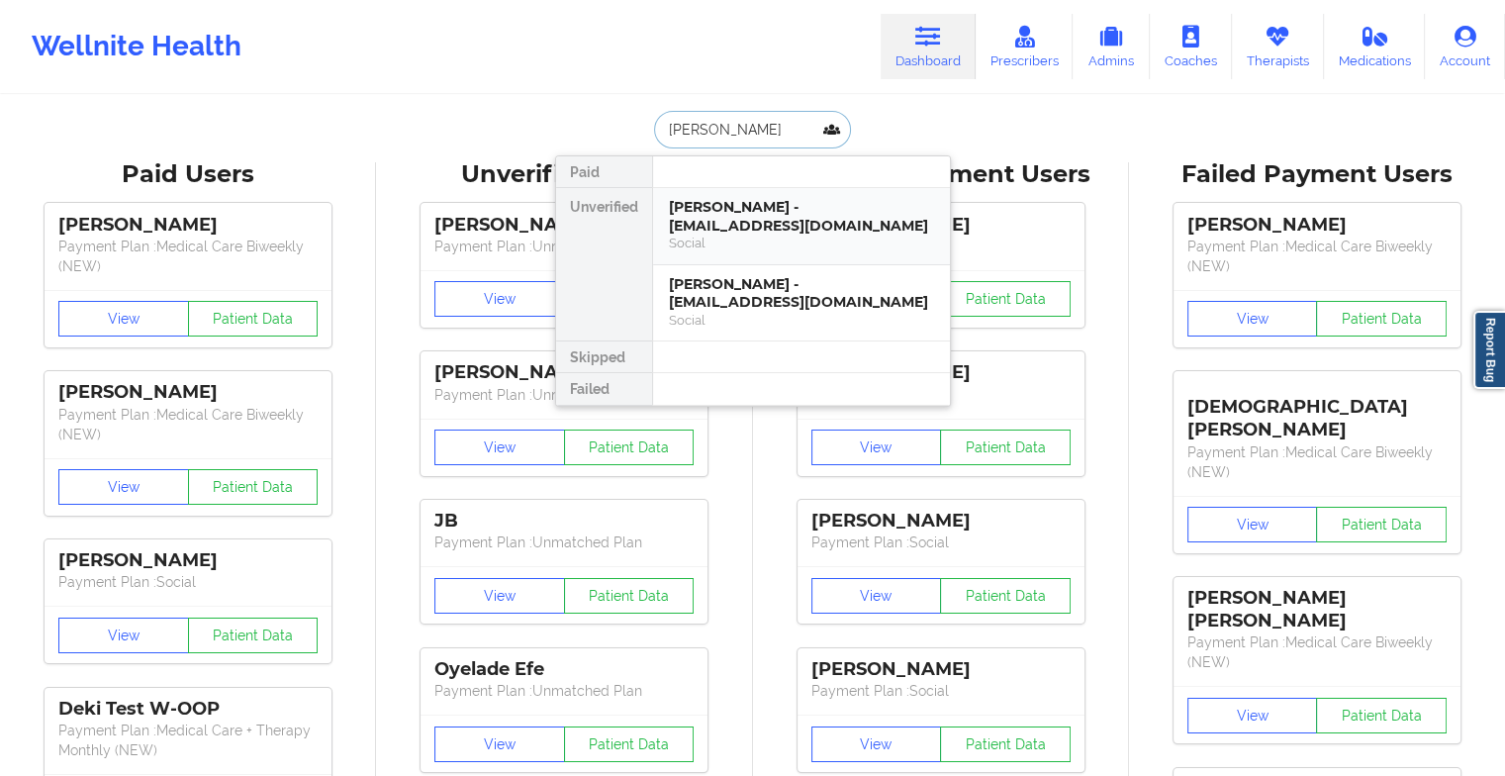
click at [739, 205] on div "[PERSON_NAME] - [EMAIL_ADDRESS][DOMAIN_NAME]" at bounding box center [801, 216] width 265 height 37
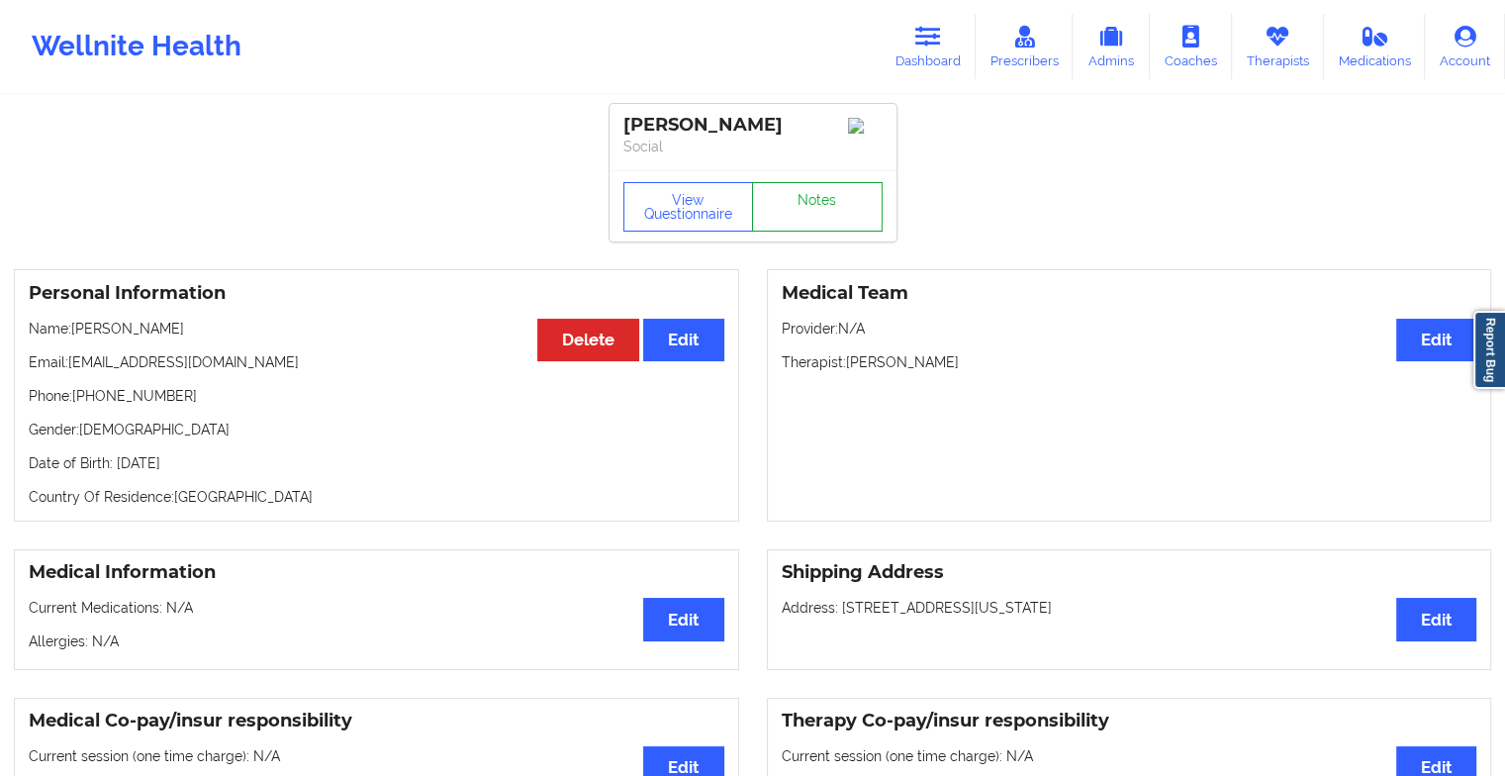
click at [823, 226] on link "Notes" at bounding box center [817, 206] width 131 height 49
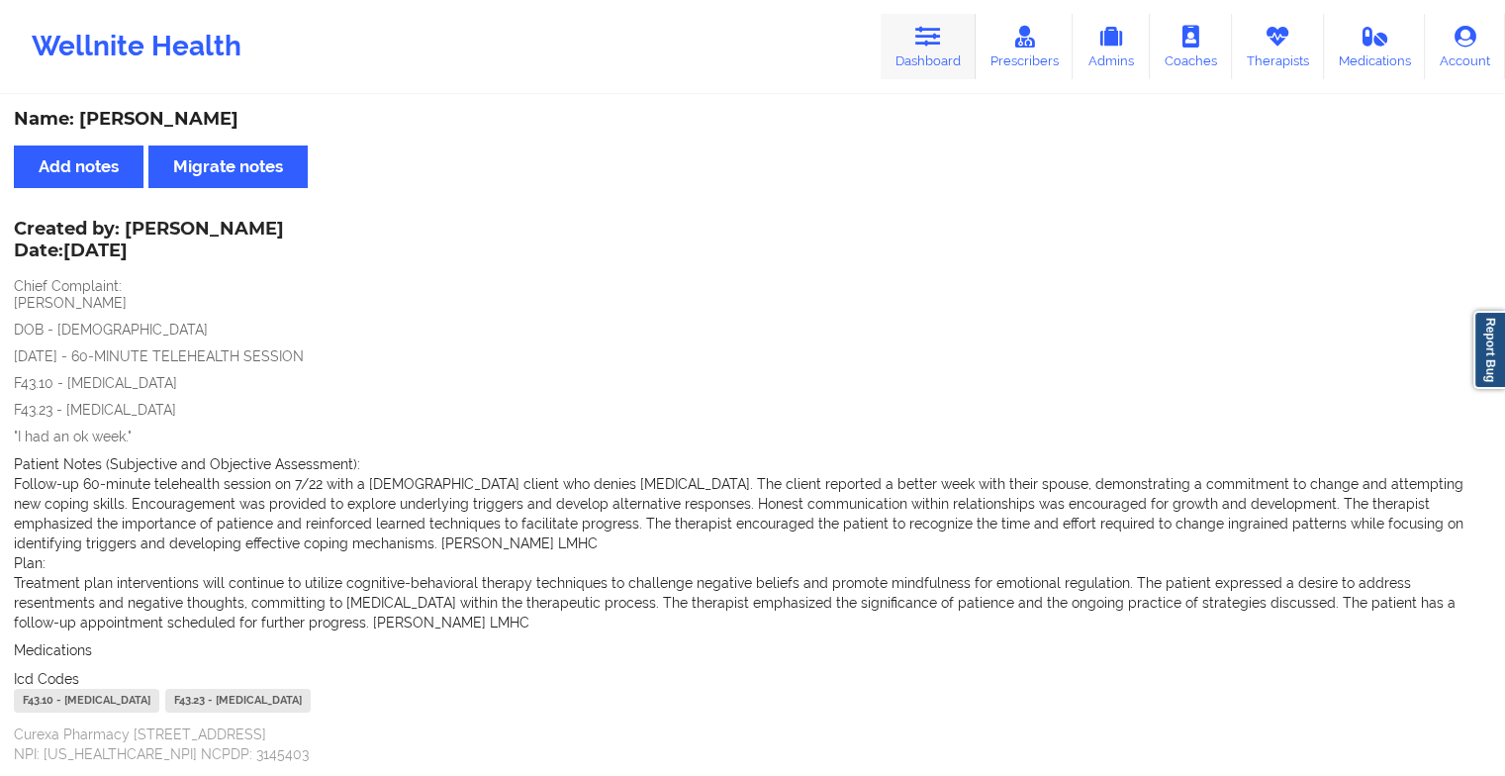
click at [920, 51] on link "Dashboard" at bounding box center [928, 46] width 95 height 65
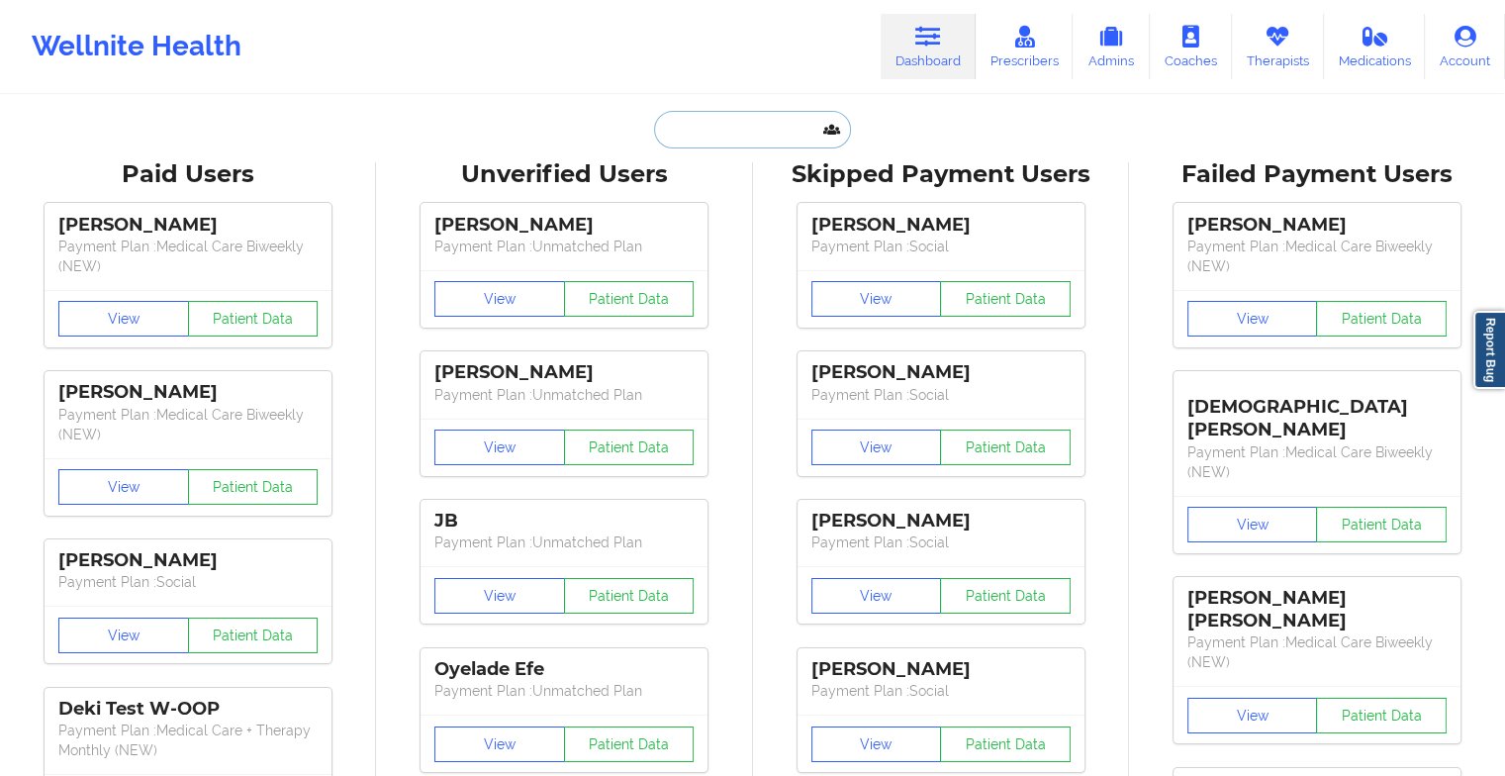
click at [736, 130] on input "text" at bounding box center [752, 130] width 196 height 38
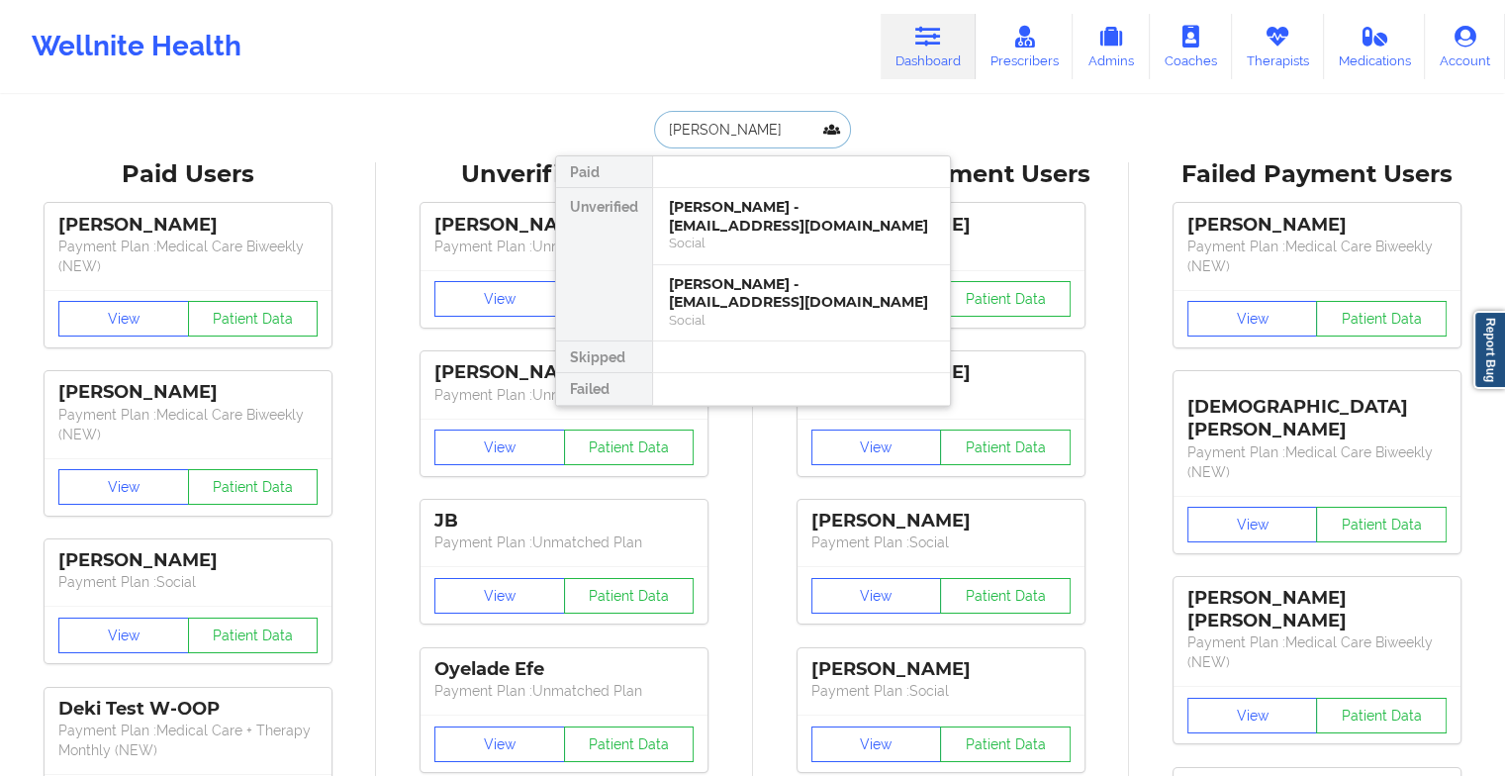
type input "[PERSON_NAME]"
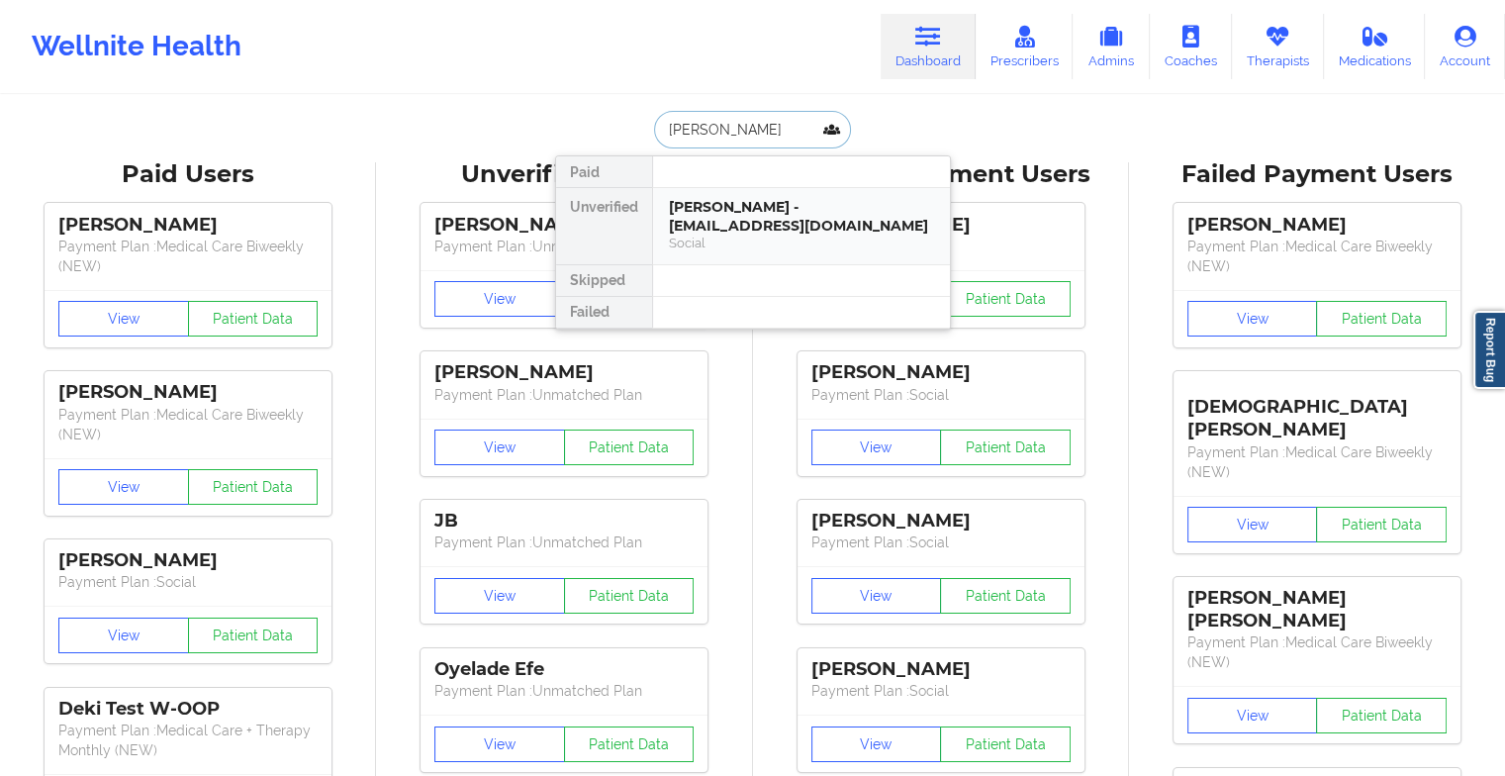
click at [804, 235] on div "Social" at bounding box center [801, 243] width 265 height 17
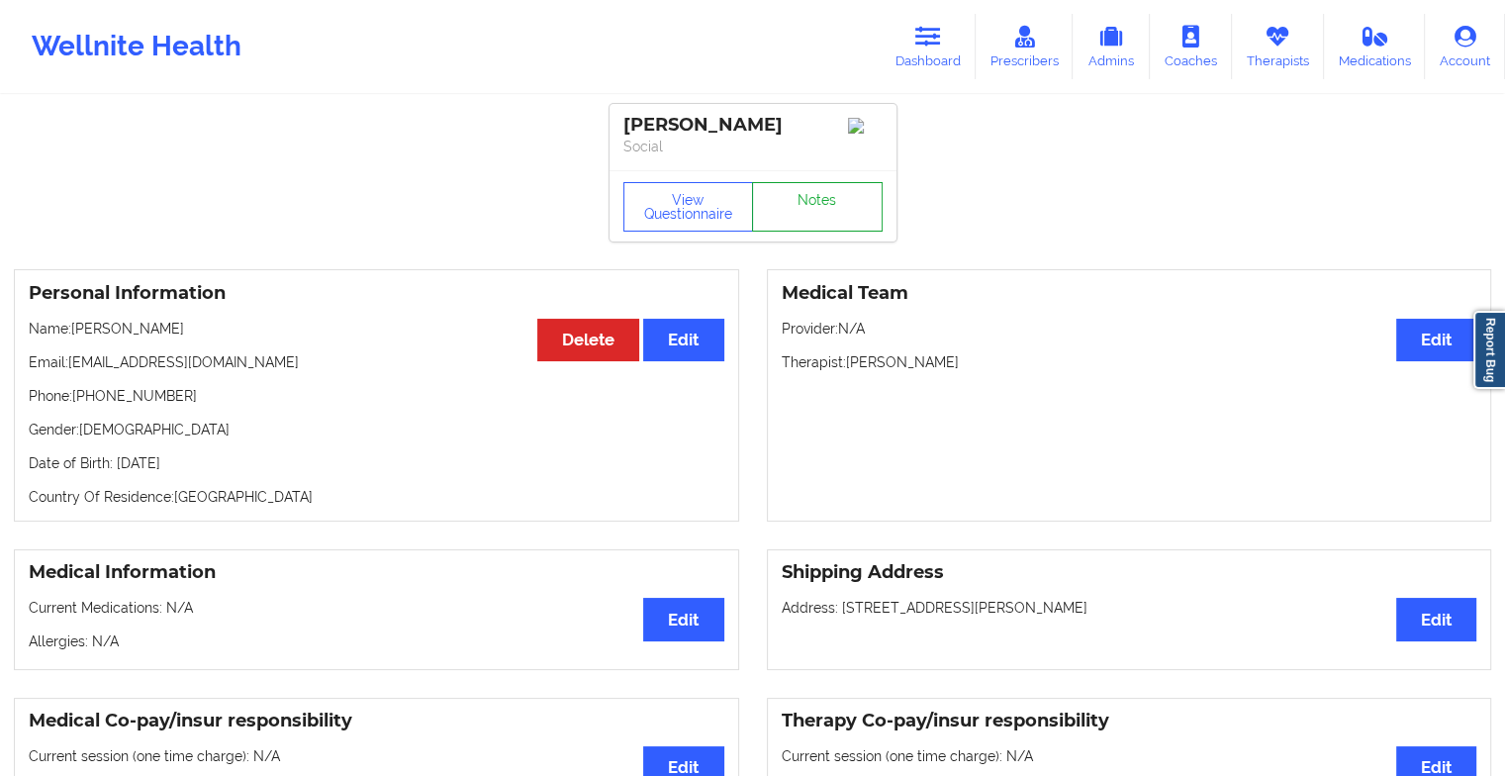
click at [855, 195] on link "Notes" at bounding box center [817, 206] width 131 height 49
